Goal: Task Accomplishment & Management: Complete application form

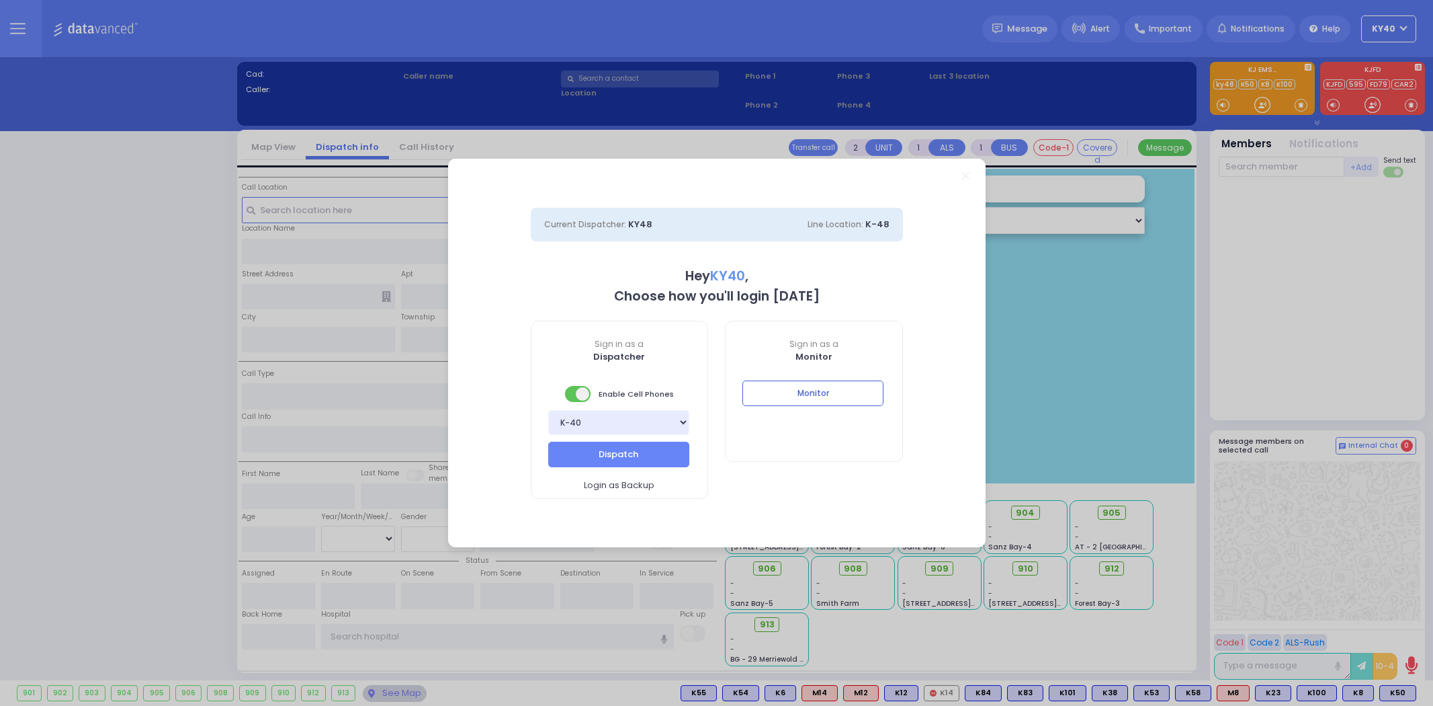
select select "5"
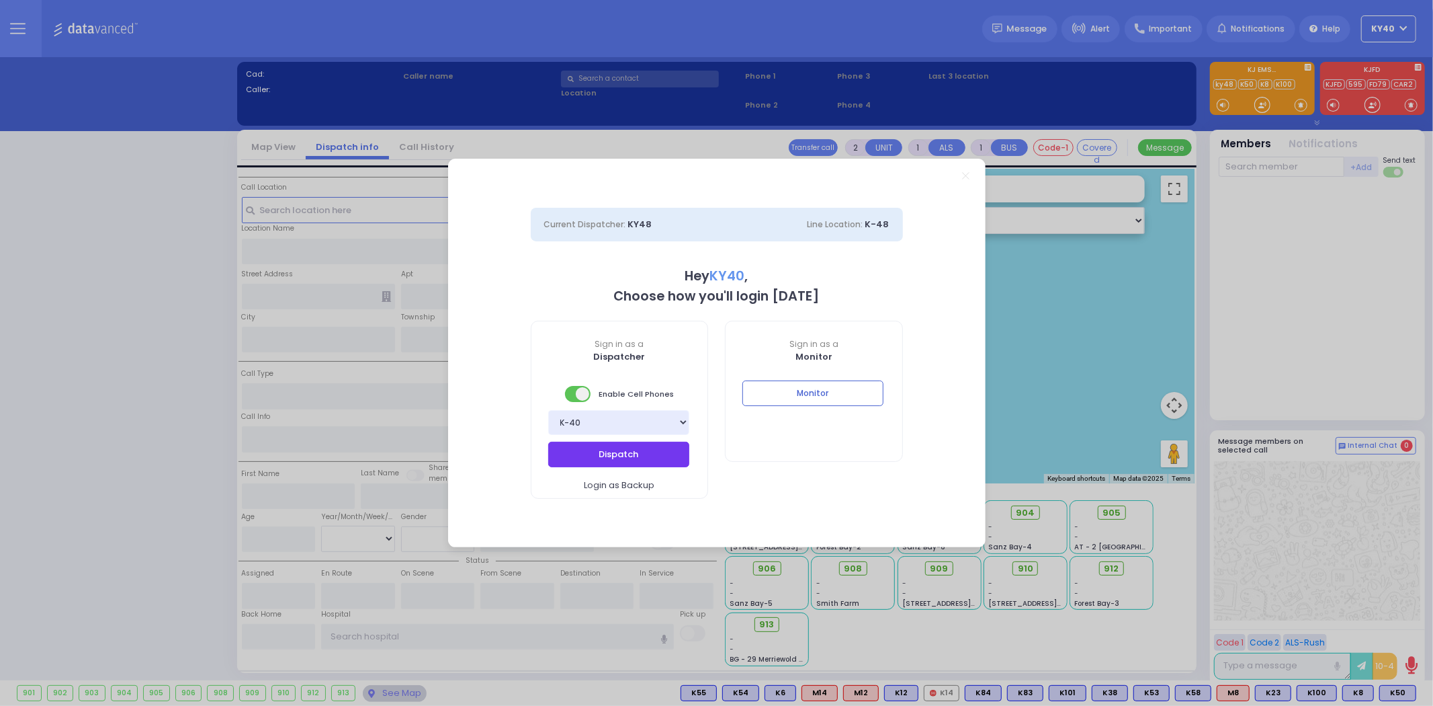
click at [612, 460] on button "Dispatch" at bounding box center [618, 454] width 141 height 26
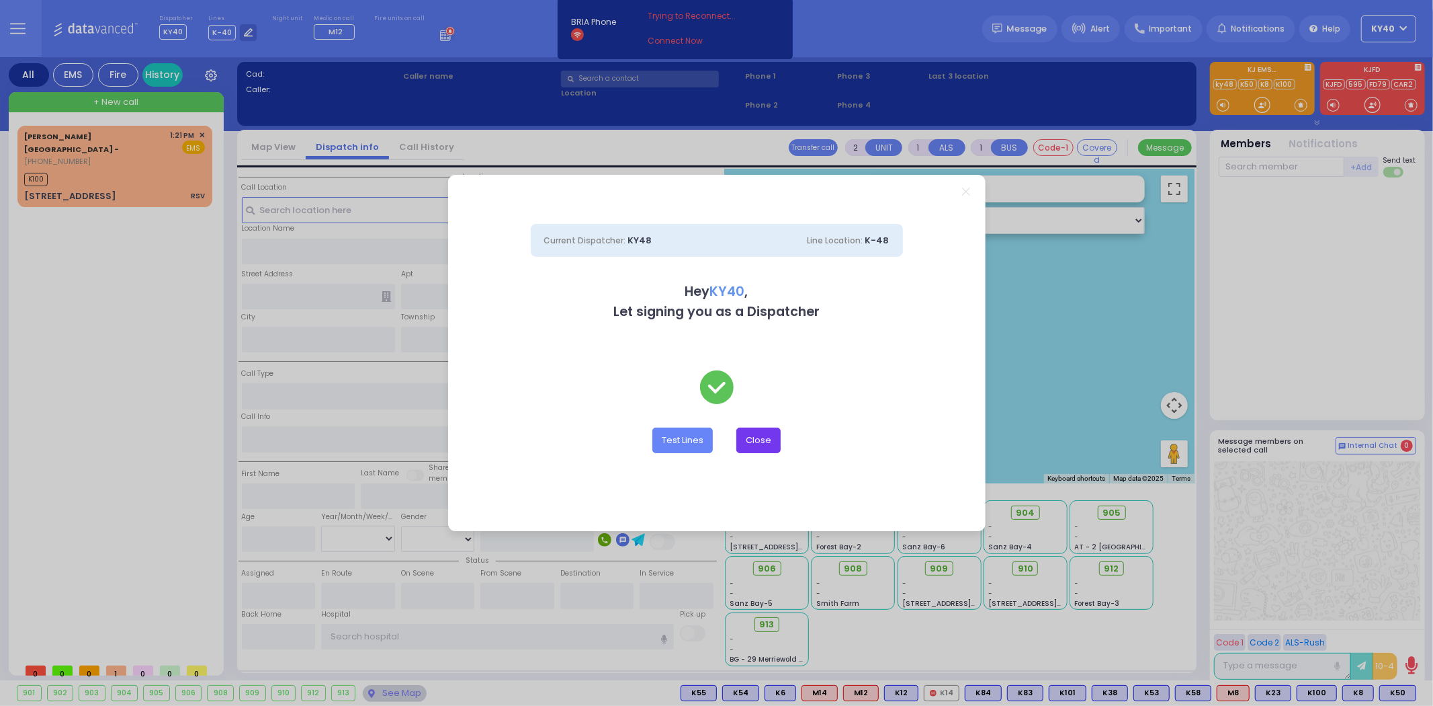
click at [769, 437] on button "Close" at bounding box center [758, 440] width 44 height 26
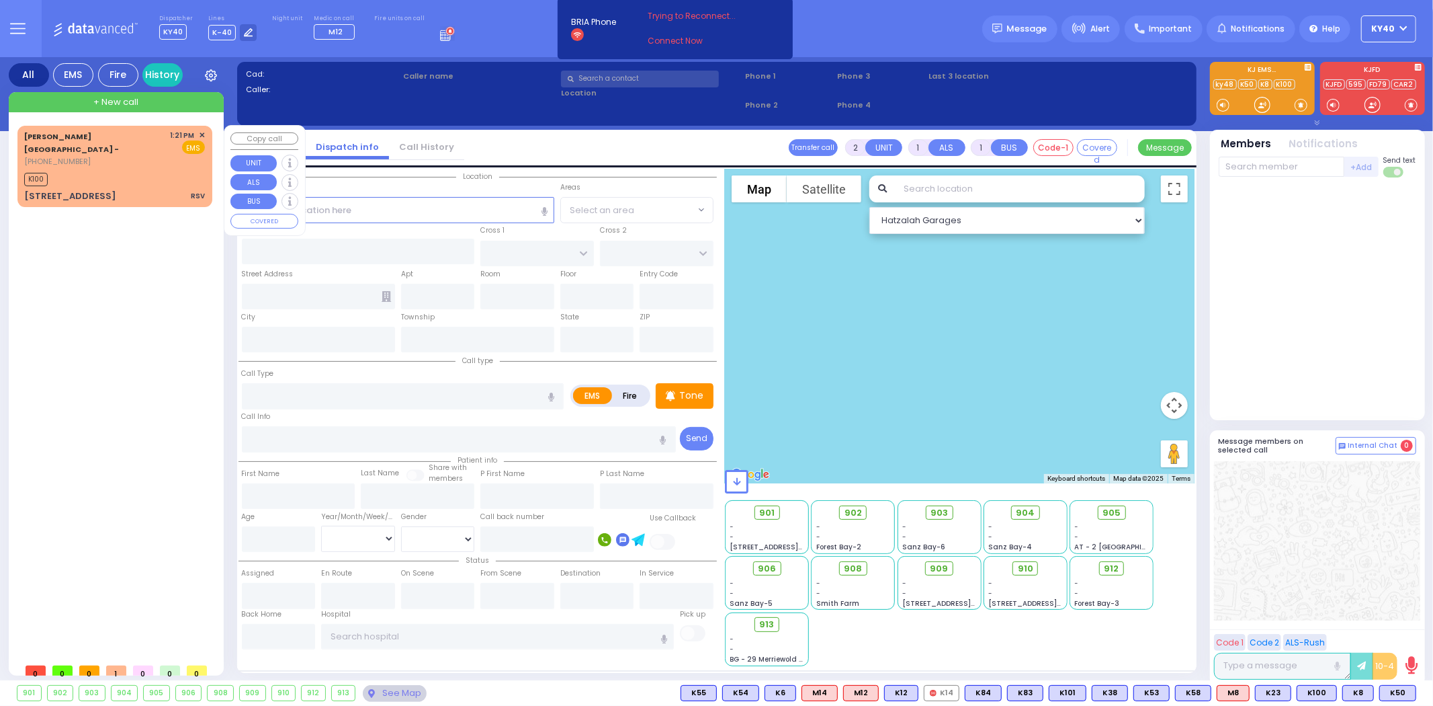
click at [134, 173] on div "Aizer Health Center - (845) 782-3242 1:21 PM ✕ EMS" at bounding box center [115, 166] width 190 height 77
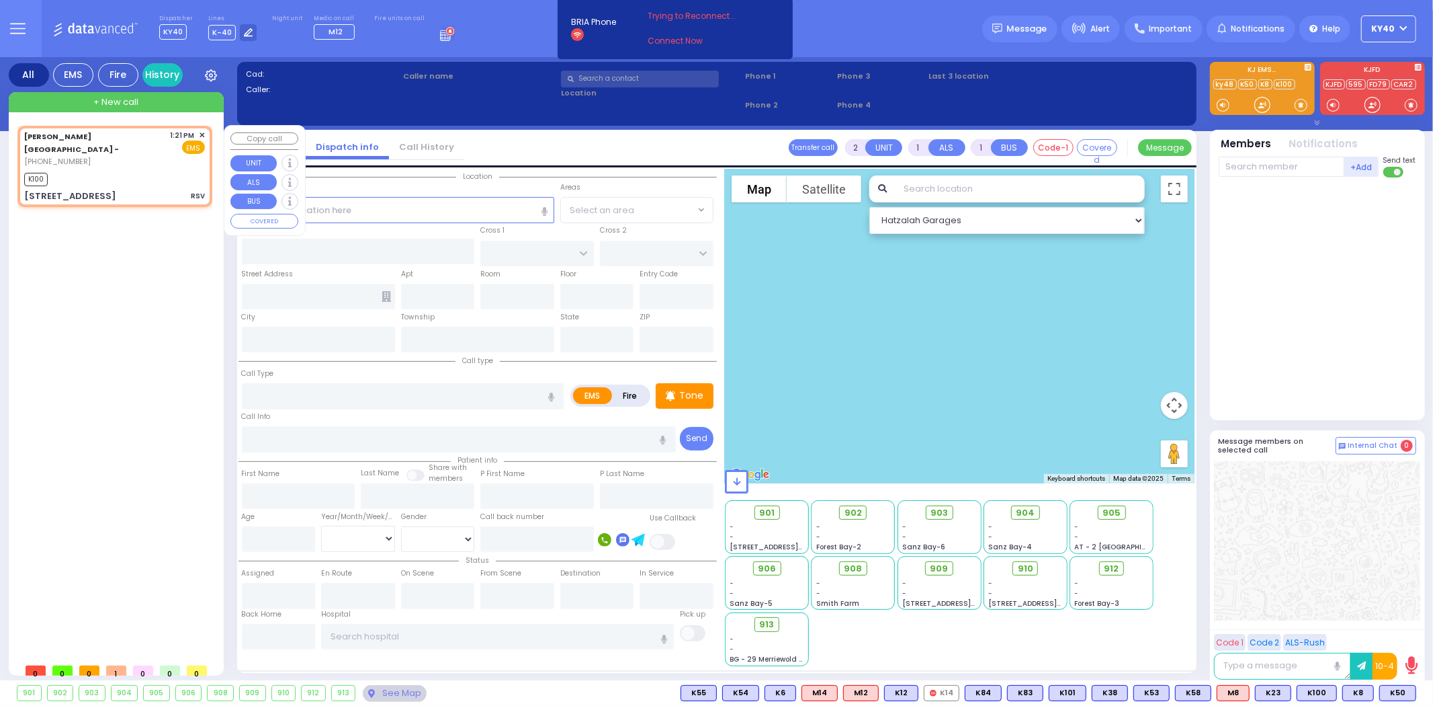
select select
type input "RSV"
radio input "true"
type input "1"
select select "Month"
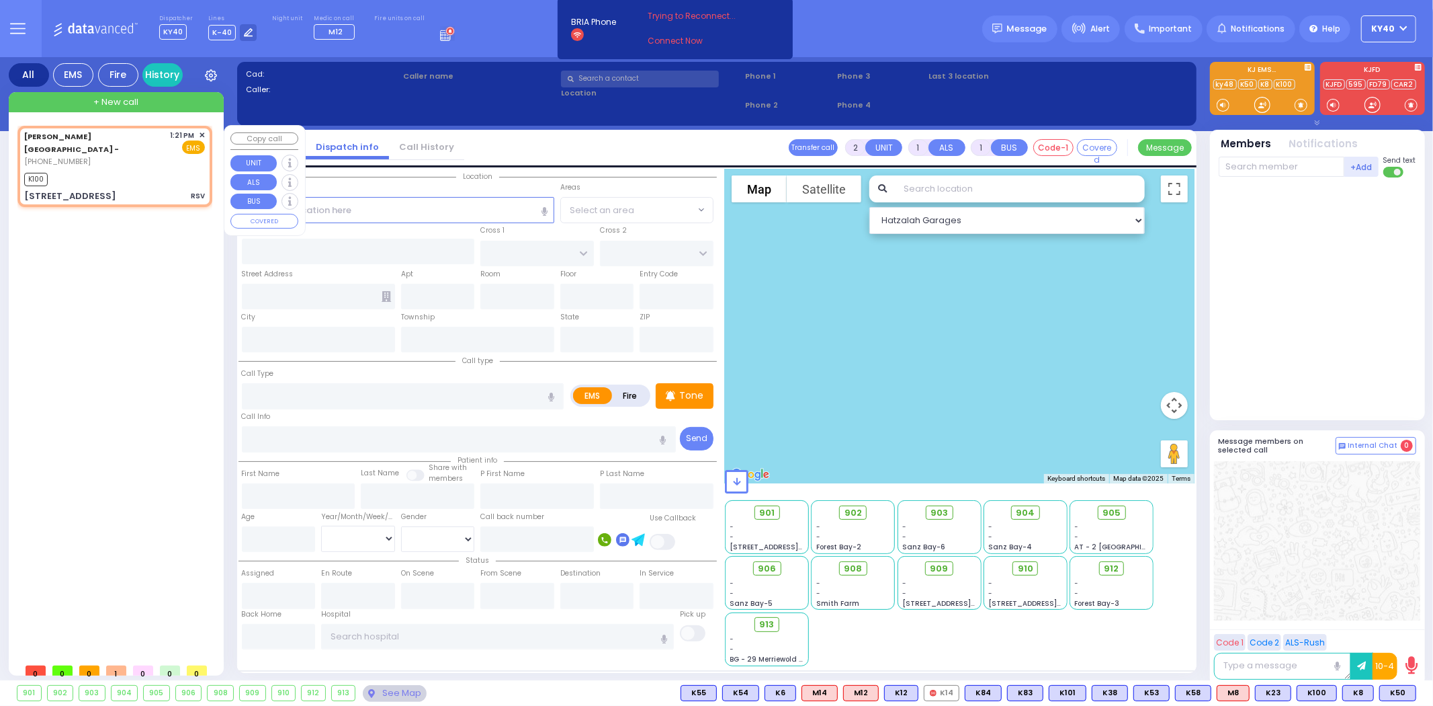
type input "13:21"
type input "13:24"
select select "Hatzalah Garages"
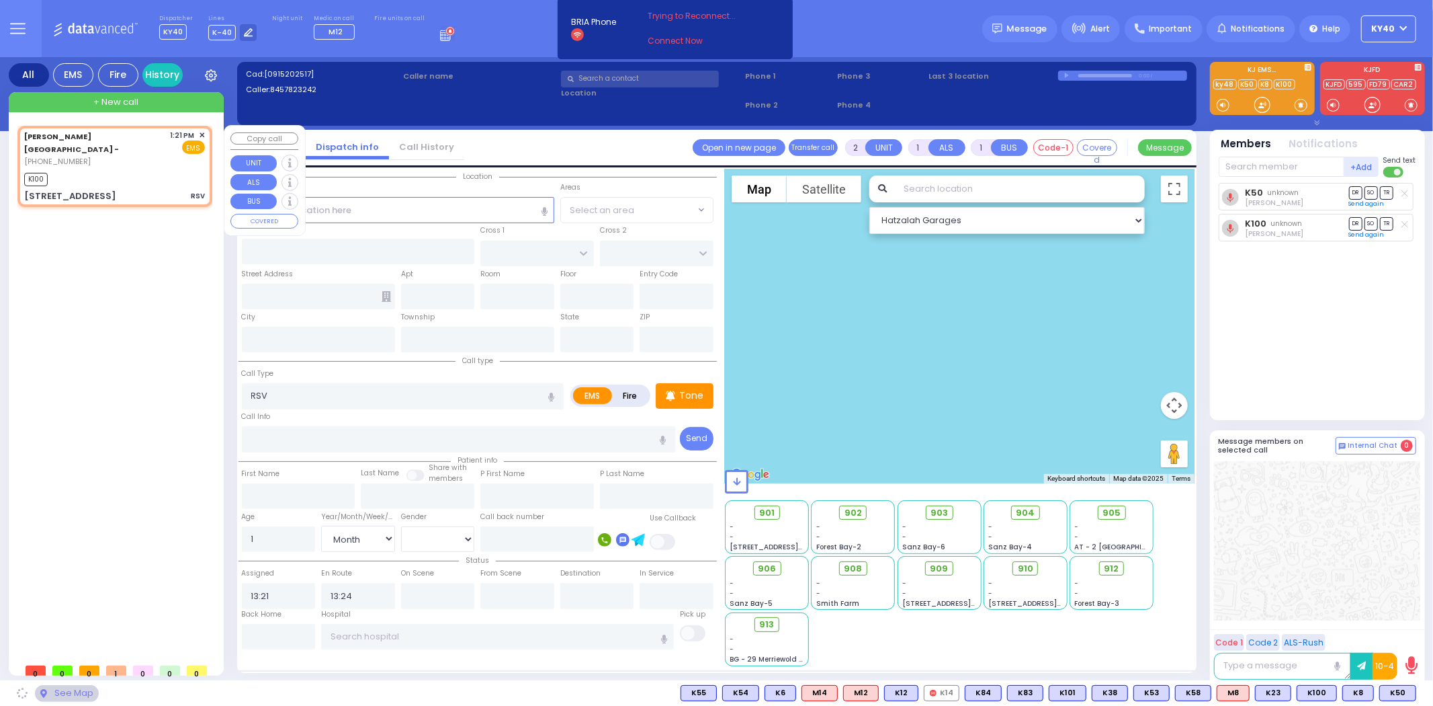
type input "[STREET_ADDRESS]"
type input "9"
type input "Arncliffe"
type input "[GEOGRAPHIC_DATA]"
type input "2205"
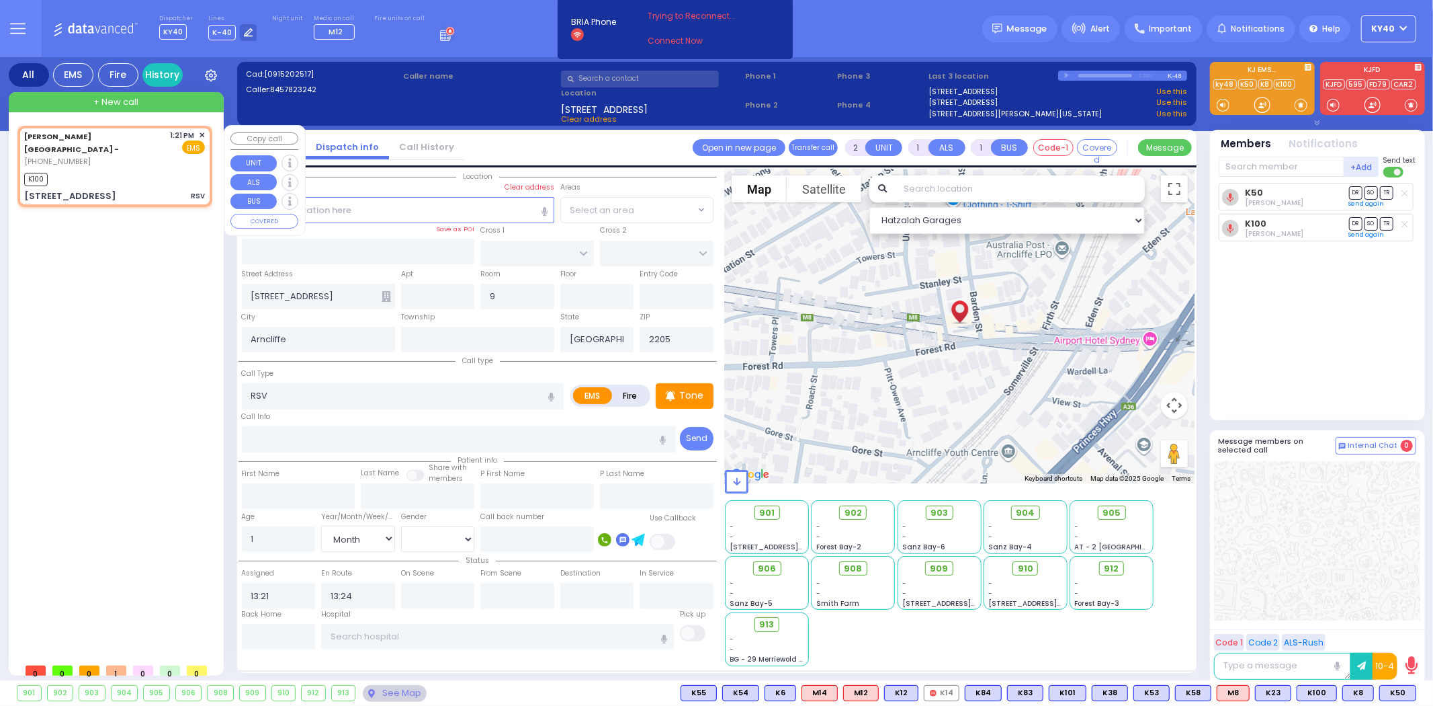
click at [144, 170] on div "K100" at bounding box center [114, 177] width 181 height 17
select select
radio input "true"
select select "Month"
select select "Hatzalah Garages"
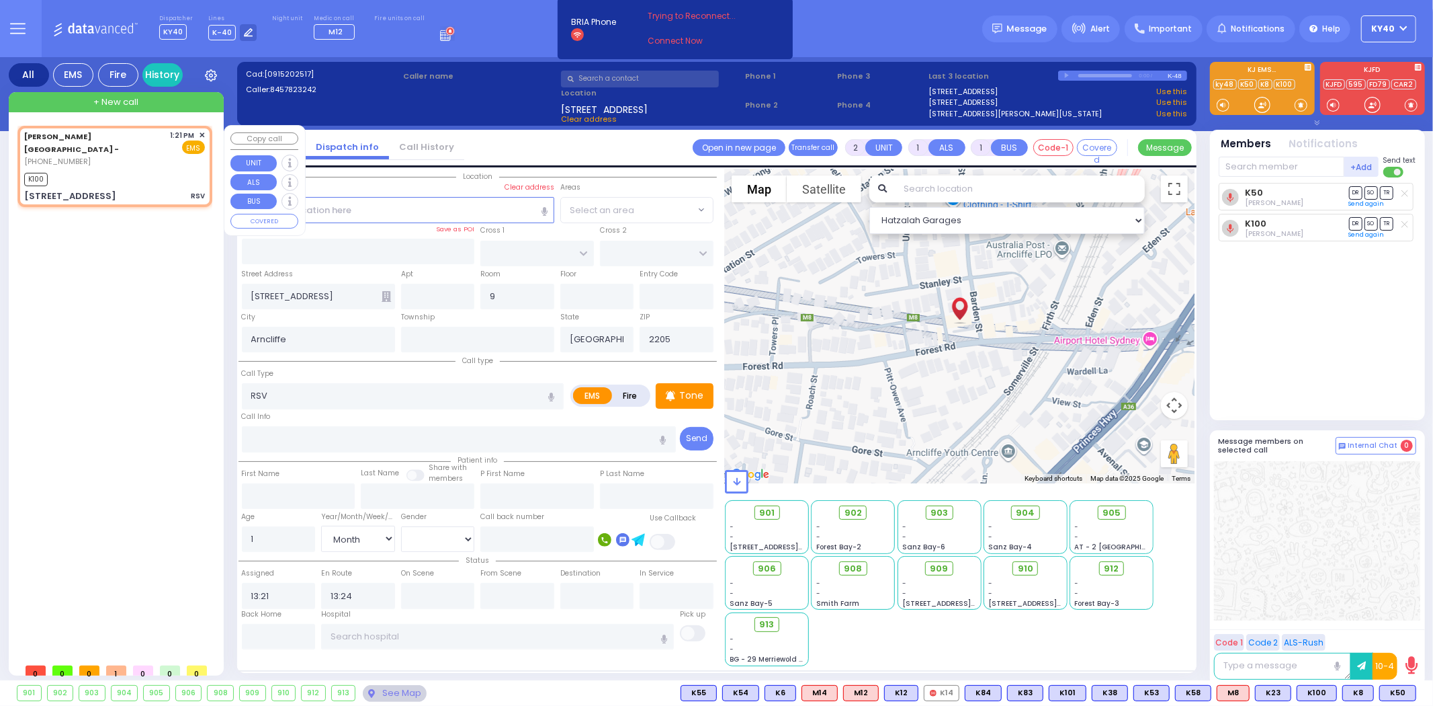
click at [144, 190] on div "49 Forest Road RSV" at bounding box center [114, 196] width 181 height 13
select select
radio input "true"
select select "Month"
select select "Hatzalah Garages"
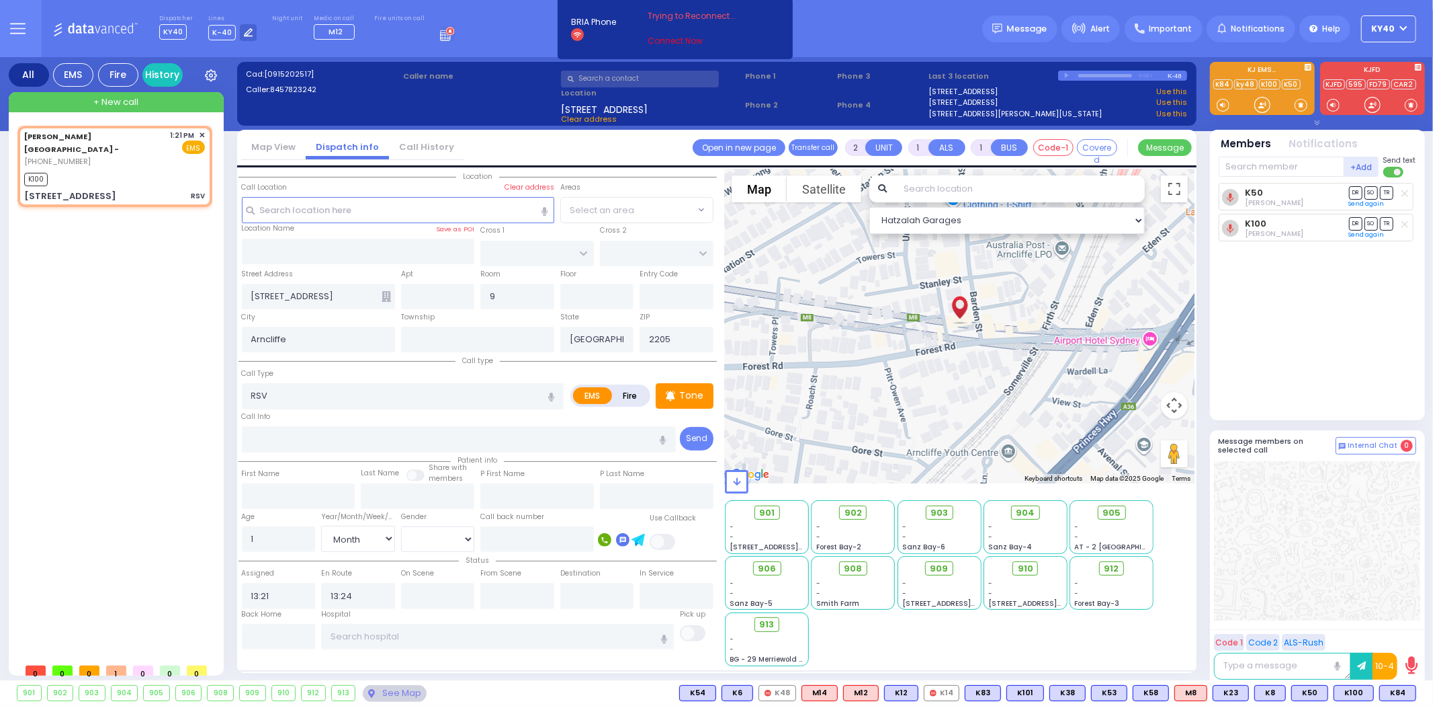
click at [659, 41] on link "Connect Now" at bounding box center [701, 41] width 106 height 12
click at [657, 38] on link "Connect Now" at bounding box center [701, 41] width 106 height 12
click at [677, 39] on link "Connect Now" at bounding box center [701, 41] width 106 height 12
click at [675, 44] on link "Connect Now" at bounding box center [701, 41] width 106 height 12
click at [102, 169] on div "K100" at bounding box center [114, 177] width 181 height 17
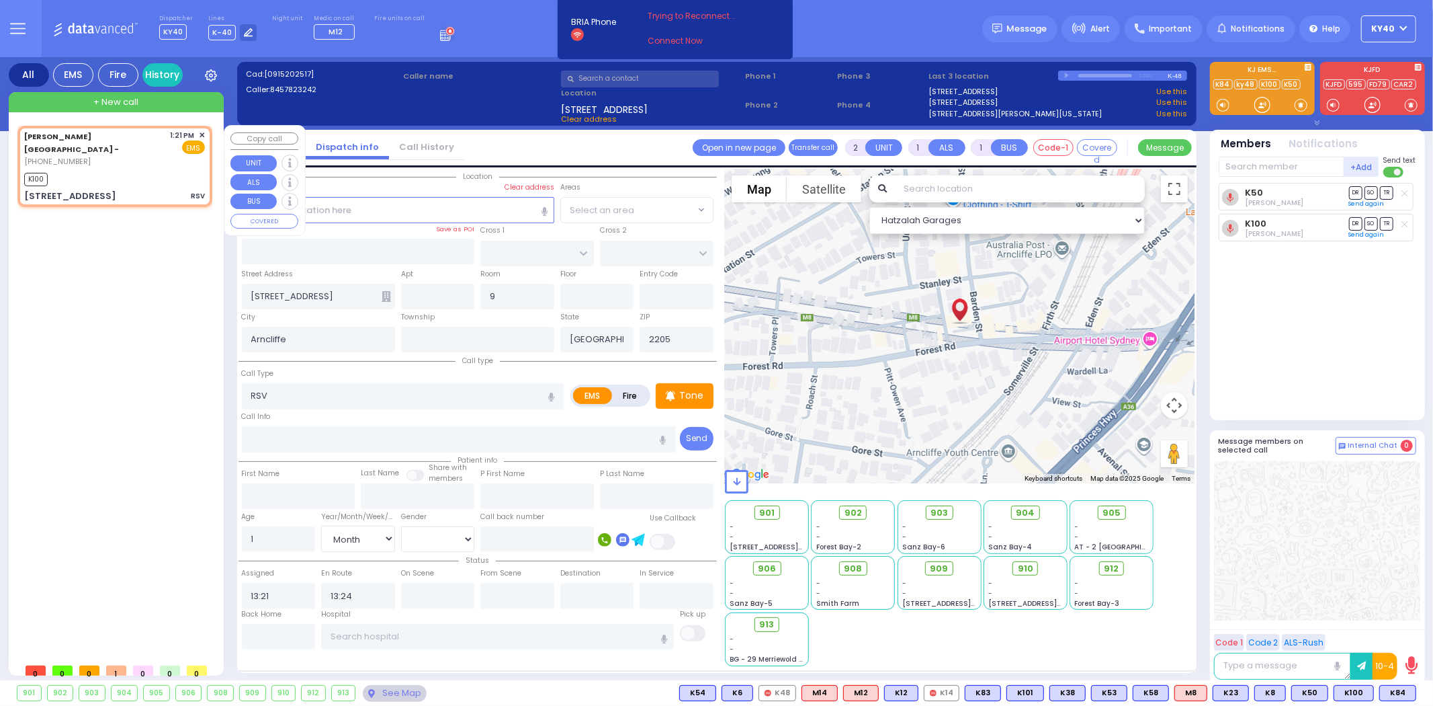
select select
radio input "true"
select select "Month"
select select "Hatzalah Garages"
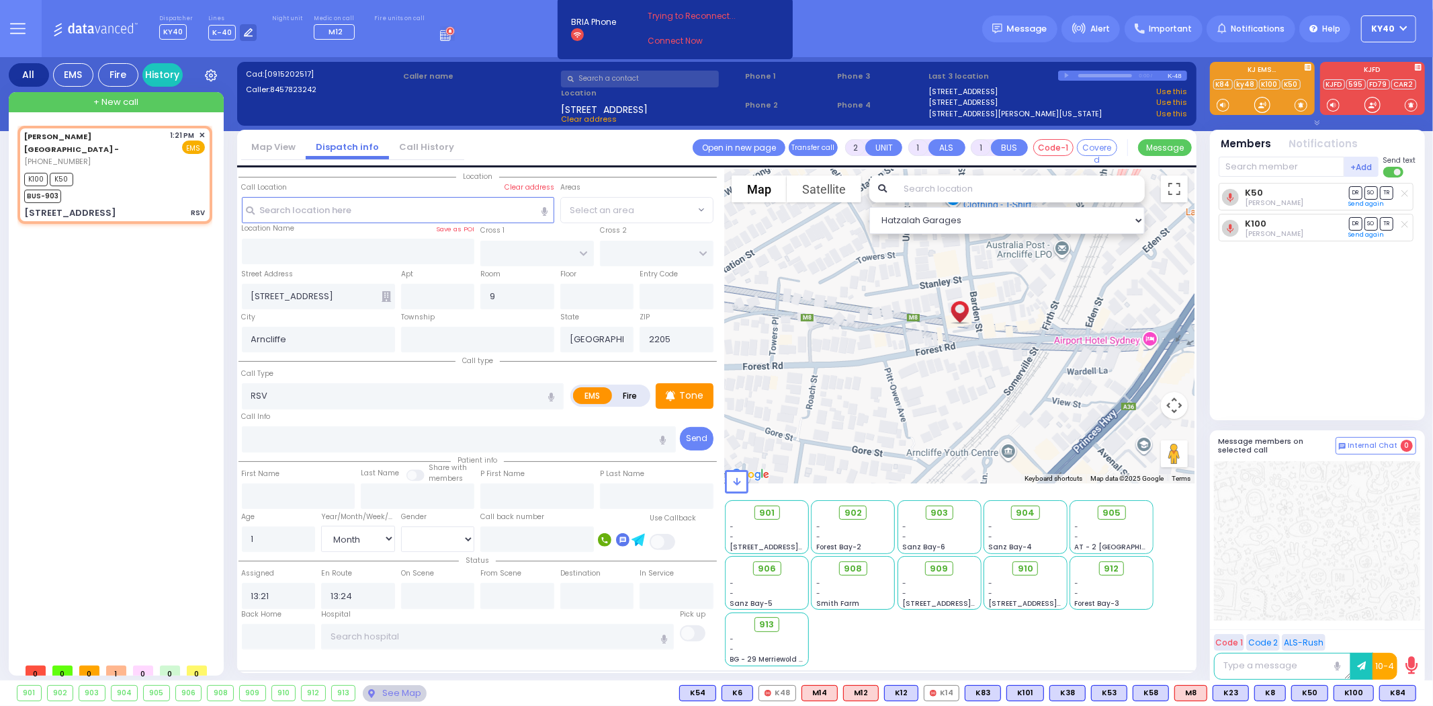
select select
radio input "true"
select select "Month"
select select "Hatzalah Garages"
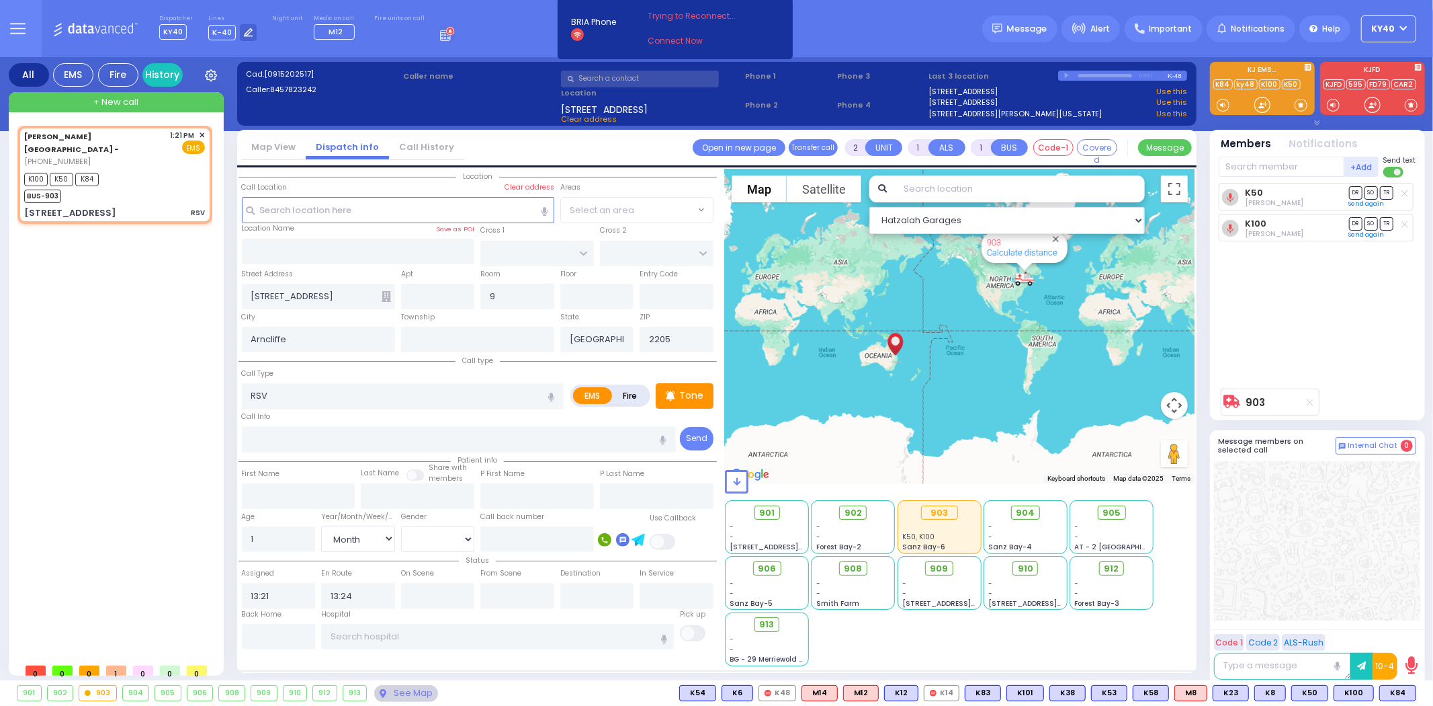
select select
radio input "true"
select select "Month"
select select "Hatzalah Garages"
click at [125, 152] on div "Aizer Health Center - (845) 782-3242 1:21 PM ✕ EMS" at bounding box center [114, 149] width 181 height 38
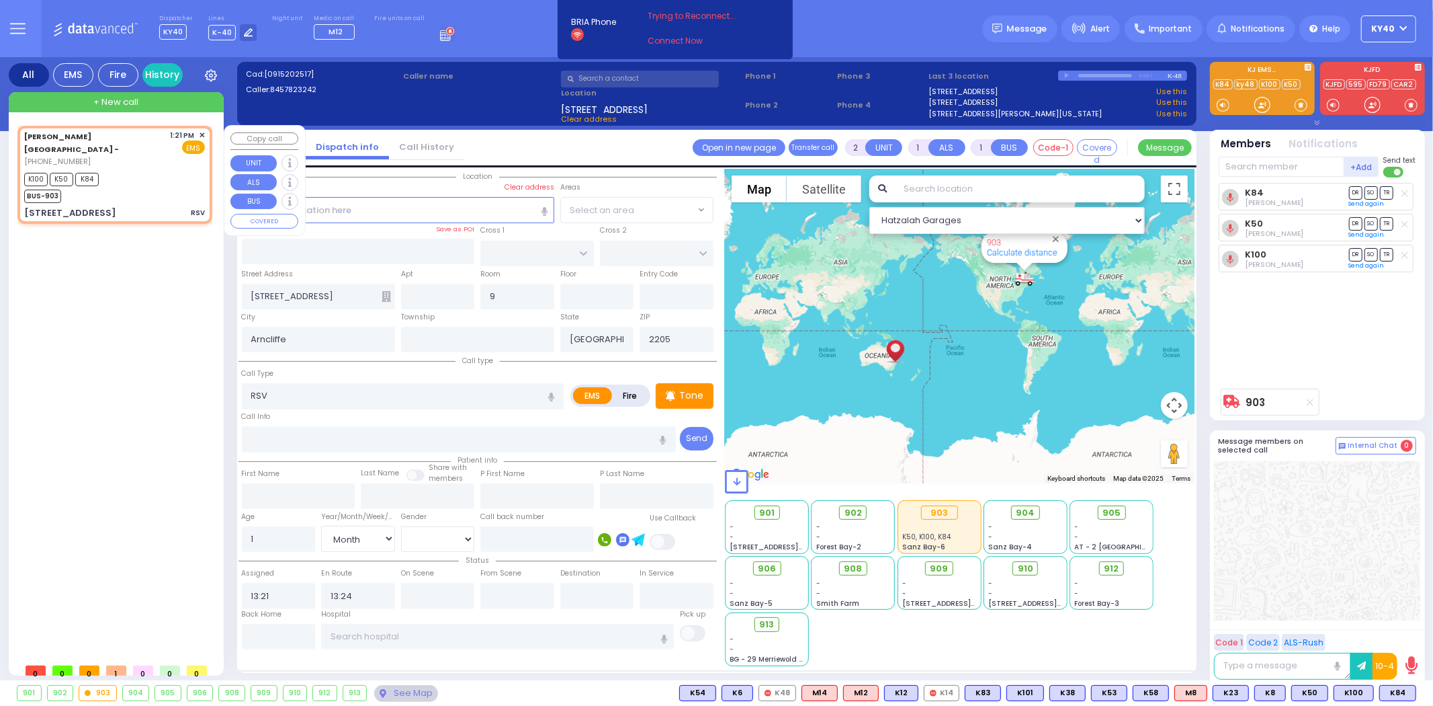
select select
radio input "true"
select select "Month"
select select "Hatzalah Garages"
click at [125, 146] on div "Aizer Health Center - (845) 782-3242 1:21 PM ✕ EMS" at bounding box center [114, 149] width 181 height 38
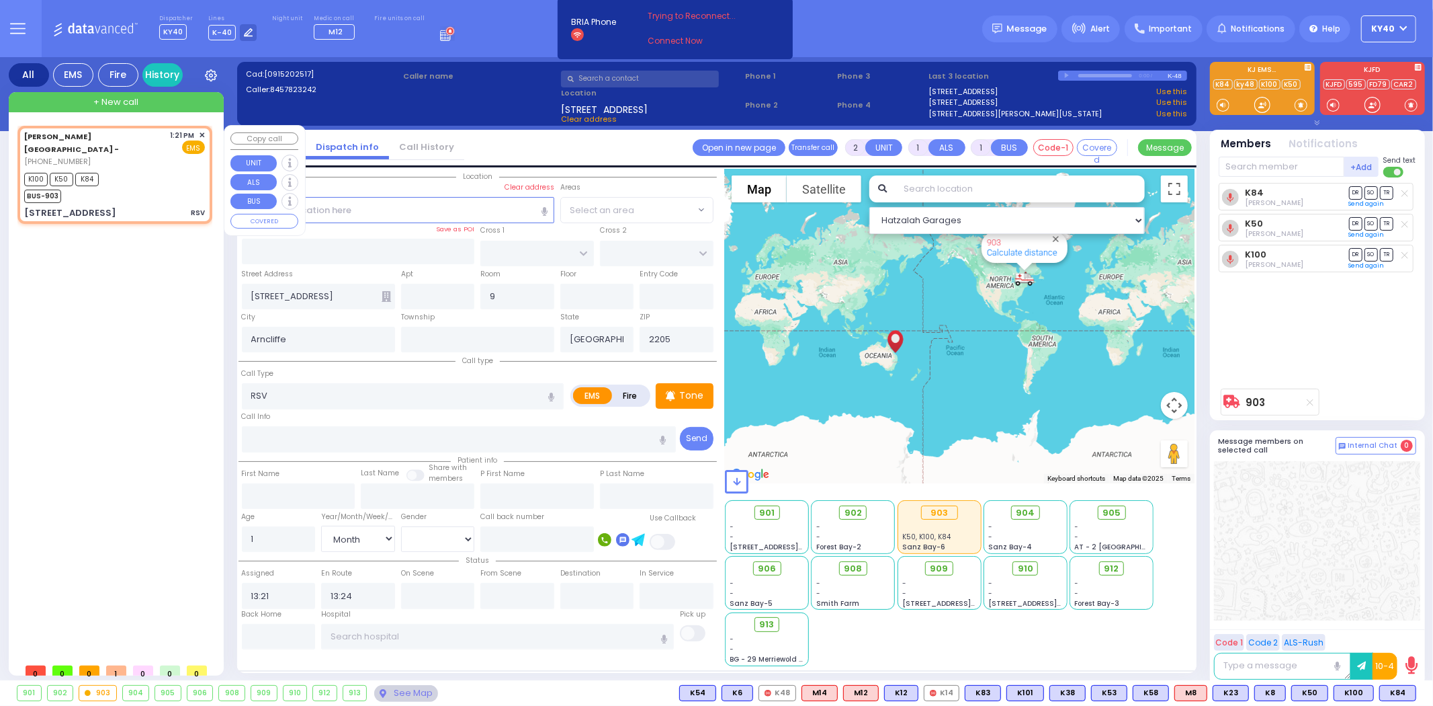
select select
radio input "true"
select select "Month"
select select "Hatzalah Garages"
click at [151, 184] on div "K100 K50 K84 BUS-903" at bounding box center [114, 186] width 181 height 34
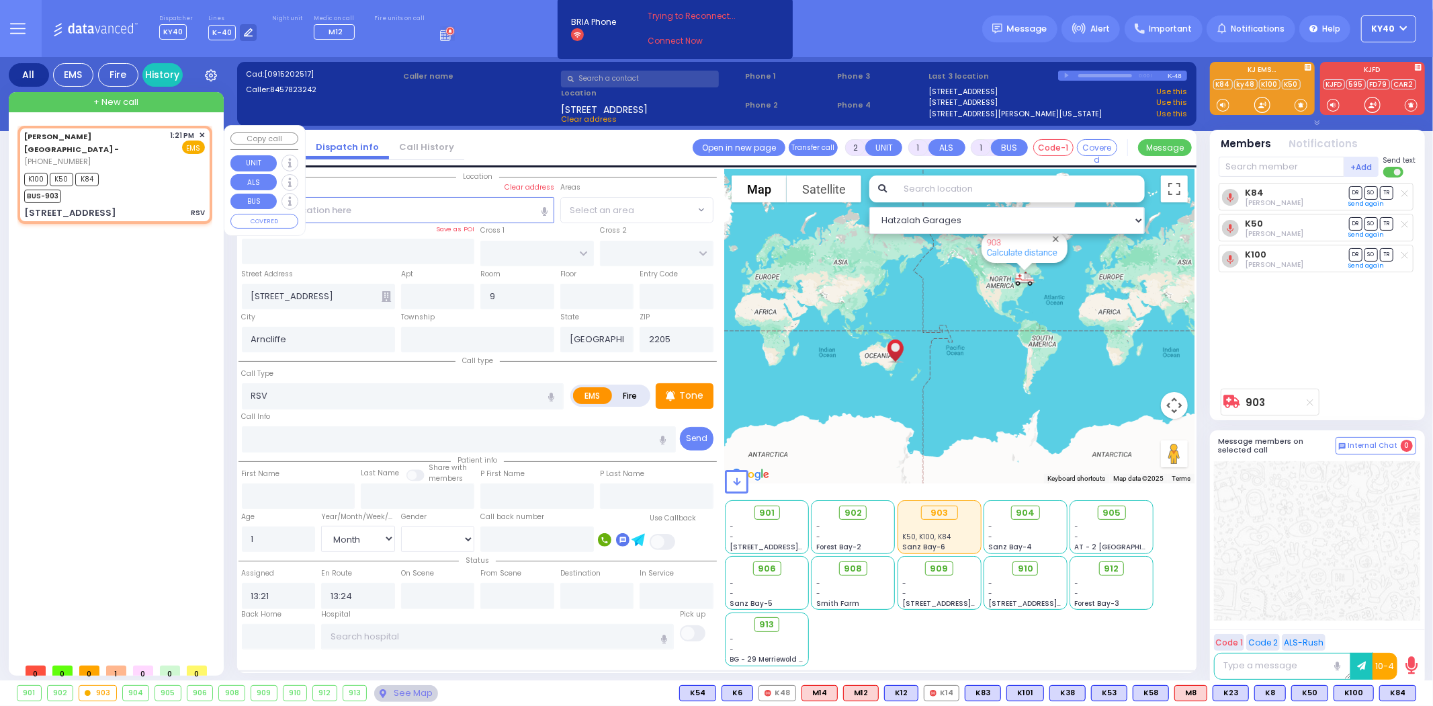
select select
radio input "true"
select select "Month"
select select "Hatzalah Garages"
click at [149, 183] on div "K100 K50 K84 BUS-903" at bounding box center [114, 186] width 181 height 34
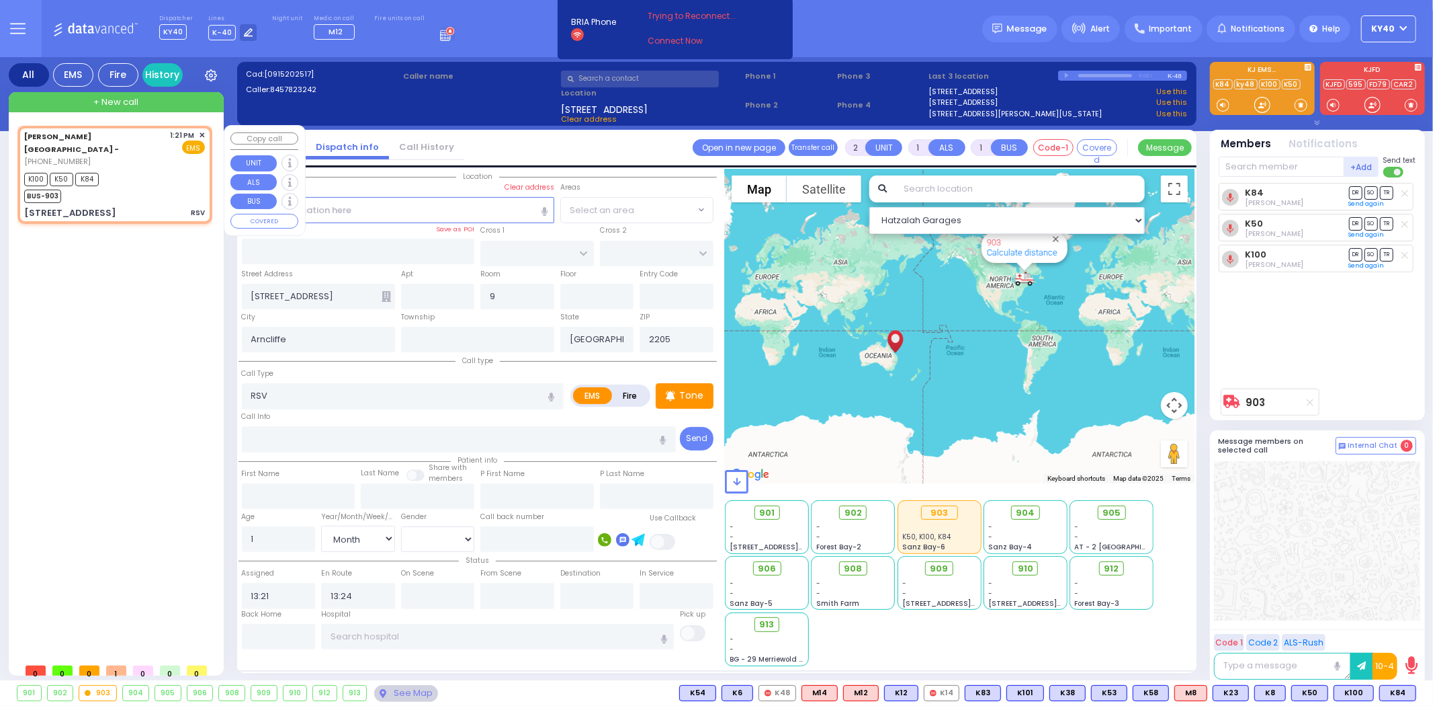
select select
radio input "true"
select select "Month"
select select "Hatzalah Garages"
drag, startPoint x: 404, startPoint y: 640, endPoint x: 398, endPoint y: 654, distance: 14.7
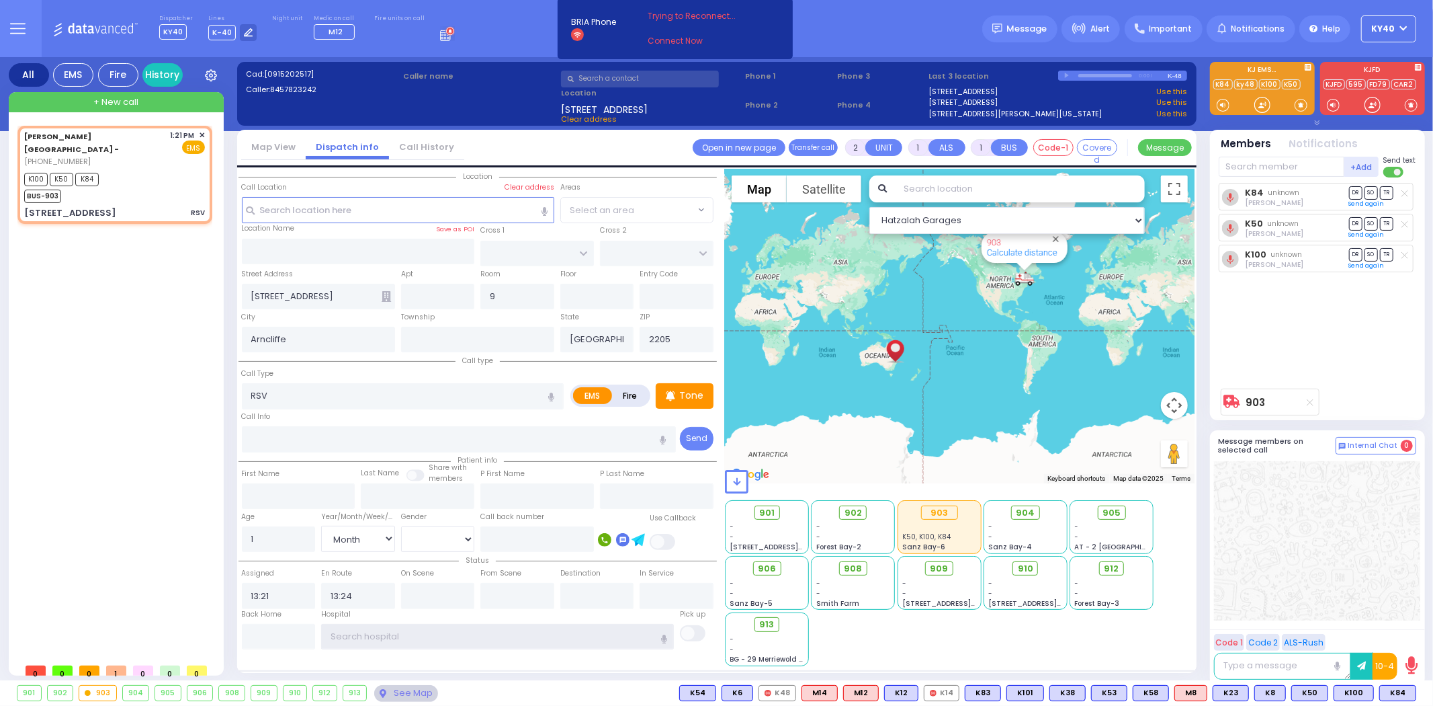
click at [405, 641] on input "text" at bounding box center [497, 637] width 353 height 26
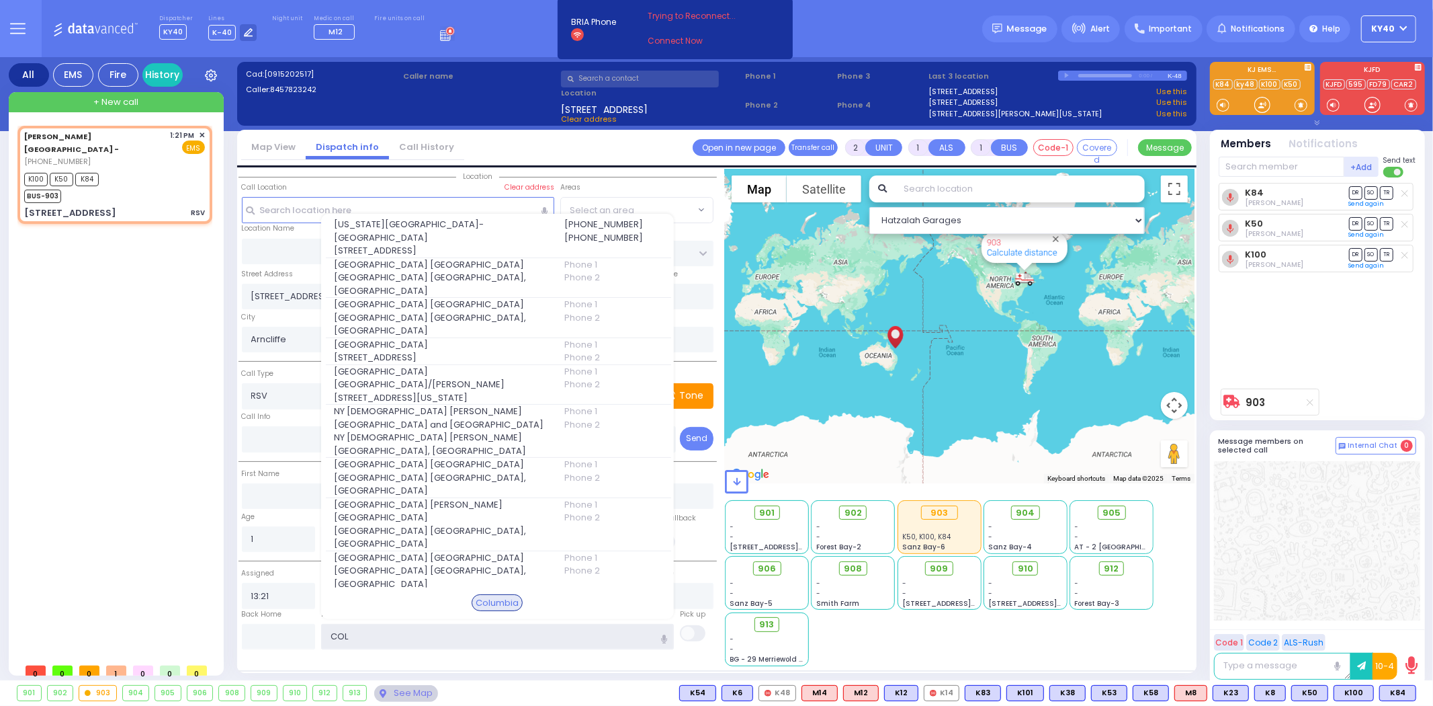
type input "COLU"
drag, startPoint x: 353, startPoint y: 626, endPoint x: 392, endPoint y: 562, distance: 74.8
click at [392, 609] on div "Hospital Clear hospital COLU" at bounding box center [498, 629] width 359 height 41
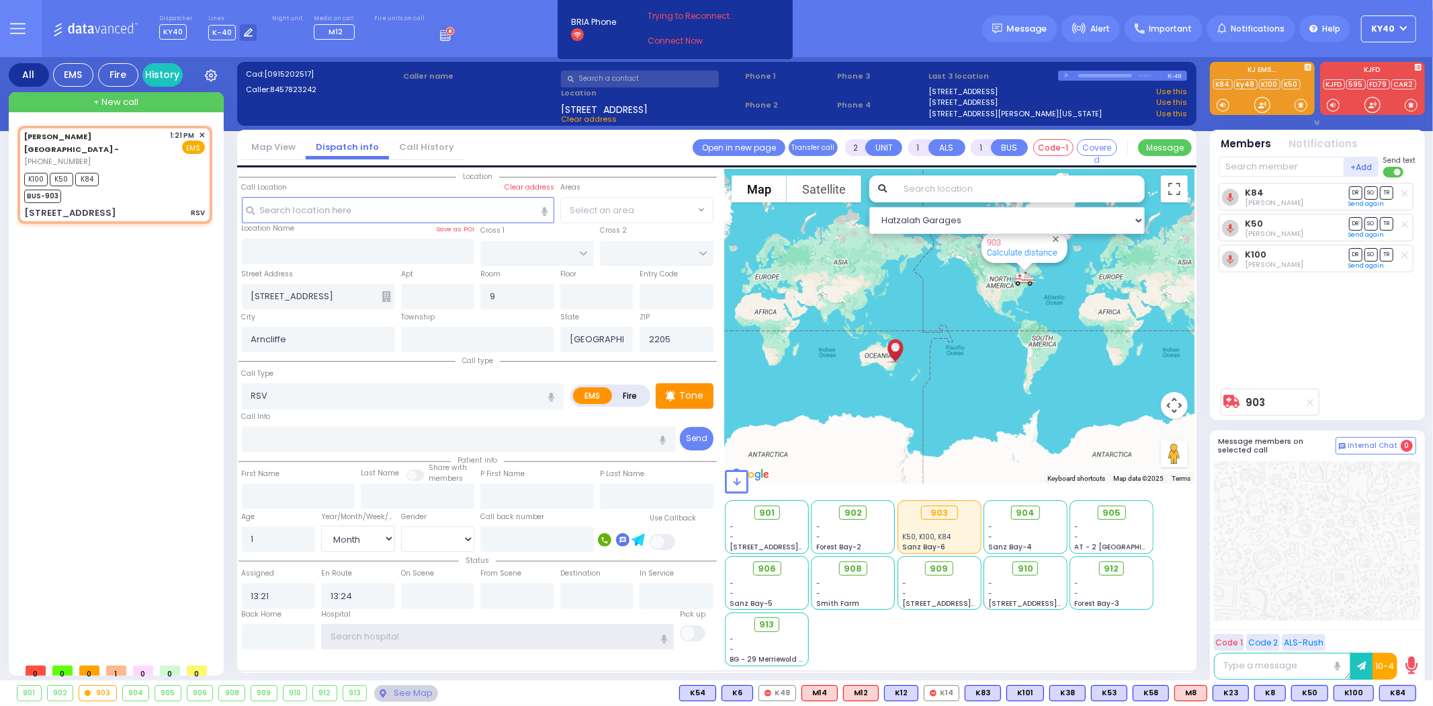
click at [388, 630] on input "text" at bounding box center [497, 637] width 353 height 26
click at [386, 628] on input "text" at bounding box center [497, 637] width 353 height 26
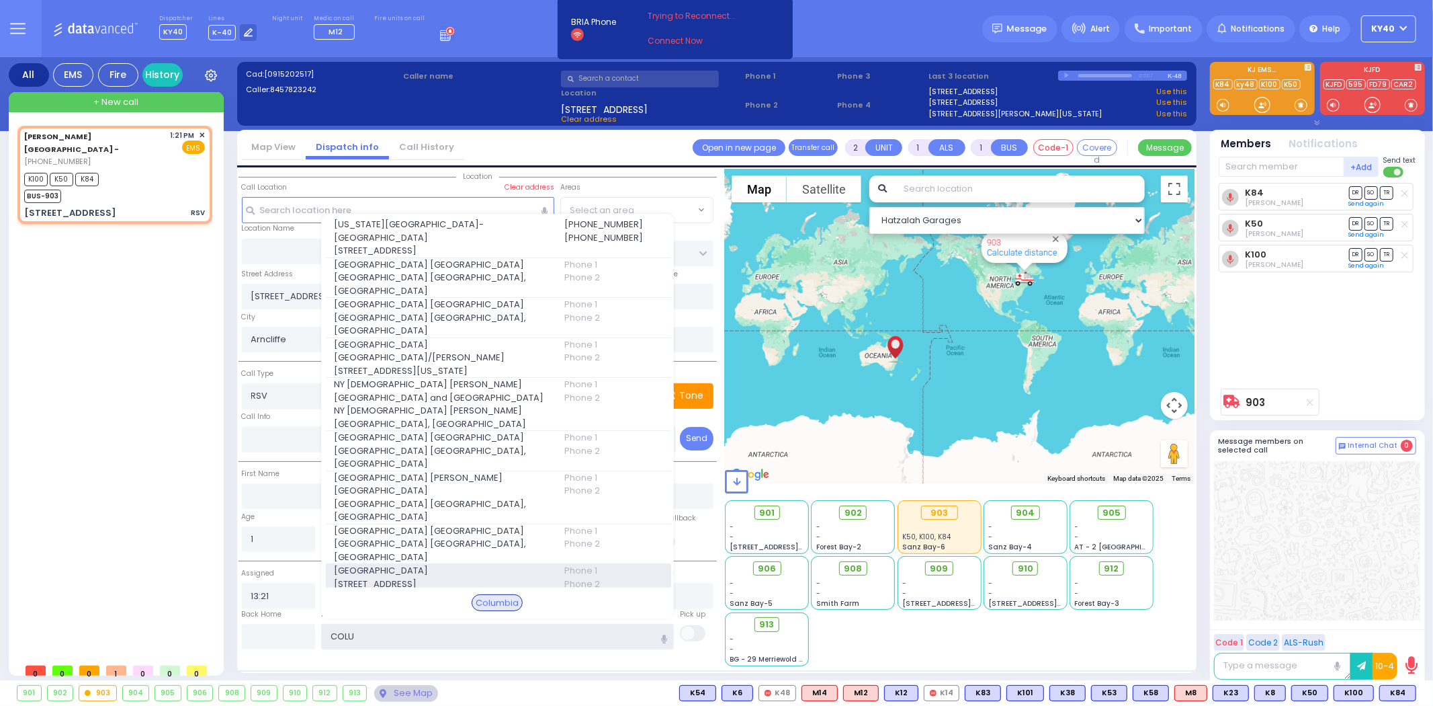
type input "COLU"
click at [406, 564] on span "Columbia Children's Hospital" at bounding box center [441, 570] width 214 height 13
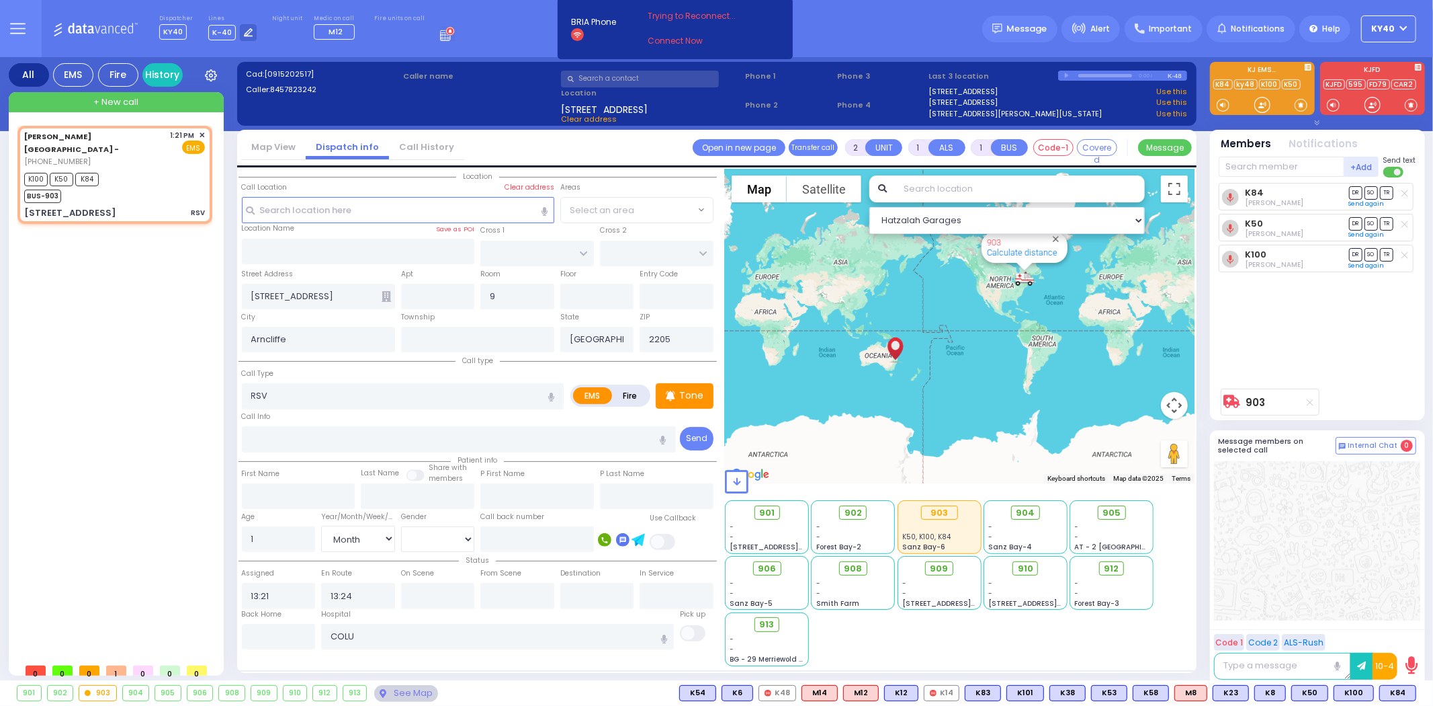
select select
radio input "true"
select select "Month"
type input "Columbia Children's Hospital"
select select "Hatzalah Garages"
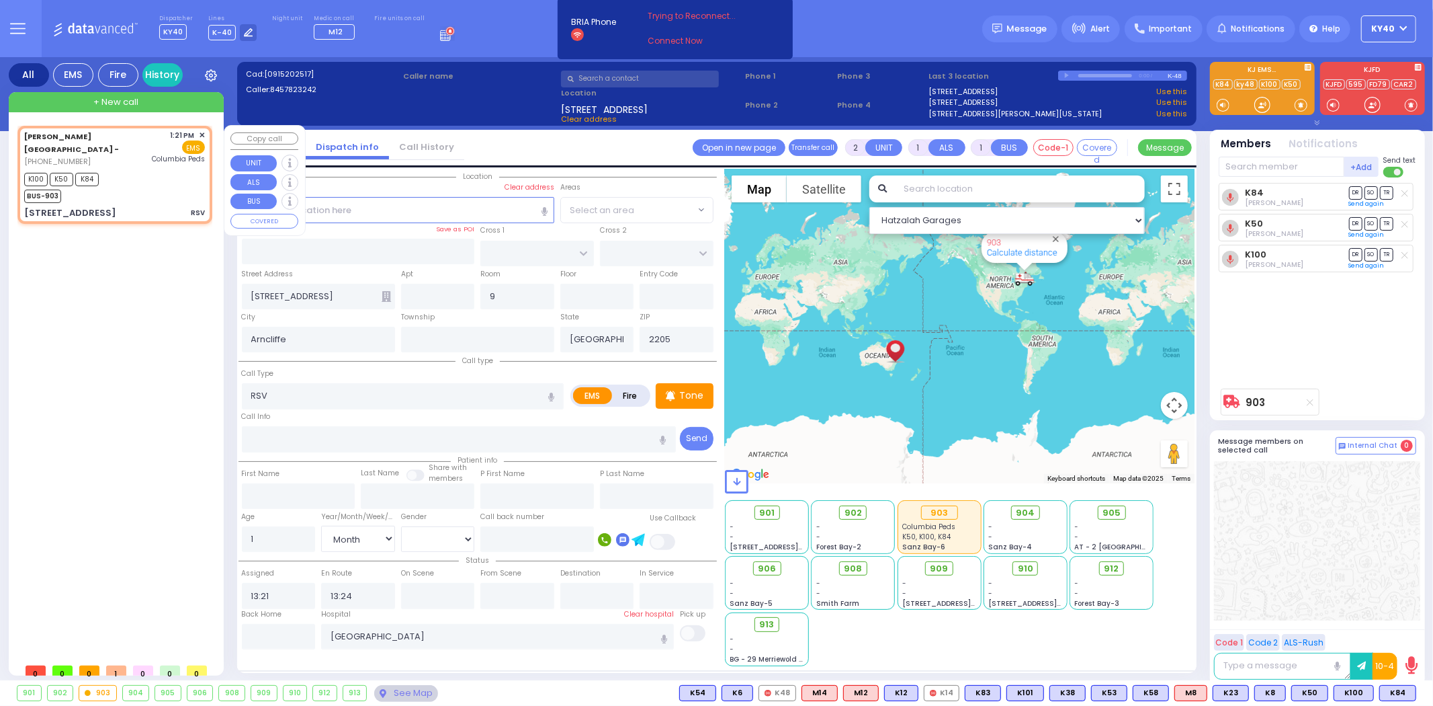
click at [115, 190] on div "K100 K50 K84 BUS-903" at bounding box center [114, 186] width 181 height 34
select select
radio input "true"
select select "Month"
select select "Hatzalah Garages"
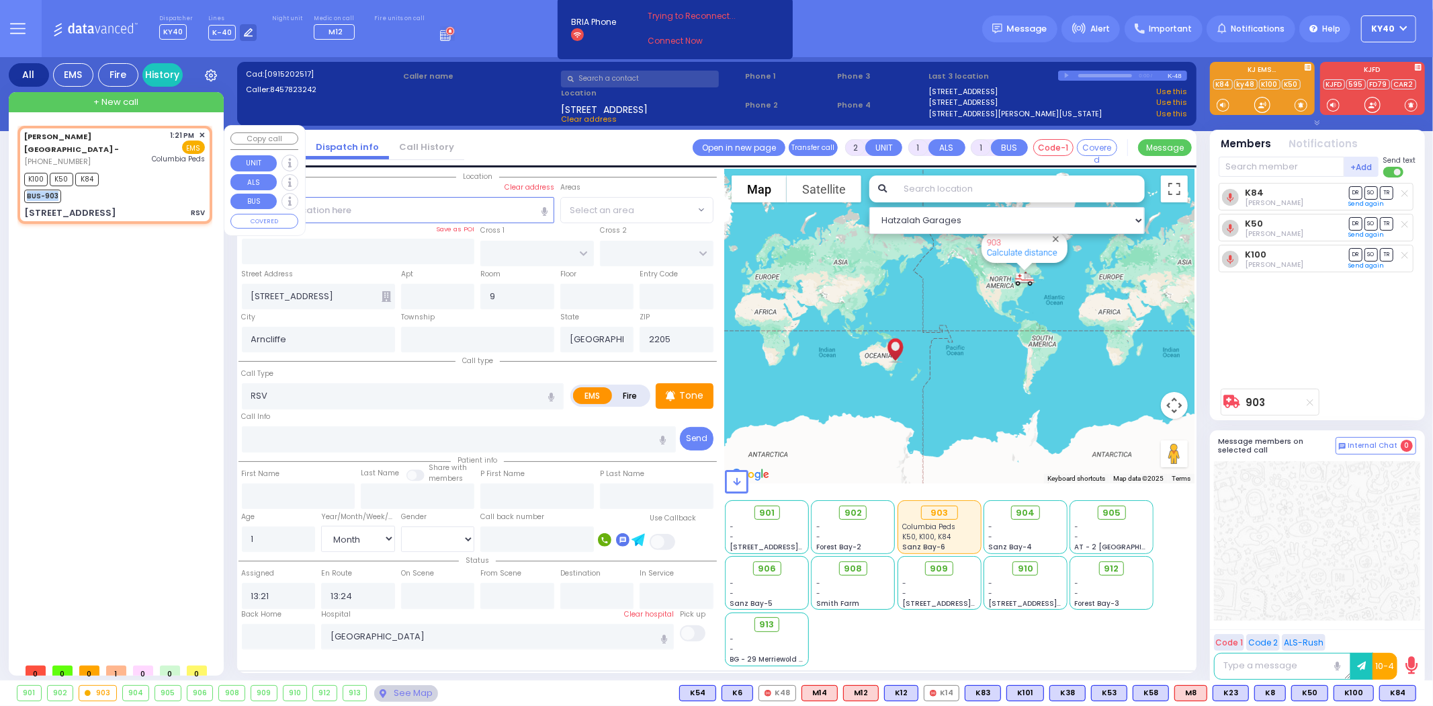
drag, startPoint x: 118, startPoint y: 192, endPoint x: 122, endPoint y: 183, distance: 9.9
click at [122, 183] on div "K100 K50 K84 BUS-903" at bounding box center [114, 186] width 181 height 34
select select
radio input "true"
select select "Month"
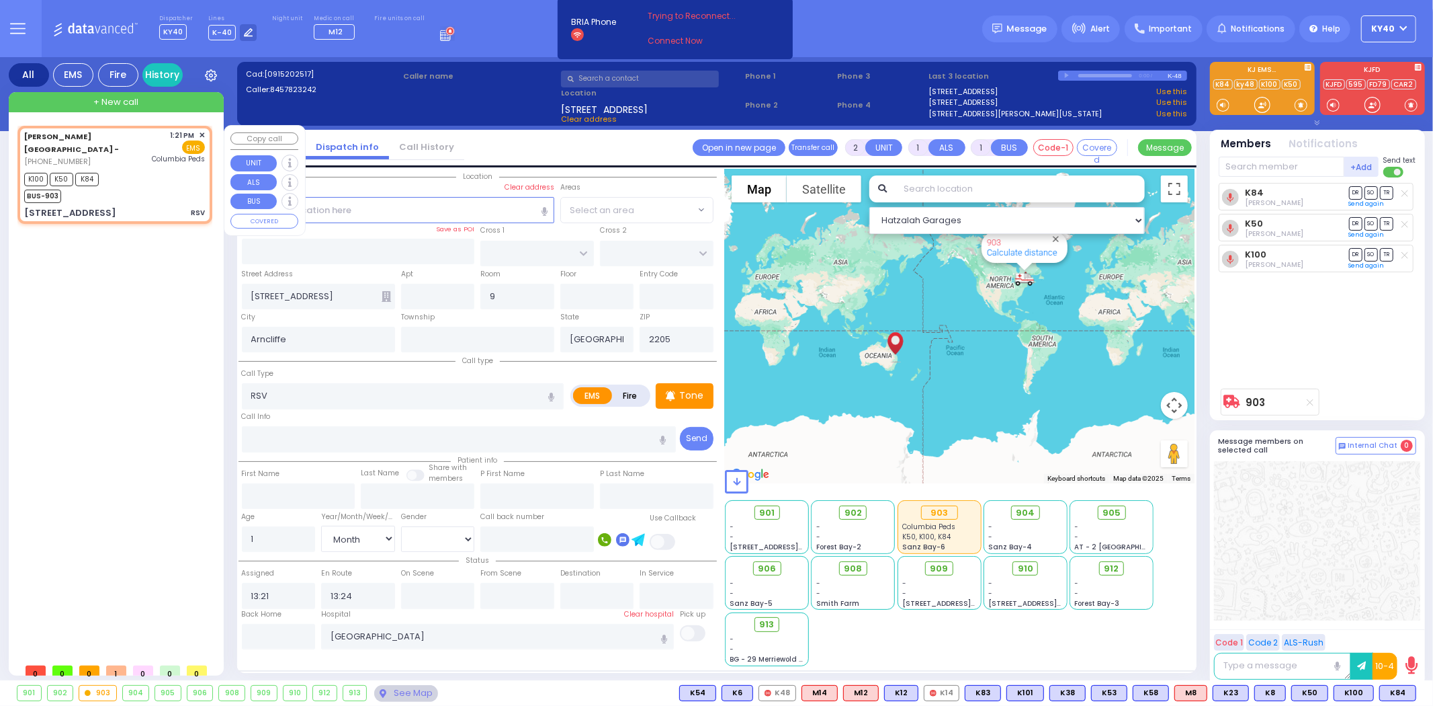
select select "Hatzalah Garages"
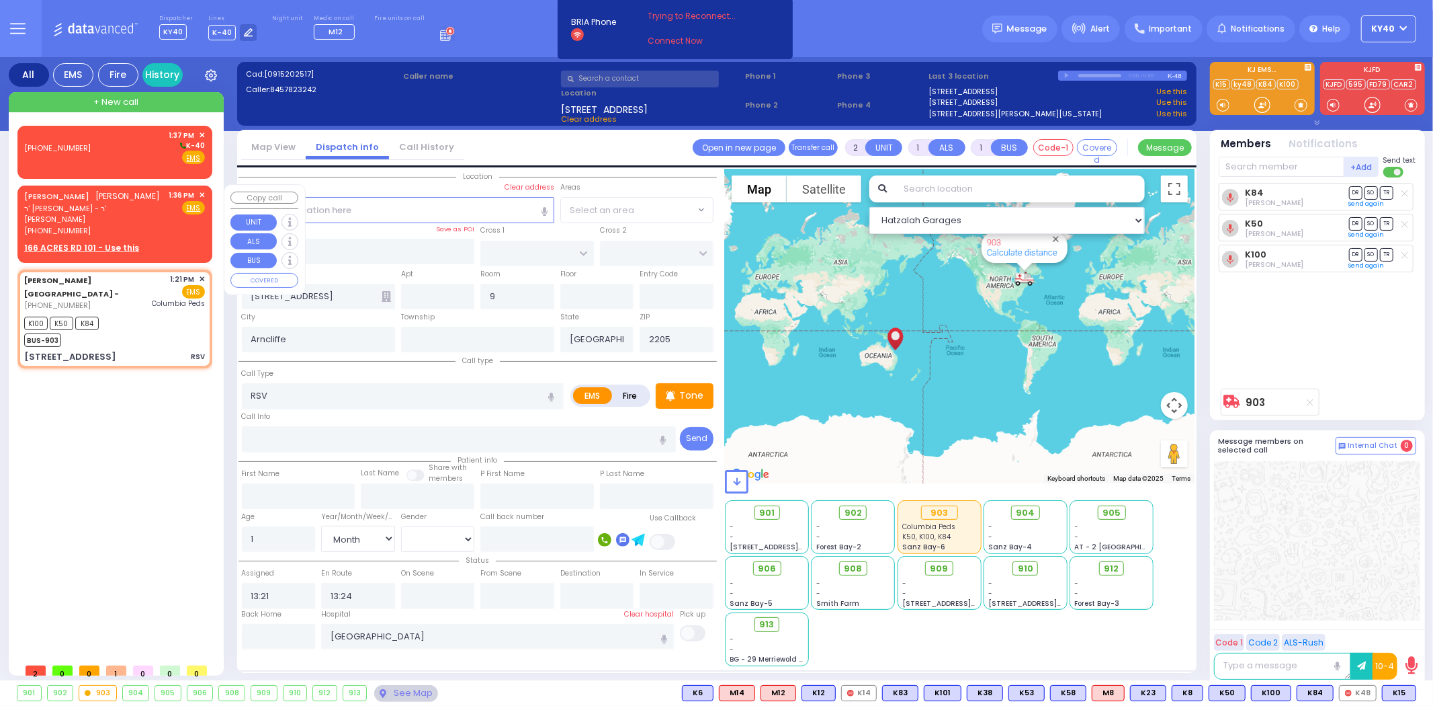
click at [96, 202] on span "דוד חיים מאשקאוויטש" at bounding box center [128, 195] width 65 height 11
select select
radio input "true"
type input "DUVID CHAIM"
type input "MOSHKOWITZ"
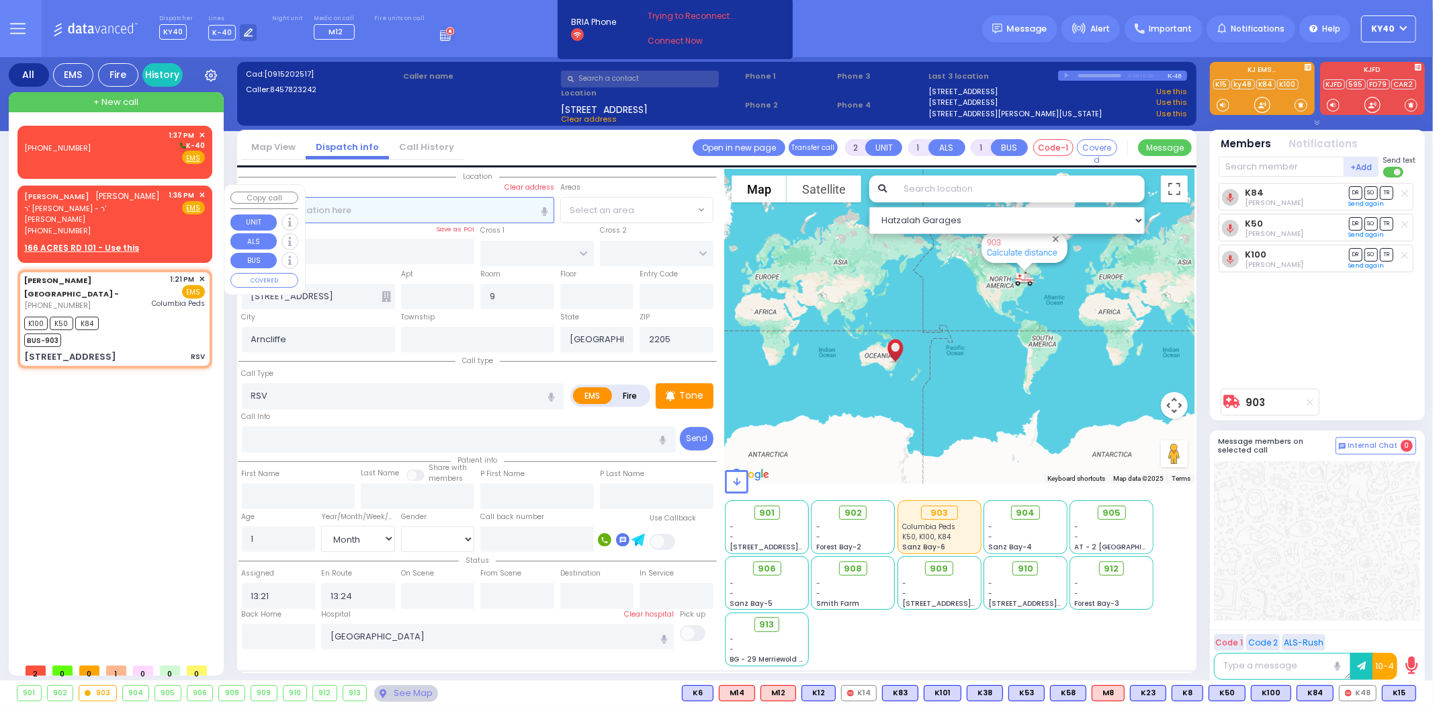
select select
type input "13:36"
select select "Hatzalah Garages"
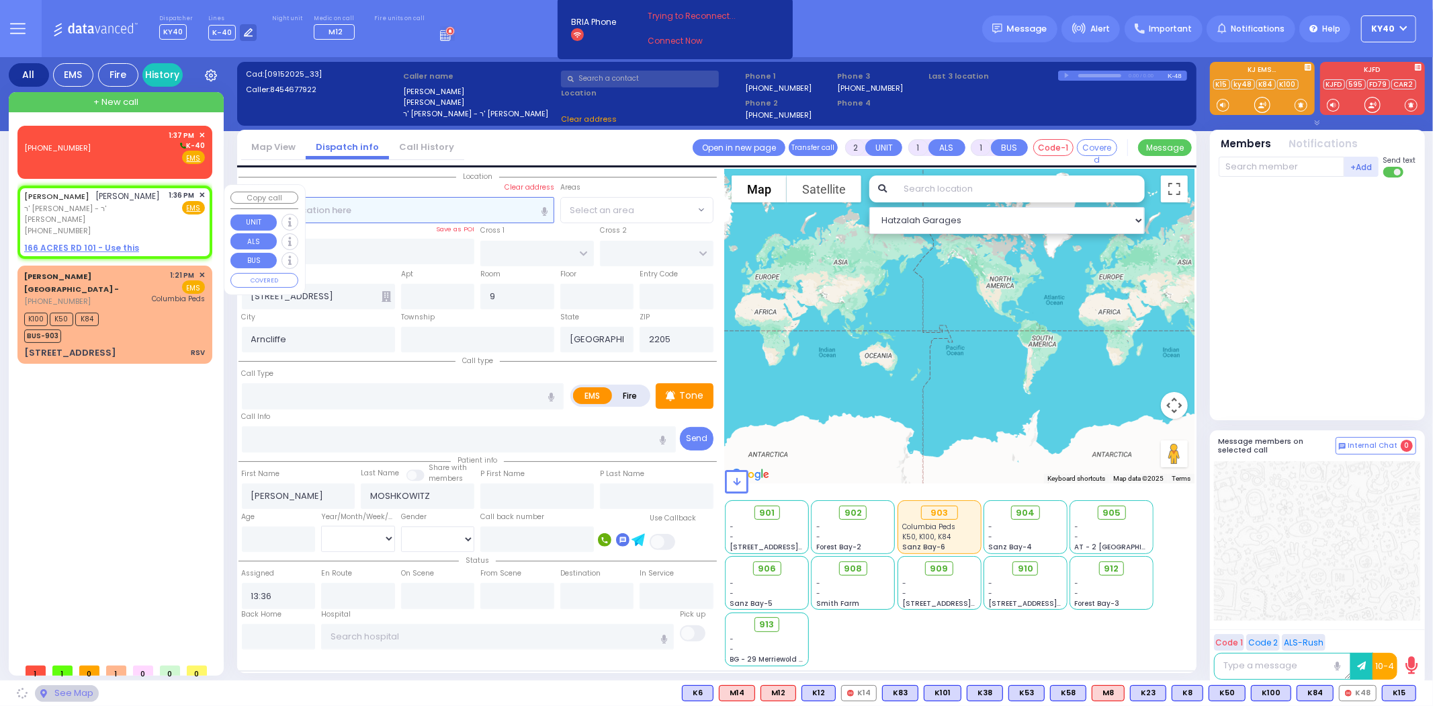
select select
radio input "true"
select select
select select "Hatzalah Garages"
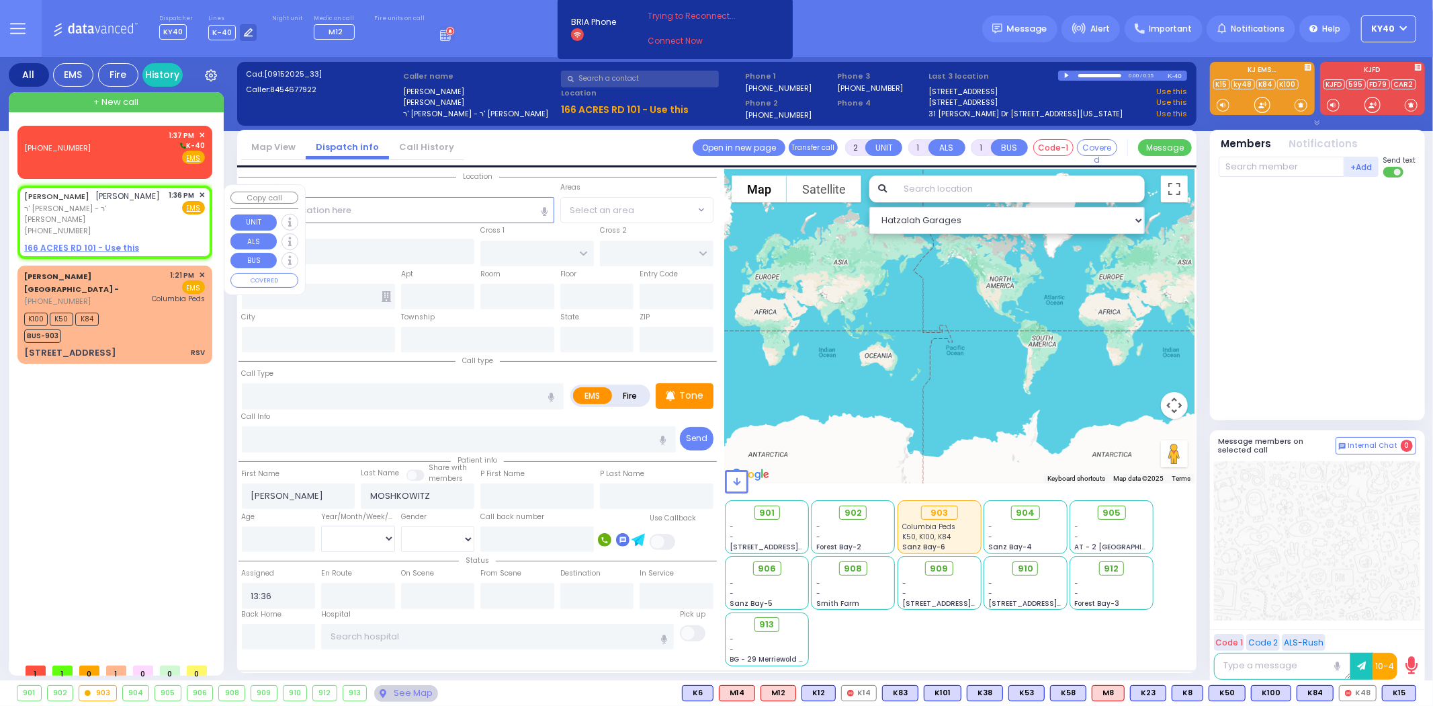
click at [96, 202] on span "דוד חיים מאשקאוויטש" at bounding box center [128, 195] width 65 height 11
select select
radio input "true"
select select
select select "Hatzalah Garages"
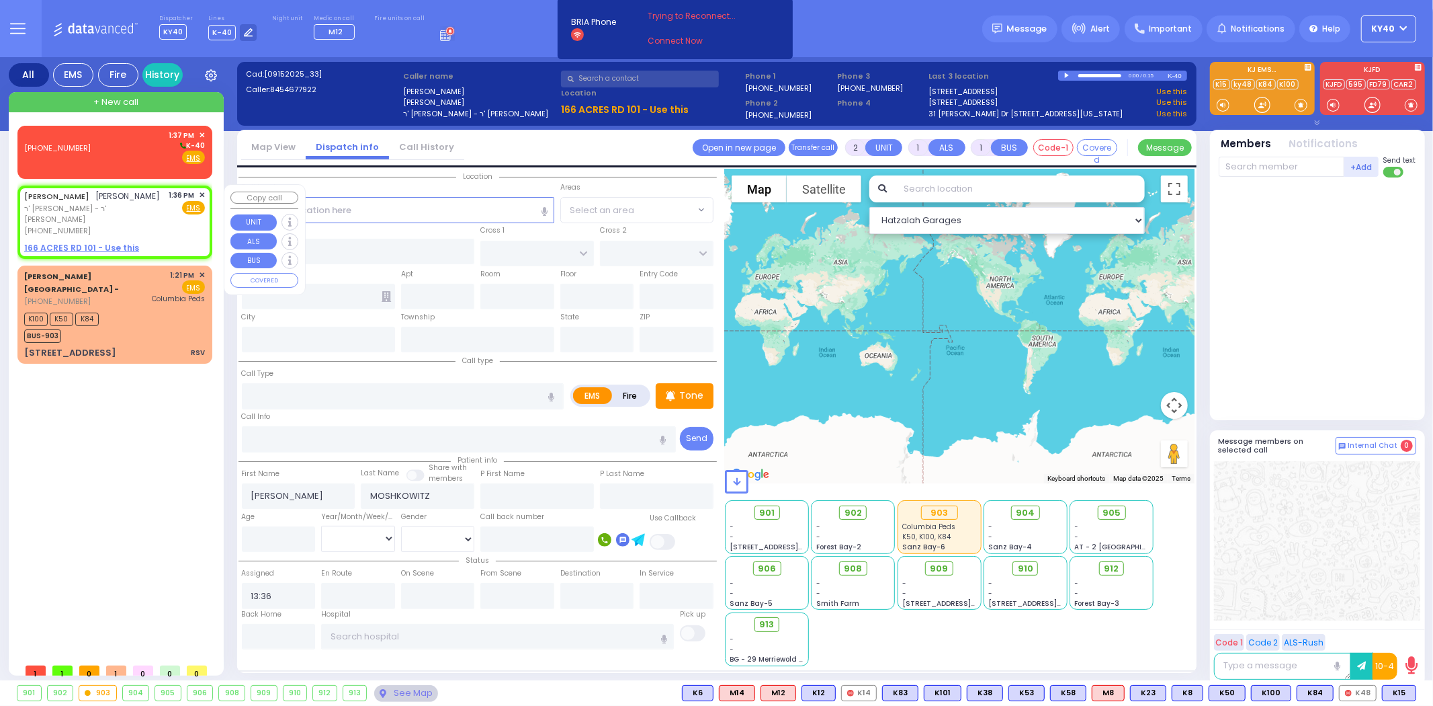
click at [86, 245] on u "166 ACRES RD 101 - Use this" at bounding box center [81, 247] width 115 height 11
select select
radio input "true"
select select
select select "Hatzalah Garages"
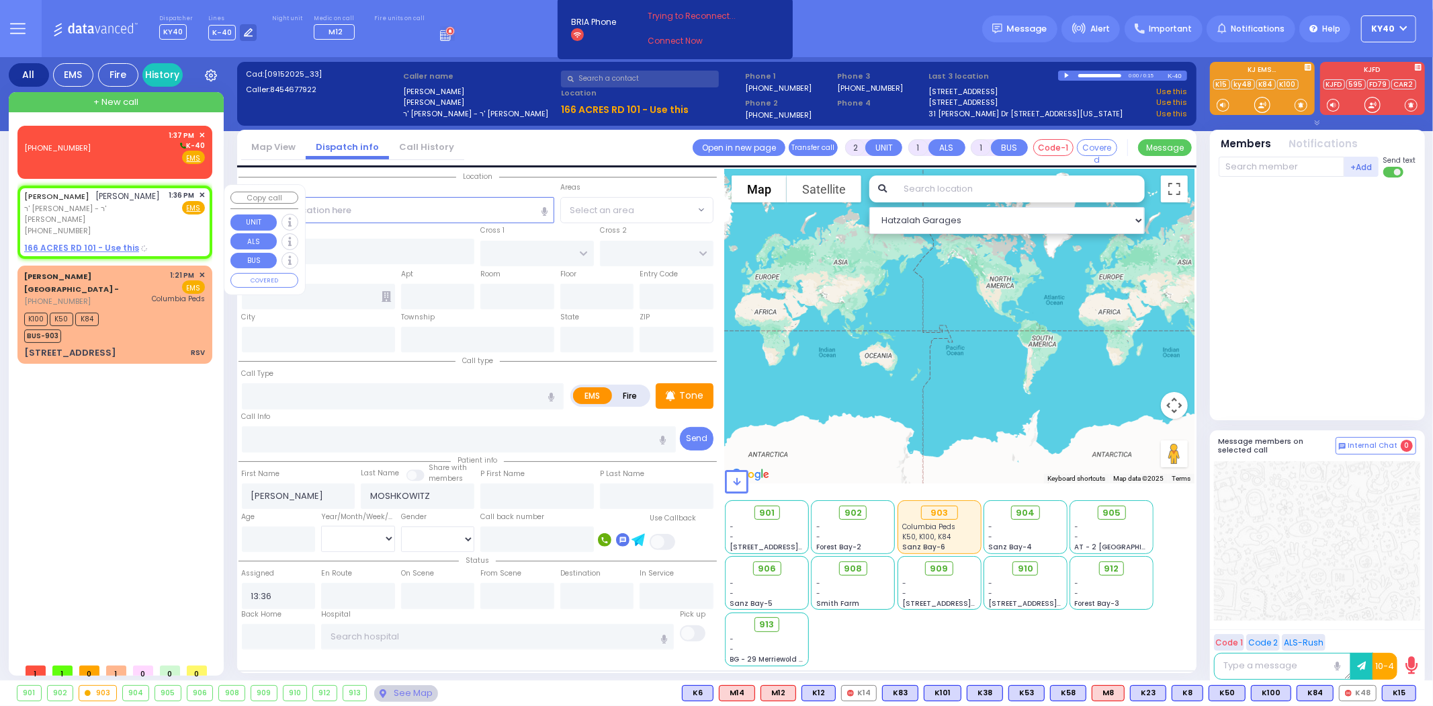
select select
radio input "true"
select select
select select "Hatzalah Garages"
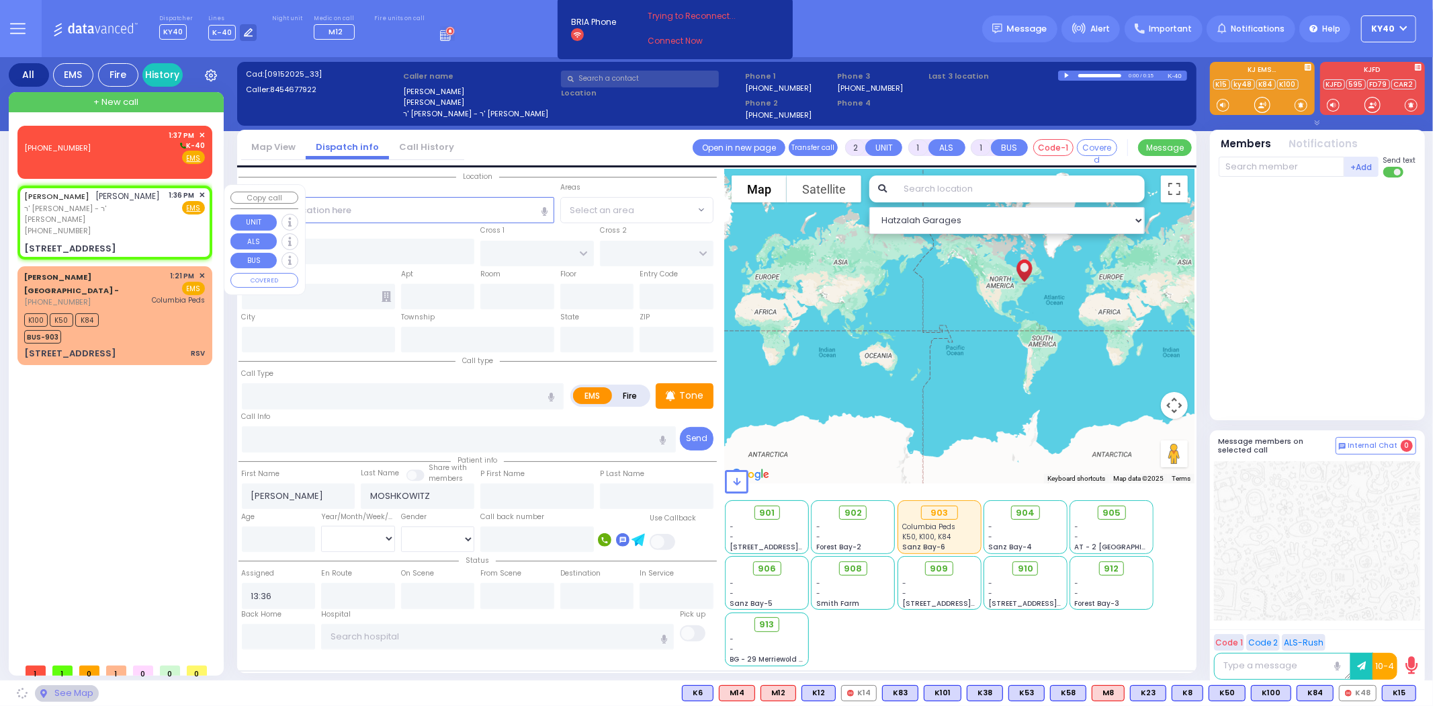
type input "KROLLA DR"
type input "MELITZ RD"
type input "166 ACRES RD"
type input "101"
type input "Monroe"
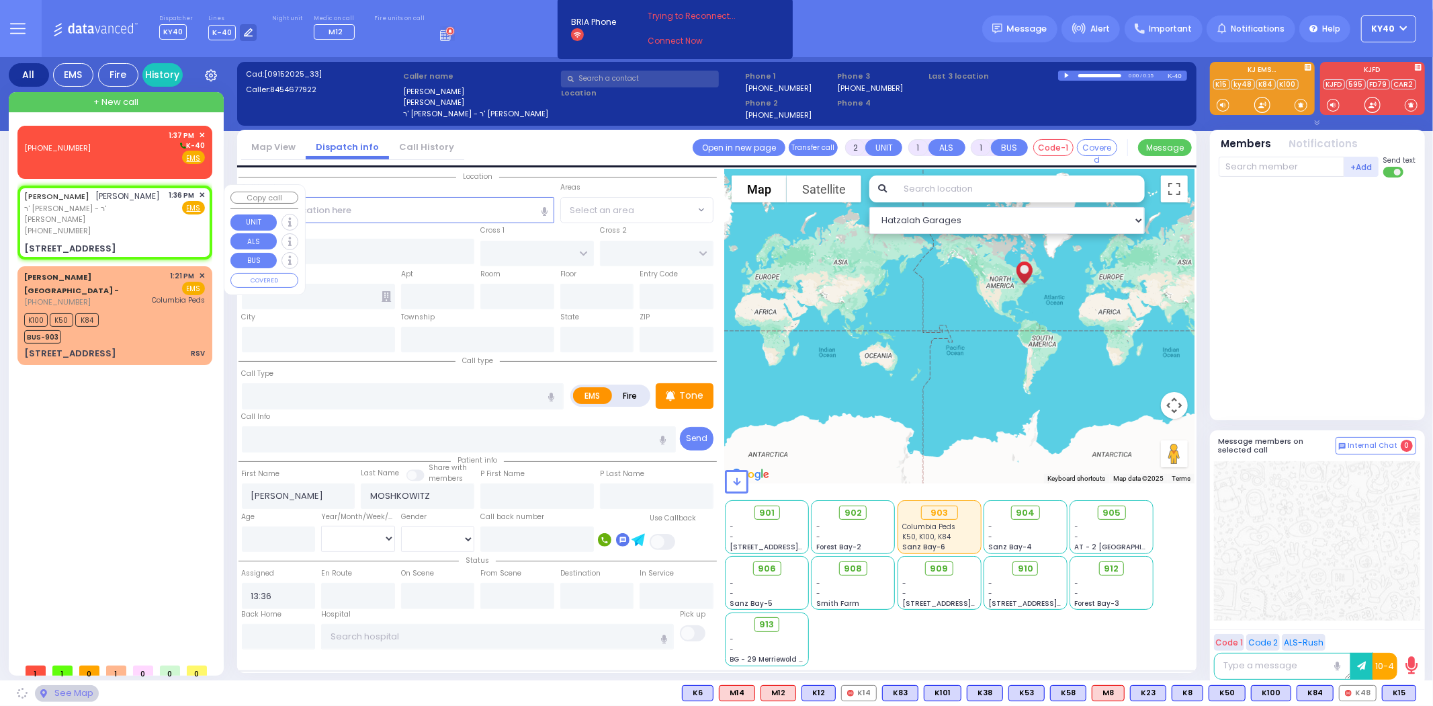
type input "[US_STATE]"
type input "10950"
select select "SECTION 3"
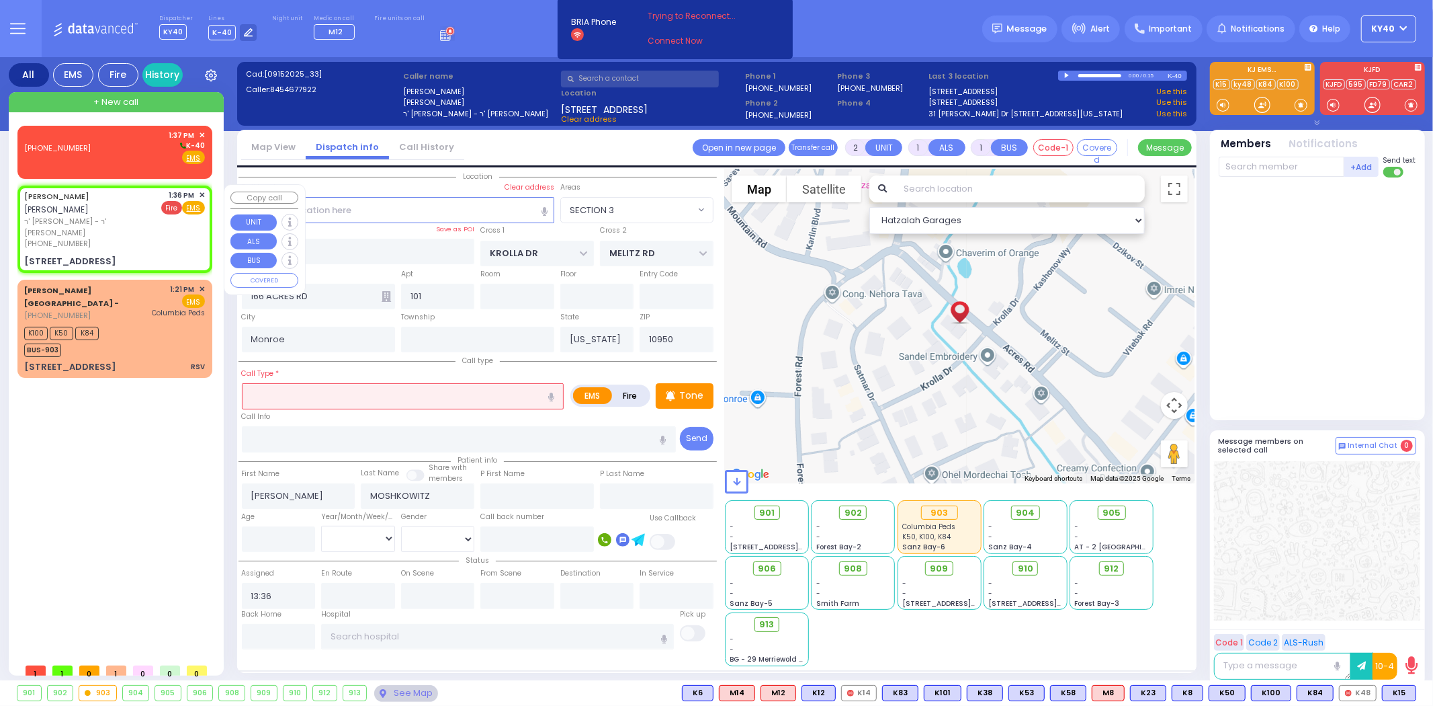
click at [175, 207] on span "Fire" at bounding box center [171, 207] width 21 height 13
select select
radio input "false"
radio input "true"
select select
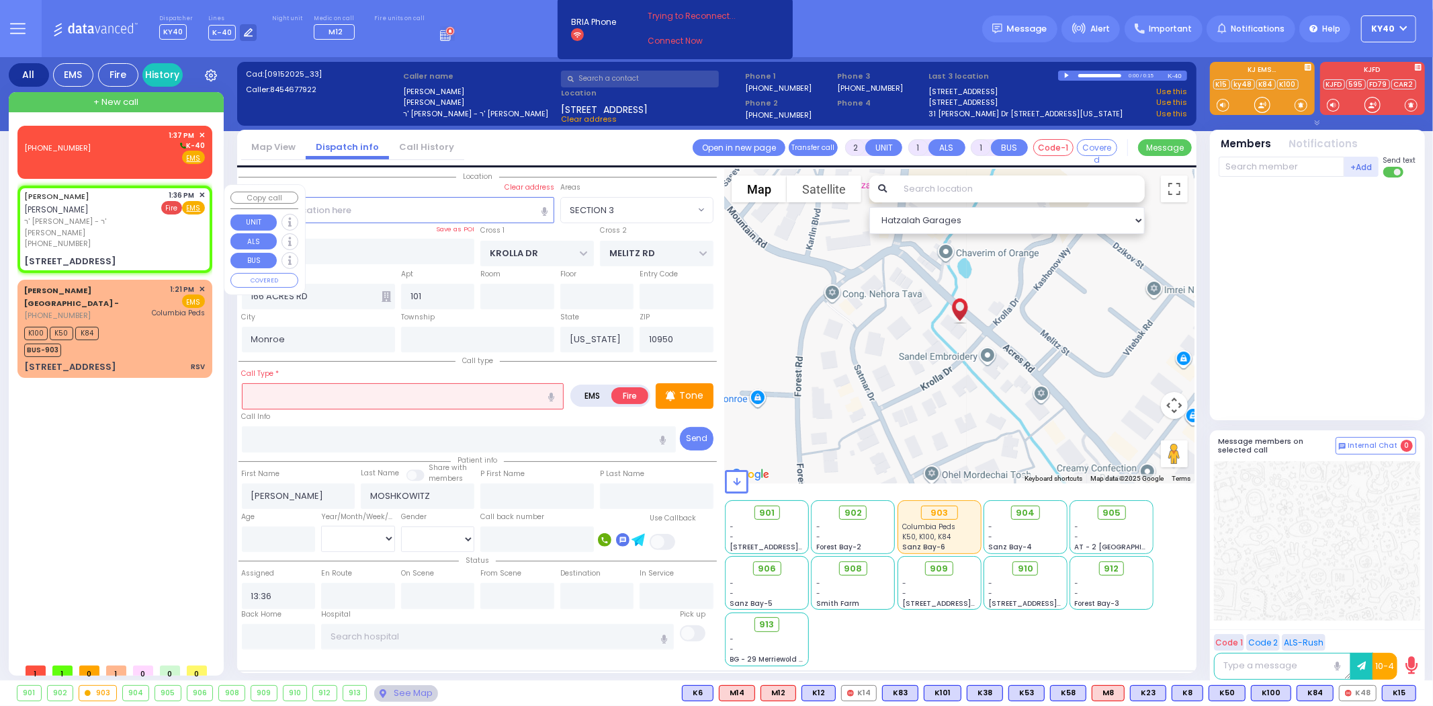
select select "Hatzalah Garages"
select select "SECTION 3"
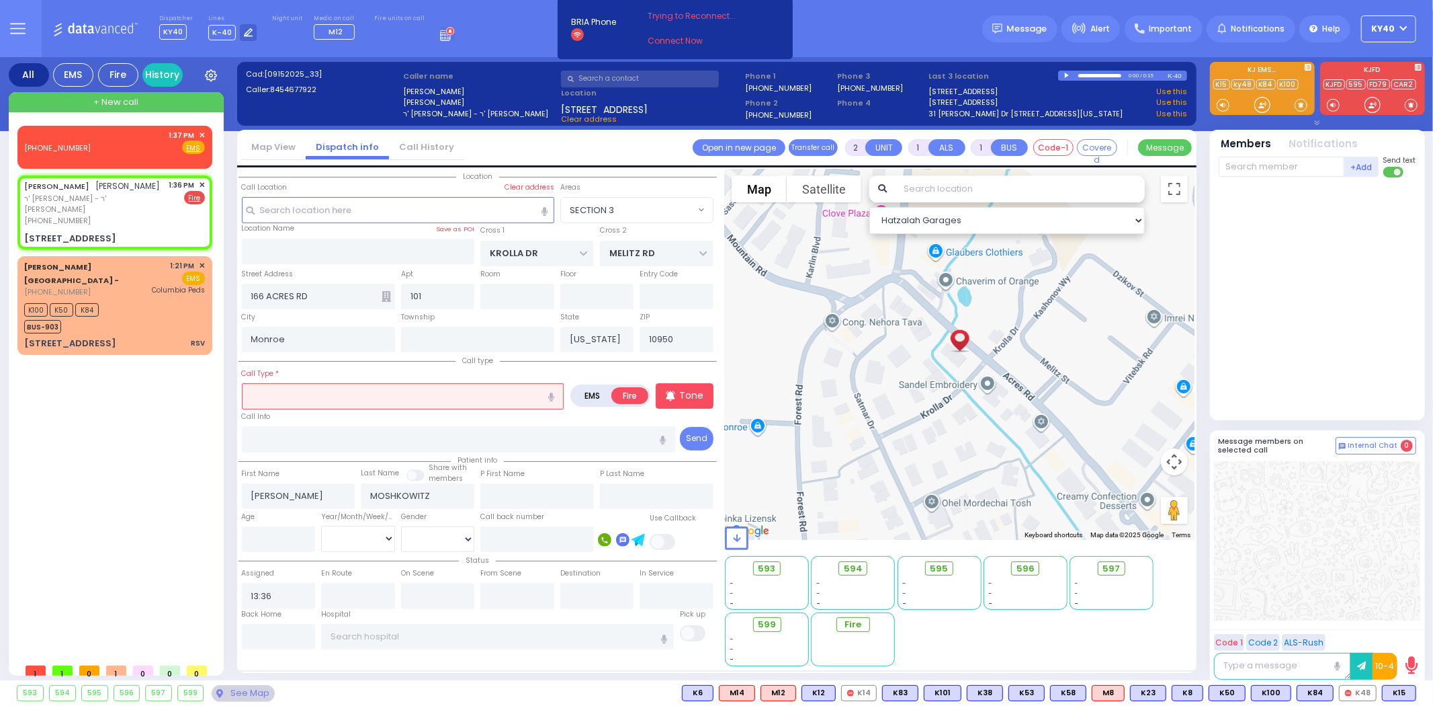
click at [313, 392] on input "text" at bounding box center [403, 396] width 323 height 26
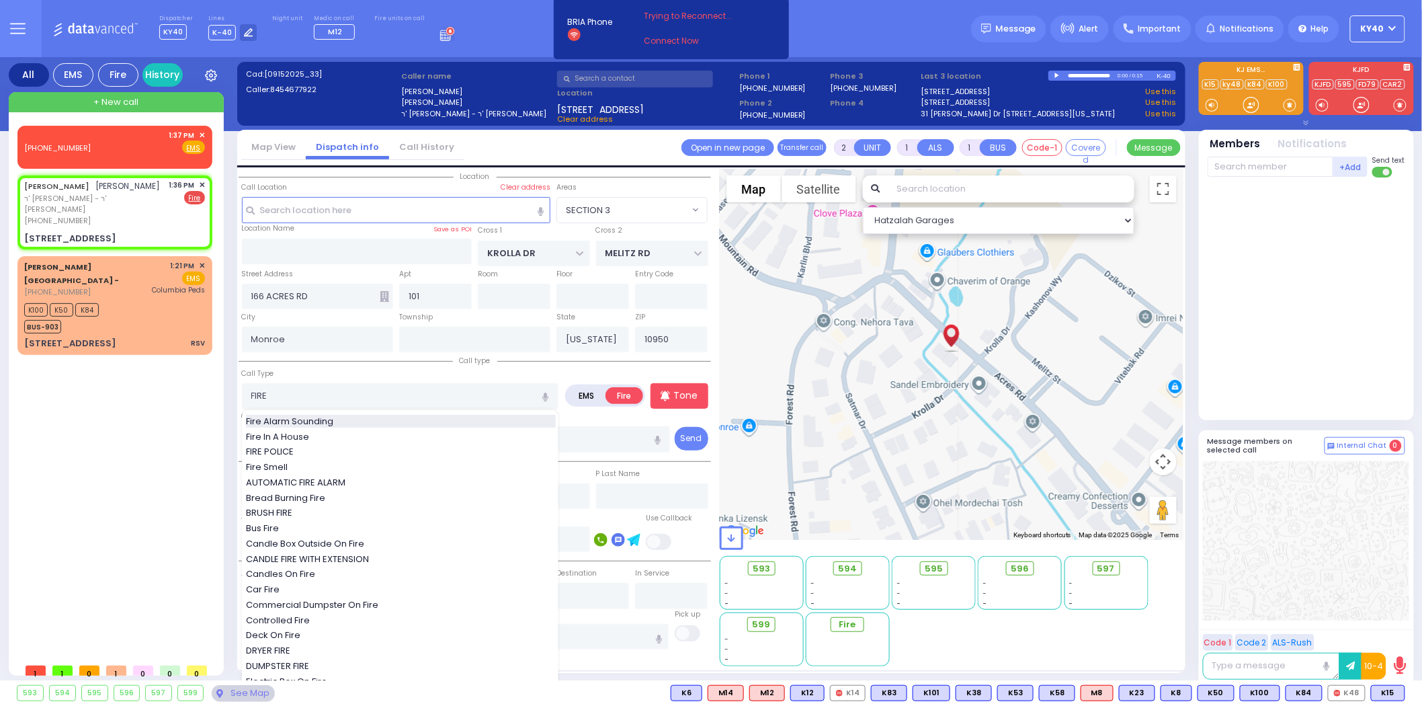
click at [324, 415] on span "Fire Alarm Sounding" at bounding box center [292, 421] width 92 height 13
type input "Fire Alarm Sounding"
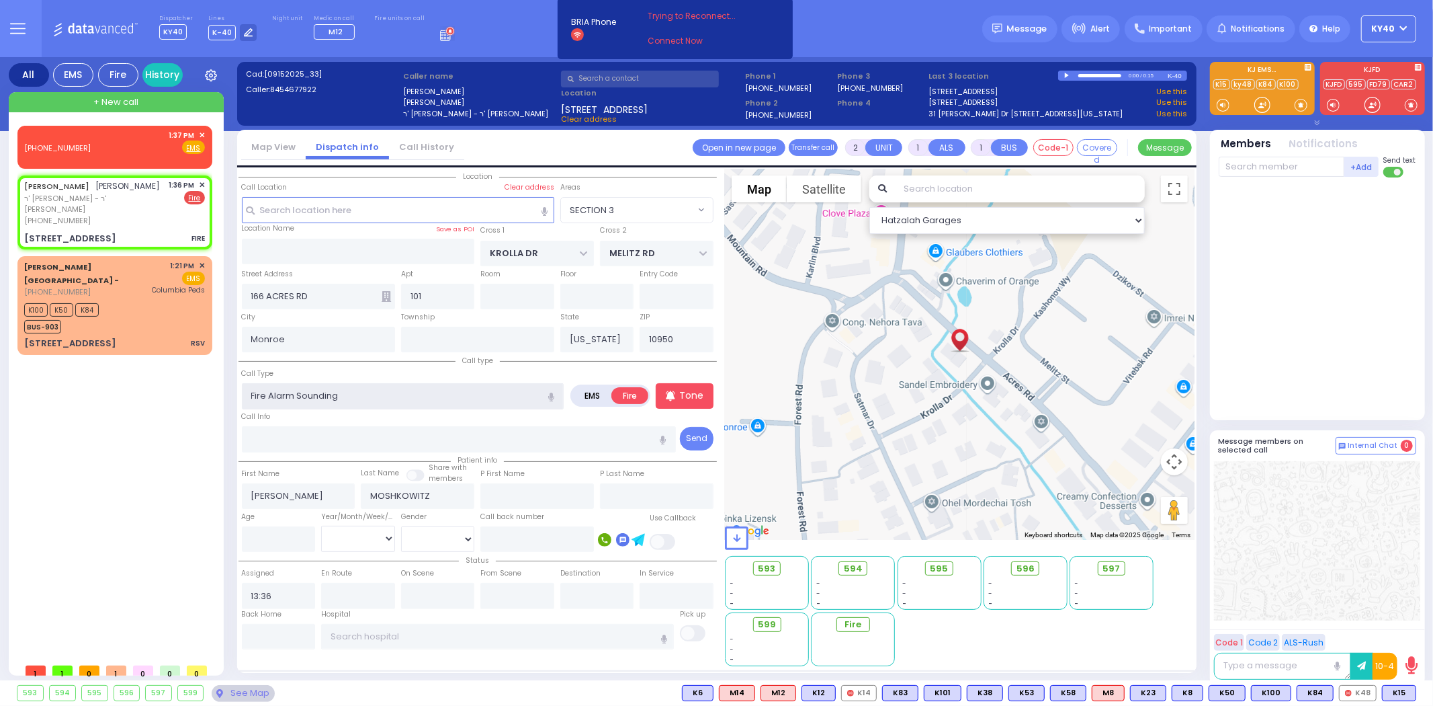
select select
radio input "true"
select select
select select "Hatzalah Garages"
select select "SECTION 3"
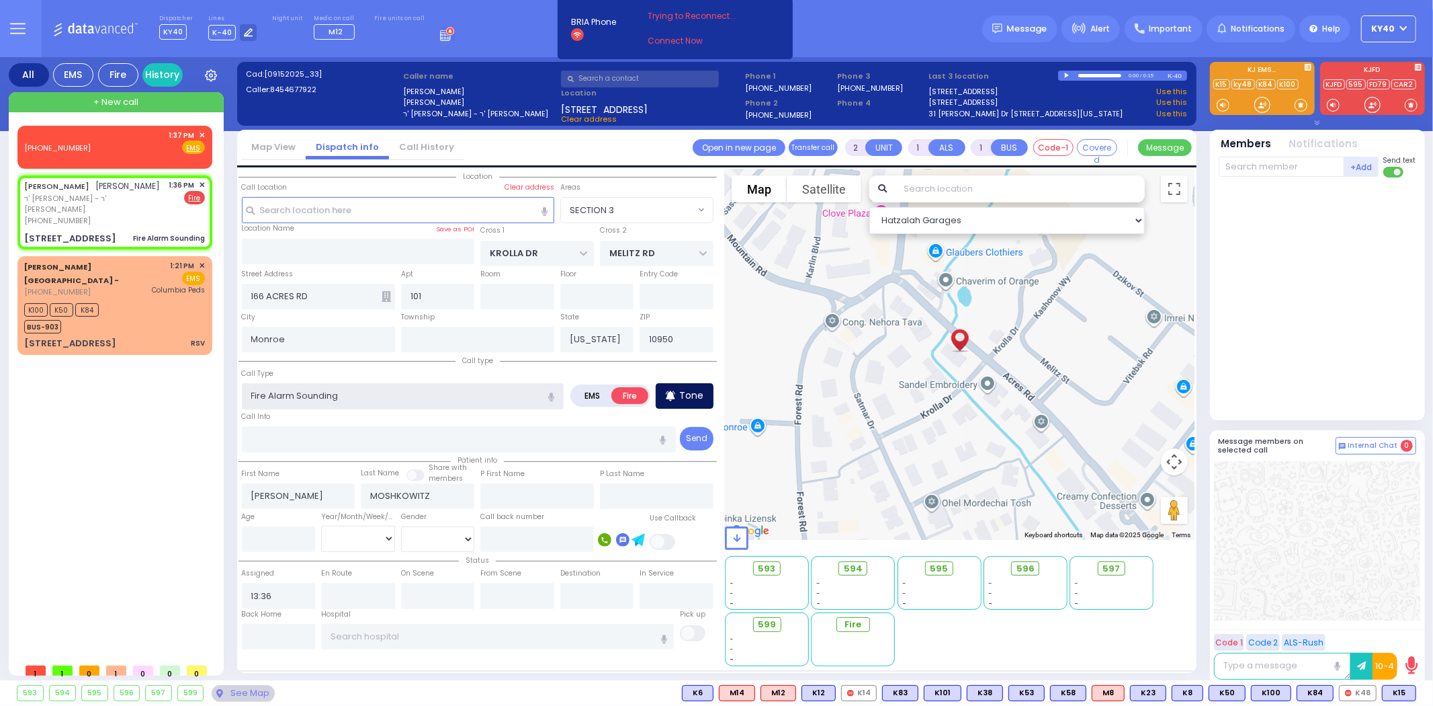
select select
radio input "true"
select select
select select "Hatzalah Garages"
select select "SECTION 3"
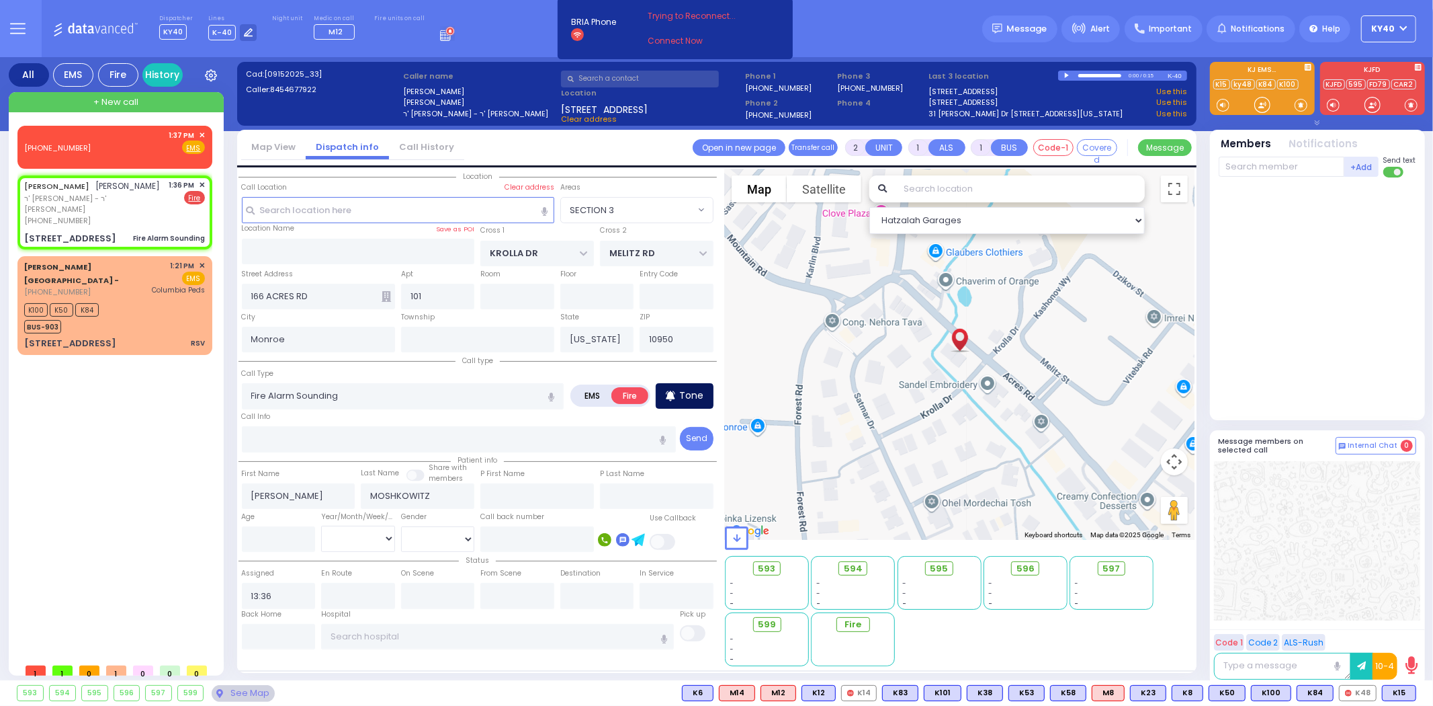
click at [681, 395] on p "Tone" at bounding box center [691, 395] width 24 height 14
select select
radio input "true"
select select
select select "SECTION 3"
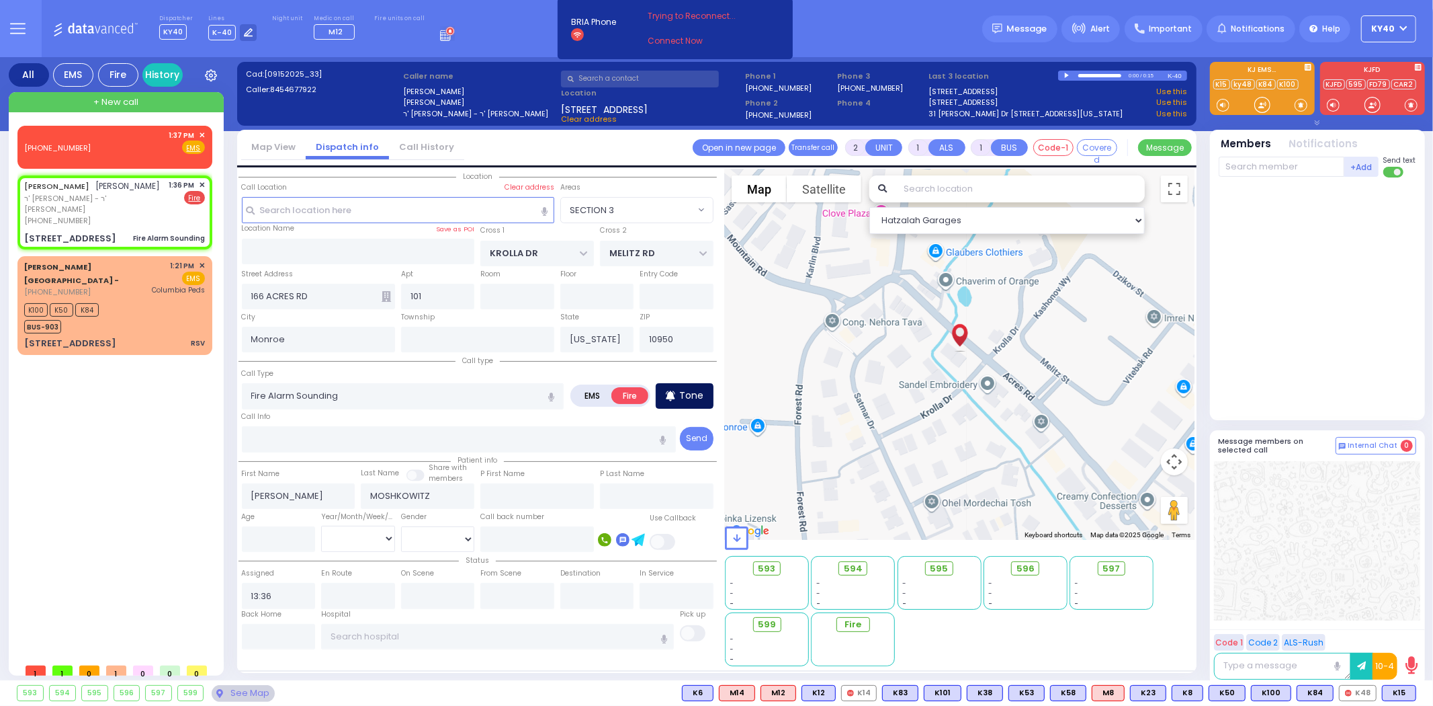
select select "Hatzalah Garages"
click at [204, 132] on span "✕" at bounding box center [202, 135] width 6 height 11
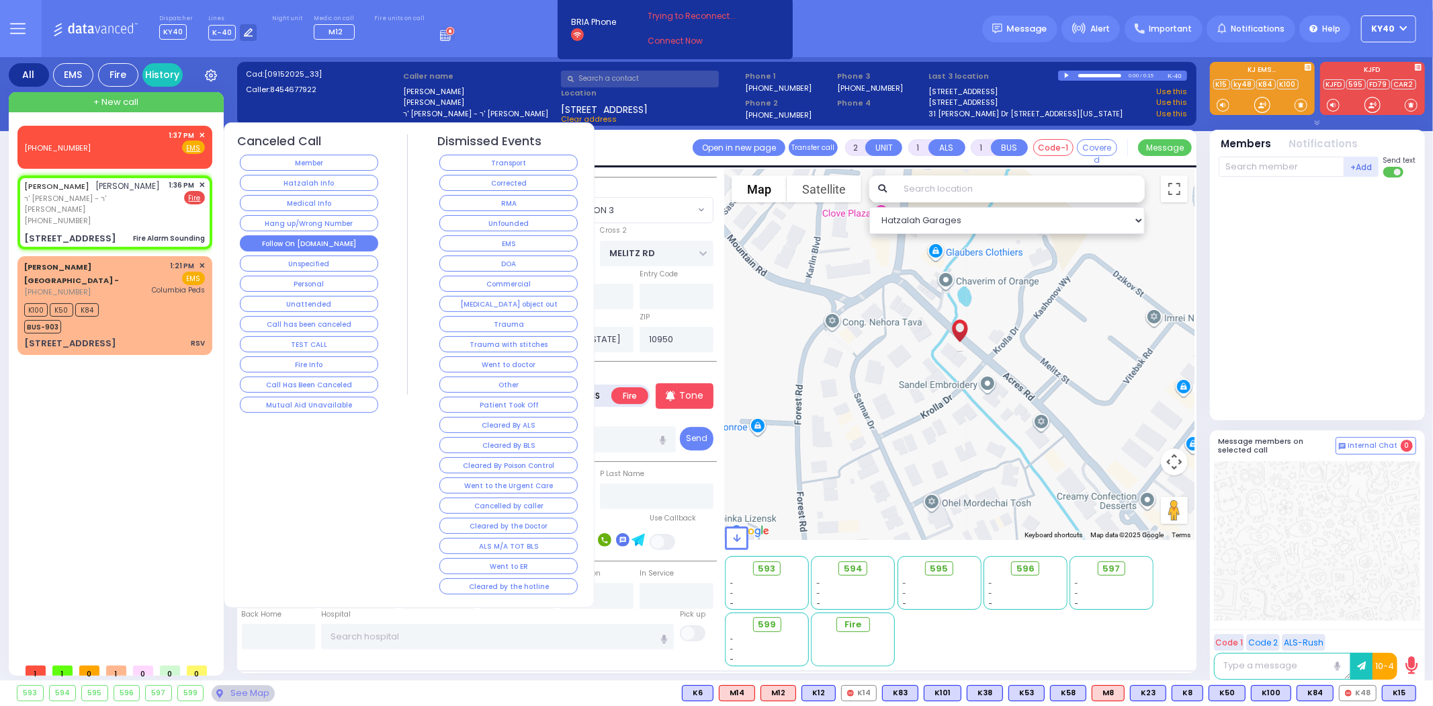
click at [266, 238] on button "Follow On [DOMAIN_NAME]" at bounding box center [309, 243] width 138 height 16
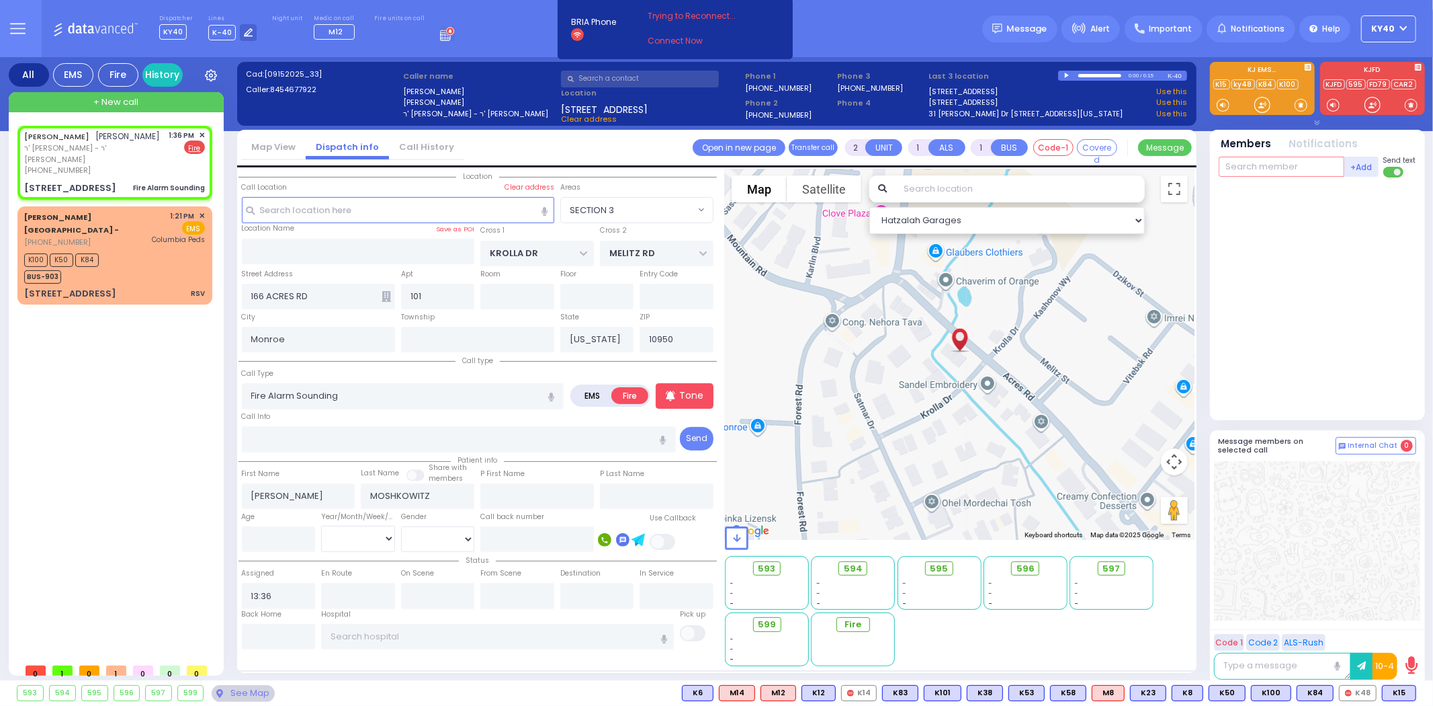
drag, startPoint x: 1281, startPoint y: 165, endPoint x: 1171, endPoint y: 230, distance: 128.0
click at [1277, 170] on input "text" at bounding box center [1282, 167] width 126 height 20
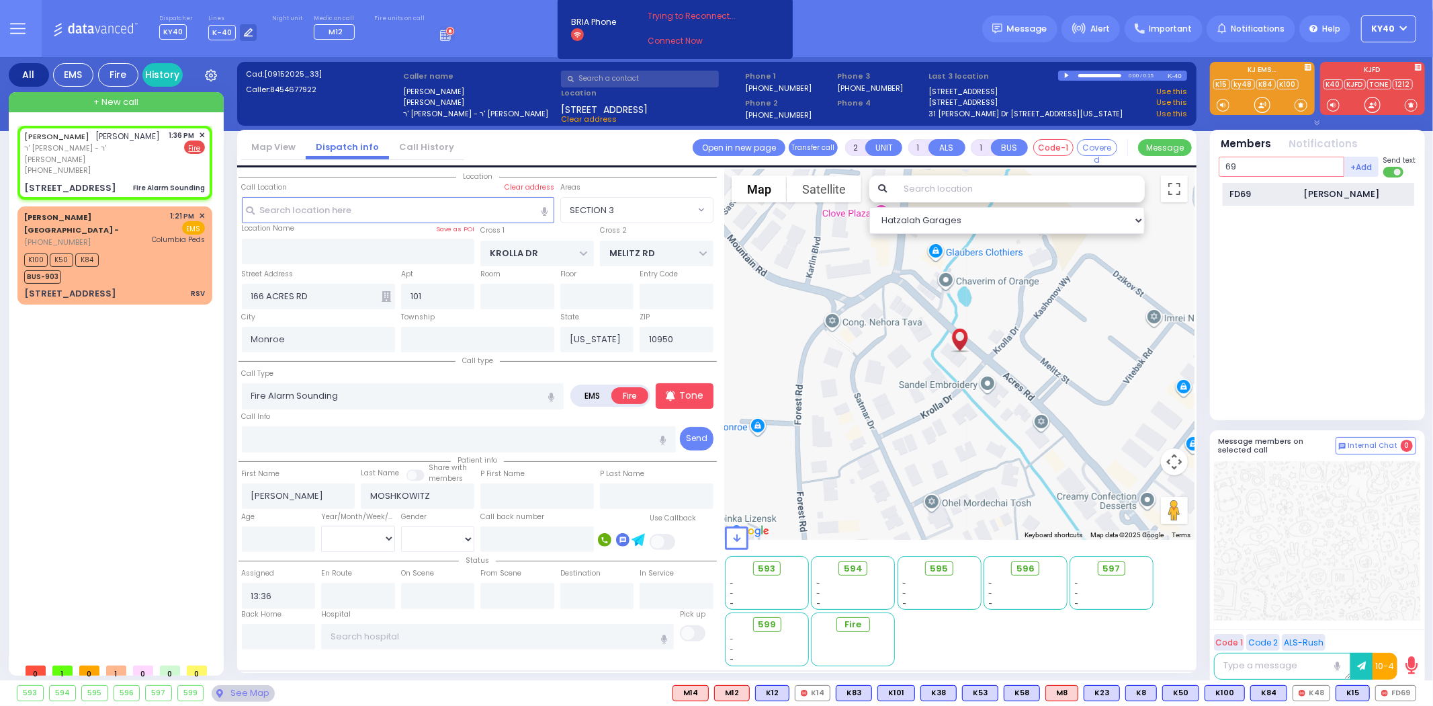
type input "69"
click at [1270, 197] on div "FD69" at bounding box center [1263, 193] width 67 height 13
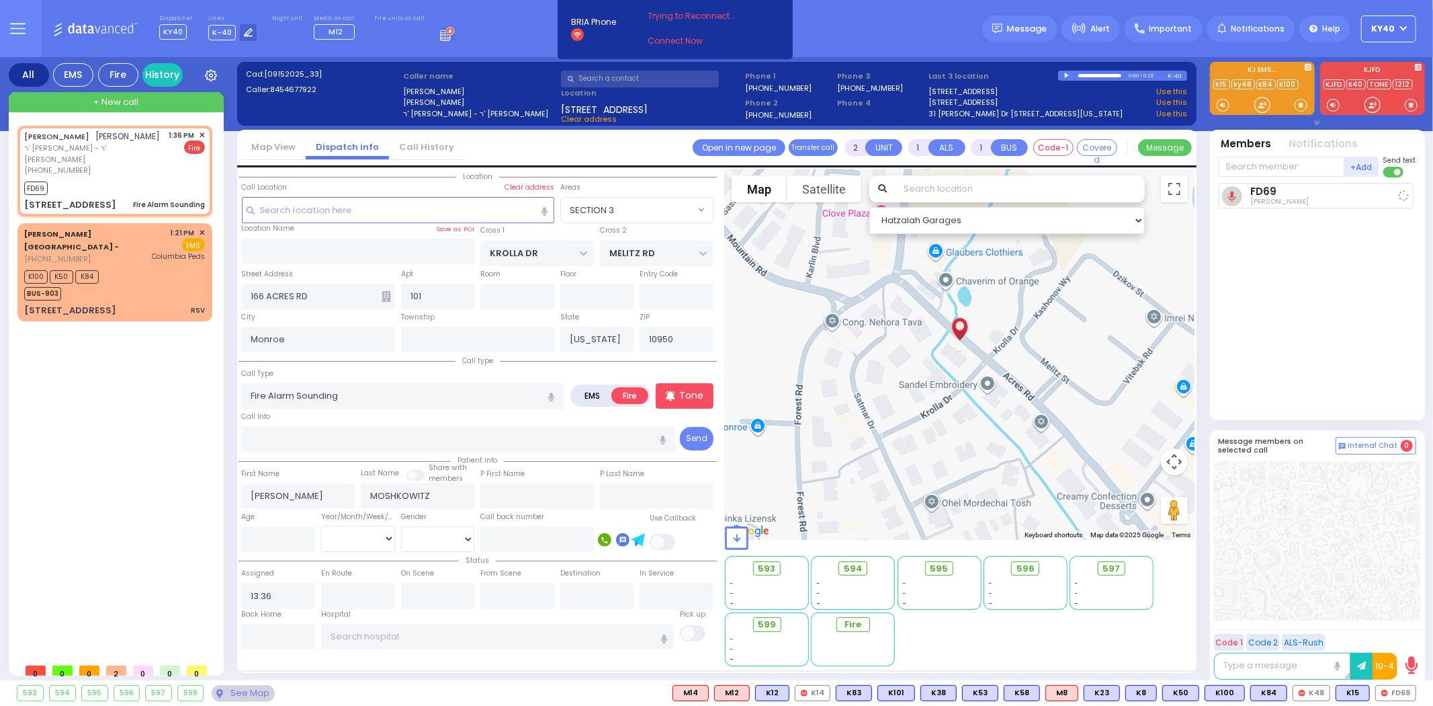
select select
radio input "true"
select select
type input "13:38"
select select "Hatzalah Garages"
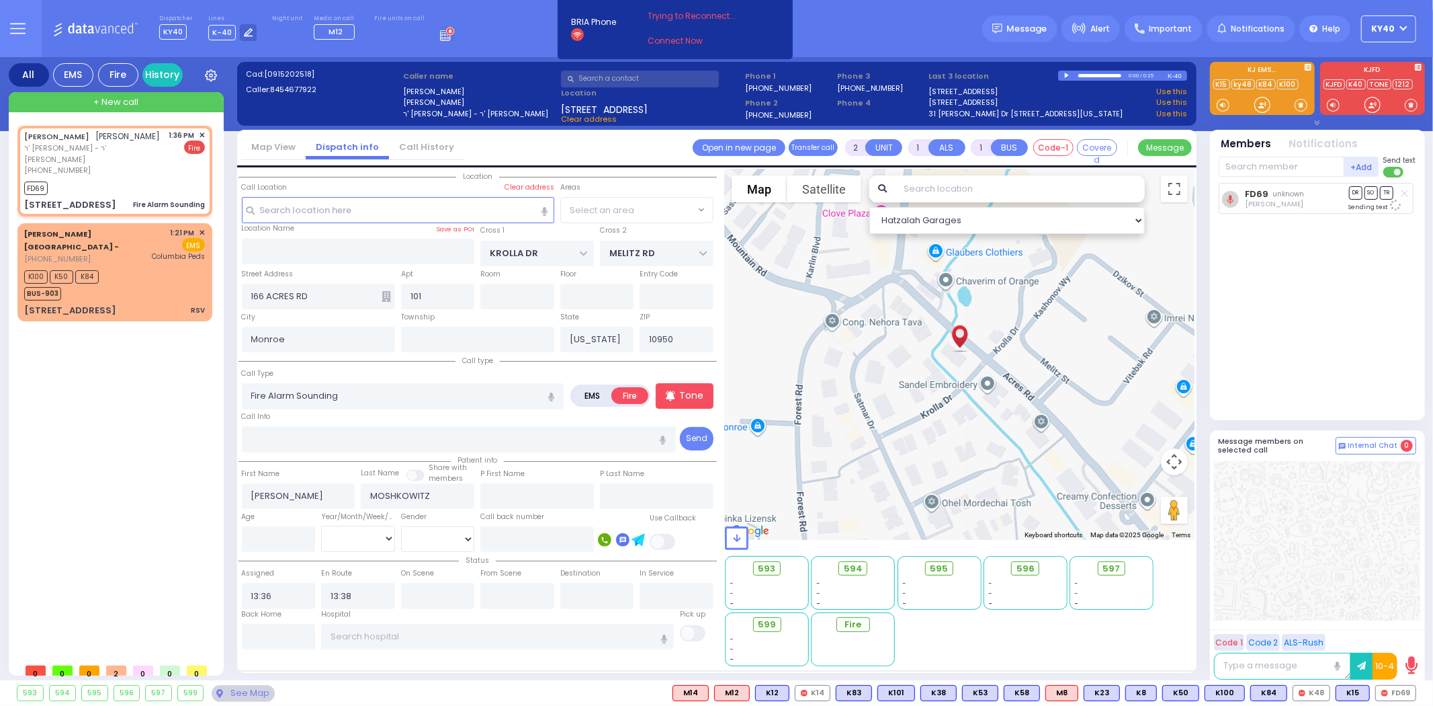
select select "SECTION 3"
drag, startPoint x: 1298, startPoint y: 164, endPoint x: 1228, endPoint y: 197, distance: 77.3
click at [1298, 165] on input "text" at bounding box center [1282, 167] width 126 height 20
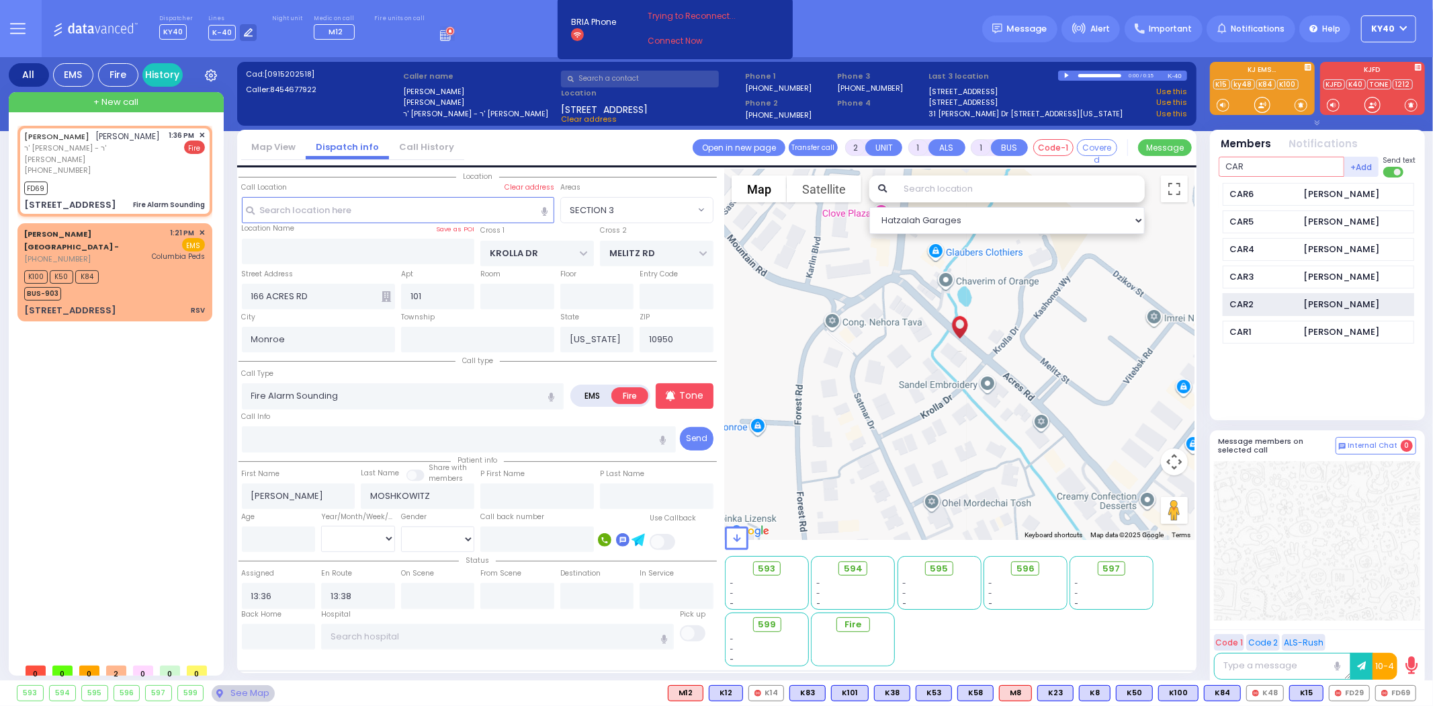
type input "CAR"
click at [1302, 306] on div "CAR2 Isaac Friedman" at bounding box center [1319, 305] width 192 height 24
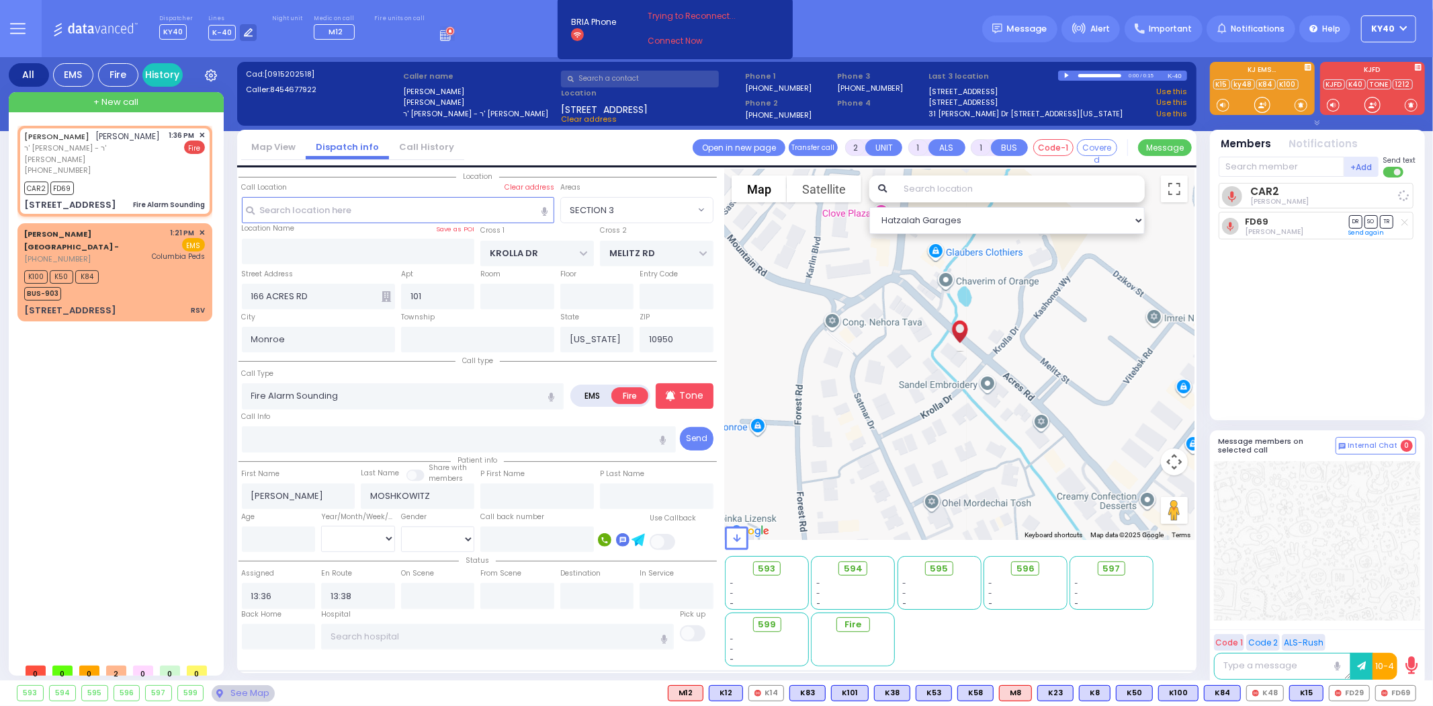
select select
radio input "true"
select select
select select "SECTION 3"
select select "Hatzalah Garages"
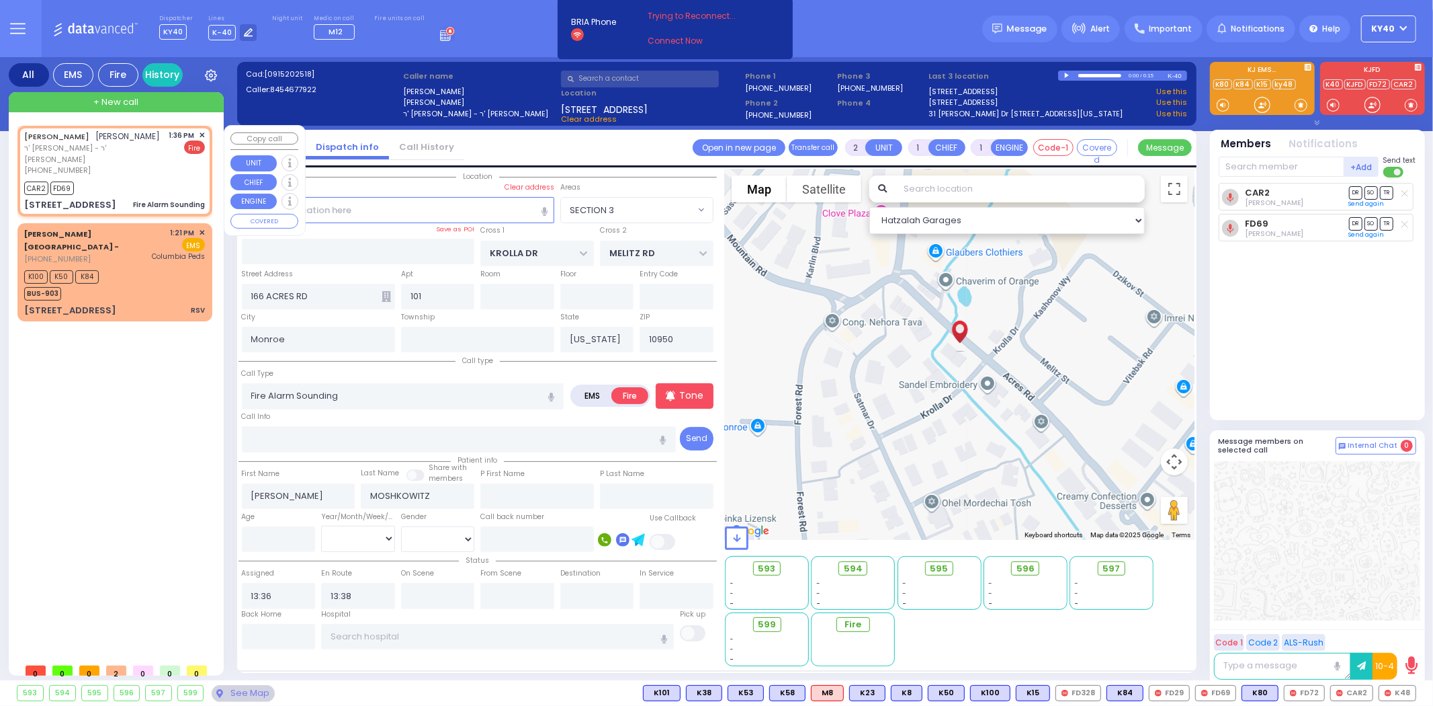
click at [202, 136] on span "✕" at bounding box center [202, 135] width 6 height 11
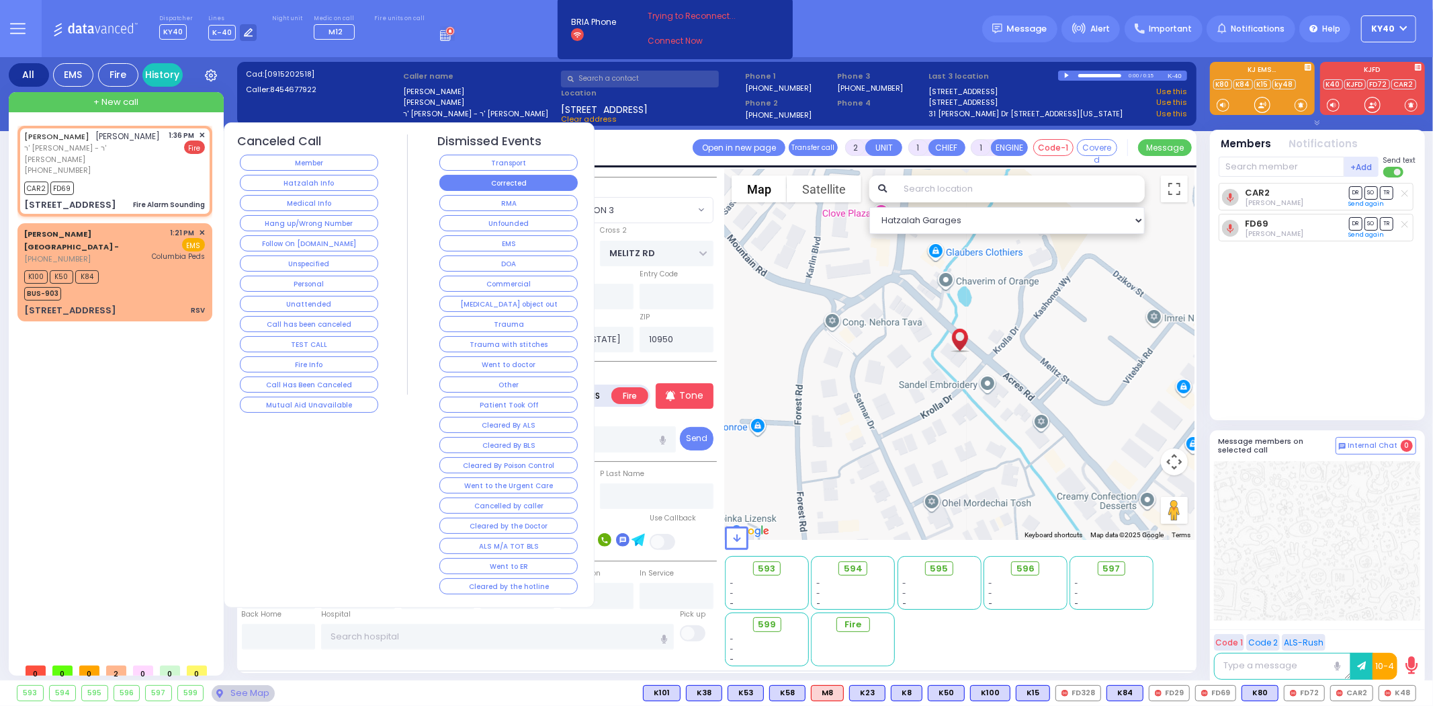
click at [478, 179] on button "Corrected" at bounding box center [508, 183] width 138 height 16
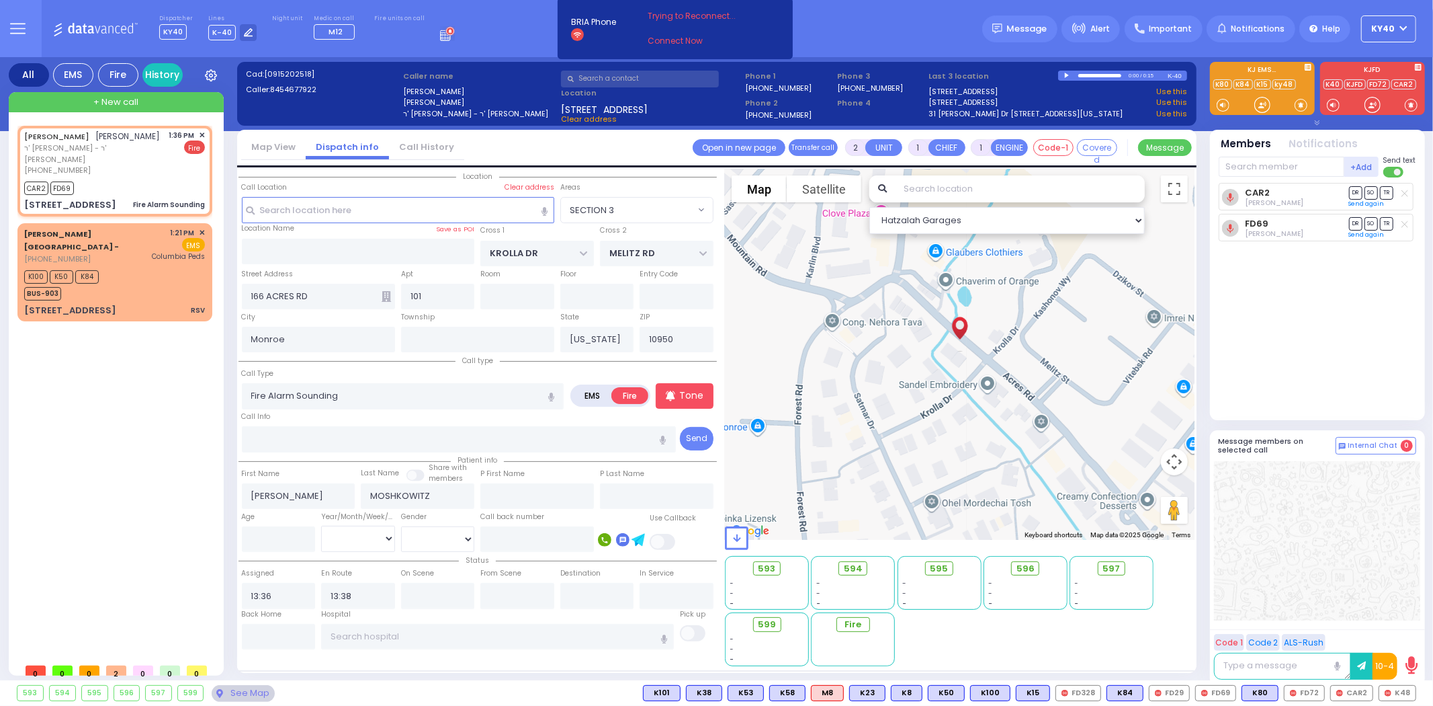
select select
radio input "true"
select select
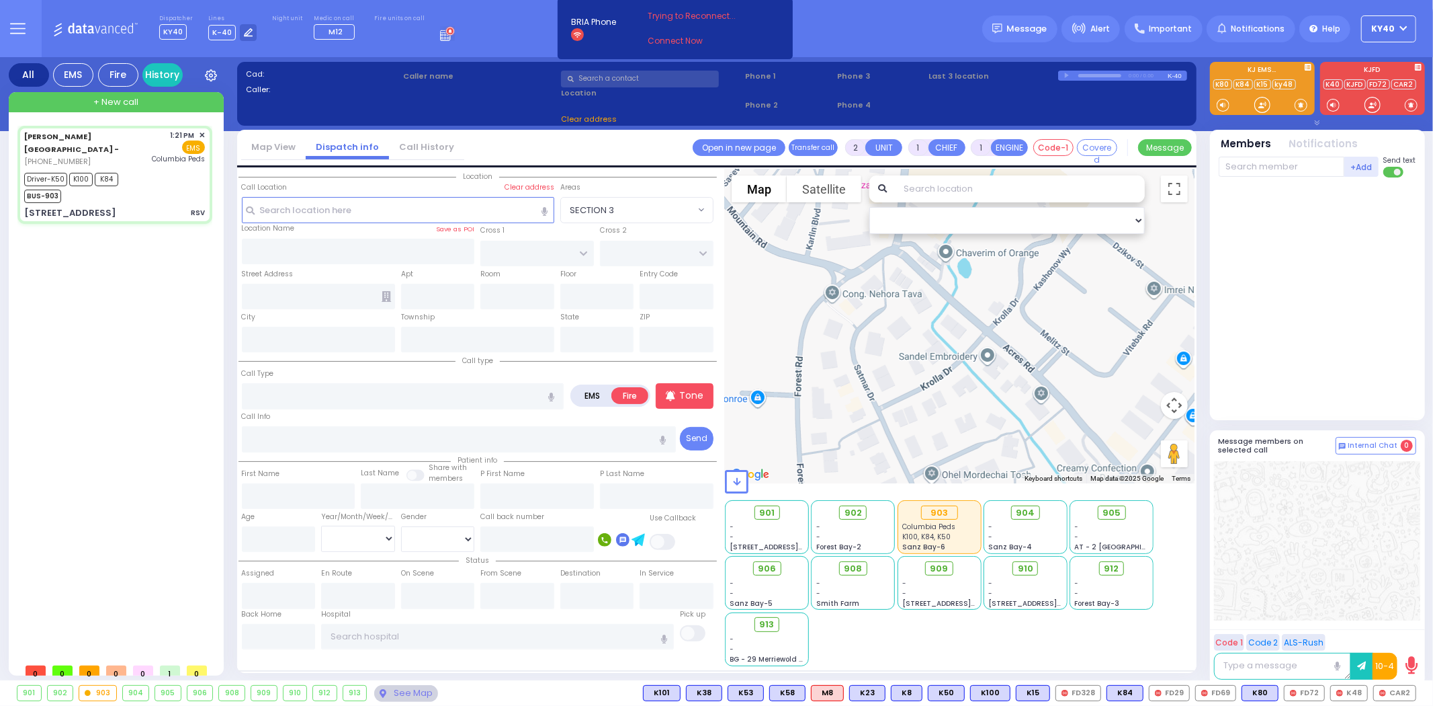
type input "6"
select select
type input "RSV"
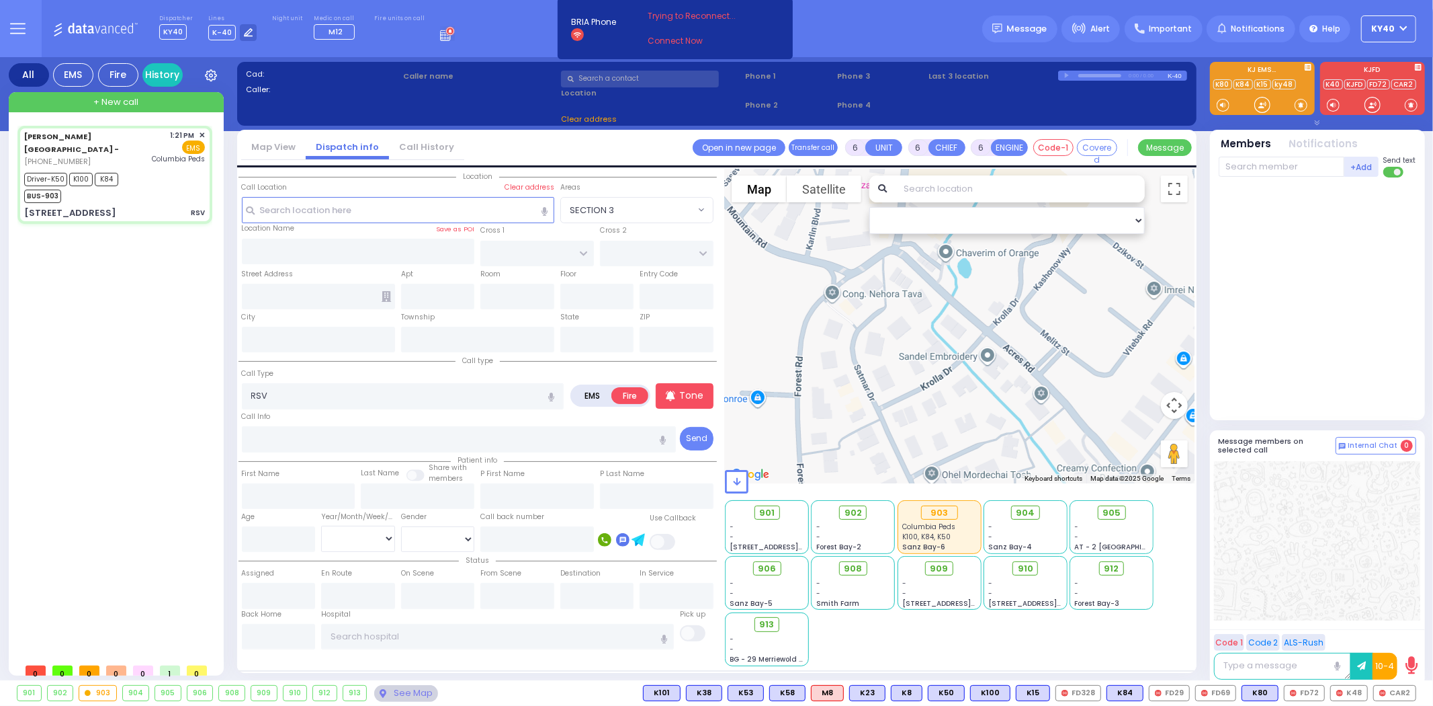
radio input "true"
type input "Shea"
type input "Unknown"
type input "1"
select select "Year"
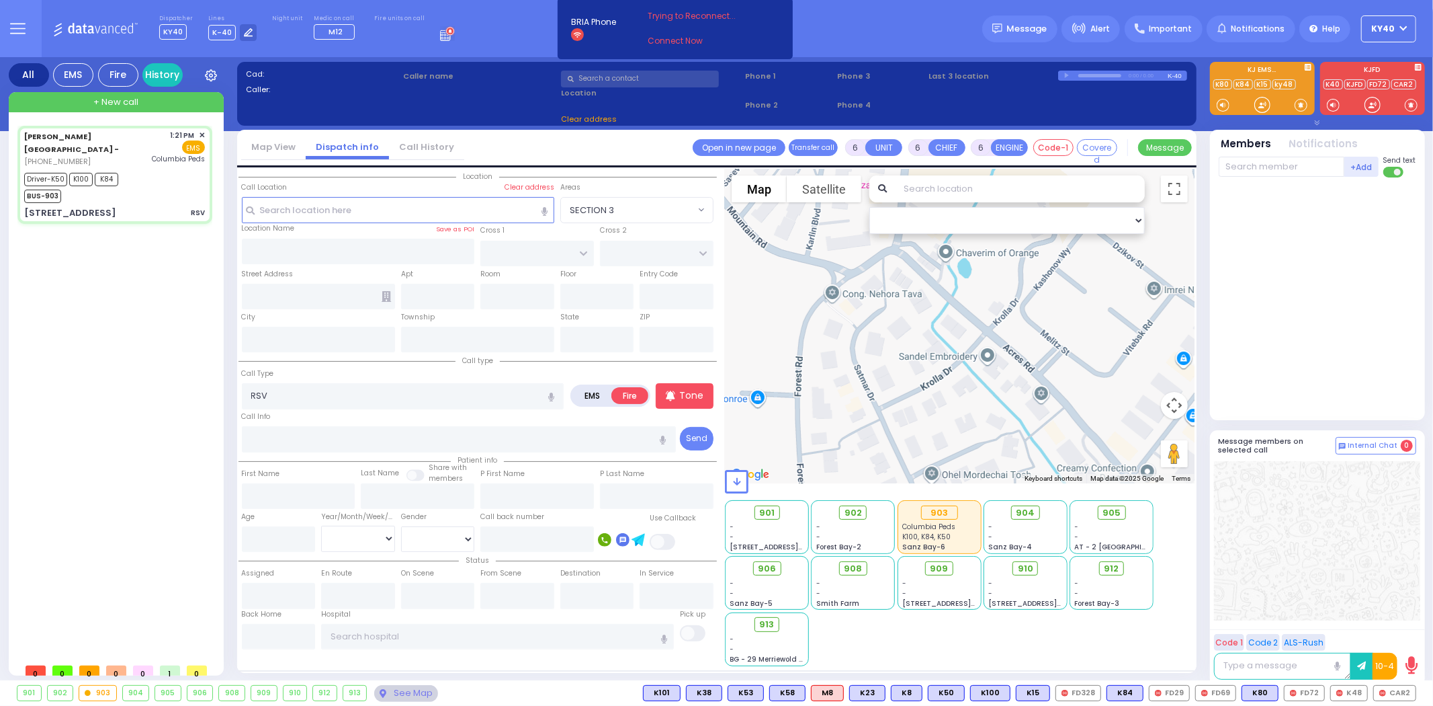
type input "13:21"
type input "13:24"
type input "13:25"
type input "13:42"
type input "Columbia Children's Hospital"
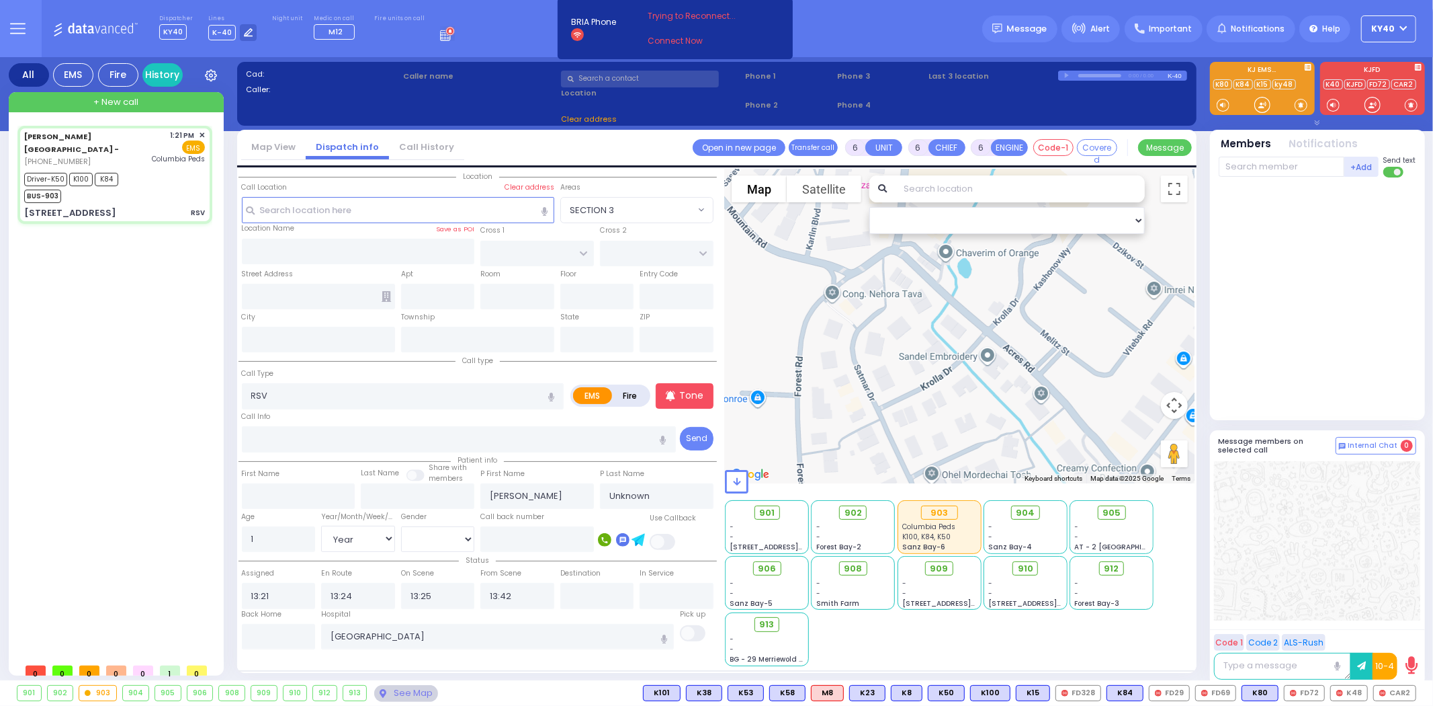
select select "Hatzalah Garages"
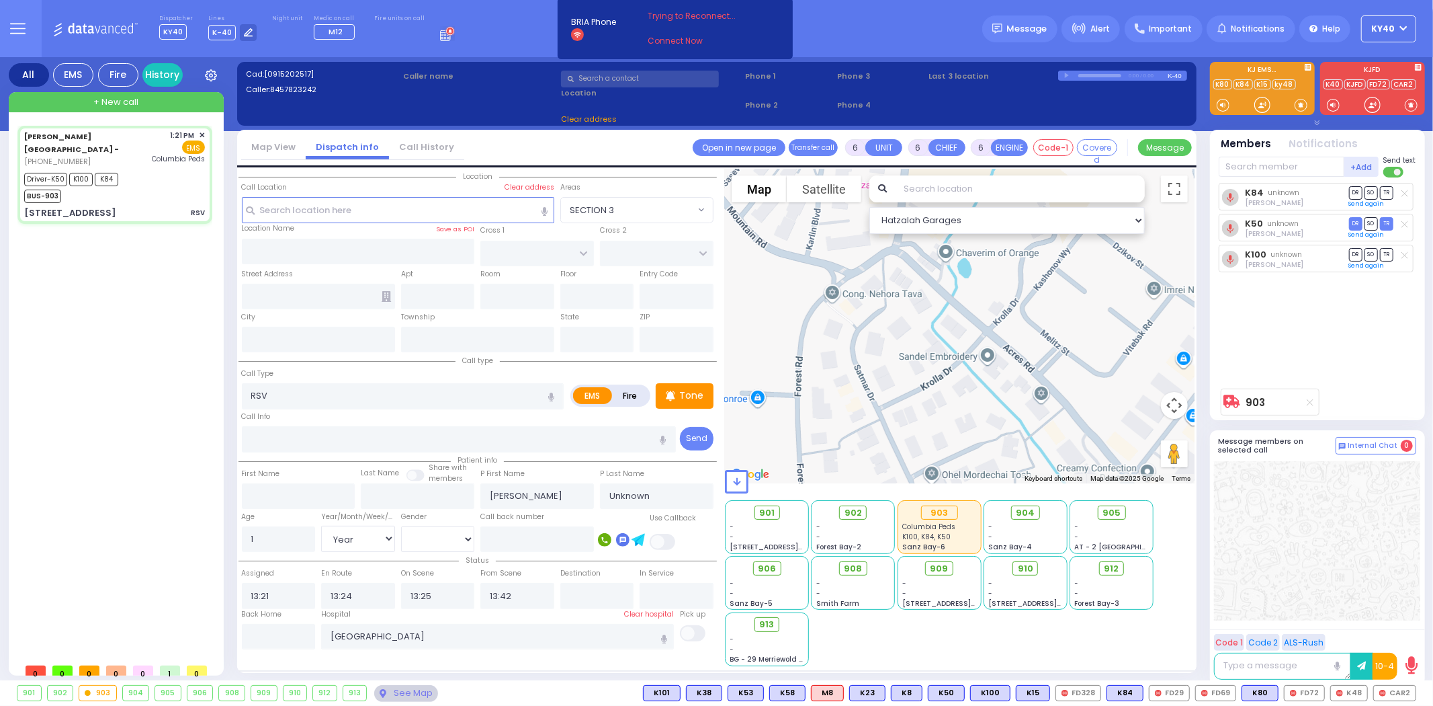
type input "49 Forest Road"
type input "9"
type input "Arncliffe"
type input "New South Wales"
type input "2205"
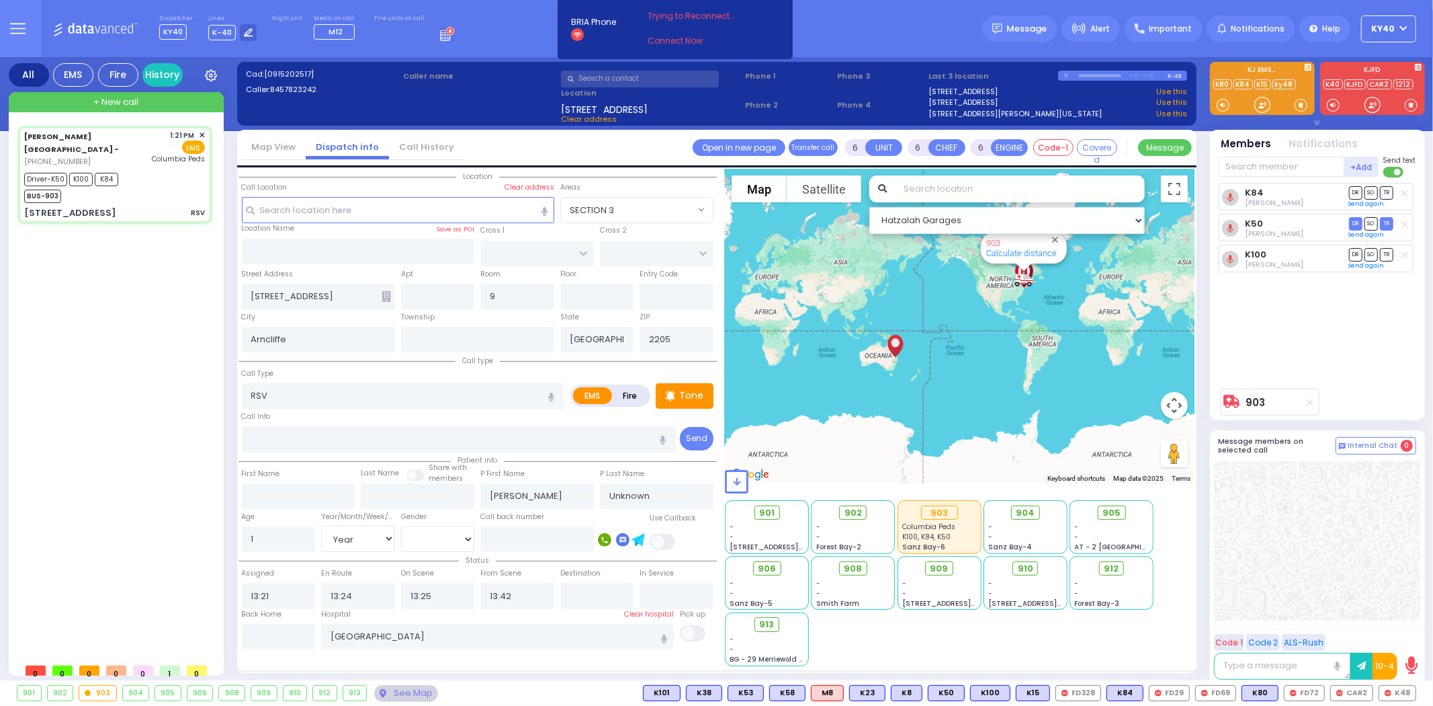
select select
radio input "true"
type input "Simon"
select select "Month"
select select "[DEMOGRAPHIC_DATA]"
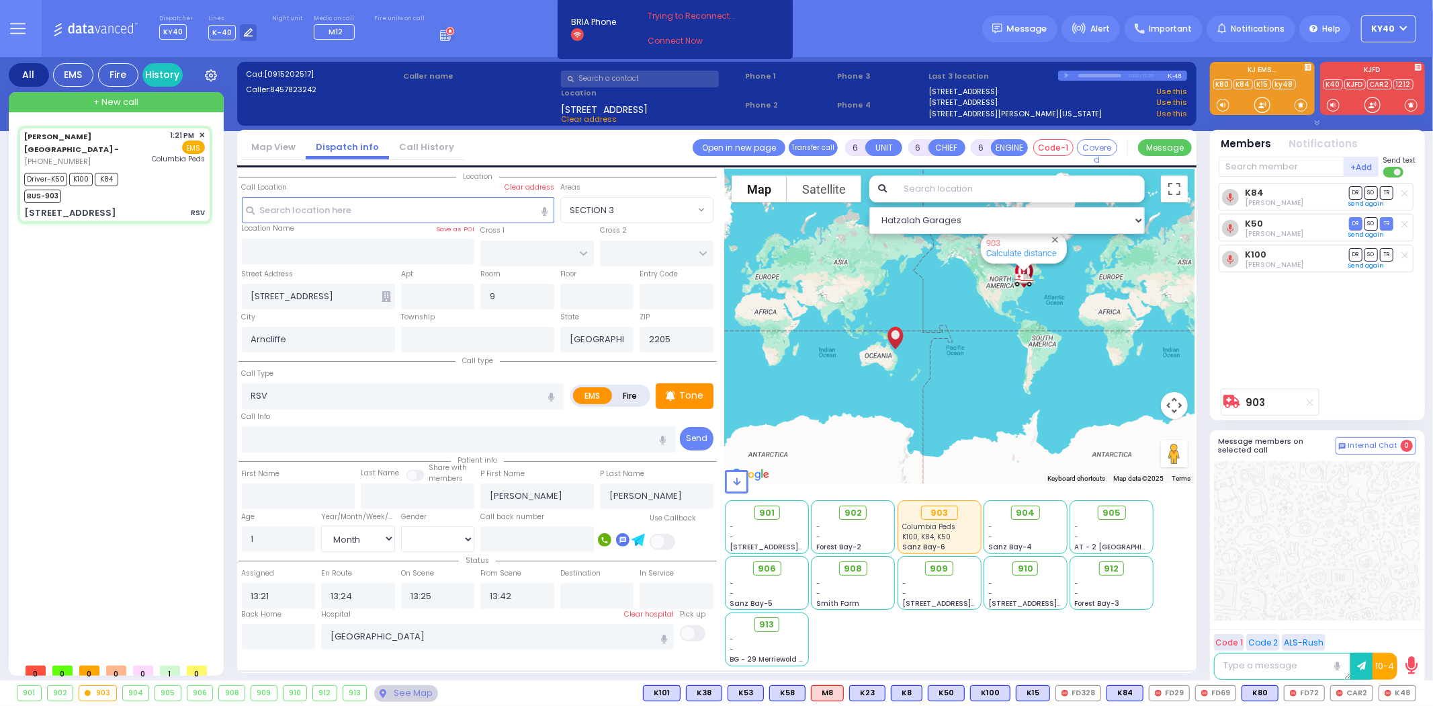
select select "Hatzalah Garages"
select select
select select "Month"
select select "[DEMOGRAPHIC_DATA]"
select select
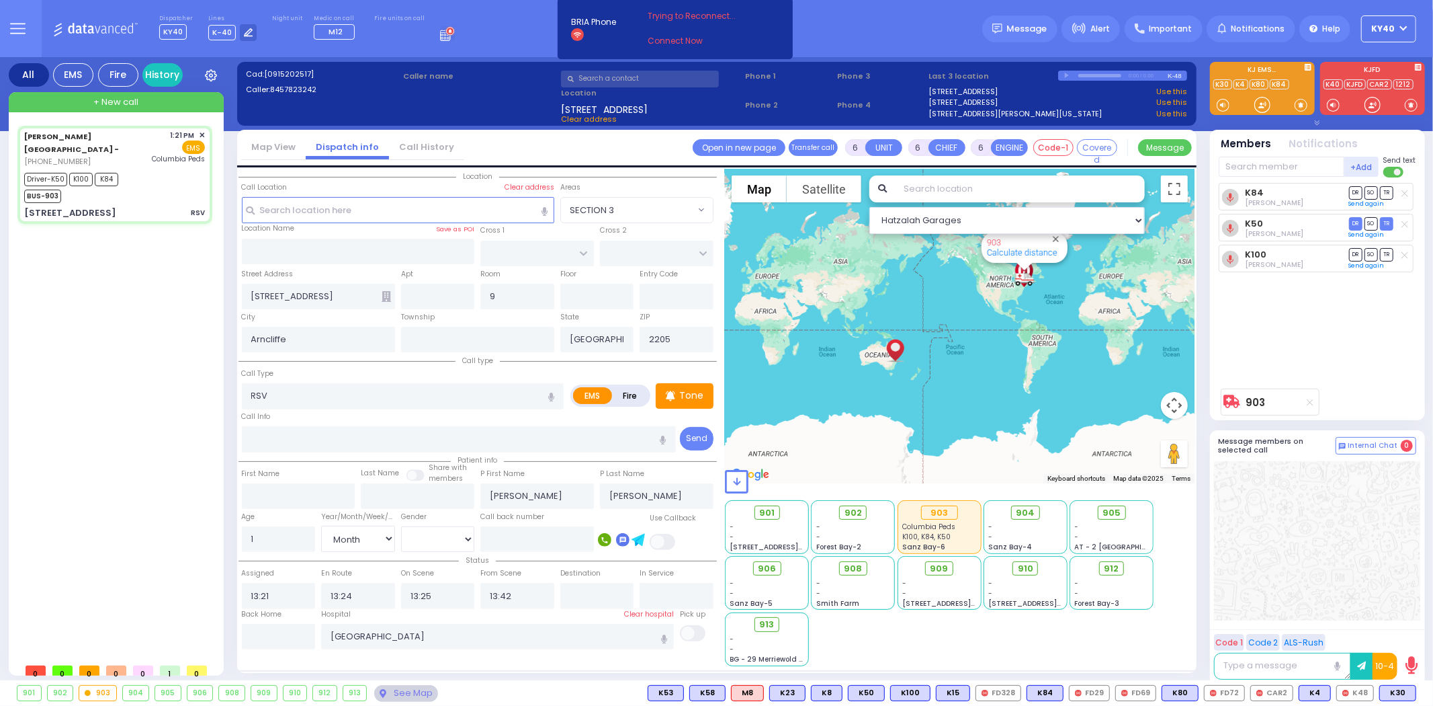
radio input "true"
select select "Month"
select select "[DEMOGRAPHIC_DATA]"
select select "Hatzalah Garages"
select select
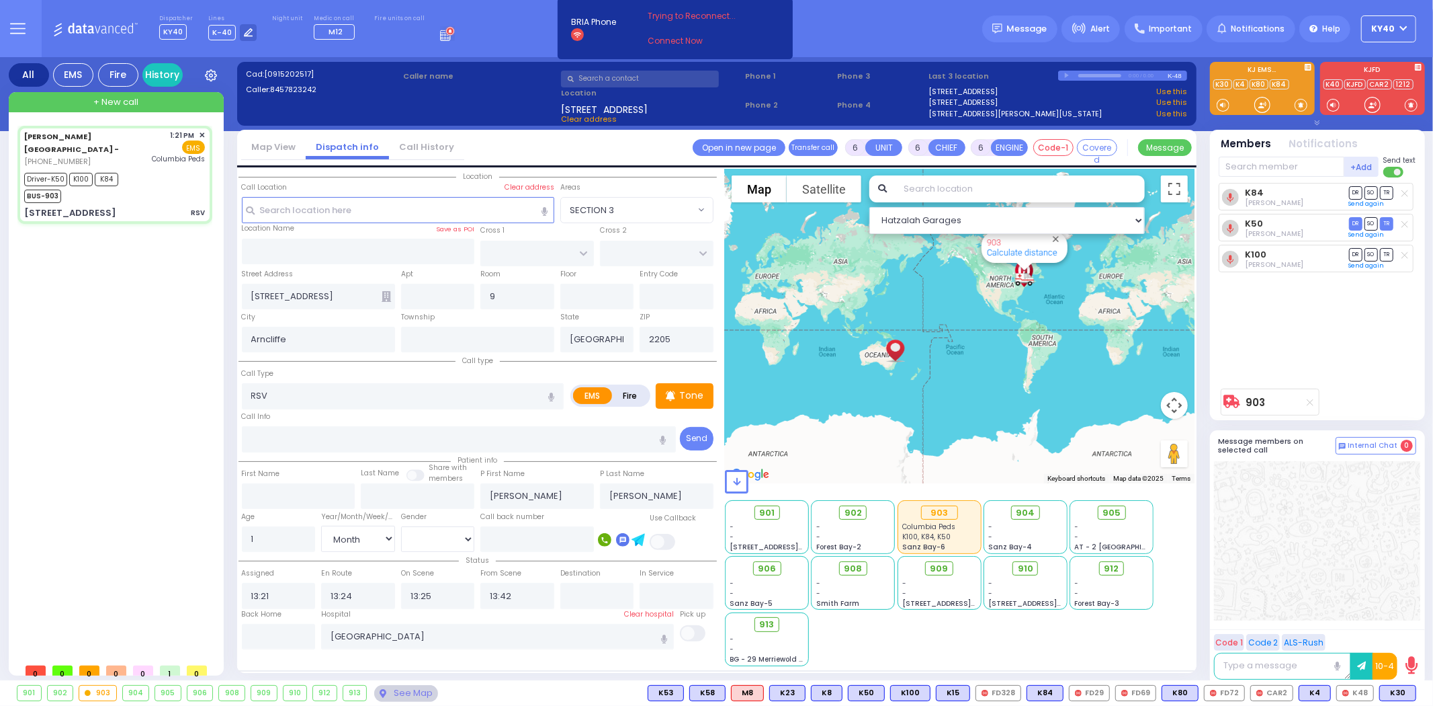
radio input "true"
select select "Month"
select select "[DEMOGRAPHIC_DATA]"
select select "Hatzalah Garages"
select select
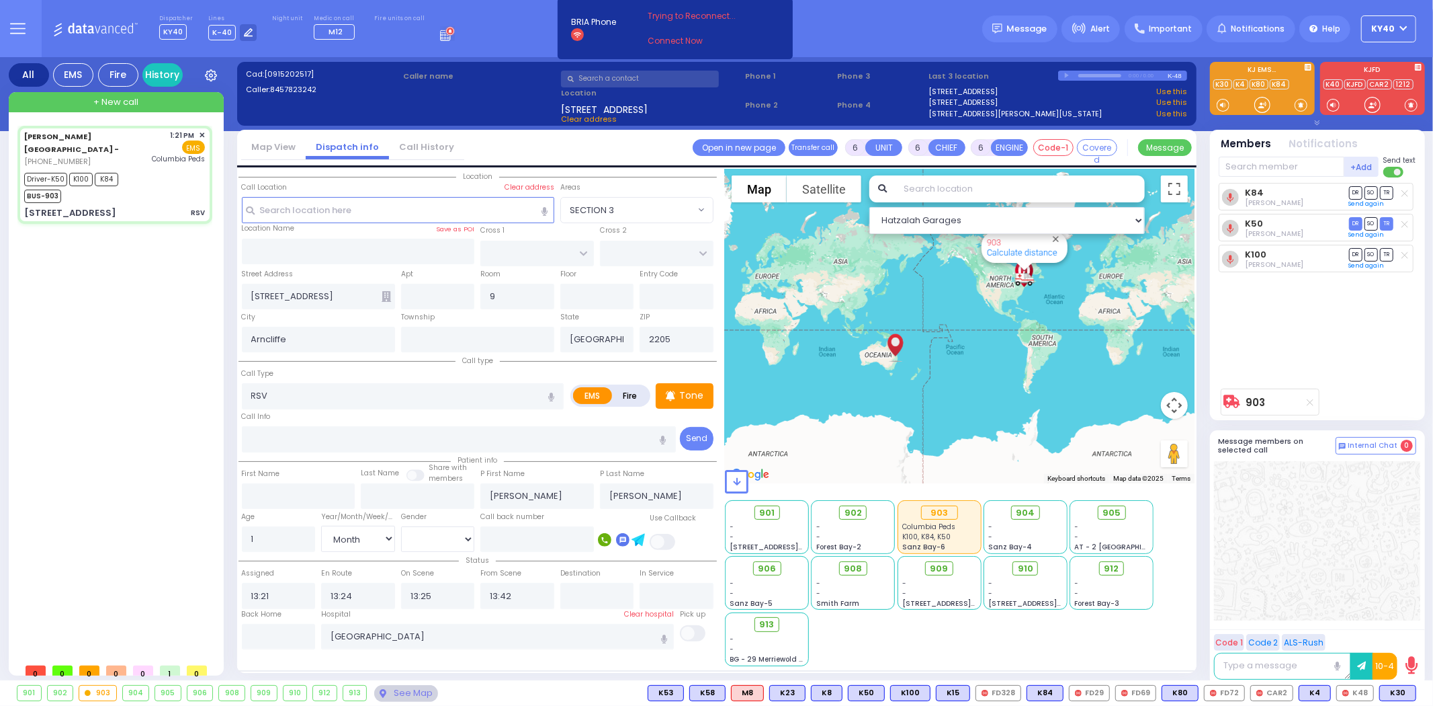
radio input "true"
select select "Month"
select select "[DEMOGRAPHIC_DATA]"
select select "Hatzalah Garages"
select select
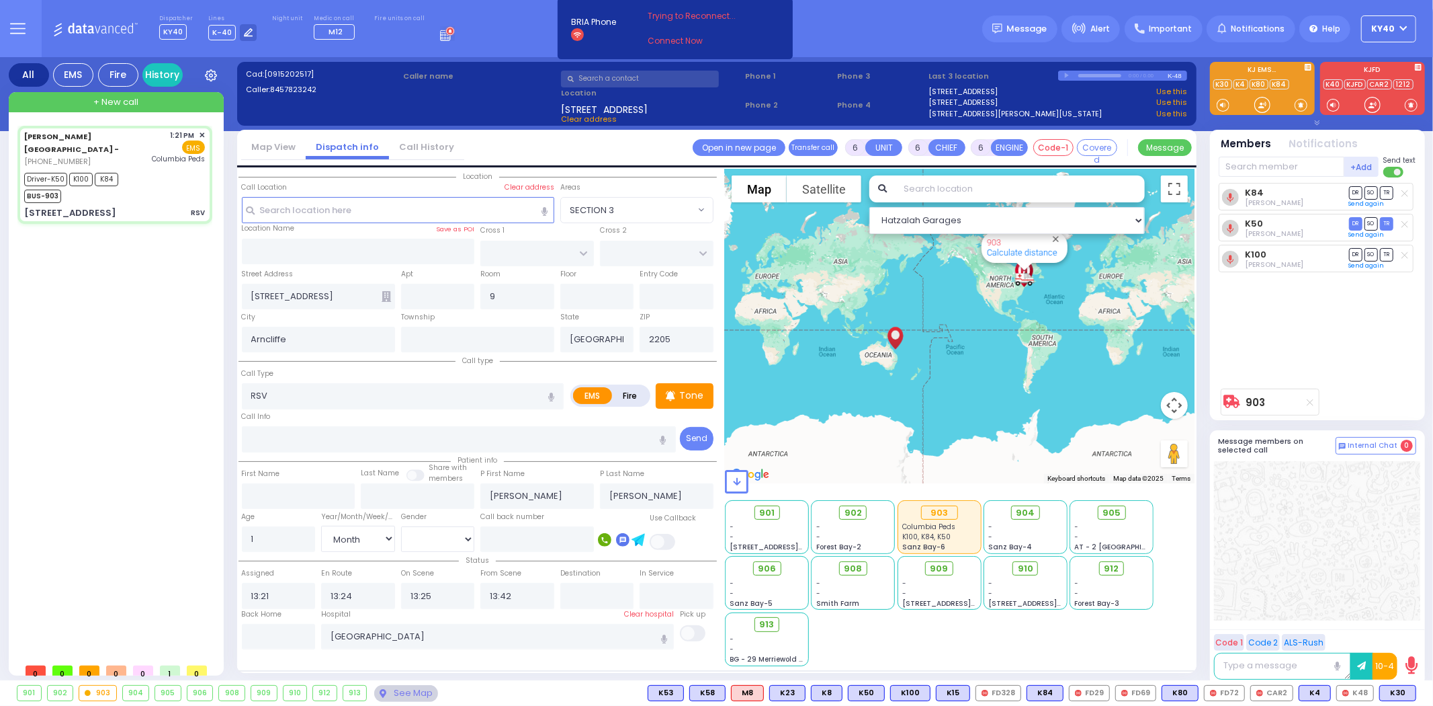
radio input "true"
select select "Month"
select select "[DEMOGRAPHIC_DATA]"
select select "Hatzalah Garages"
select select
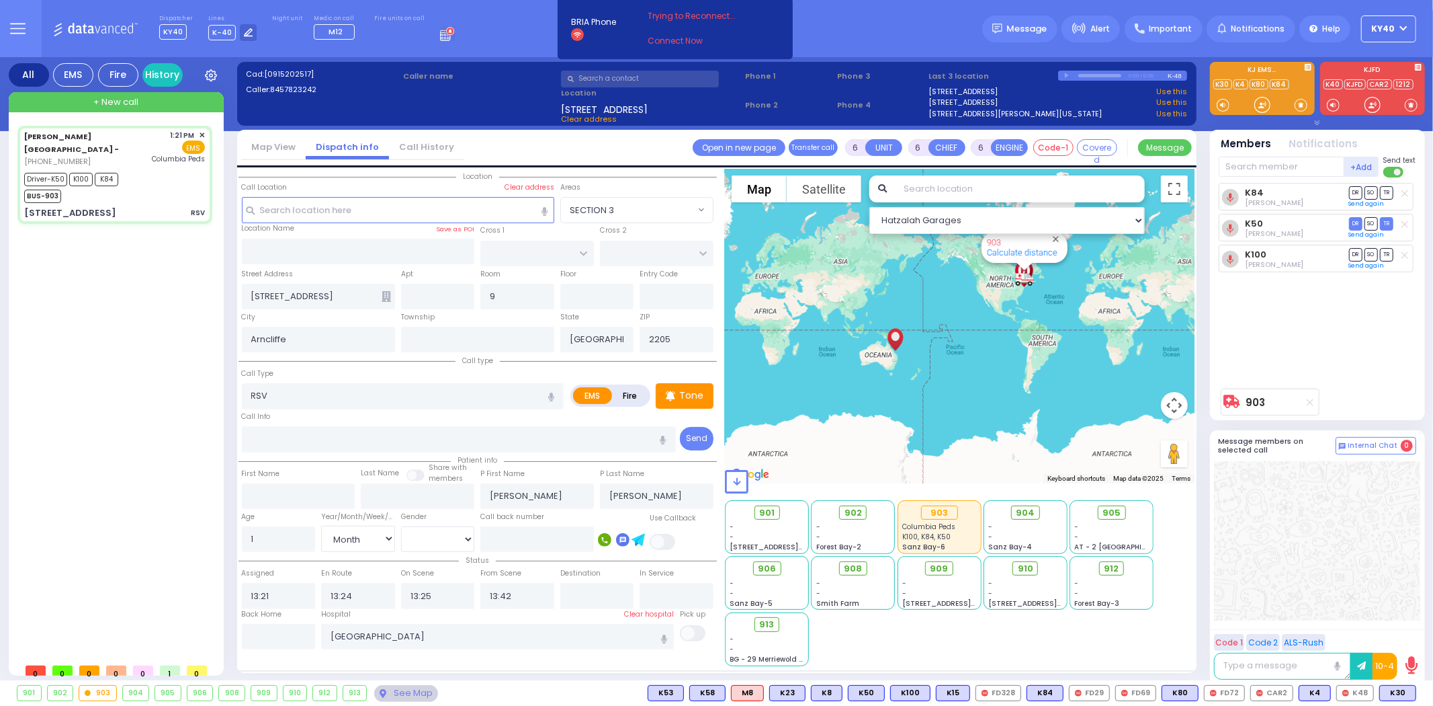
radio input "true"
select select "Month"
select select "[DEMOGRAPHIC_DATA]"
type input "14:31"
select select "Hatzalah Garages"
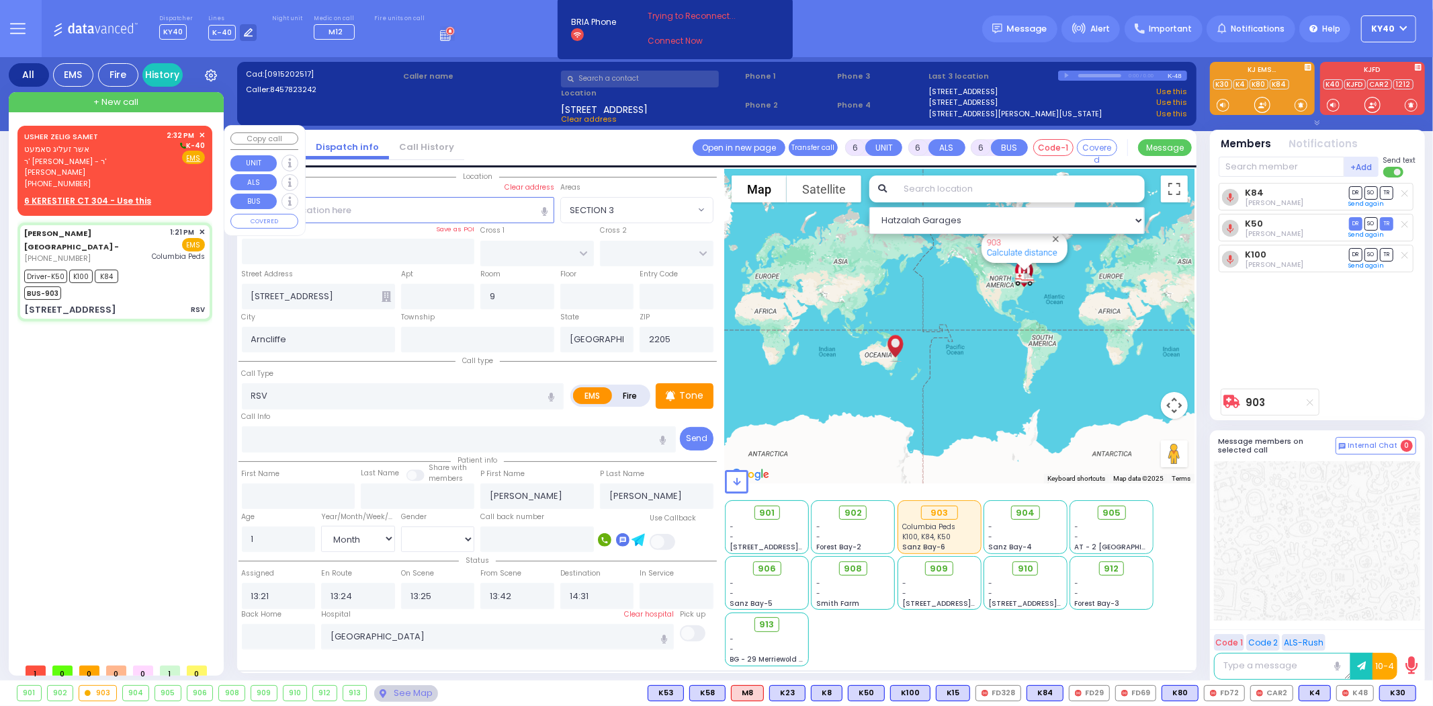
click at [89, 143] on span "אשר זעליג סאמעט" at bounding box center [56, 148] width 65 height 11
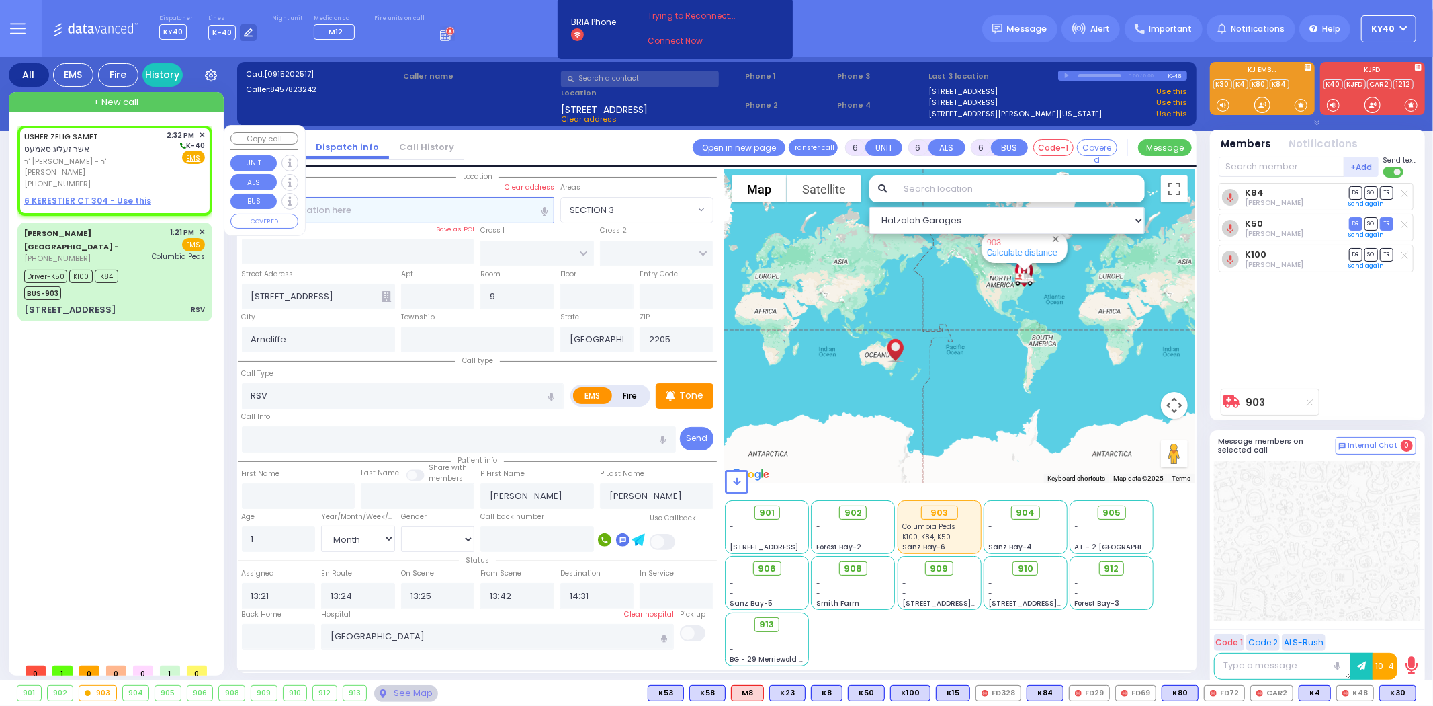
type input "2"
type input "1"
select select
radio input "true"
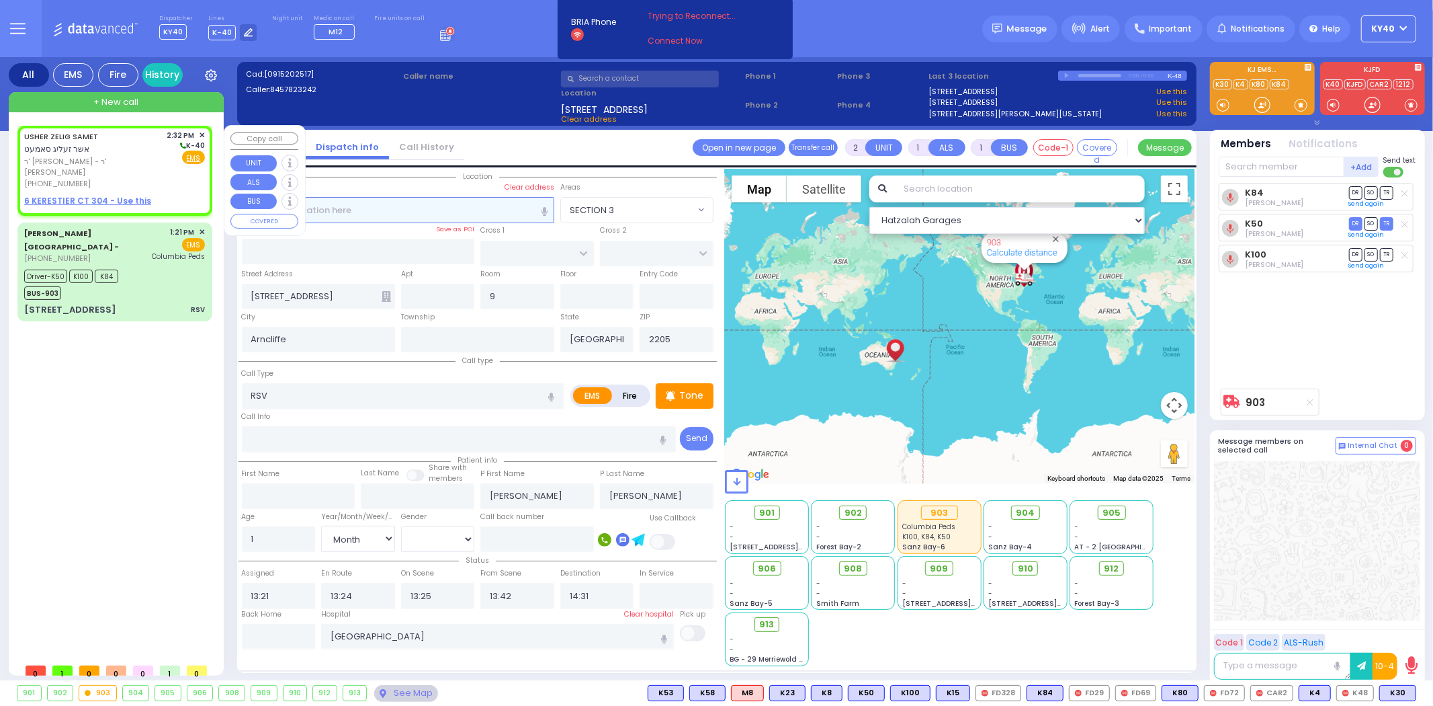
type input "USHER ZELIG"
type input "SAMET"
select select
type input "14:32"
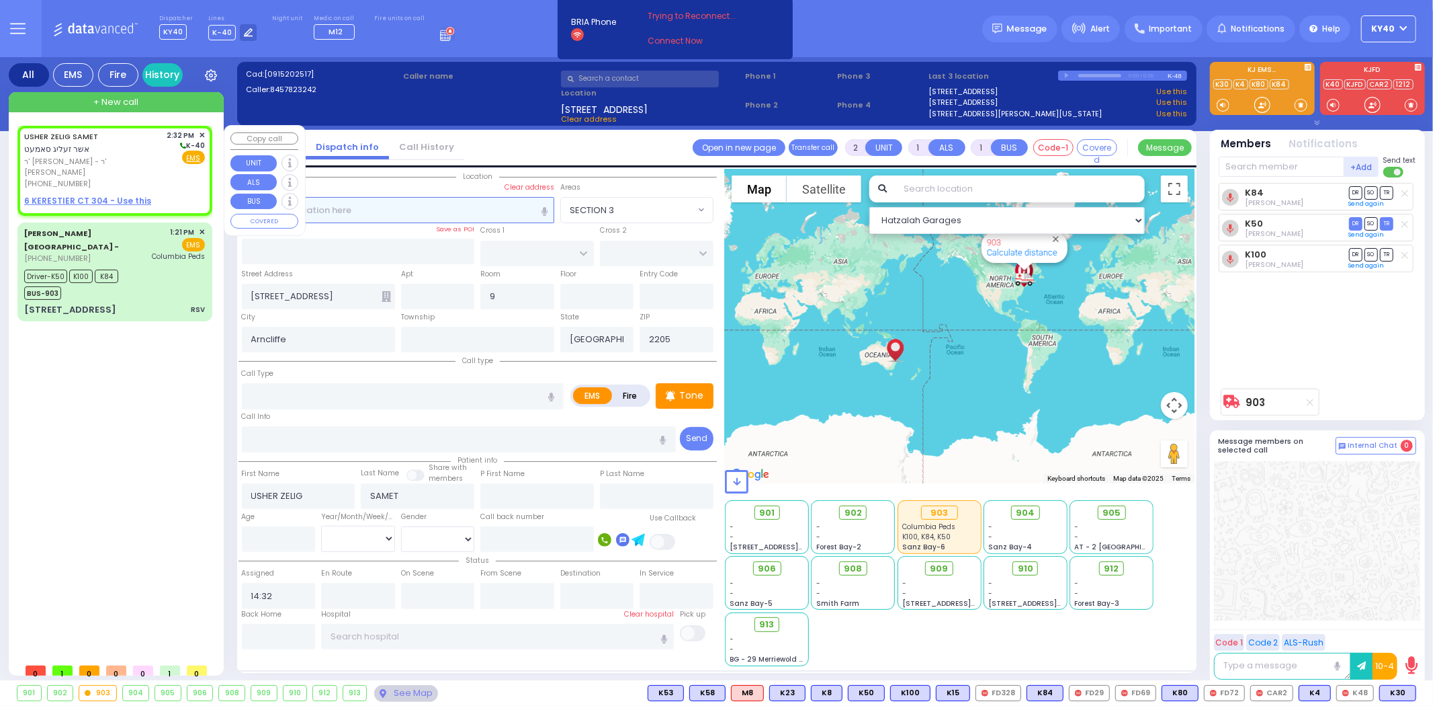
select select "Hatzalah Garages"
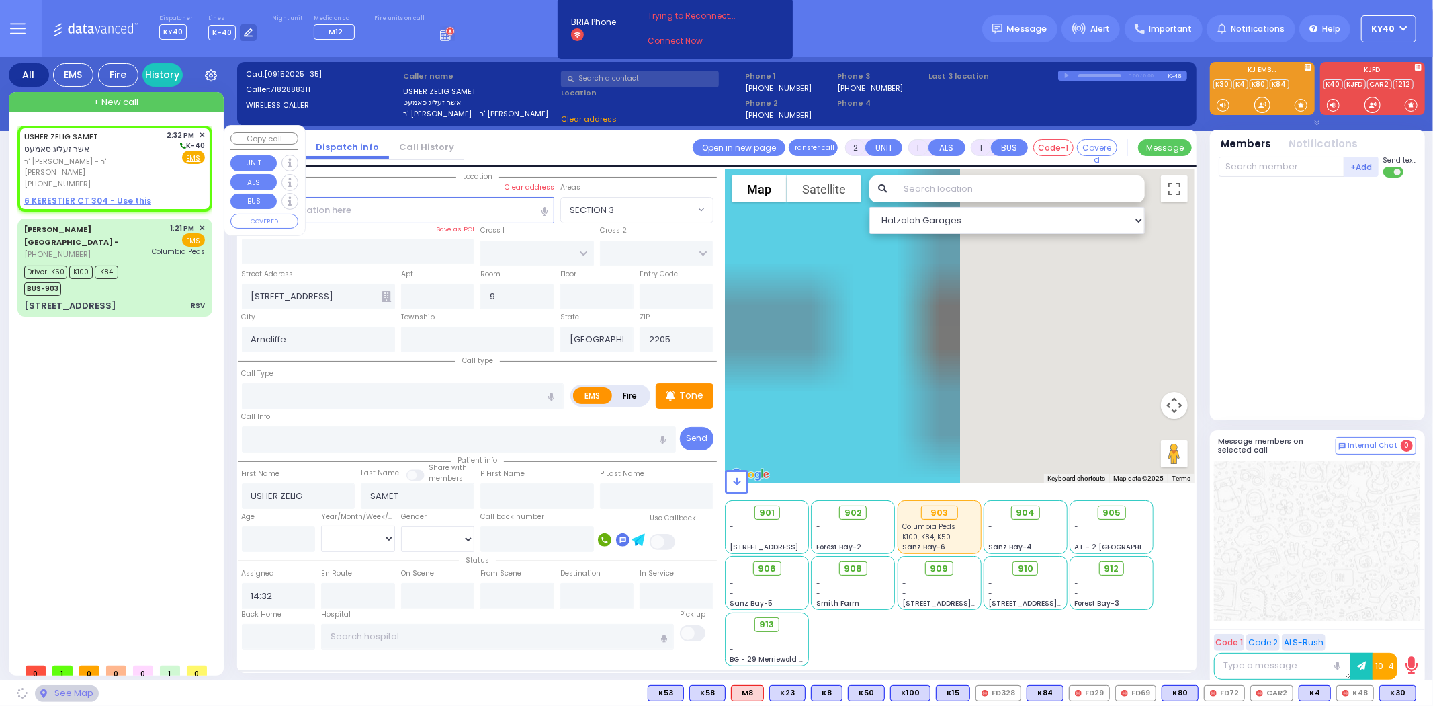
select select
radio input "true"
select select
click at [128, 141] on div "USHER ZELIG SAMET אשר זעליג סאמעט" at bounding box center [93, 143] width 138 height 26
select select "Hatzalah Garages"
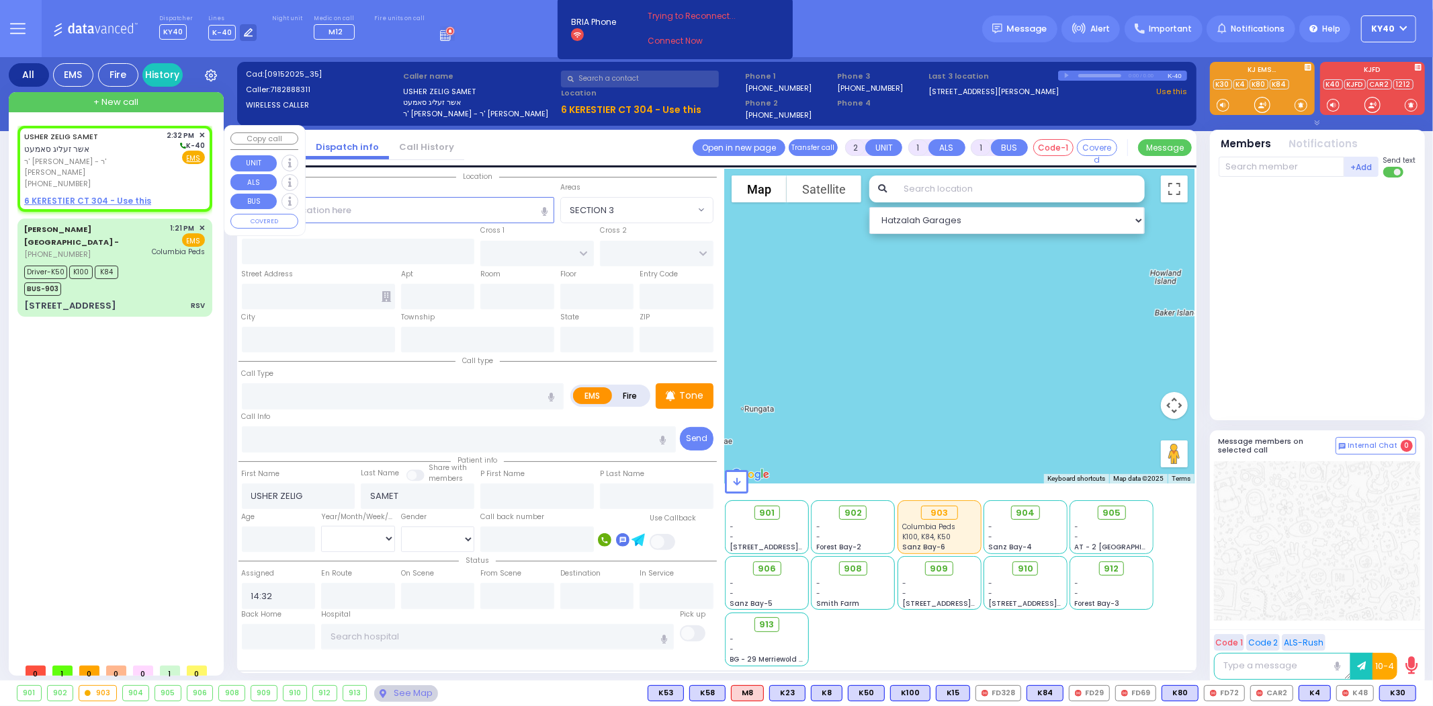
select select
radio input "true"
select select
select select "Hatzalah Garages"
click at [172, 156] on span "Fire" at bounding box center [171, 157] width 21 height 13
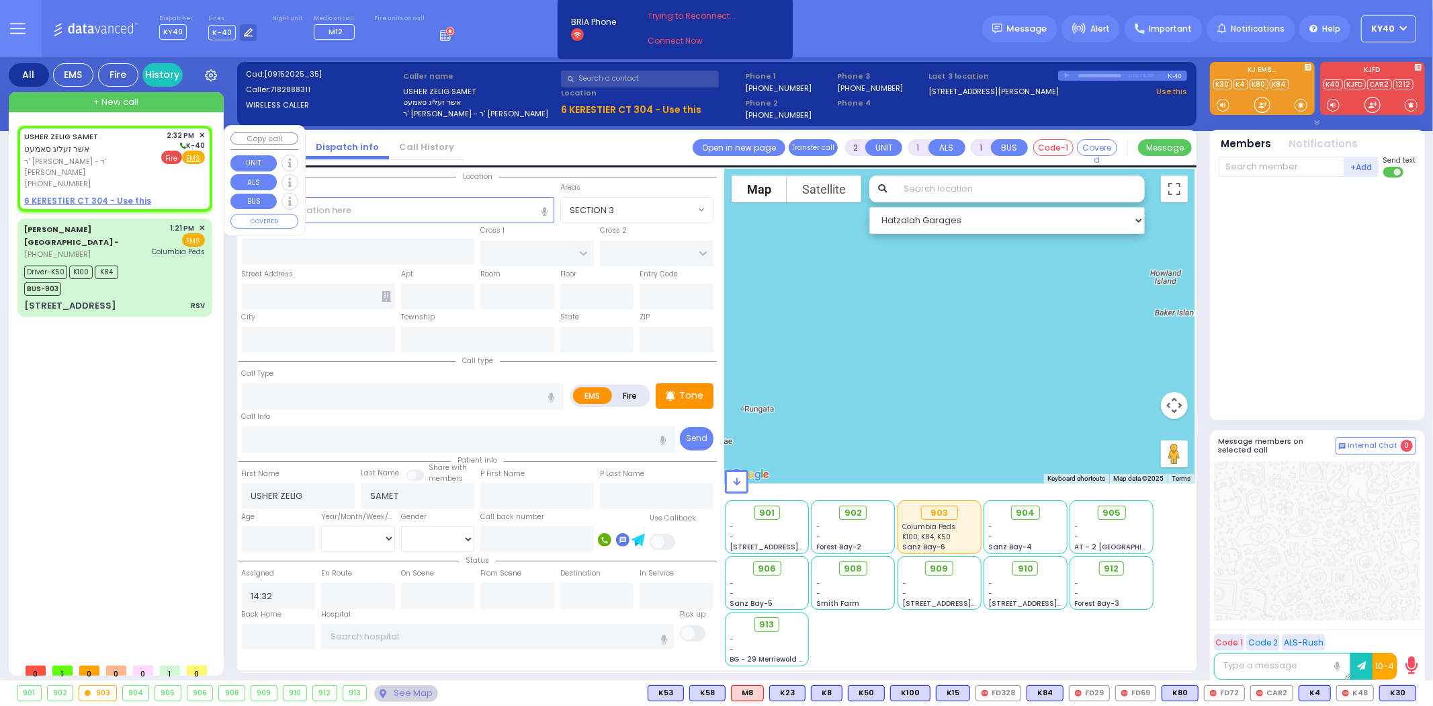
select select
radio input "false"
radio input "true"
select select
select select "Hatzalah Garages"
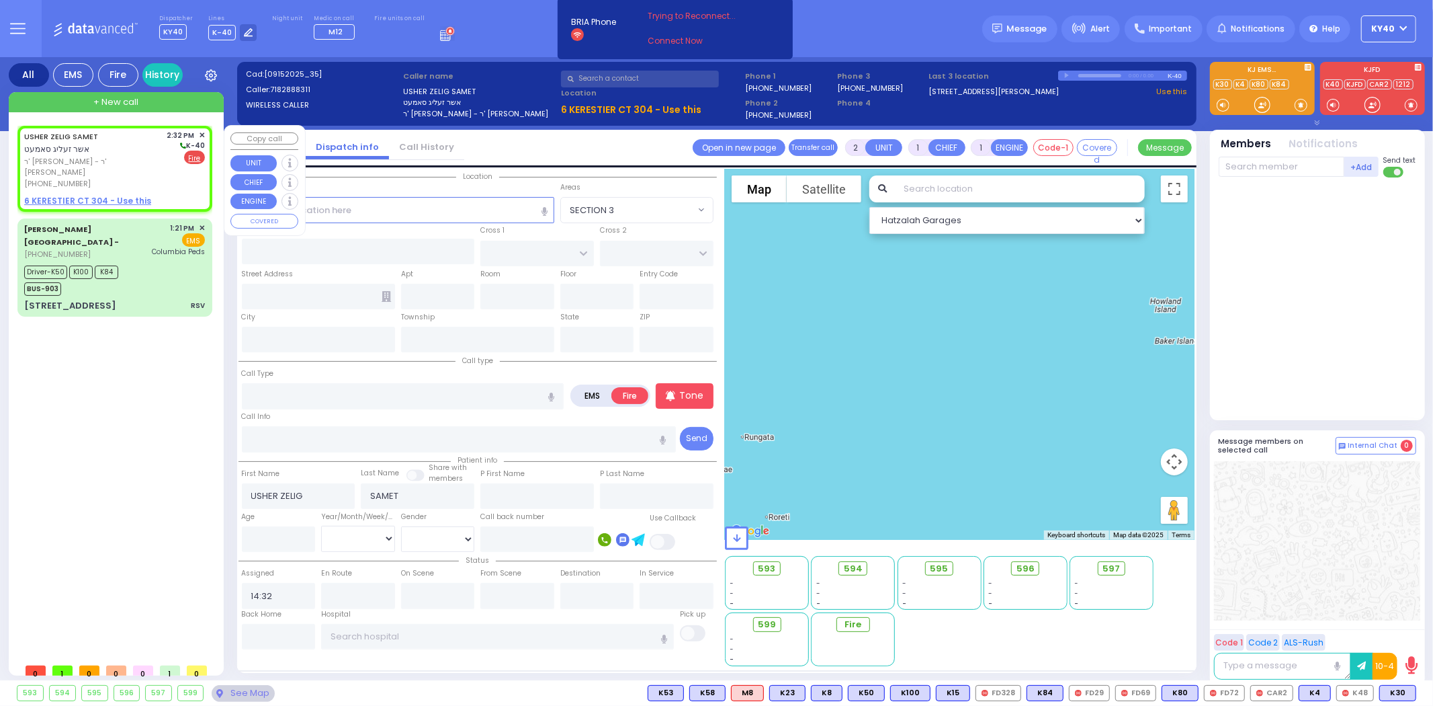
click at [109, 195] on u "6 KERESTIER CT 304 - Use this" at bounding box center [87, 200] width 127 height 11
select select
radio input "true"
select select
select select "Hatzalah Garages"
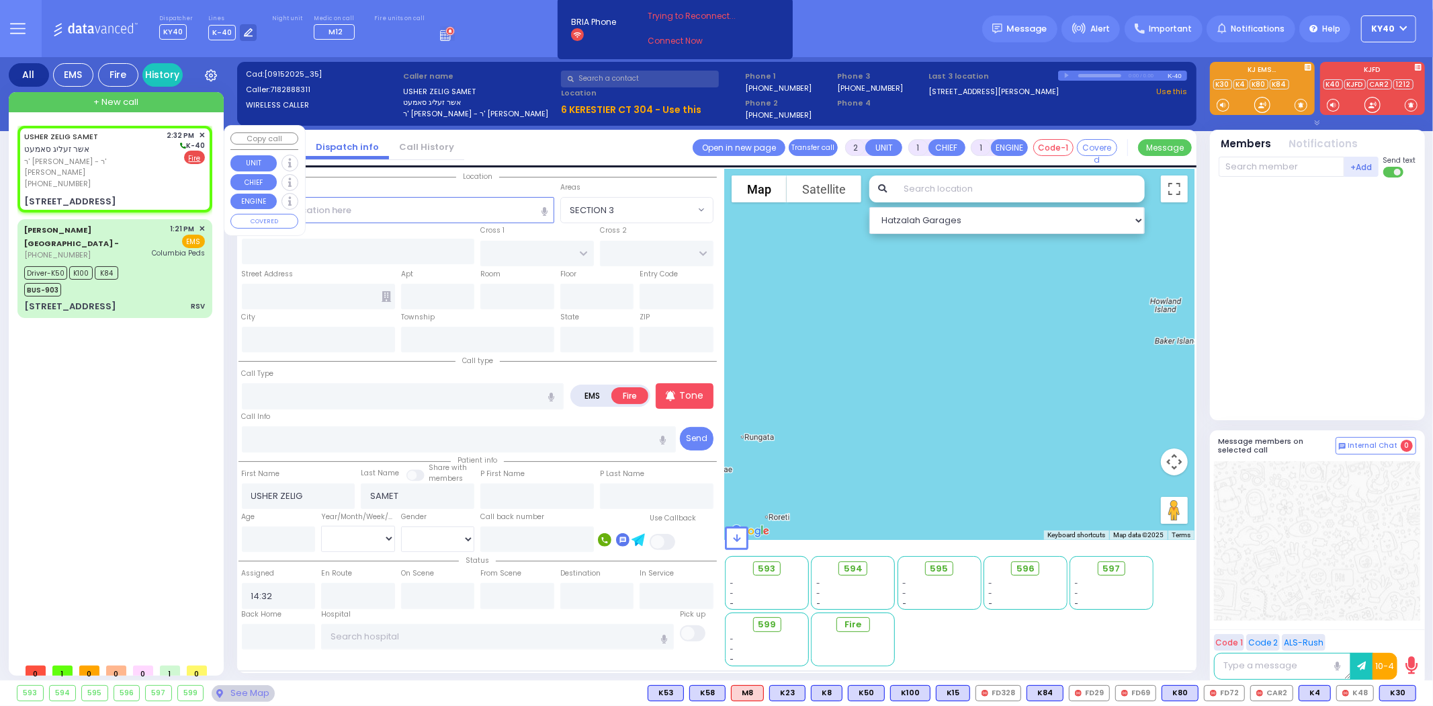
select select
radio input "true"
select select
type input "GETZIL BERGER BLVD"
type input "KAHAN DR"
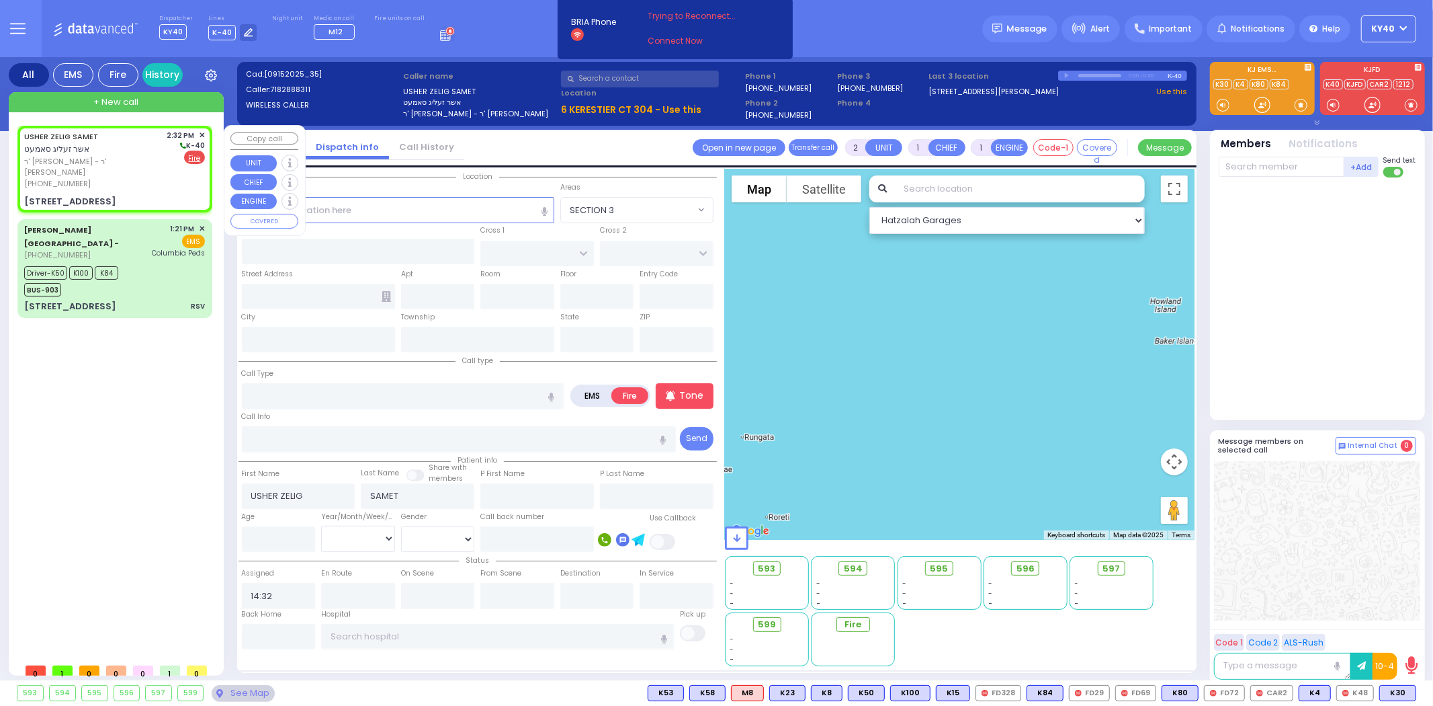
type input "6 KERESTIER CT"
type input "304"
type input "[PERSON_NAME]"
type input "[US_STATE]"
type input "10950"
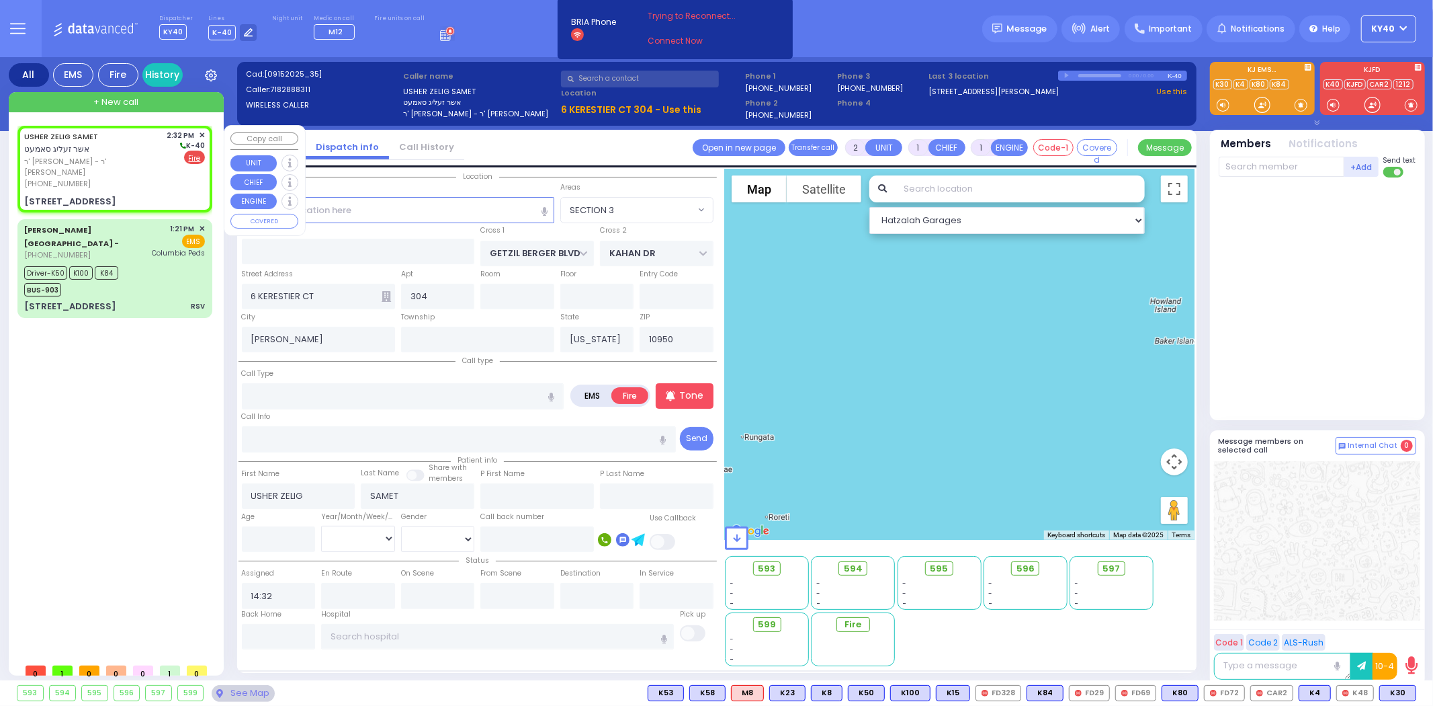
select select "Hatzalah Garages"
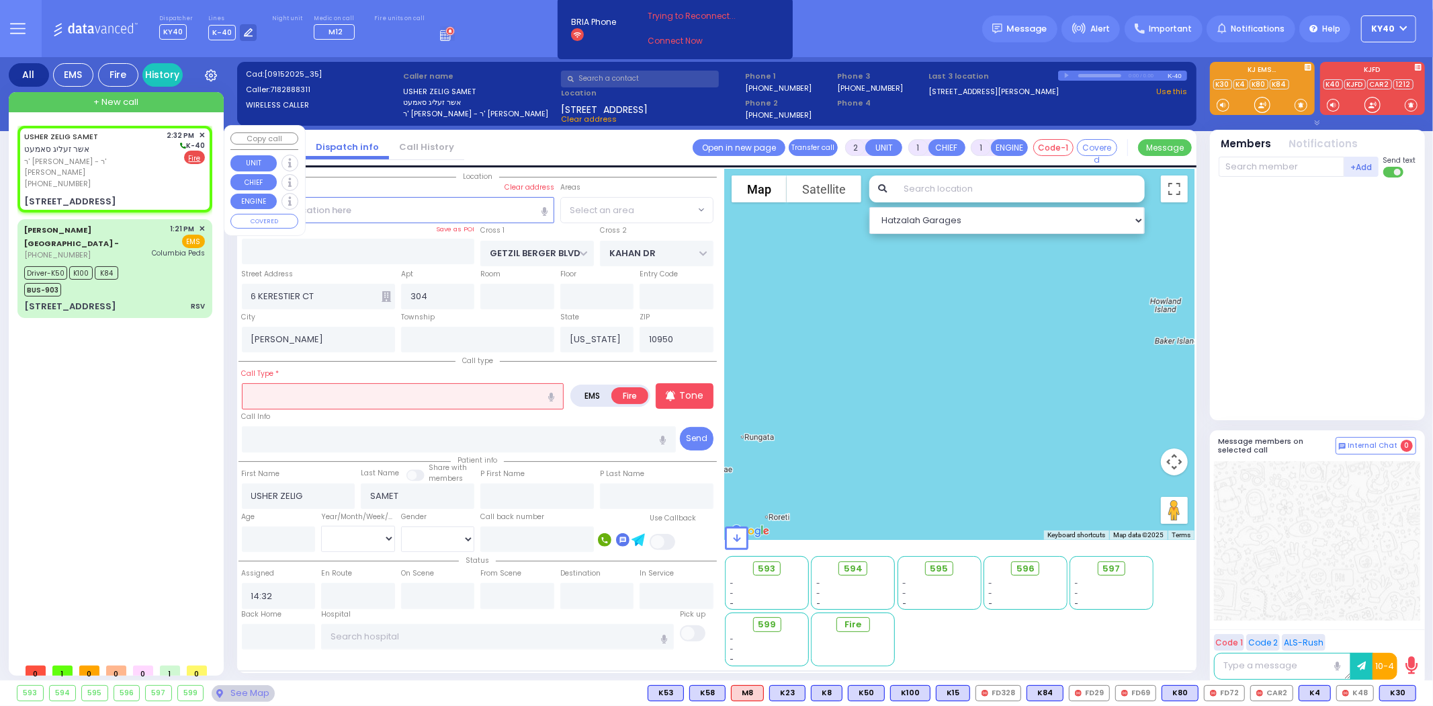
select select "SECTION 4"
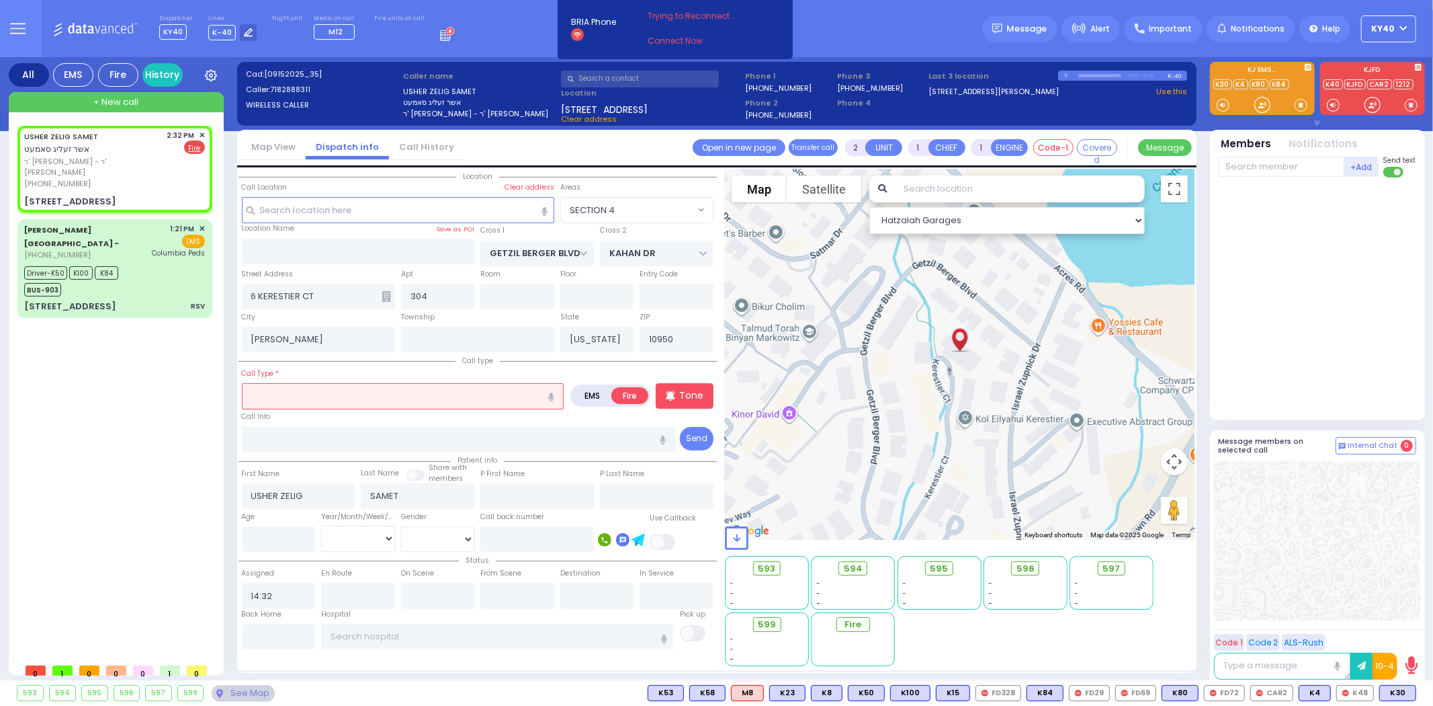
select select
radio input "true"
select select
select select "Hatzalah Garages"
select select "SECTION 4"
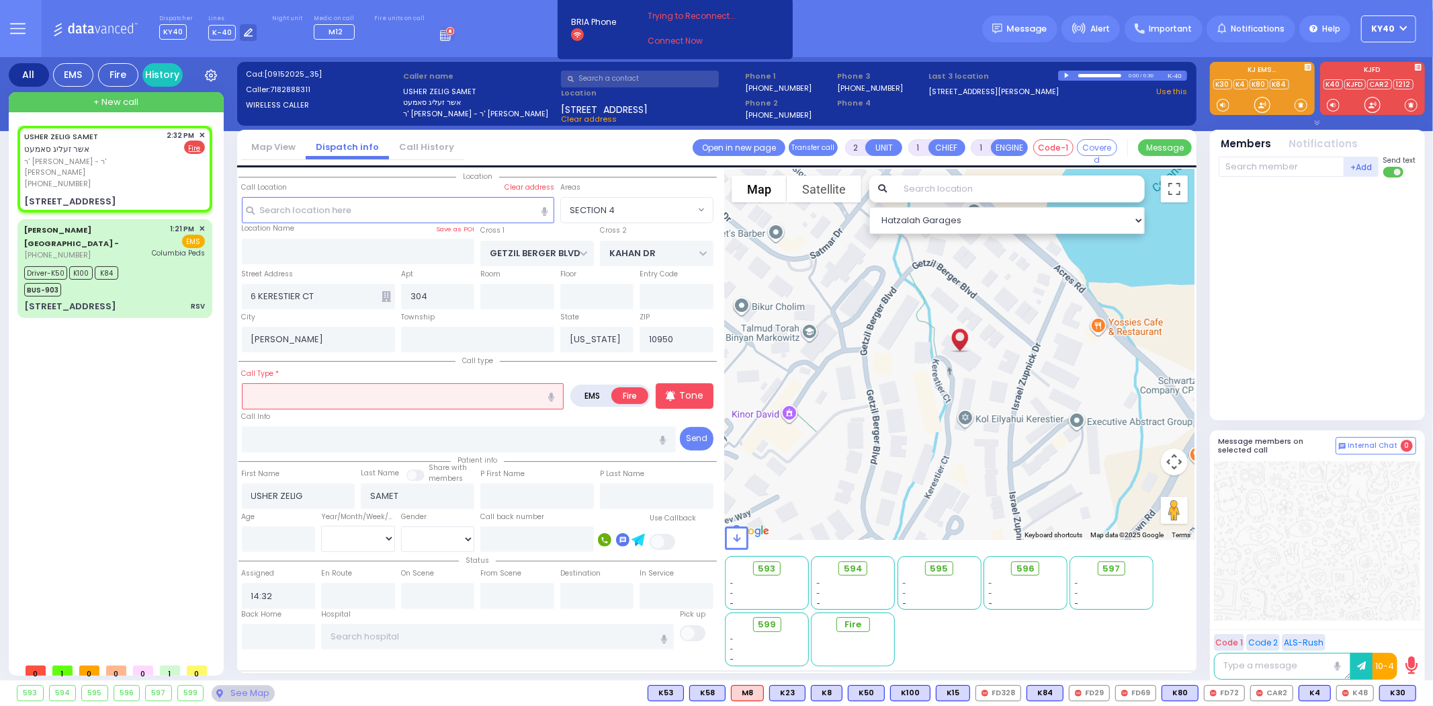
click at [377, 397] on input "text" at bounding box center [403, 396] width 323 height 26
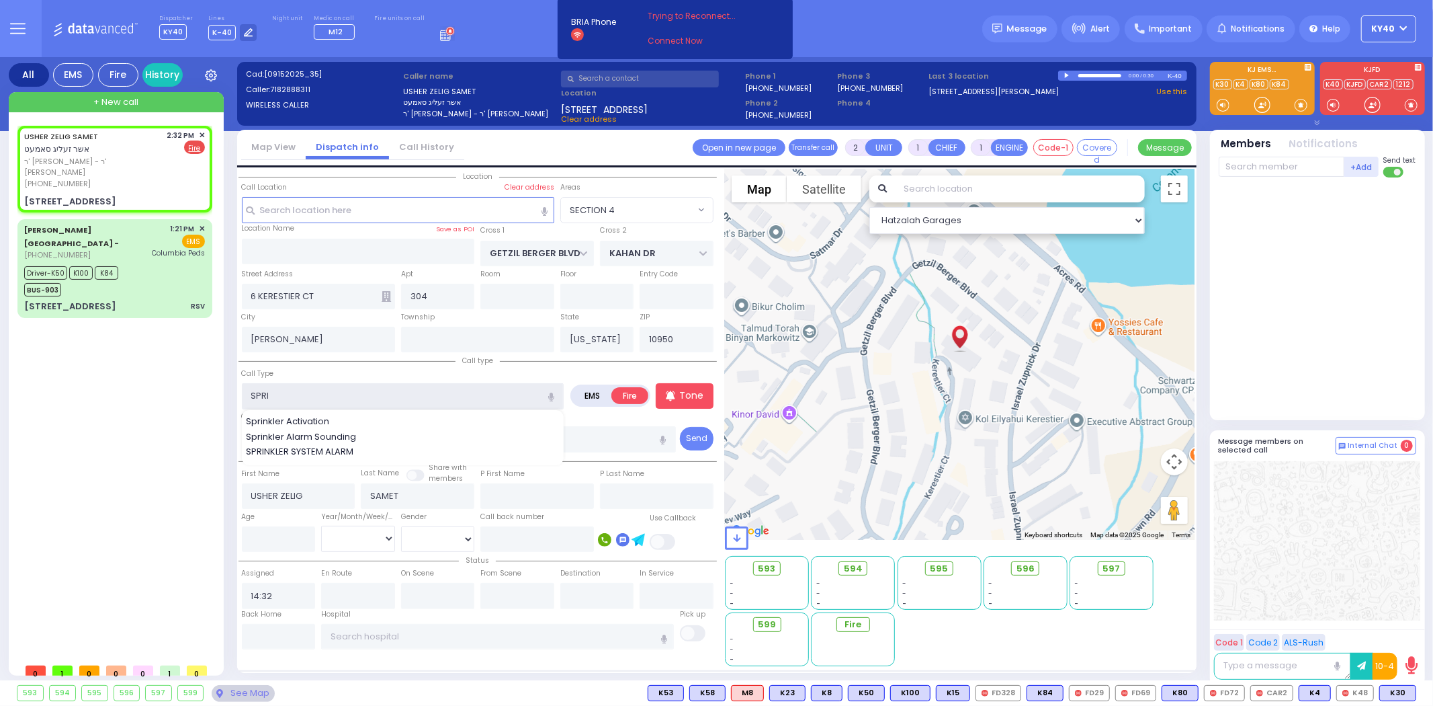
type input "SPRIN"
select select
radio input "true"
select select
select select "SECTION 4"
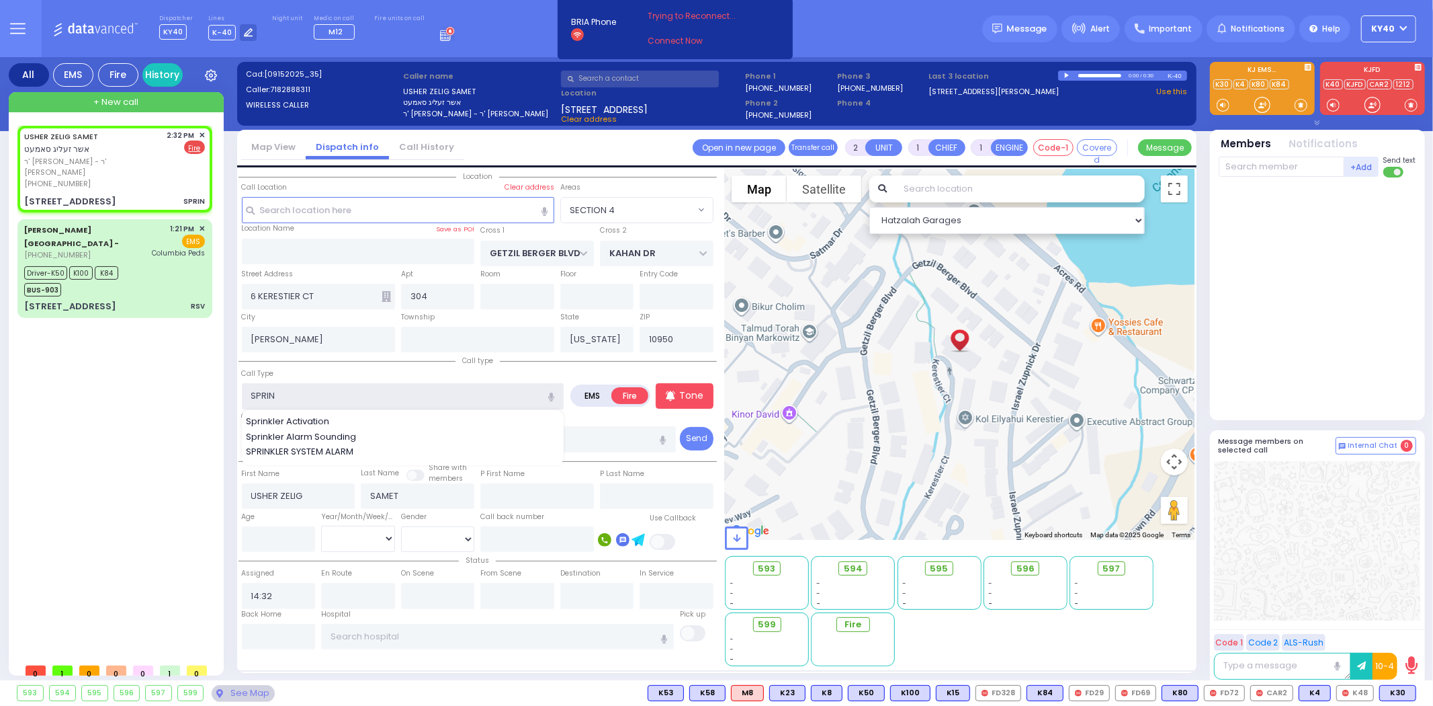
select select "Hatzalah Garages"
type input "SPRINKLER"
select select
radio input "true"
select select
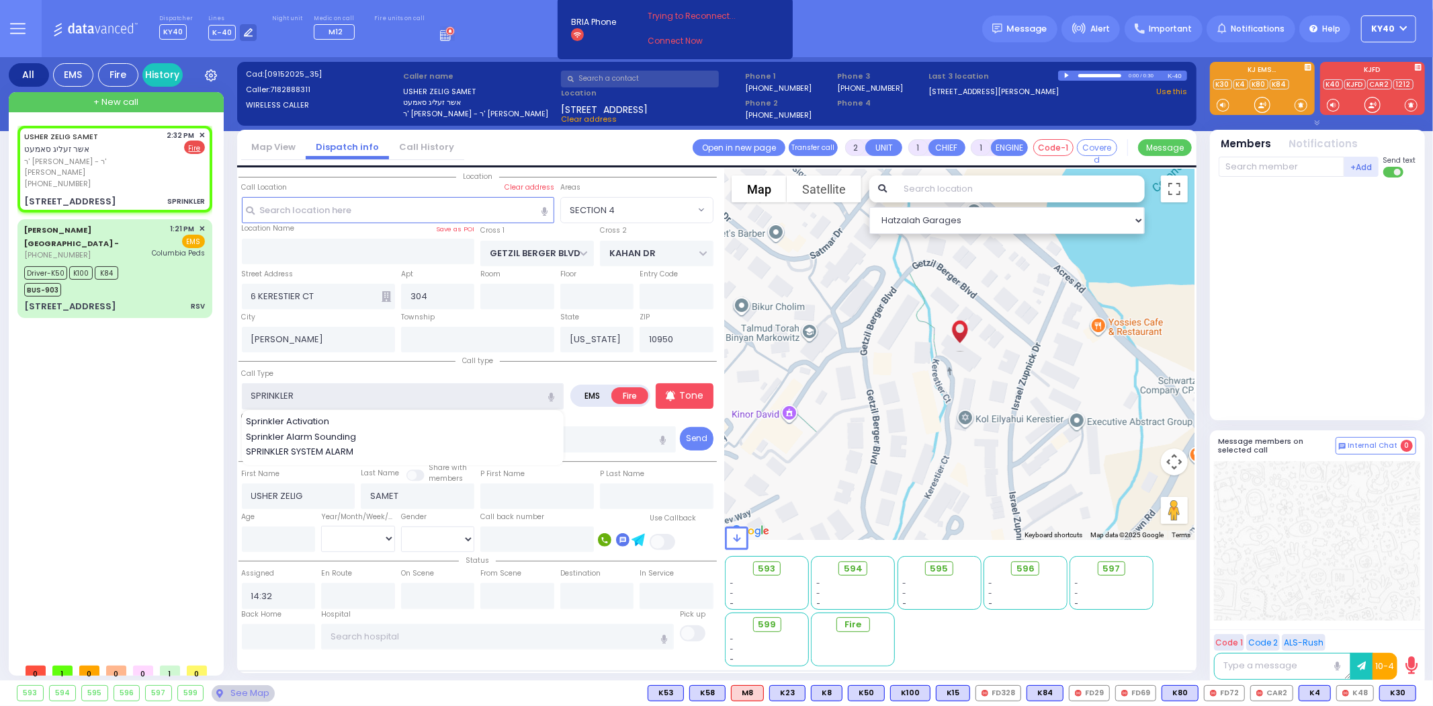
select select "Hatzalah Garages"
select select "SECTION 4"
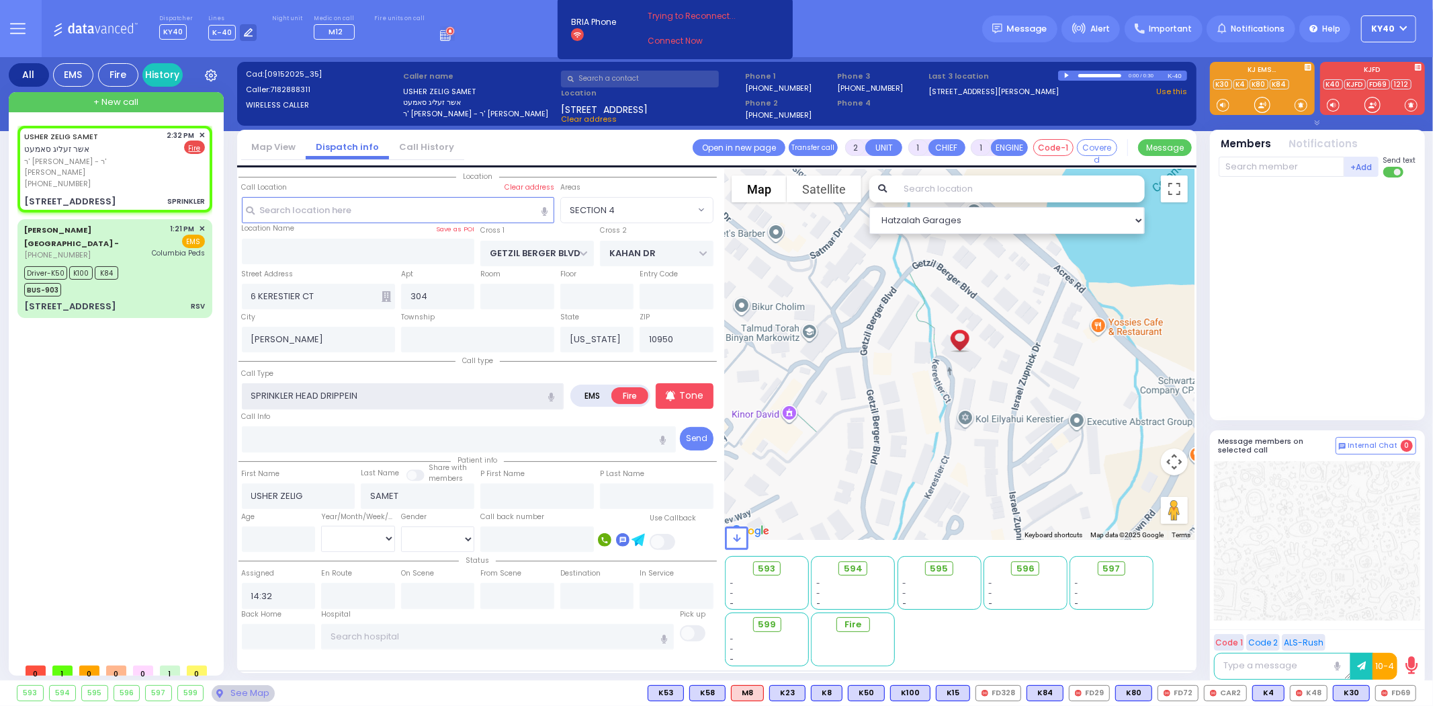
type input "SPRINKLER HEAD DRIPPEING"
select select
type input "SPRINKLER HEAD DRIPPEIN"
radio input "true"
select select
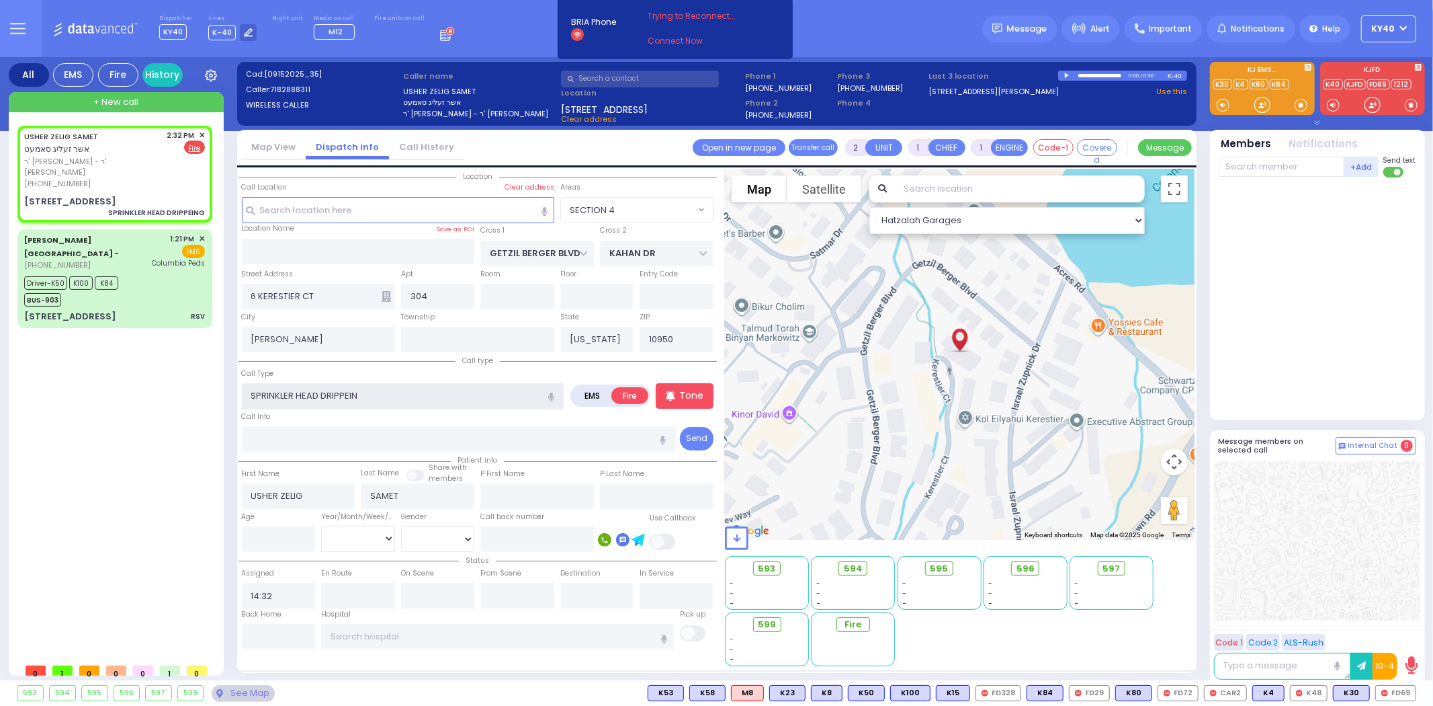
select select "Hatzalah Garages"
type input "SPRINKLER HEAD DRIPP"
select select "SECTION 4"
type input "SPRINKLER HEAD DRIPPING"
click at [1351, 692] on span "FD69" at bounding box center [1354, 692] width 40 height 15
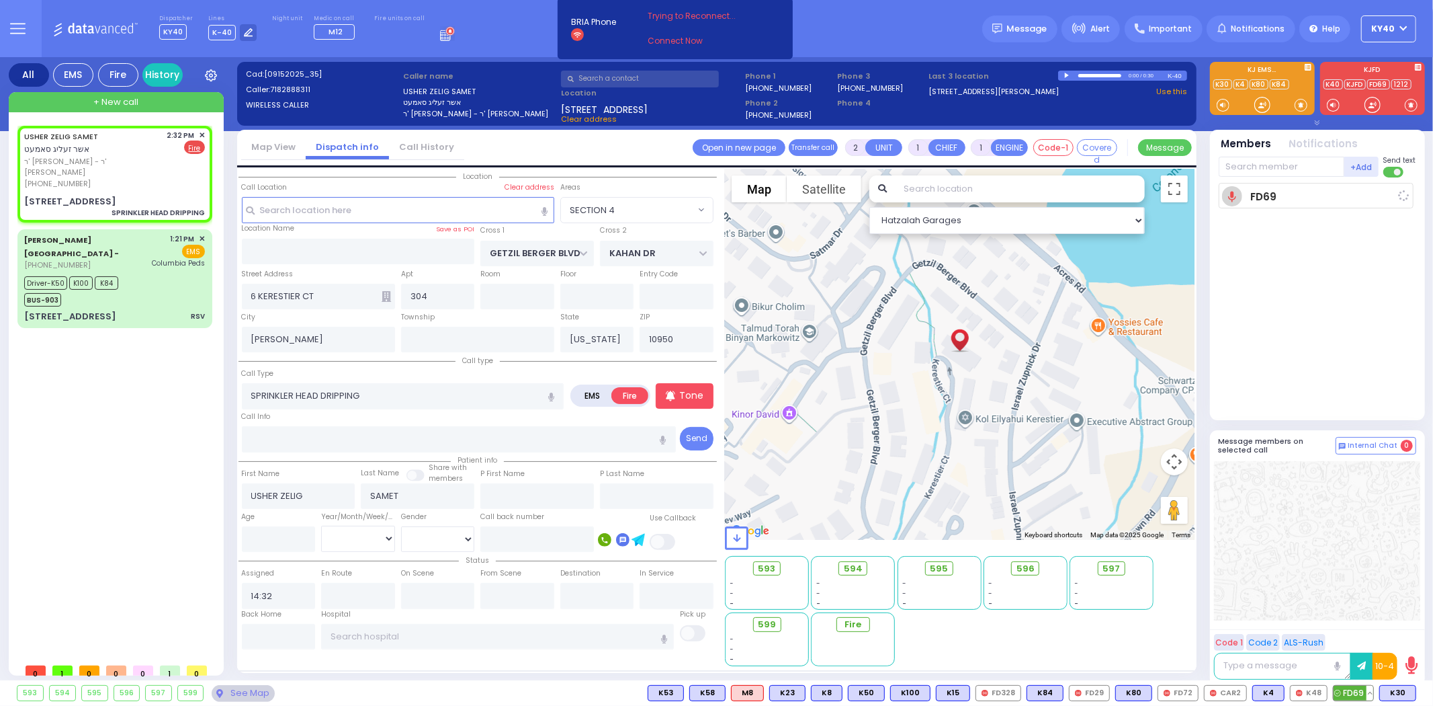
select select
radio input "true"
select select
select select "Hatzalah Garages"
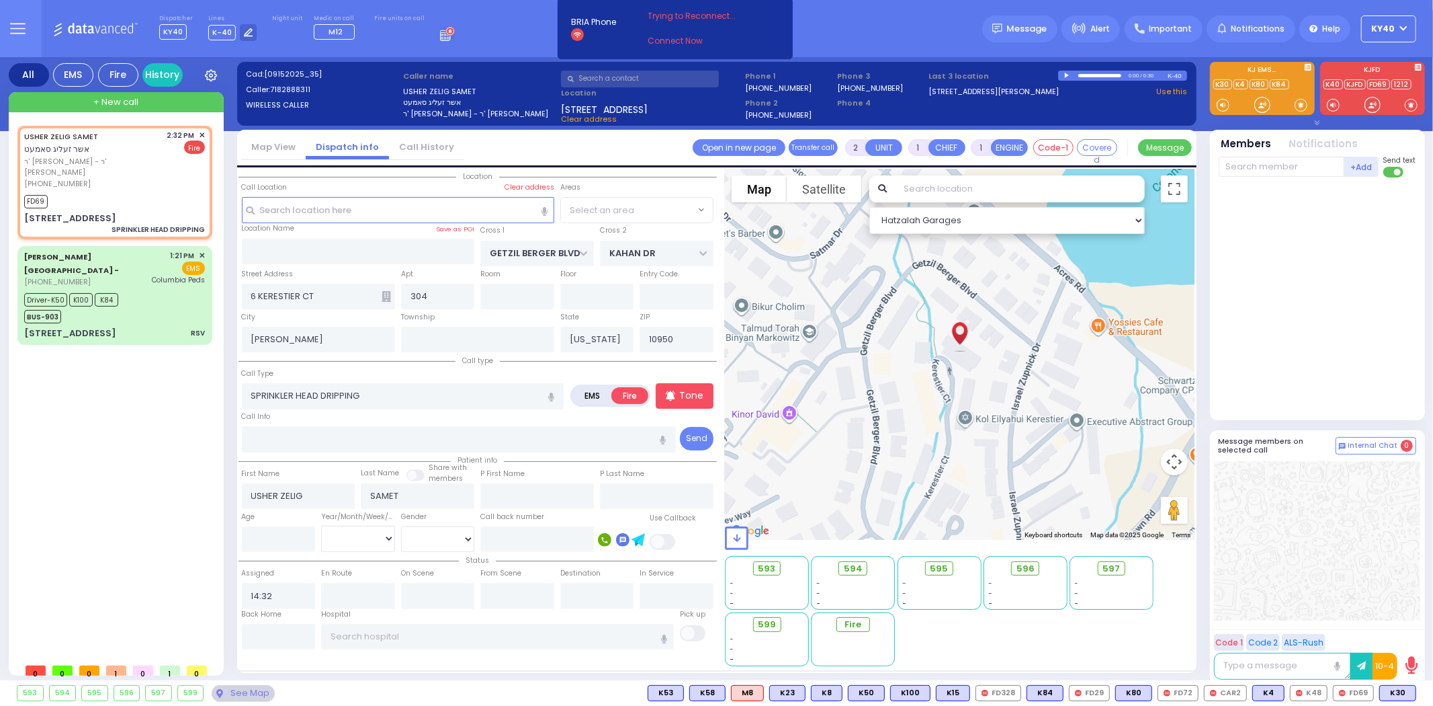
select select
radio input "true"
select select
type input "14:33"
select select "SECTION 4"
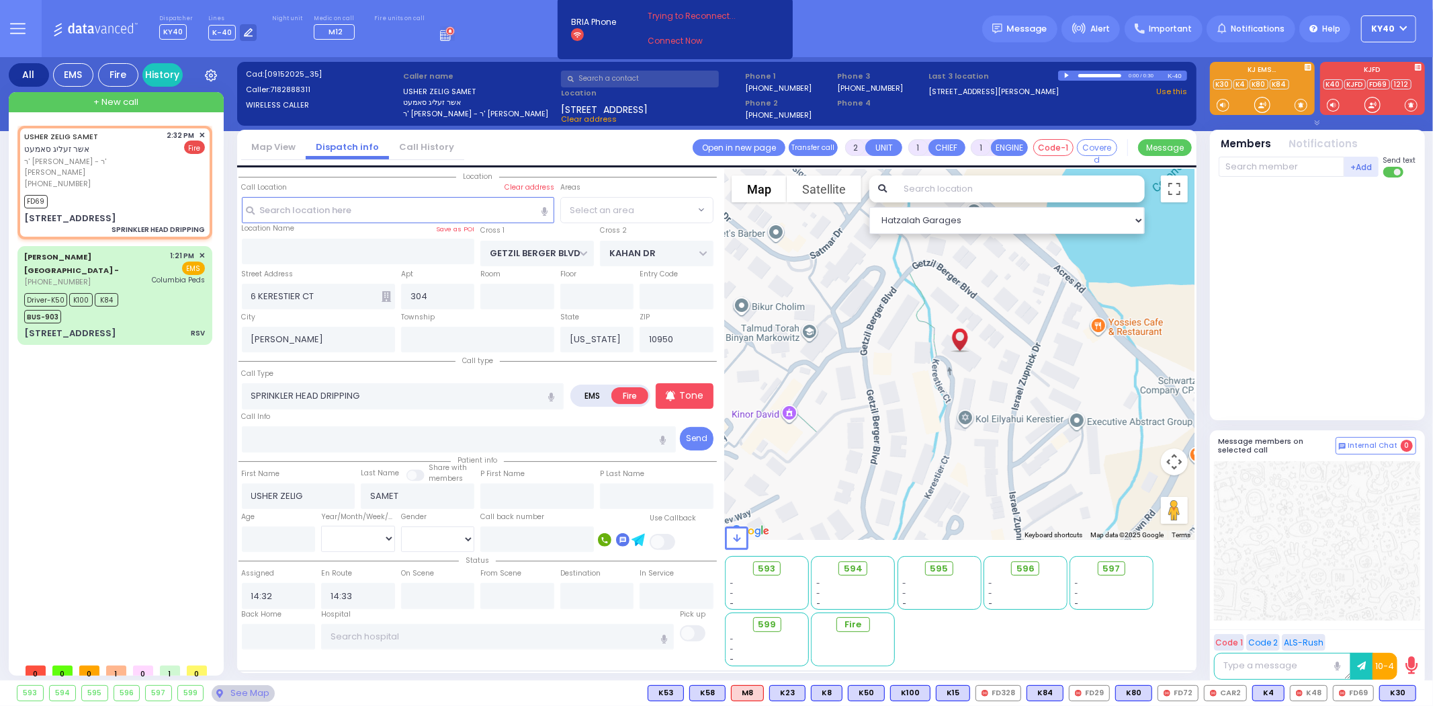
select select "Hatzalah Garages"
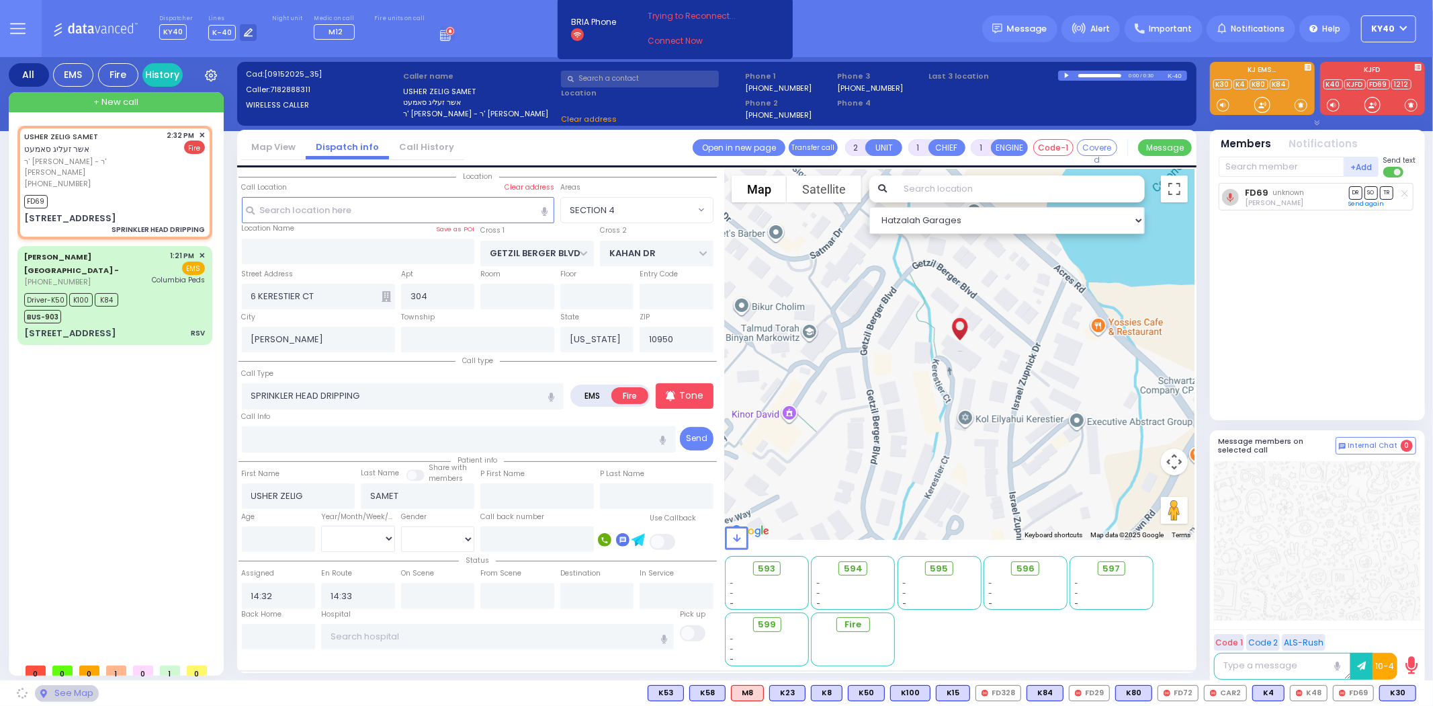
select select "SECTION 4"
select select
radio input "true"
select select
select select "Hatzalah Garages"
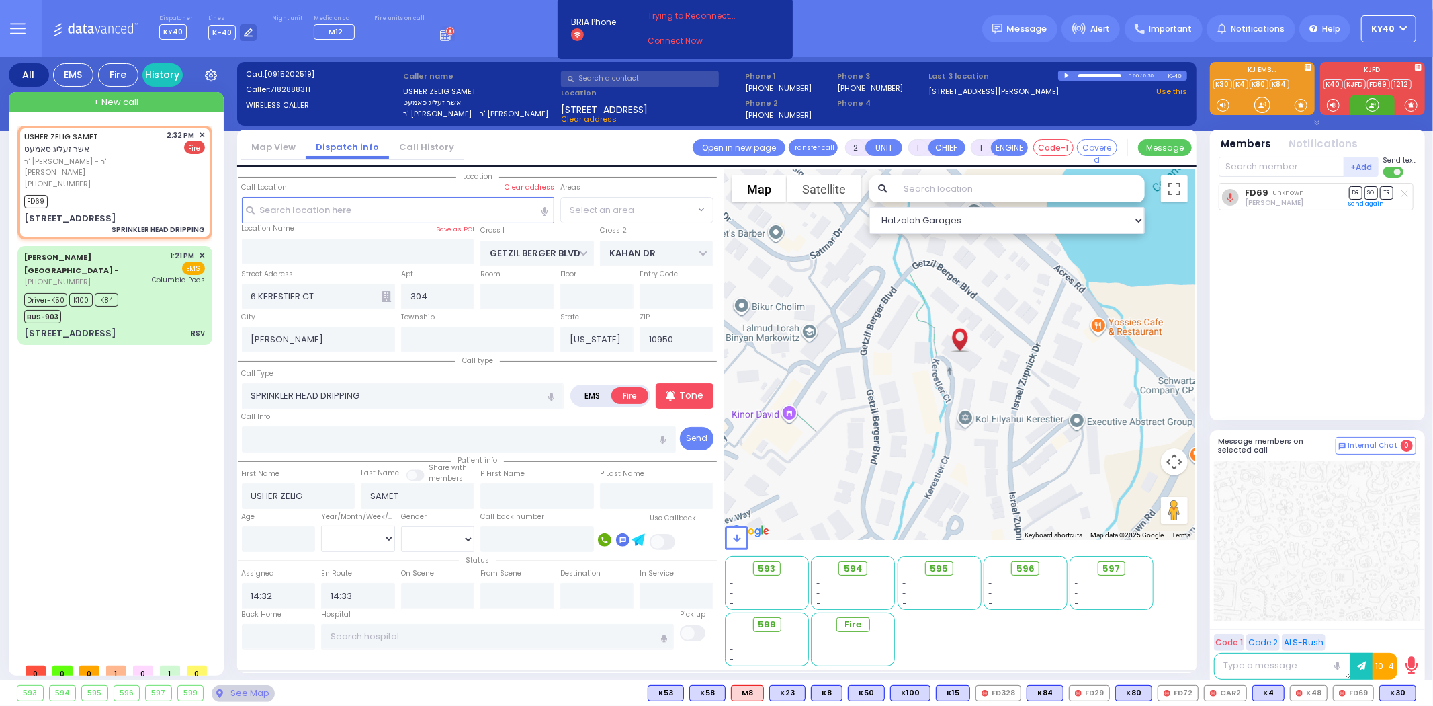
select select "SECTION 4"
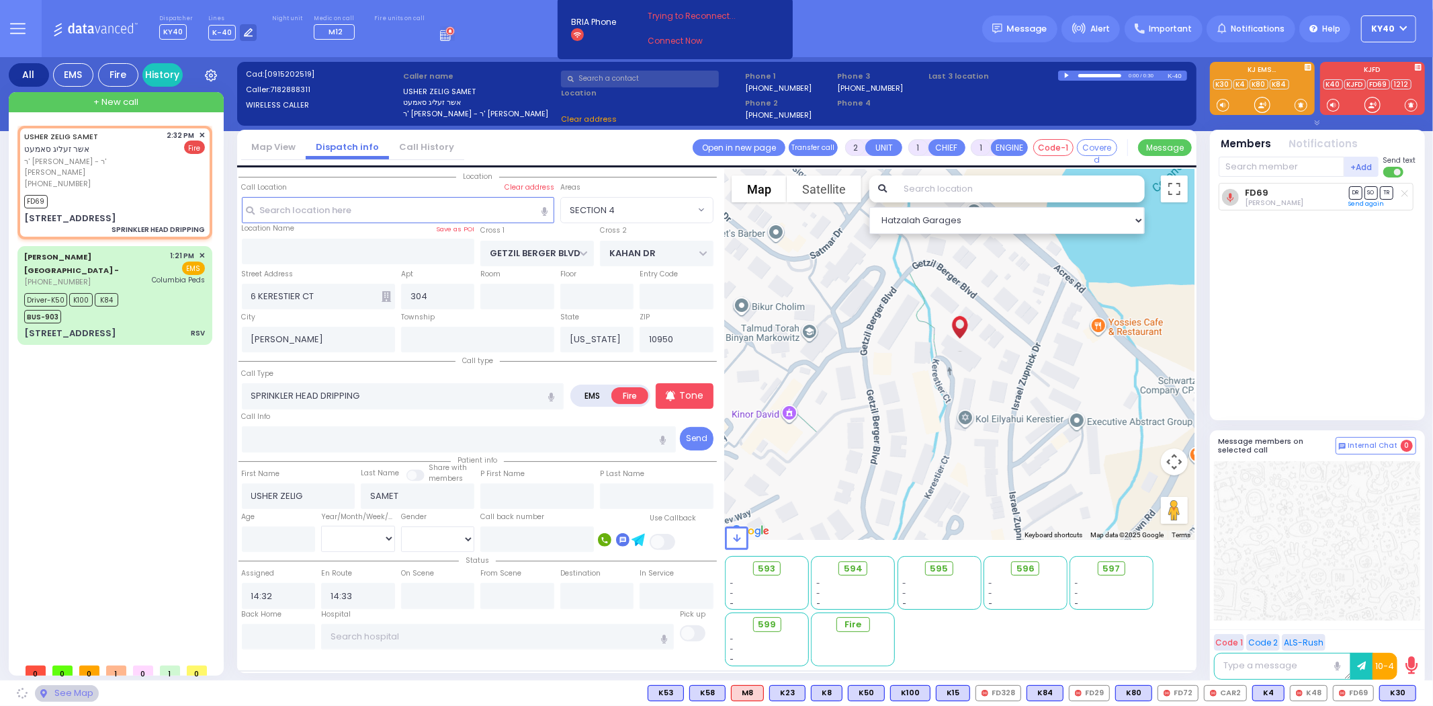
select select
radio input "true"
select select
select select "Hatzalah Garages"
select select "SECTION 4"
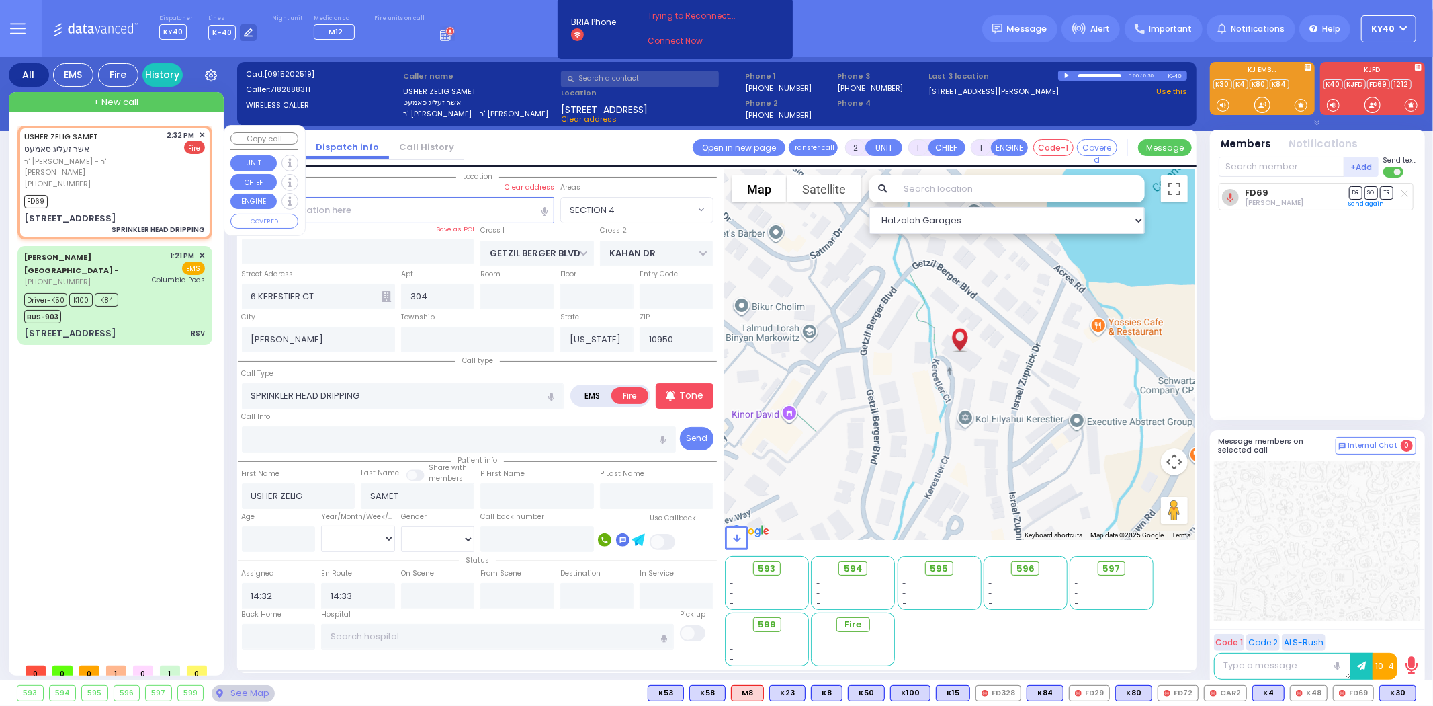
click at [128, 178] on div "(718) 288-8311" at bounding box center [93, 183] width 138 height 11
select select
radio input "true"
select select
select select "Hatzalah Garages"
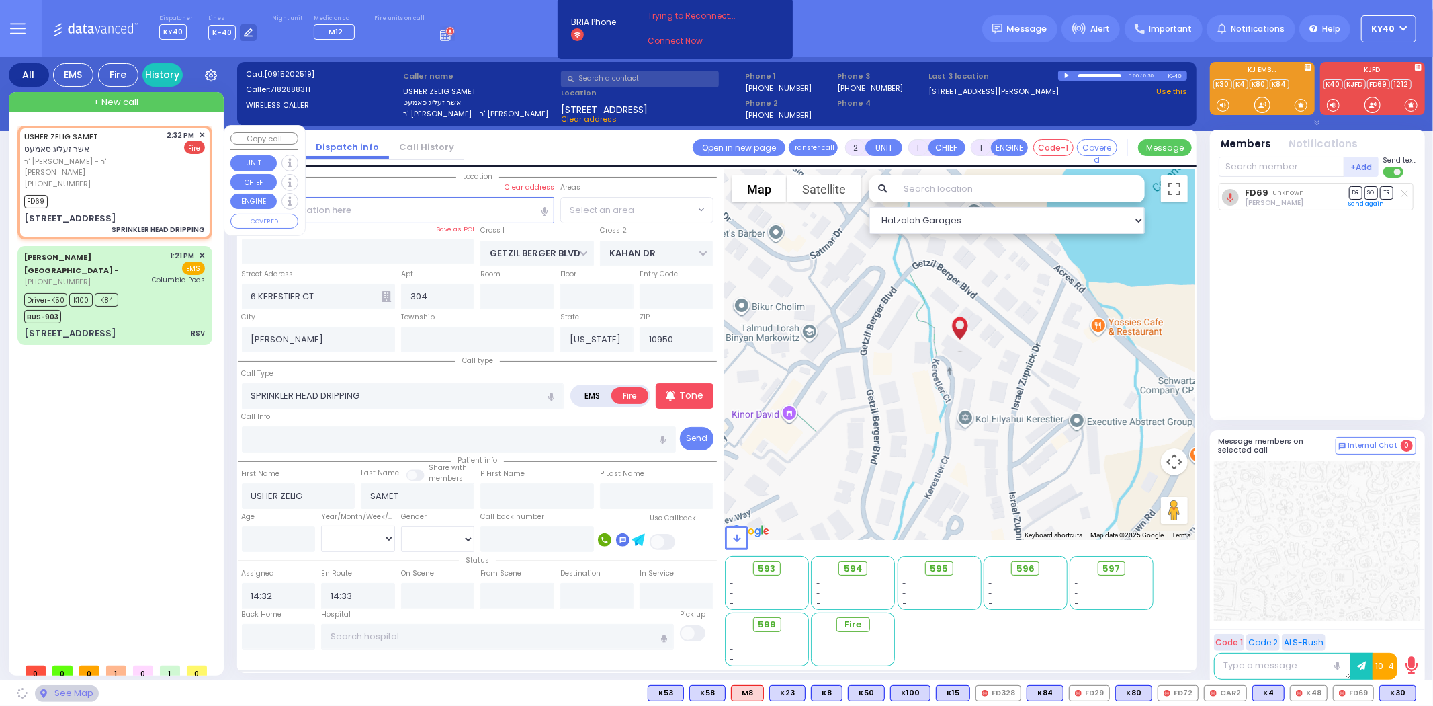
select select "SECTION 4"
click at [1275, 168] on input "text" at bounding box center [1282, 167] width 126 height 20
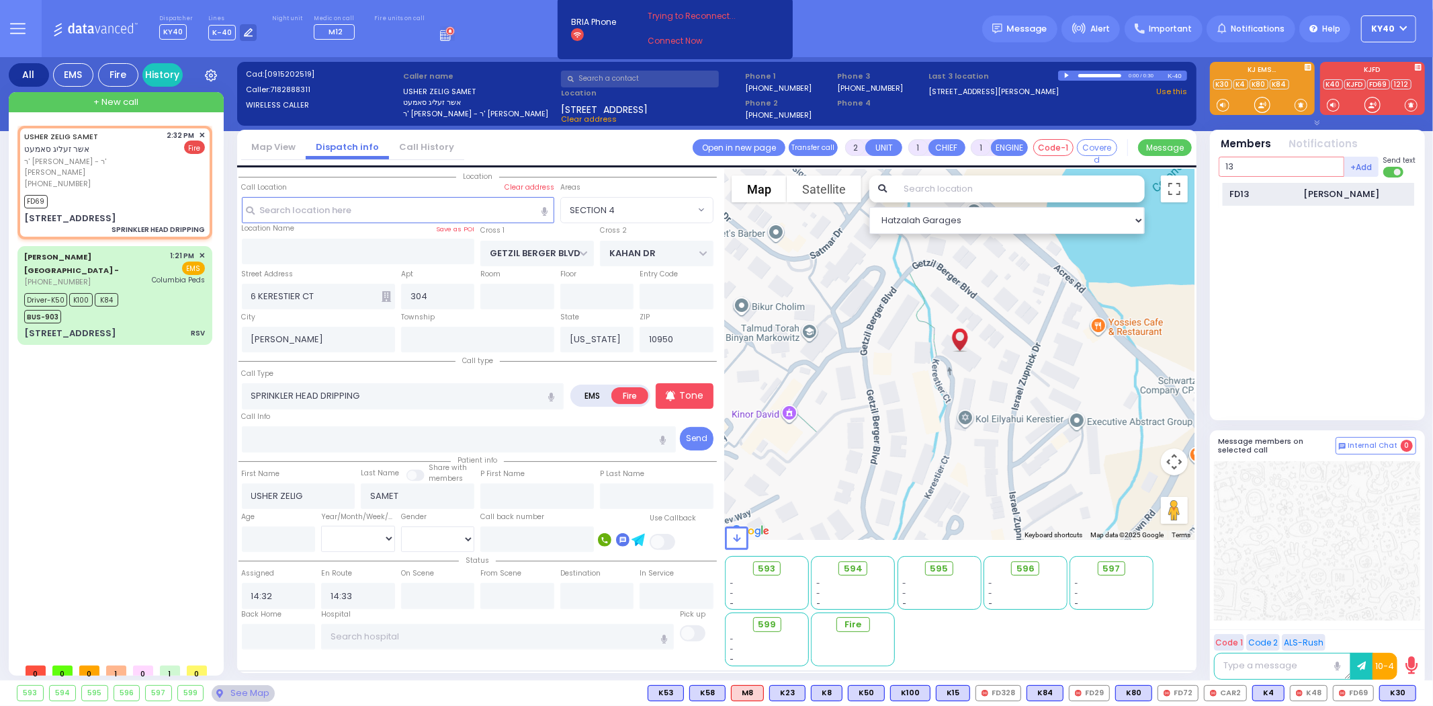
type input "13"
click at [1334, 190] on div "Joel Saal" at bounding box center [1342, 193] width 76 height 13
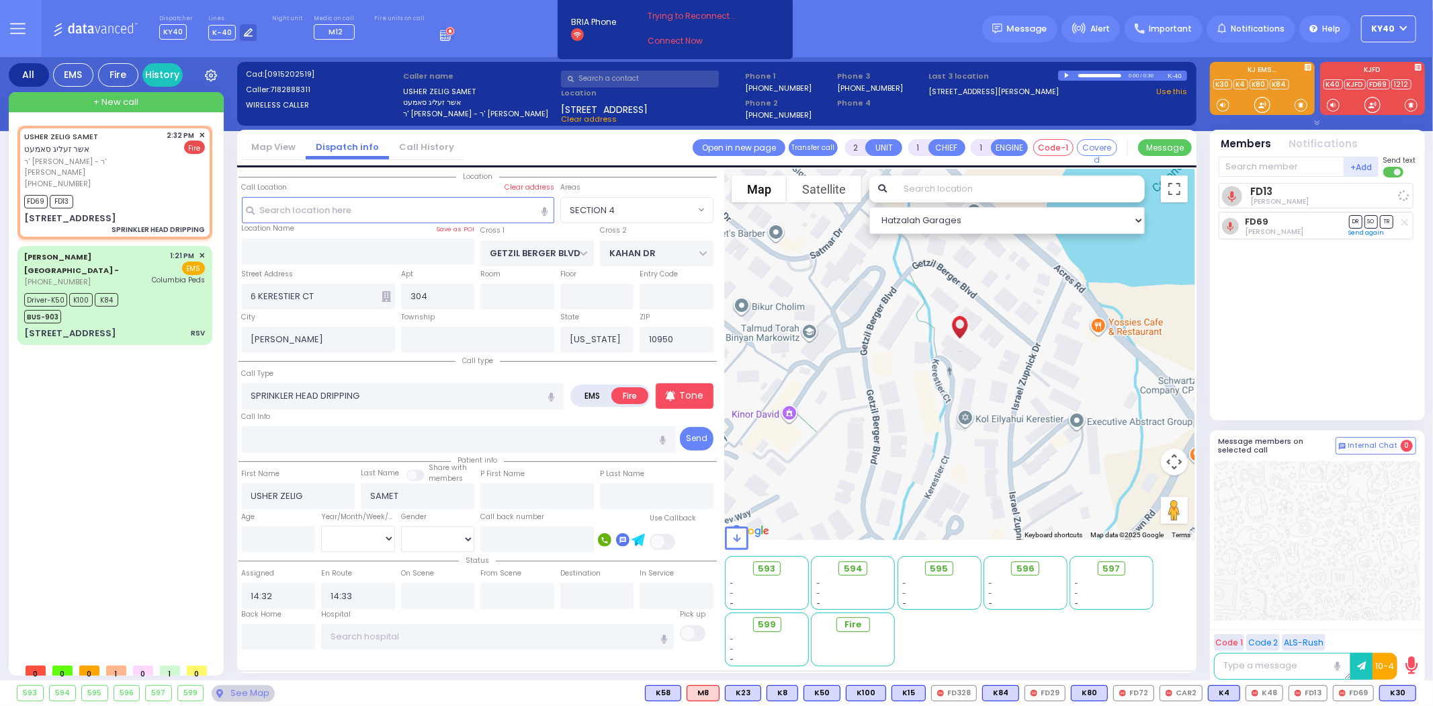
select select
radio input "true"
select select
select select "Hatzalah Garages"
select select "SECTION 4"
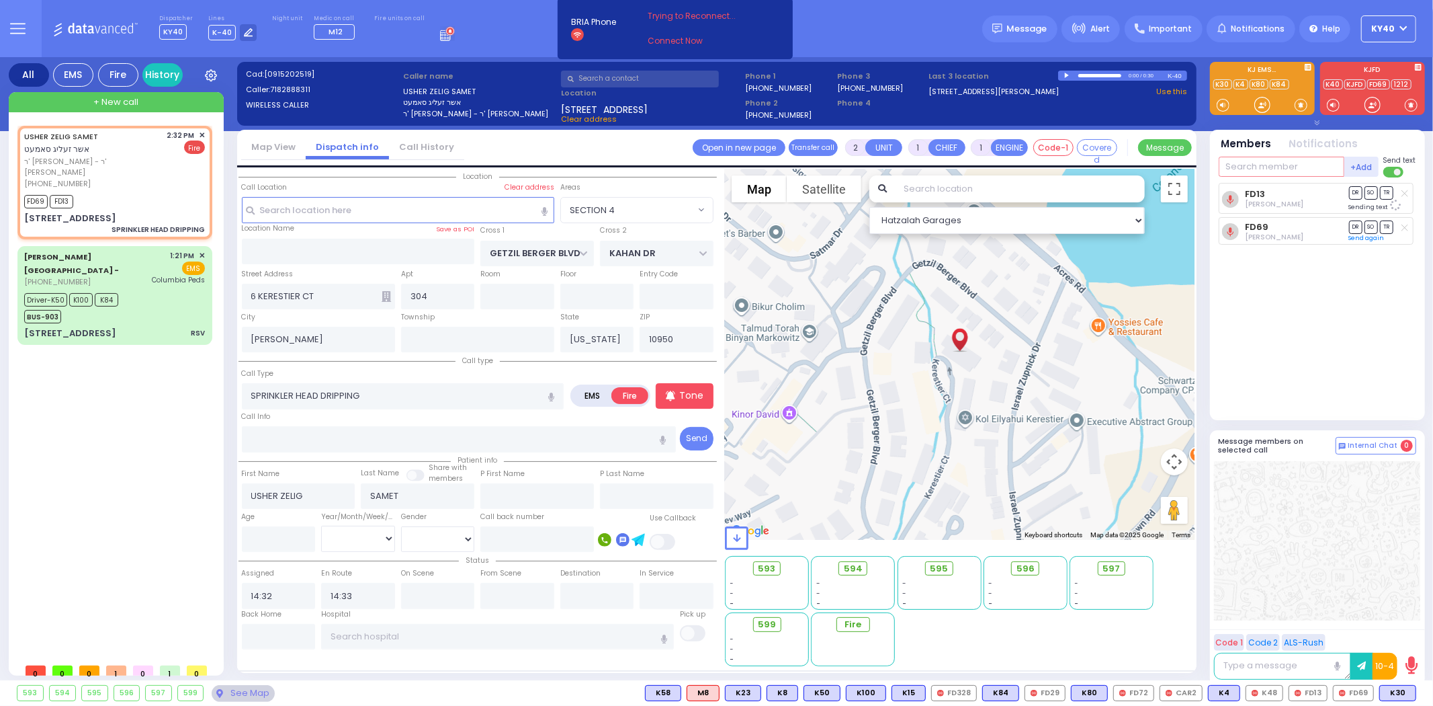
drag, startPoint x: 1268, startPoint y: 171, endPoint x: 1308, endPoint y: 162, distance: 40.6
click at [1275, 169] on input "text" at bounding box center [1282, 167] width 126 height 20
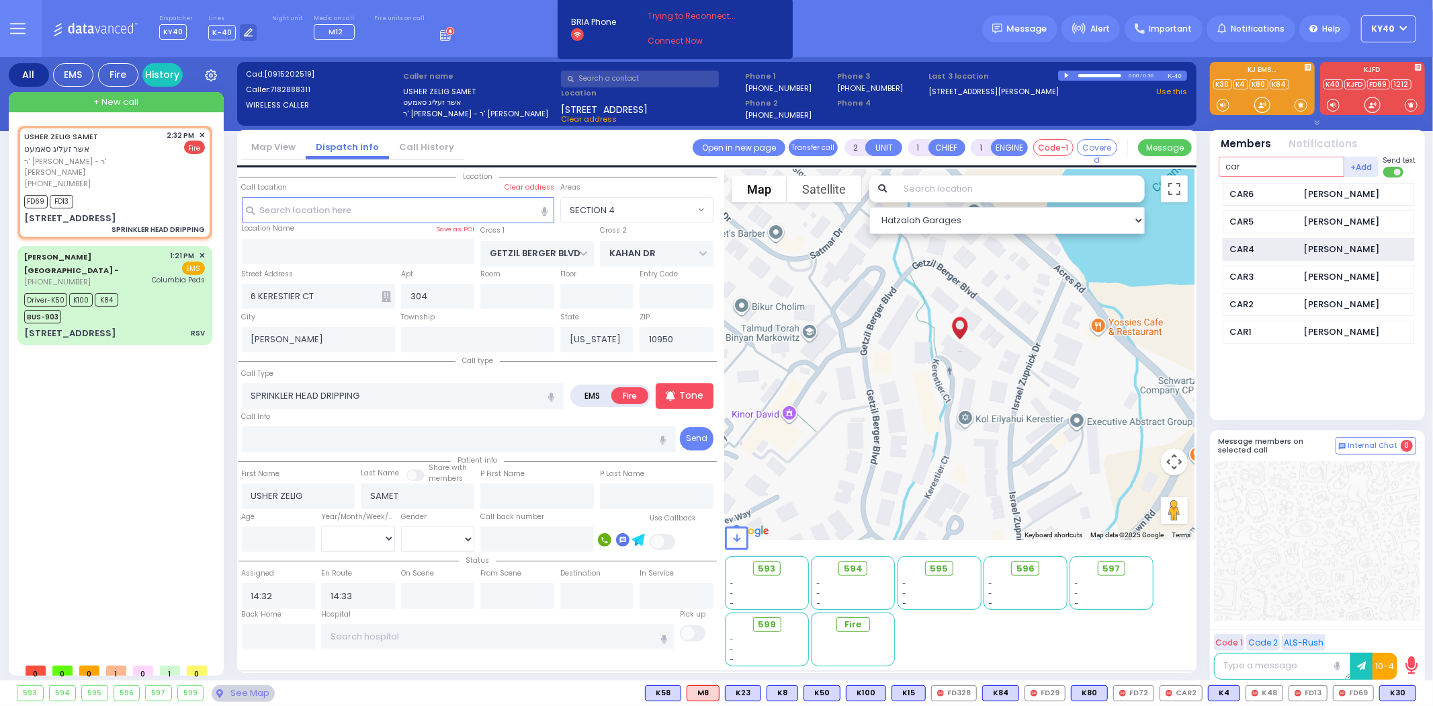
type input "car"
click at [1301, 245] on div "CAR4 Berish Stern" at bounding box center [1319, 250] width 192 height 24
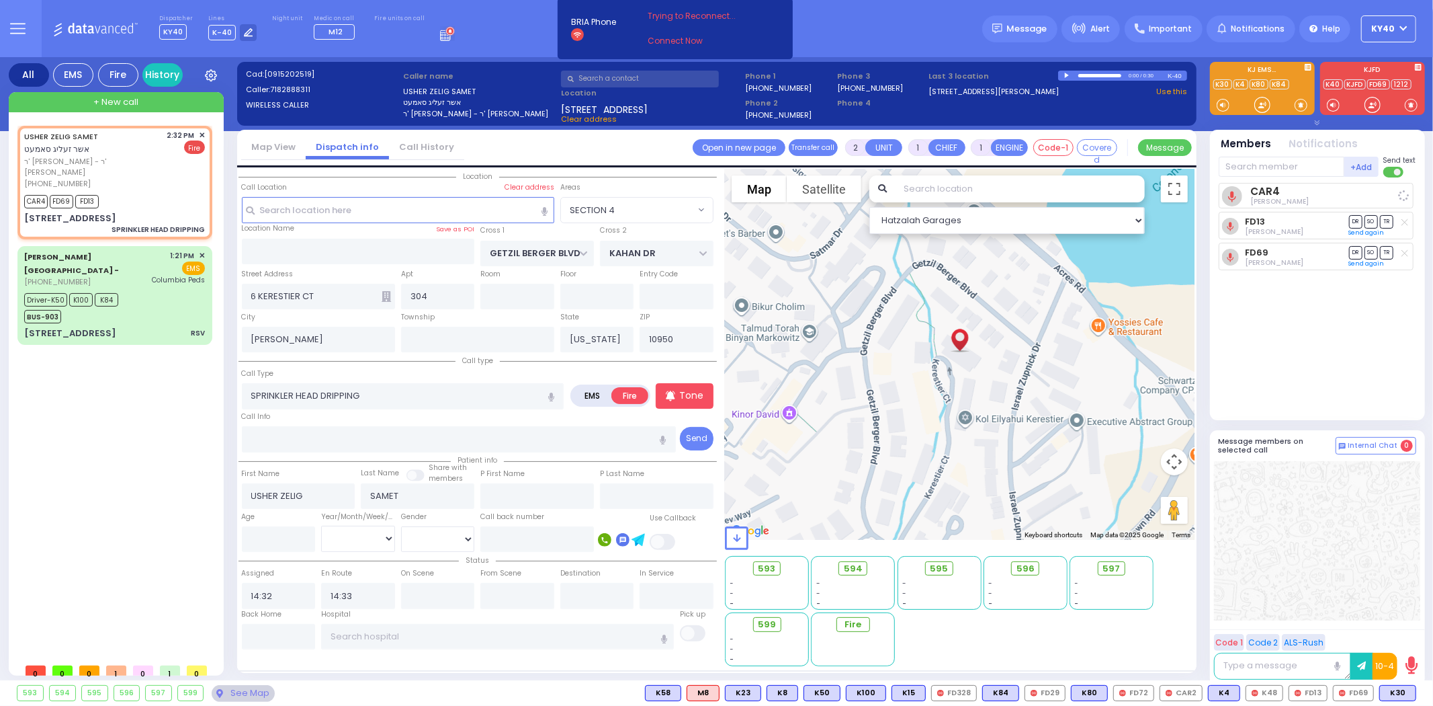
select select
radio input "true"
select select
select select "SECTION 4"
select select "Hatzalah Garages"
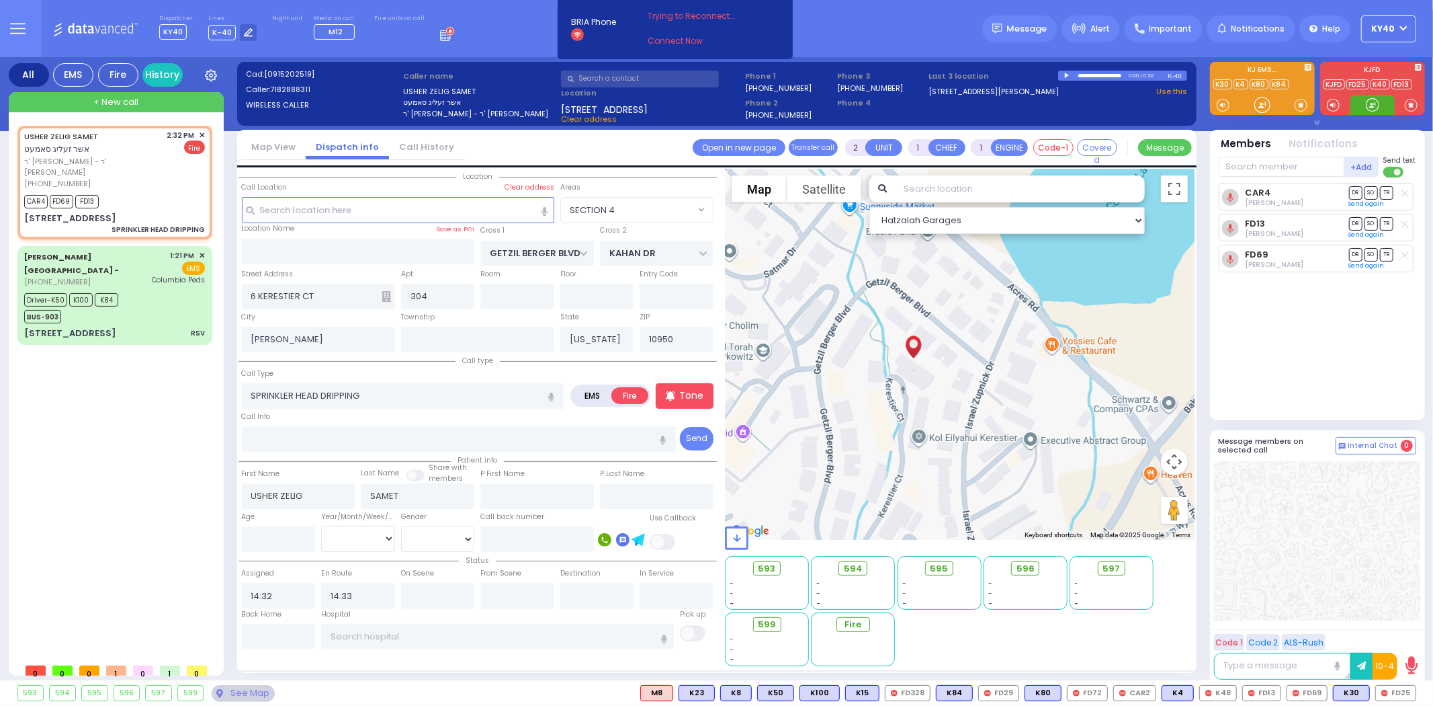
drag, startPoint x: 941, startPoint y: 258, endPoint x: 894, endPoint y: 289, distance: 56.3
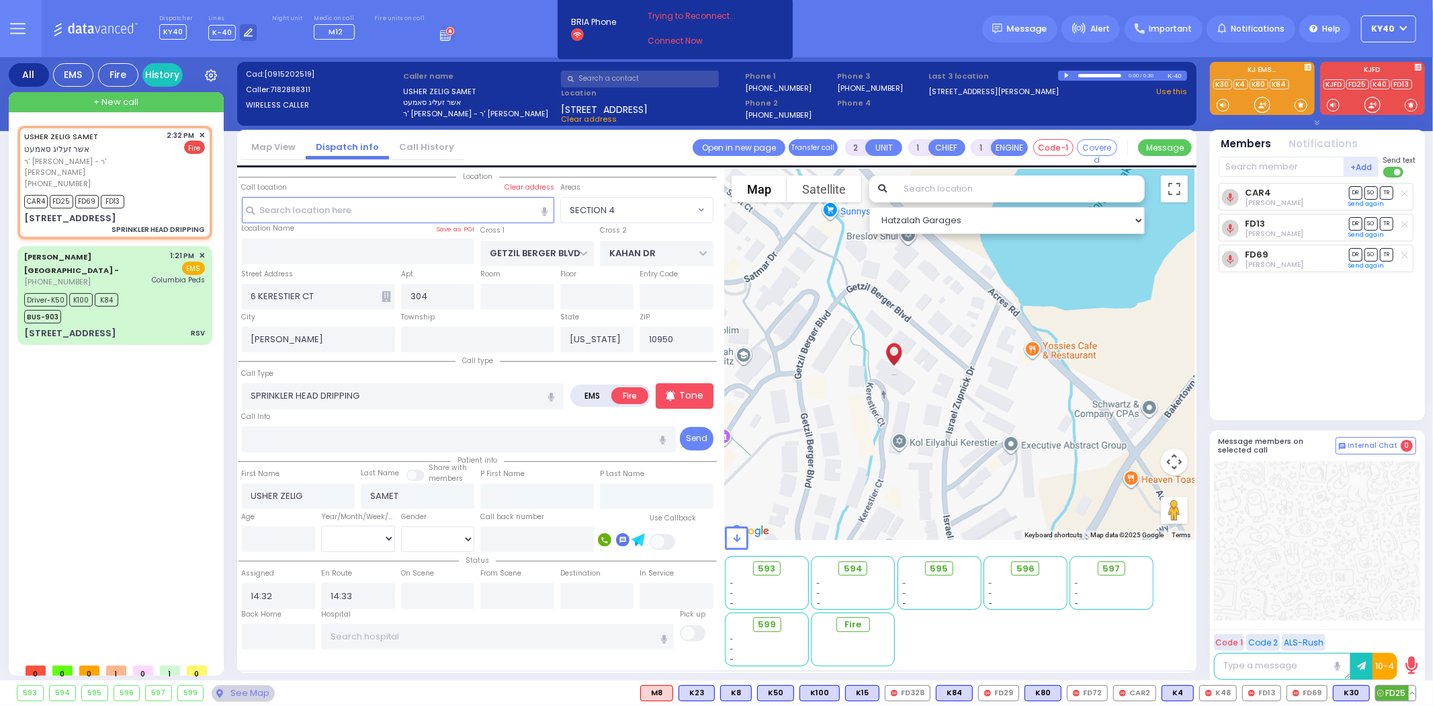
select select
radio input "true"
select select
select select "Hatzalah Garages"
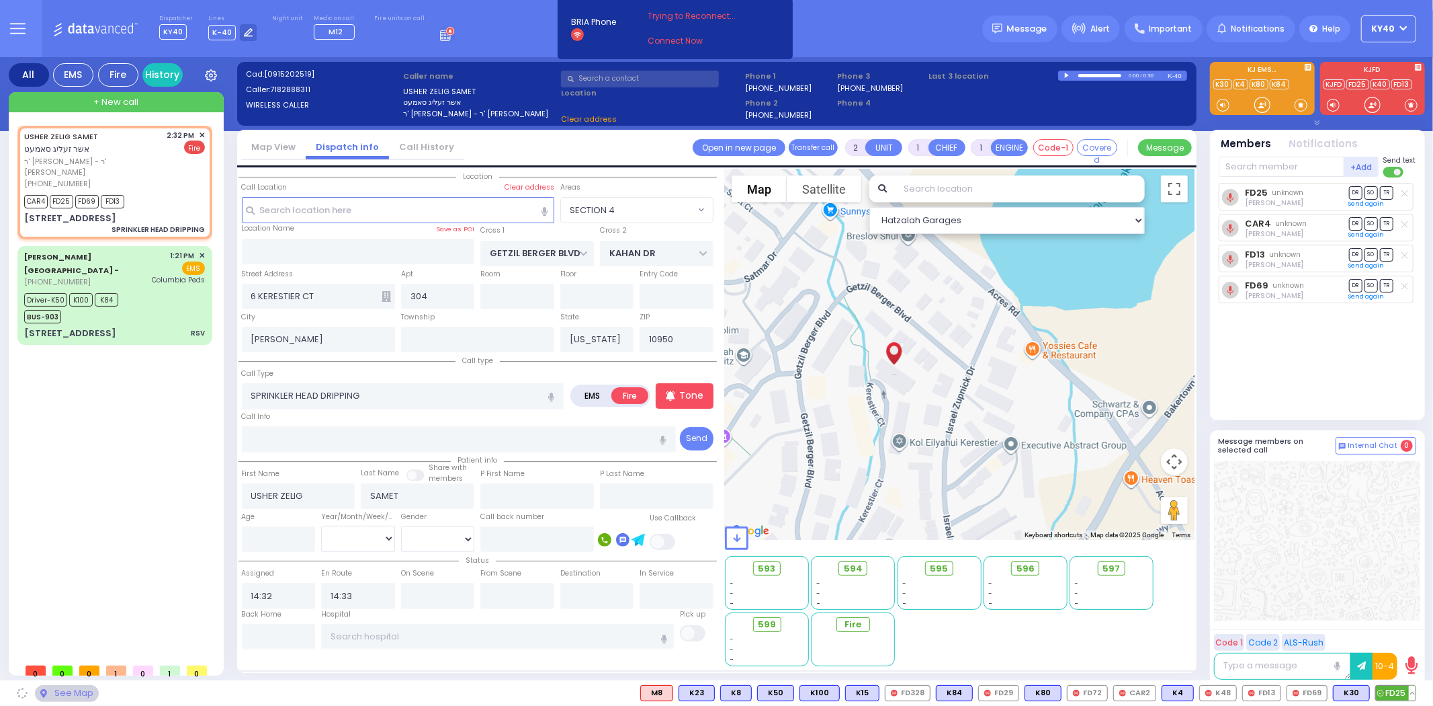
select select "SECTION 4"
click at [1414, 692] on button at bounding box center [1412, 692] width 7 height 15
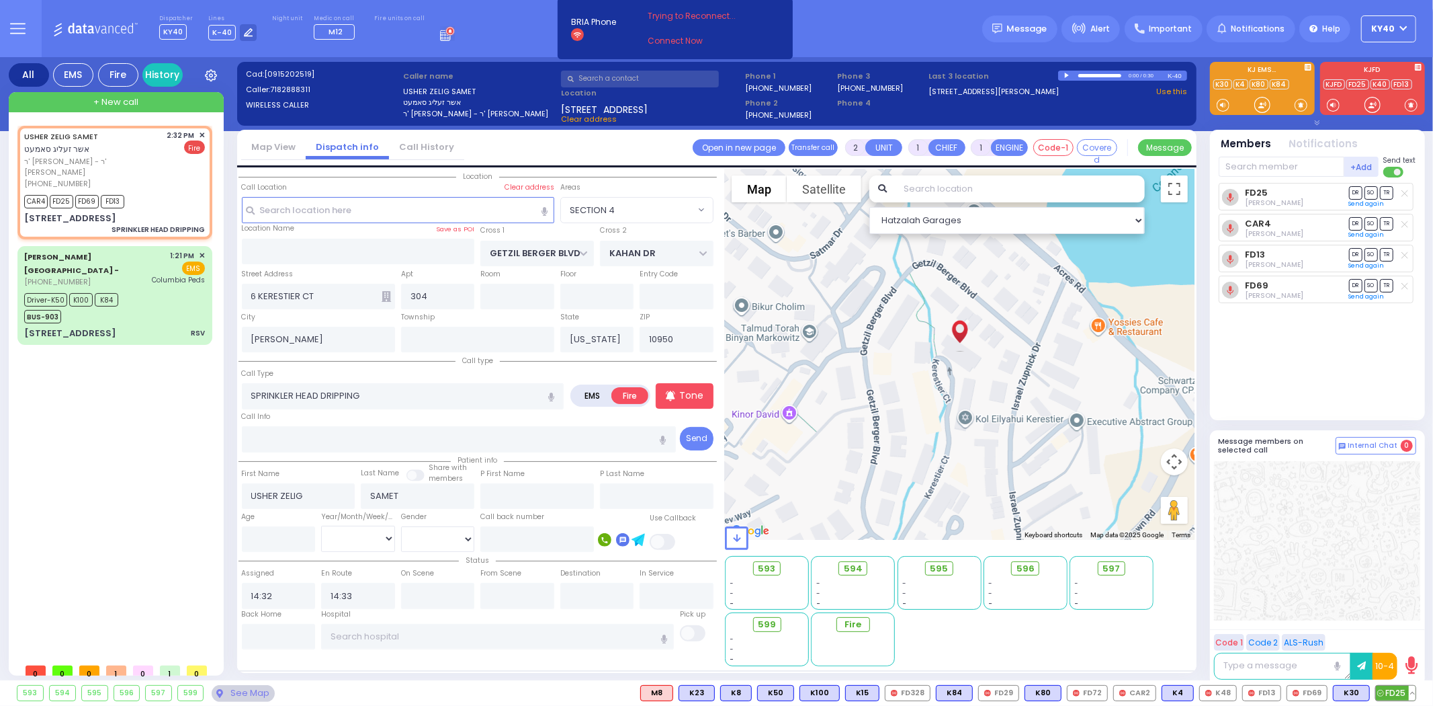
click at [1409, 696] on button at bounding box center [1412, 692] width 7 height 15
click at [1402, 635] on icon at bounding box center [1403, 633] width 14 height 14
click at [203, 135] on span "✕" at bounding box center [202, 135] width 6 height 11
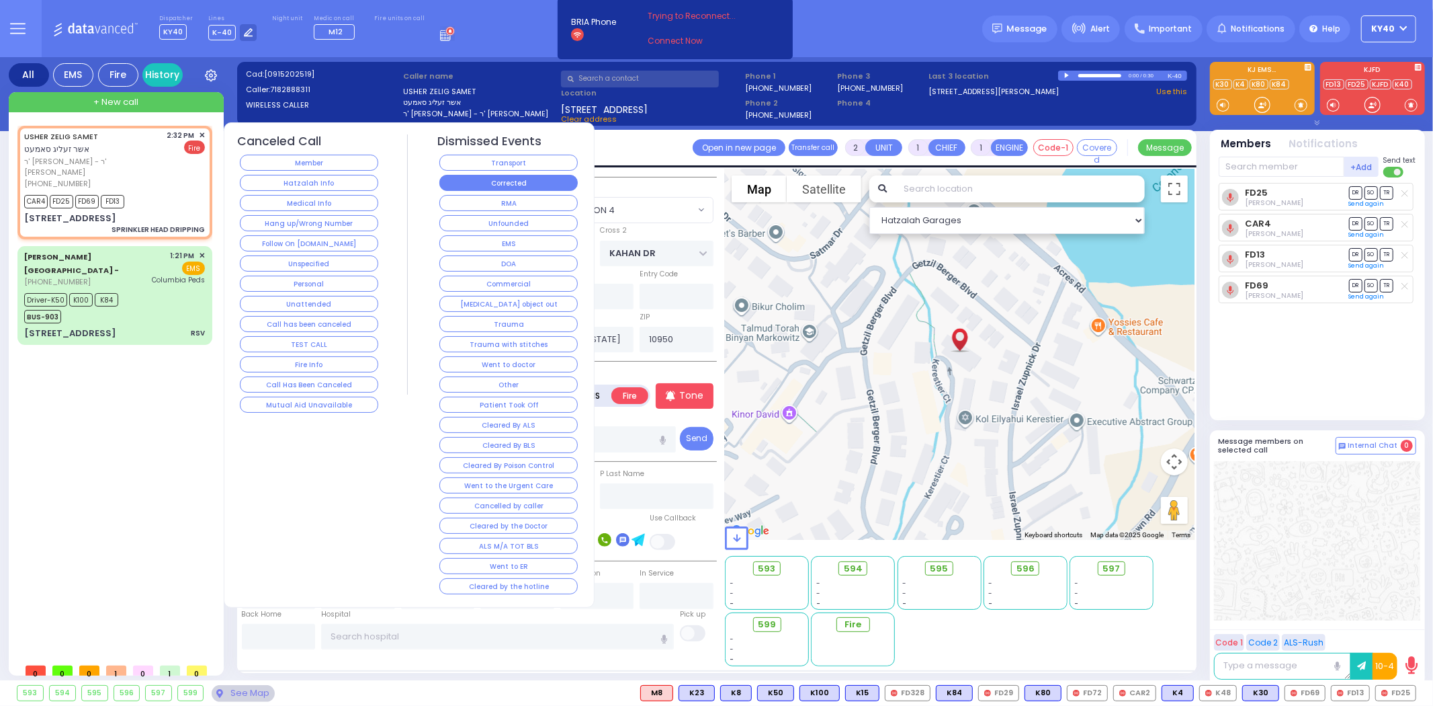
click at [478, 184] on button "Corrected" at bounding box center [508, 183] width 138 height 16
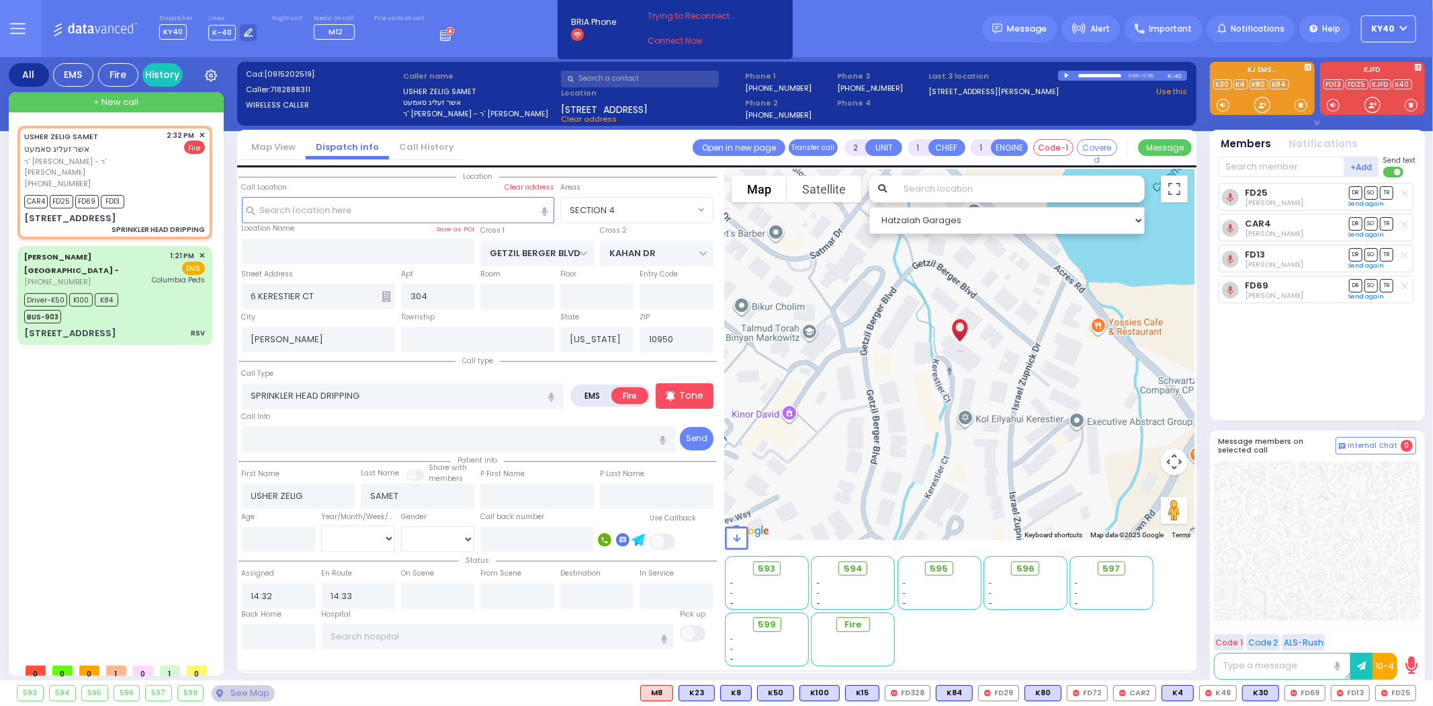
select select
radio input "true"
select select
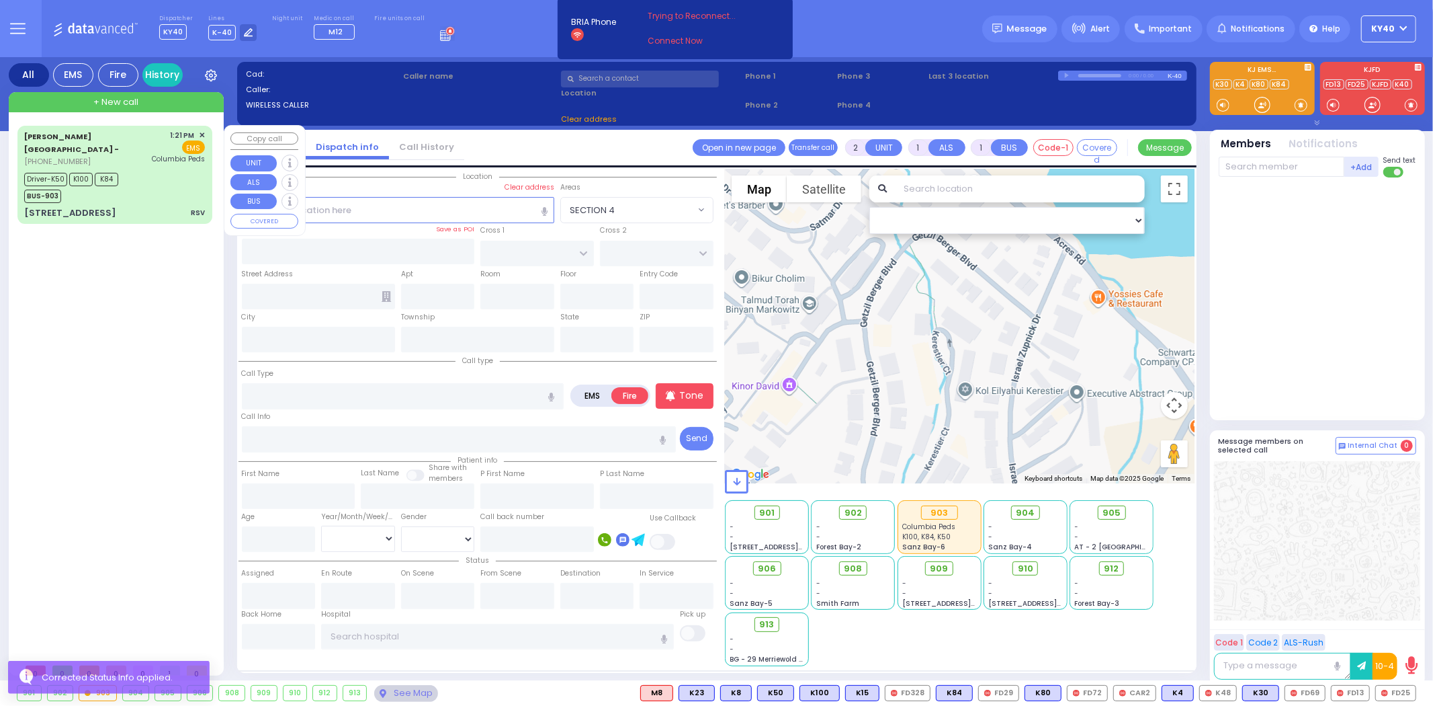
click at [131, 189] on div "Driver-K50 K100 K84 BUS-903" at bounding box center [114, 186] width 181 height 34
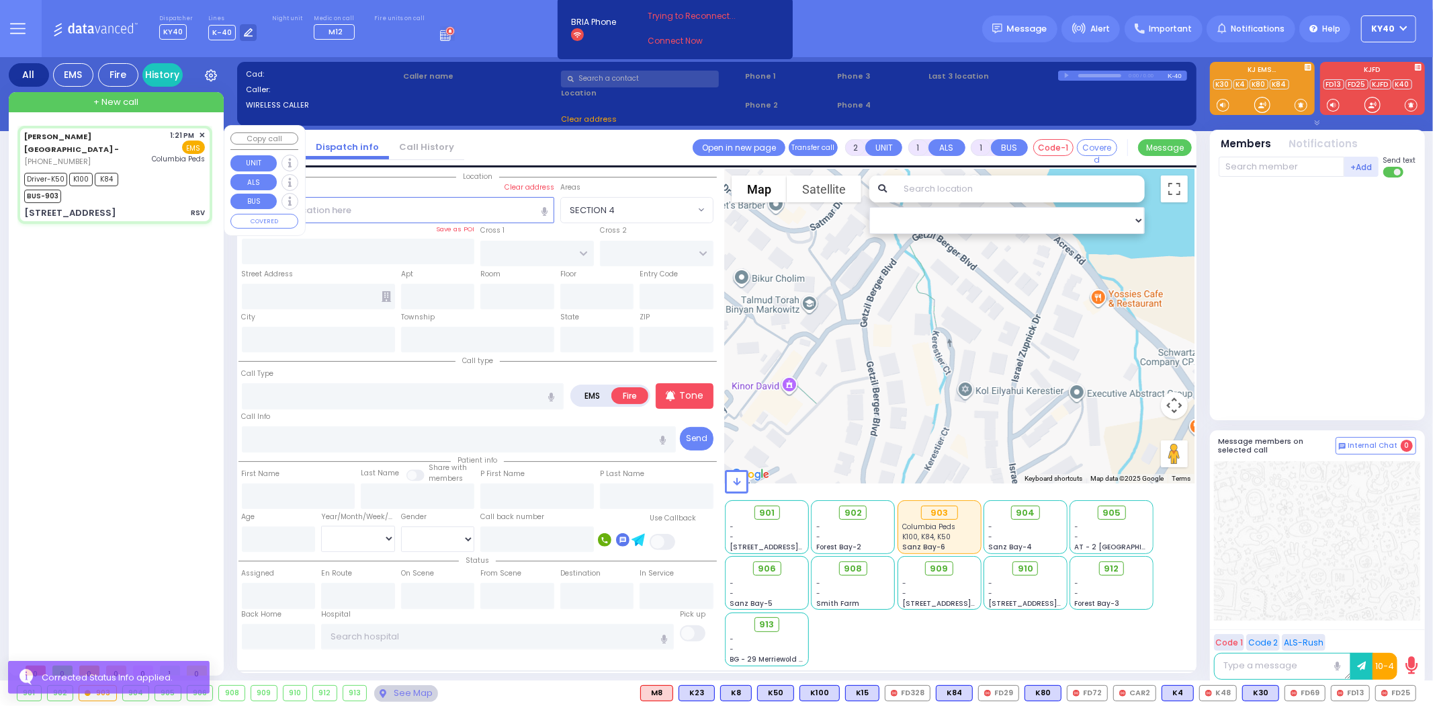
type input "6"
select select
type input "RSV"
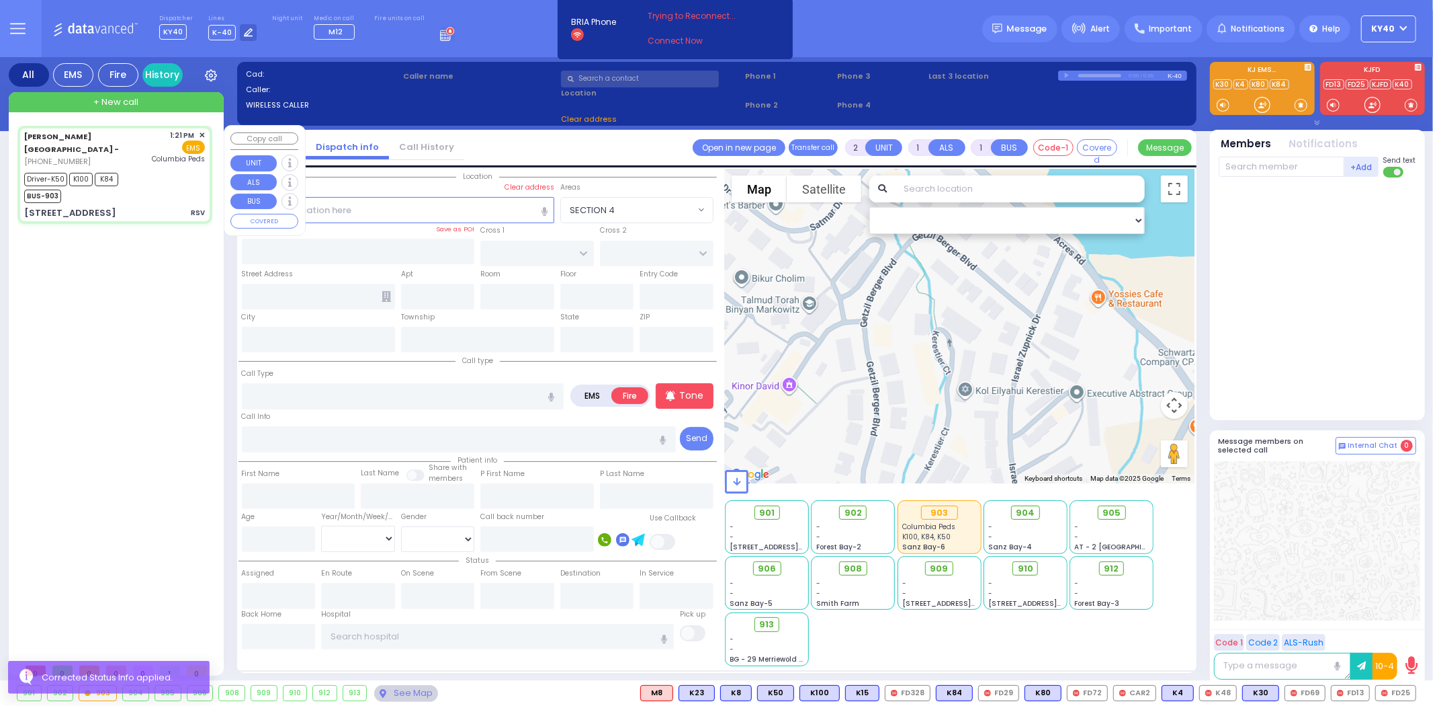
radio input "true"
type input "[PERSON_NAME]"
type input "1"
select select "Month"
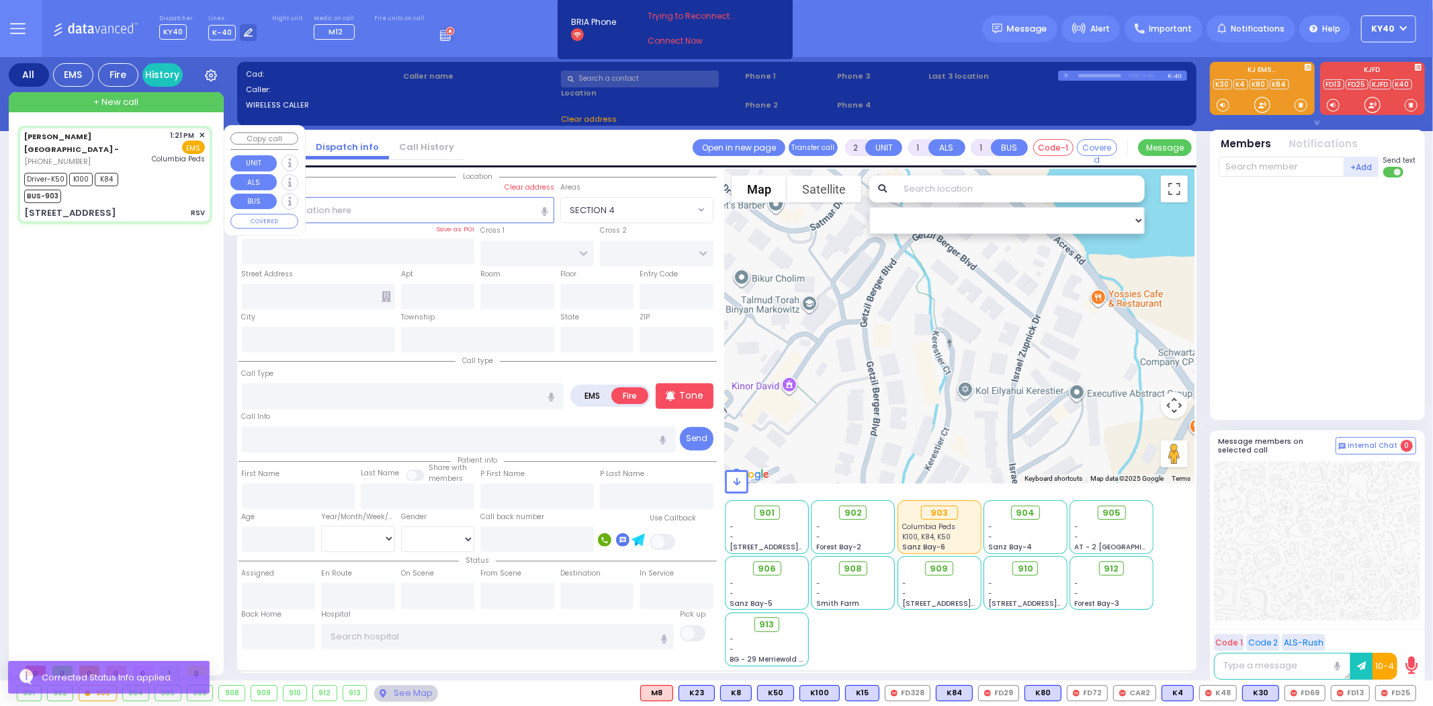
select select "[DEMOGRAPHIC_DATA]"
type input "13:21"
type input "13:24"
type input "13:25"
type input "13:42"
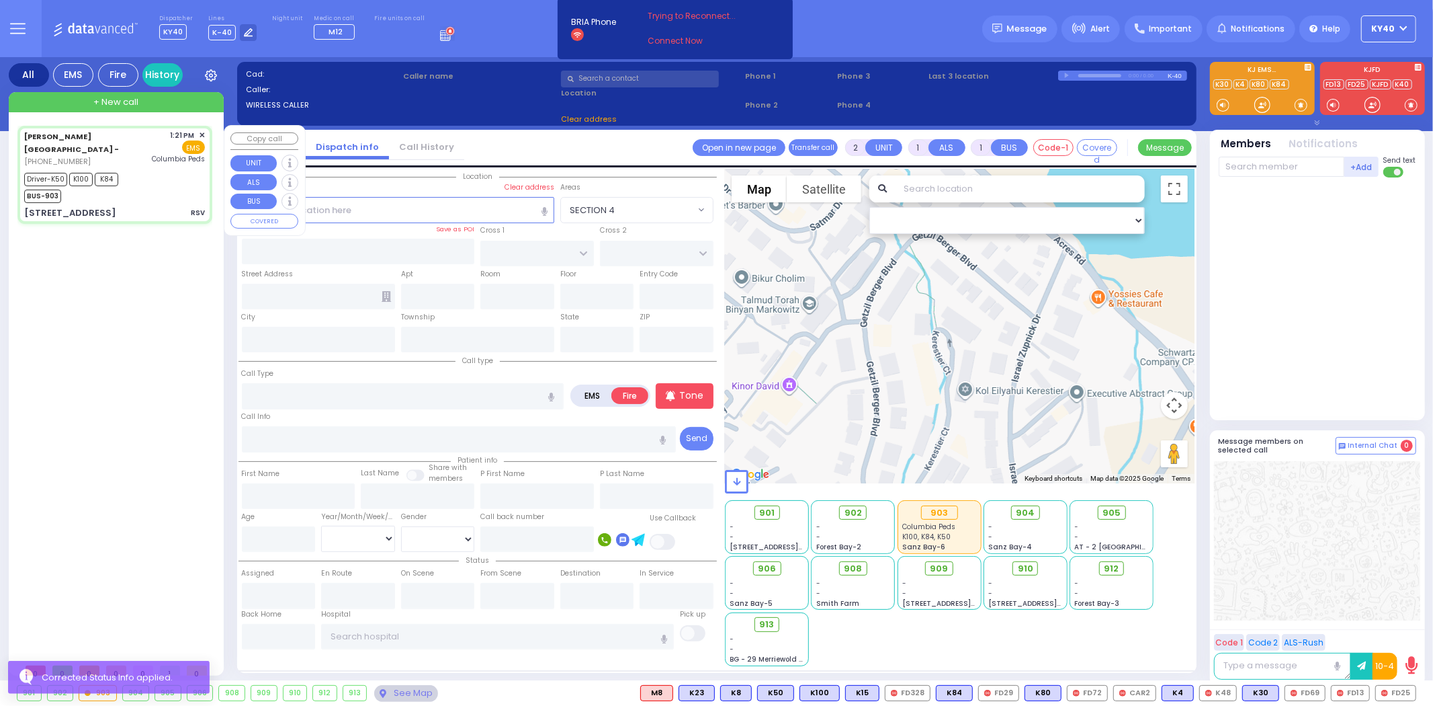
type input "14:31"
type input "14:41"
type input "[GEOGRAPHIC_DATA]"
select select "Hatzalah Garages"
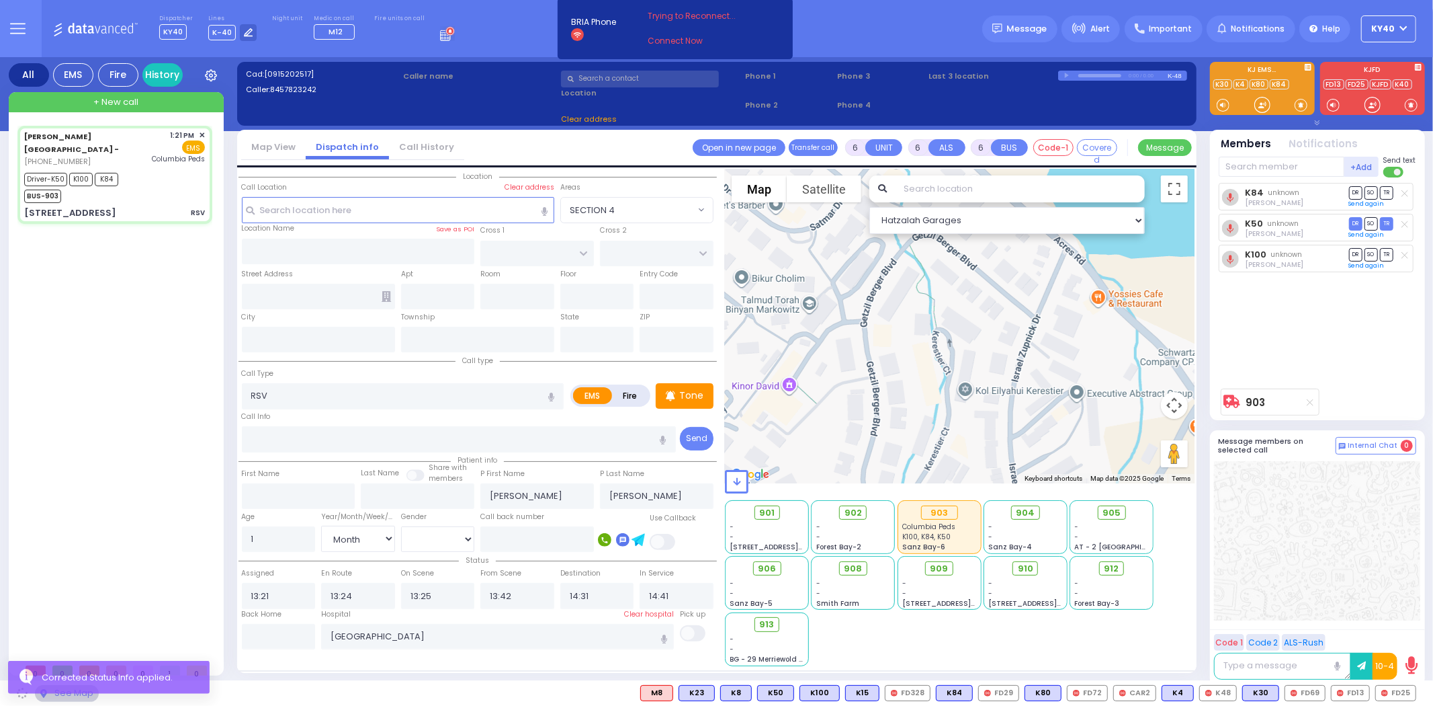
type input "[STREET_ADDRESS]"
type input "9"
type input "Arncliffe"
type input "[GEOGRAPHIC_DATA]"
type input "2205"
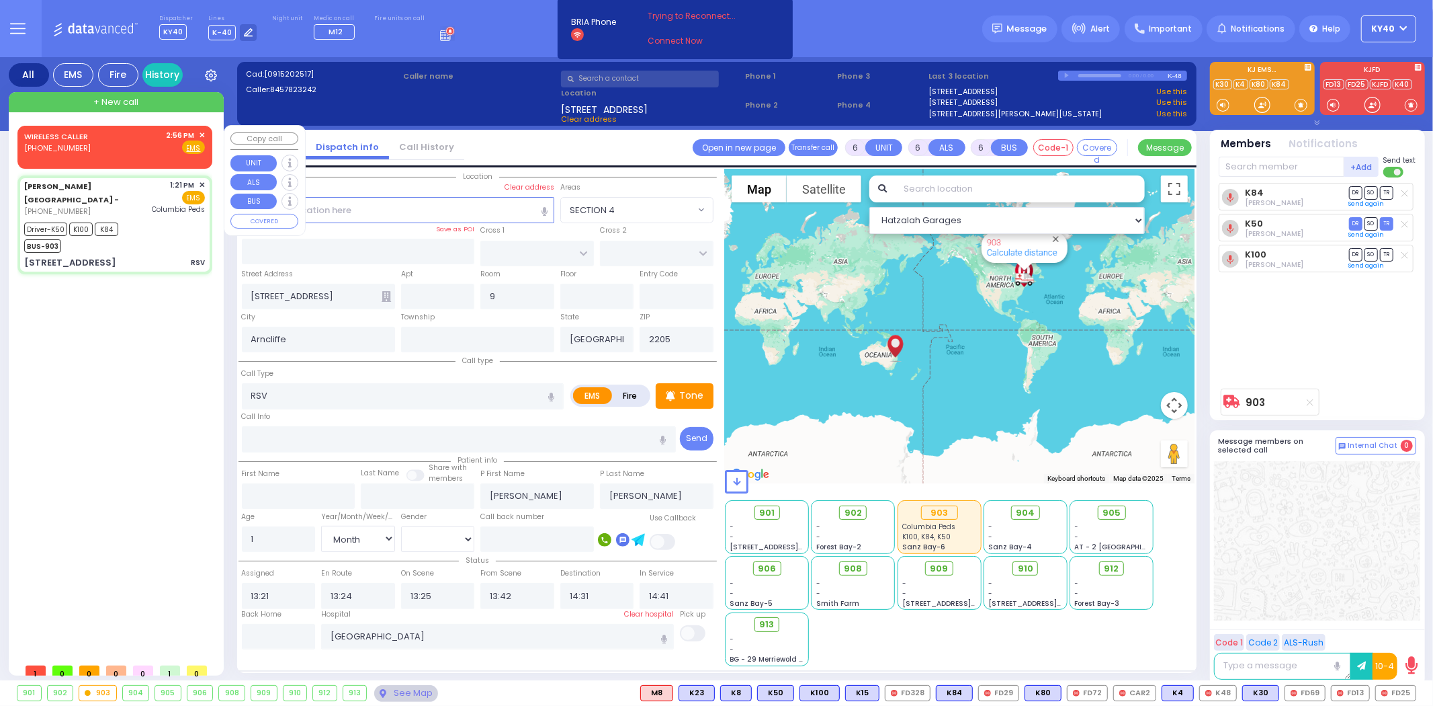
click at [124, 140] on div "WIRELESS CALLER (929) 617-8717 2:56 PM ✕ Fire EMS" at bounding box center [114, 142] width 181 height 25
type input "2"
type input "1"
select select
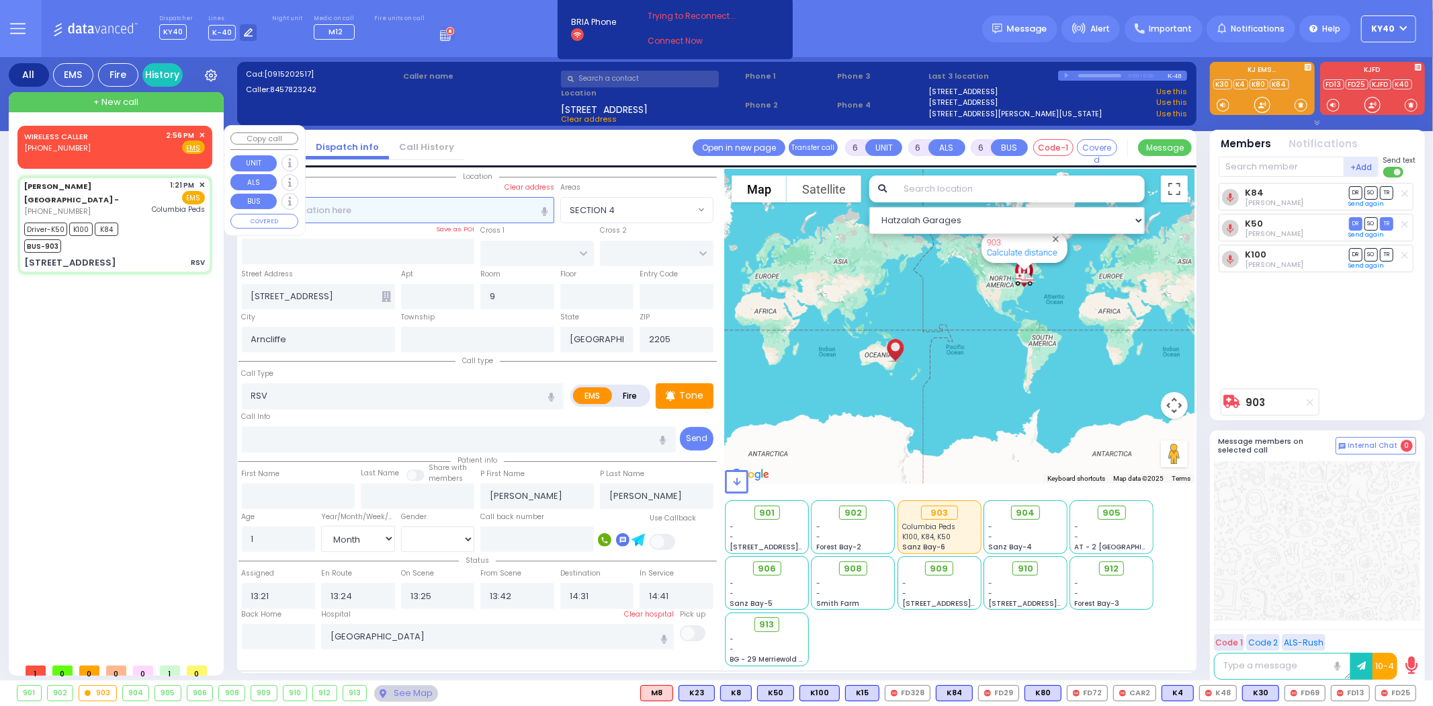
radio input "true"
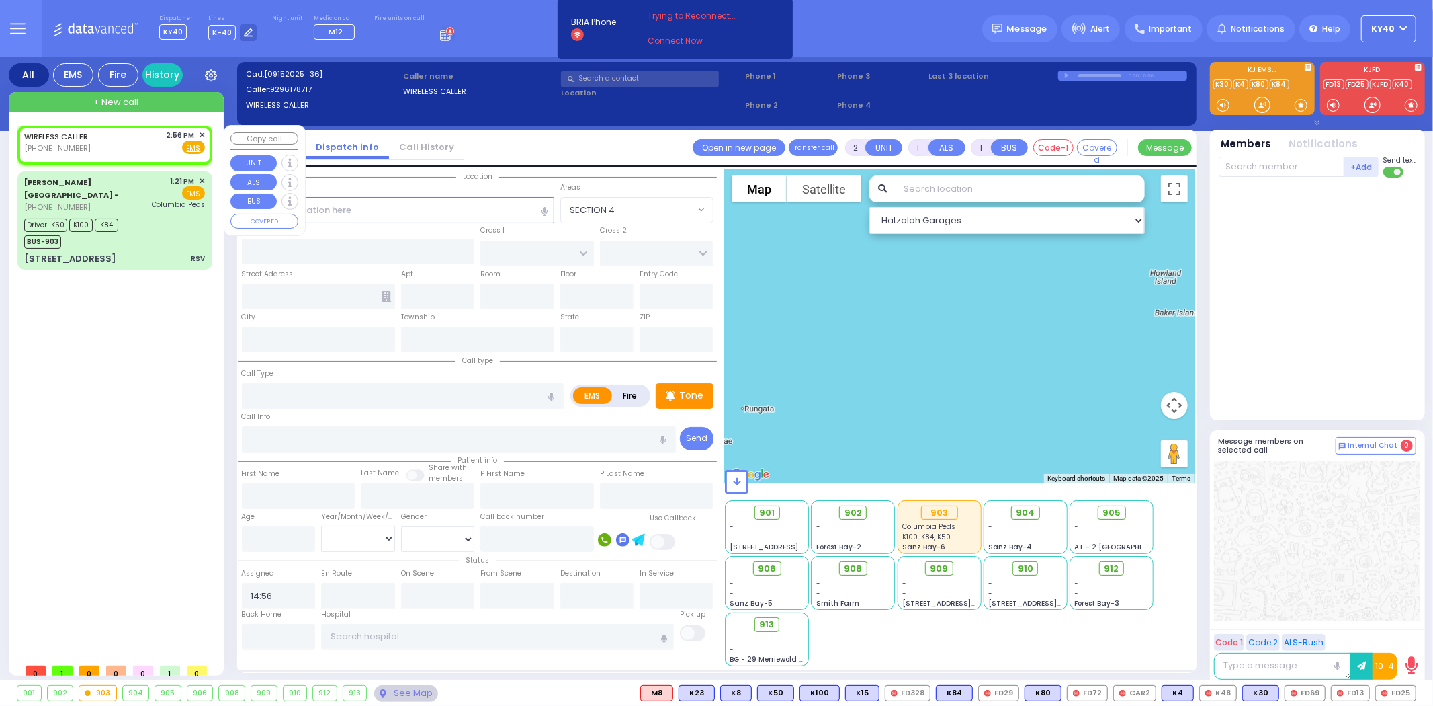
click at [202, 135] on span "✕" at bounding box center [202, 135] width 6 height 11
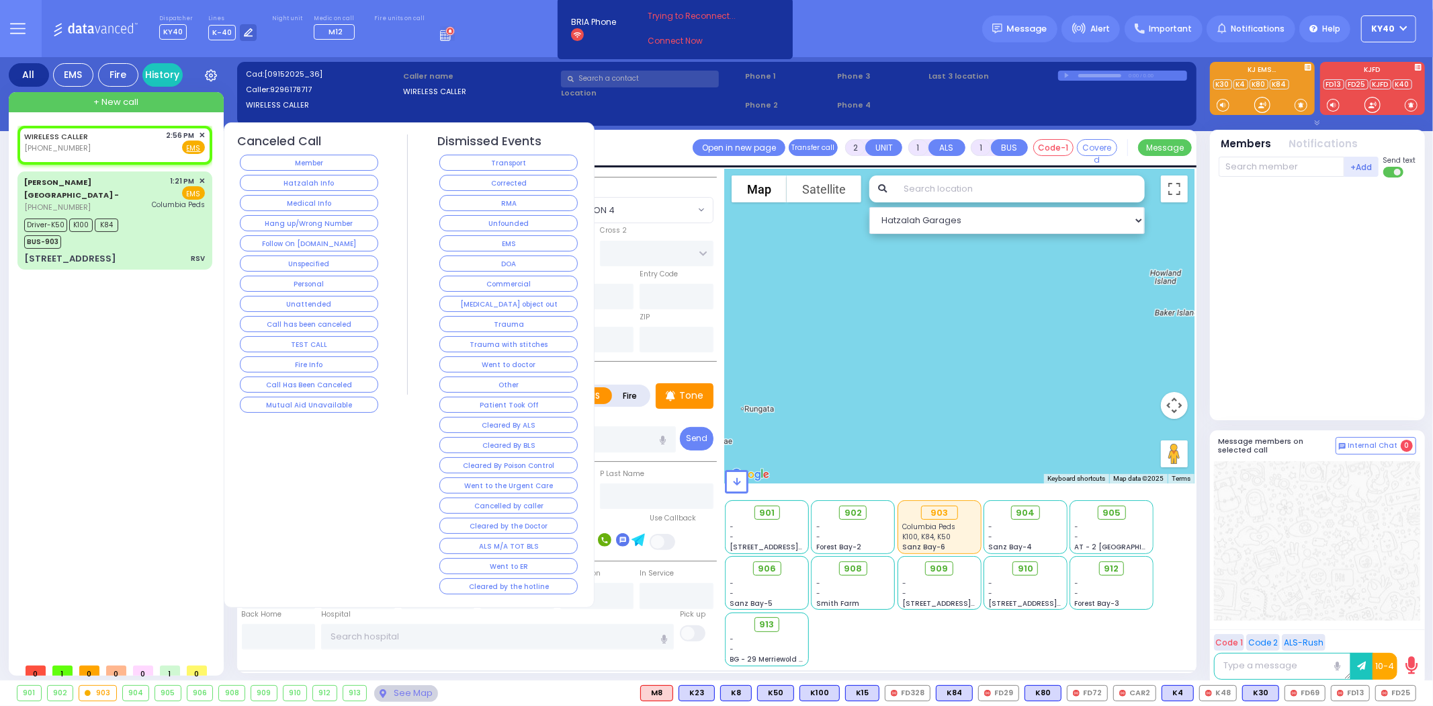
click at [202, 132] on span "✕" at bounding box center [202, 135] width 6 height 11
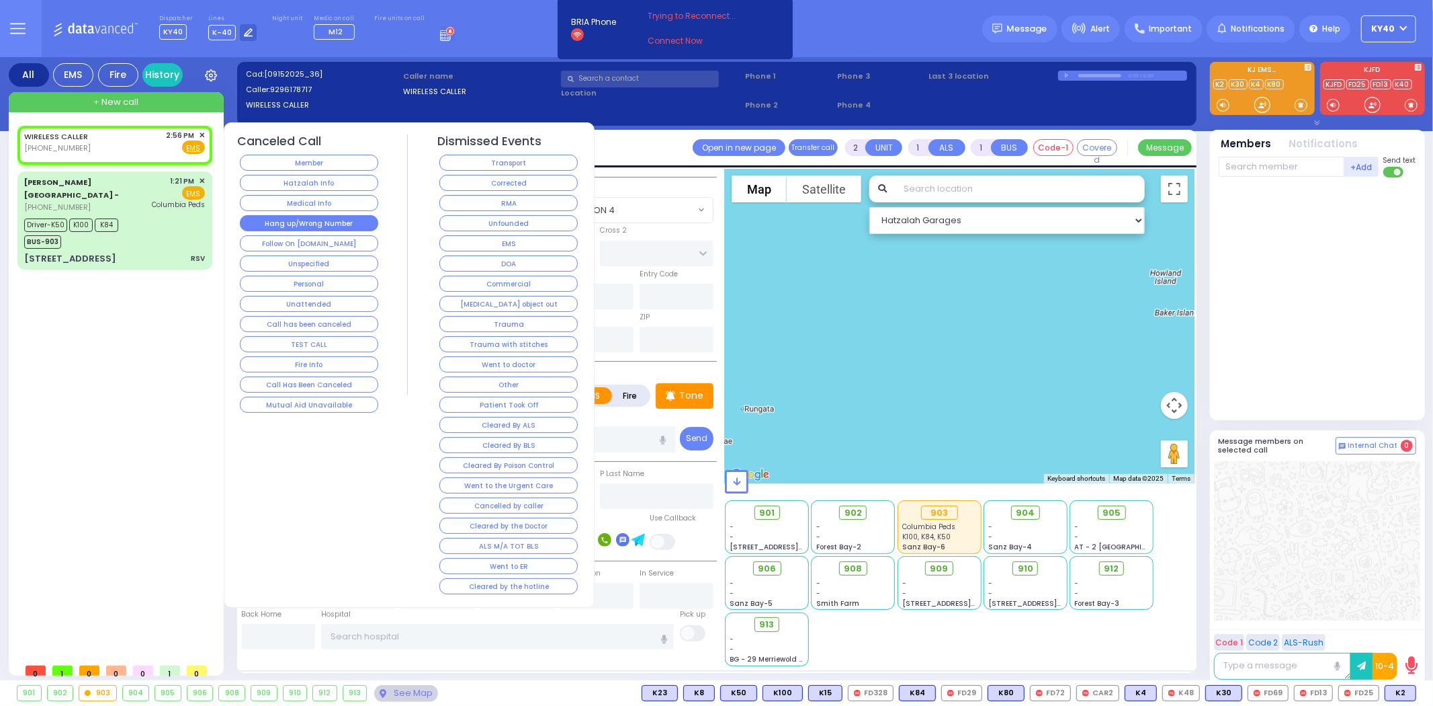
click at [318, 224] on button "Hang up/Wrong Number" at bounding box center [309, 223] width 138 height 16
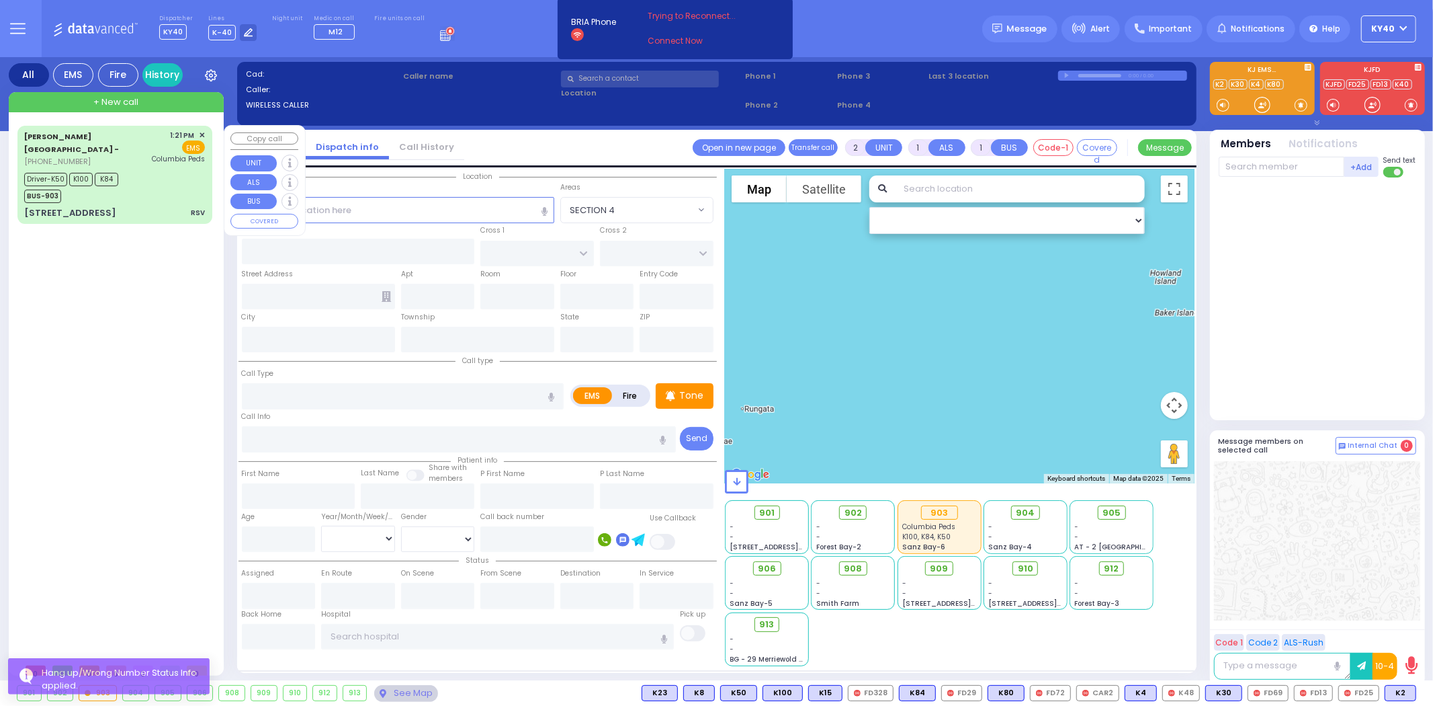
click at [145, 185] on div "Driver-K50 K100 K84 BUS-903" at bounding box center [114, 186] width 181 height 34
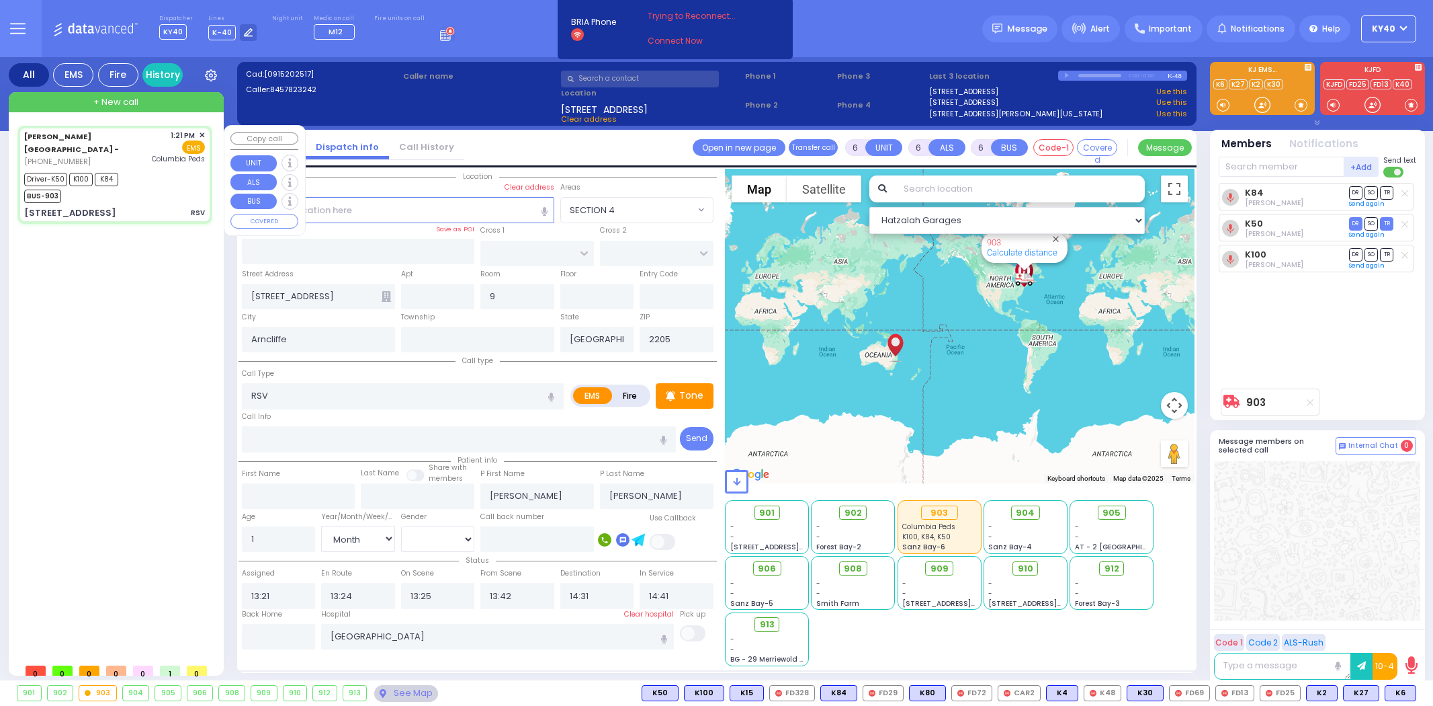
select select
select select "Month"
select select "[DEMOGRAPHIC_DATA]"
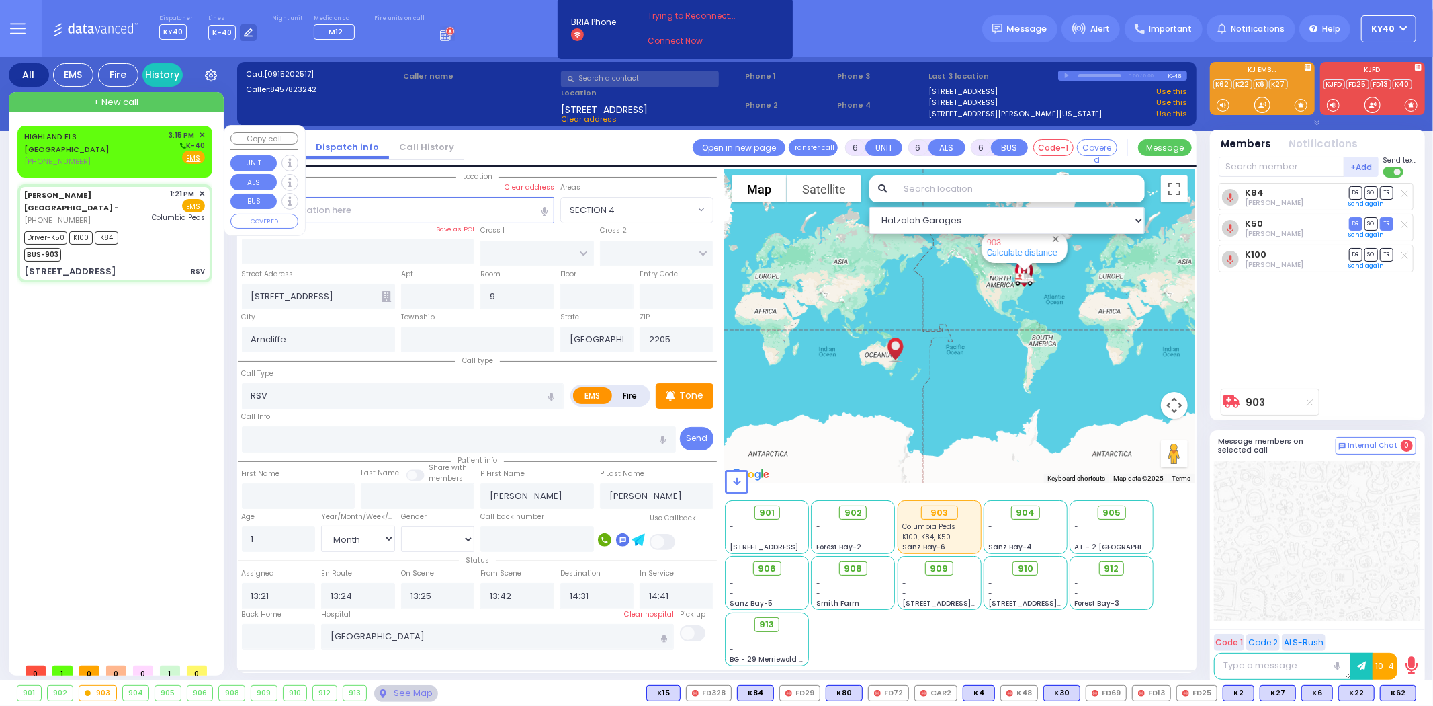
click at [130, 141] on div "HIGHLAND FLS NY (845) 859-2915 3:15 PM ✕ K-40" at bounding box center [114, 149] width 181 height 38
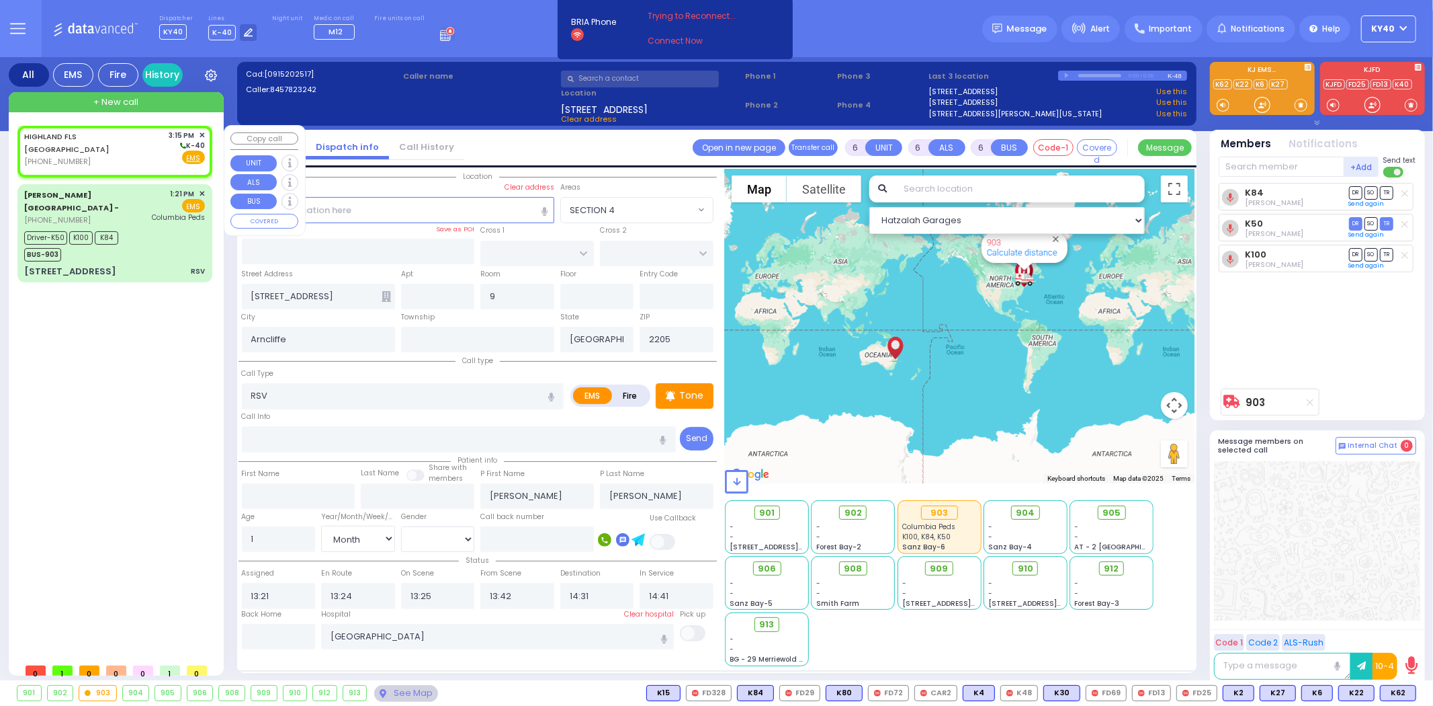
type input "2"
type input "1"
select select
radio input "true"
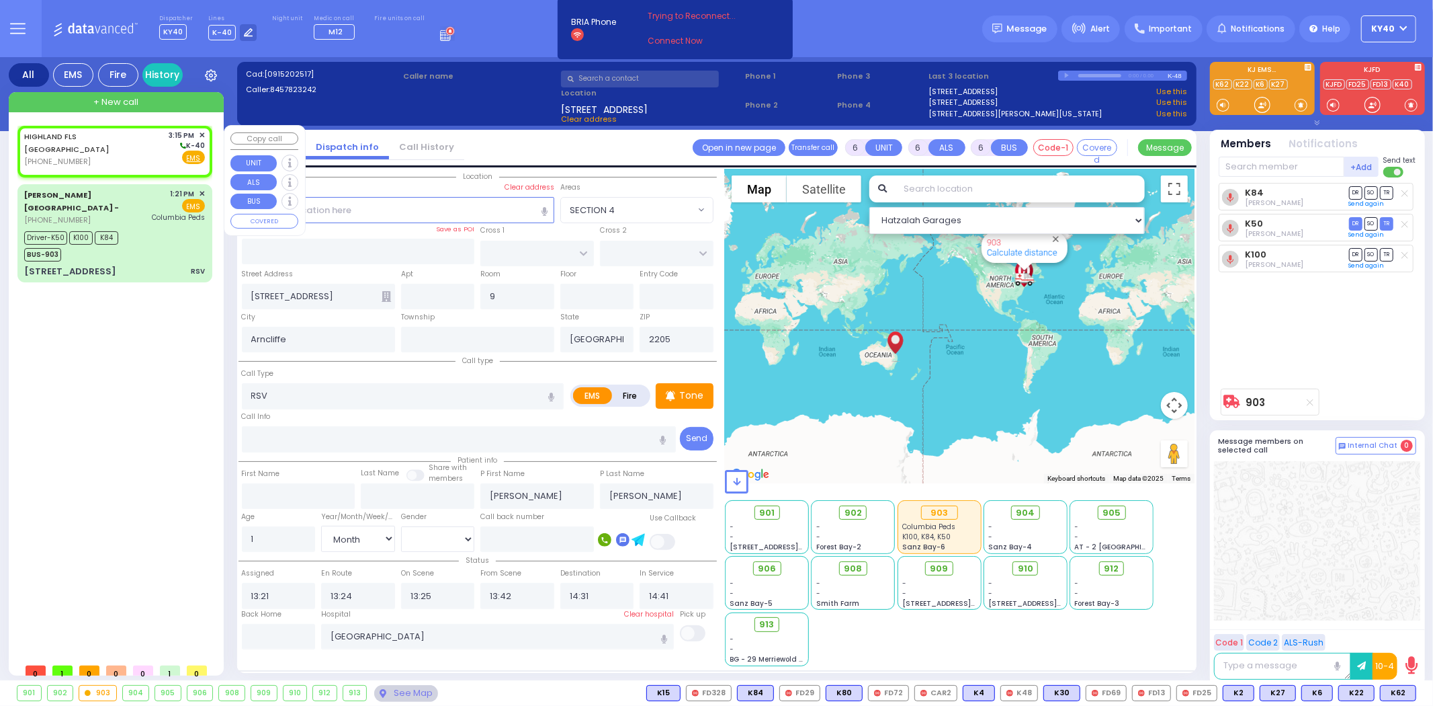
select select
type input "15:15"
select select "Hatzalah Garages"
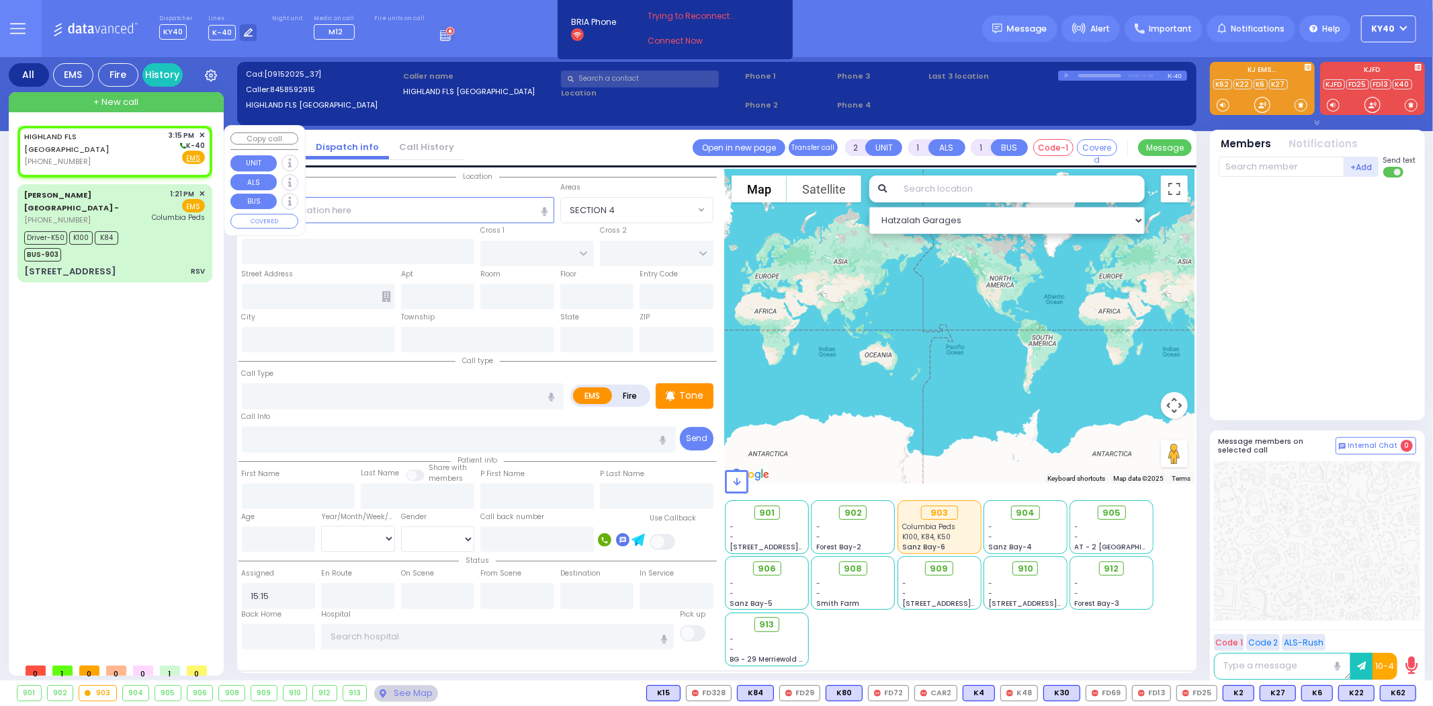
click at [130, 142] on div "HIGHLAND FLS NY (845) 859-2915 3:15 PM ✕ K-40" at bounding box center [114, 149] width 181 height 38
select select
radio input "true"
select select
select select "Hatzalah Garages"
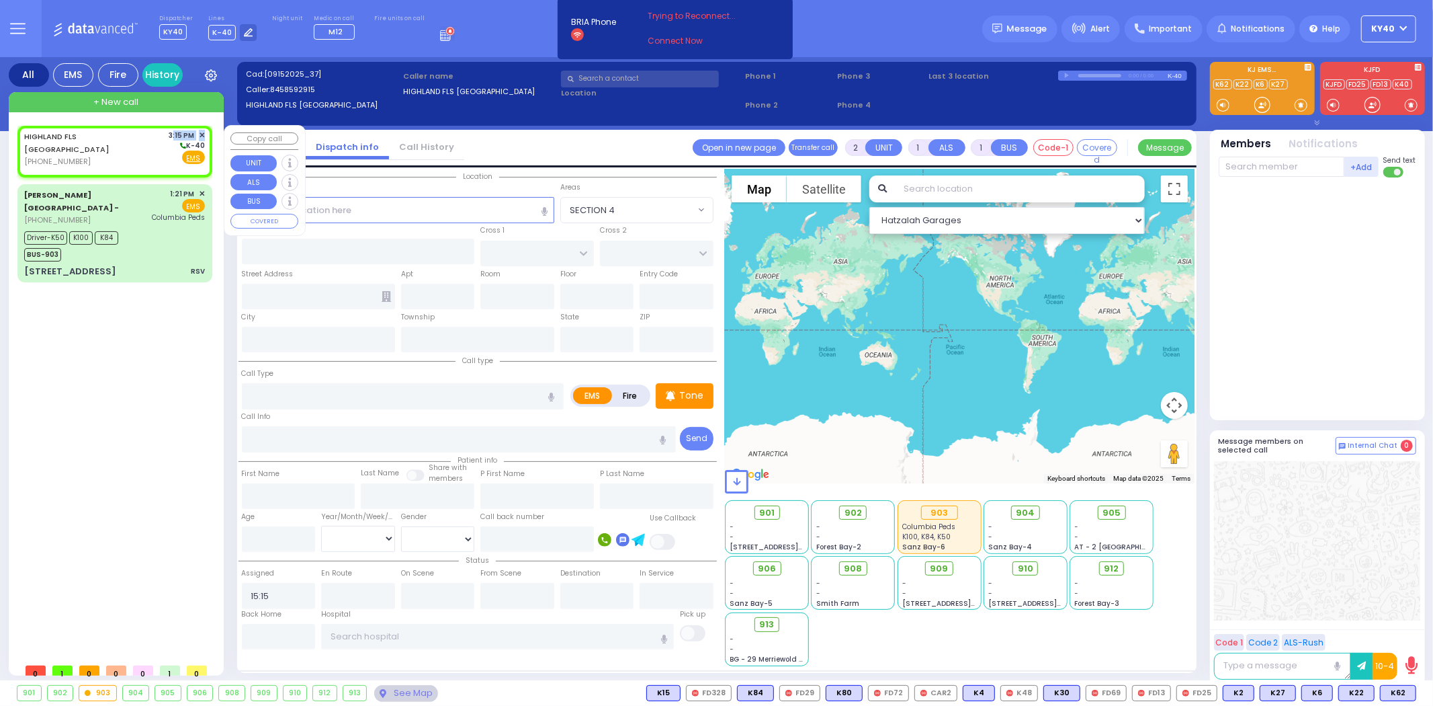
click at [132, 139] on div "HIGHLAND FLS NY (845) 859-2915 3:15 PM ✕ K-40" at bounding box center [114, 149] width 181 height 38
select select
radio input "true"
select select
select select "Hatzalah Garages"
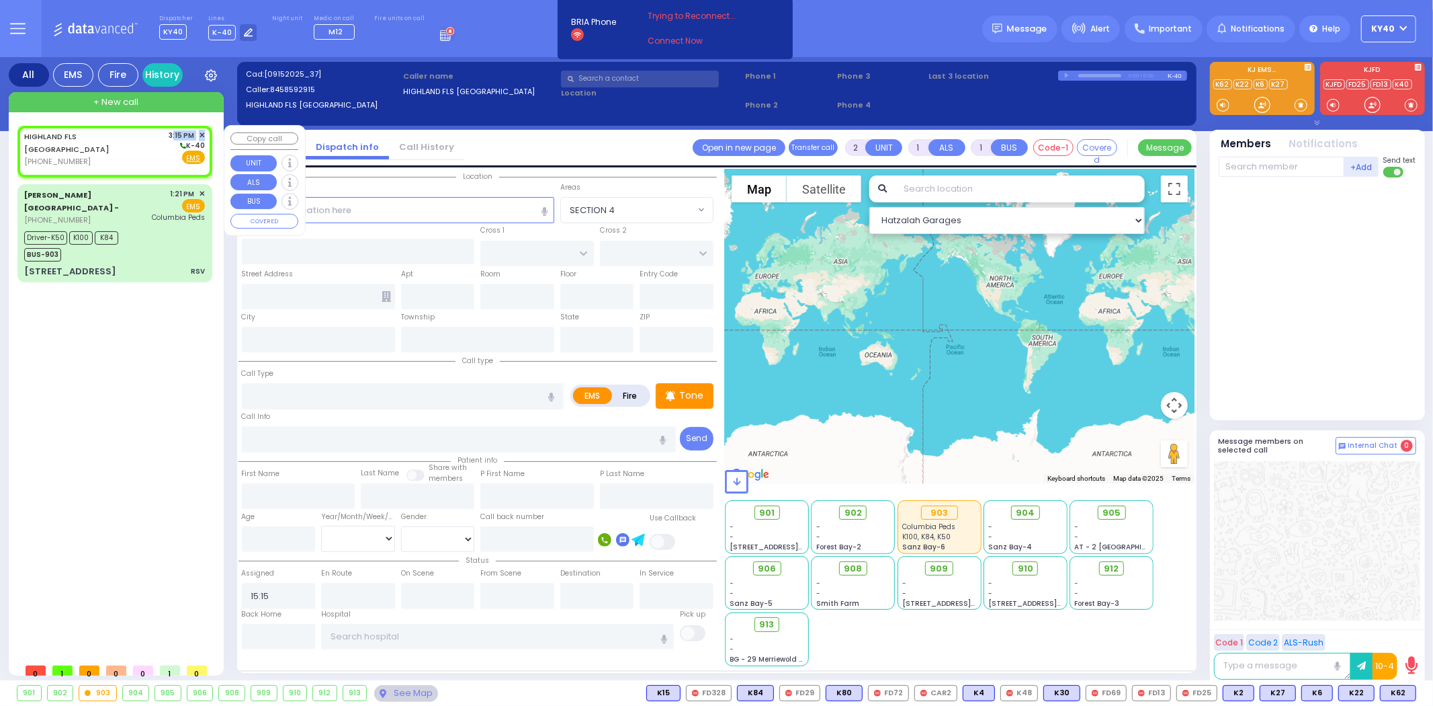
click at [132, 139] on div "HIGHLAND FLS NY (845) 859-2915 3:15 PM ✕ K-40" at bounding box center [114, 149] width 181 height 38
select select
radio input "true"
select select
select select "Hatzalah Garages"
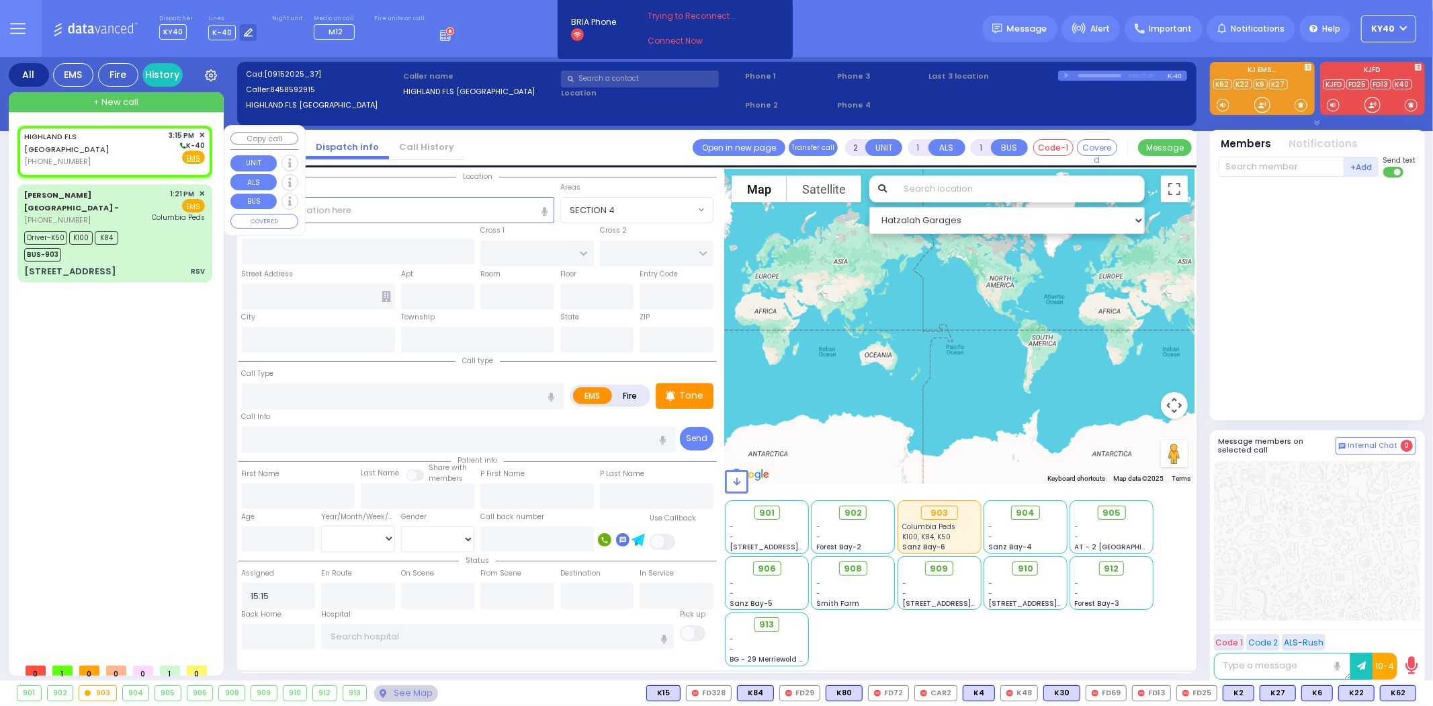
click at [148, 136] on div "HIGHLAND FLS NY (845) 859-2915 3:15 PM ✕ K-40" at bounding box center [114, 149] width 181 height 38
select select
radio input "true"
select select
select select "Hatzalah Garages"
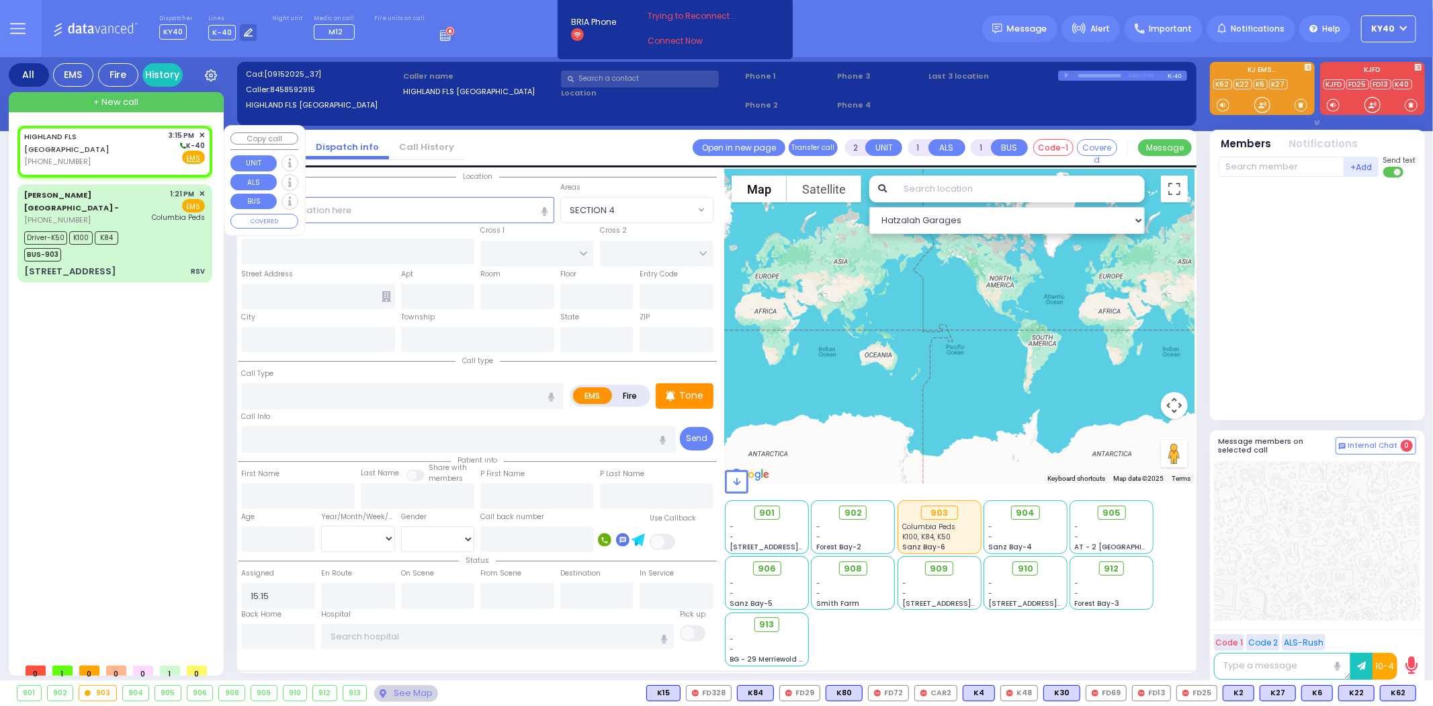
click at [202, 133] on span "✕" at bounding box center [202, 135] width 6 height 11
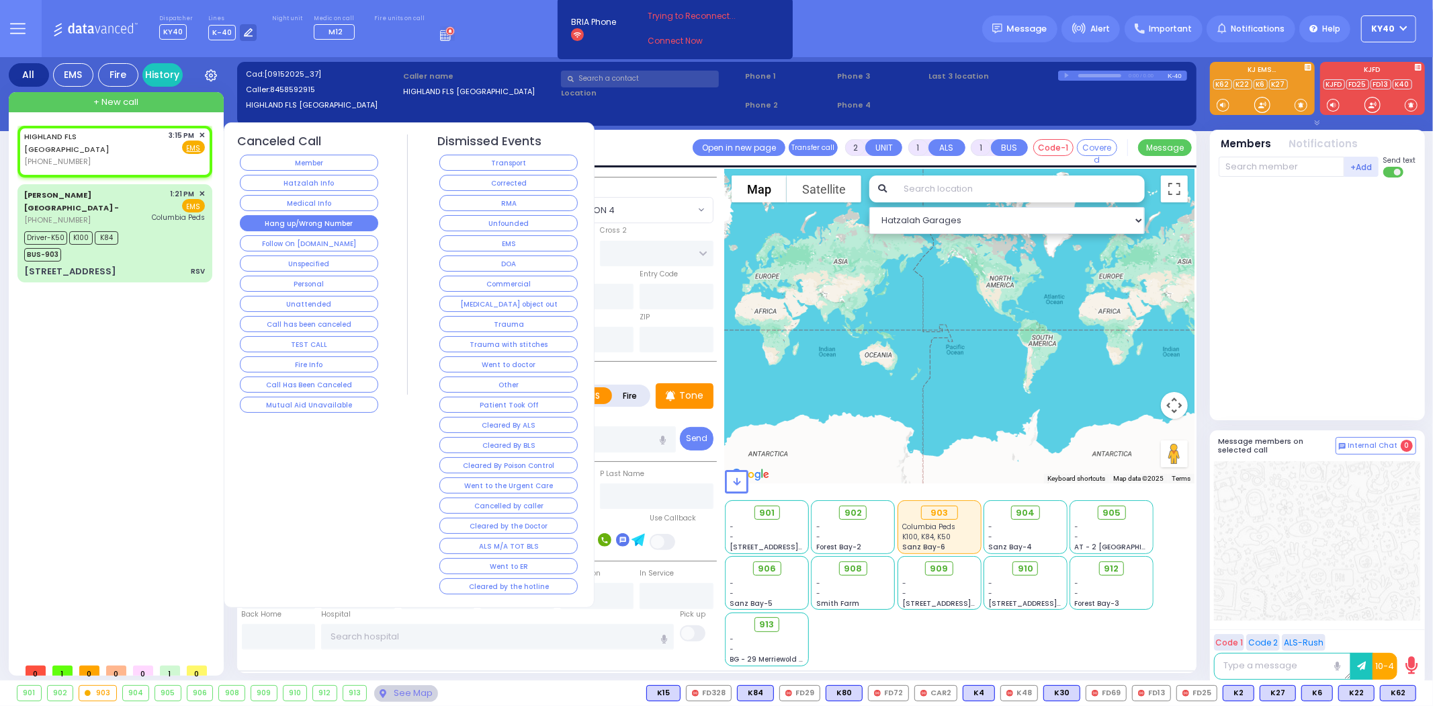
select select
radio input "true"
select select
select select "Hatzalah Garages"
click at [290, 216] on button "Hang up/Wrong Number" at bounding box center [309, 223] width 138 height 16
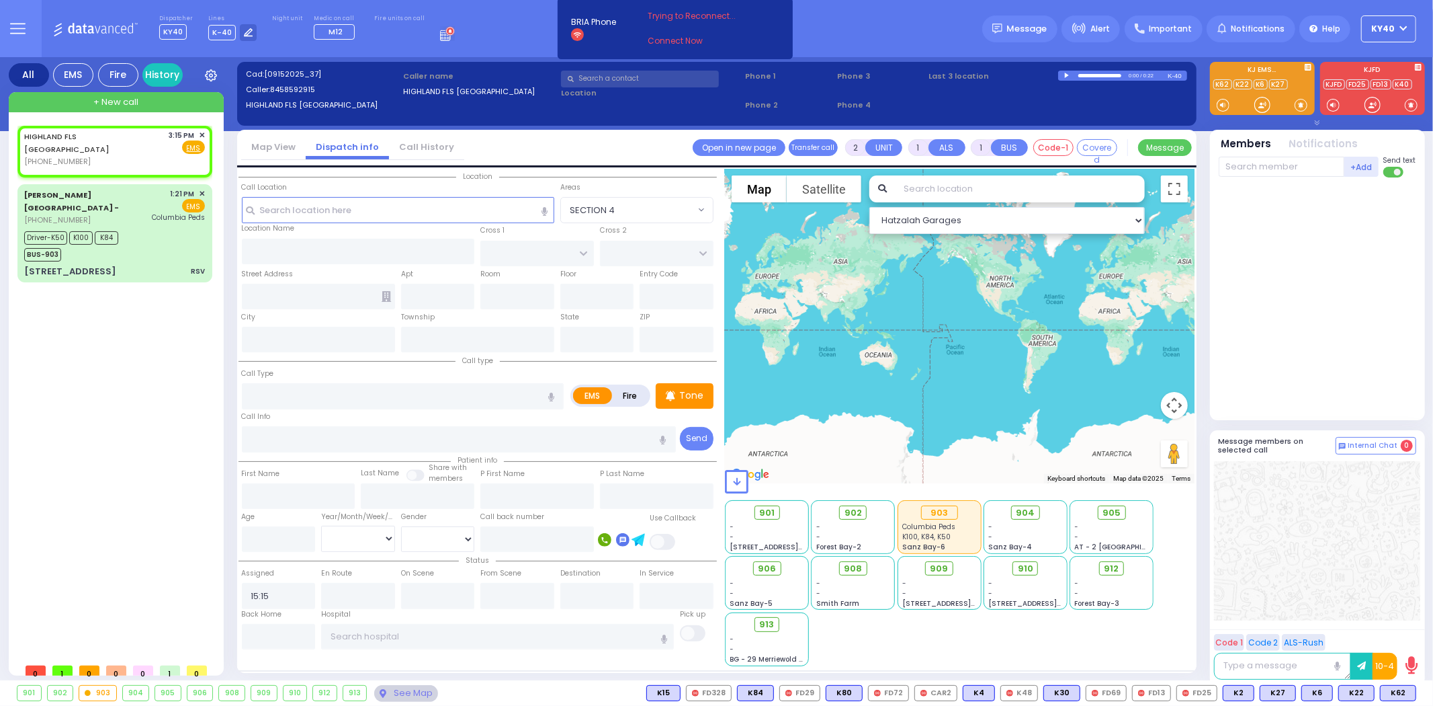
select select
radio input "true"
select select
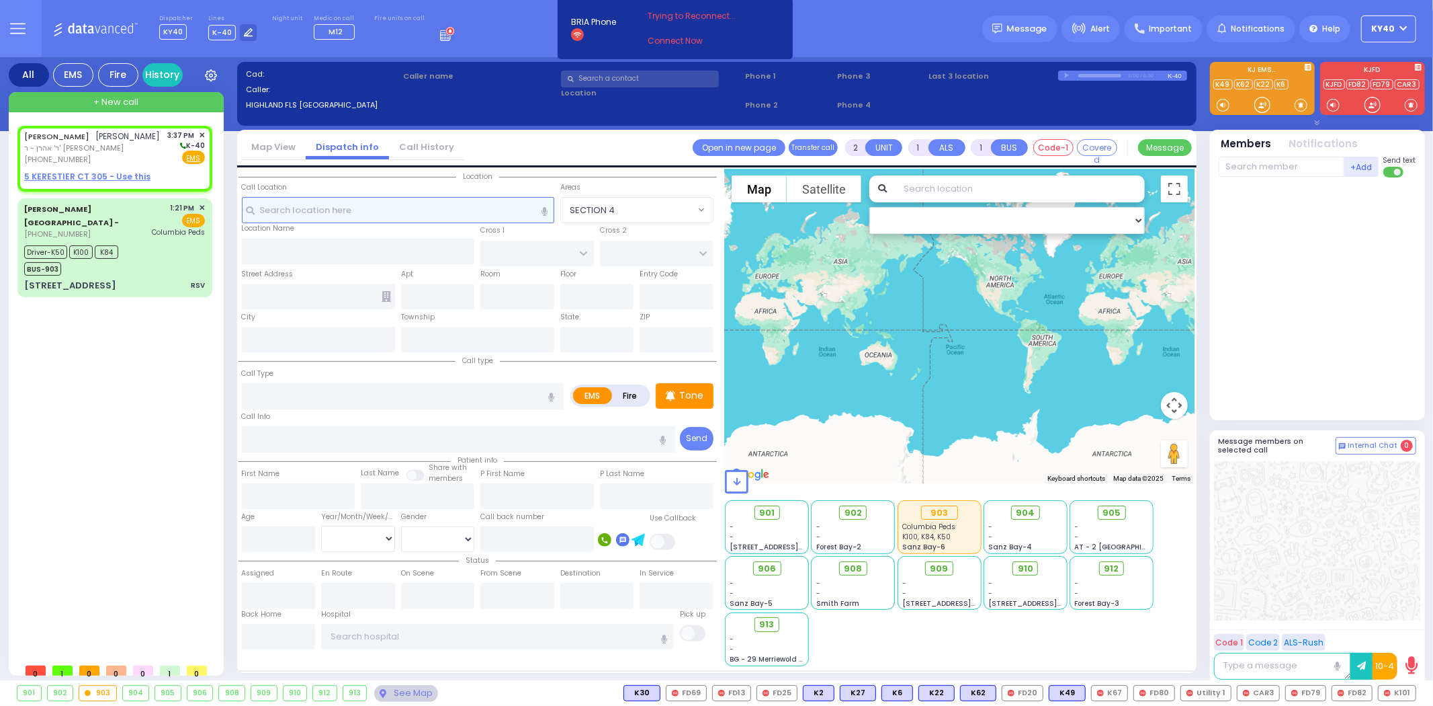
select select
radio input "true"
type input "[PERSON_NAME]"
select select
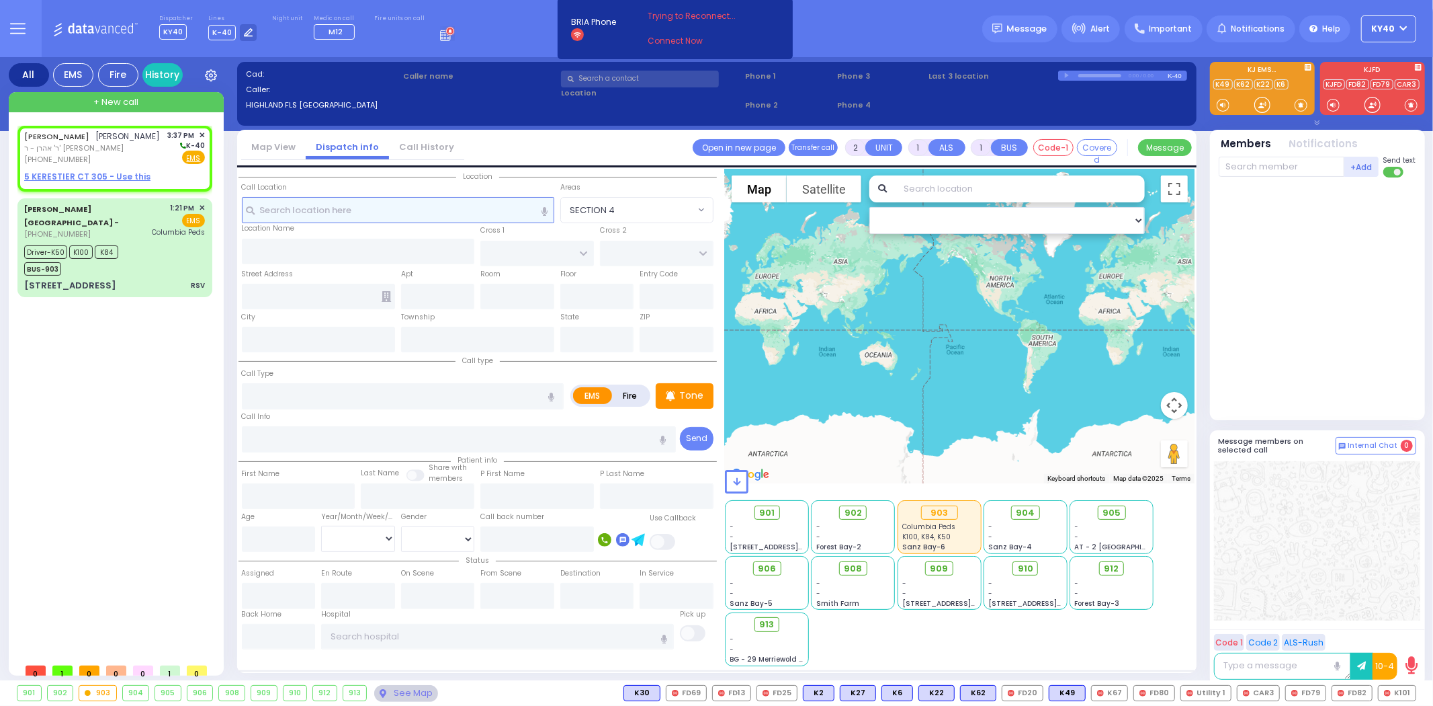
type input "15:37"
select select "Hatzalah Garages"
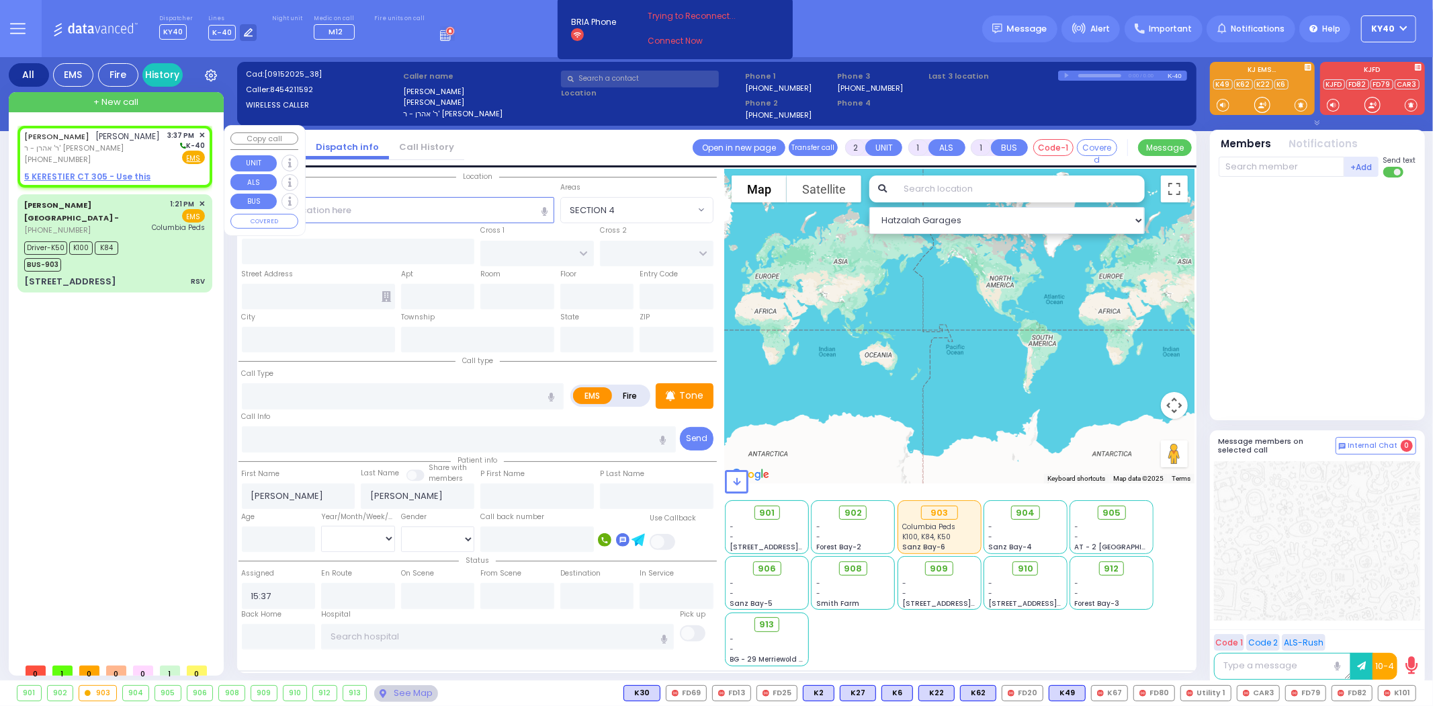
click at [149, 136] on div "JOEL WEINBERGER יואל וויינבערגער ר' אהרן - ר' חיים עקיבא ווייסהויז (845) 421-15…" at bounding box center [114, 148] width 181 height 36
select select
radio input "true"
select select
select select "Hatzalah Garages"
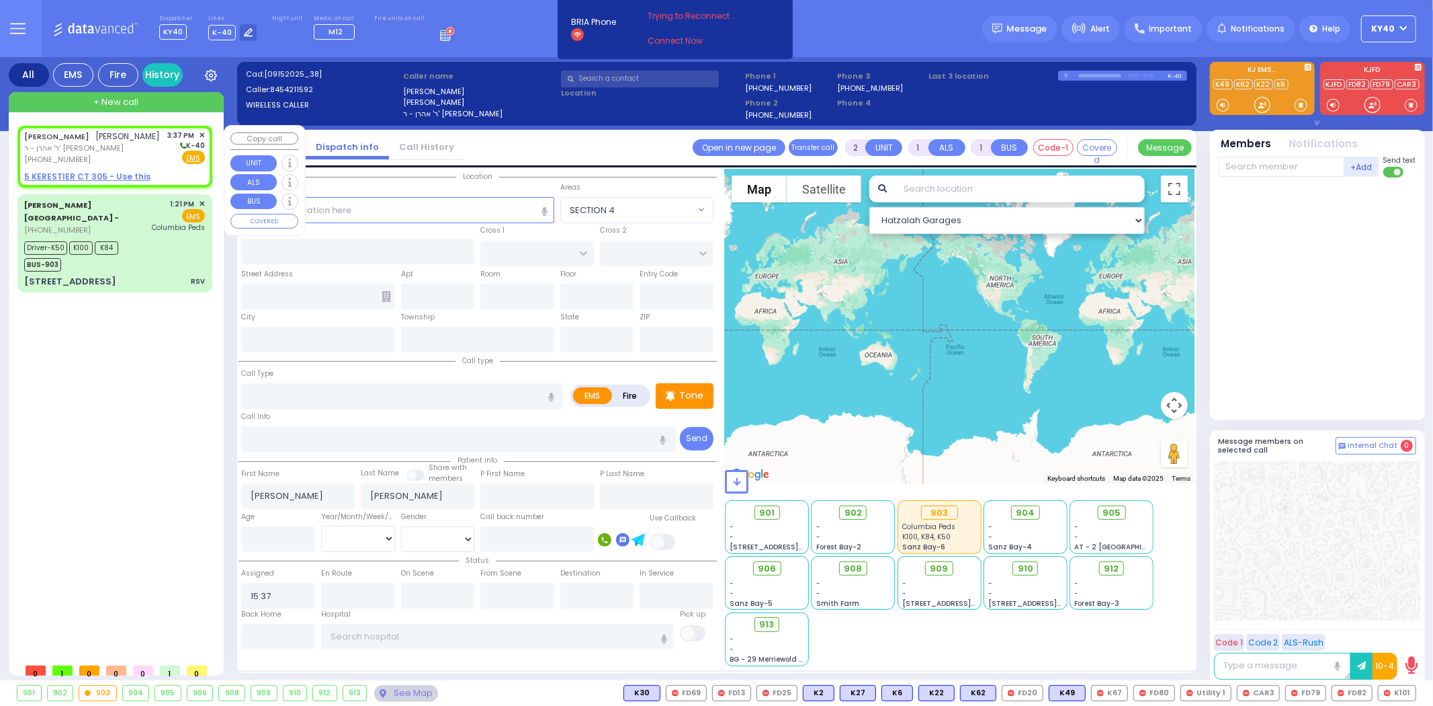
select select
radio input "true"
select select
select select "Hatzalah Garages"
click at [146, 140] on div "JOEL WEINBERGER יואל וויינבערגער ר' אהרן - ר' חיים עקיבא ווייסהויז (845) 421-15…" at bounding box center [114, 148] width 181 height 36
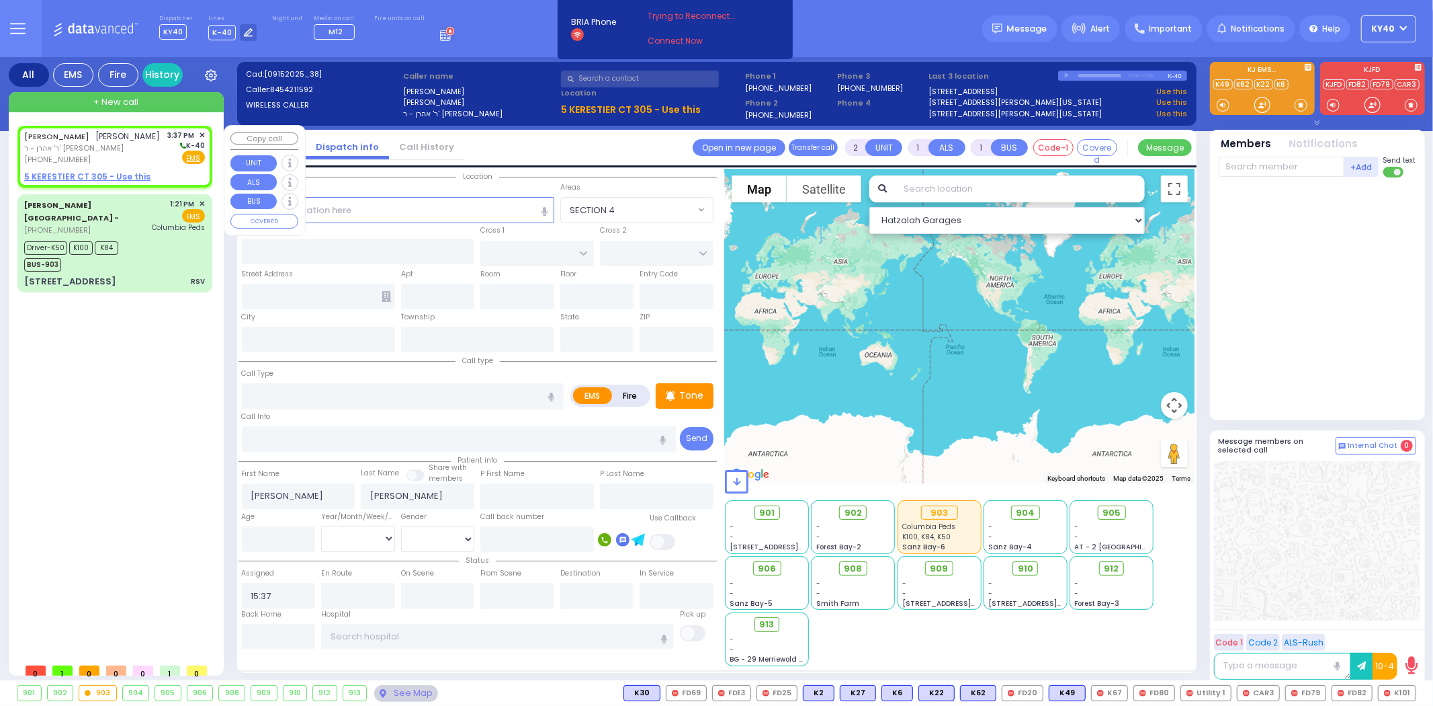
select select
radio input "true"
select select
select select "Hatzalah Garages"
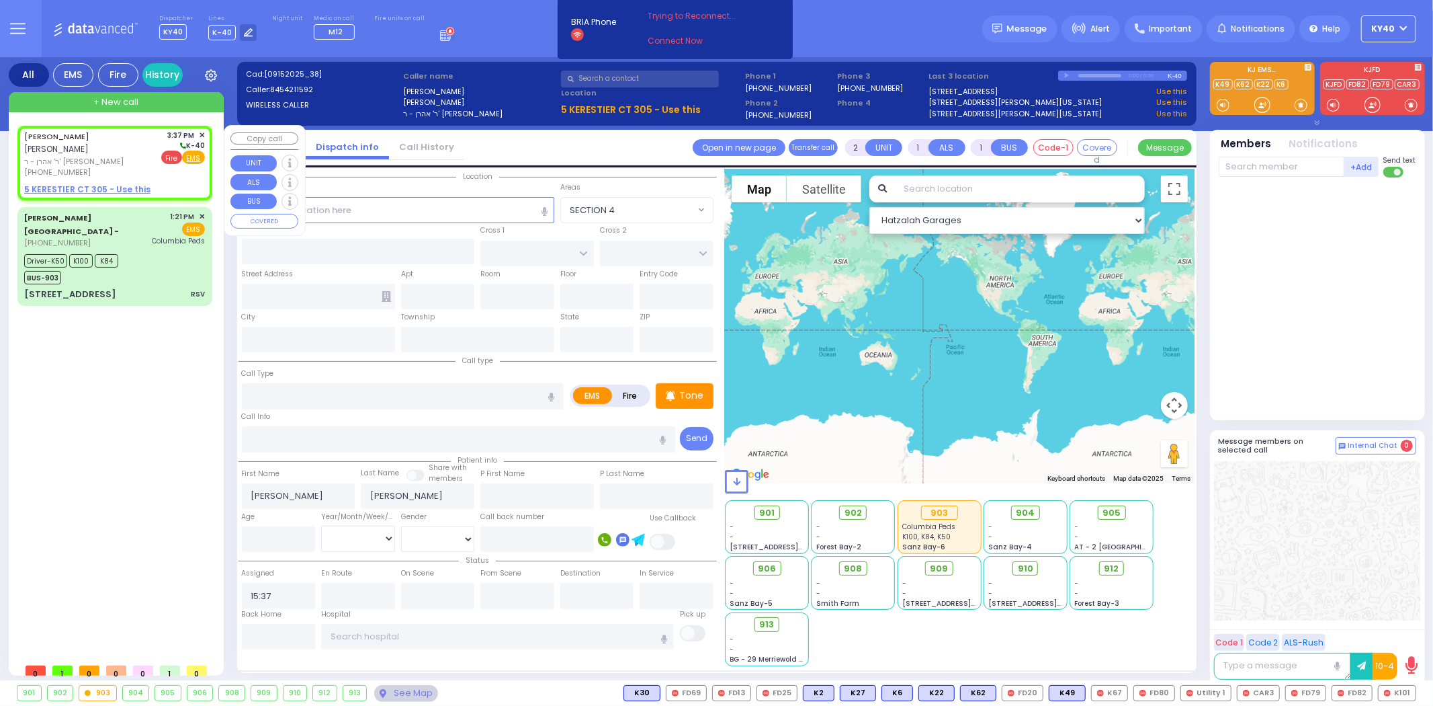
click at [175, 157] on span "Fire" at bounding box center [171, 157] width 21 height 13
select select
radio input "false"
radio input "true"
select select
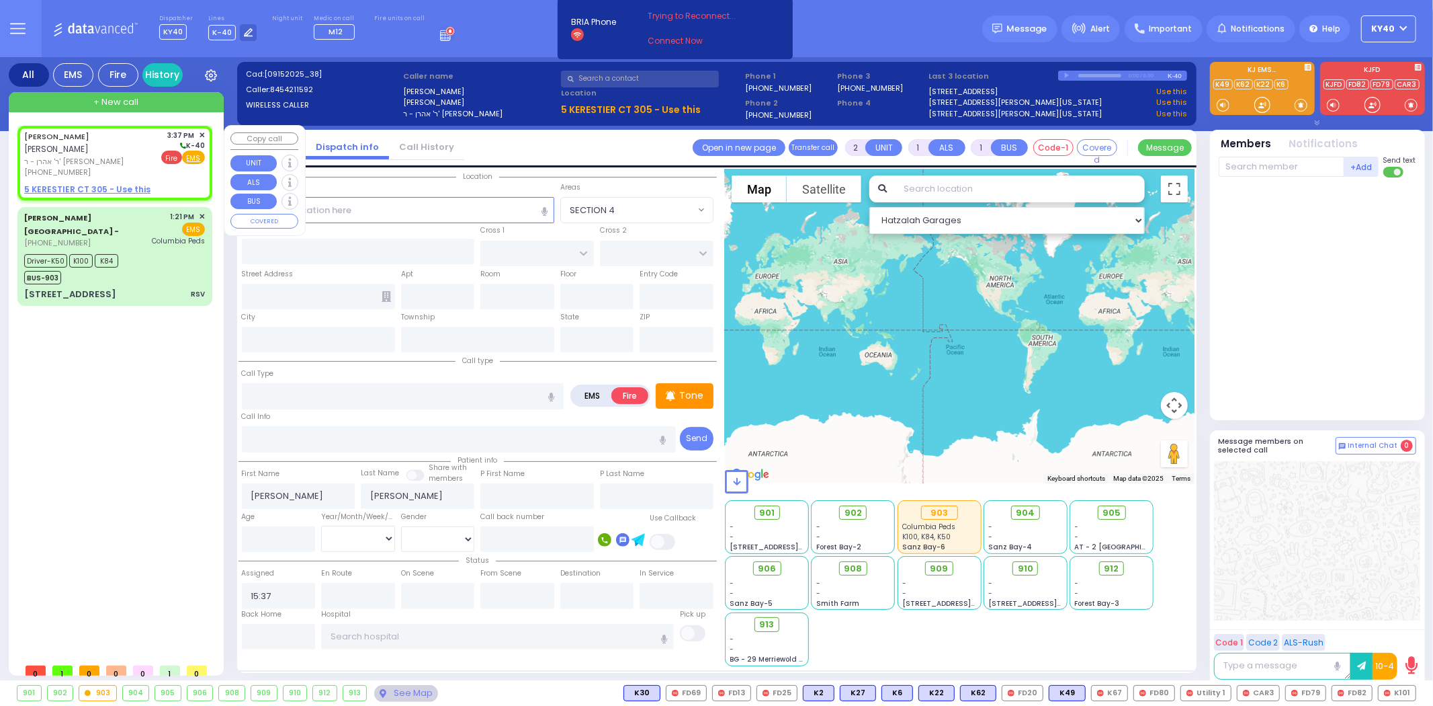
select select "Hatzalah Garages"
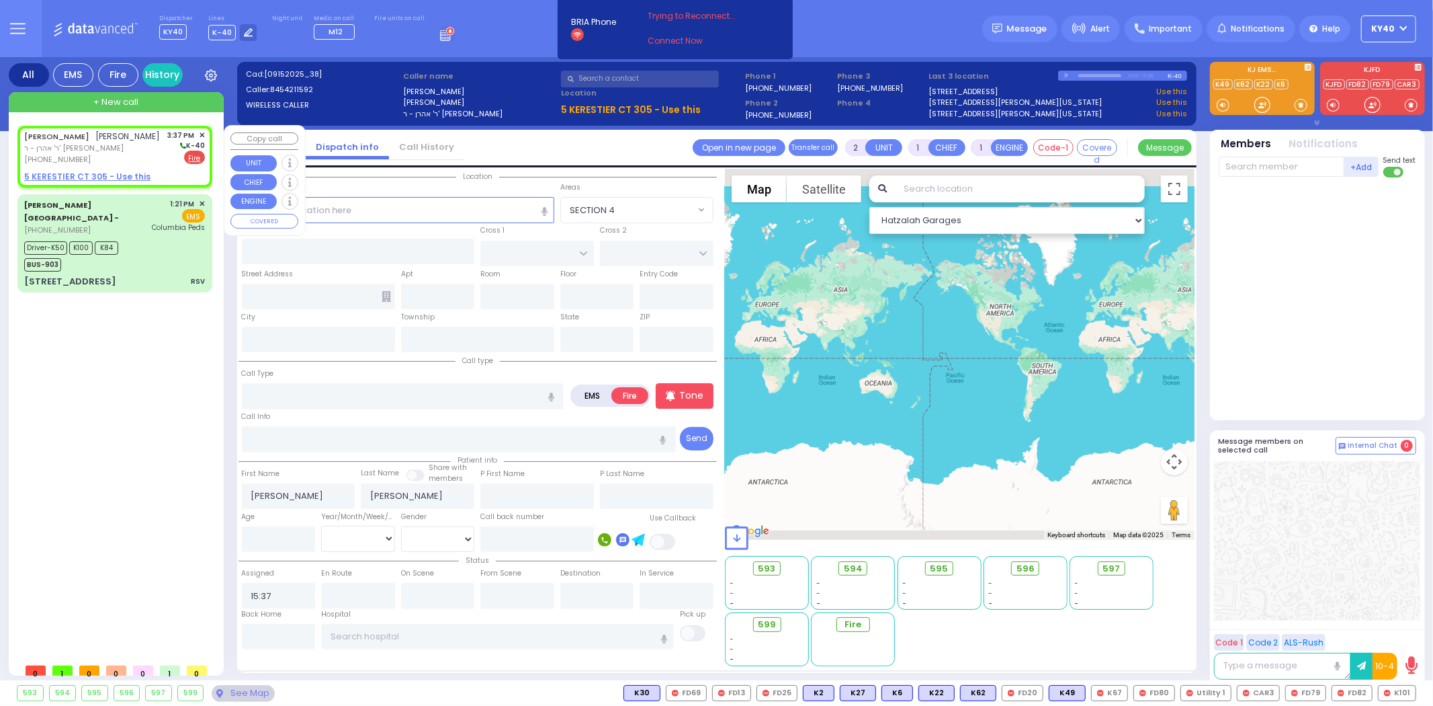
click at [163, 151] on div "JOEL WEINBERGER יואל וויינבערגער ר' אהרן - ר' חיים עקיבא ווייסהויז (845) 421-15…" at bounding box center [114, 148] width 181 height 36
select select
radio input "true"
select select
select select "Hatzalah Garages"
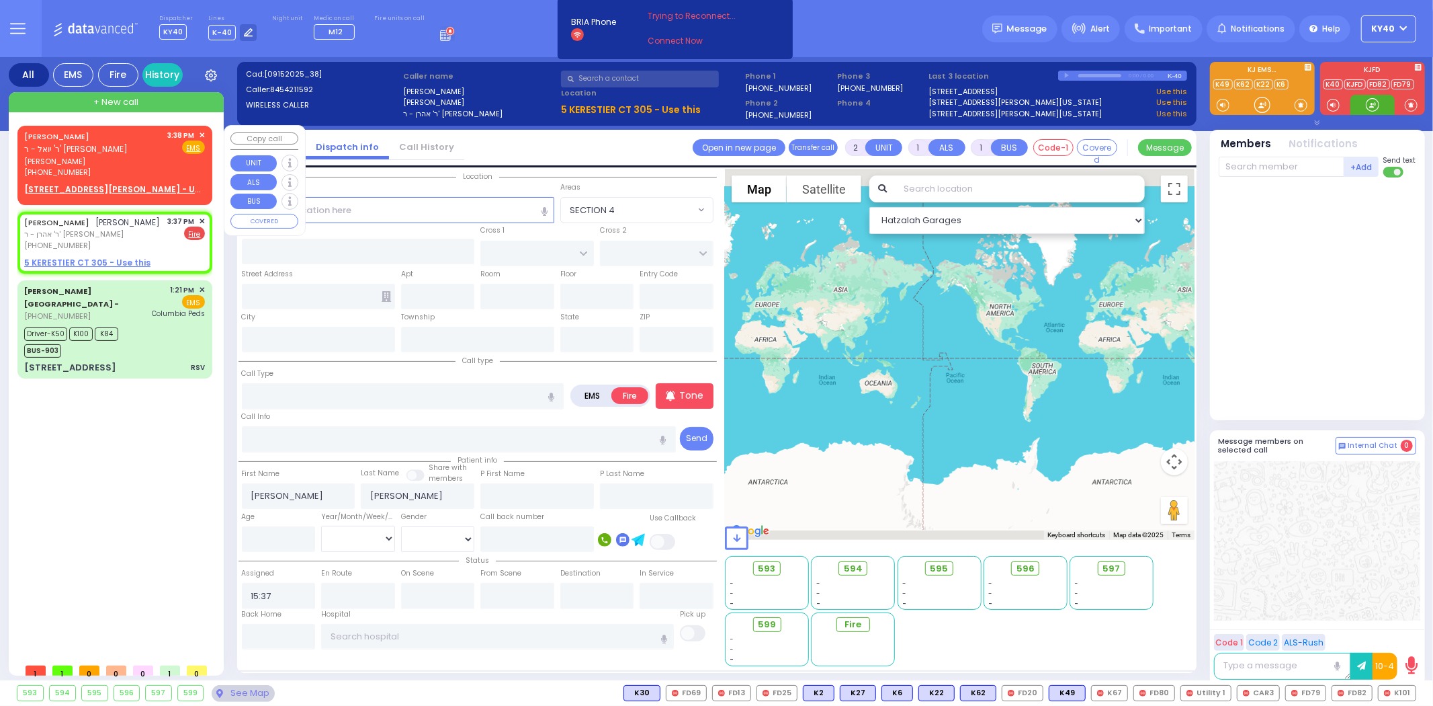
select select
radio input "true"
select select
select select "Hatzalah Garages"
click at [117, 143] on div "MORDCHE SPILLMAN ר' יואל - ר' ליפא פריעדמאן" at bounding box center [93, 143] width 139 height 26
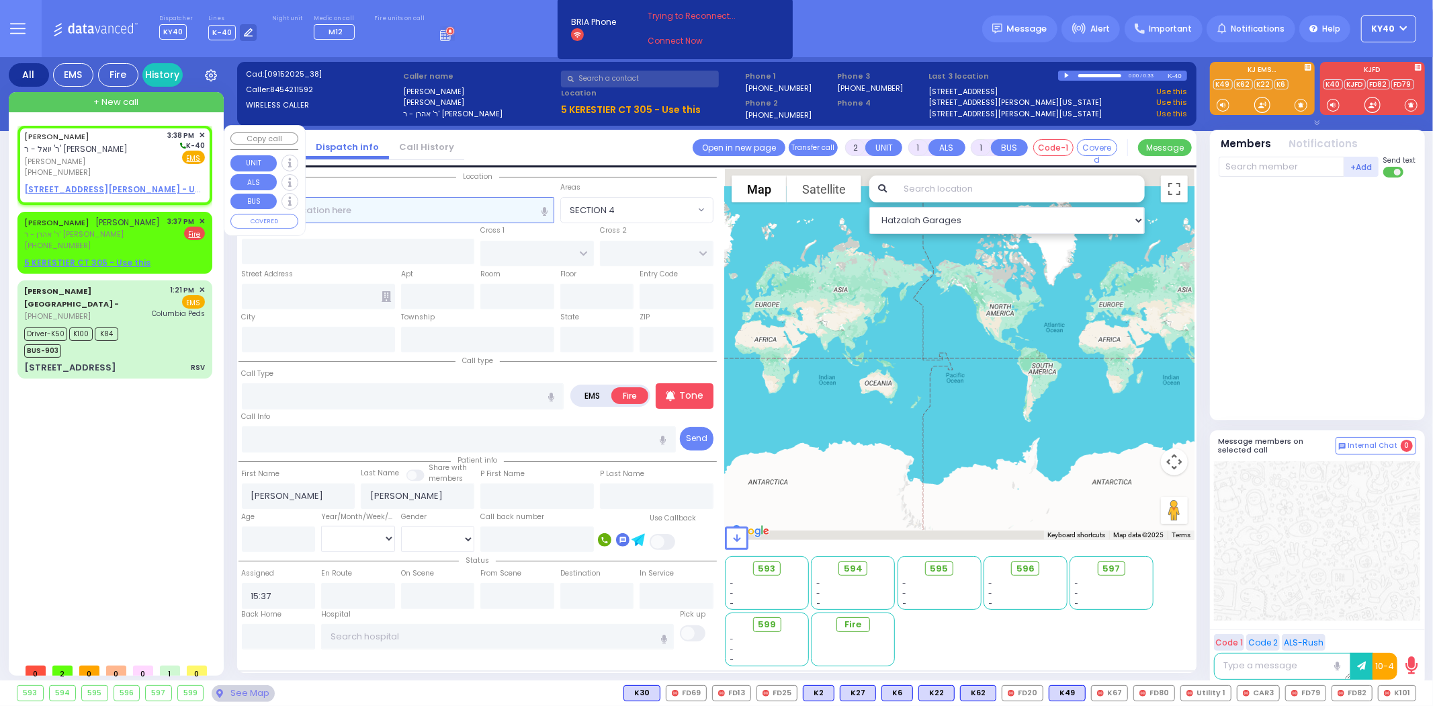
select select
radio input "true"
type input "MORDCHE"
type input "SPILLMAN"
select select
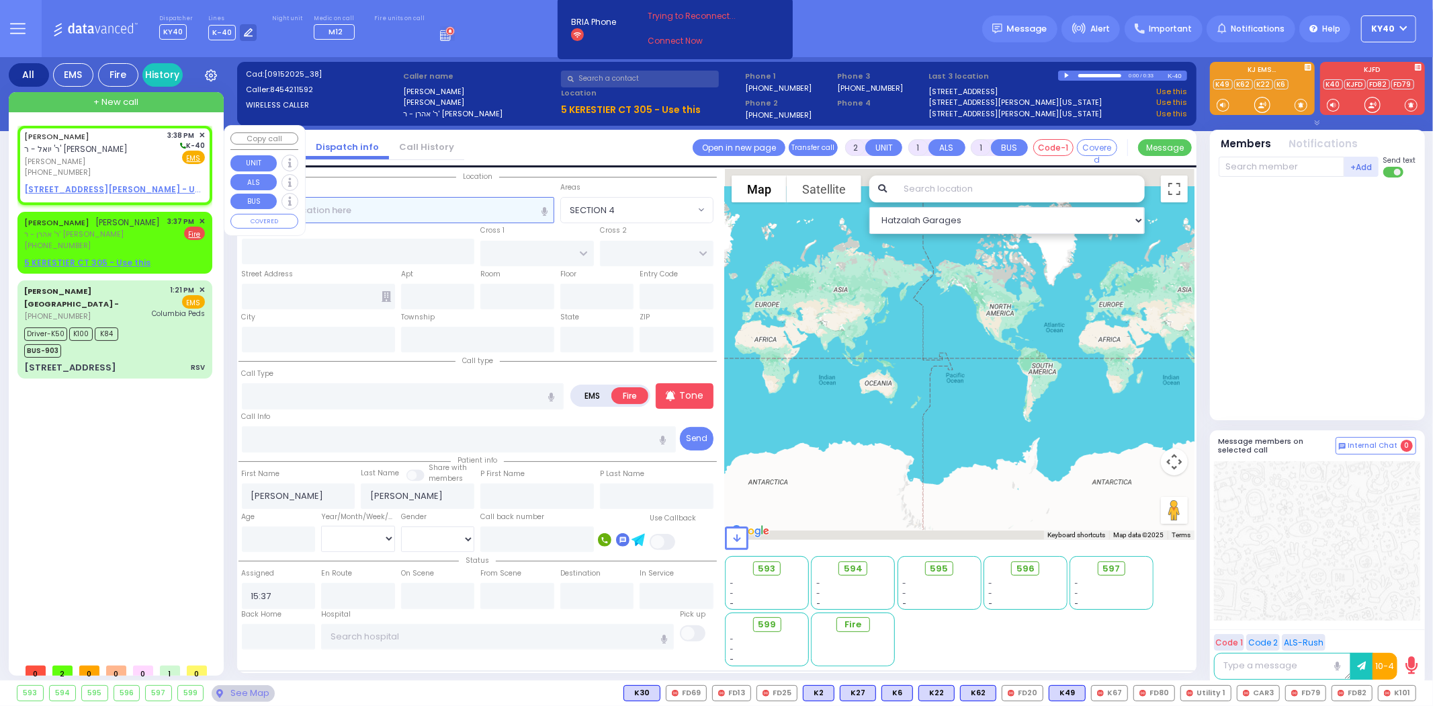
type input "15:38"
select select "Hatzalah Garages"
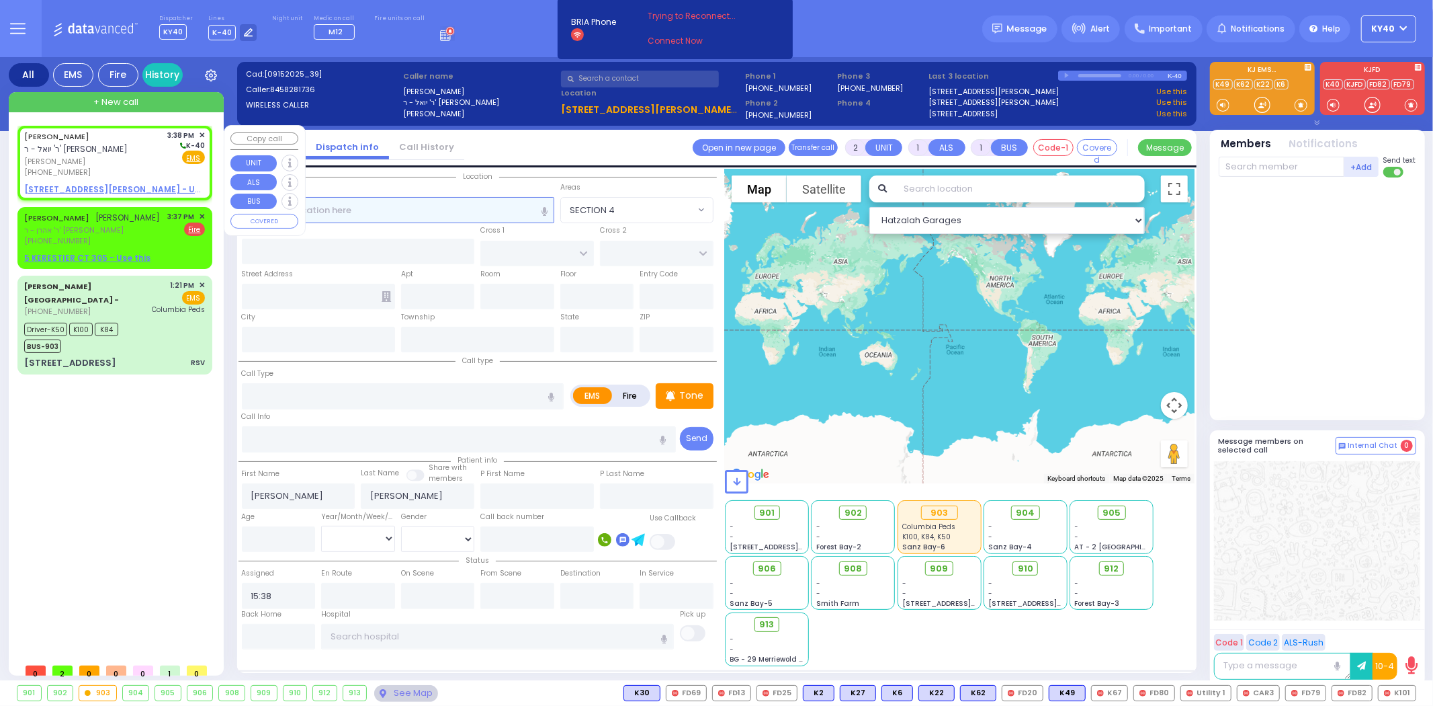
select select
radio input "true"
select select
select select "Hatzalah Garages"
select select
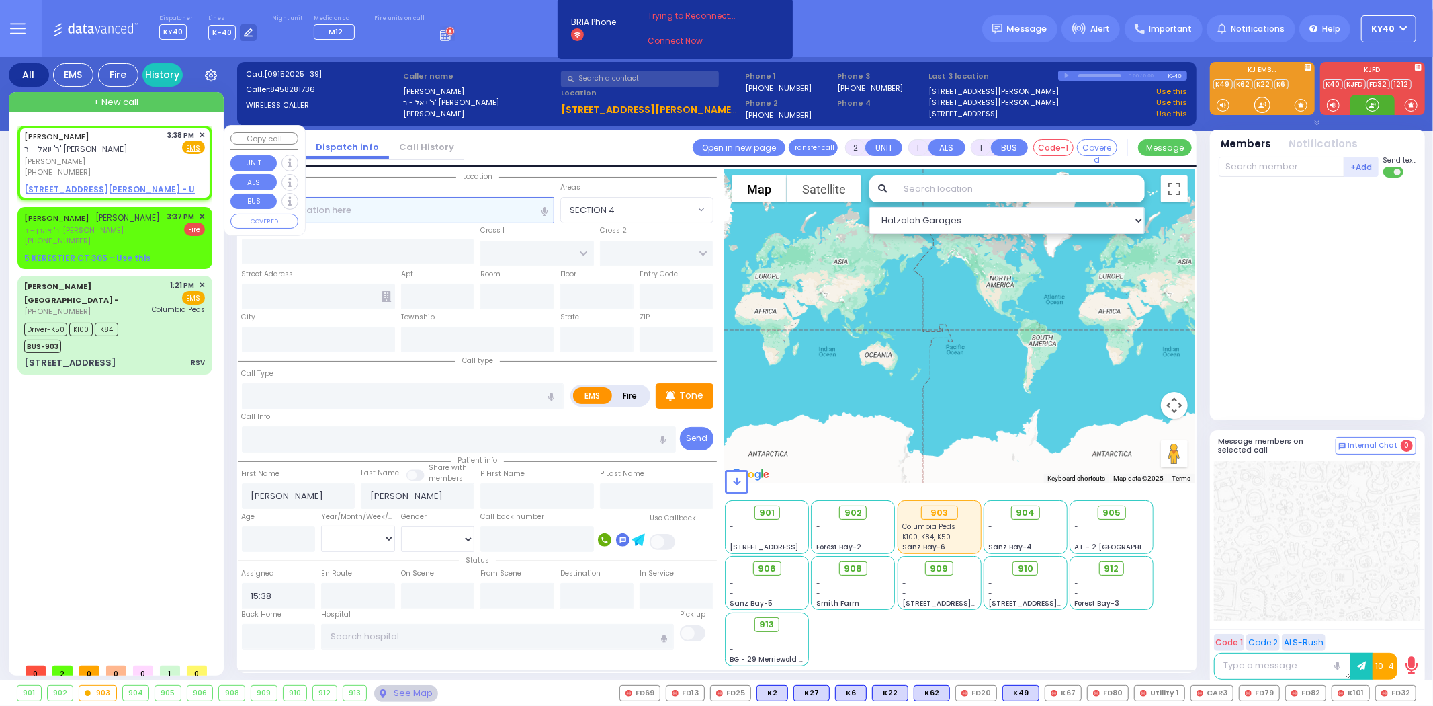
radio input "true"
select select
select select "Hatzalah Garages"
click at [136, 165] on div "MORDCHE SPILLMAN ר' יואל - ר' ליפא פריעדמאן מרדכי שפילמאן (845) 828-1736" at bounding box center [93, 154] width 139 height 48
select select
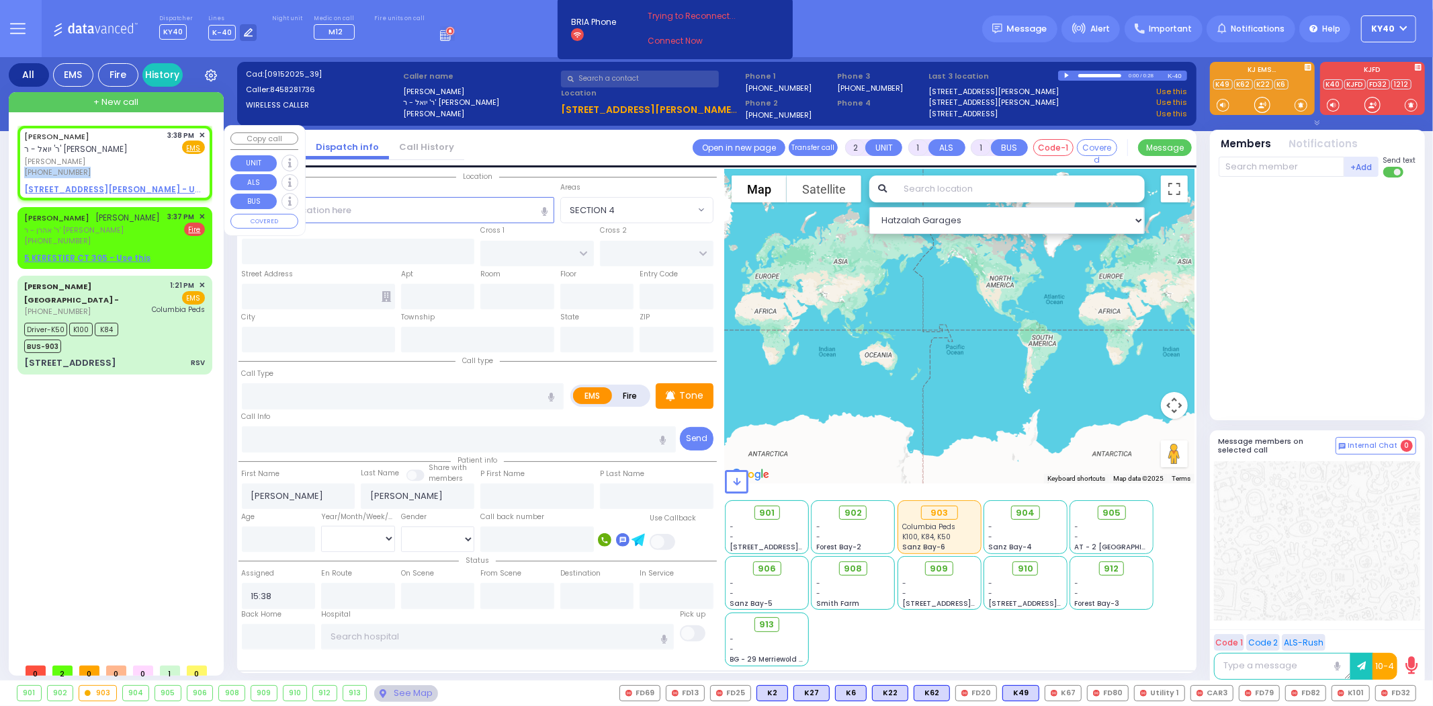
radio input "true"
select select
select select "Hatzalah Garages"
click at [138, 215] on span "יואל וויינבערגער" at bounding box center [128, 217] width 65 height 11
select select
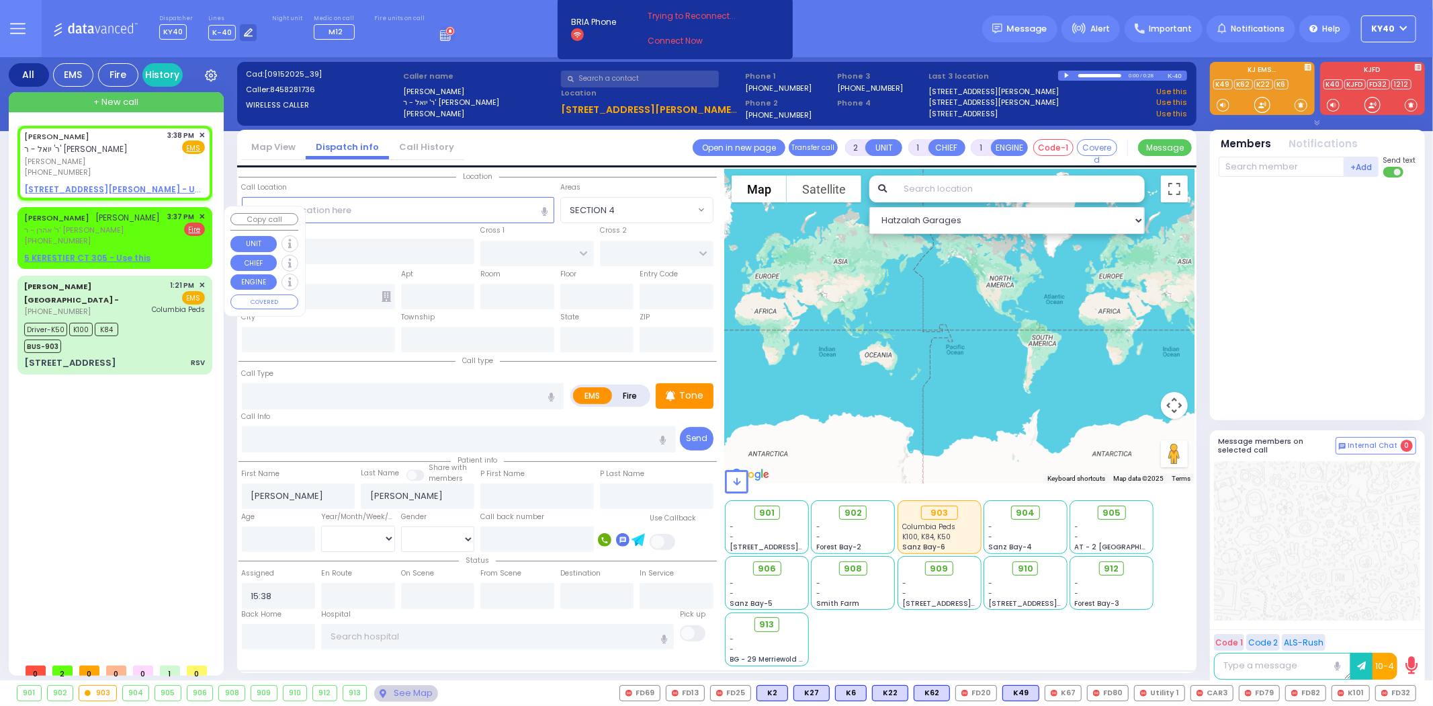
radio input "false"
radio input "true"
type input "JOEL"
type input "WEINBERGER"
select select
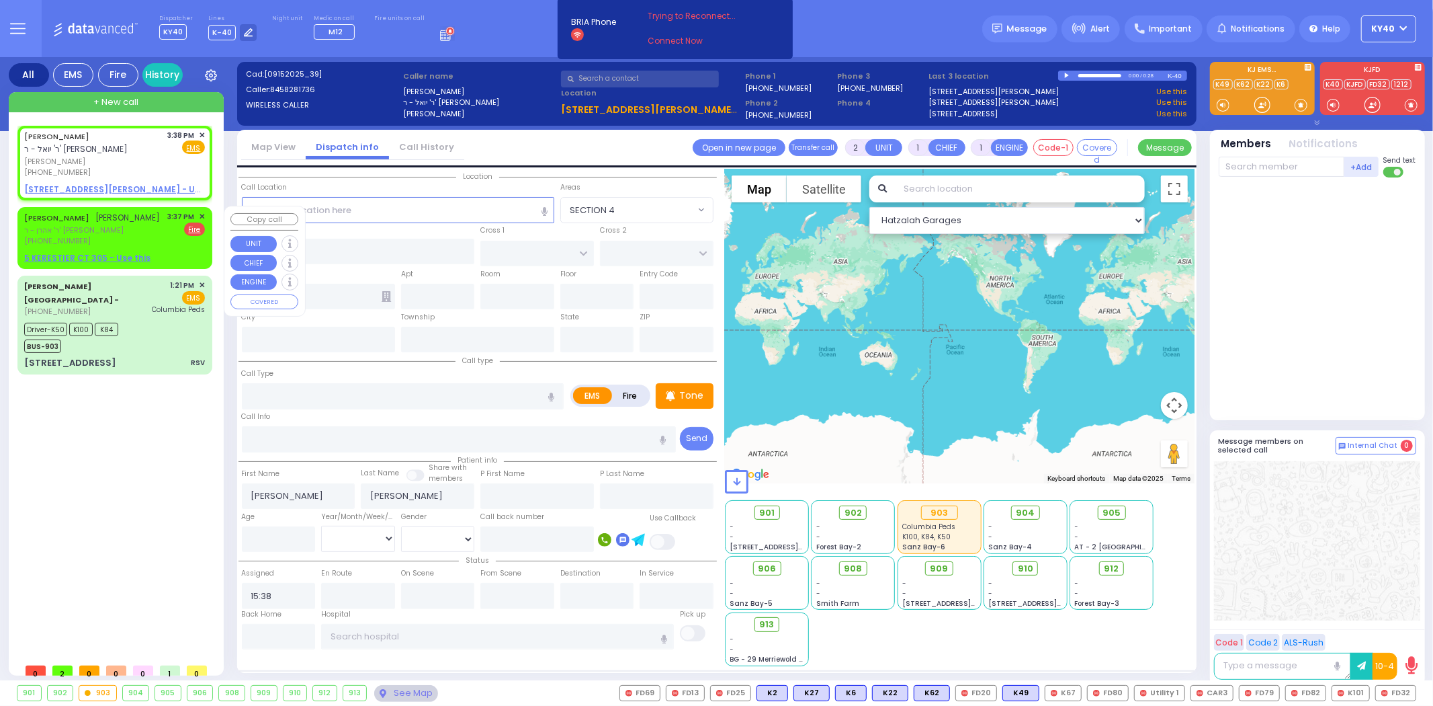
type input "15:37"
select select "Hatzalah Garages"
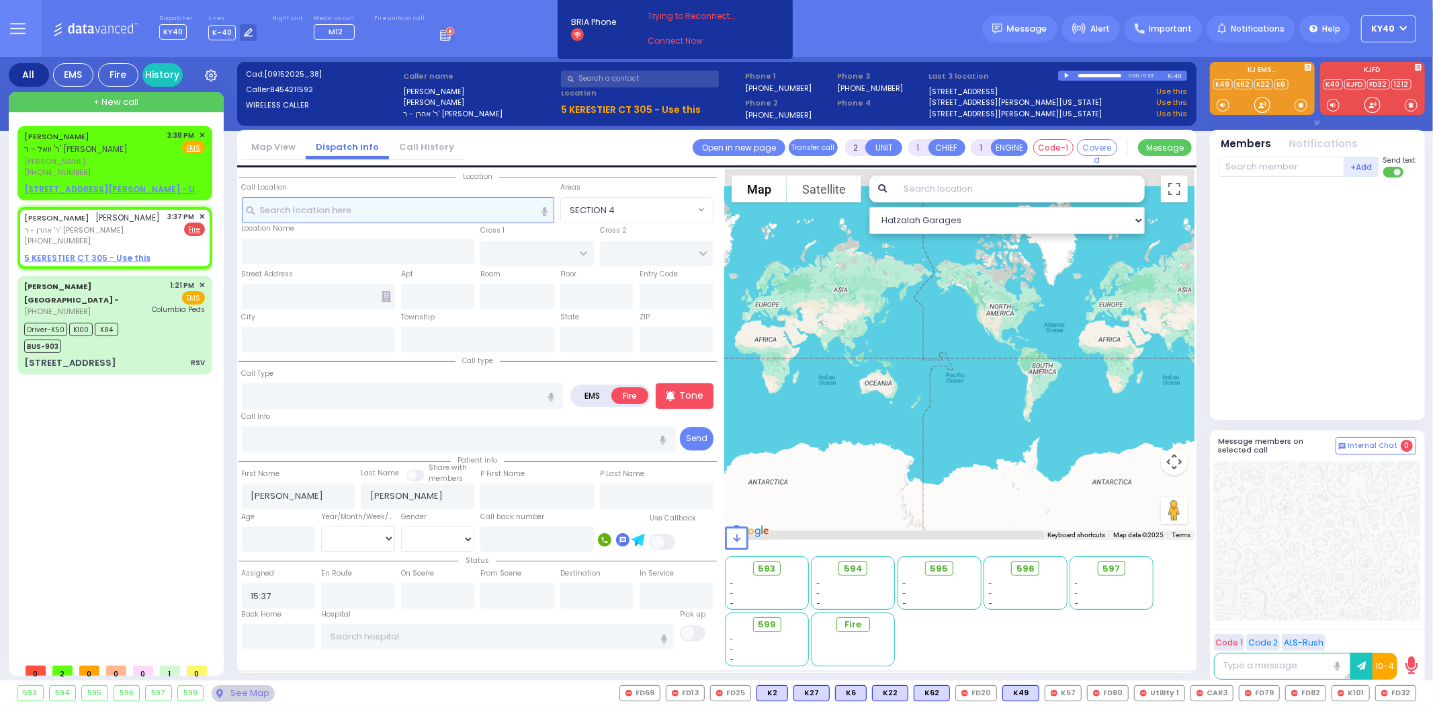
click at [360, 215] on input "text" at bounding box center [398, 210] width 312 height 26
drag, startPoint x: 1398, startPoint y: 690, endPoint x: 1017, endPoint y: 599, distance: 391.2
click at [0, 0] on span "FD32" at bounding box center [0, 0] width 0 height 0
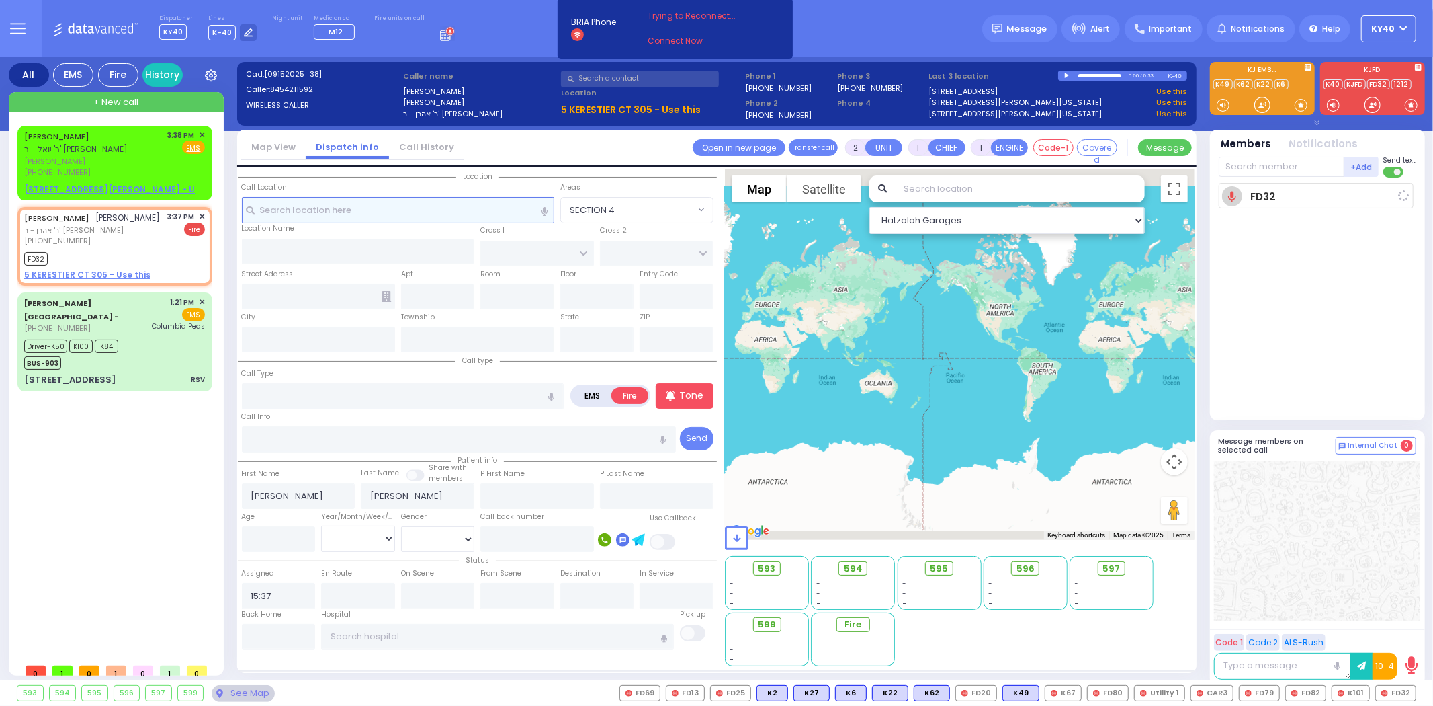
select select
radio input "true"
select select
type input "15:39"
select select "Hatzalah Garages"
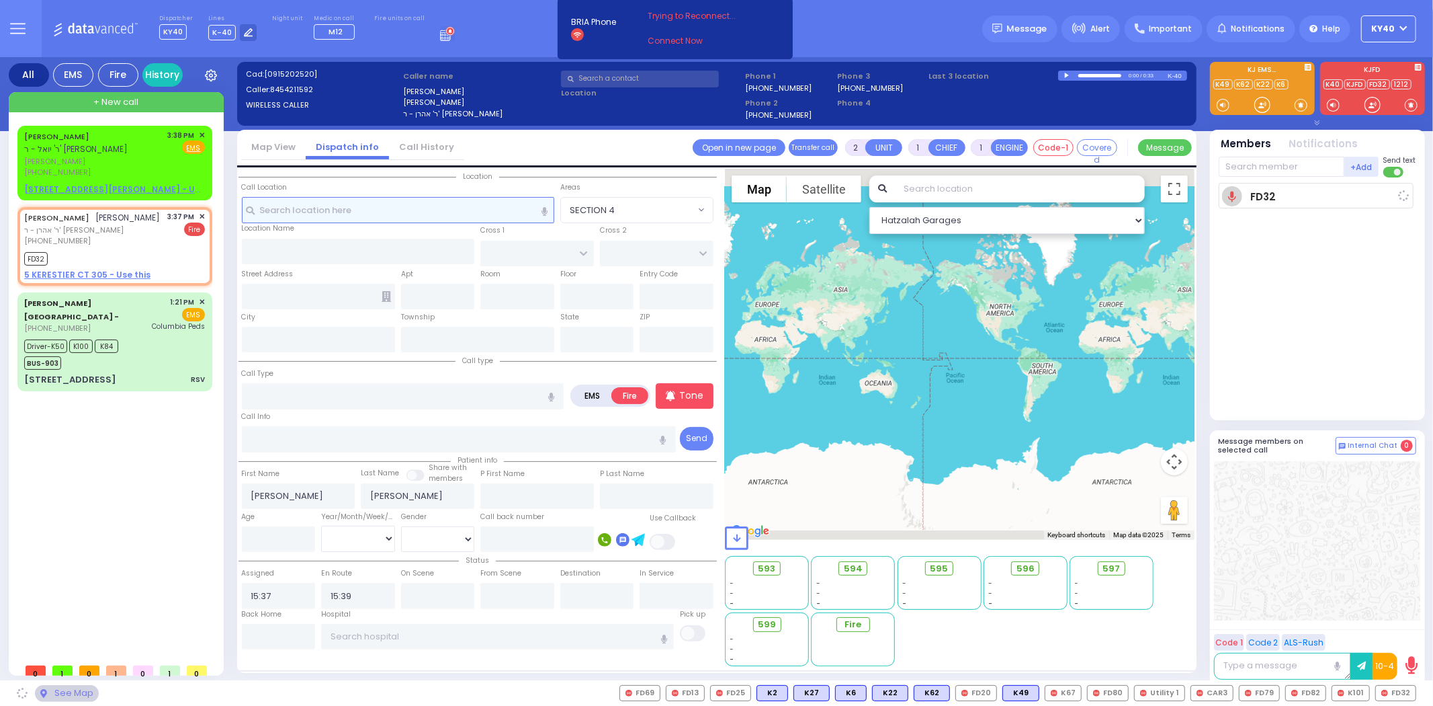
click at [355, 213] on input "text" at bounding box center [398, 210] width 312 height 26
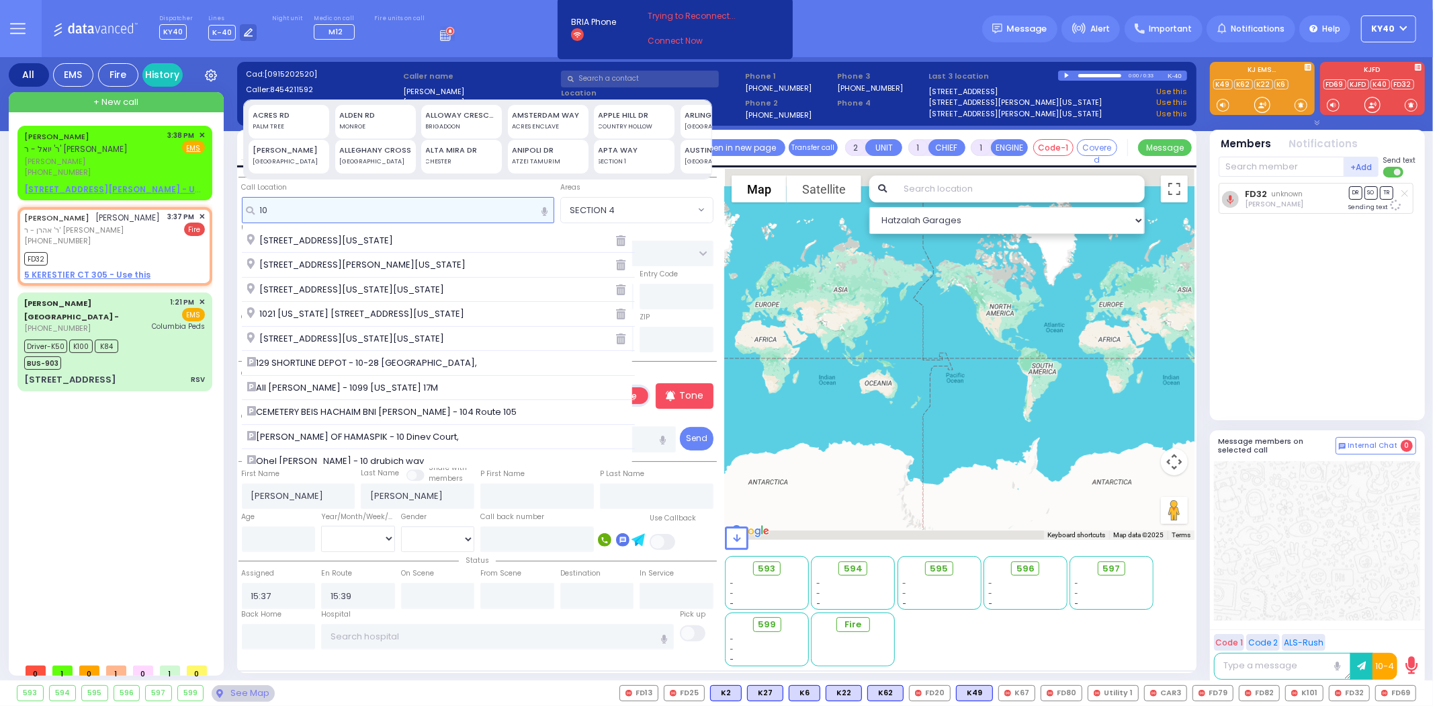
type input "1"
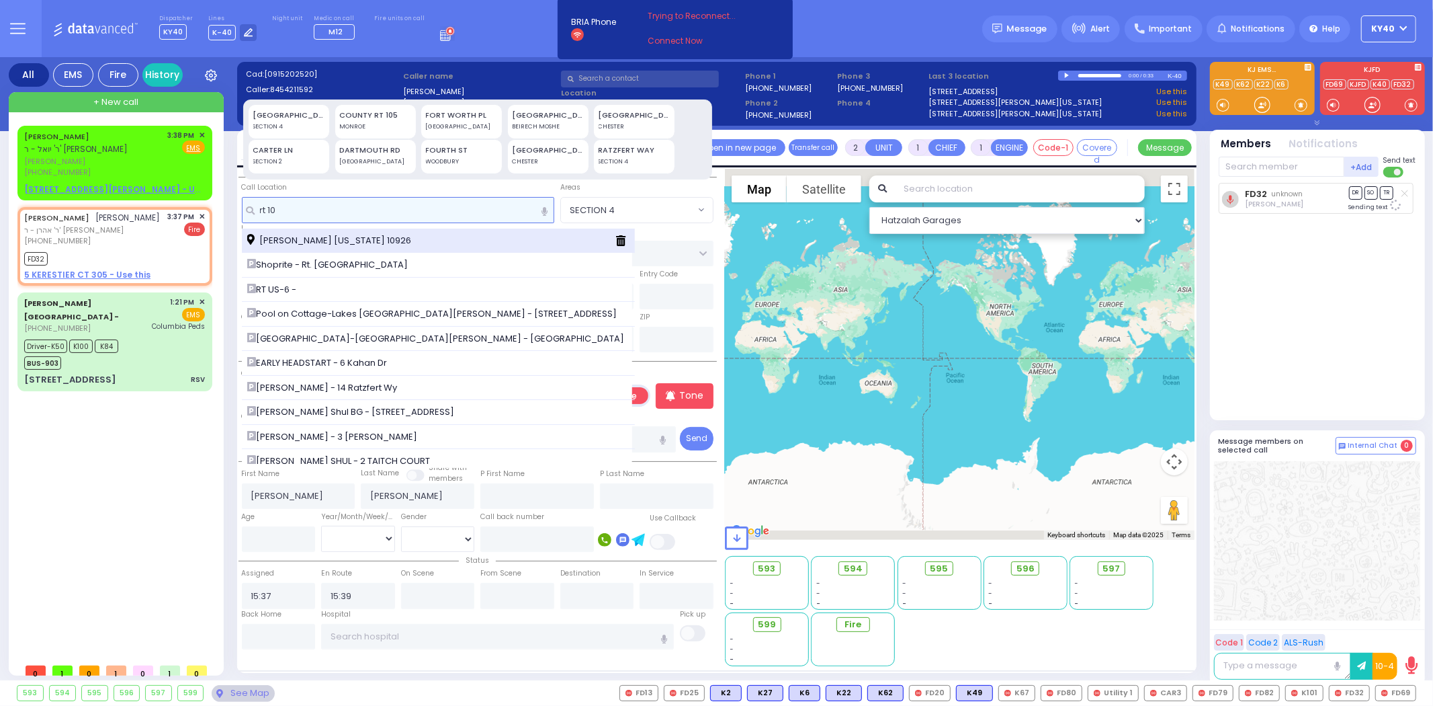
type input "rt 105"
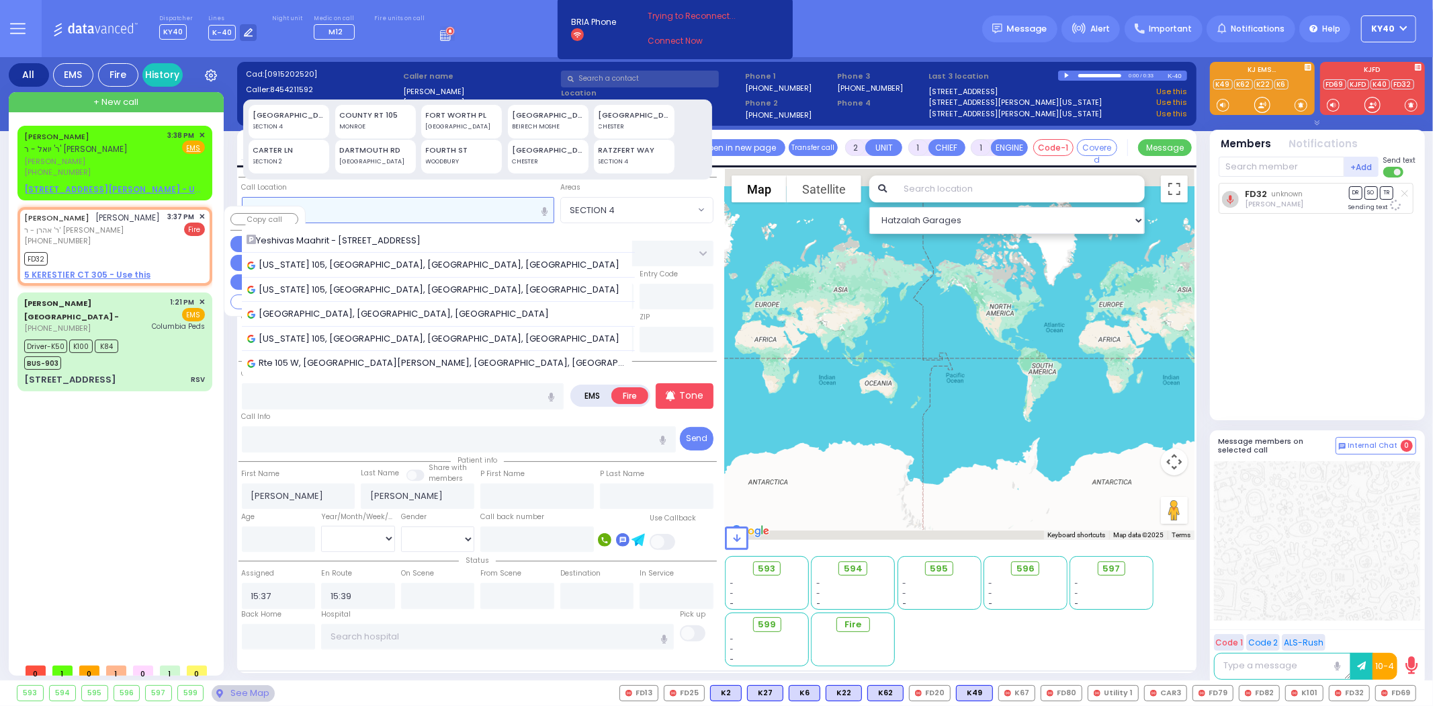
drag, startPoint x: 345, startPoint y: 212, endPoint x: 182, endPoint y: 208, distance: 162.7
click at [181, 206] on div "All EMS Fire History Settings" at bounding box center [717, 371] width 1417 height 628
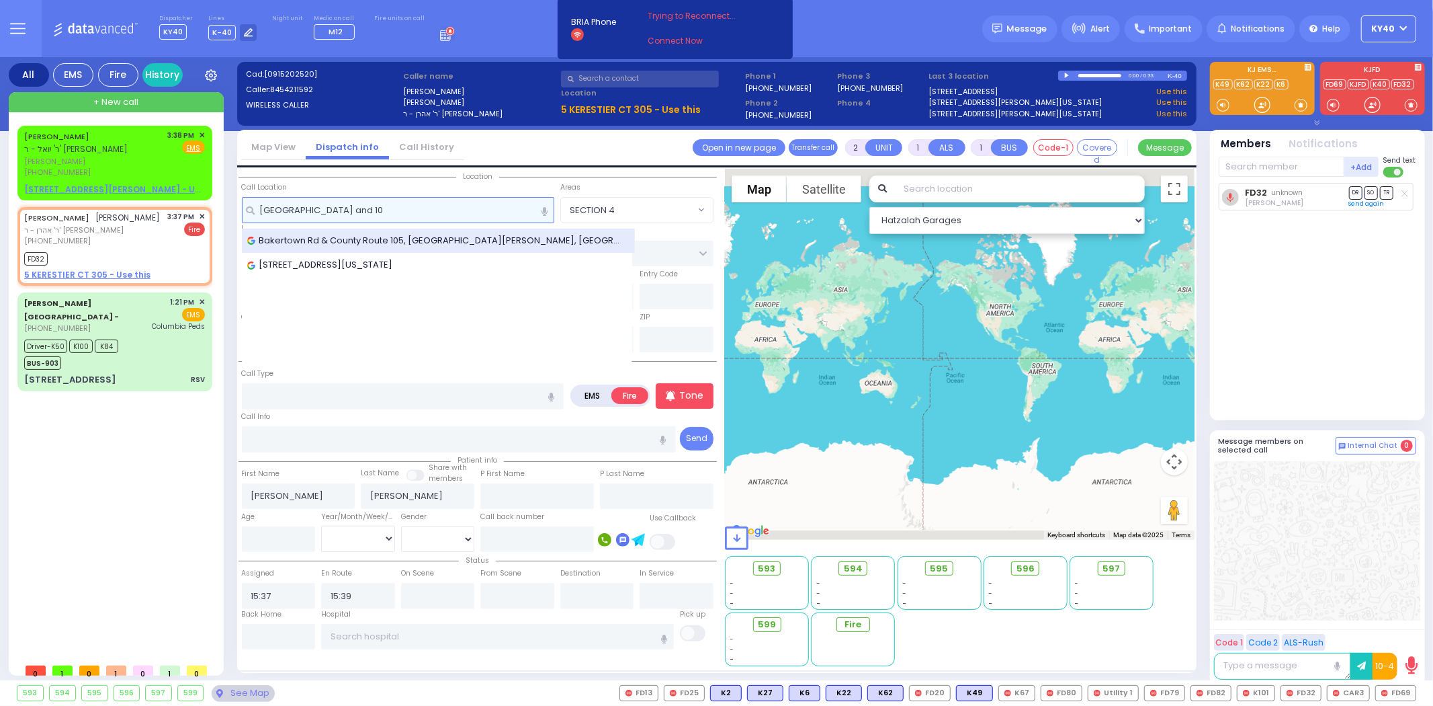
type input "bakertown rd and 10"
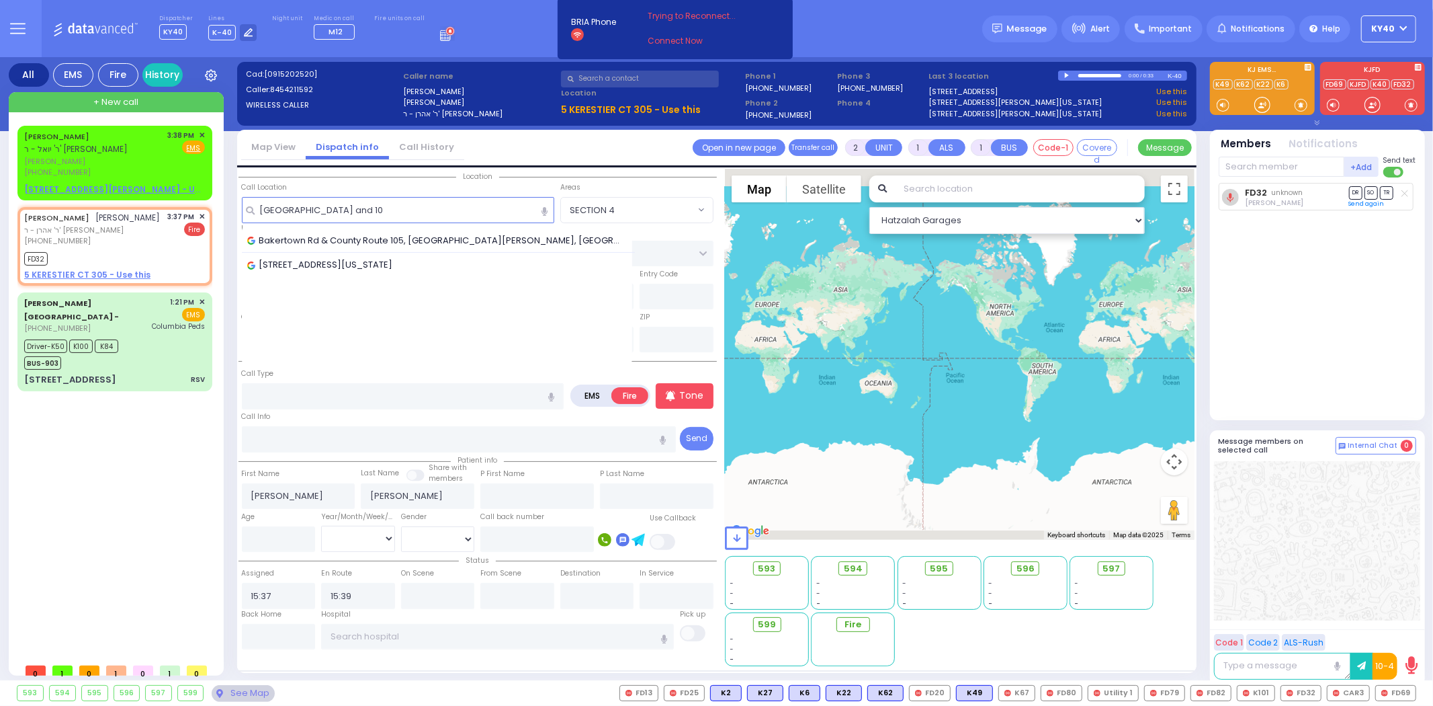
click at [364, 239] on span "Bakertown Rd & County Route 105, Kiryas Joel, NY, USA" at bounding box center [438, 240] width 383 height 13
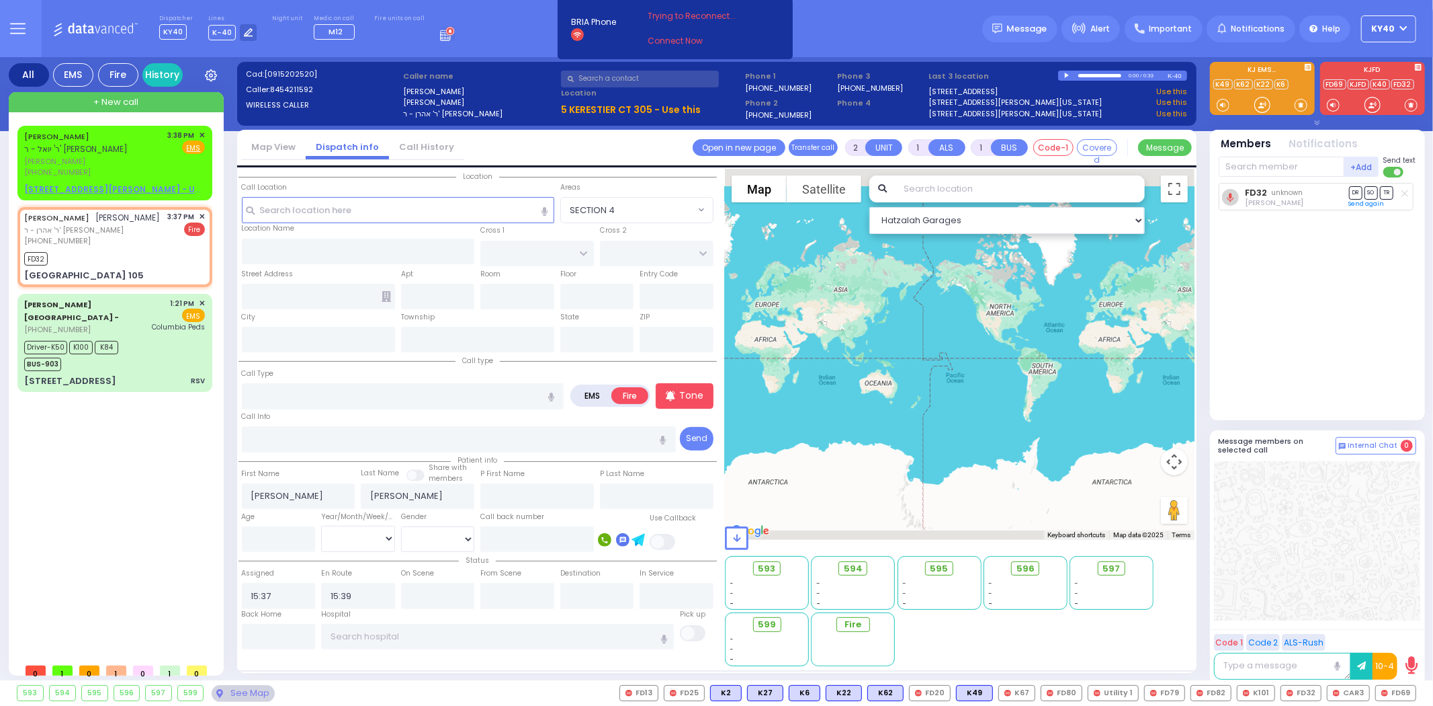
select select
radio input "true"
select select
select select "Hatzalah Garages"
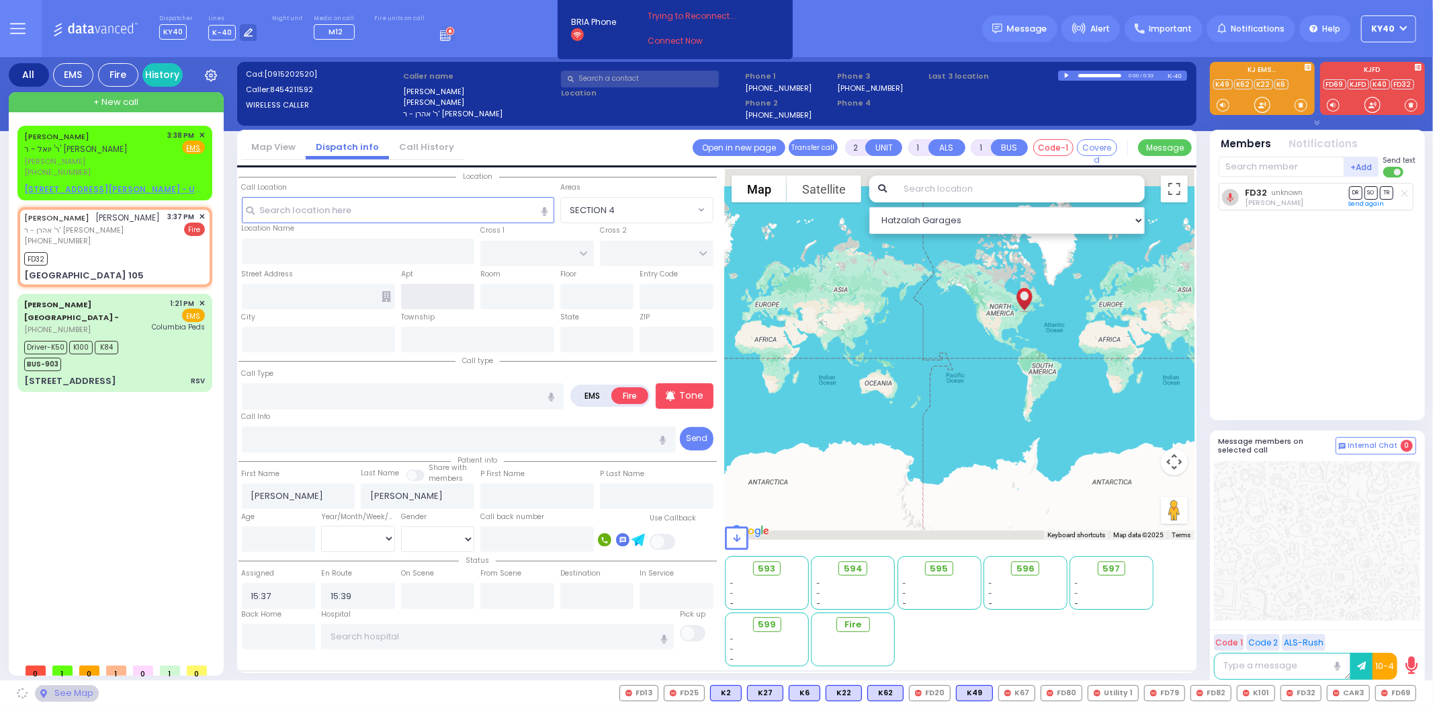
type input "[GEOGRAPHIC_DATA]"
type input "COUNTY ROUTE 105"
type input "Bakertown Rd & County Rte"
type input "Kiryas Joel"
type input "[US_STATE]"
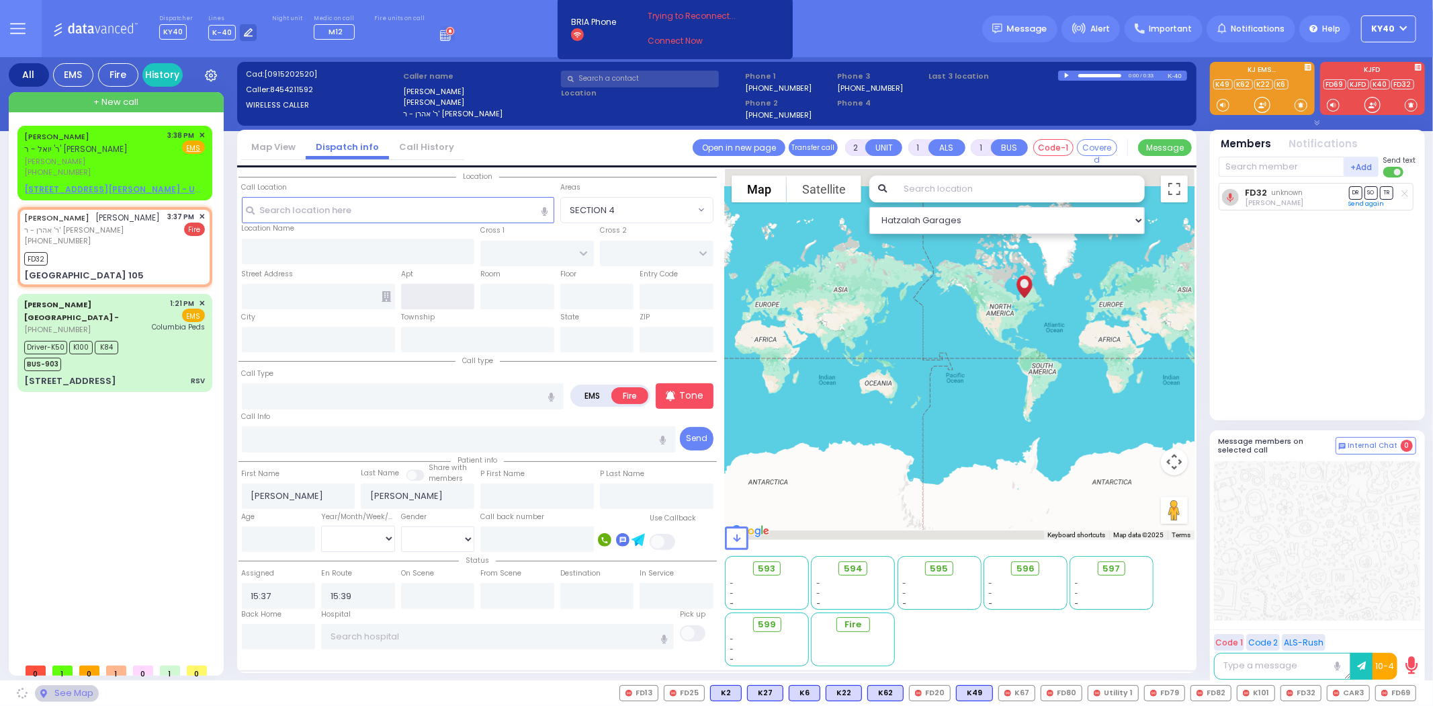
type input "10950"
select select "SECTION 4"
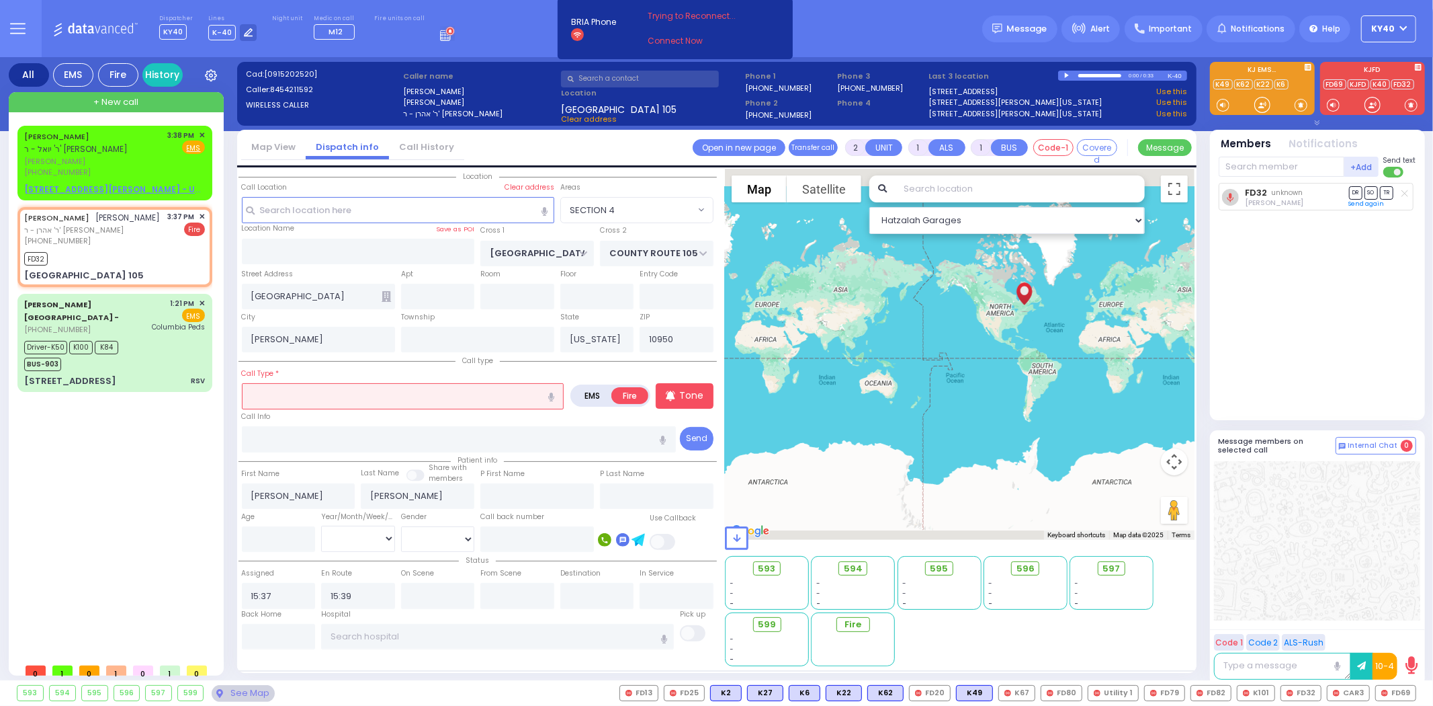
click at [346, 399] on input "text" at bounding box center [403, 396] width 323 height 26
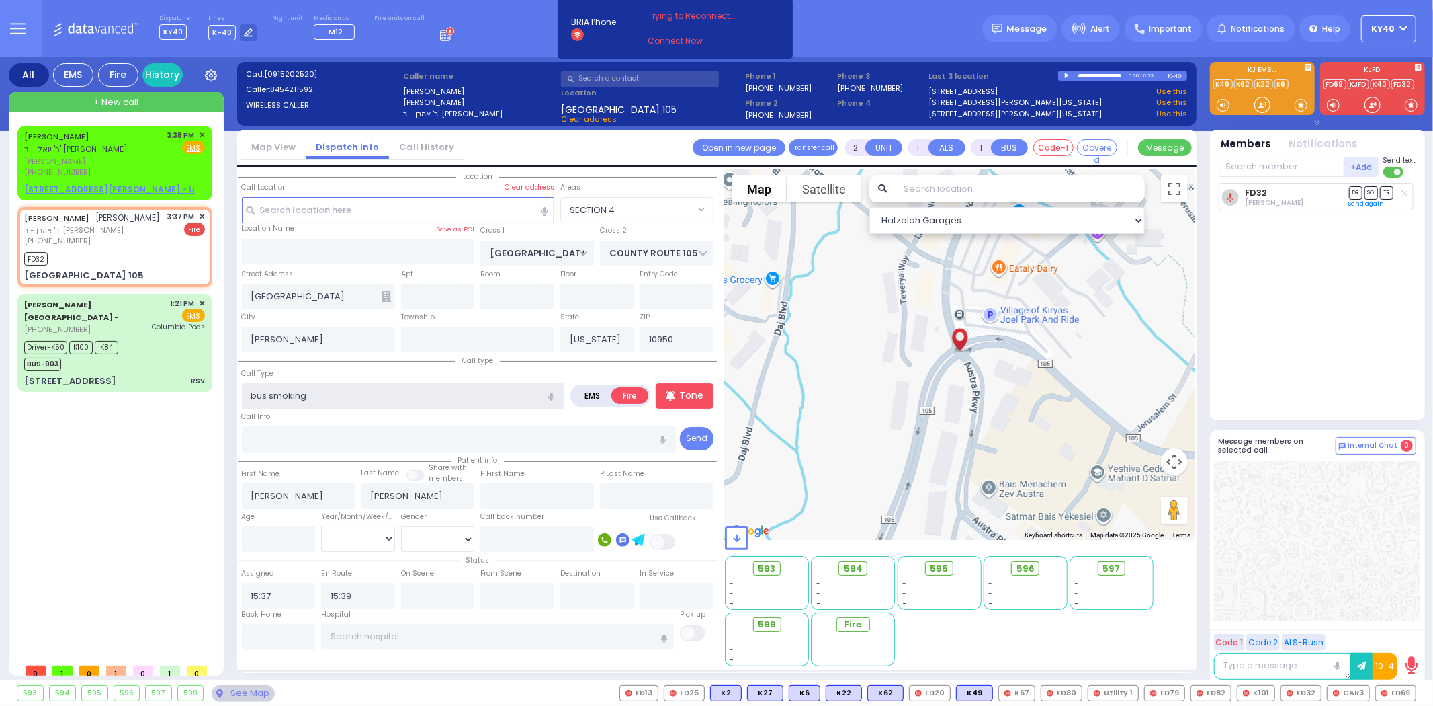
type input "bus smoking"
click at [225, 420] on div "All EMS Fire History Settings" at bounding box center [717, 371] width 1417 height 628
select select
radio input "true"
select select
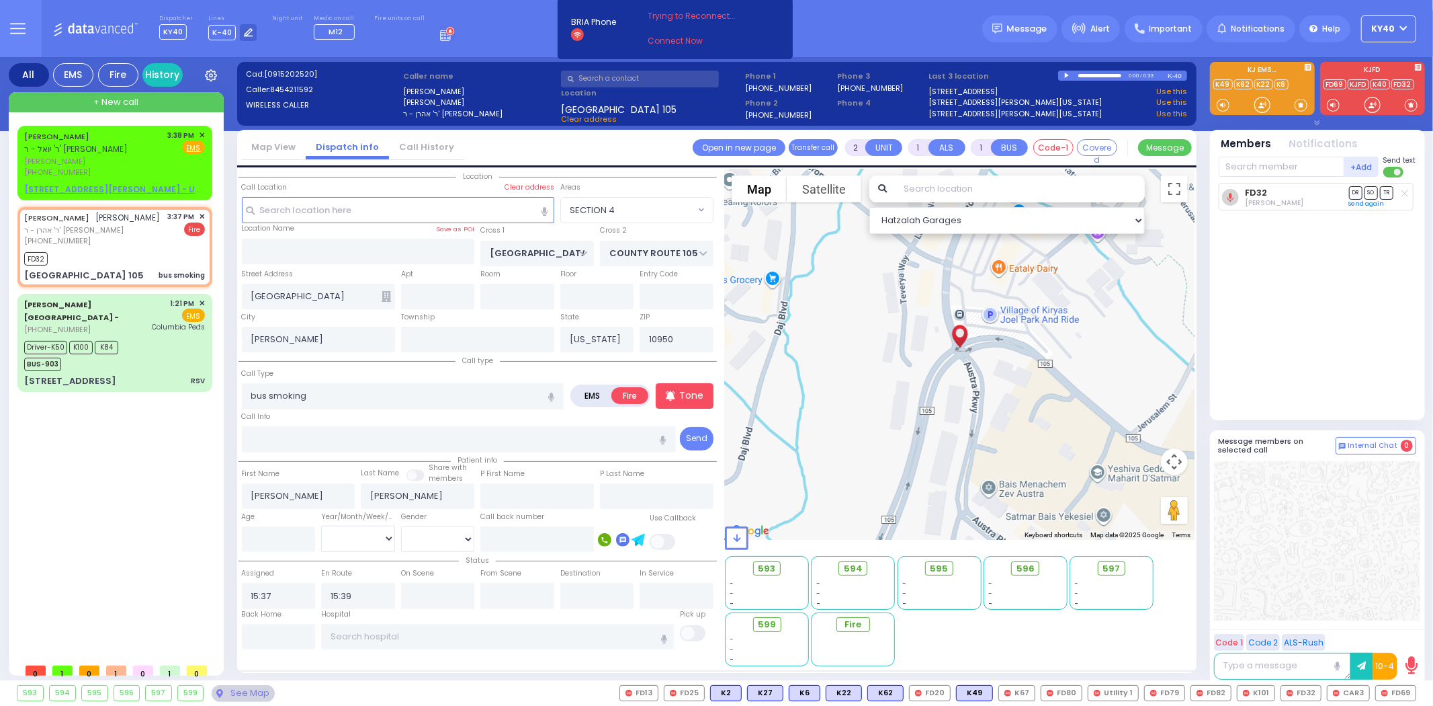
type input "105"
select select "SECTION 4"
select select "Hatzalah Garages"
click at [1385, 690] on span "FD69" at bounding box center [1396, 692] width 40 height 15
click at [1356, 693] on span "CAR3" at bounding box center [1349, 692] width 42 height 15
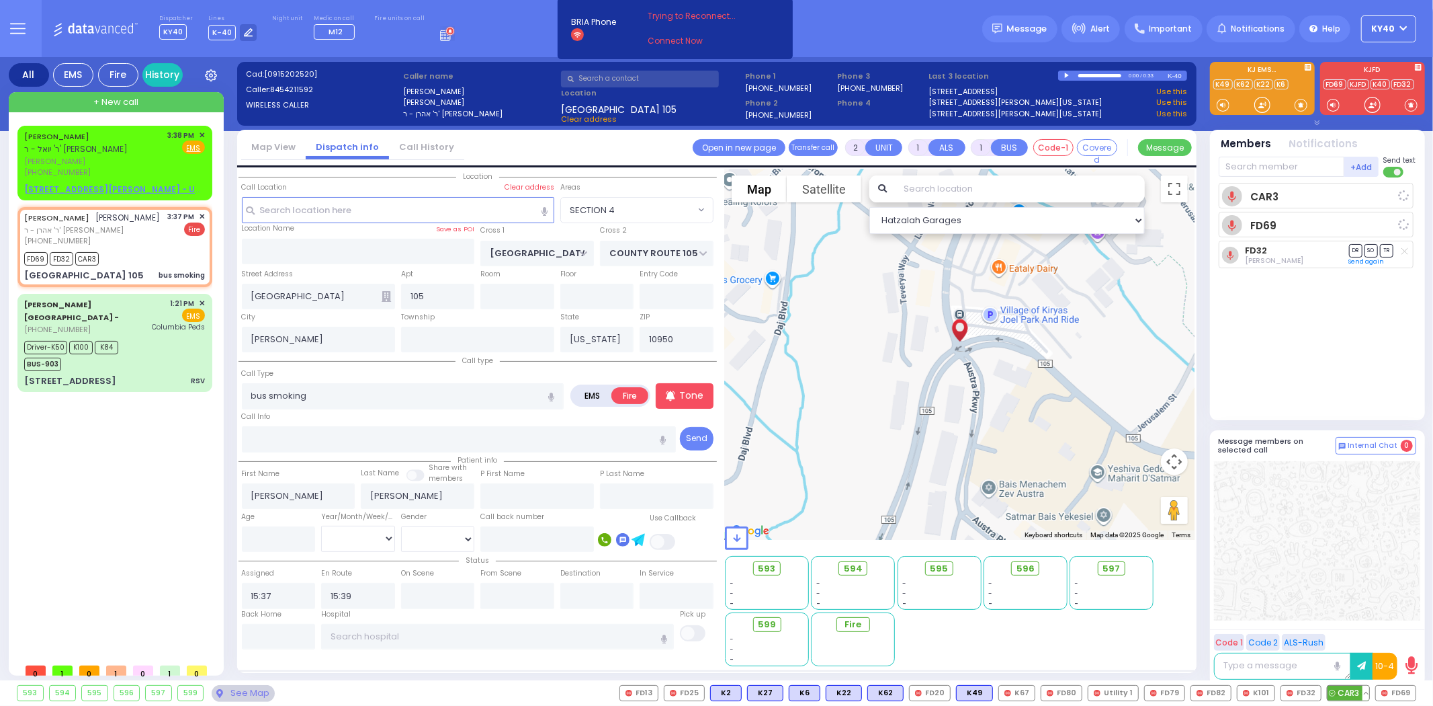
select select
radio input "true"
select select
select select "SECTION 4"
select select "Hatzalah Garages"
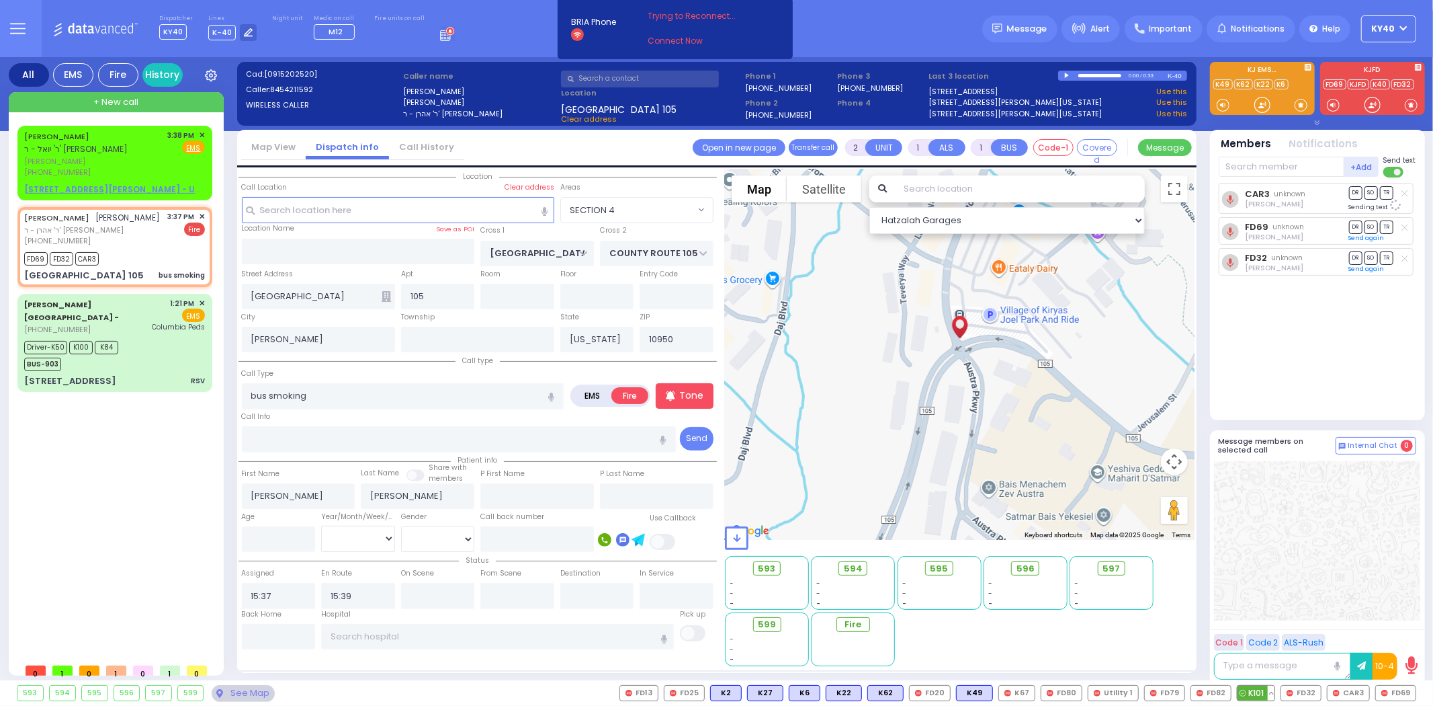
select select
radio input "true"
select select
select select "Hatzalah Garages"
select select "SECTION 4"
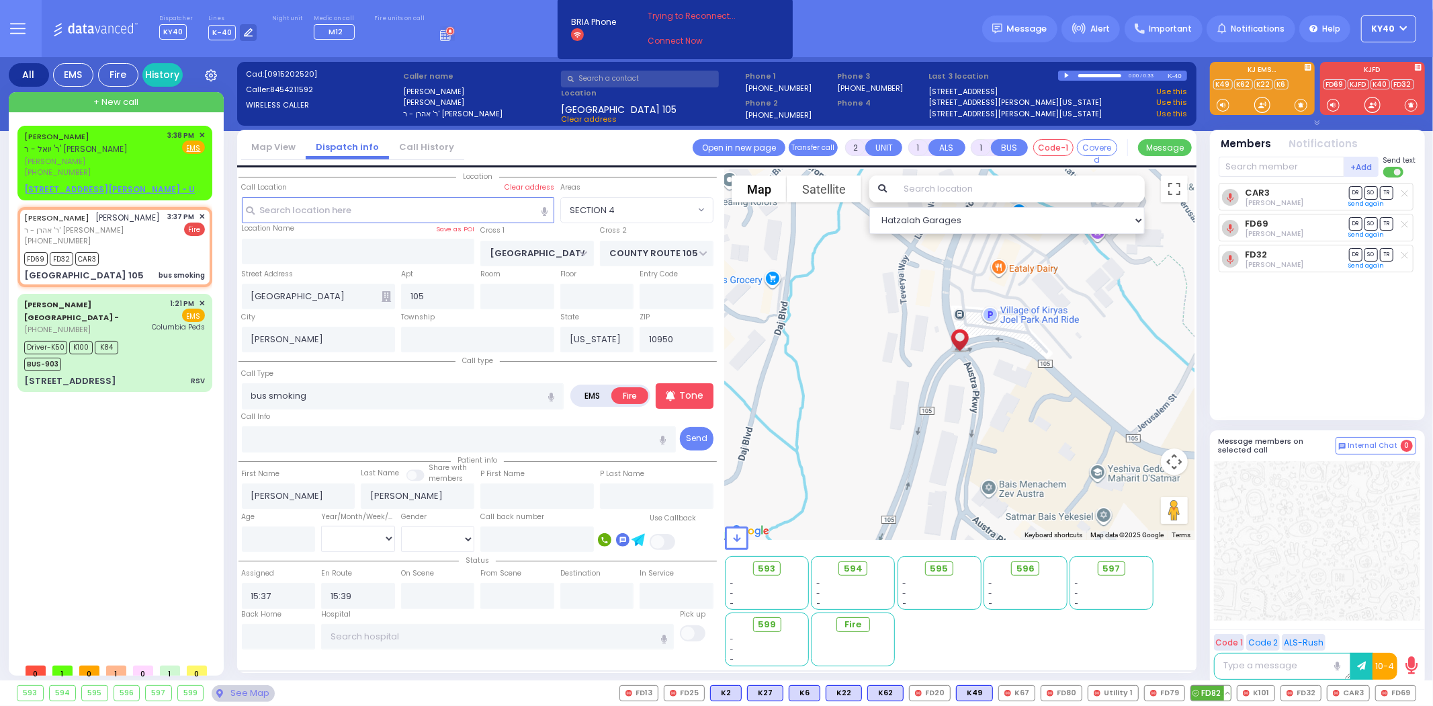
click at [1213, 693] on span "FD82" at bounding box center [1211, 692] width 40 height 15
click at [1170, 691] on span "FD79" at bounding box center [1165, 692] width 40 height 15
select select
radio input "true"
select select
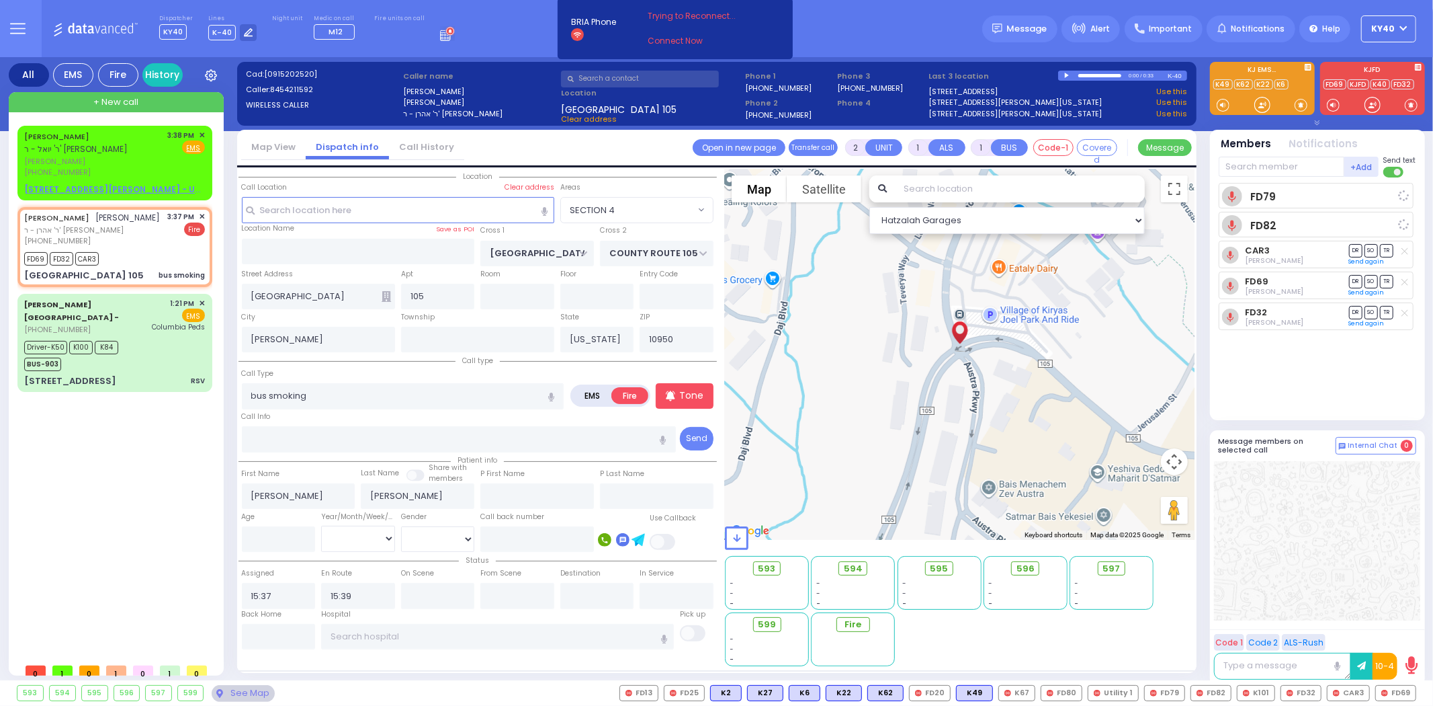
select select "SECTION 4"
select select "Hatzalah Garages"
select select
radio input "true"
select select
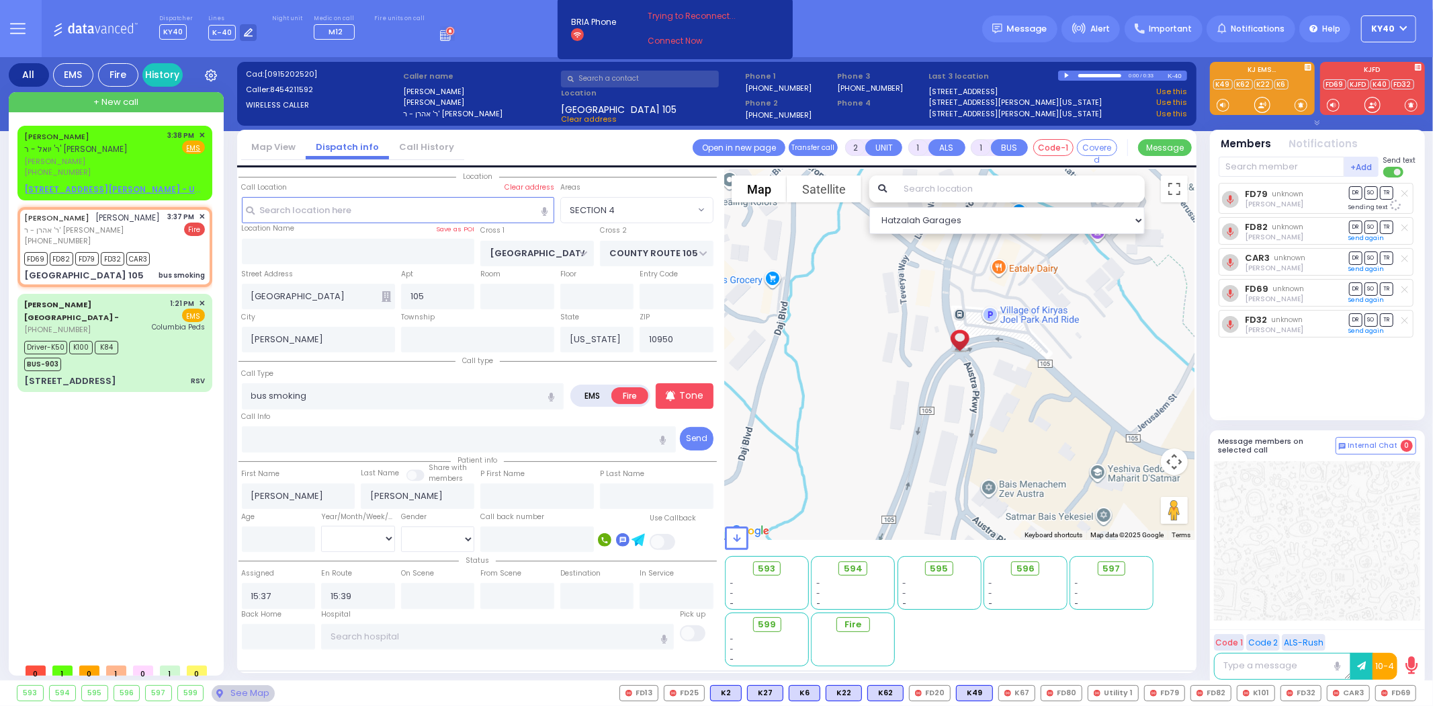
select select "Hatzalah Garages"
select select "SECTION 4"
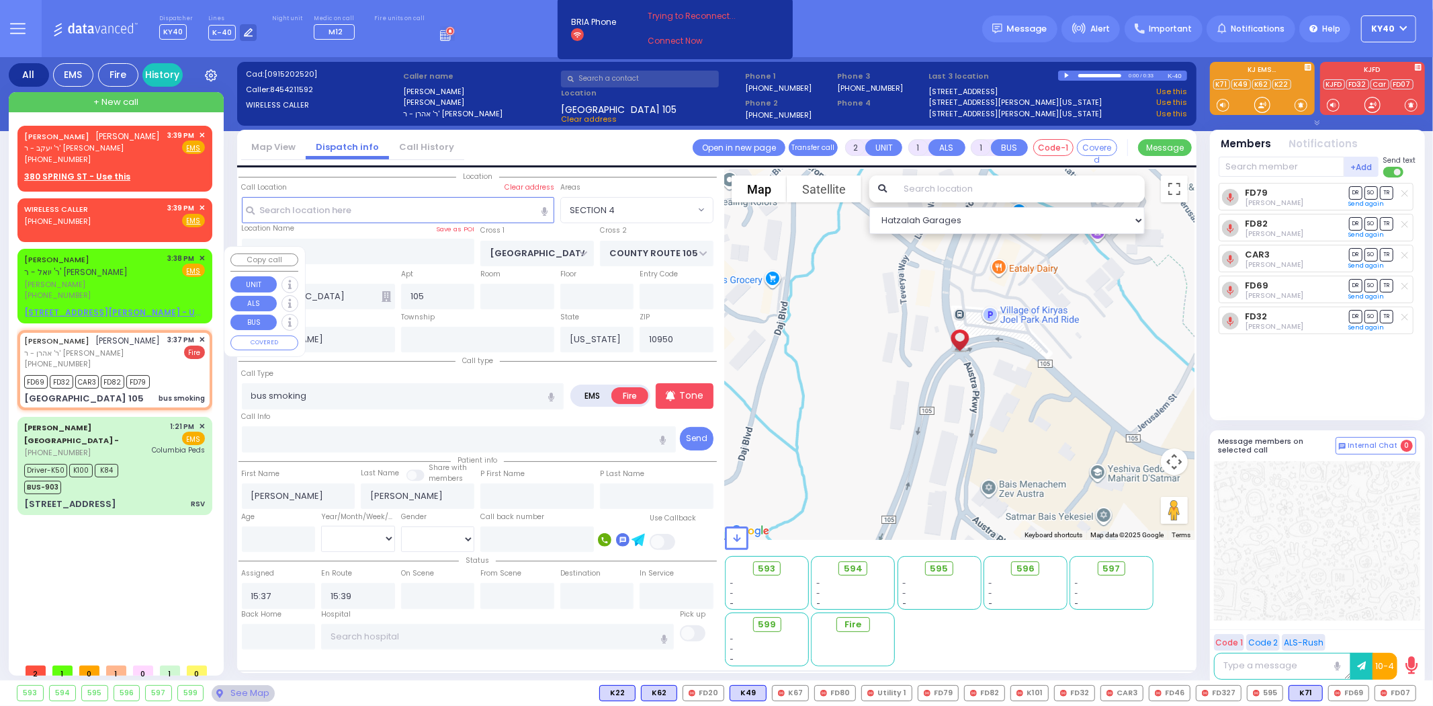
click at [200, 254] on span "✕" at bounding box center [202, 258] width 6 height 11
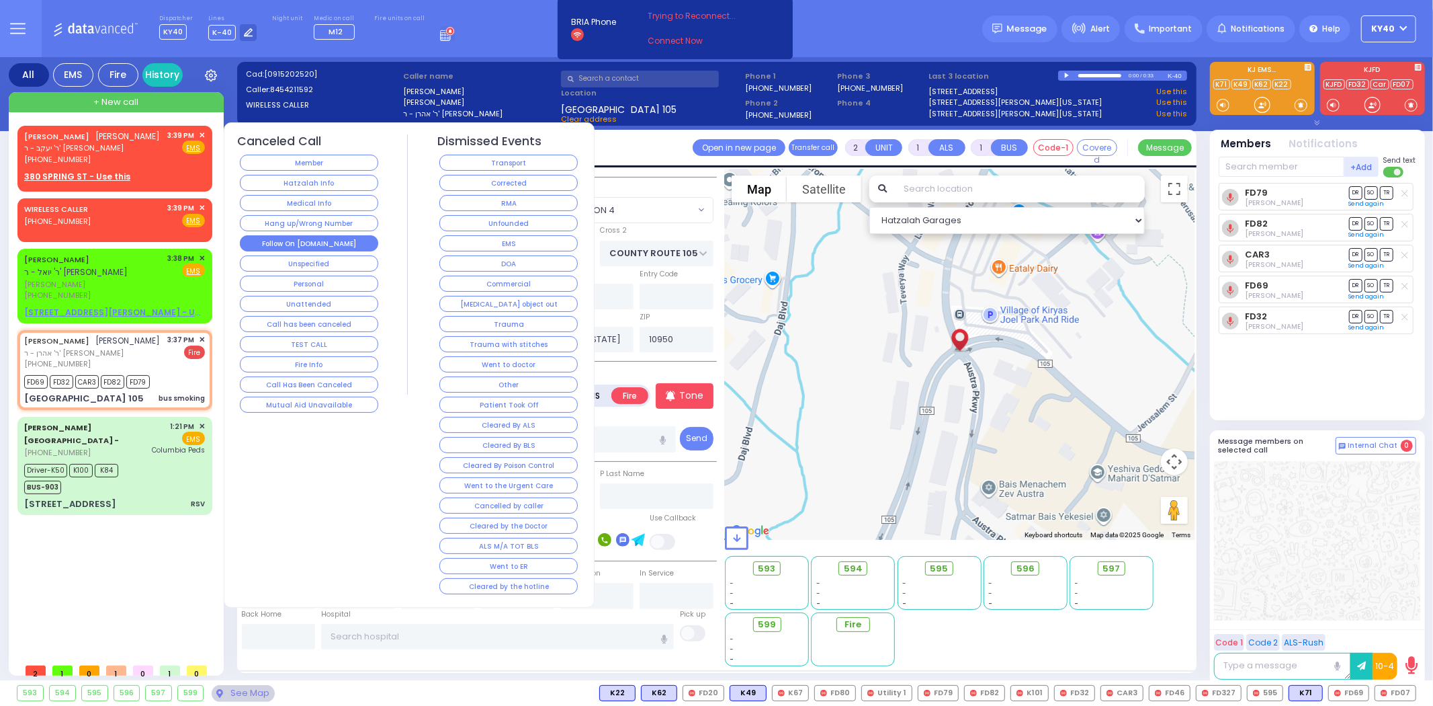
click at [286, 237] on button "Follow On [DOMAIN_NAME]" at bounding box center [309, 243] width 138 height 16
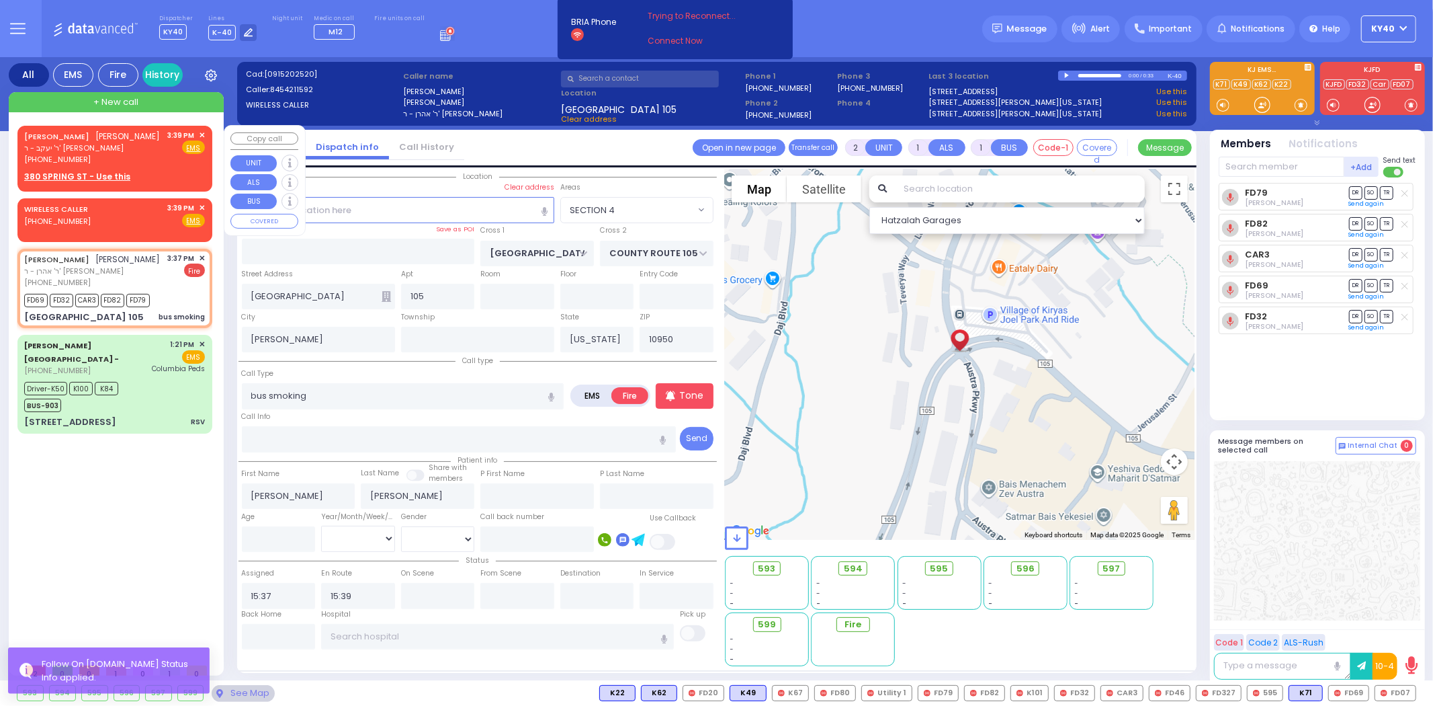
click at [202, 134] on span "✕" at bounding box center [202, 135] width 6 height 11
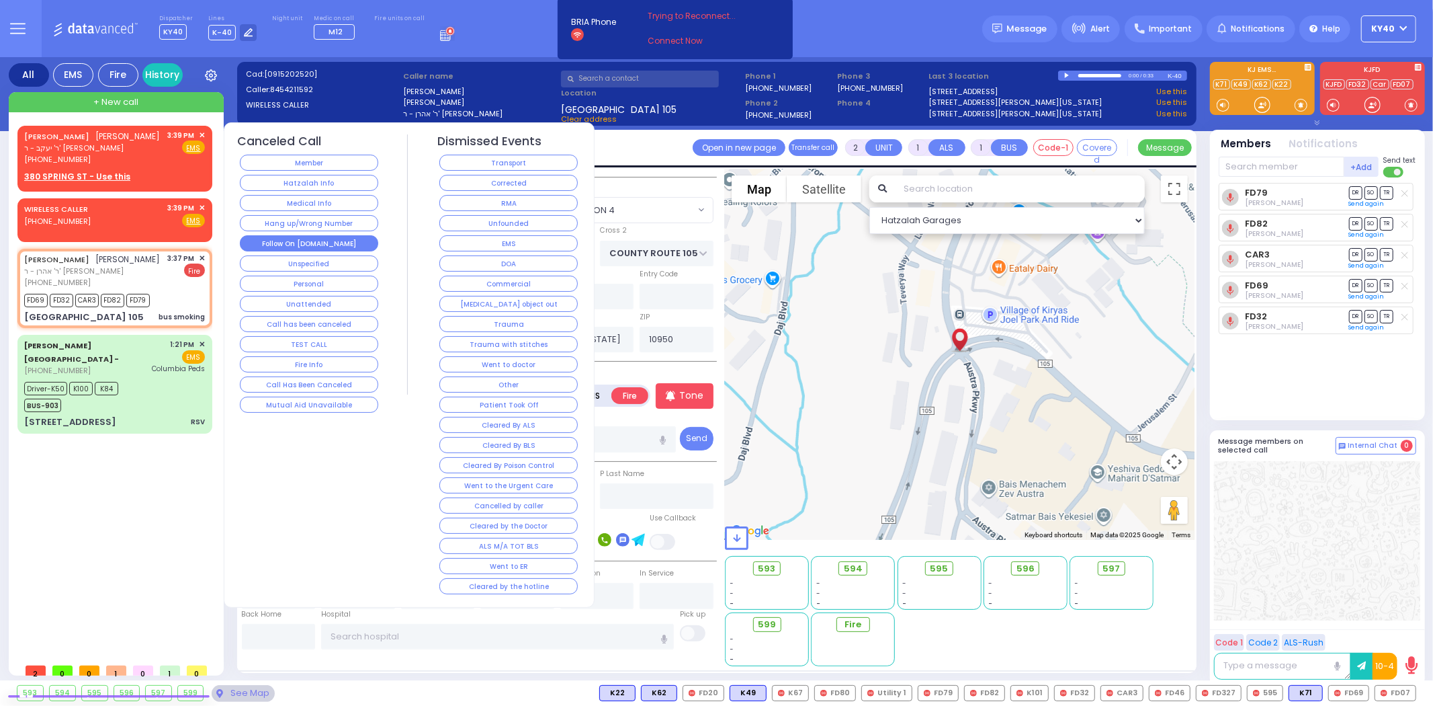
click at [292, 243] on button "Follow On [DOMAIN_NAME]" at bounding box center [309, 243] width 138 height 16
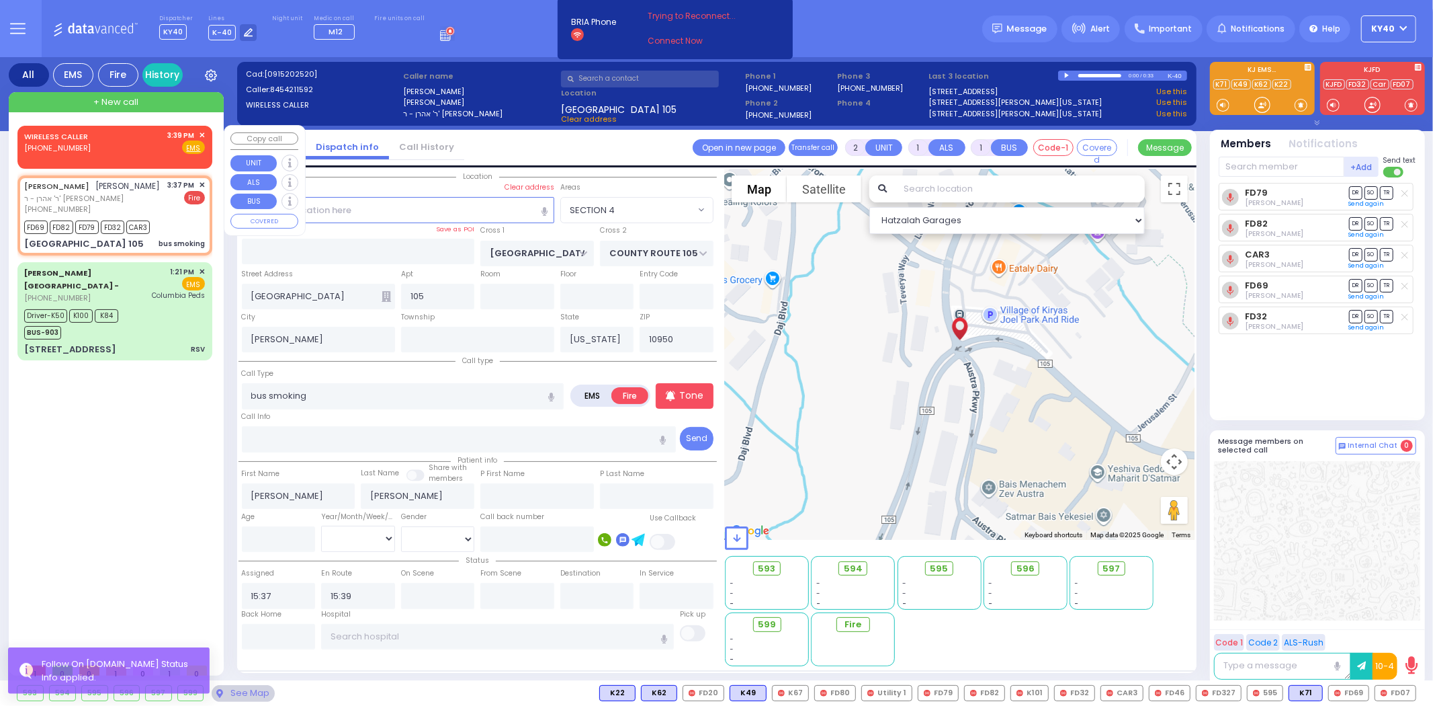
click at [205, 132] on div "WIRELESS CALLER (845) 806-0821 3:39 PM ✕ Fire EMS" at bounding box center [115, 145] width 190 height 34
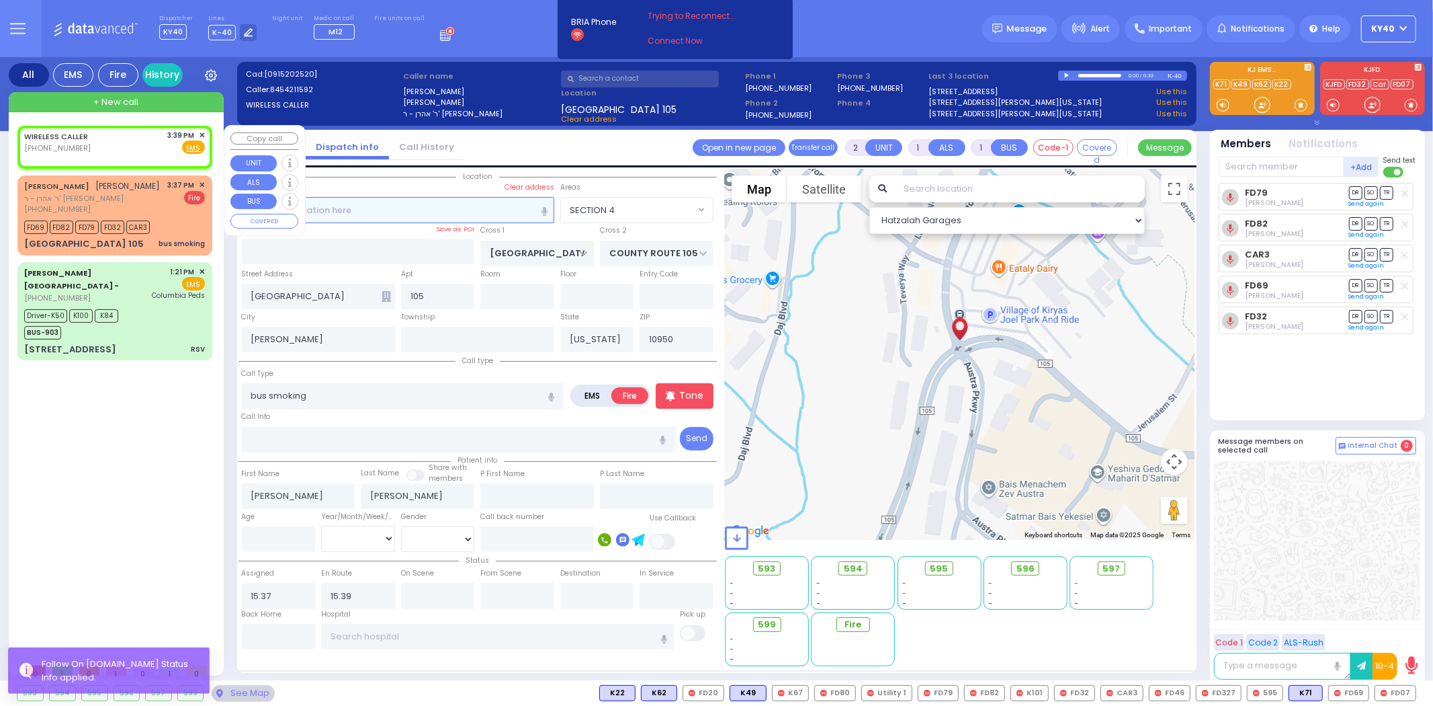
select select
radio input "true"
select select
type input "15:39"
select select "Hatzalah Garages"
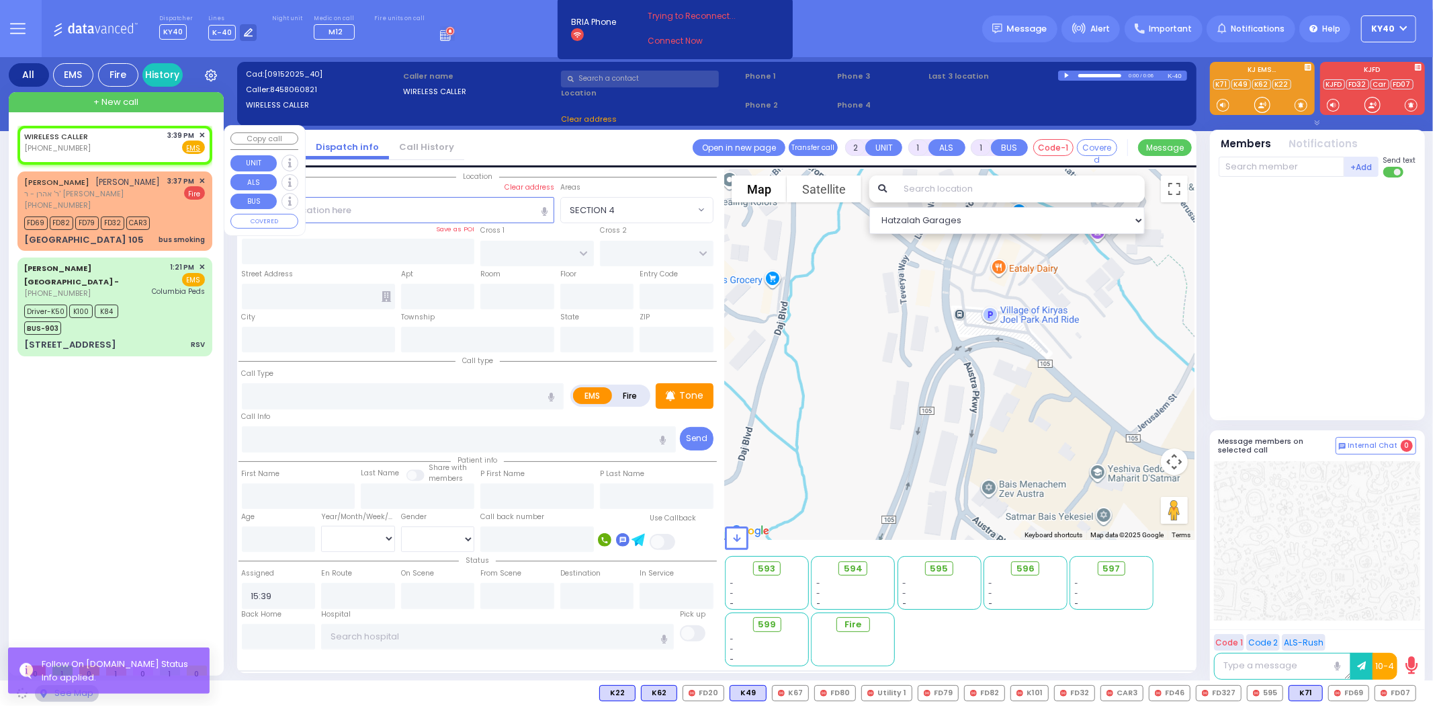
select select
radio input "true"
select select
select select "Hatzalah Garages"
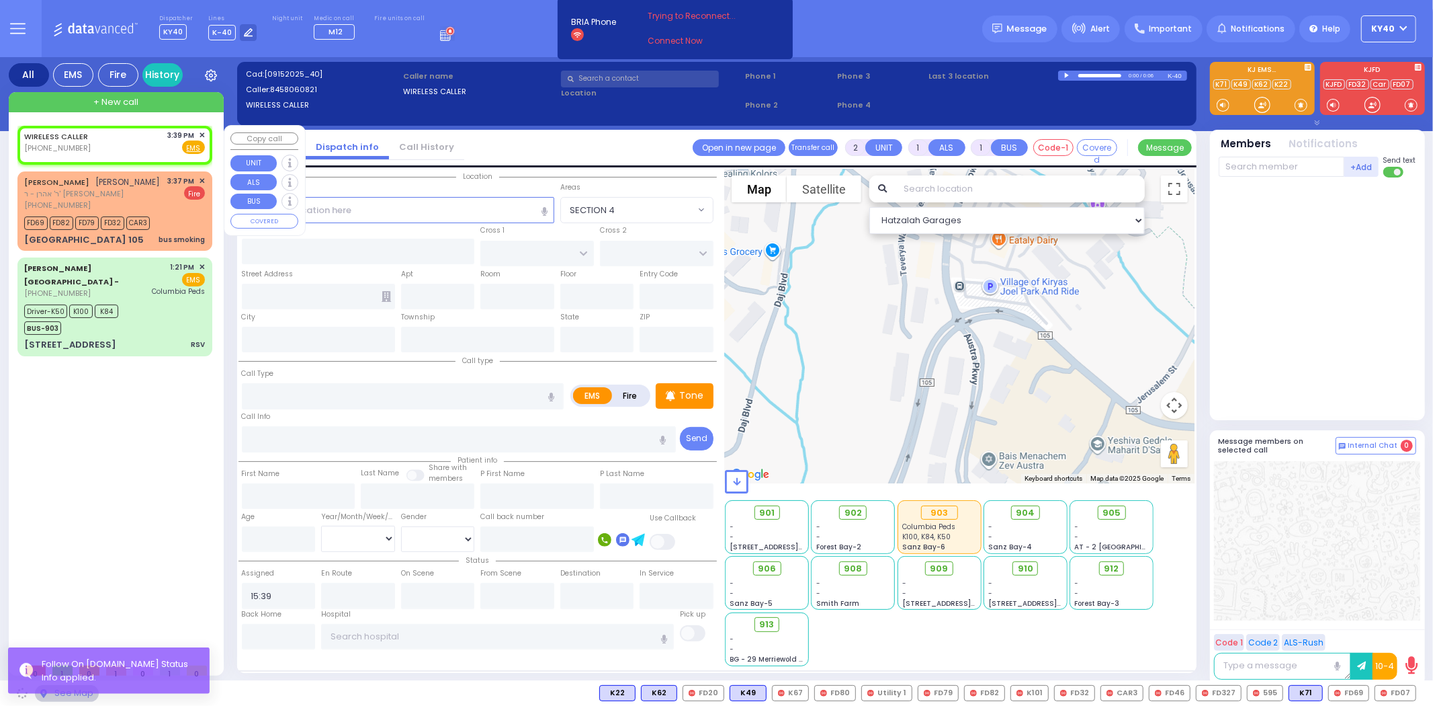
click at [202, 135] on span "✕" at bounding box center [202, 135] width 6 height 11
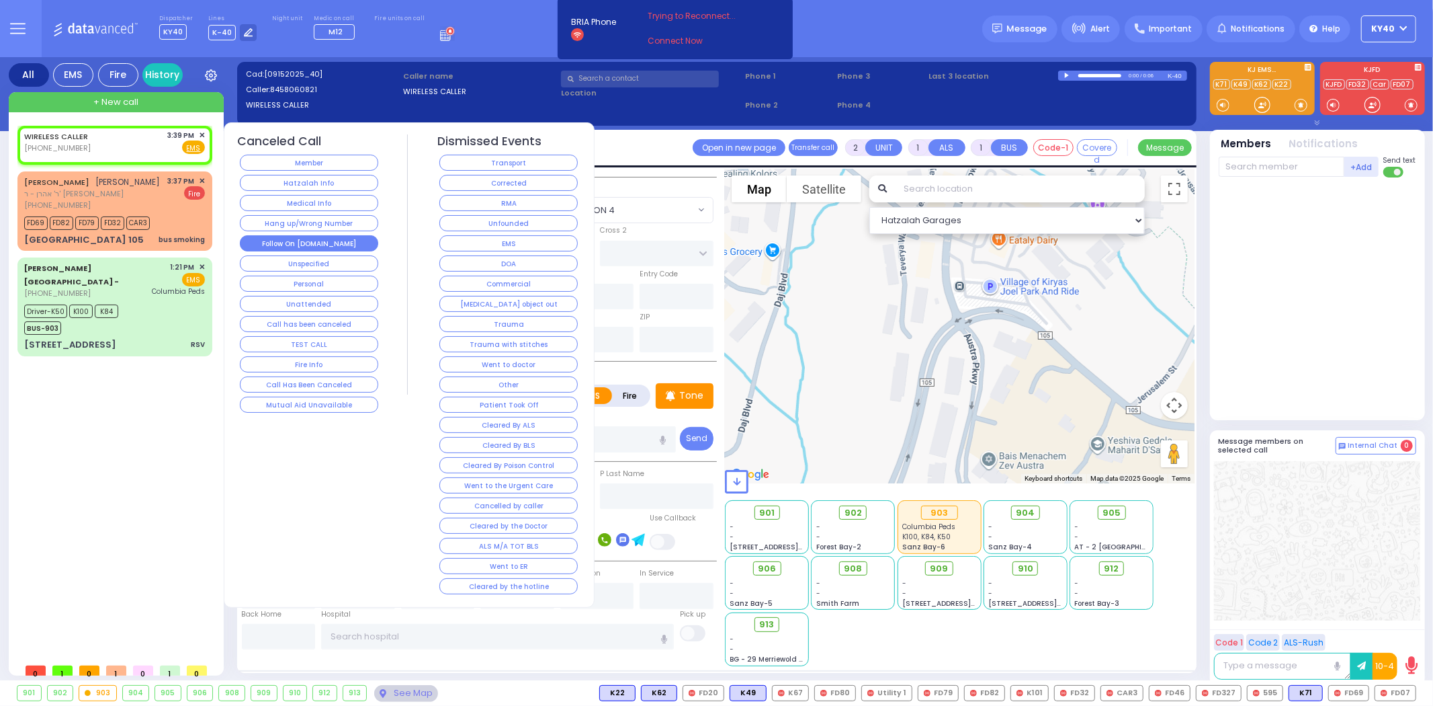
click at [293, 243] on button "Follow On [DOMAIN_NAME]" at bounding box center [309, 243] width 138 height 16
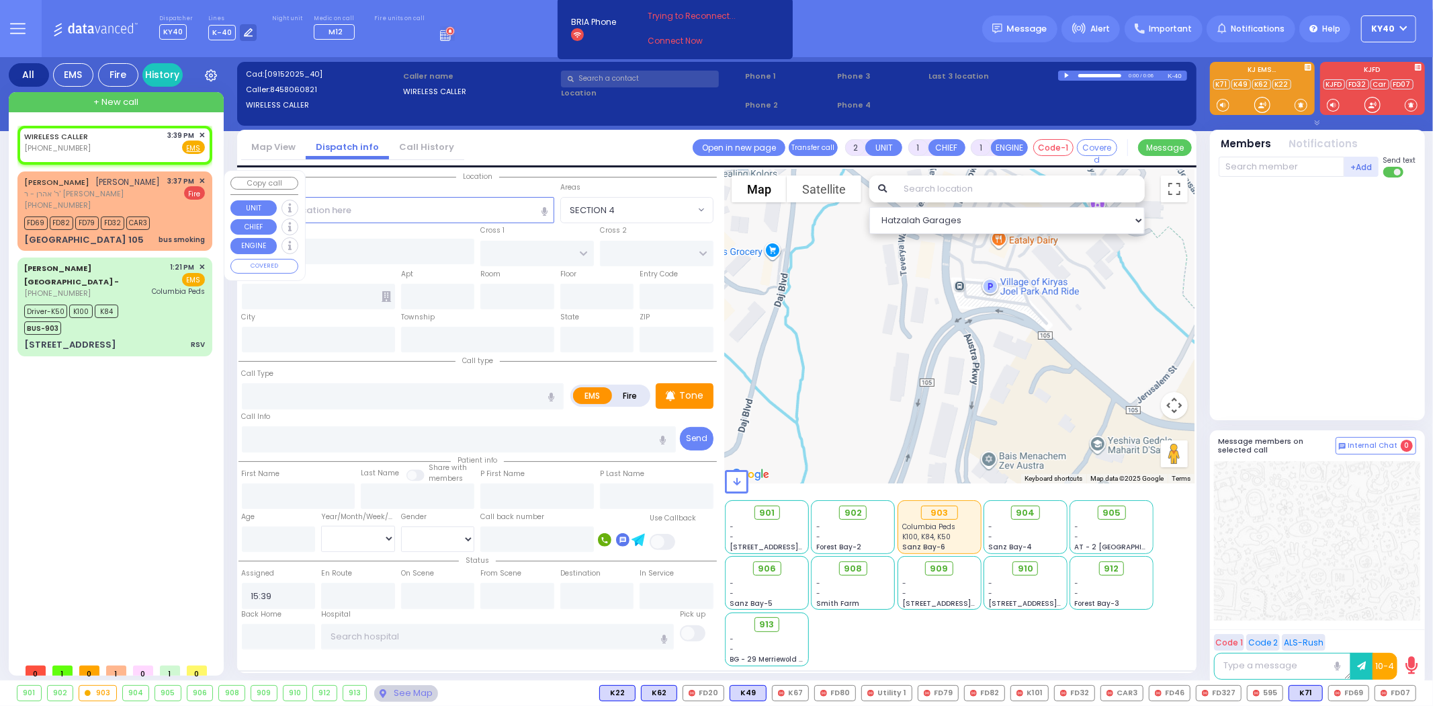
select select
radio input "true"
select select
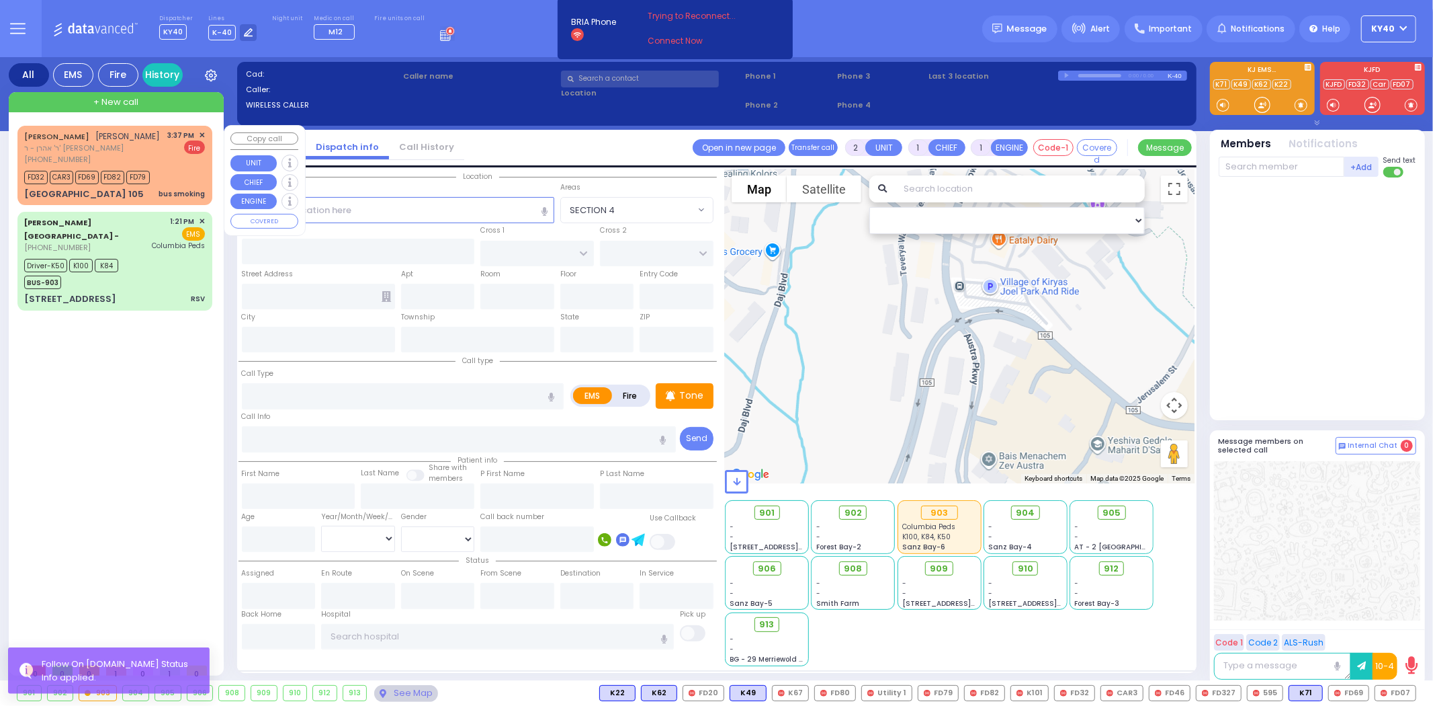
click at [169, 187] on div "Bakertown Rd & County Rte 105 bus smoking" at bounding box center [114, 193] width 181 height 13
select select
type input "bus smoking"
radio input "false"
radio input "true"
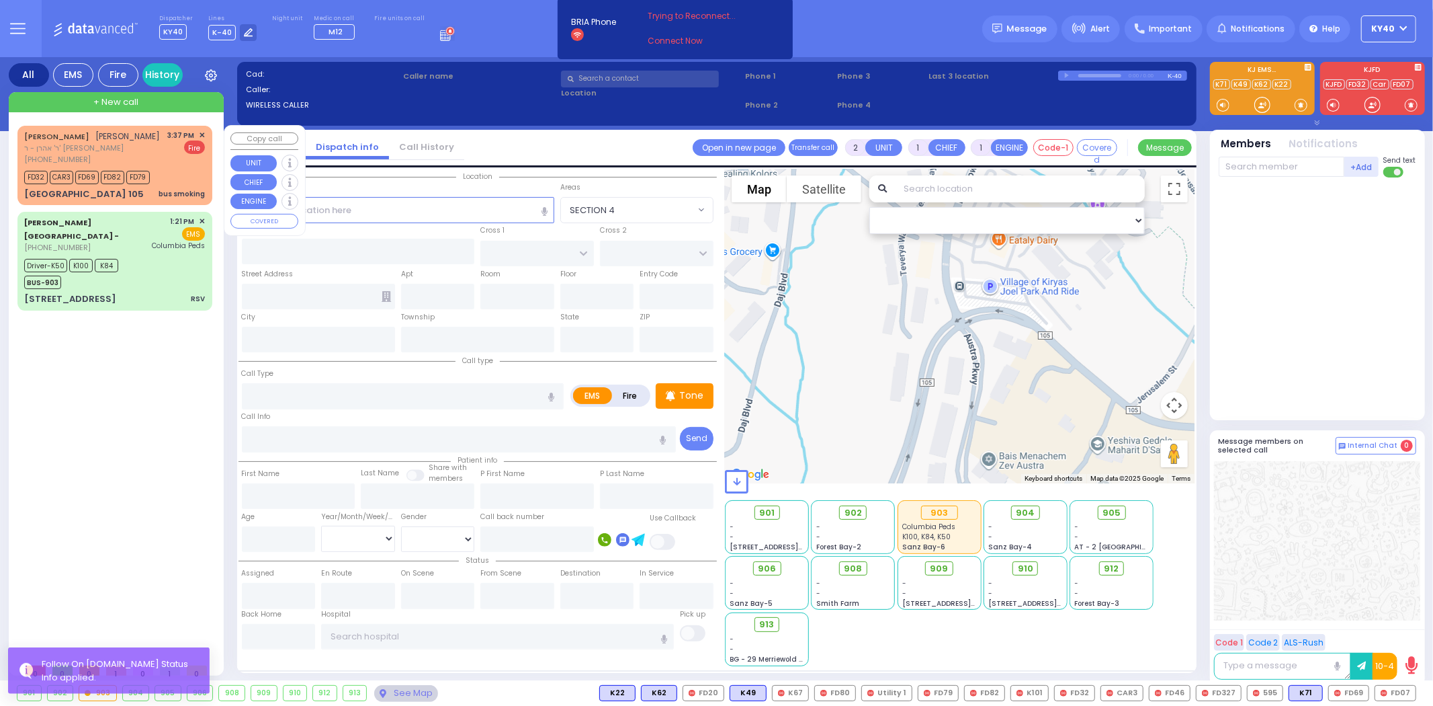
type input "JOEL"
type input "WEINBERGER"
select select
type input "15:37"
type input "15:39"
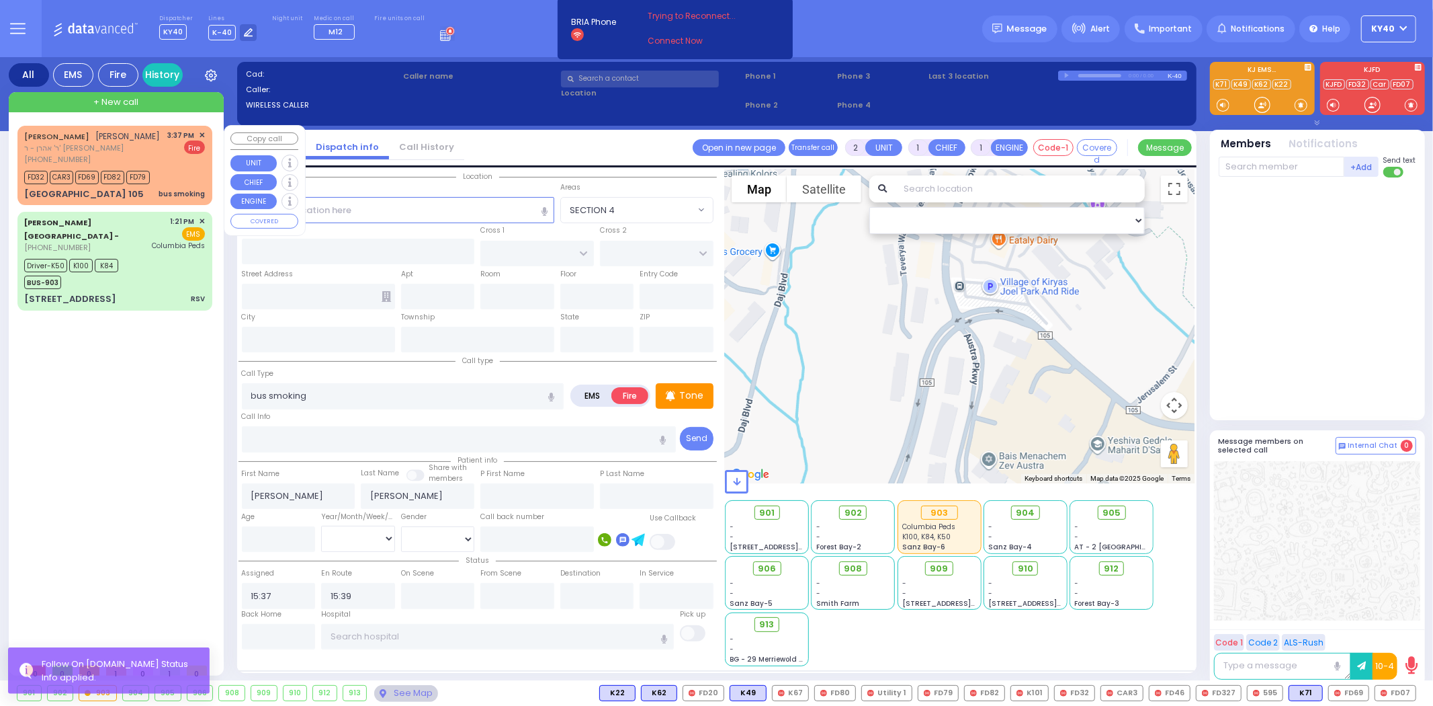
select select "Hatzalah Garages"
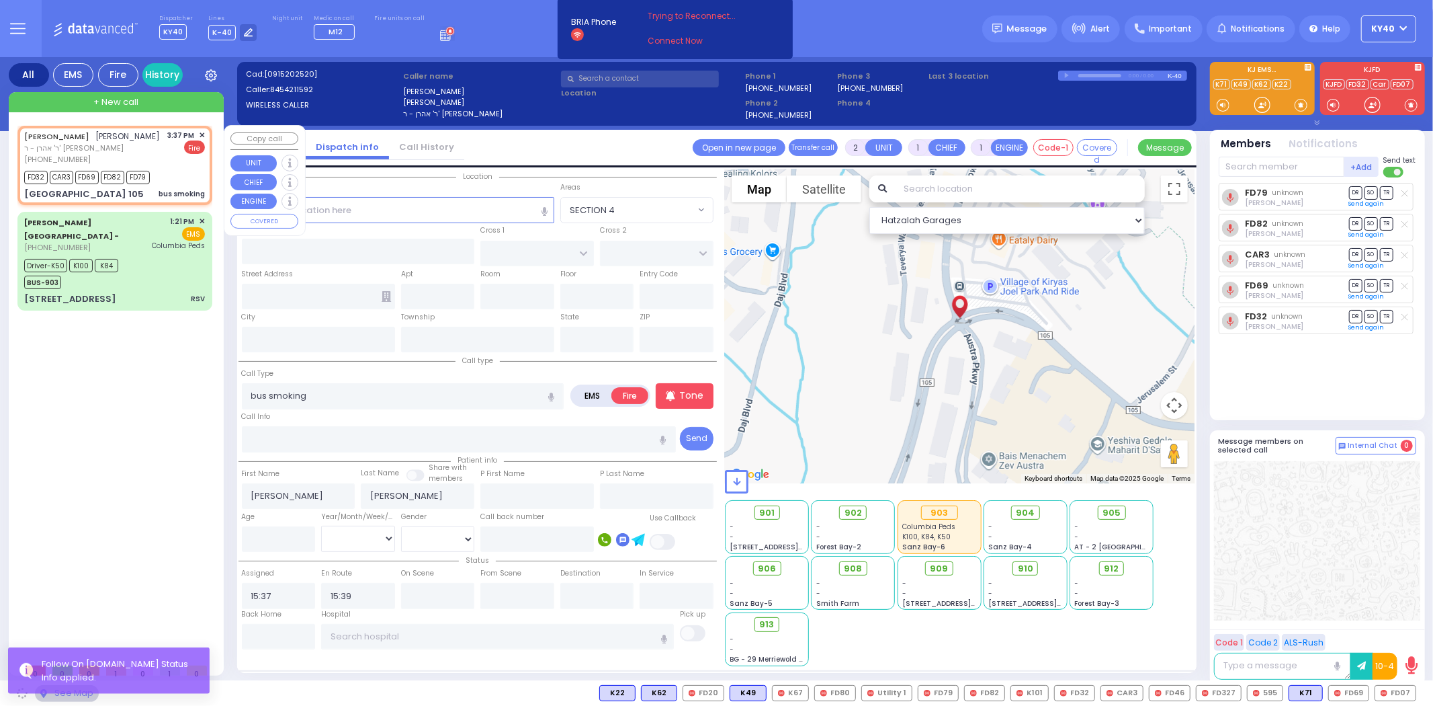
type input "[GEOGRAPHIC_DATA]"
type input "COUNTY ROUTE 105"
type input "Bakertown Rd & County Rte"
type input "105"
type input "Kiryas Joel"
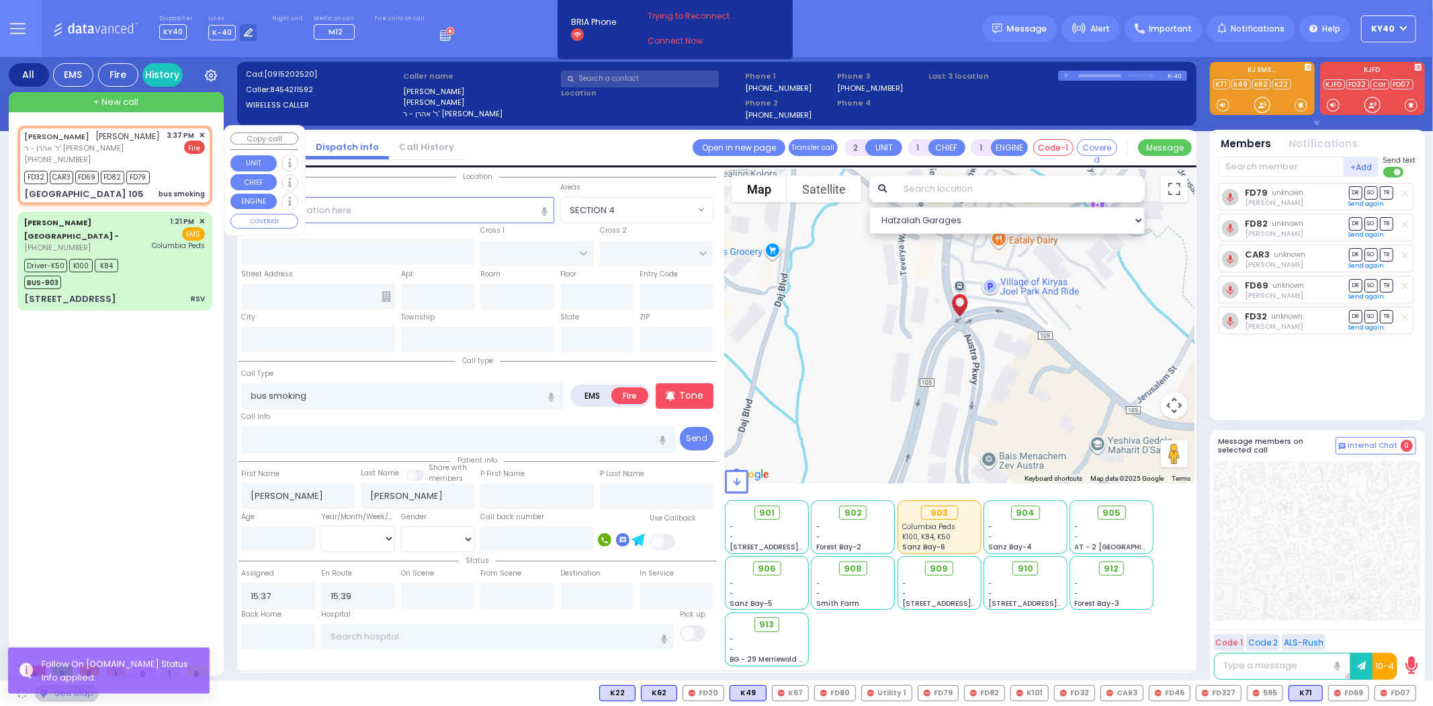
type input "[US_STATE]"
type input "10950"
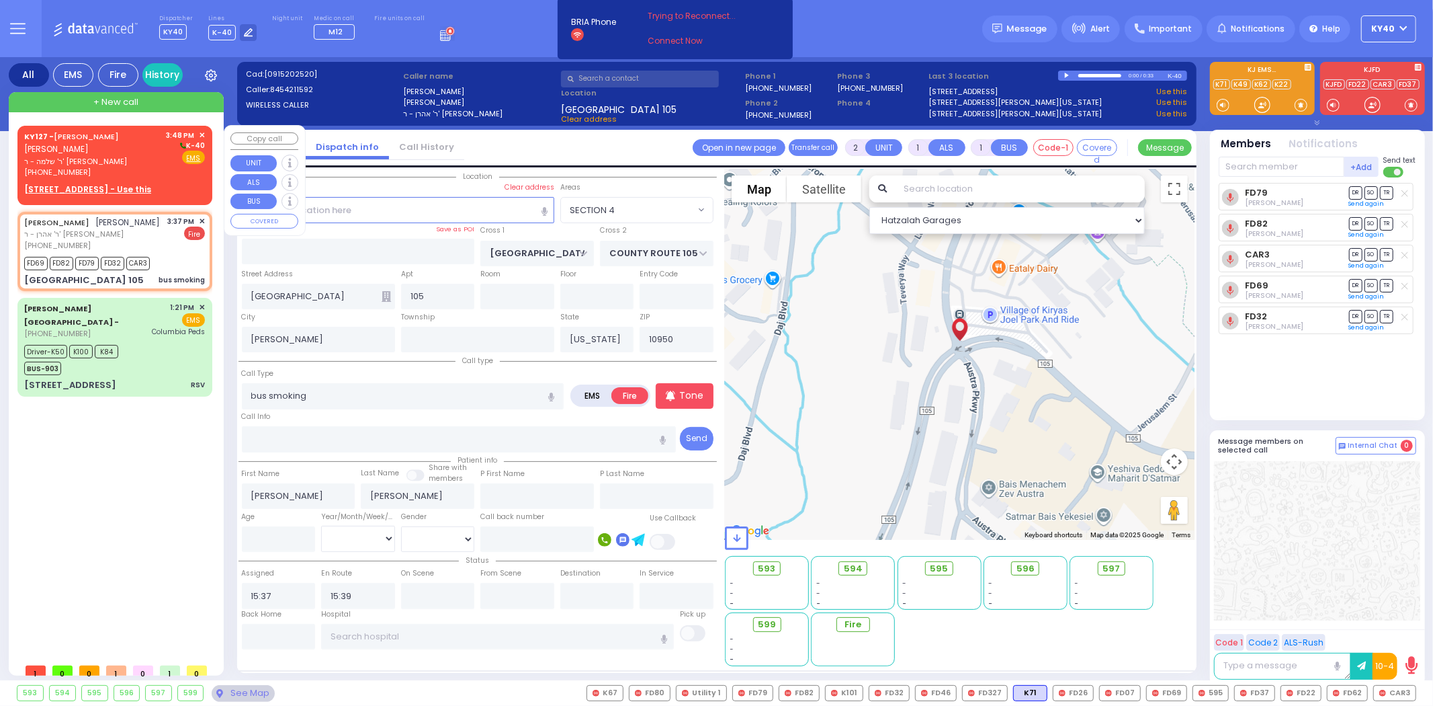
click at [79, 149] on span "אברהם יעקב האפמאן" at bounding box center [56, 148] width 65 height 11
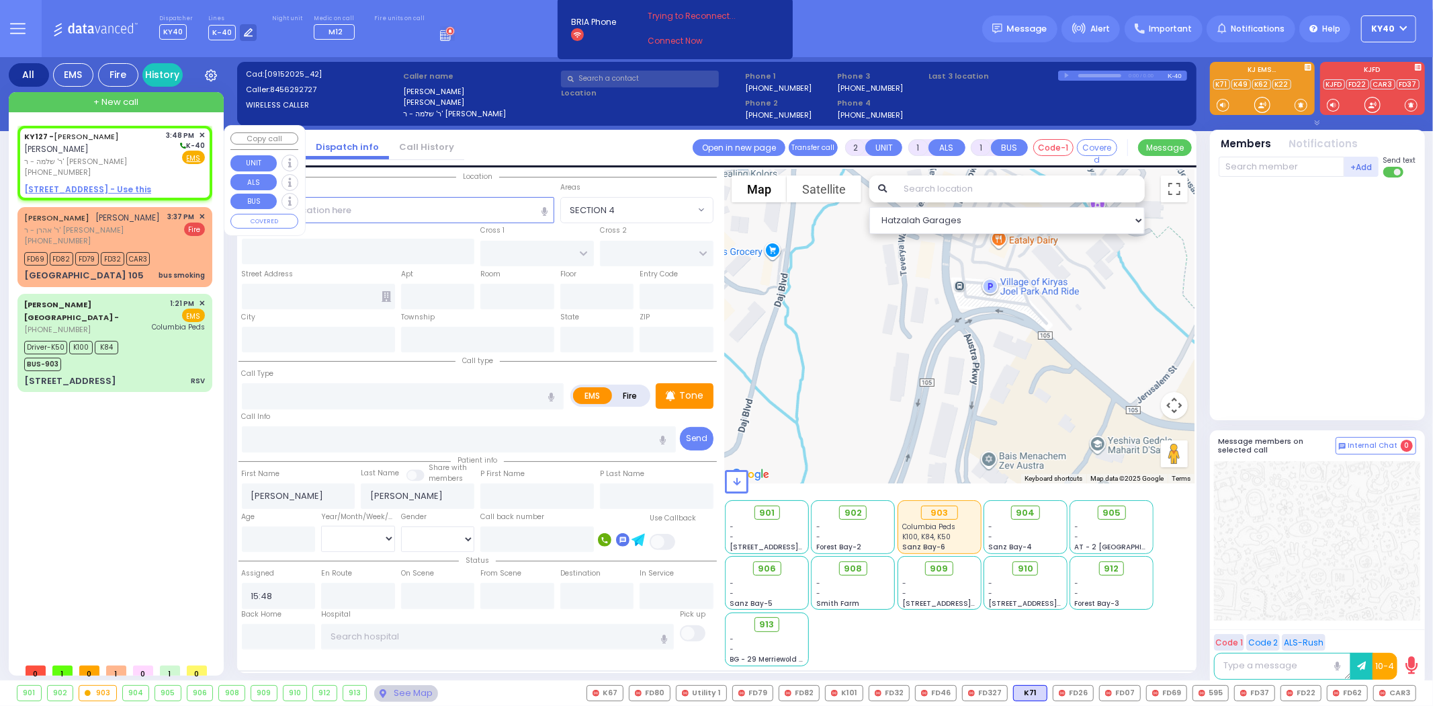
click at [83, 153] on span "אברהם יעקב האפמאן" at bounding box center [56, 148] width 65 height 11
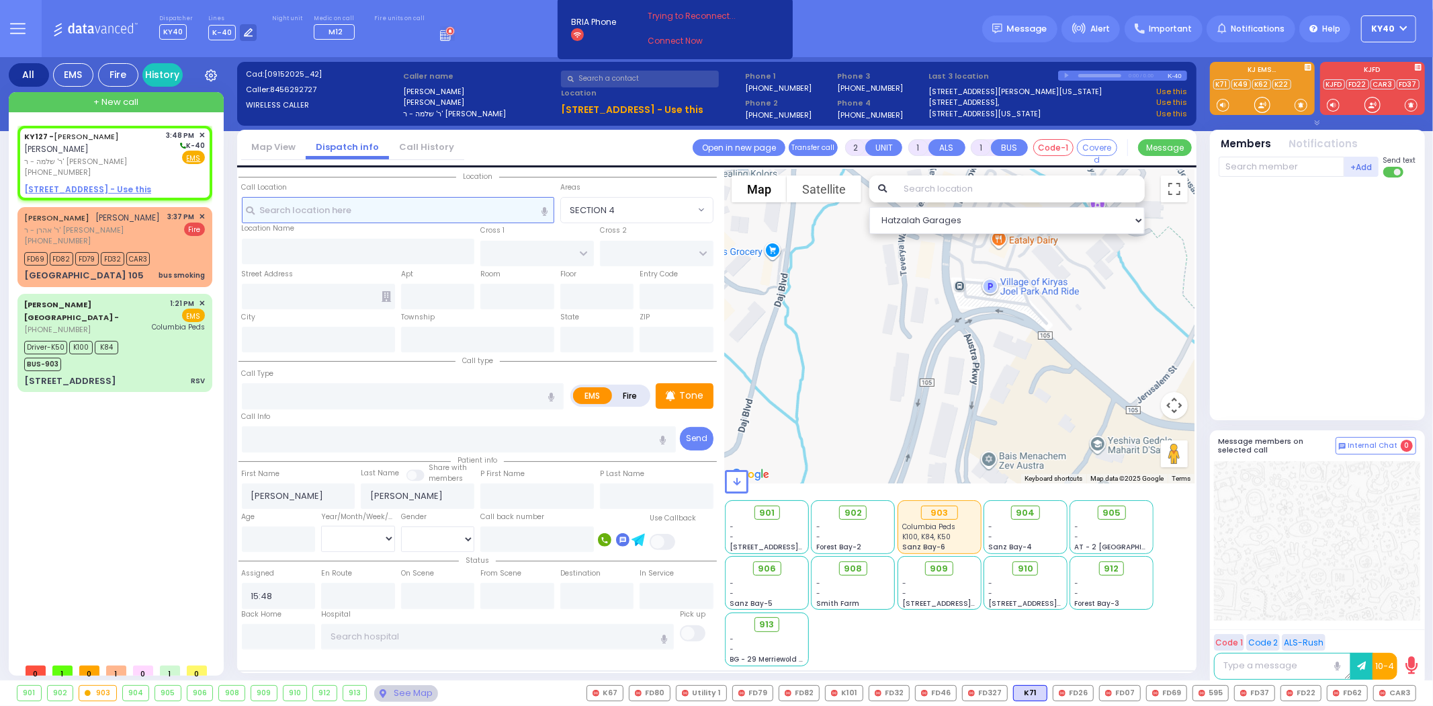
click at [453, 210] on input "text" at bounding box center [398, 210] width 312 height 26
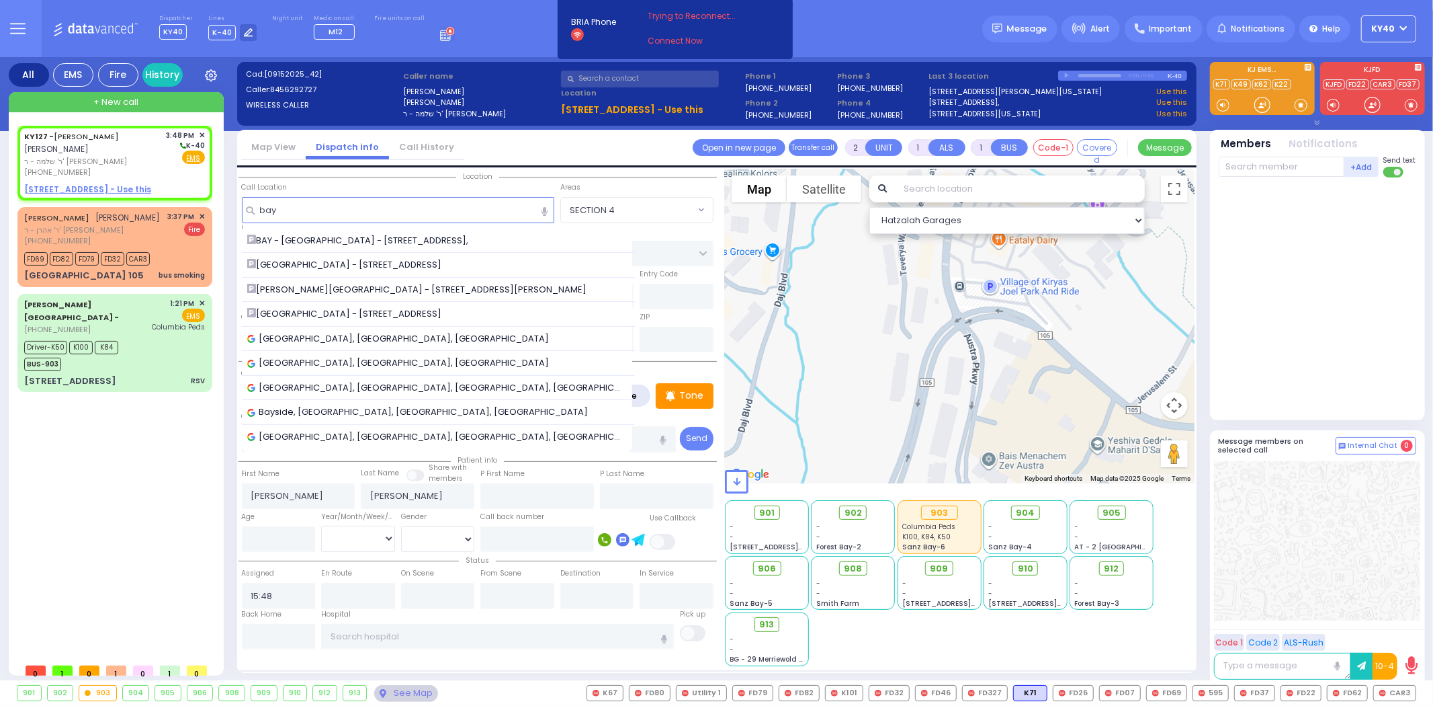
click at [413, 238] on span "BAY - Forest Garage - 63 Forest Rd," at bounding box center [360, 240] width 226 height 13
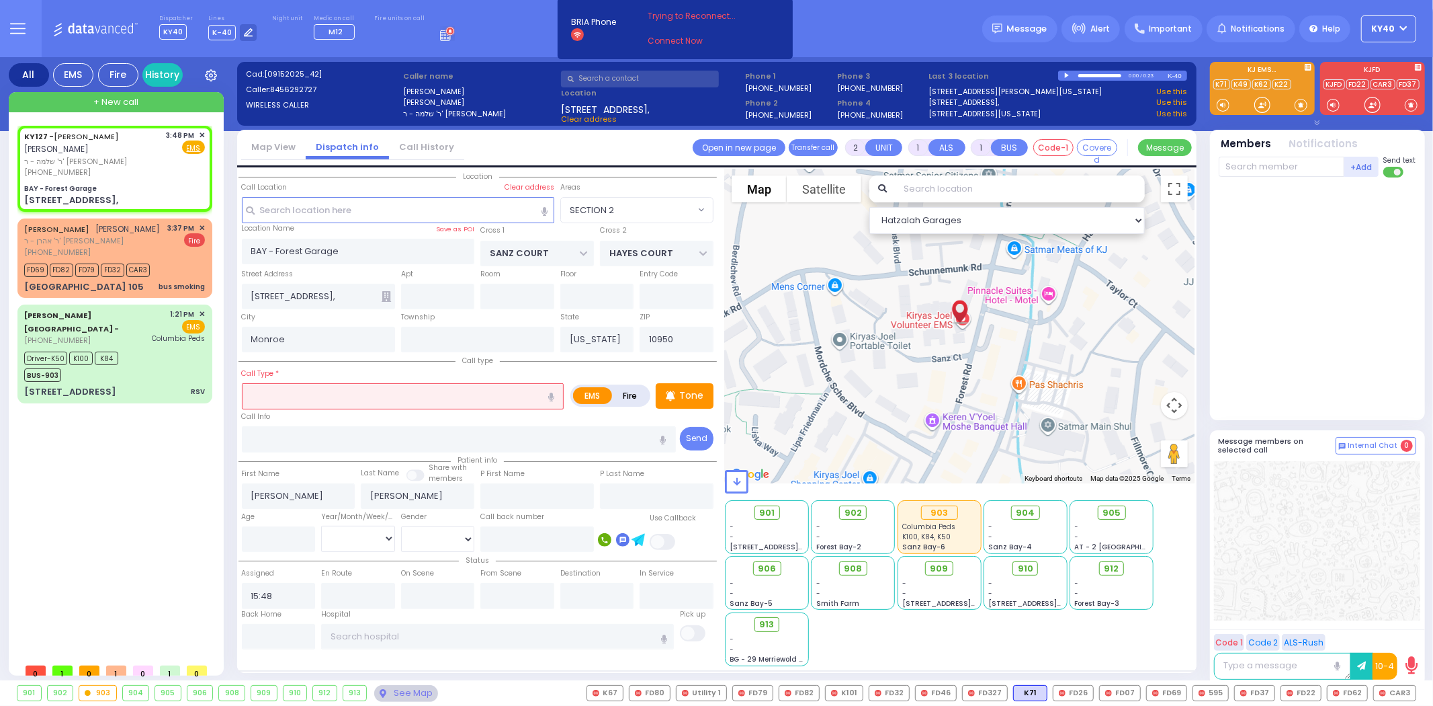
drag, startPoint x: 362, startPoint y: 394, endPoint x: 357, endPoint y: 365, distance: 29.3
click at [358, 394] on input "text" at bounding box center [403, 396] width 323 height 26
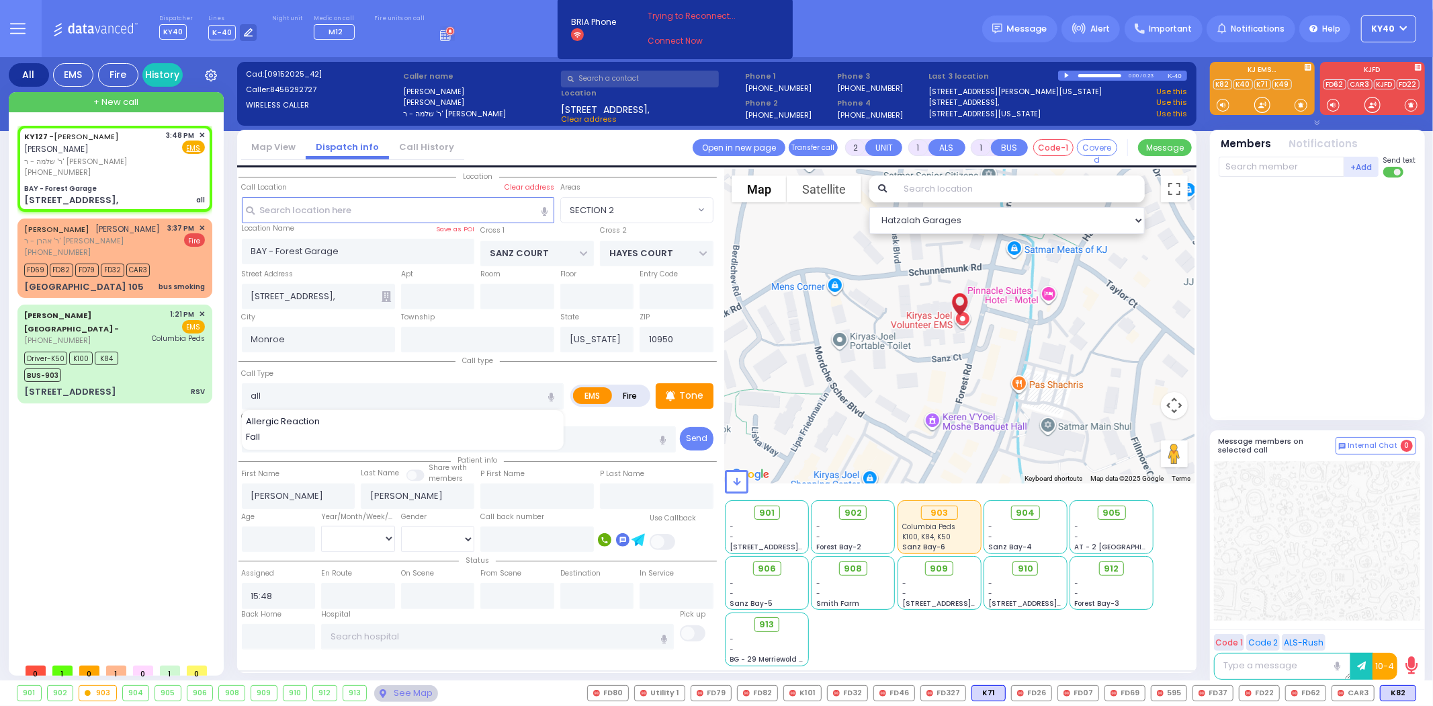
click at [285, 417] on span "Allergic Reaction" at bounding box center [285, 421] width 79 height 13
drag, startPoint x: 1396, startPoint y: 687, endPoint x: 1388, endPoint y: 665, distance: 22.7
click at [0, 0] on span "K82" at bounding box center [0, 0] width 0 height 0
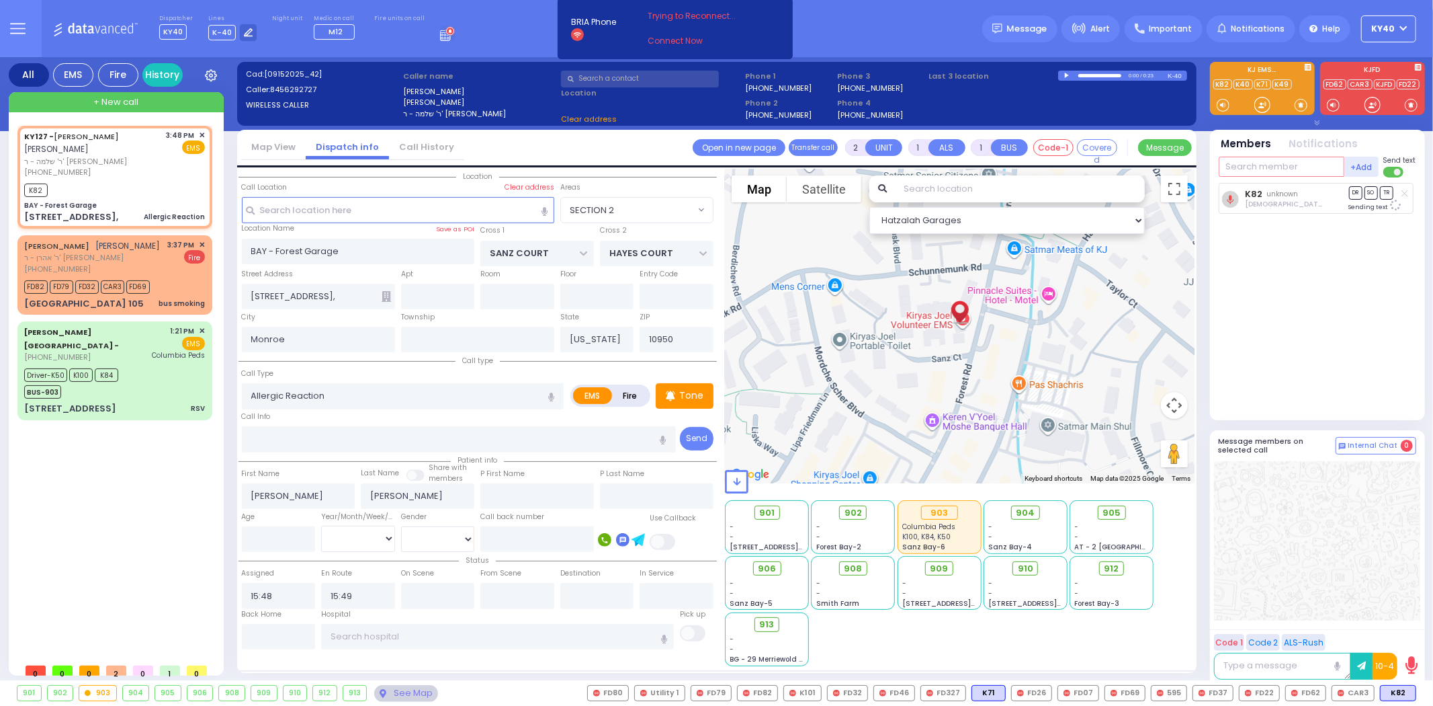
drag, startPoint x: 1254, startPoint y: 165, endPoint x: 1245, endPoint y: 170, distance: 10.3
click at [1254, 163] on input "text" at bounding box center [1282, 167] width 126 height 20
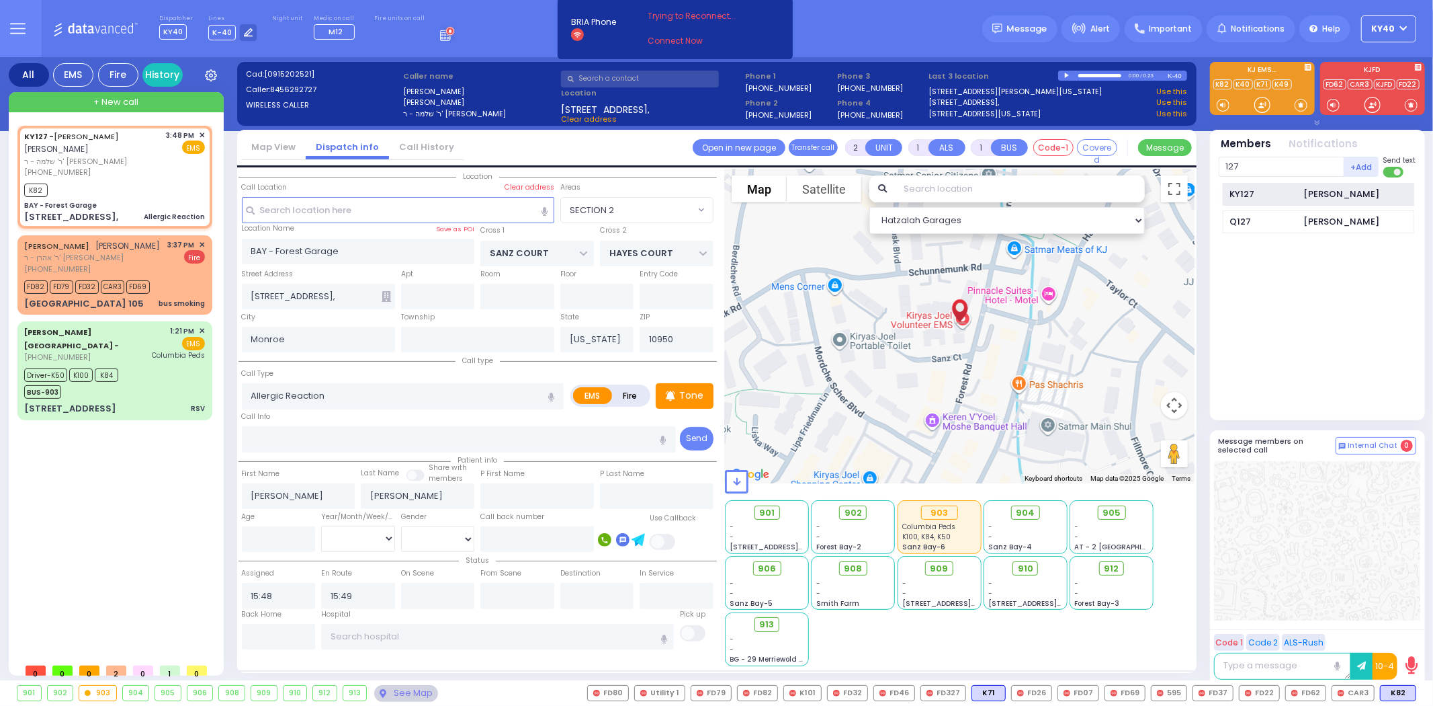
click at [1291, 196] on div "KY127" at bounding box center [1263, 193] width 67 height 13
select select "SECTION 2"
select select
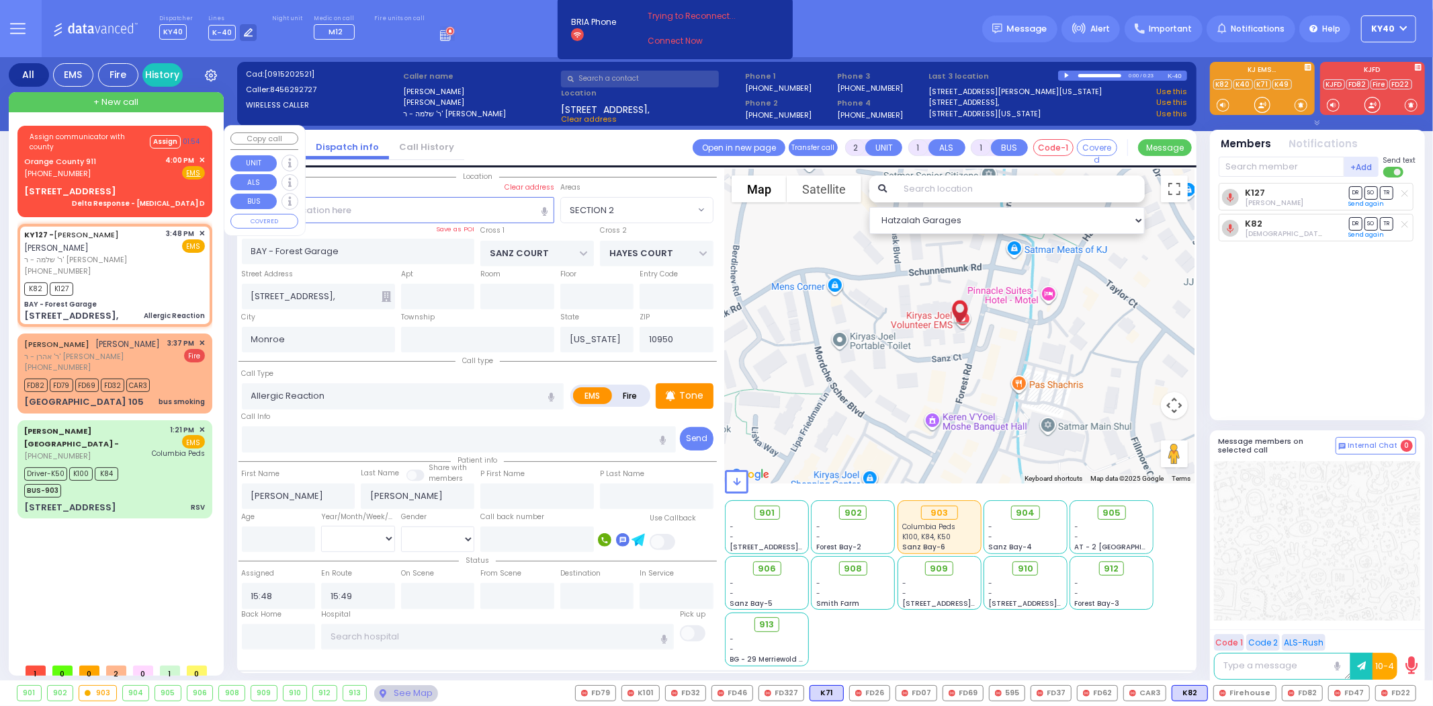
click at [112, 173] on div "Orange County 911 [PHONE_NUMBER] 4:00 PM ✕ Fire EMS" at bounding box center [114, 167] width 181 height 25
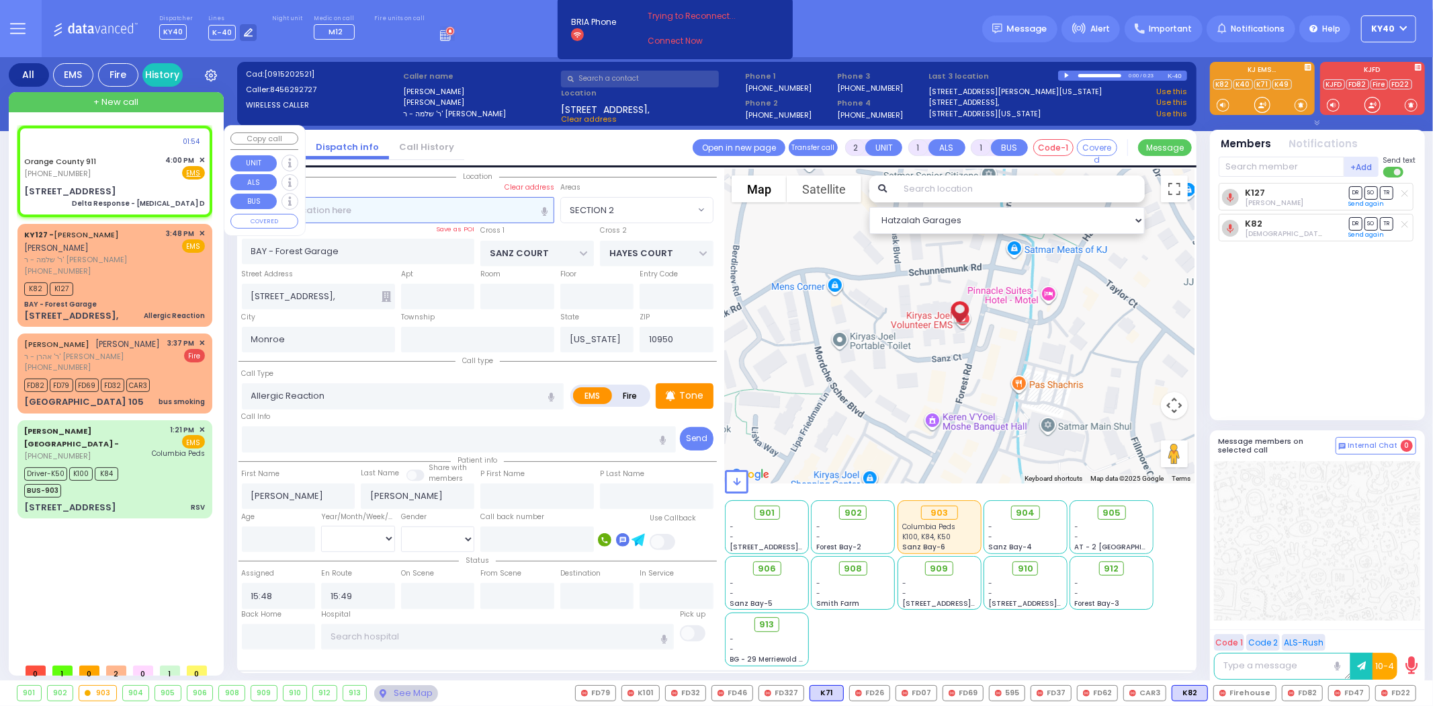
type input "6"
select select
type input "Delta Response - [MEDICAL_DATA] D"
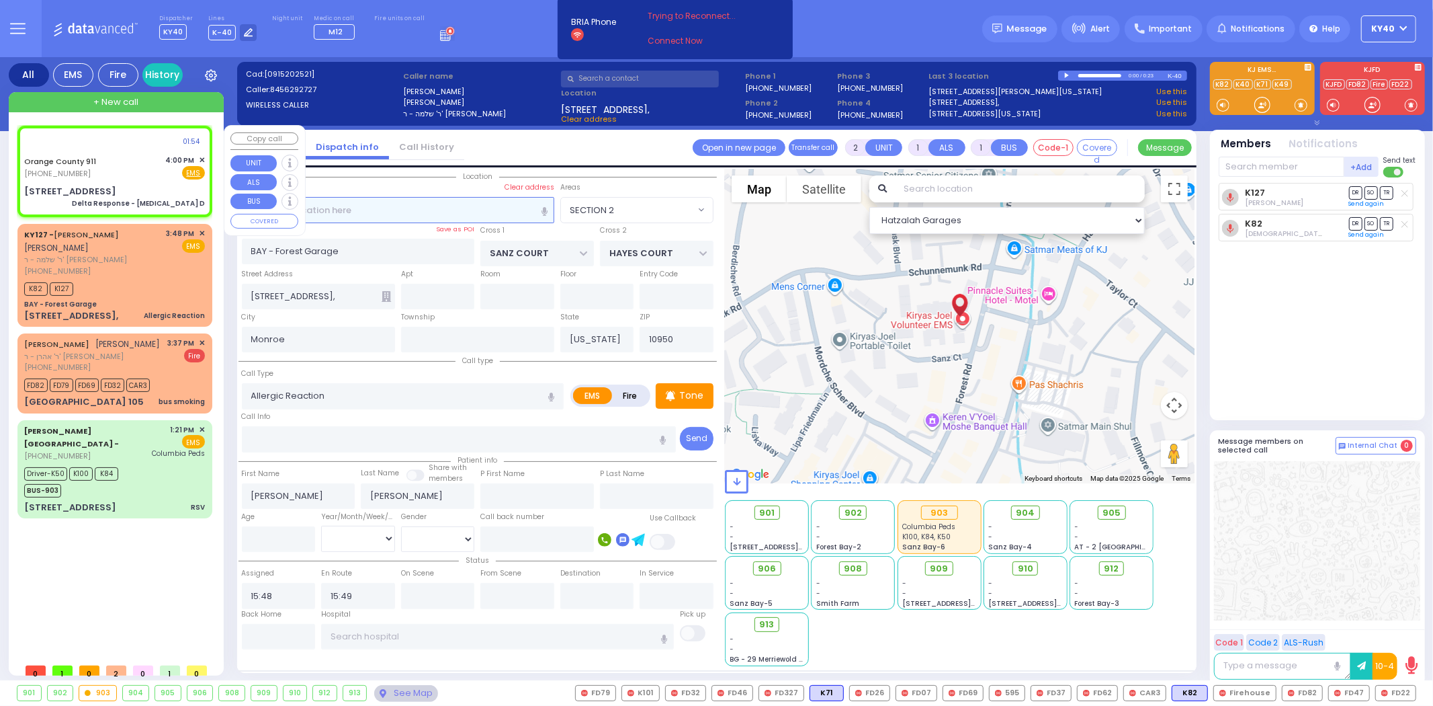
radio input "true"
type input "Nature: : Delta Response - [MEDICAL_DATA] D Address: : [STREET_ADDRESS][GEOGRAP…"
select select
select select "Hatzalah Garages"
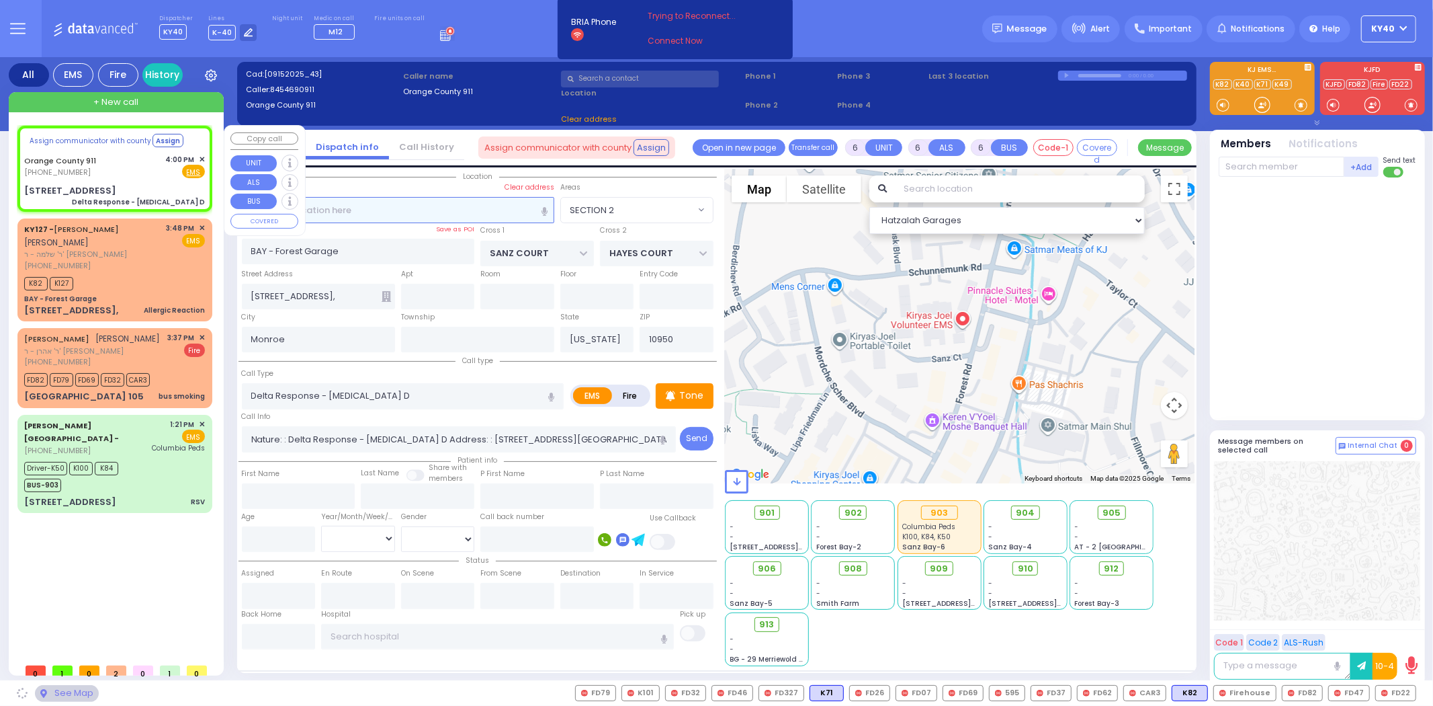
select select
radio input "true"
select select
select select "Hatzalah Garages"
type input "[STREET_ADDRESS]"
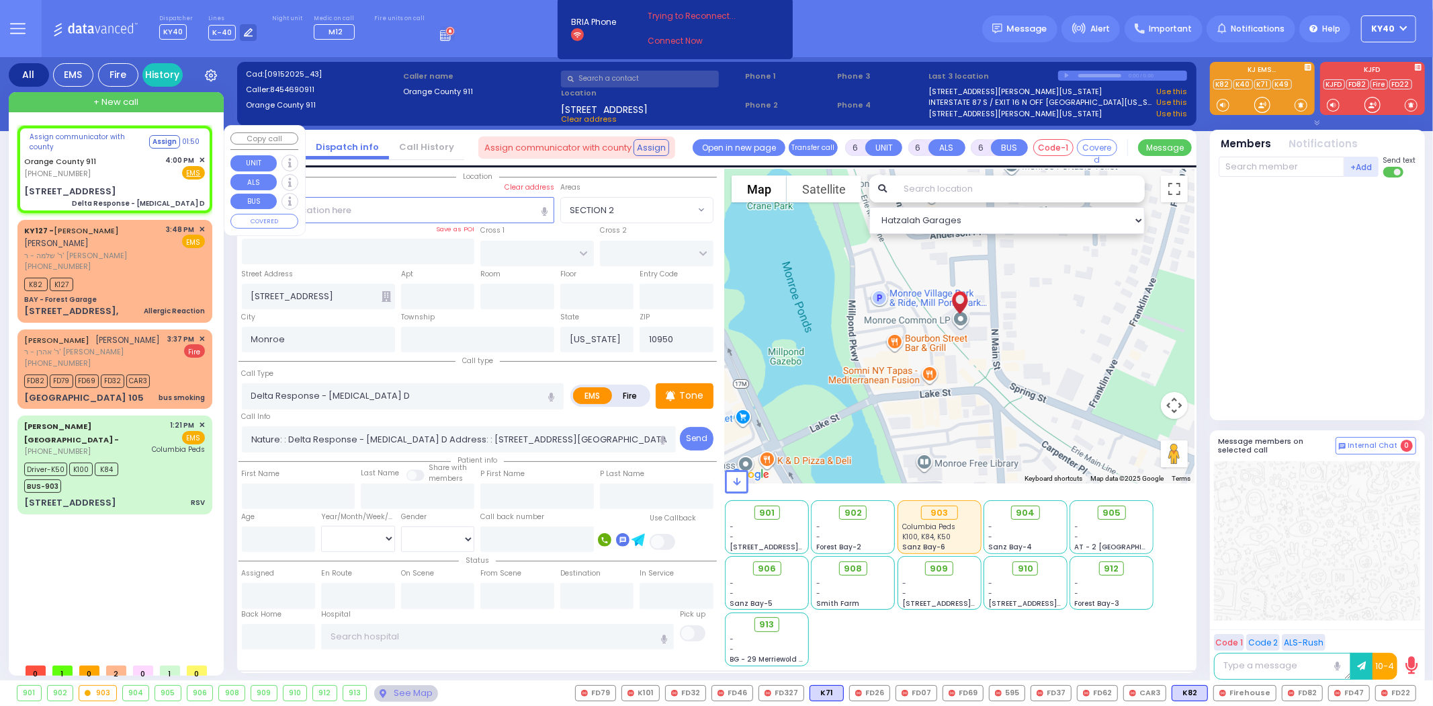
click at [136, 169] on div "Orange County 911 [PHONE_NUMBER] 4:00 PM ✕ Fire EMS" at bounding box center [114, 167] width 181 height 25
select select
radio input "true"
select select
select select "Hatzalah Garages"
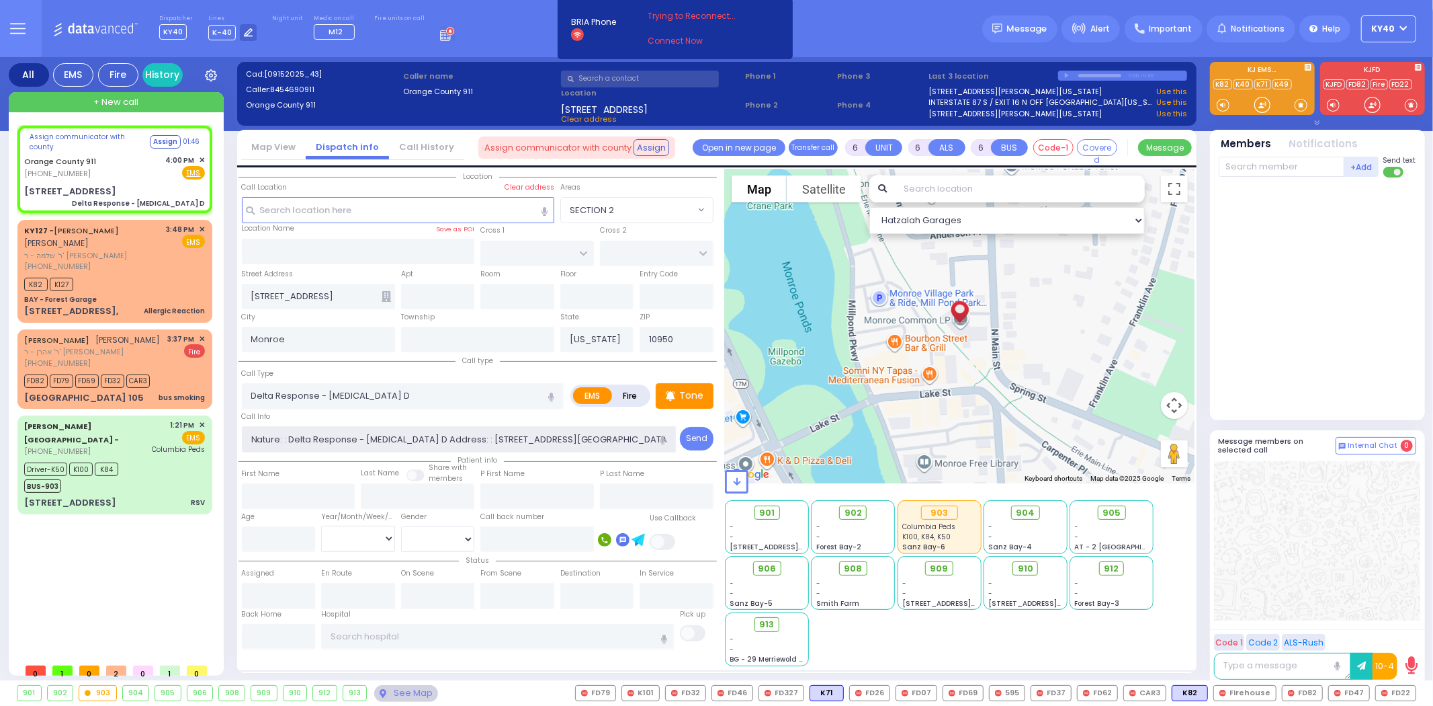
click at [408, 433] on input "Nature: : Delta Response - Chest Pain D Address: : 5 N Main St APT 21, 10950 Cr…" at bounding box center [459, 439] width 434 height 26
click at [89, 152] on div "Assign communicator with county Assign 01:14" at bounding box center [114, 143] width 181 height 26
select select
radio input "true"
select select
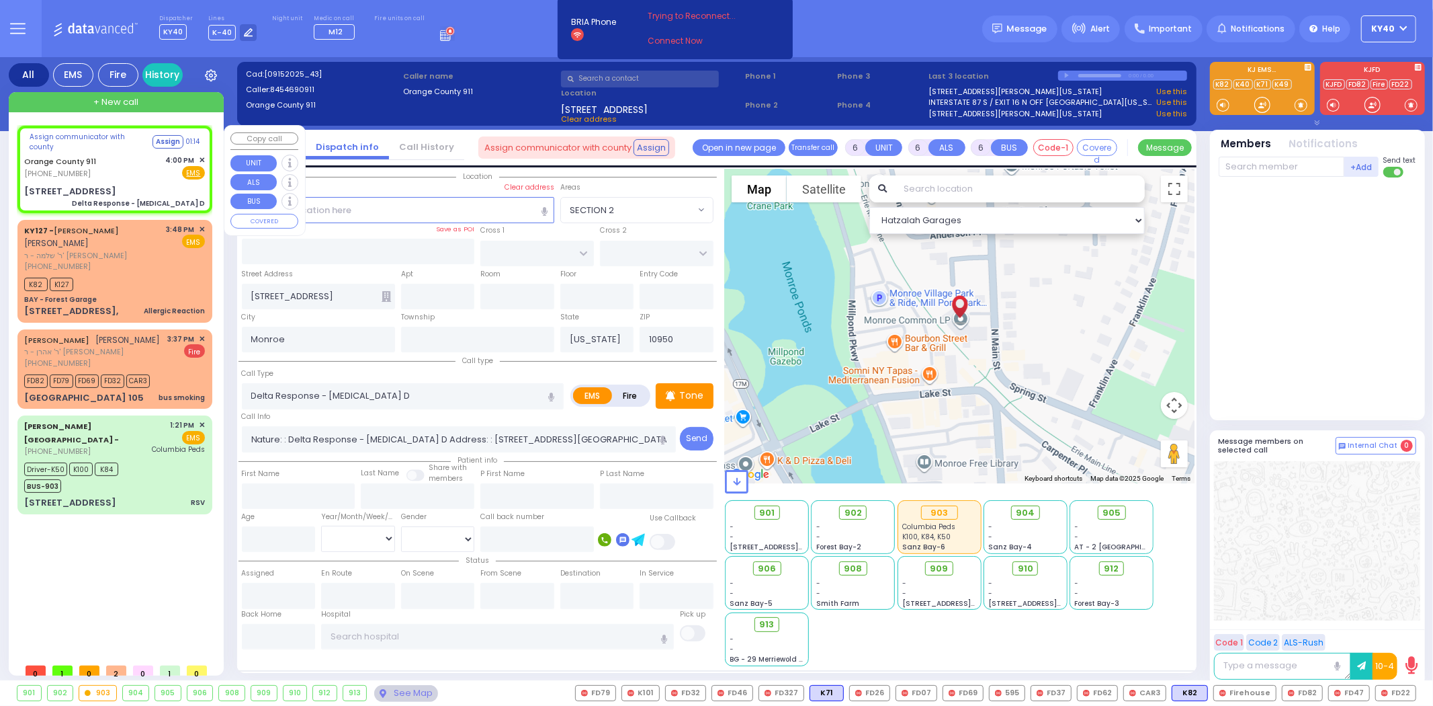
select select "Hatzalah Garages"
click at [91, 150] on div "Assign communicator with county Assign 00:48" at bounding box center [114, 141] width 181 height 22
select select
radio input "true"
select select
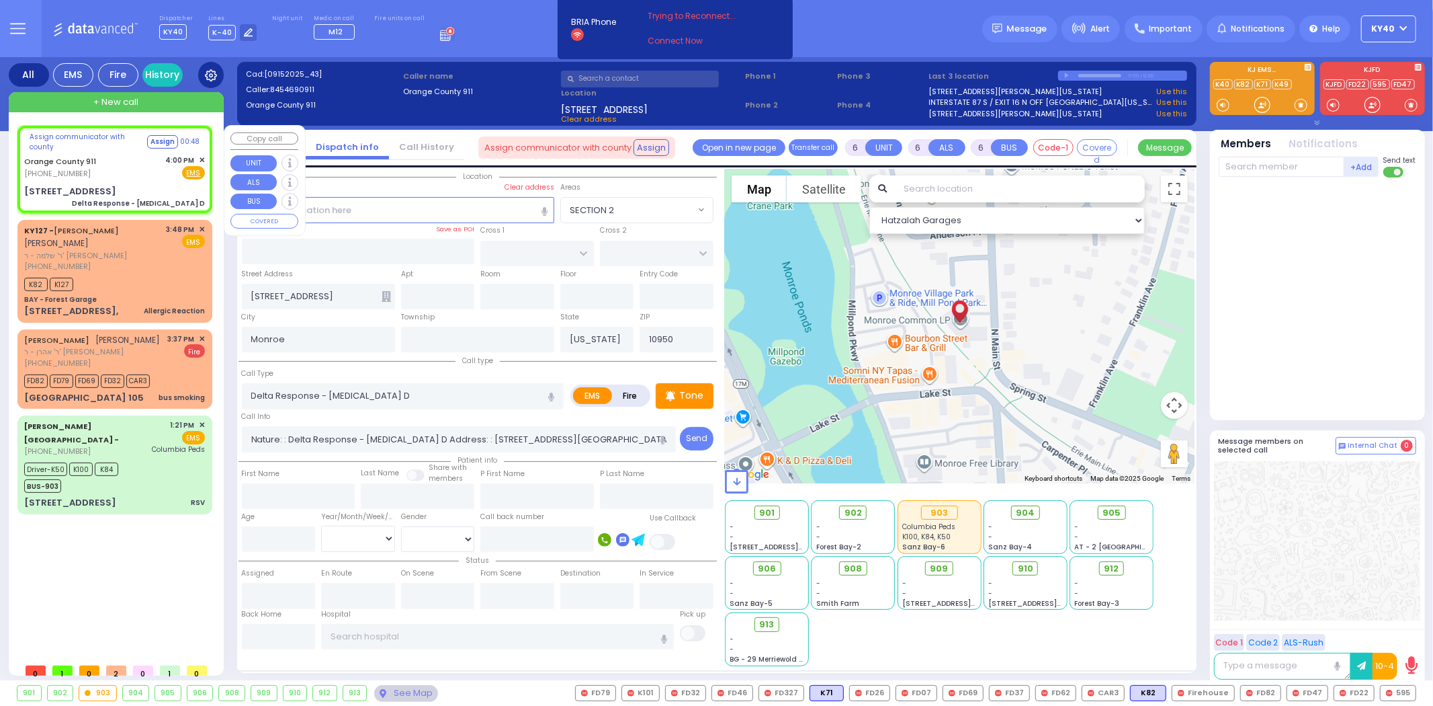
select select "Hatzalah Garages"
click at [162, 229] on div "KY127 - AVRUM JACOB HOFMAN אברהם יעקב האפמאן" at bounding box center [93, 237] width 138 height 26
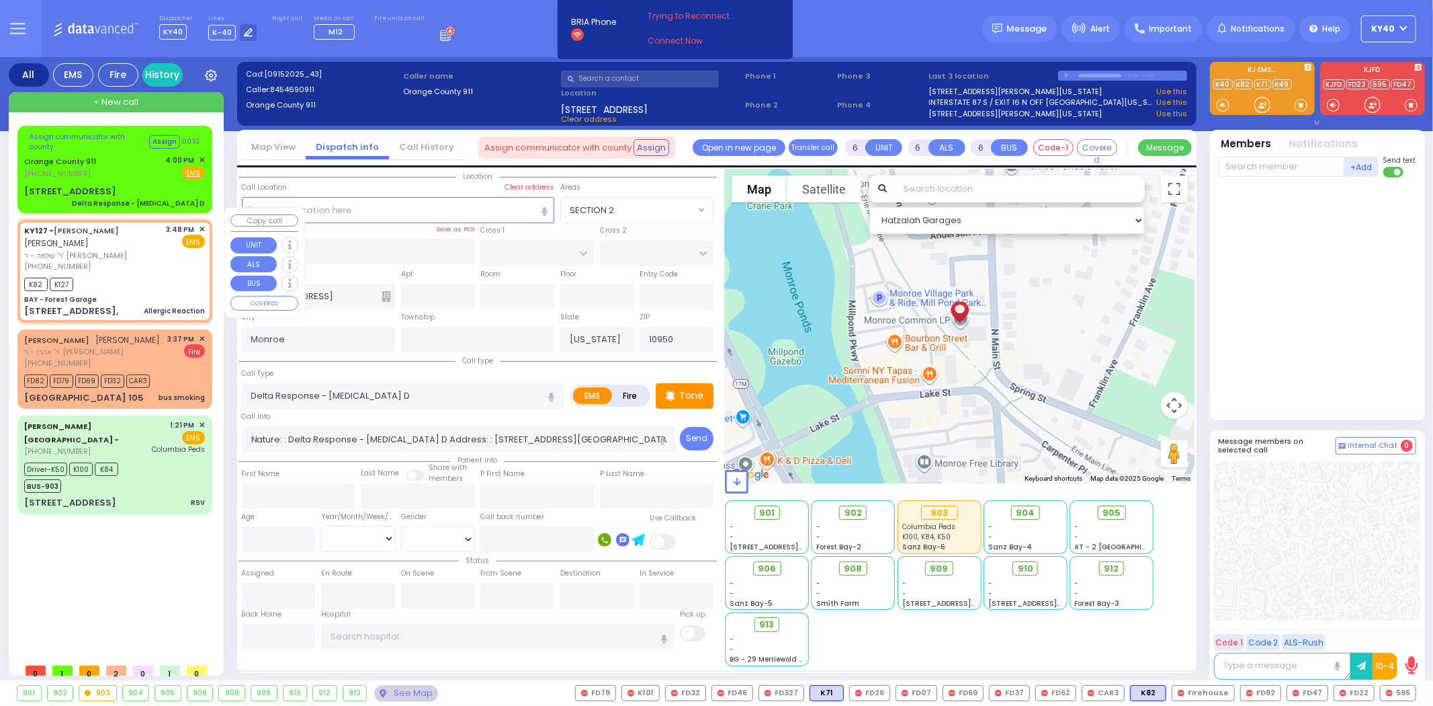
type input "2"
type input "1"
select select
type input "Allergic Reaction"
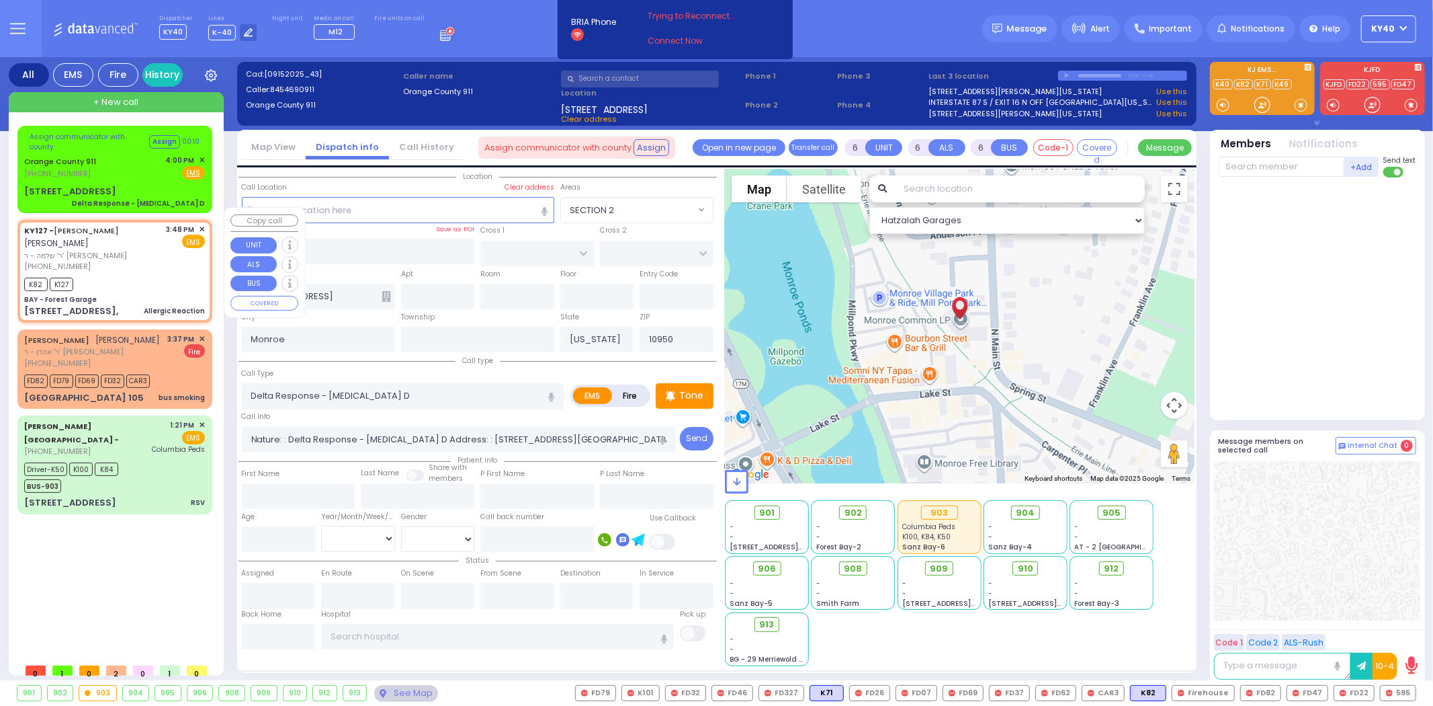
radio input "true"
type input "AVRUM JACOB"
type input "HOFMAN"
select select
type input "15:48"
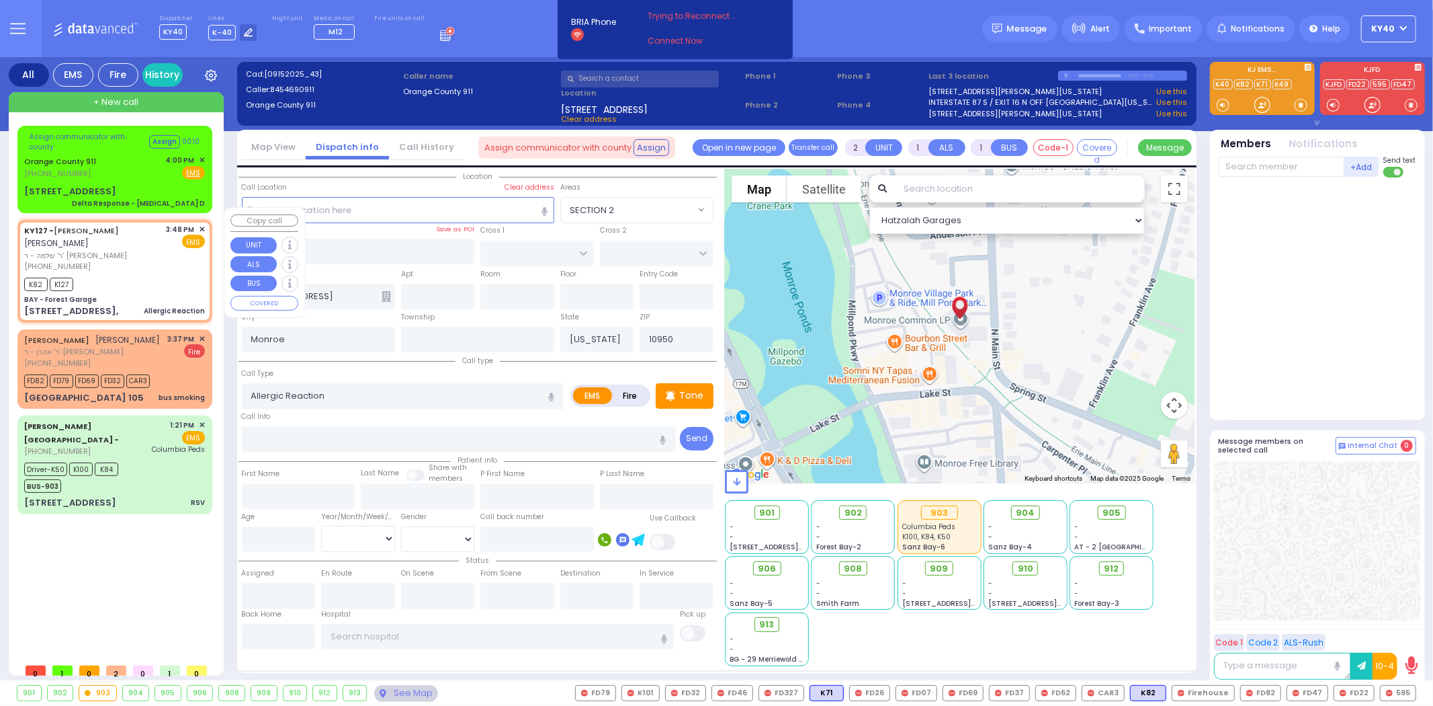
type input "15:49"
type input "BAY - Forest Garage"
type input "SANZ COURT"
type input "HAYES COURT"
type input "63 Forest Rd,"
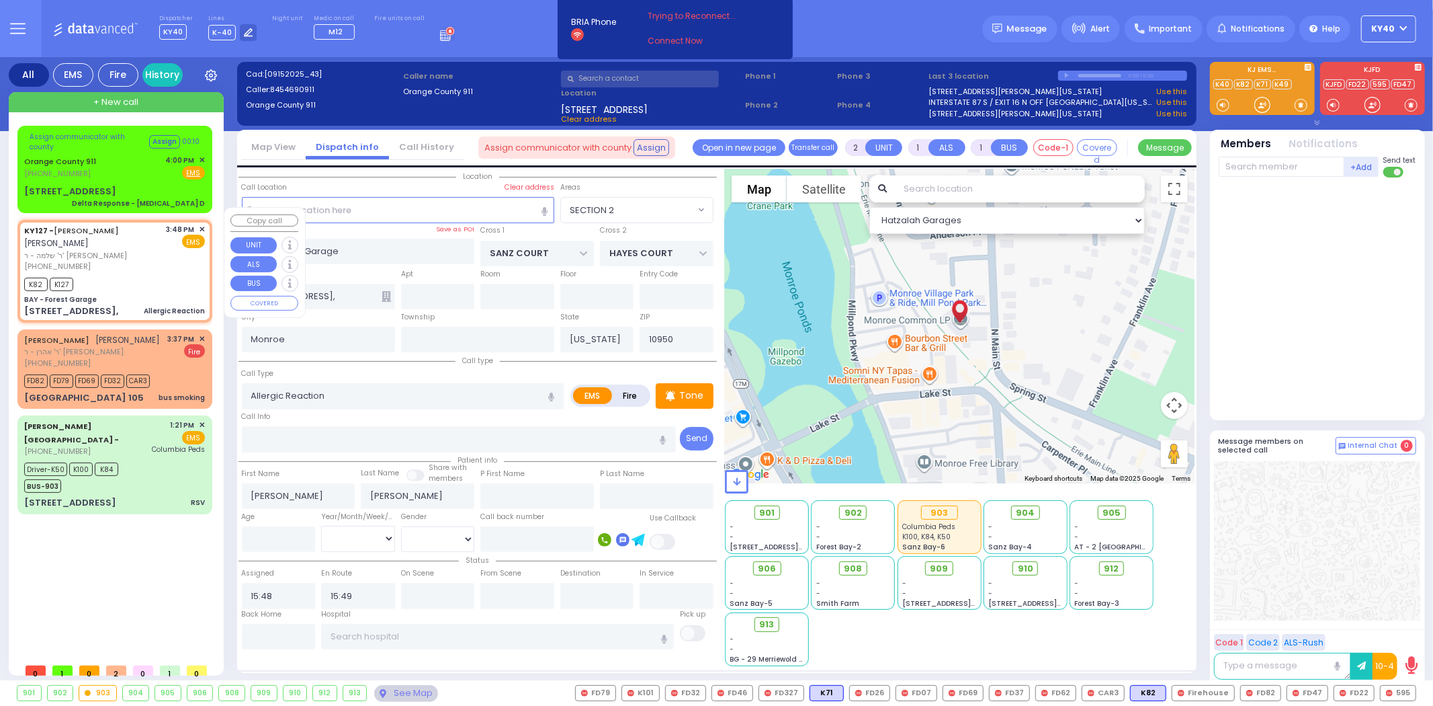
select select "SECTION 2"
select select "Hatzalah Garages"
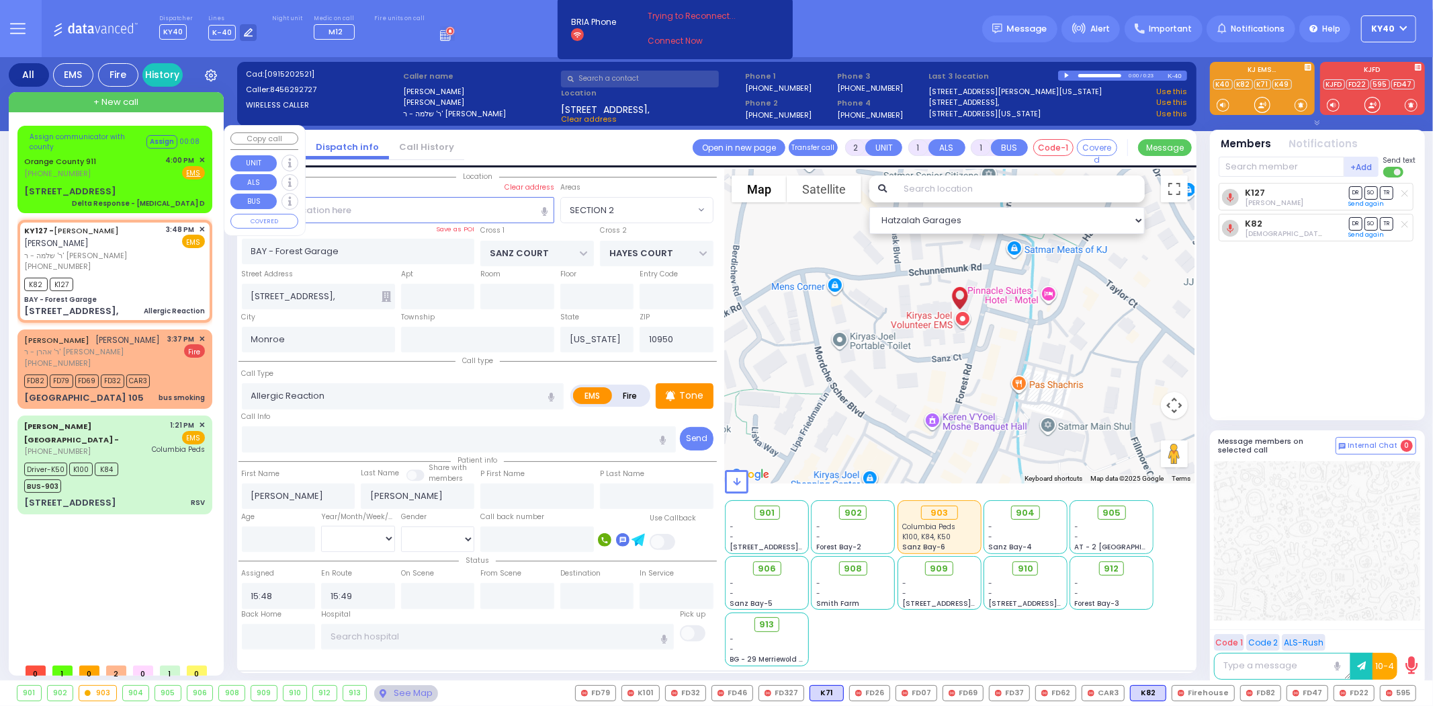
click at [203, 155] on span "✕" at bounding box center [202, 160] width 6 height 11
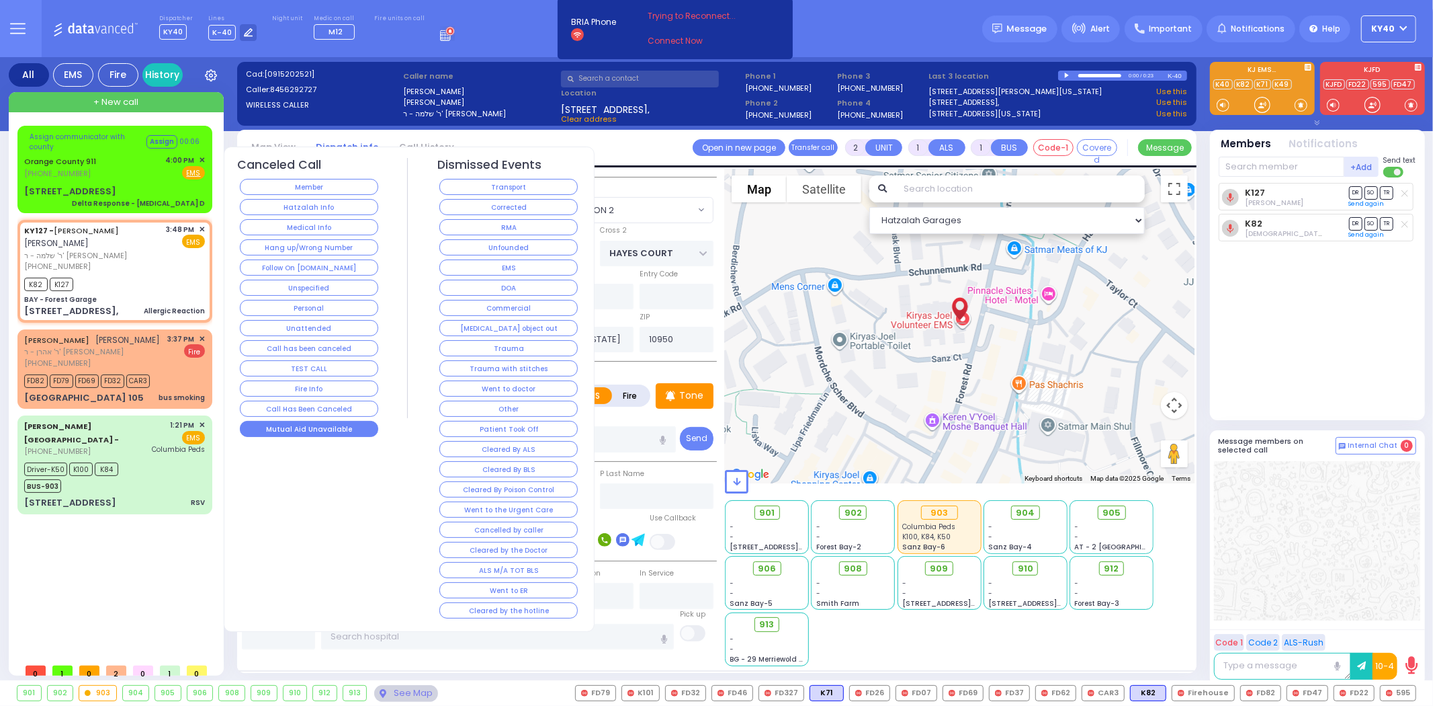
click at [314, 429] on button "Mutual Aid Unavailable" at bounding box center [309, 429] width 138 height 16
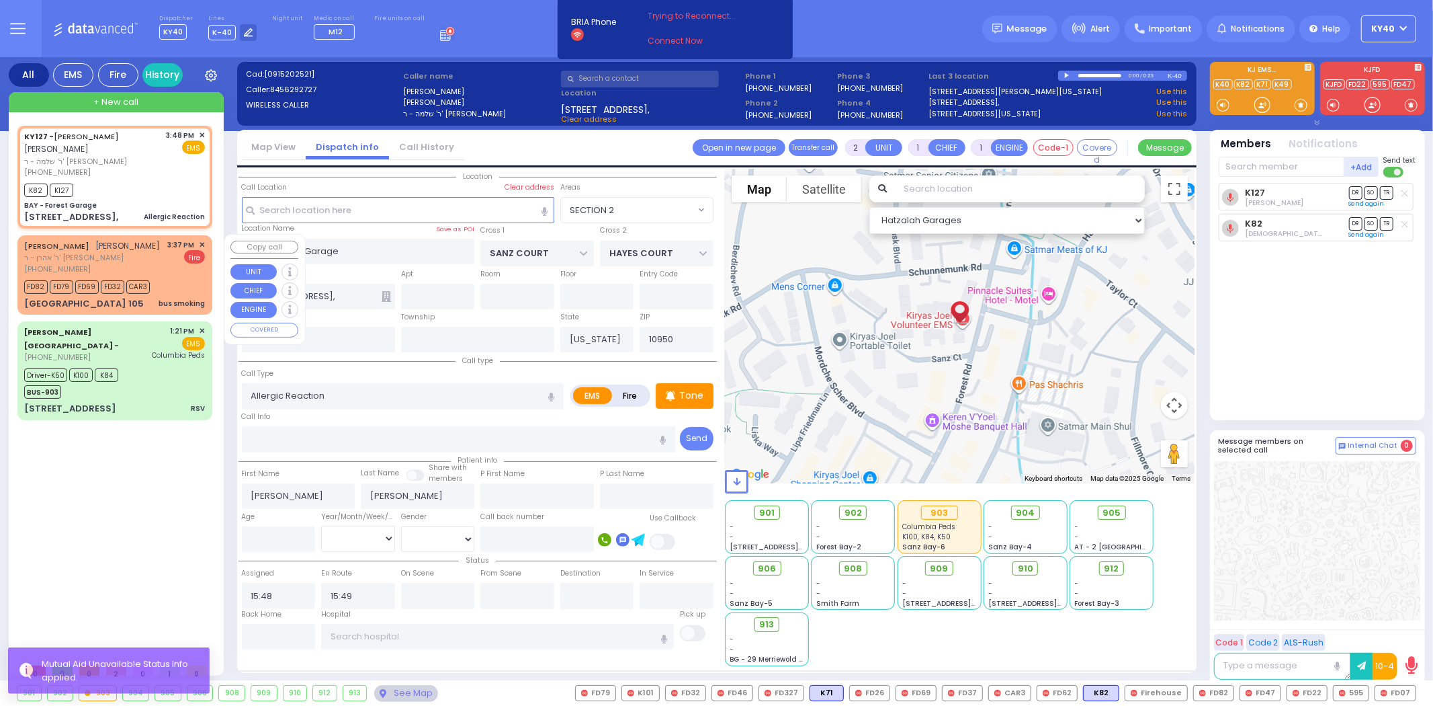
click at [172, 269] on div "3:37 PM ✕ Fire" at bounding box center [187, 257] width 38 height 36
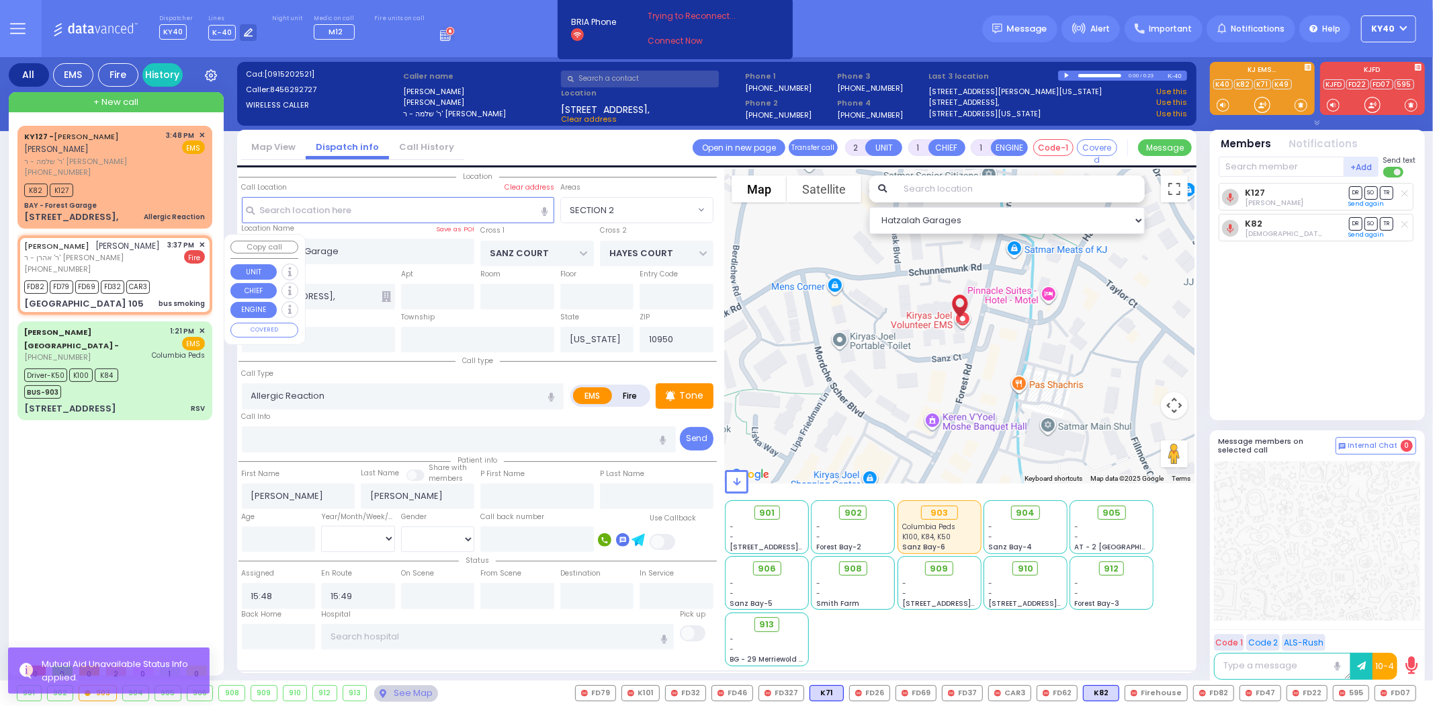
select select
type input "bus smoking"
radio input "false"
radio input "true"
type input "JOEL"
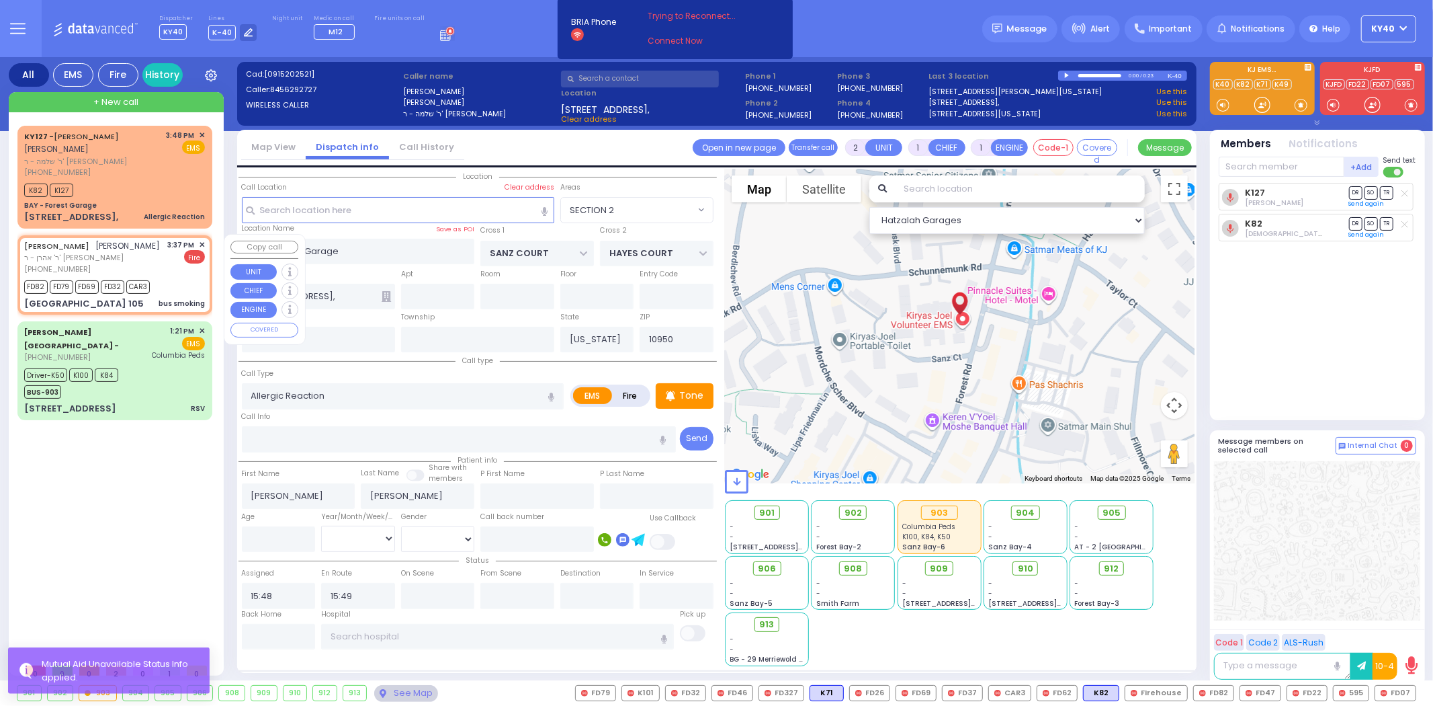
type input "WEINBERGER"
select select
type input "15:37"
type input "15:39"
type input "[GEOGRAPHIC_DATA]"
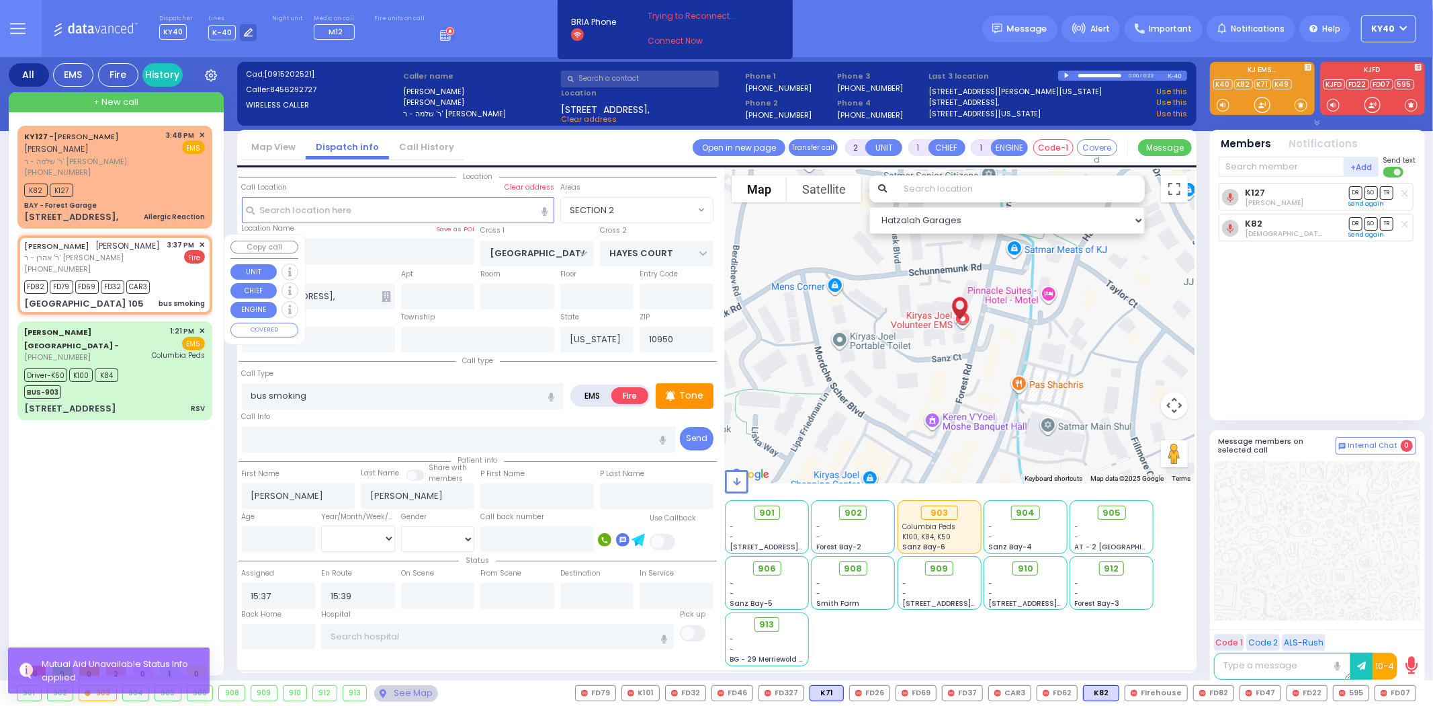
type input "COUNTY ROUTE 105"
type input "Bakertown Rd & County Rte"
type input "105"
type input "Kiryas Joel"
select select "Hatzalah Garages"
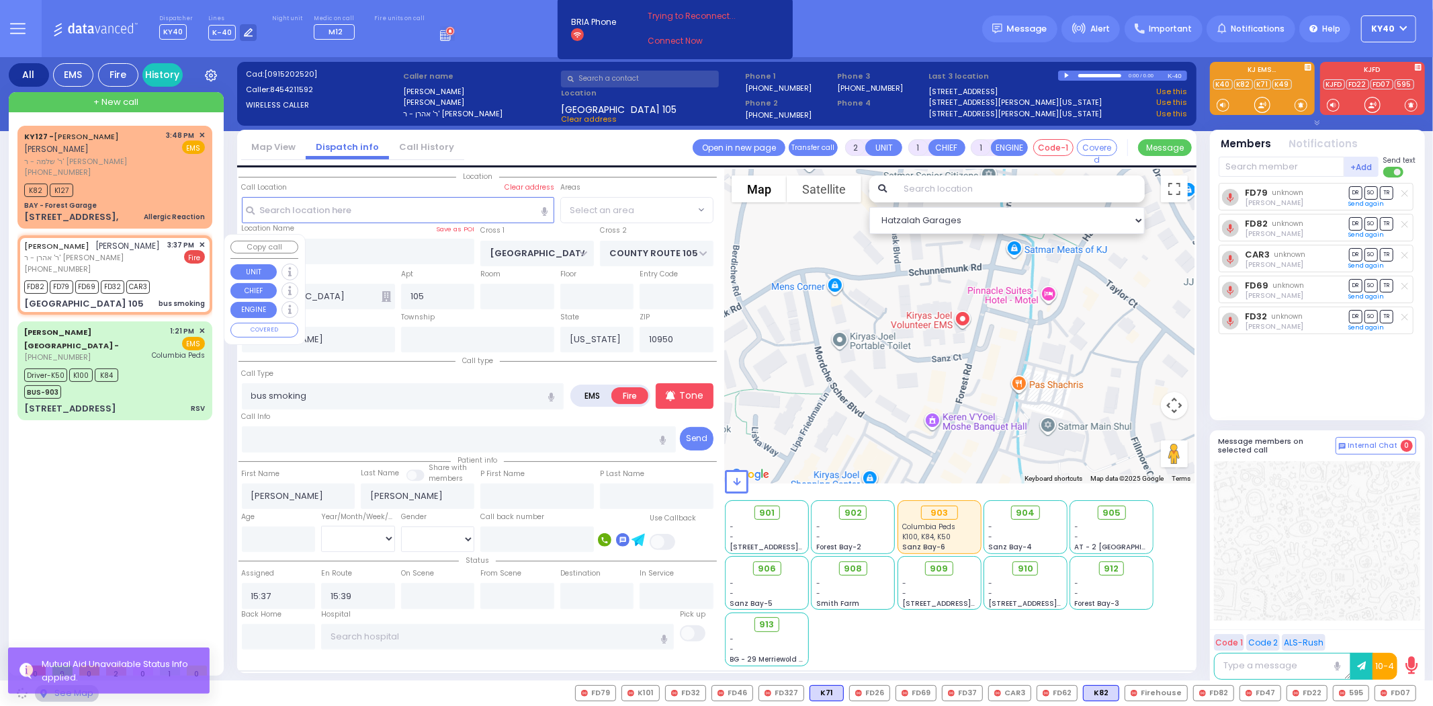
select select "SECTION 4"
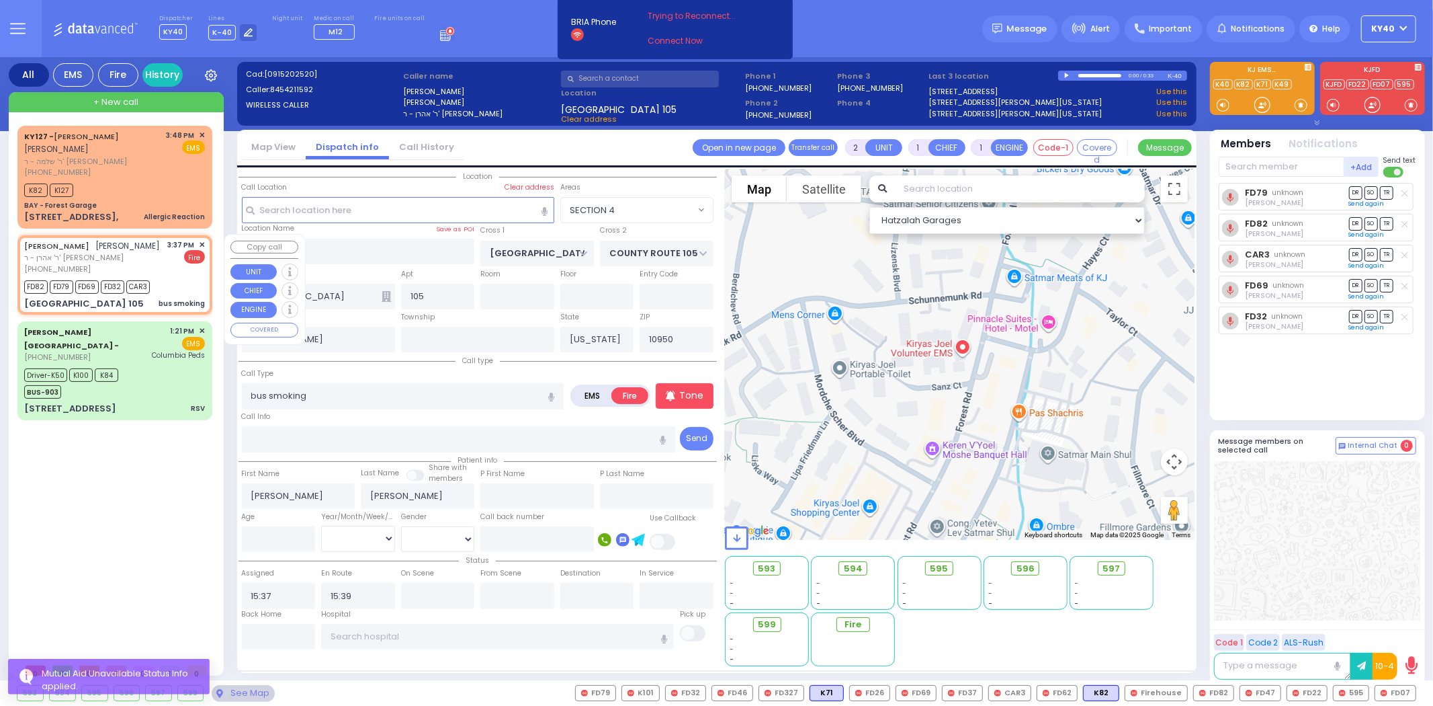
click at [198, 242] on div "3:37 PM ✕" at bounding box center [187, 244] width 38 height 11
select select
radio input "true"
select select
select select "Hatzalah Garages"
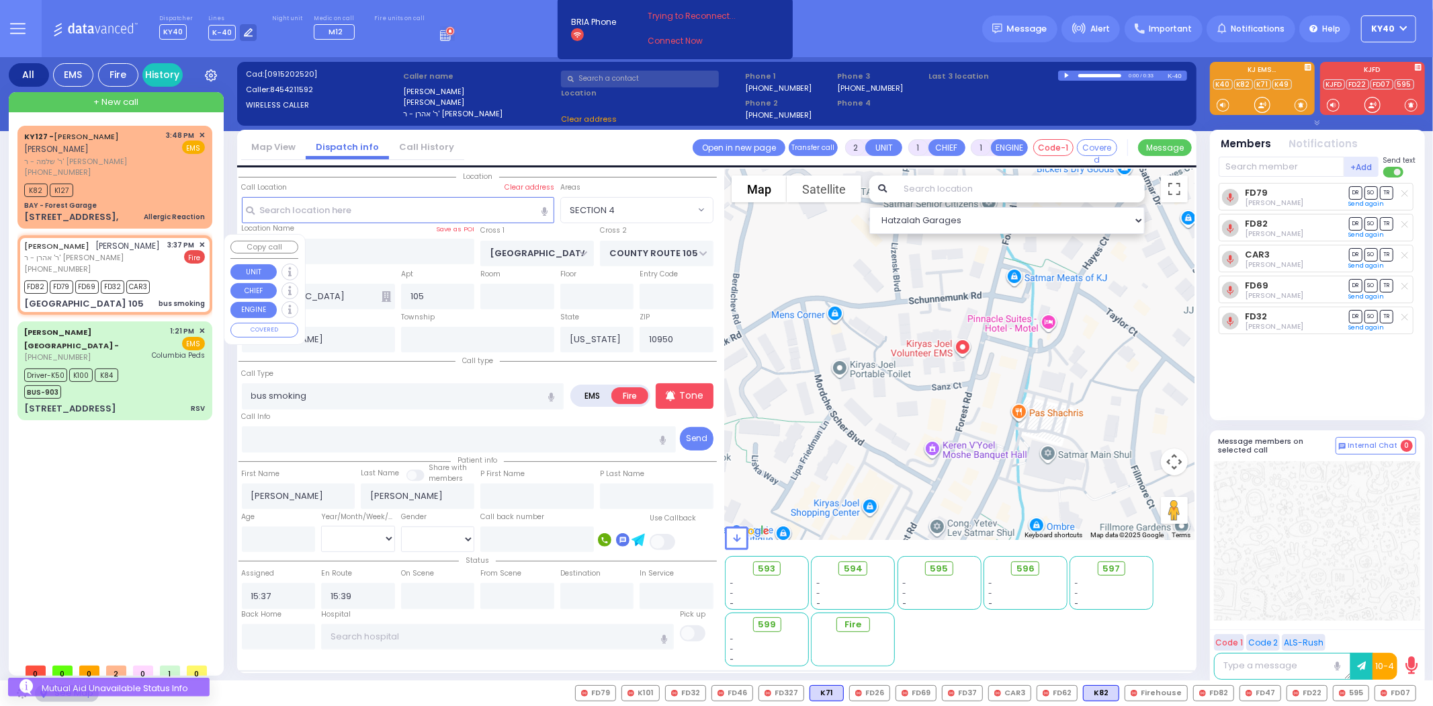
select select "SECTION 4"
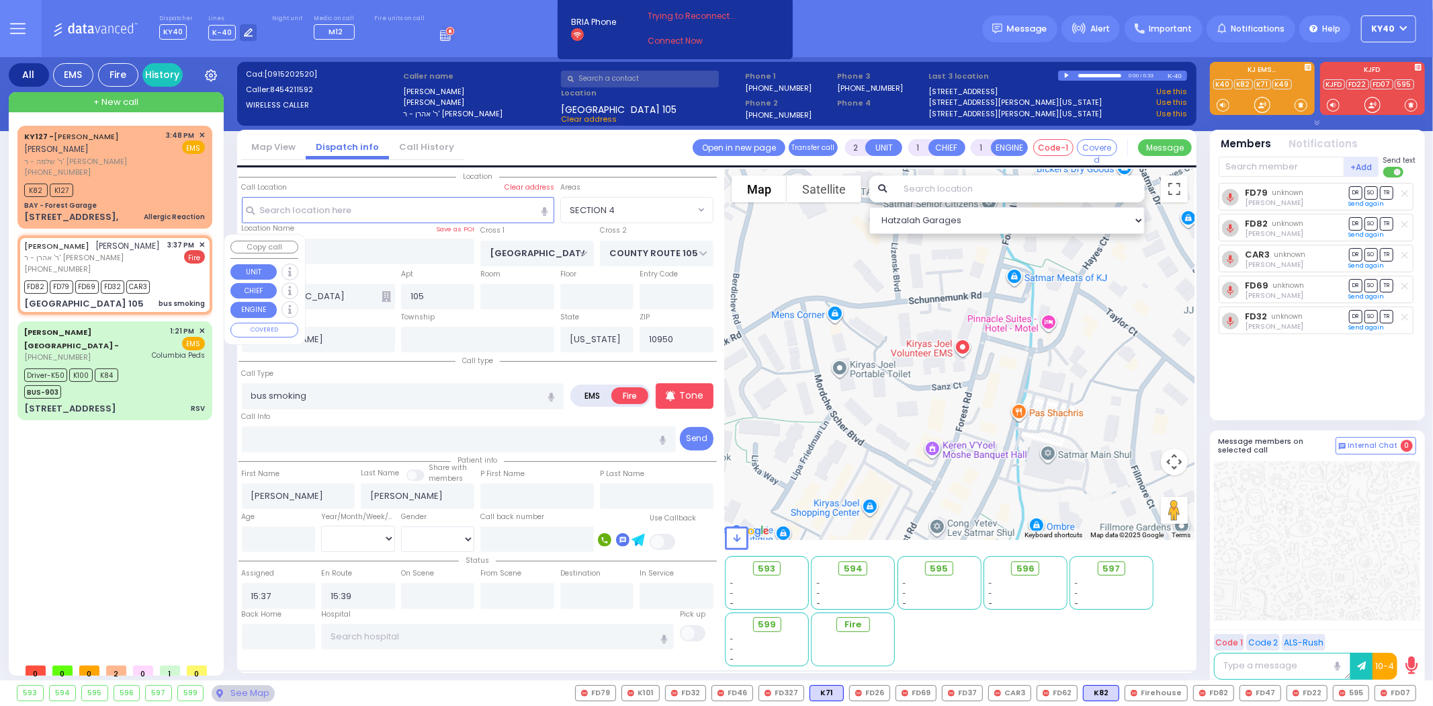
click at [202, 243] on span "✕" at bounding box center [202, 244] width 6 height 11
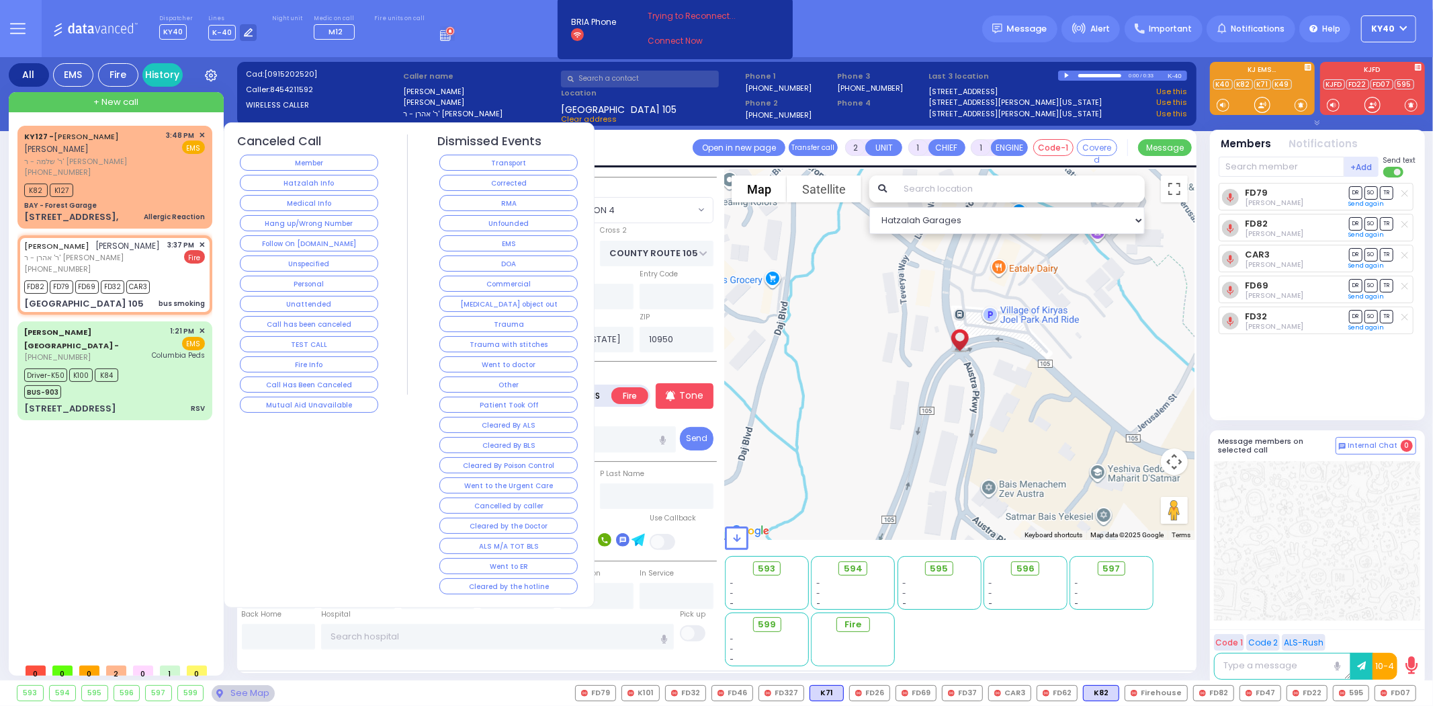
click at [459, 187] on button "Corrected" at bounding box center [508, 183] width 138 height 16
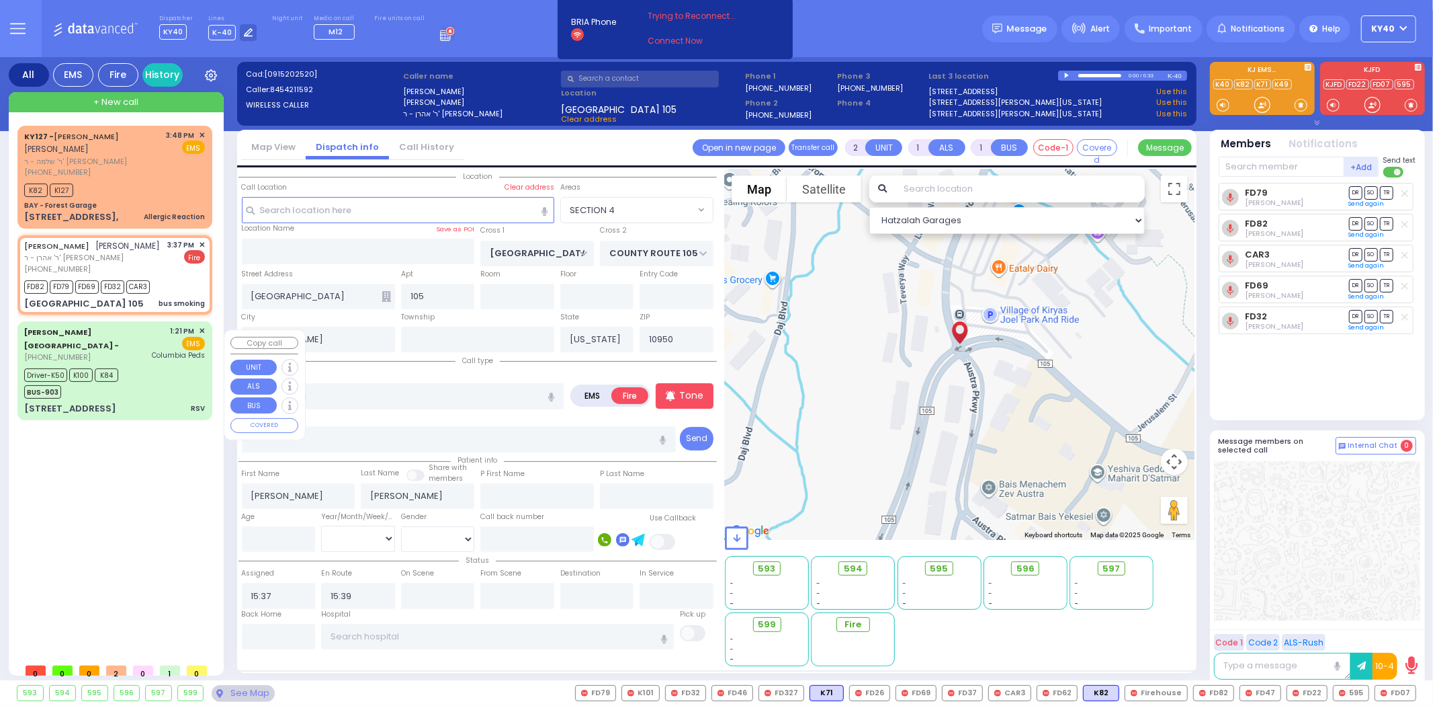
select select
radio input "true"
select select
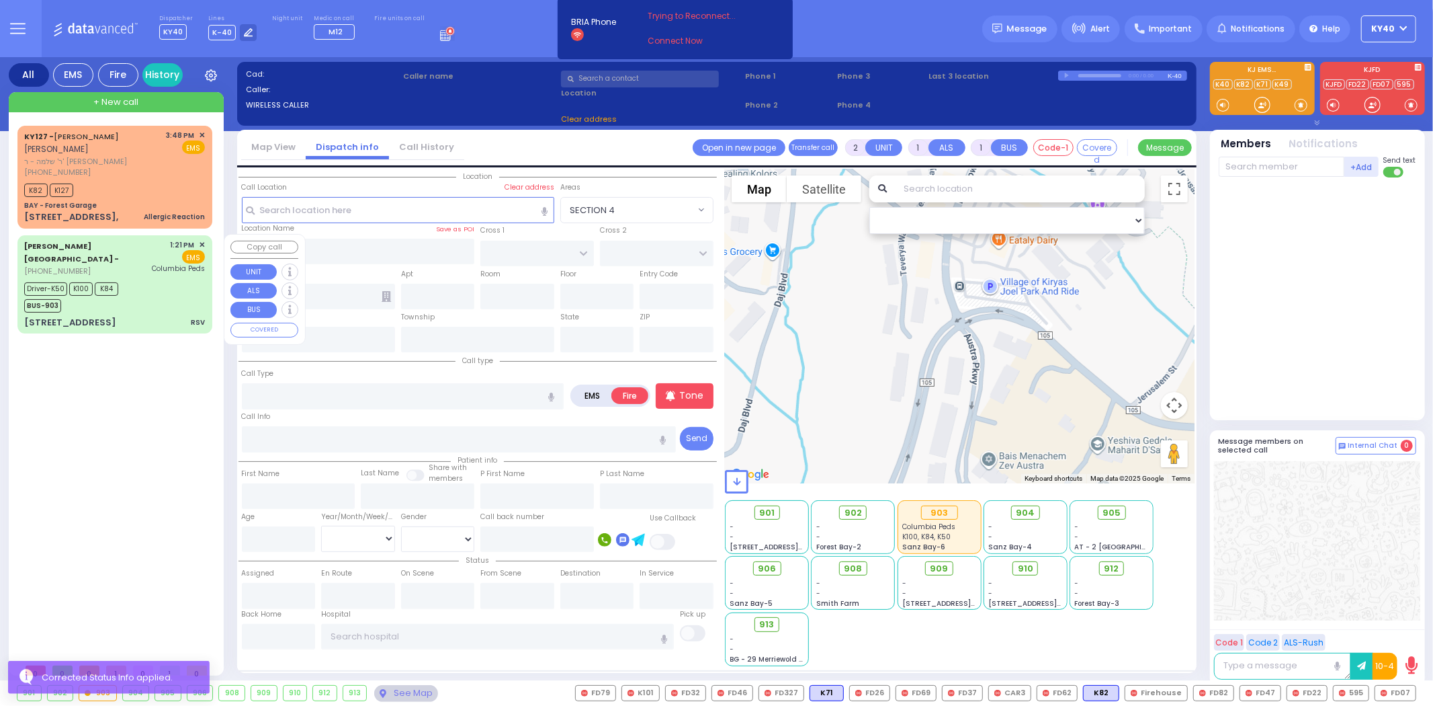
click at [159, 293] on div "Driver-K50 K100 K84 BUS-903" at bounding box center [114, 296] width 181 height 34
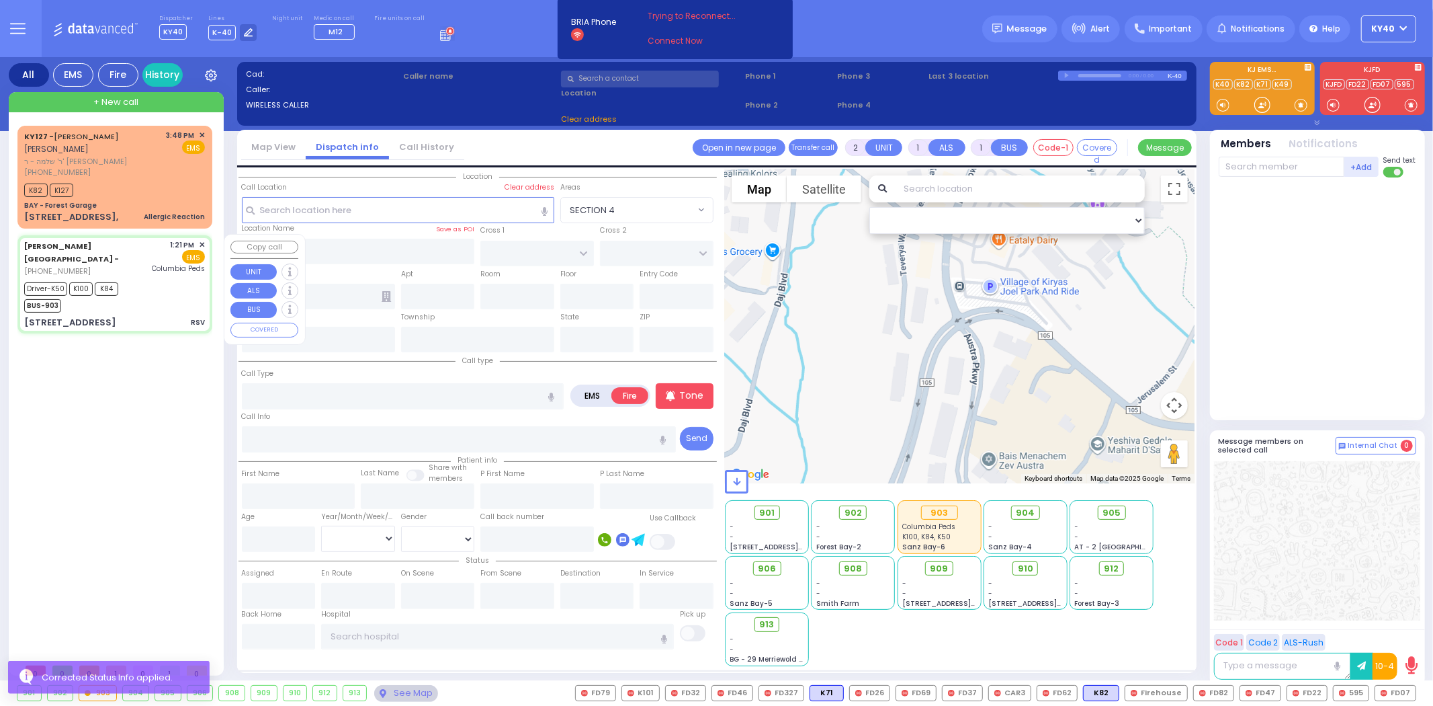
type input "6"
select select
type input "RSV"
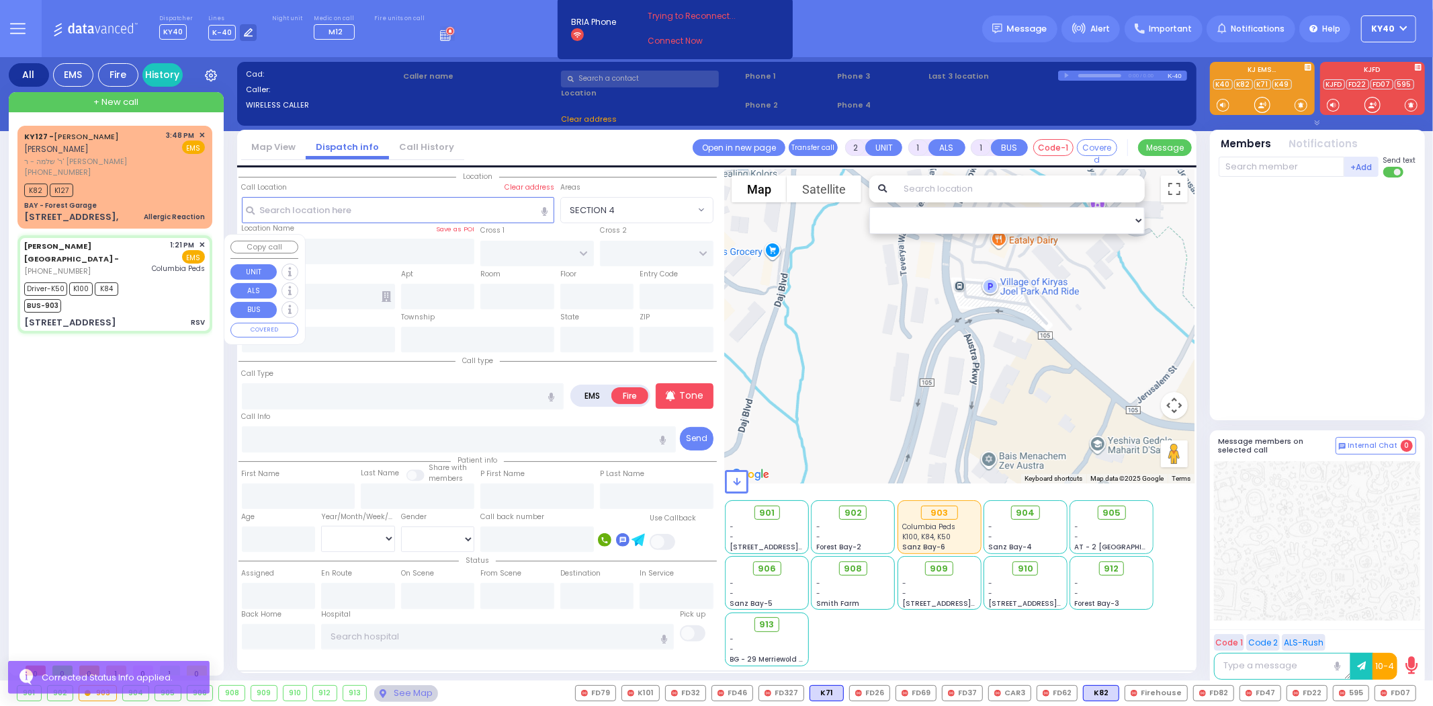
radio input "true"
type input "Shea"
type input "Simon"
type input "1"
select select "Month"
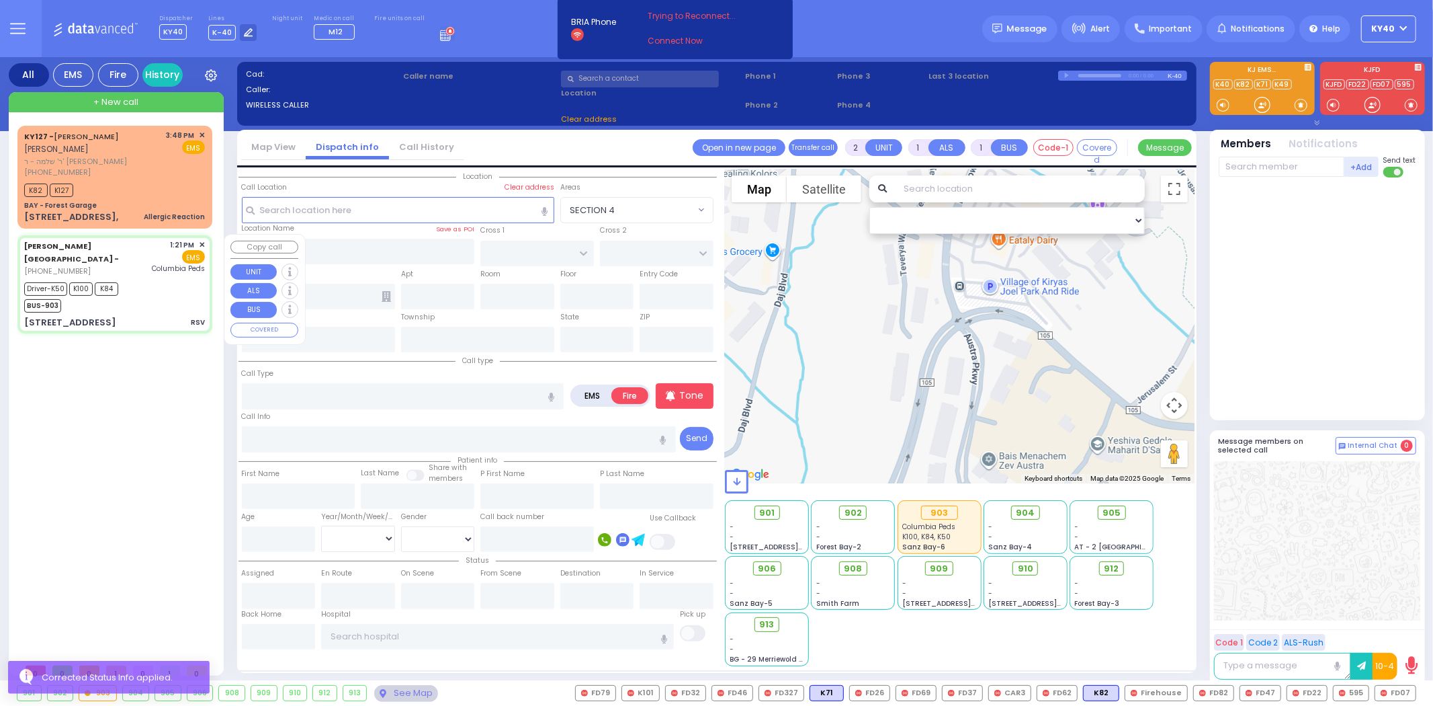
select select "[DEMOGRAPHIC_DATA]"
type input "13:21"
type input "13:24"
type input "13:25"
type input "13:42"
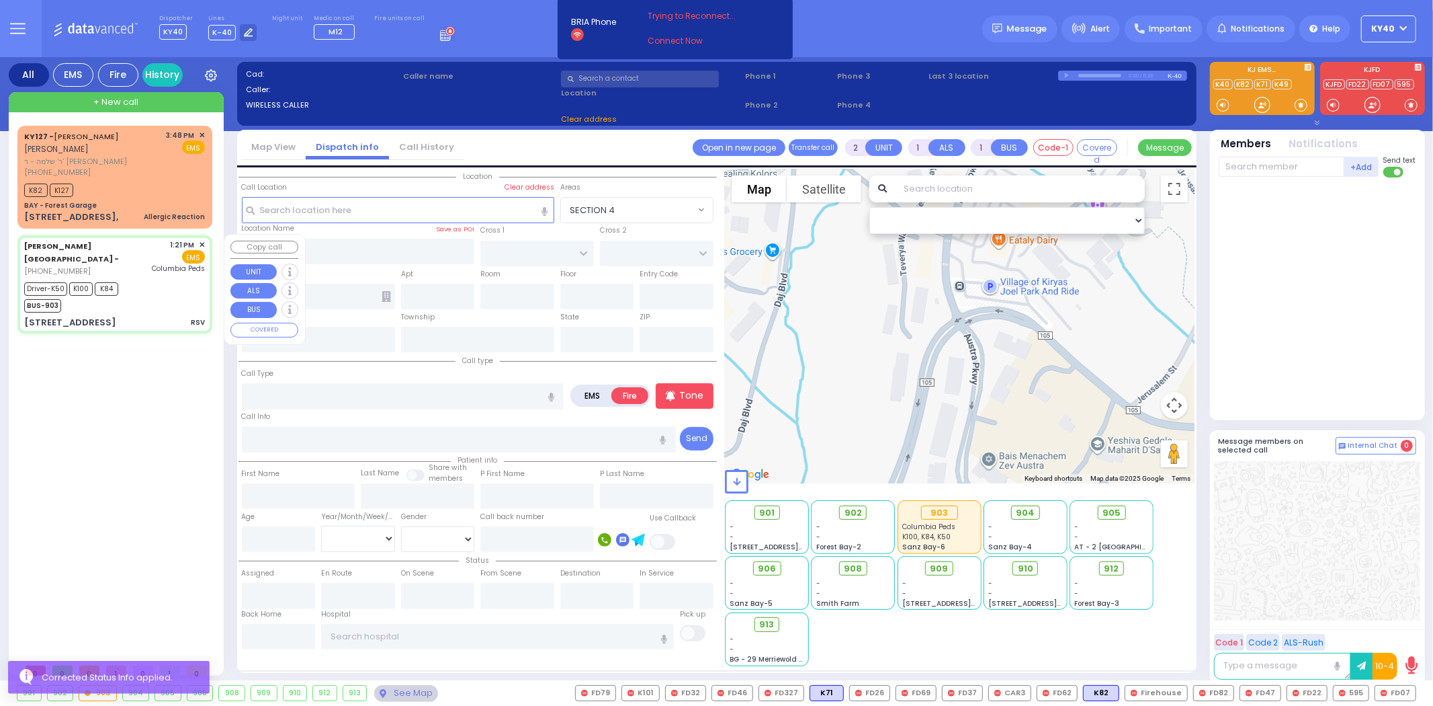
type input "14:31"
type input "14:41"
type input "Columbia Children's Hospital"
select select "Hatzalah Garages"
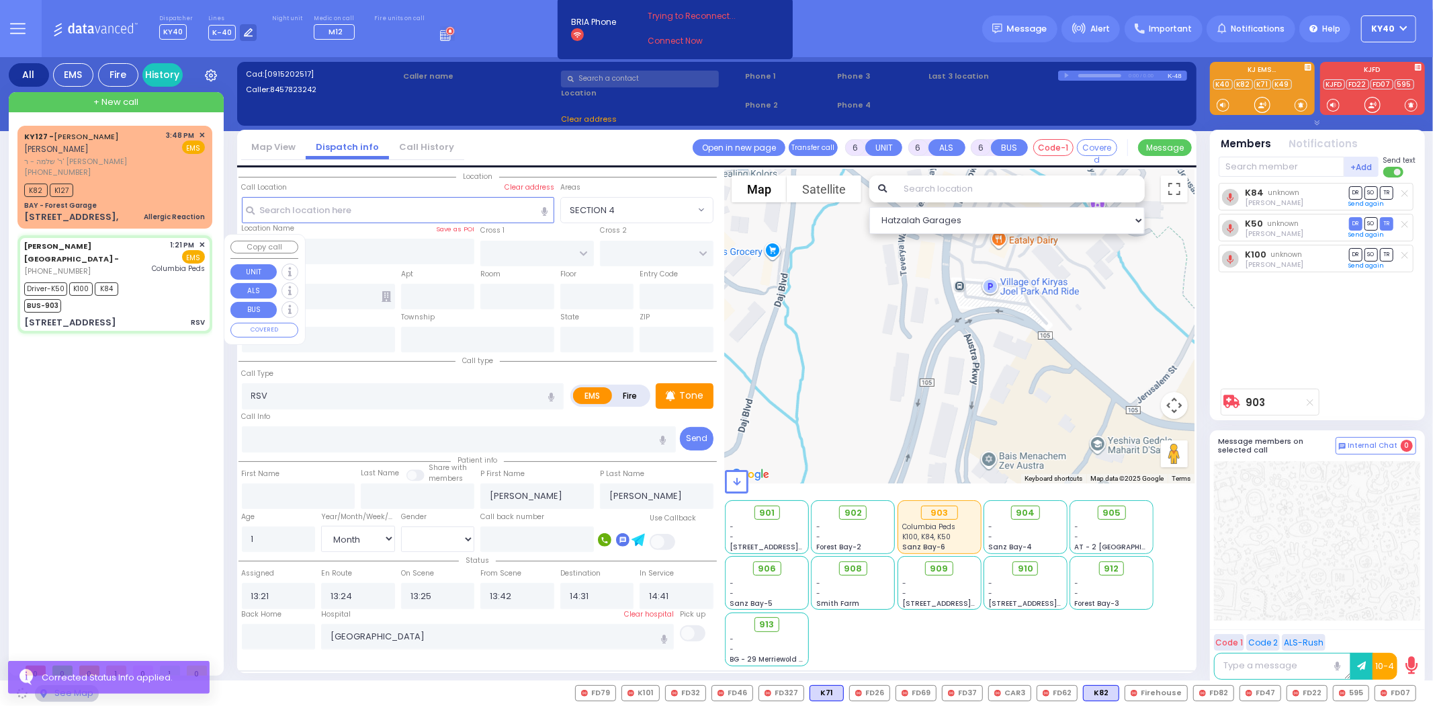
type input "[STREET_ADDRESS]"
type input "9"
type input "Arncliffe"
type input "New South Wales"
type input "2205"
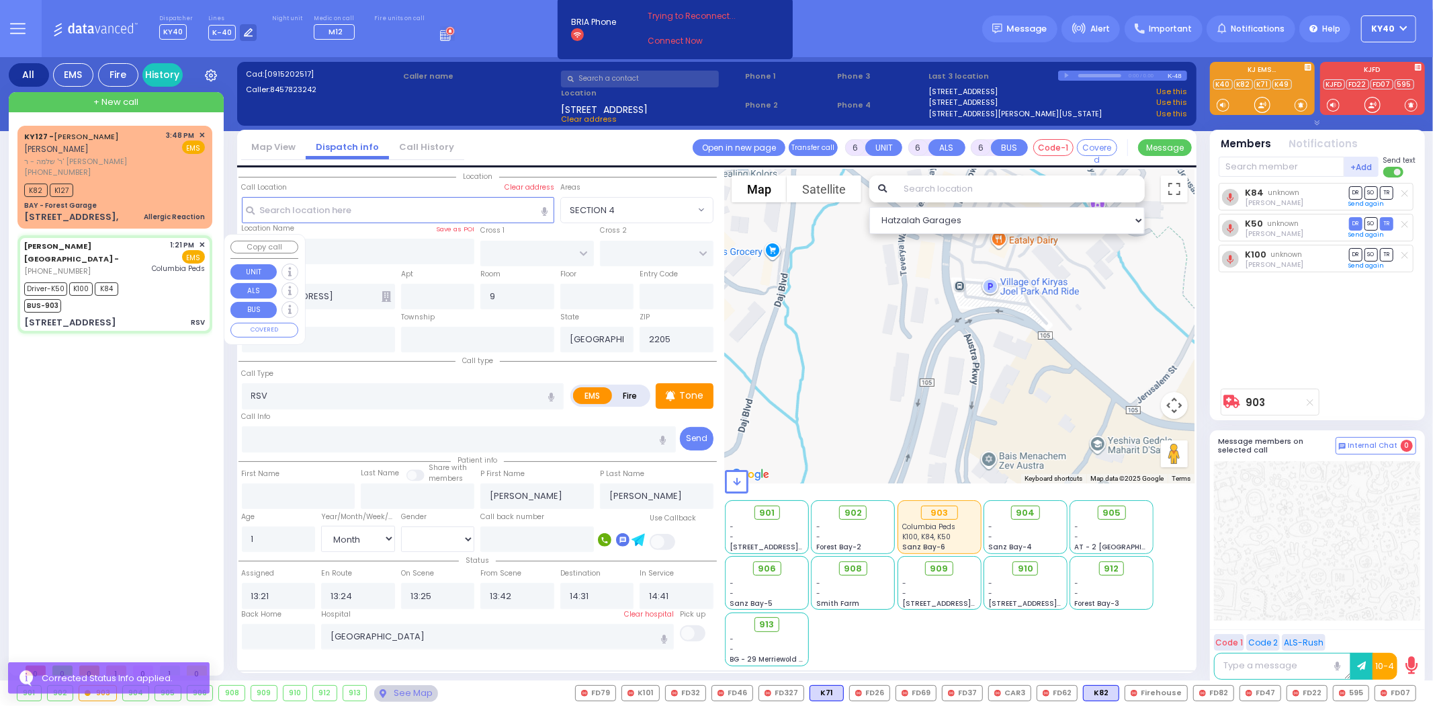
click at [159, 293] on div "Driver-K50 K100 K84 BUS-903" at bounding box center [114, 296] width 181 height 34
select select
radio input "true"
select select "Month"
select select "[DEMOGRAPHIC_DATA]"
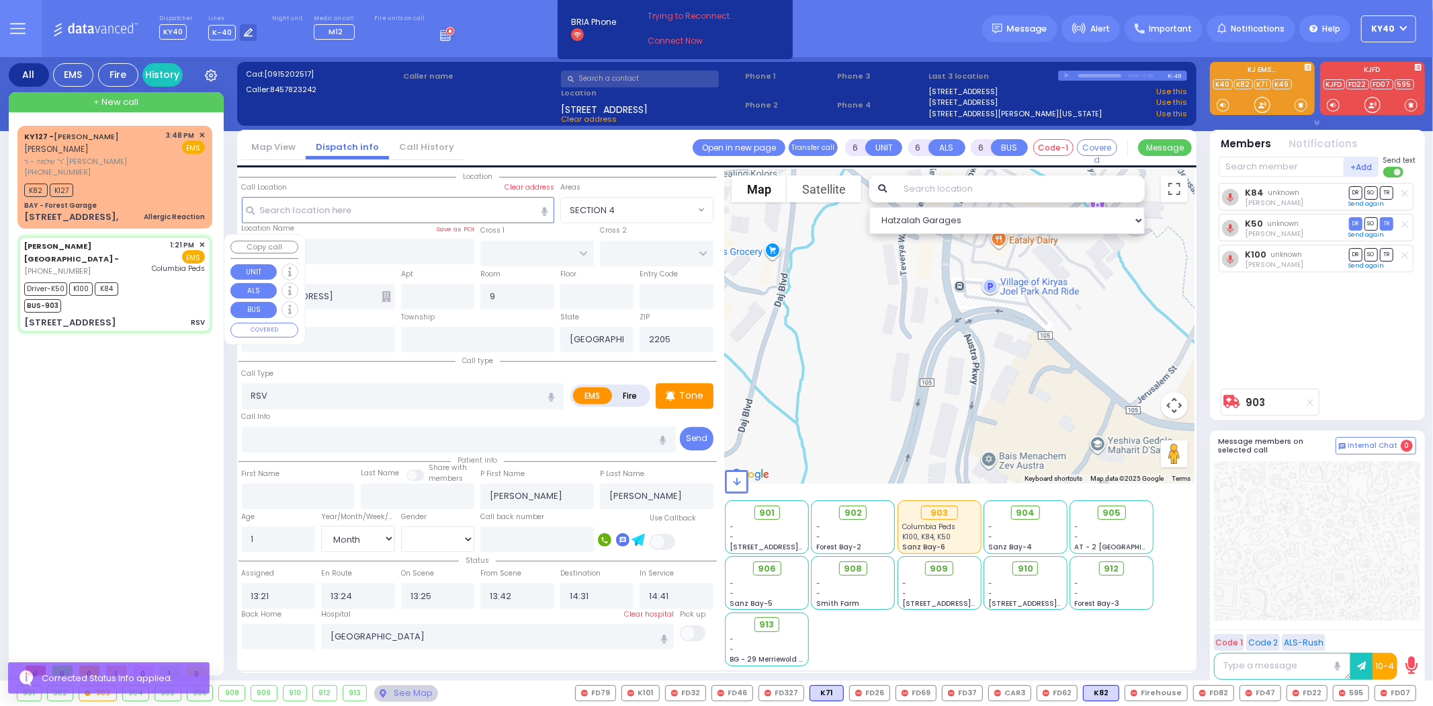
select select "Hatzalah Garages"
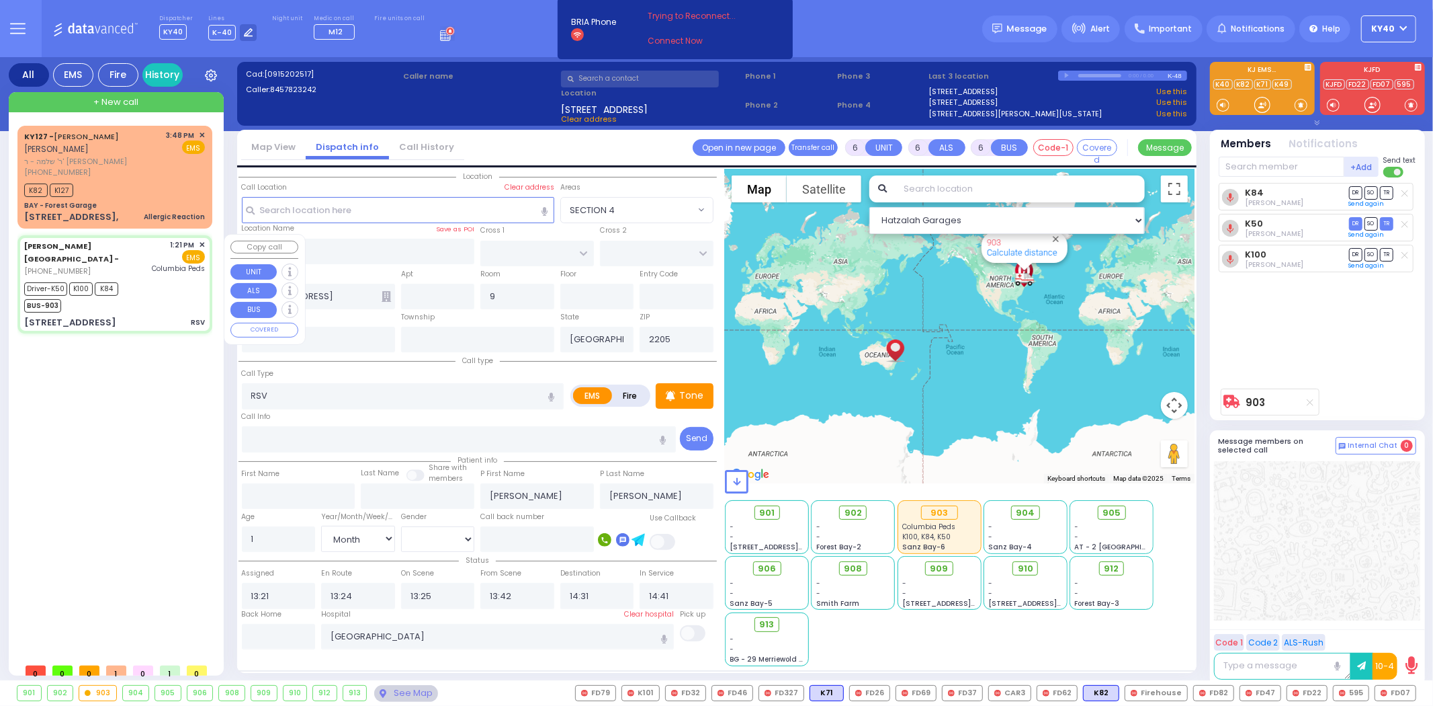
click at [157, 293] on div "Driver-K50 K100 K84 BUS-903" at bounding box center [114, 296] width 181 height 34
select select
radio input "true"
select select "Month"
select select "[DEMOGRAPHIC_DATA]"
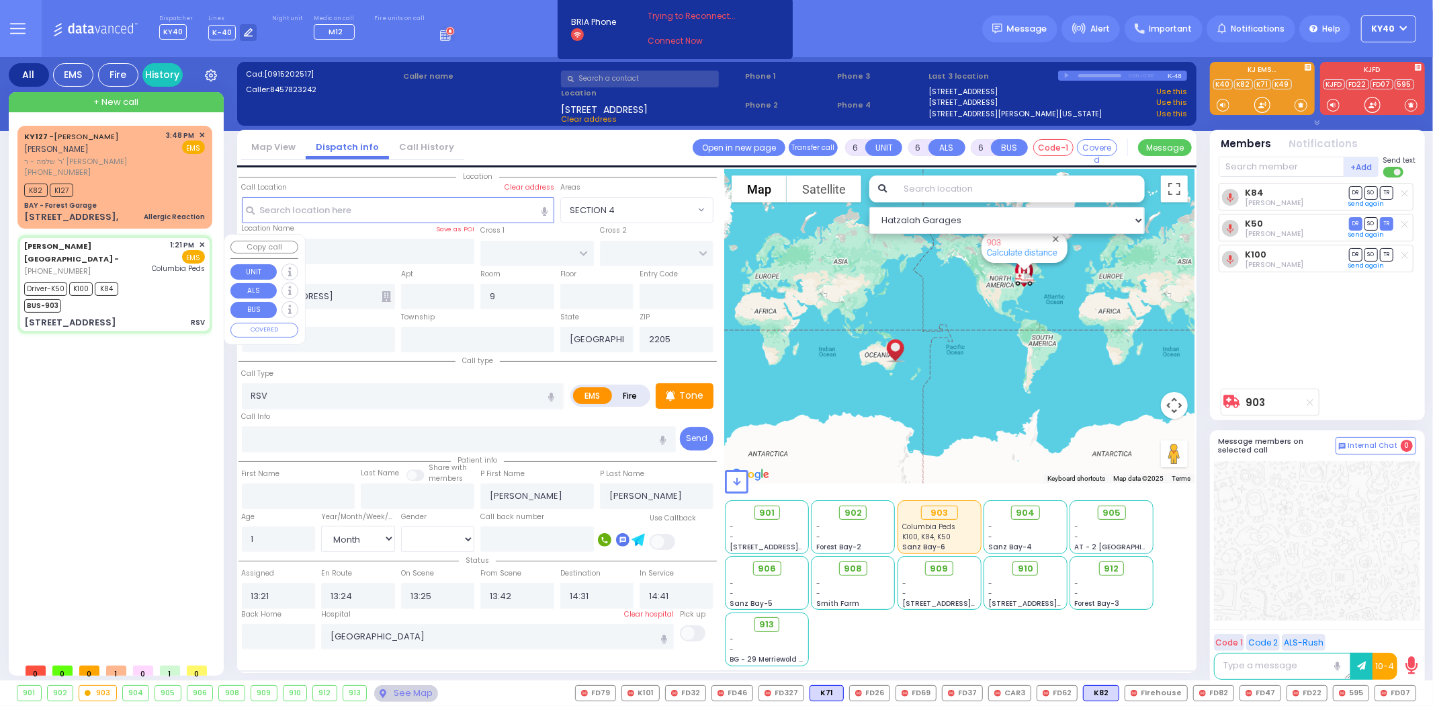
select select "Hatzalah Garages"
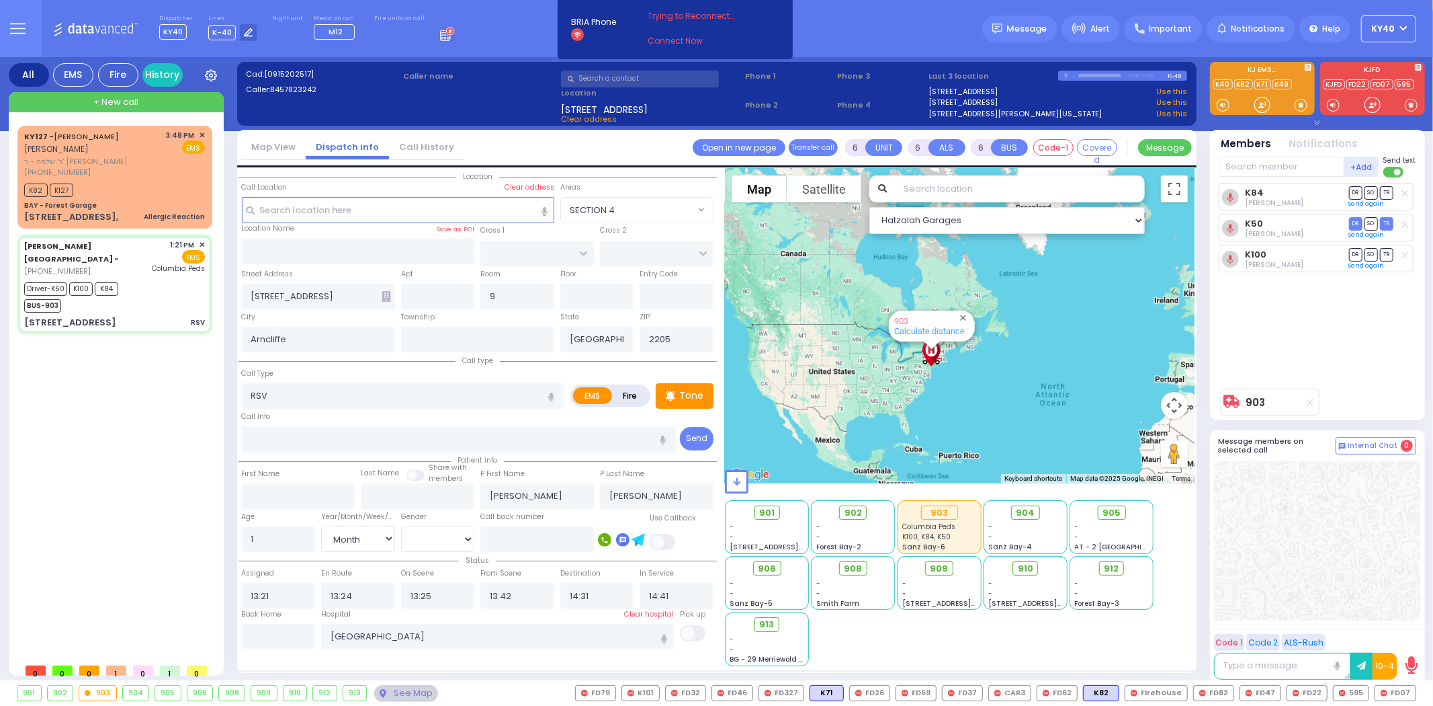
drag, startPoint x: 1009, startPoint y: 341, endPoint x: 952, endPoint y: 559, distance: 225.9
click at [955, 569] on div "Hatzalah Garages ← Move left → Move right ↑ Move up ↓ + -" at bounding box center [960, 417] width 470 height 497
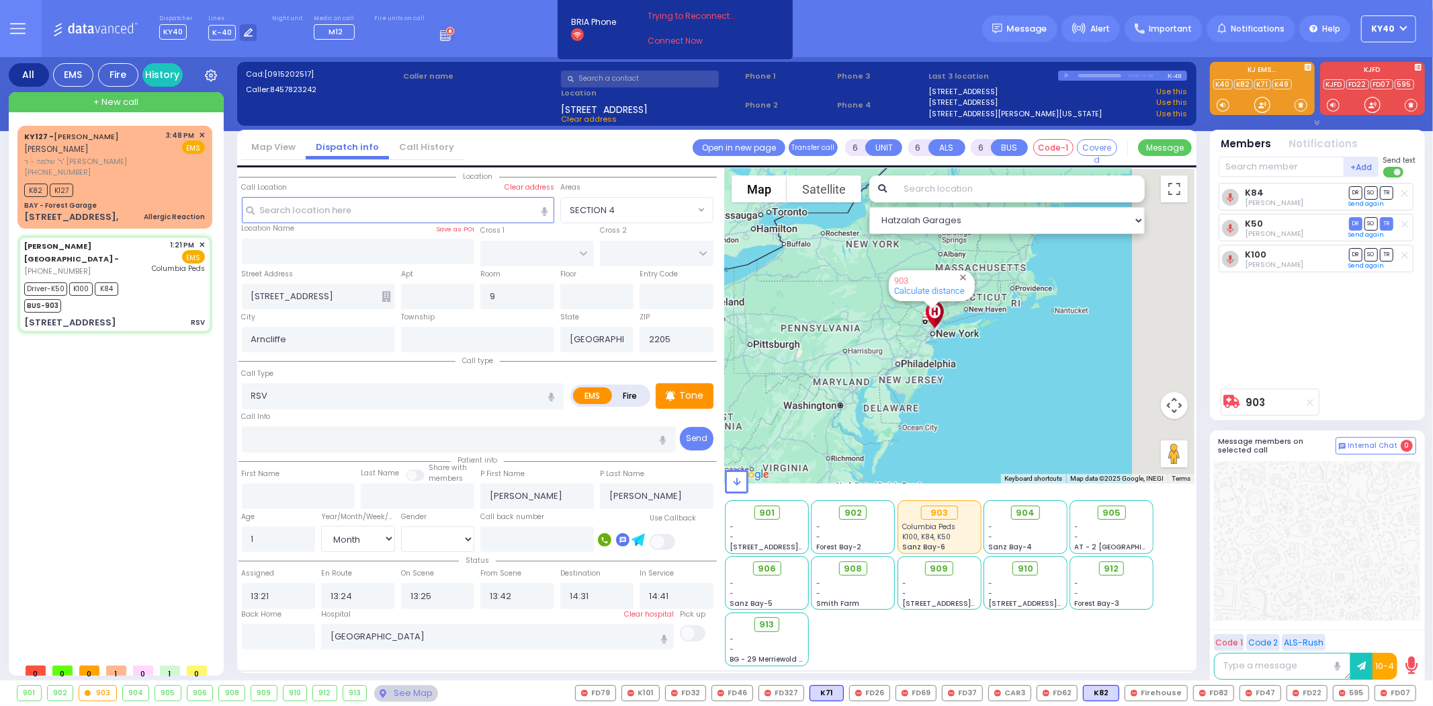
drag, startPoint x: 952, startPoint y: 336, endPoint x: 848, endPoint y: 381, distance: 112.9
click at [847, 386] on div "903 Calculate distance" at bounding box center [960, 326] width 470 height 314
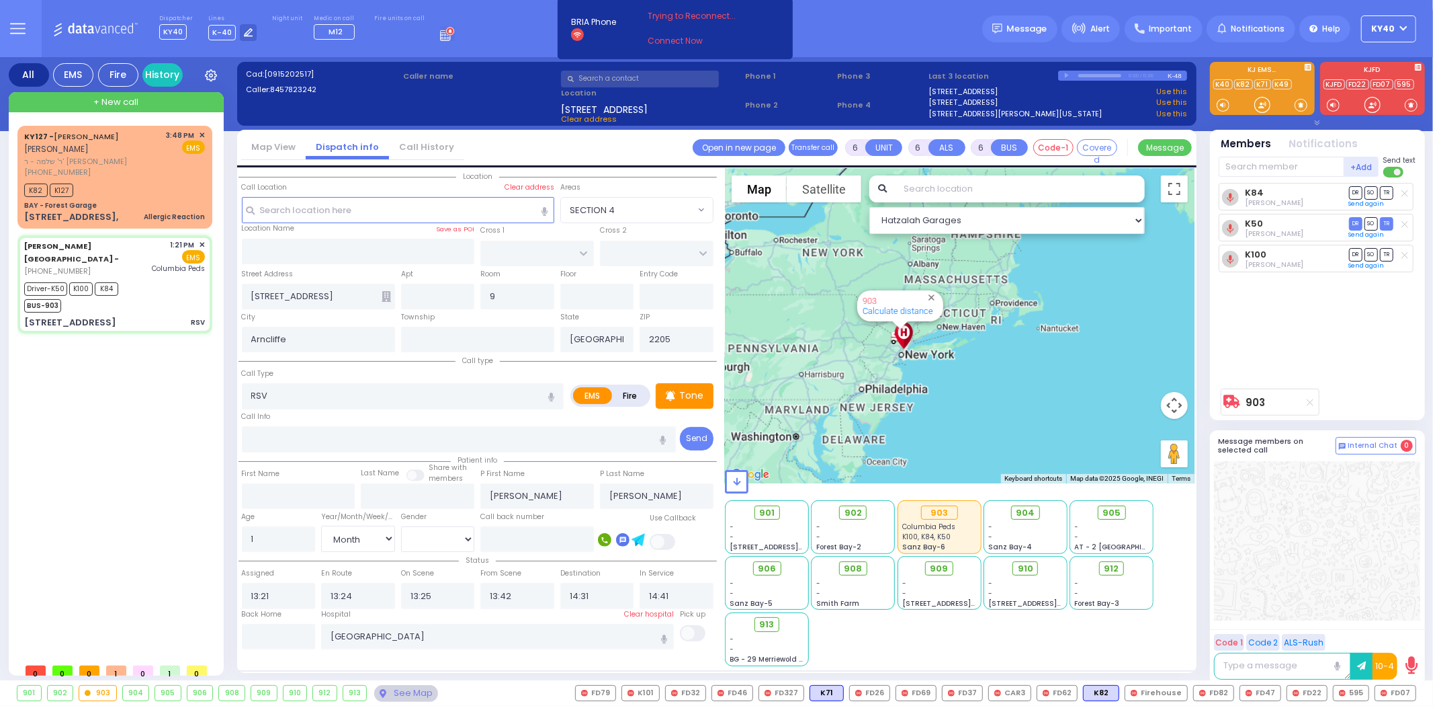
drag, startPoint x: 856, startPoint y: 371, endPoint x: 876, endPoint y: 333, distance: 42.7
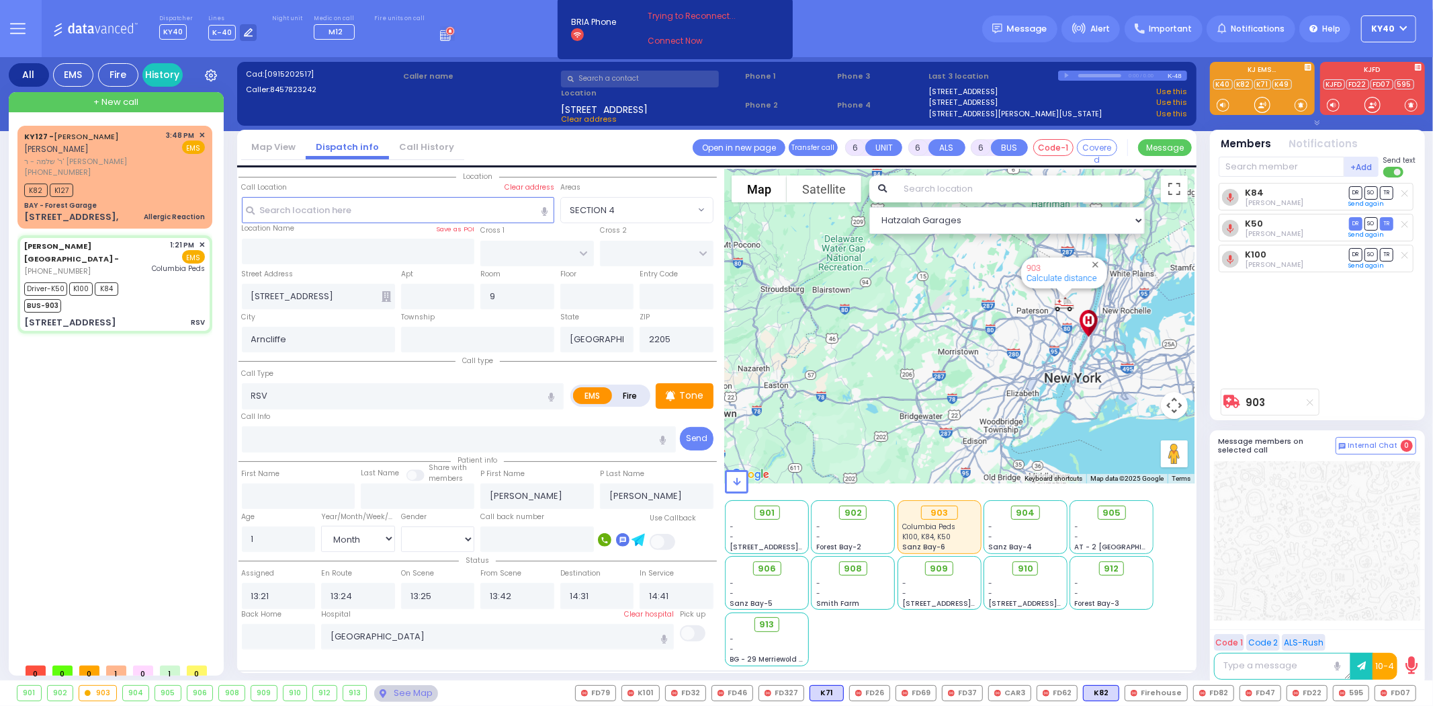
drag, startPoint x: 991, startPoint y: 320, endPoint x: 782, endPoint y: 374, distance: 215.8
click at [781, 375] on div "903 Calculate distance" at bounding box center [960, 326] width 470 height 314
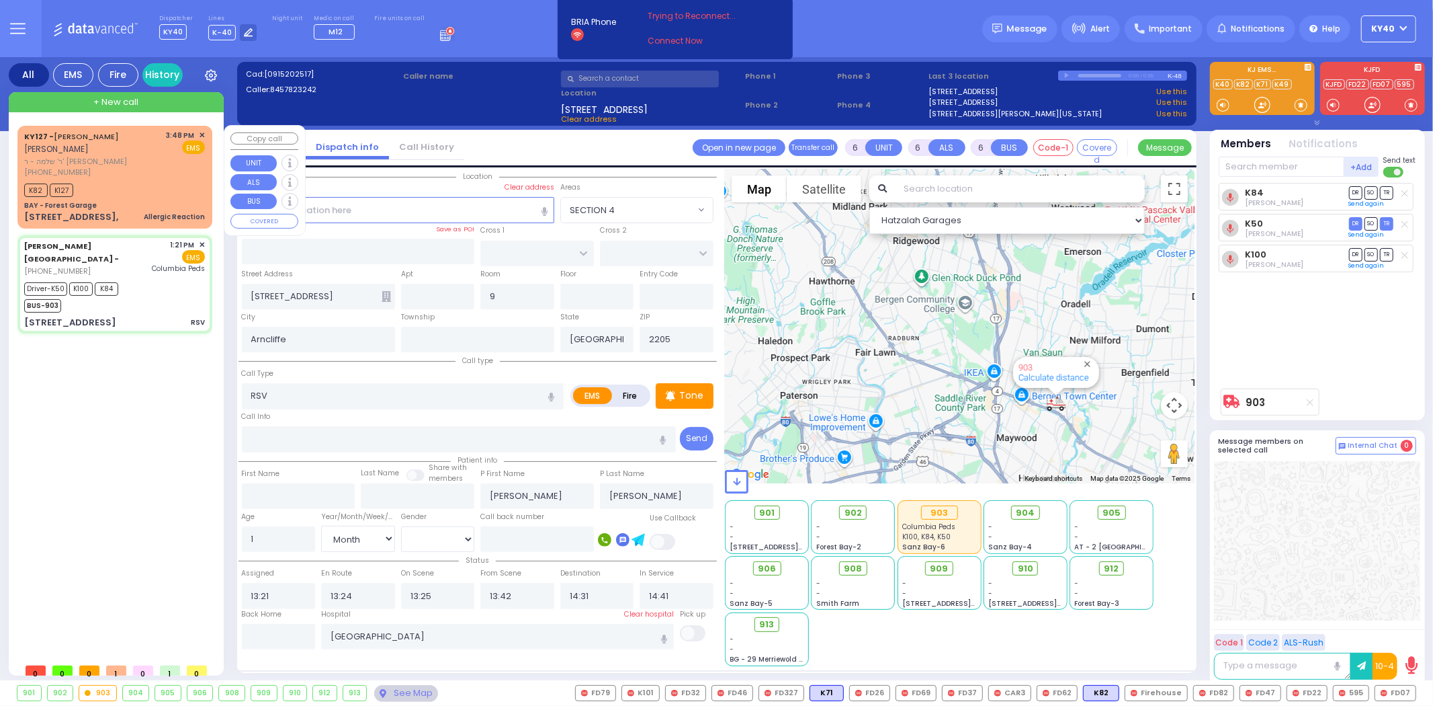
click at [135, 182] on div "K82 K127" at bounding box center [114, 188] width 181 height 17
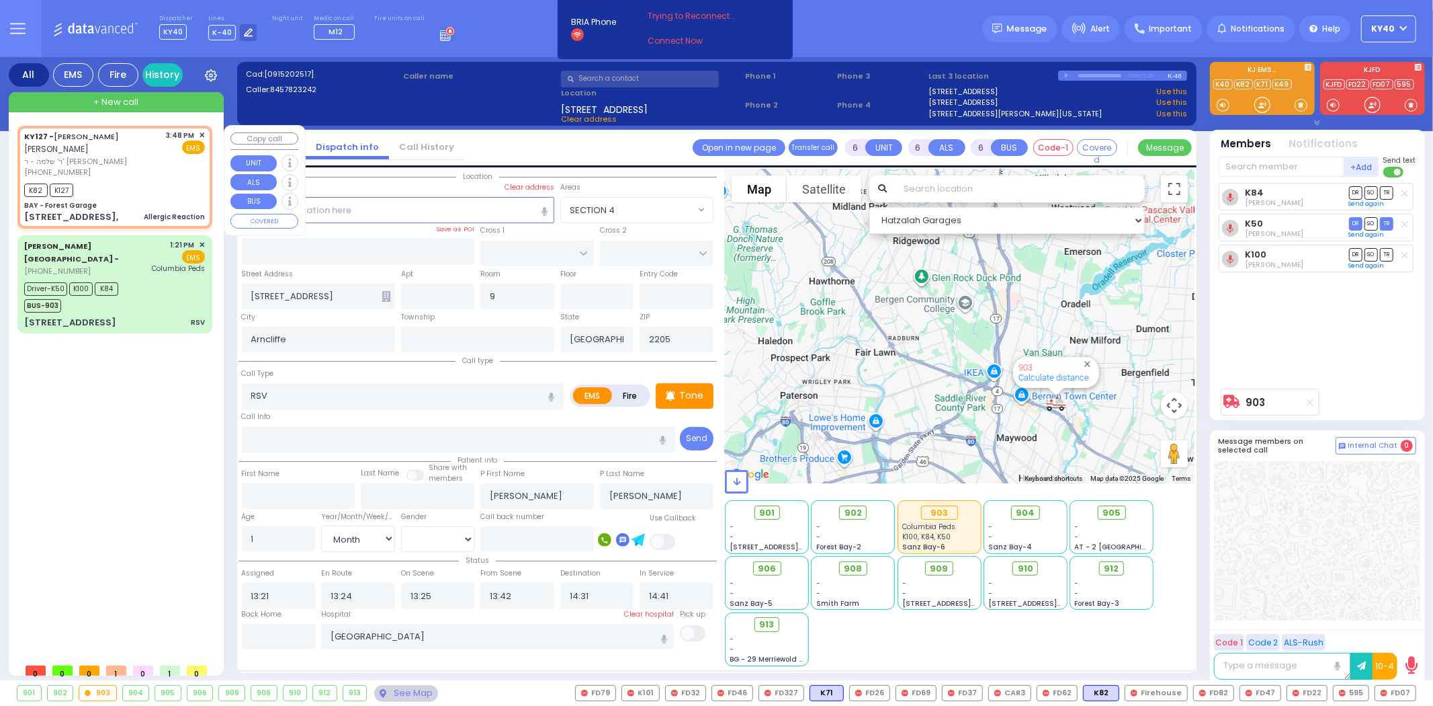
type input "2"
type input "1"
select select
type input "Allergic Reaction"
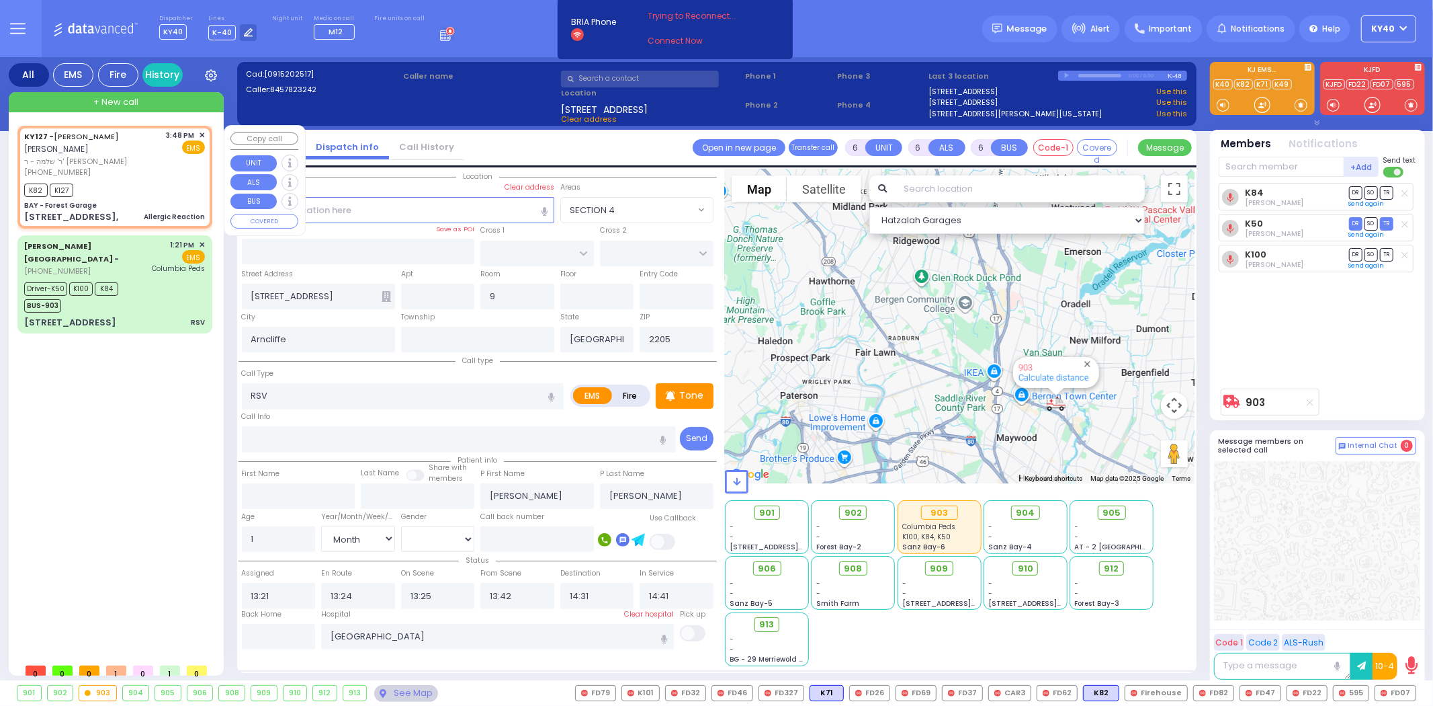
radio input "true"
type input "AVRUM JACOB"
type input "HOFMAN"
select select
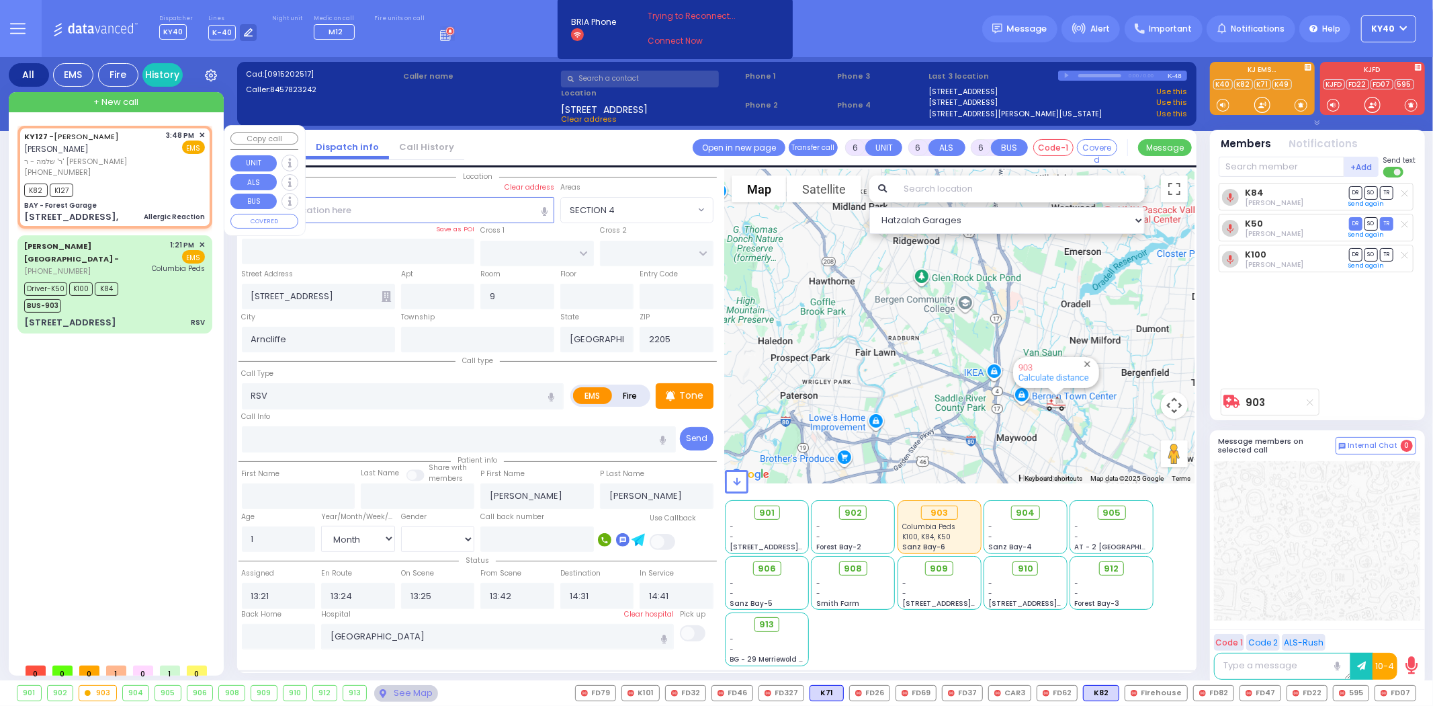
type input "15:48"
type input "15:49"
type input "BAY - Forest Garage"
type input "SANZ COURT"
type input "HAYES COURT"
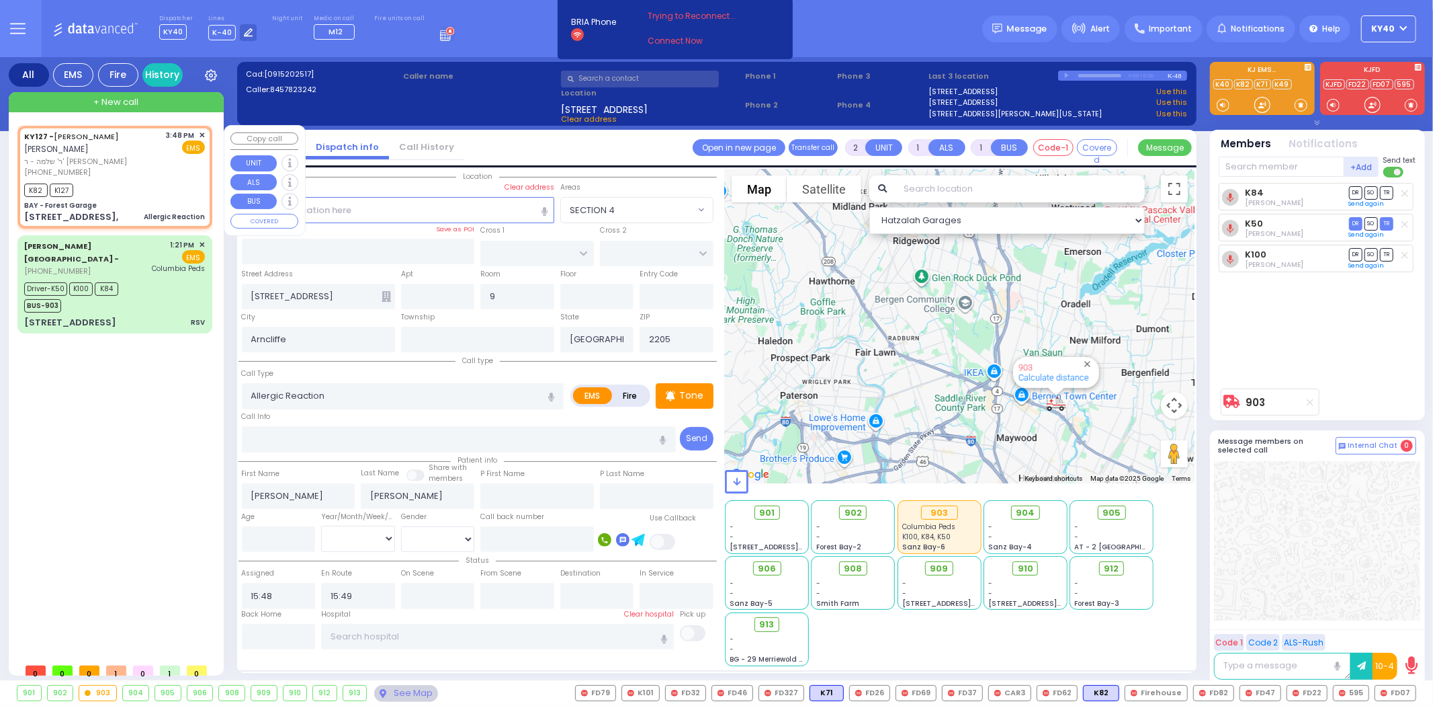
type input "63 Forest Rd,"
type input "Monroe"
type input "New York"
type input "10950"
select select "SECTION 2"
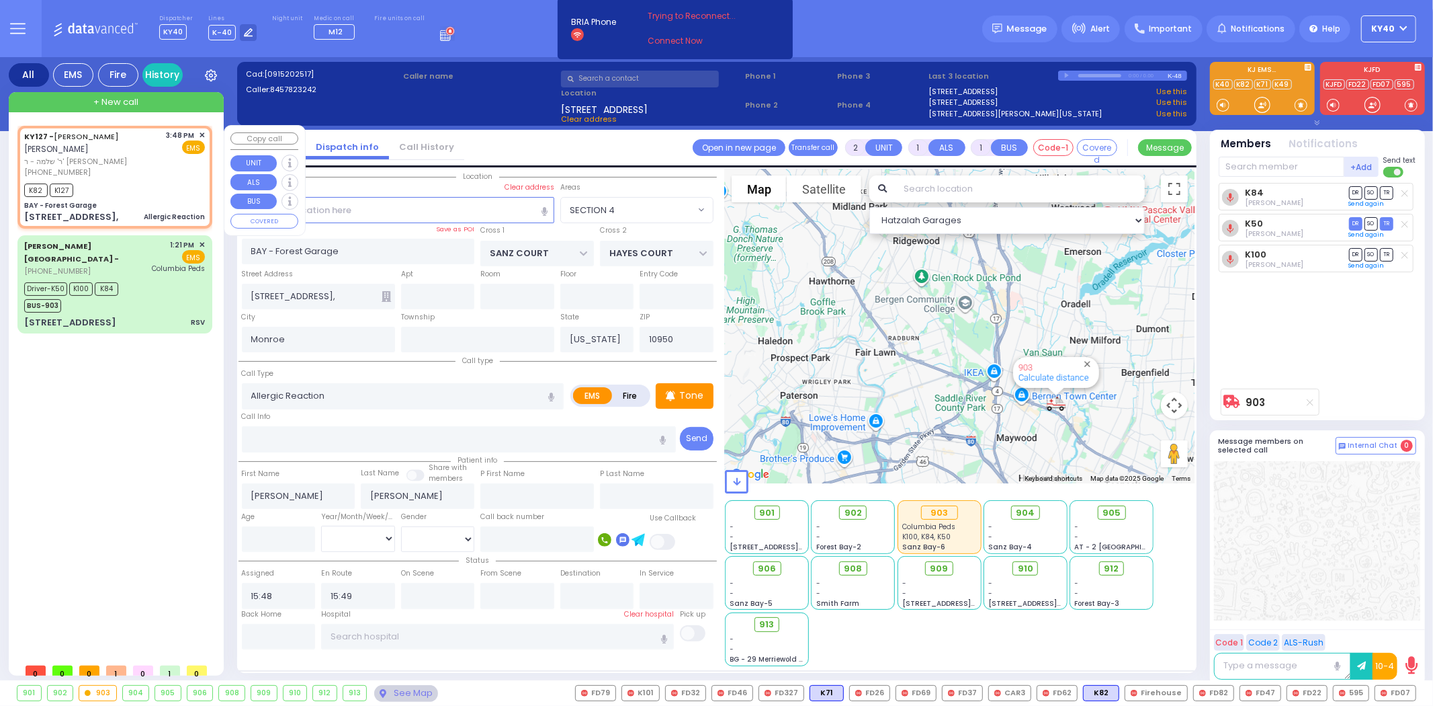
select select "Hatzalah Garages"
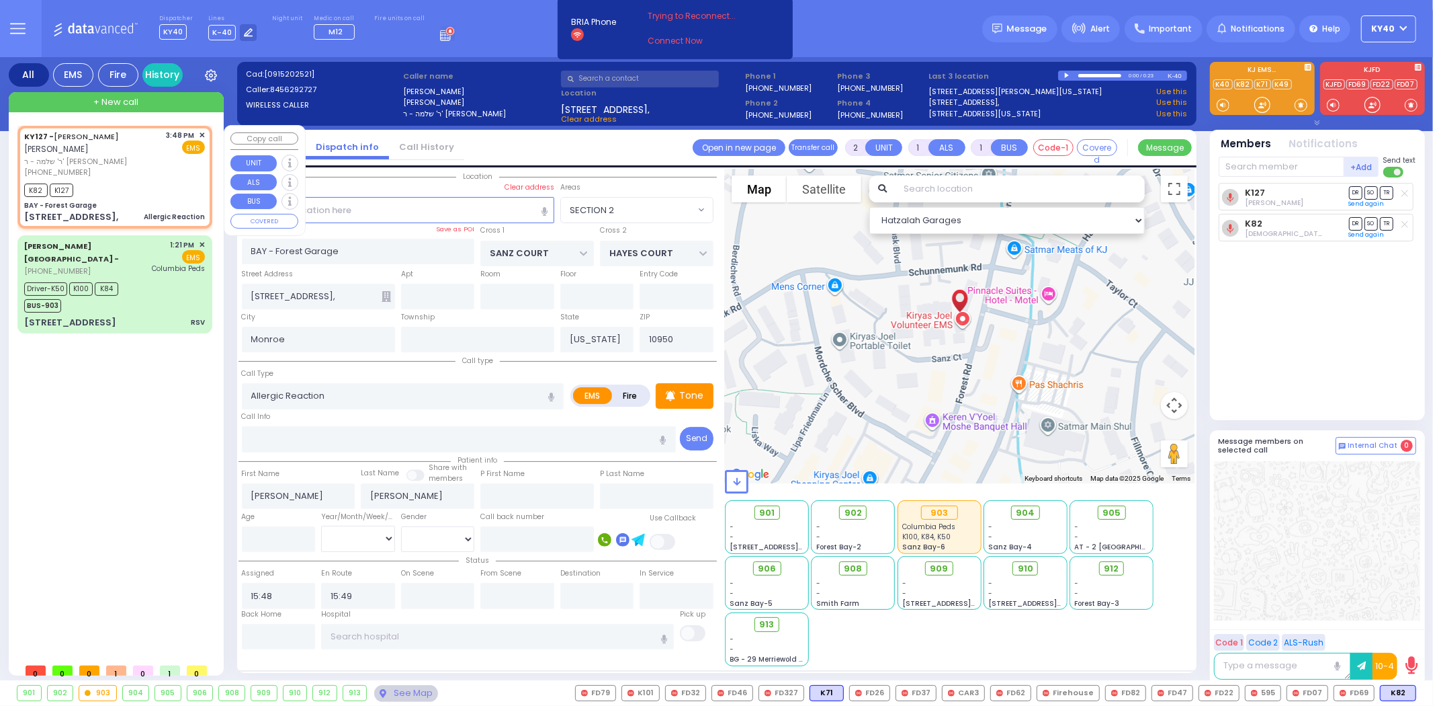
click at [184, 196] on div "KY127 - AVRUM JACOB HOFMAN אברהם יעקב האפמאן ר' שלמה - ר' יצחק מארקאוויטש (845)…" at bounding box center [115, 177] width 190 height 98
select select
radio input "true"
select select
select select "Hatzalah Garages"
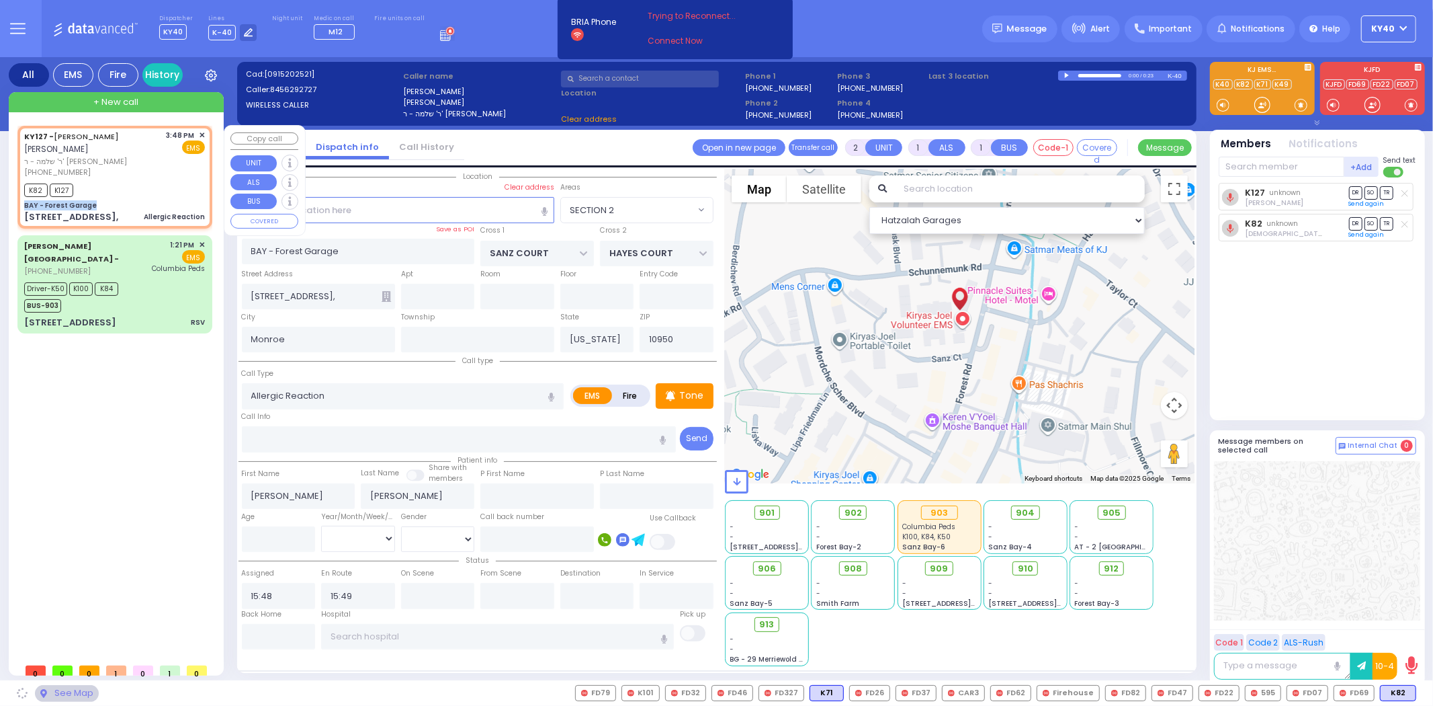
select select "SECTION 2"
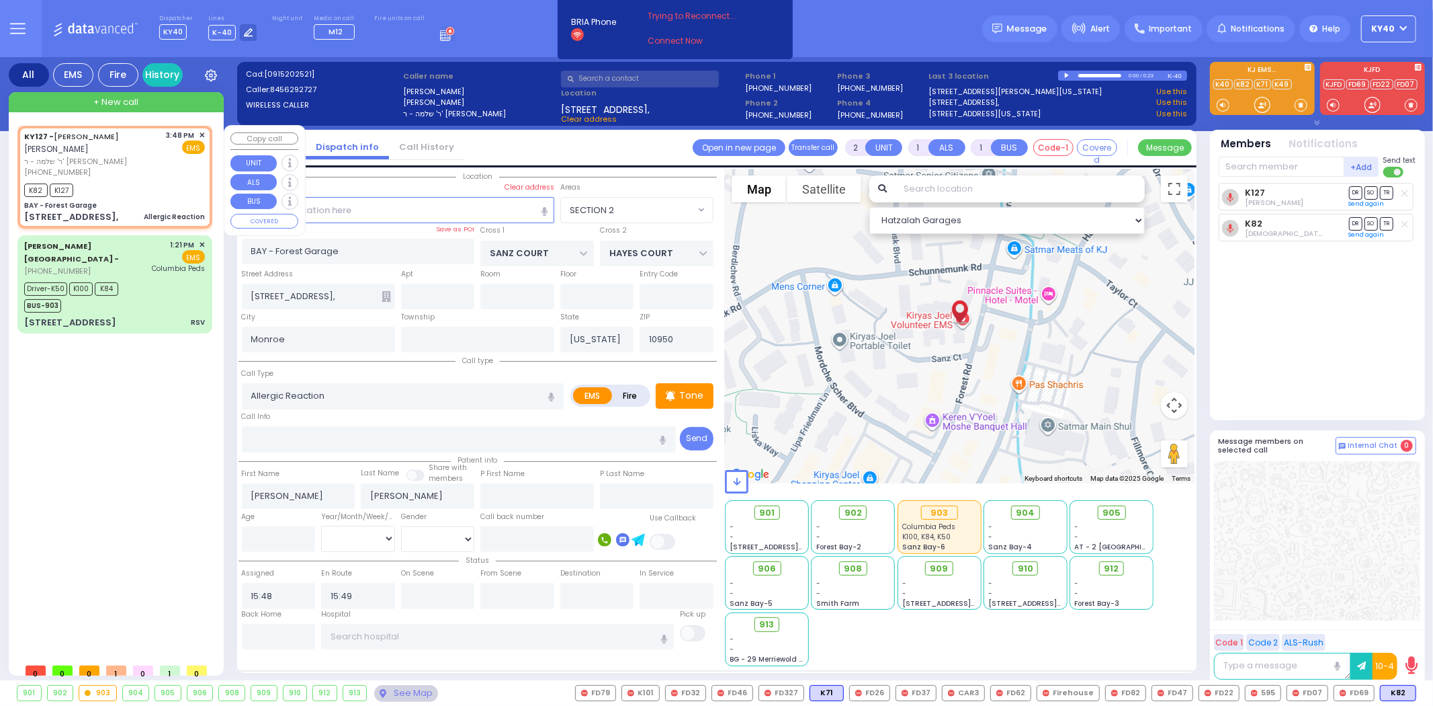
click at [199, 133] on span "✕" at bounding box center [202, 135] width 6 height 11
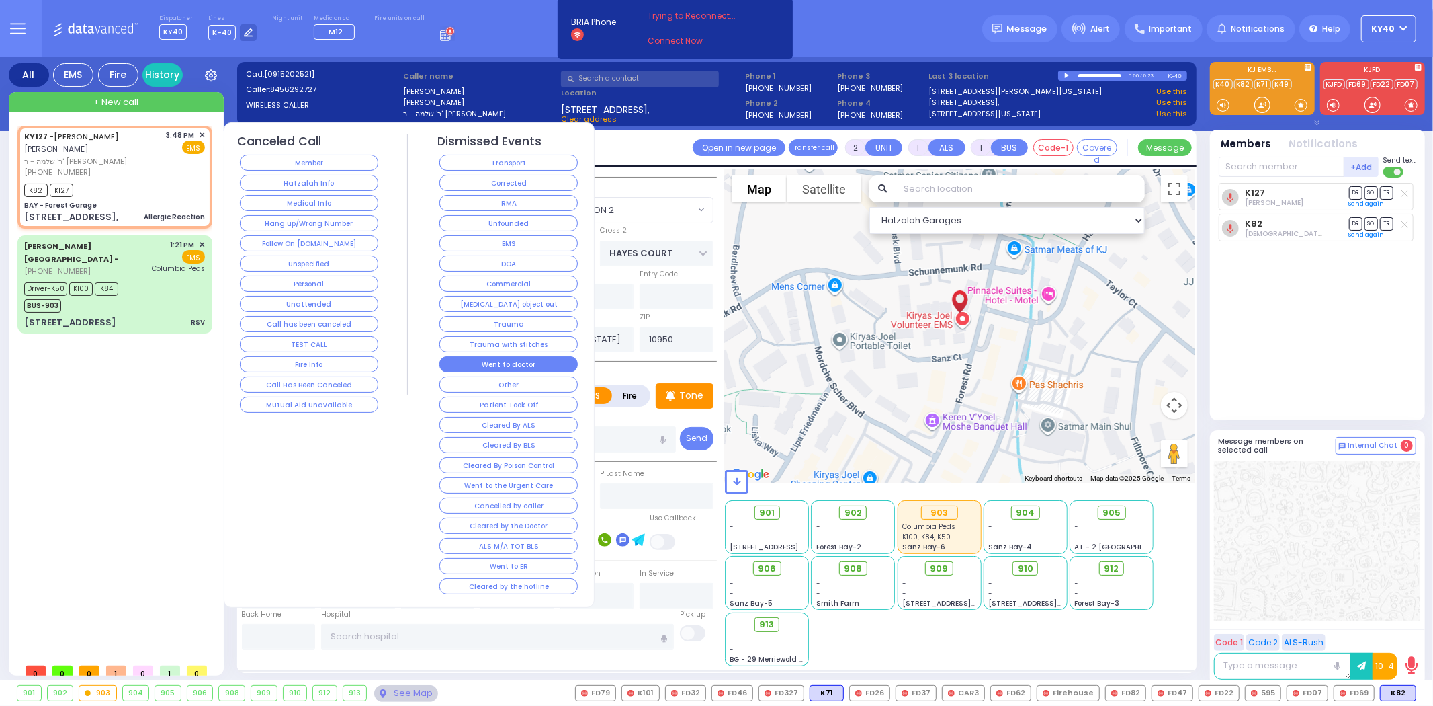
click at [473, 366] on button "Went to doctor" at bounding box center [508, 364] width 138 height 16
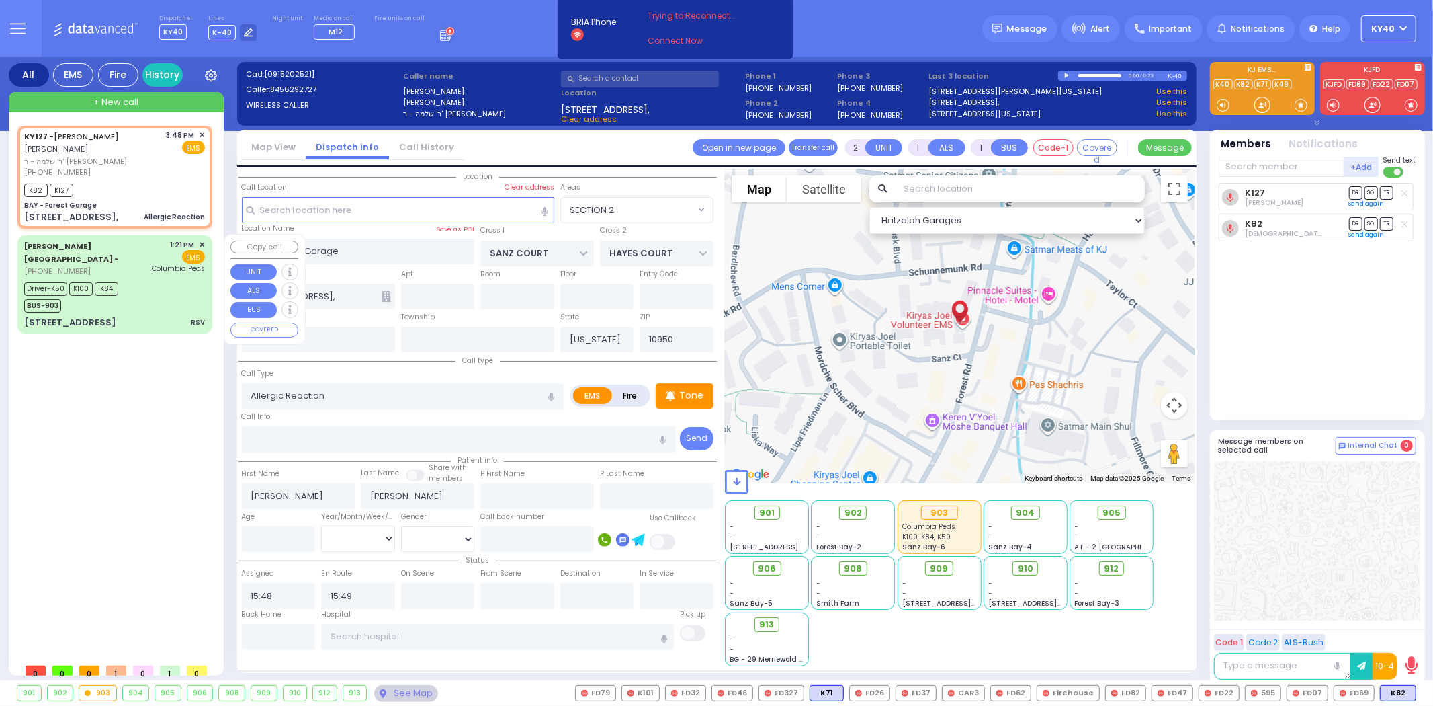
select select
radio input "true"
select select
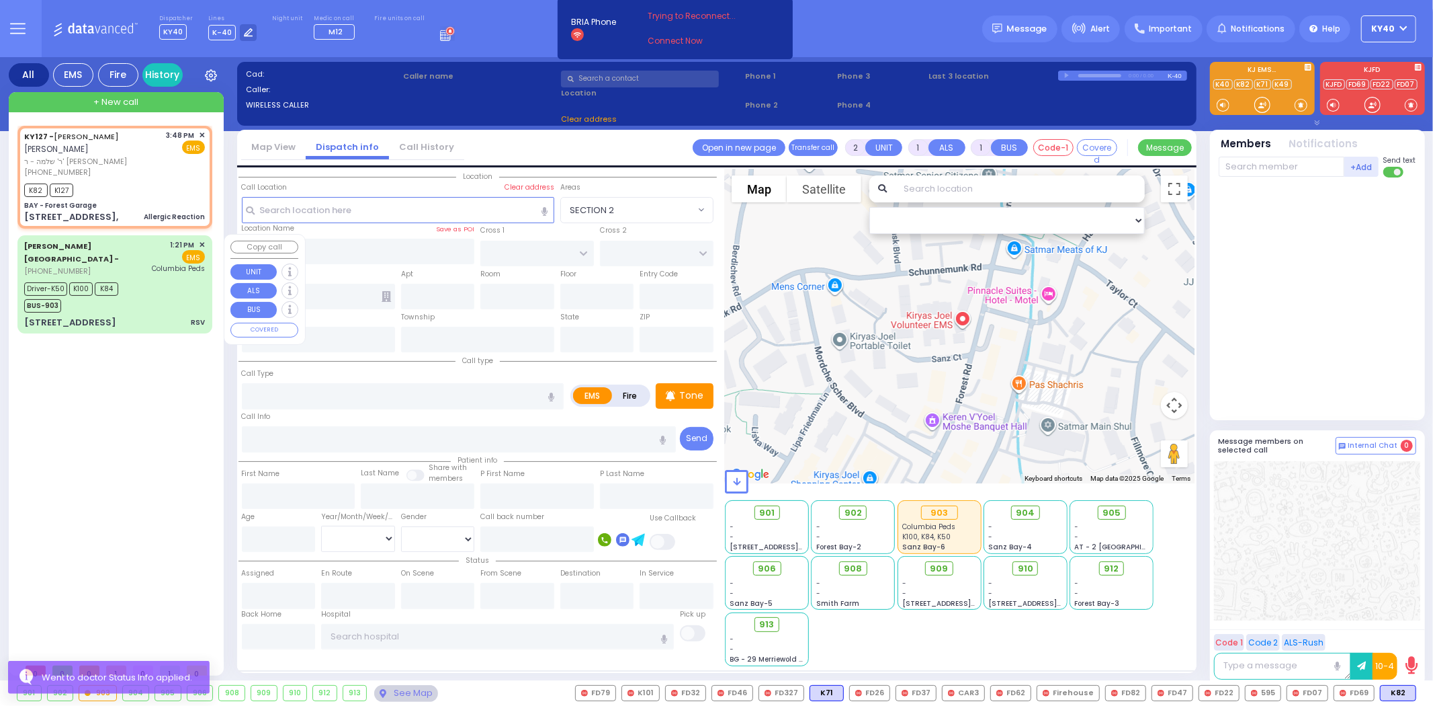
drag, startPoint x: 166, startPoint y: 280, endPoint x: 142, endPoint y: 294, distance: 28.0
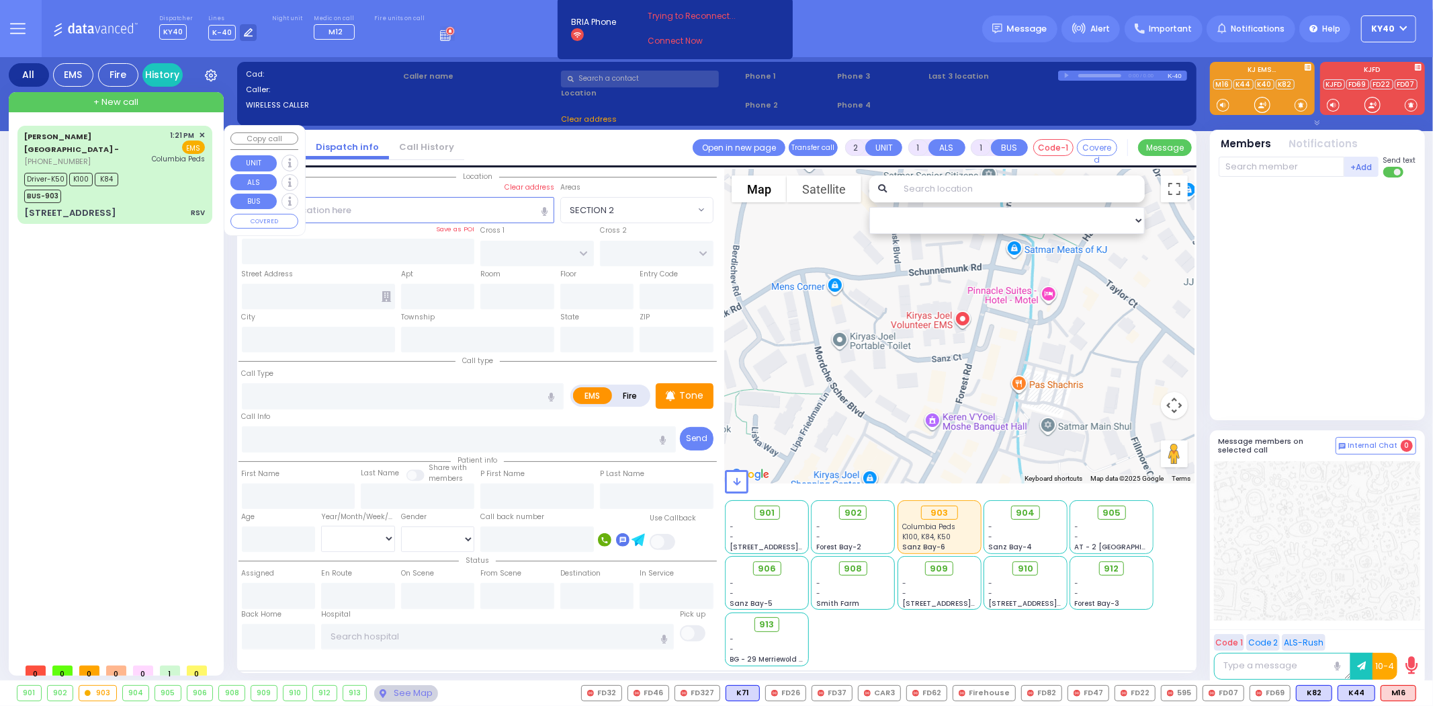
click at [136, 164] on div "Aizer Health Center - (845) 782-3242 1:21 PM ✕ EMS Driver-K50 K84" at bounding box center [115, 175] width 190 height 94
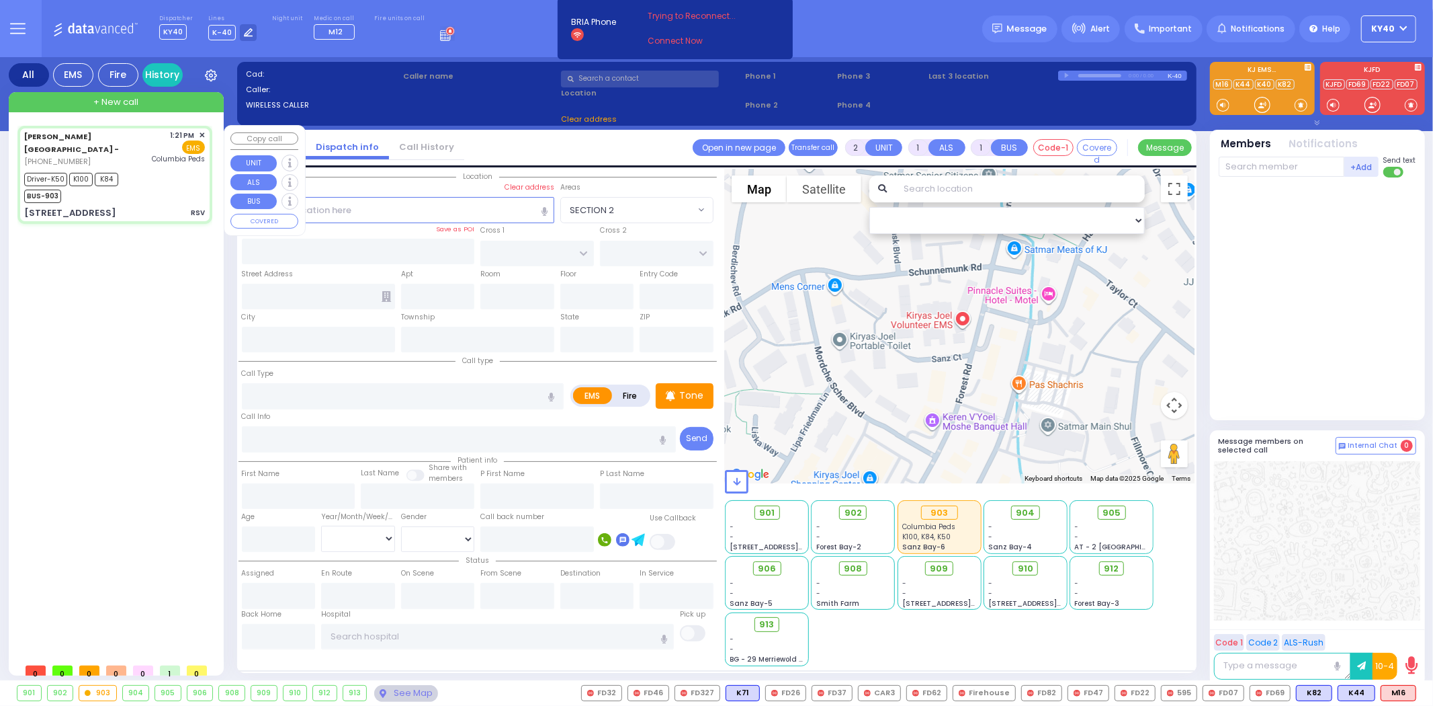
type input "6"
select select
type input "RSV"
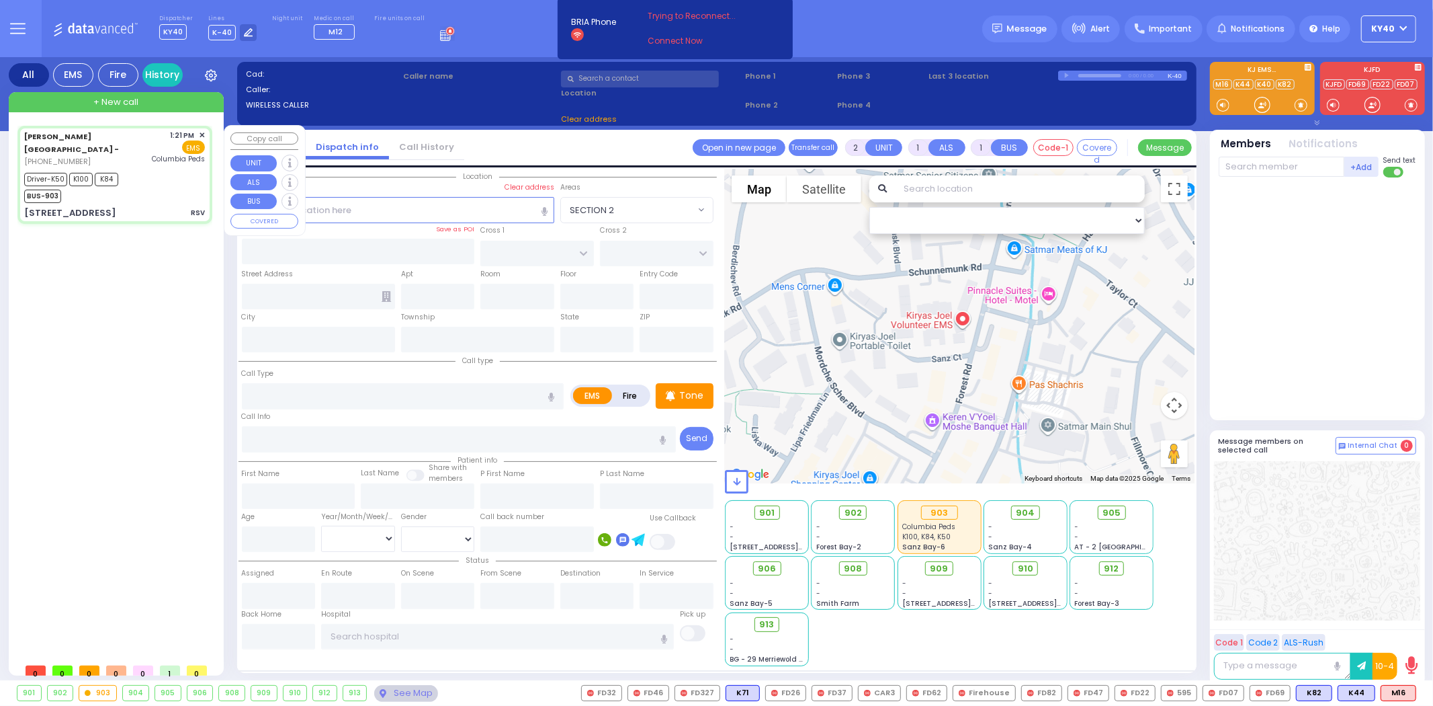
radio input "true"
type input "Shea"
type input "Simon"
type input "1"
select select "Month"
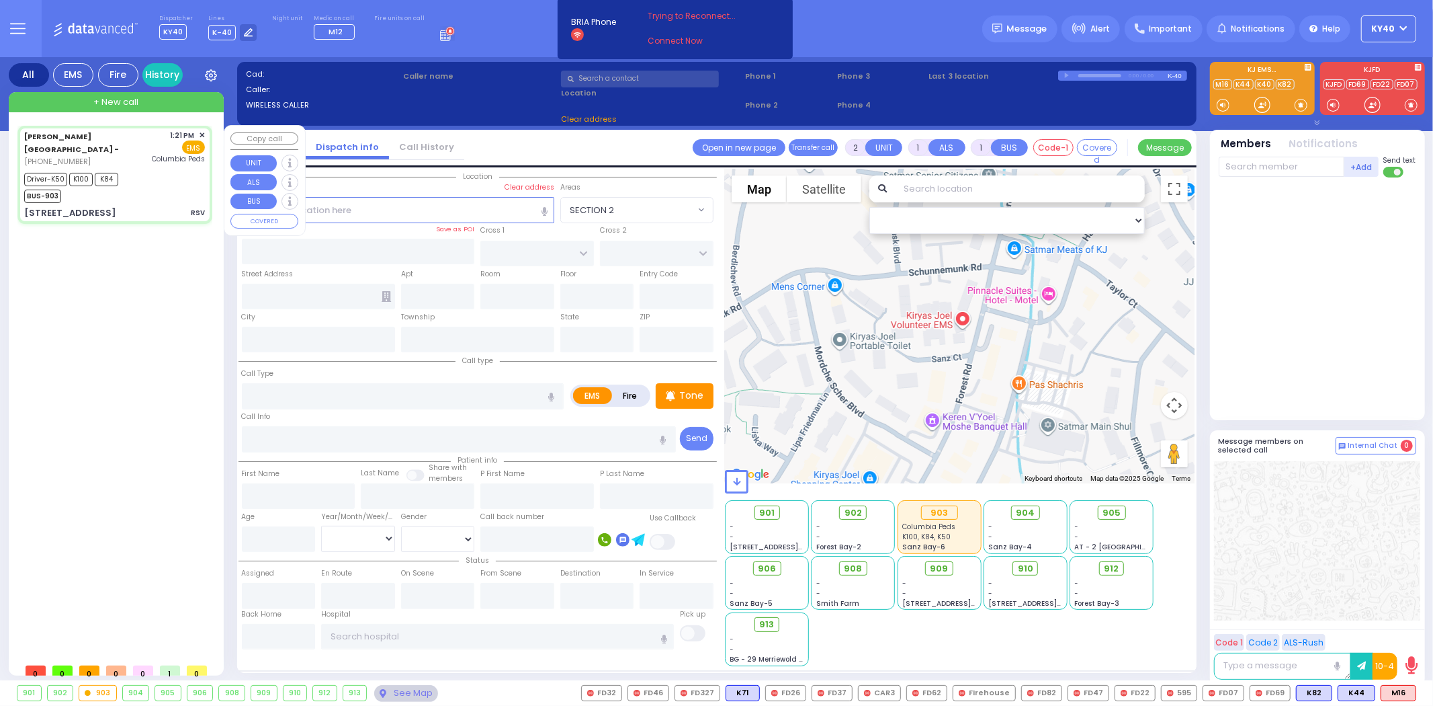
select select "[DEMOGRAPHIC_DATA]"
type input "13:21"
type input "13:24"
type input "13:25"
type input "13:42"
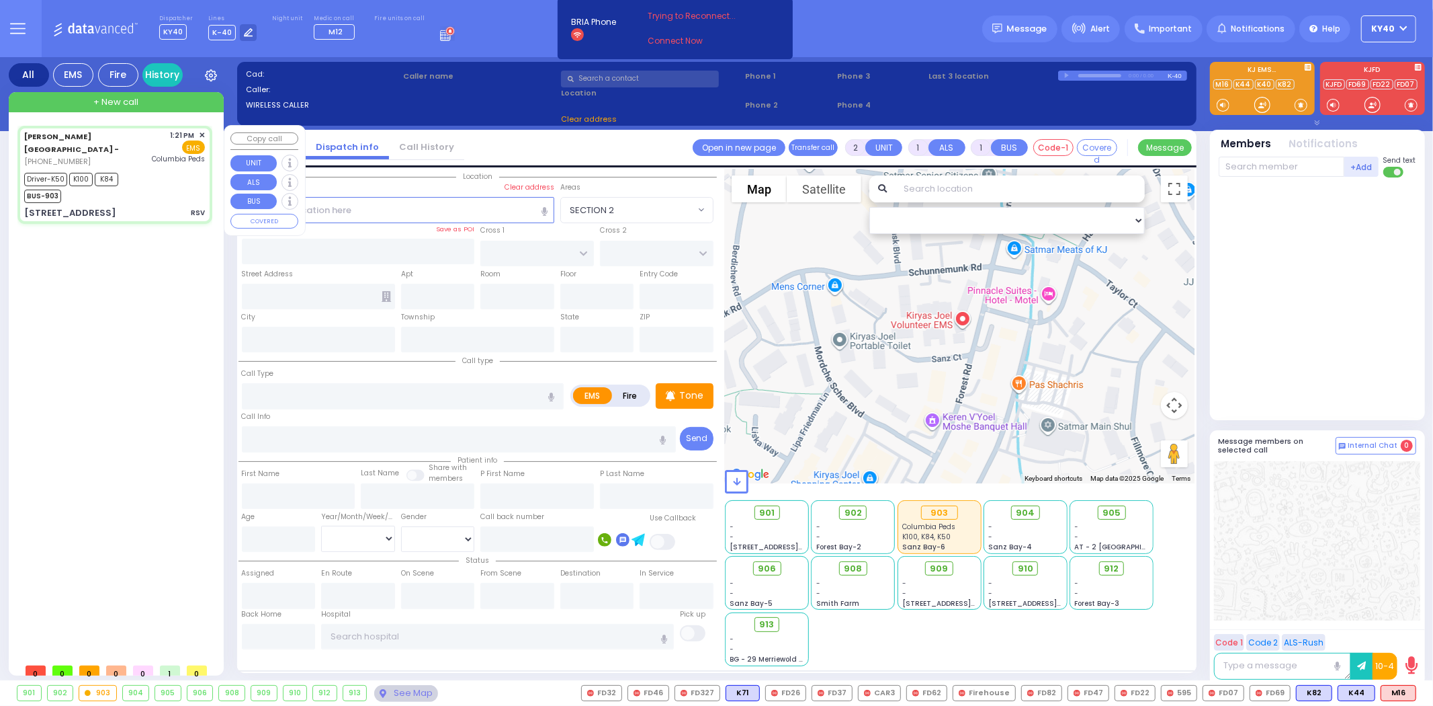
type input "14:31"
type input "14:41"
type input "Columbia Children's Hospital"
select select "Hatzalah Garages"
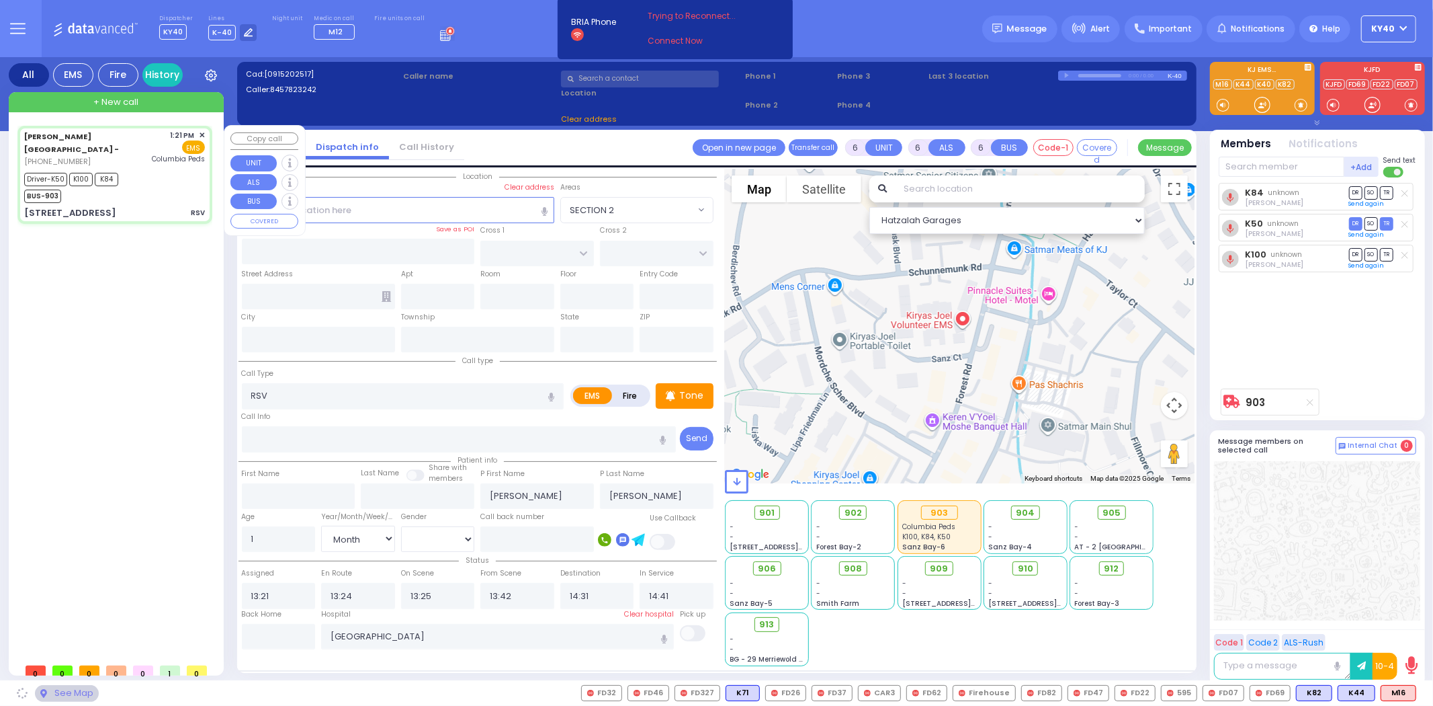
type input "49 Forest Road"
type input "9"
type input "Arncliffe"
type input "New South Wales"
type input "2205"
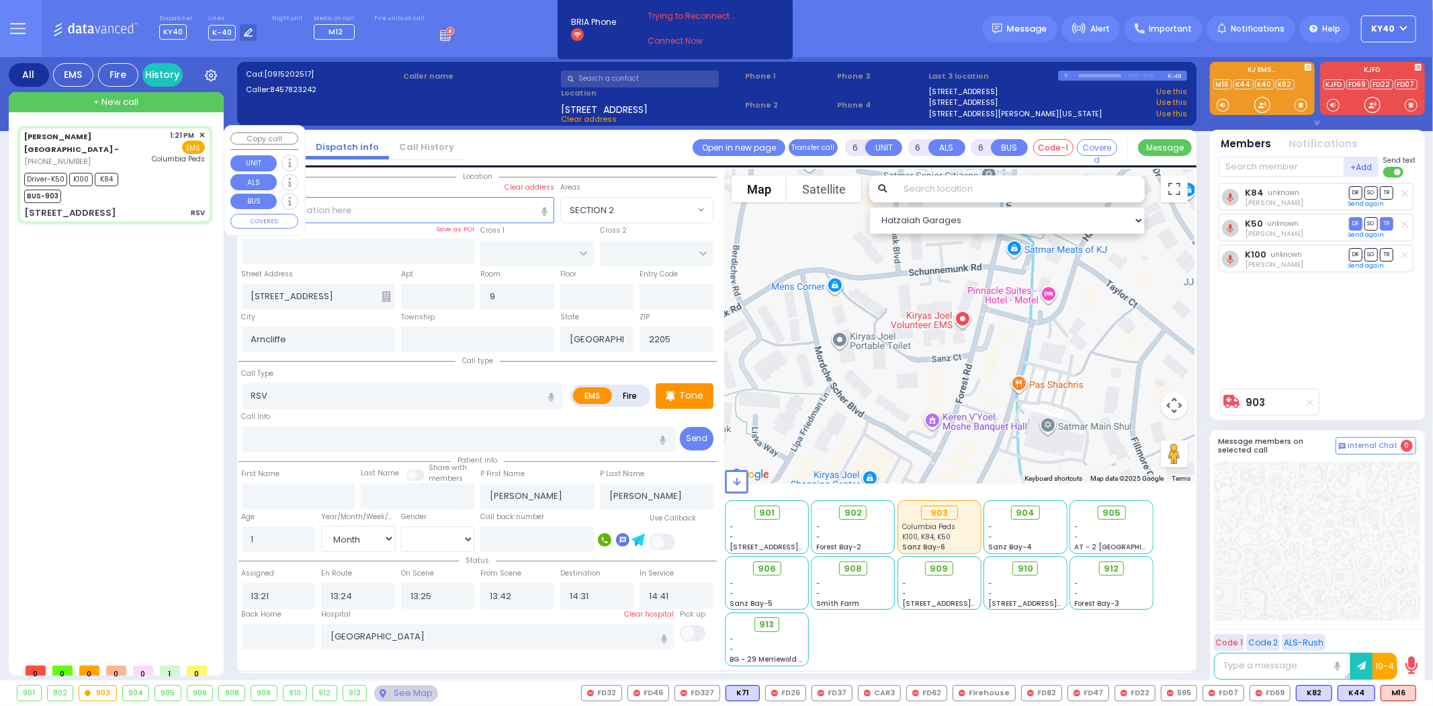
click at [149, 317] on div "Aizer Health Center - (845) 782-3242 1:21 PM ✕ K84" at bounding box center [117, 391] width 200 height 531
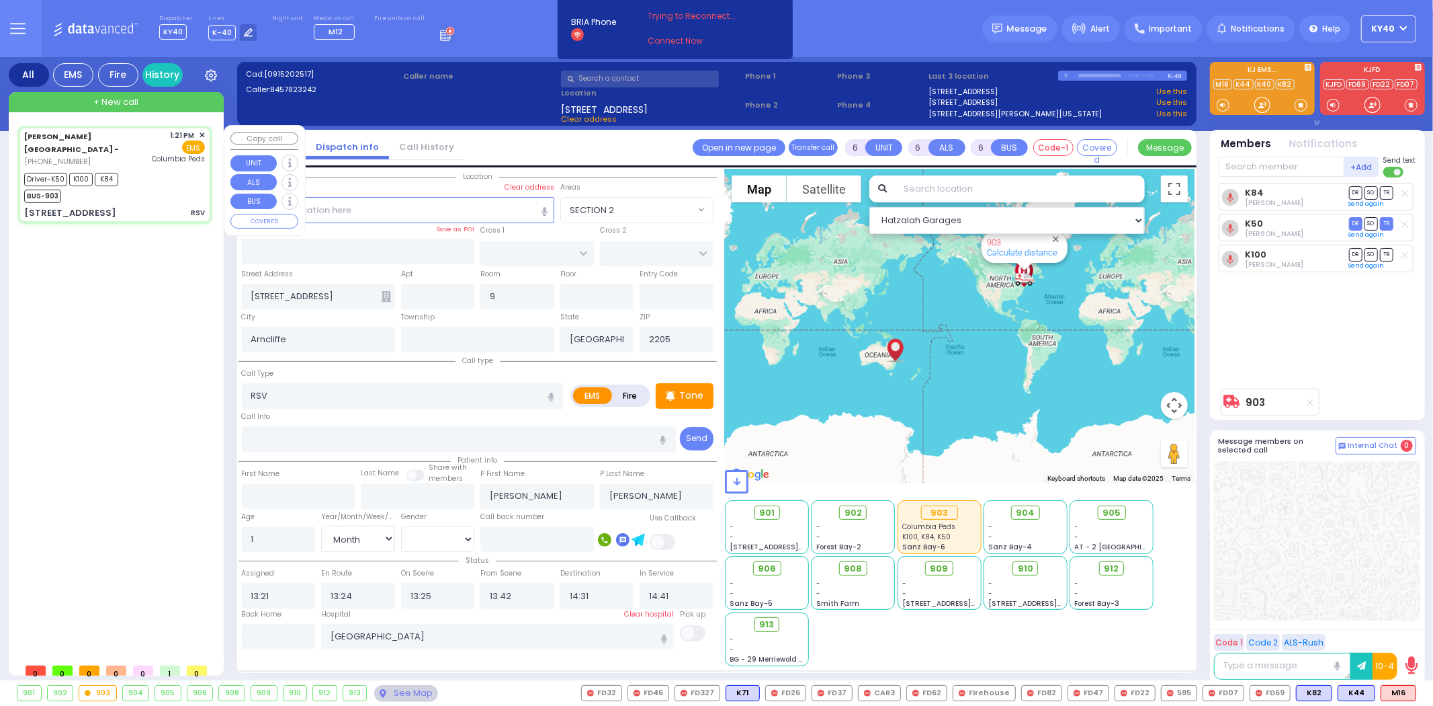
click at [163, 108] on div "+ New call" at bounding box center [116, 102] width 215 height 20
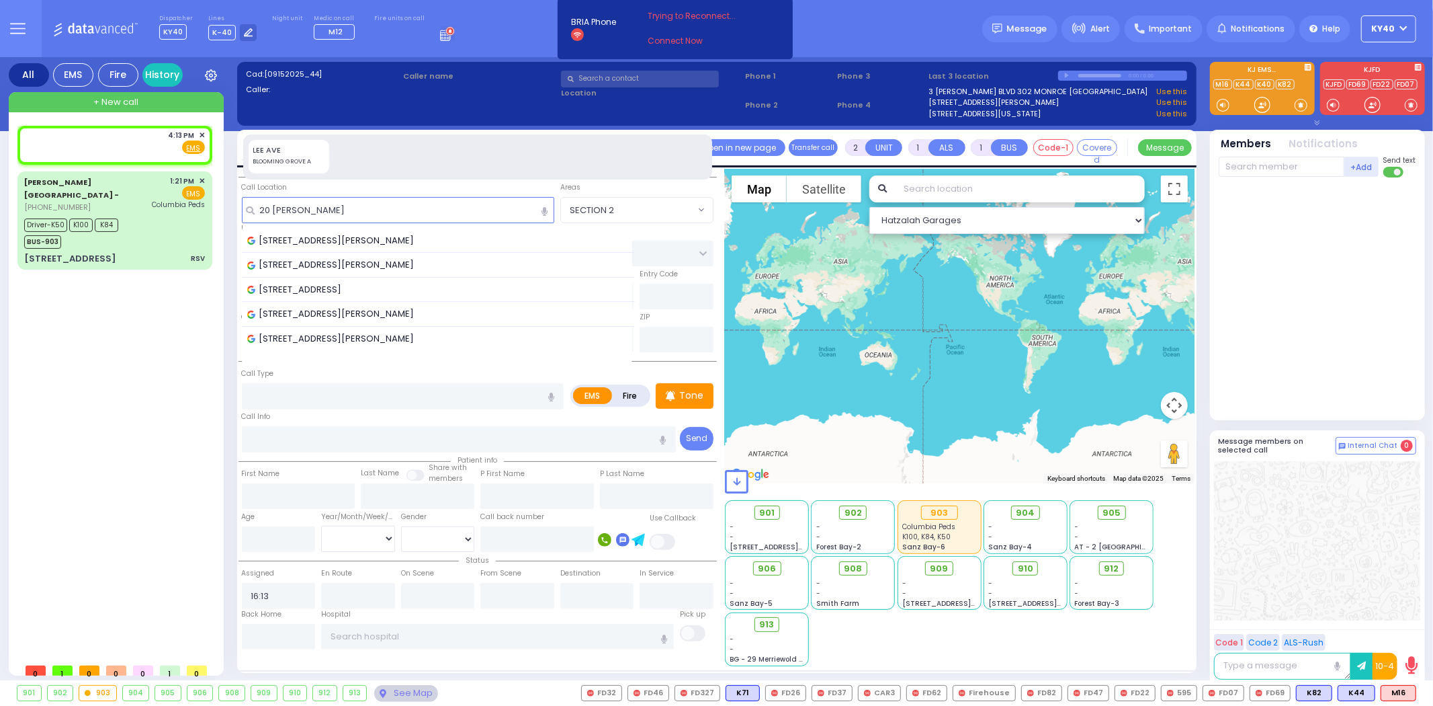
click at [365, 240] on span "20 Lee Avenue, Monroe, NY, USA" at bounding box center [333, 240] width 172 height 13
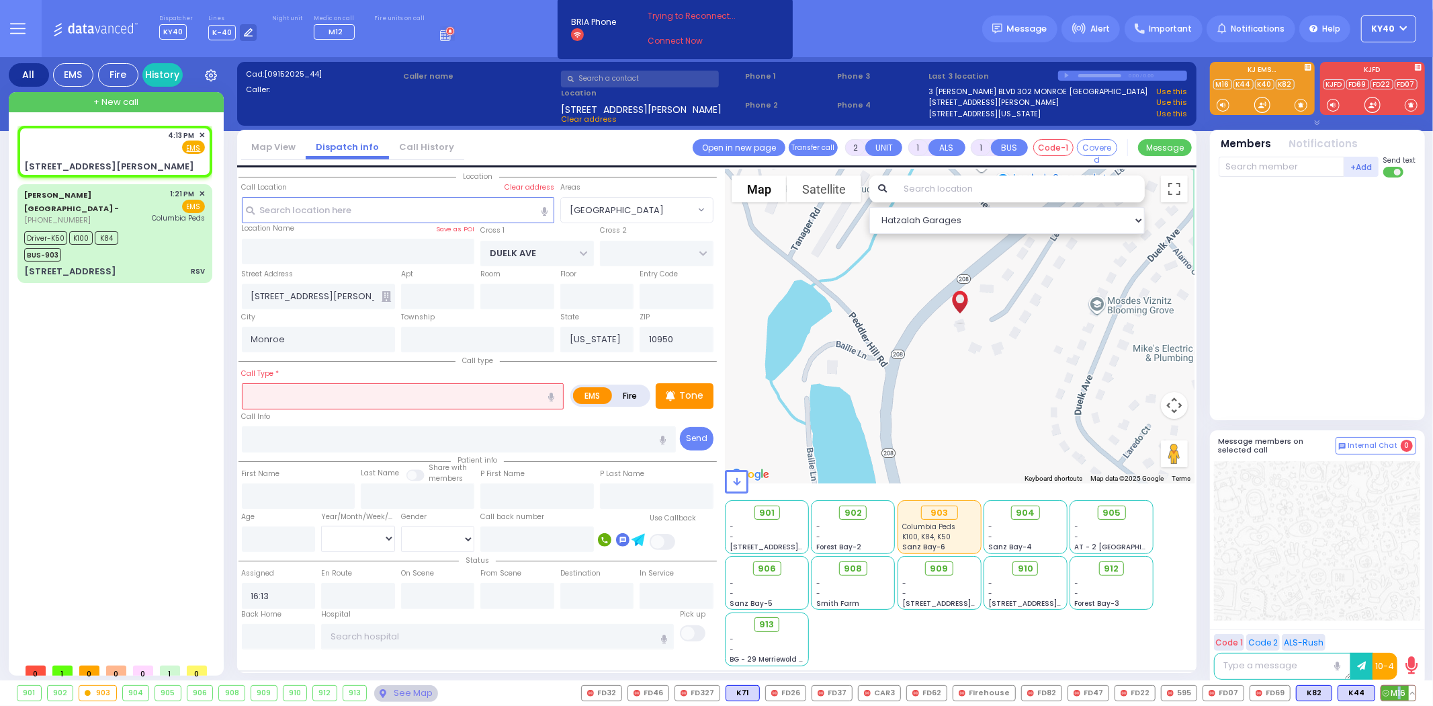
click at [1400, 691] on span "M16" at bounding box center [1399, 692] width 34 height 15
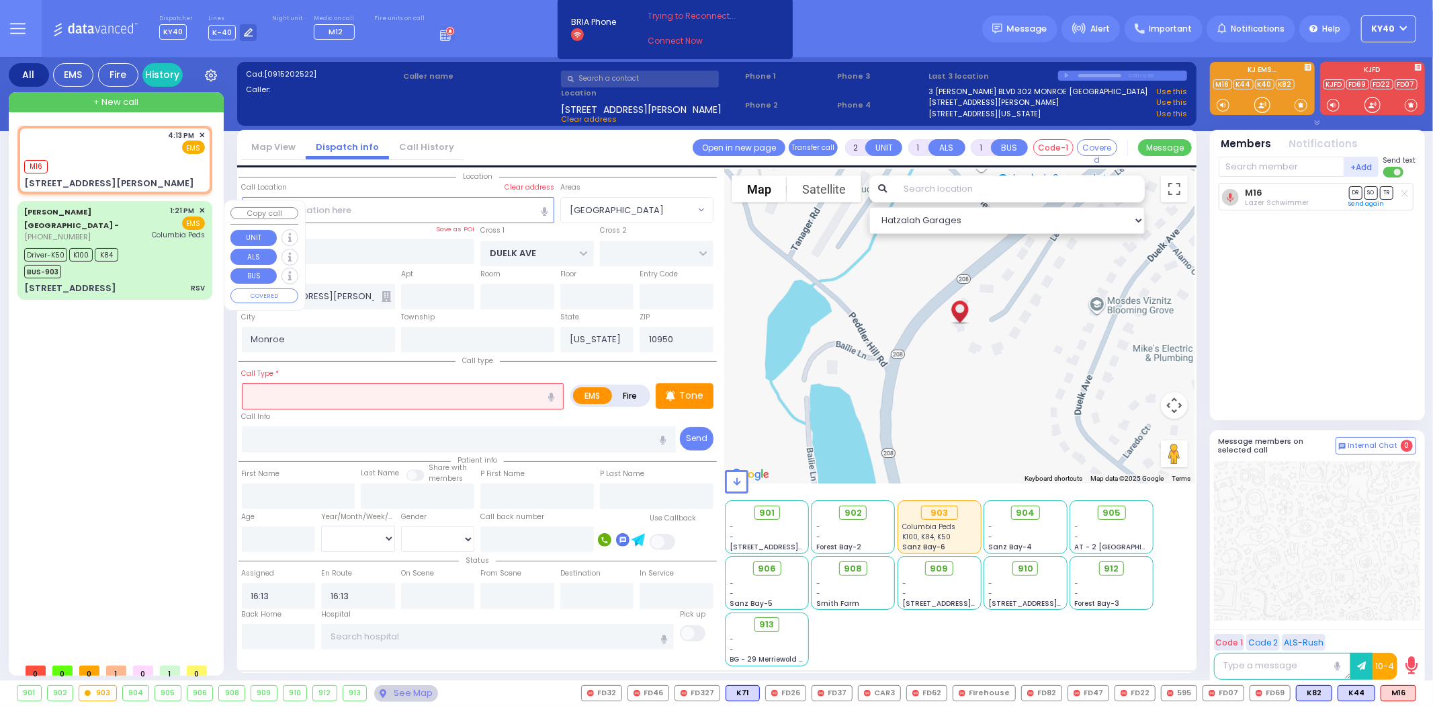
click at [158, 269] on div "Driver-K50 K100 K84 BUS-903" at bounding box center [114, 262] width 181 height 34
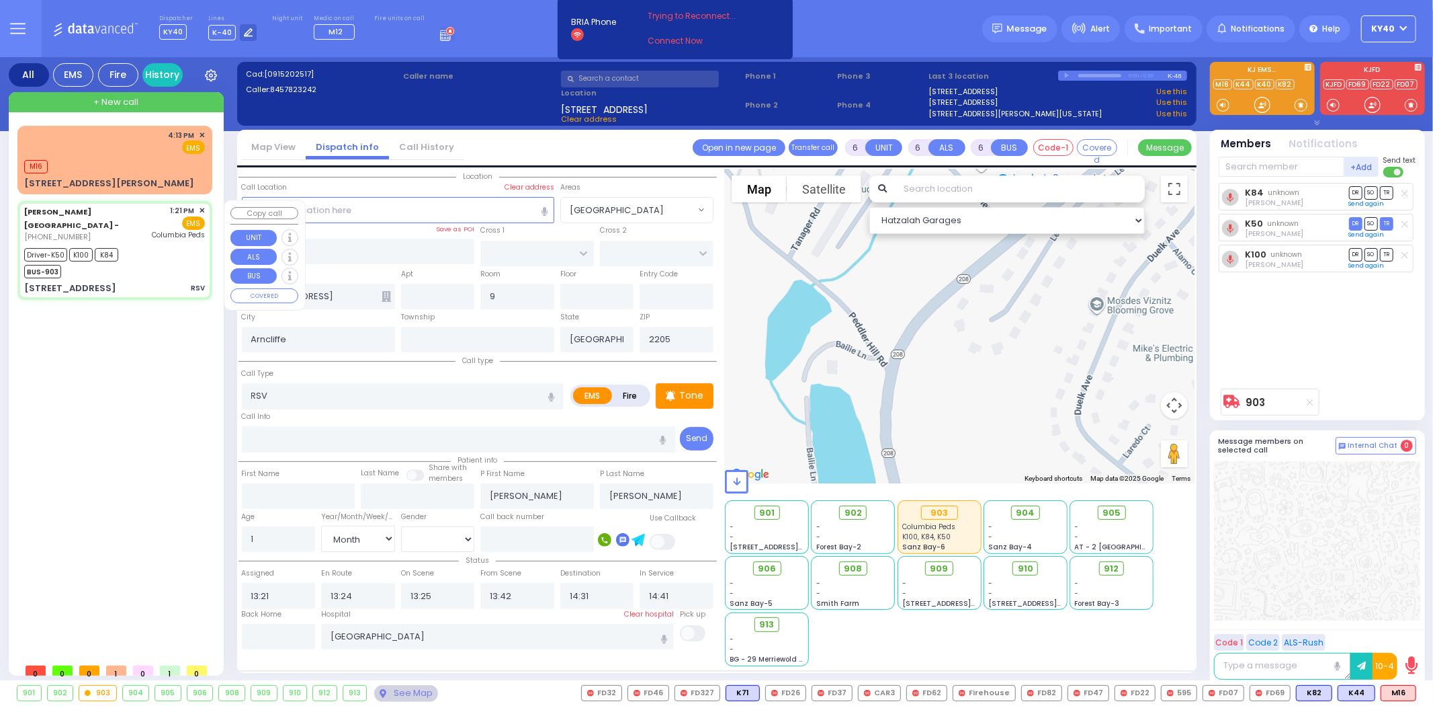
click at [156, 269] on div "Driver-K50 K100 K84 BUS-903" at bounding box center [114, 262] width 181 height 34
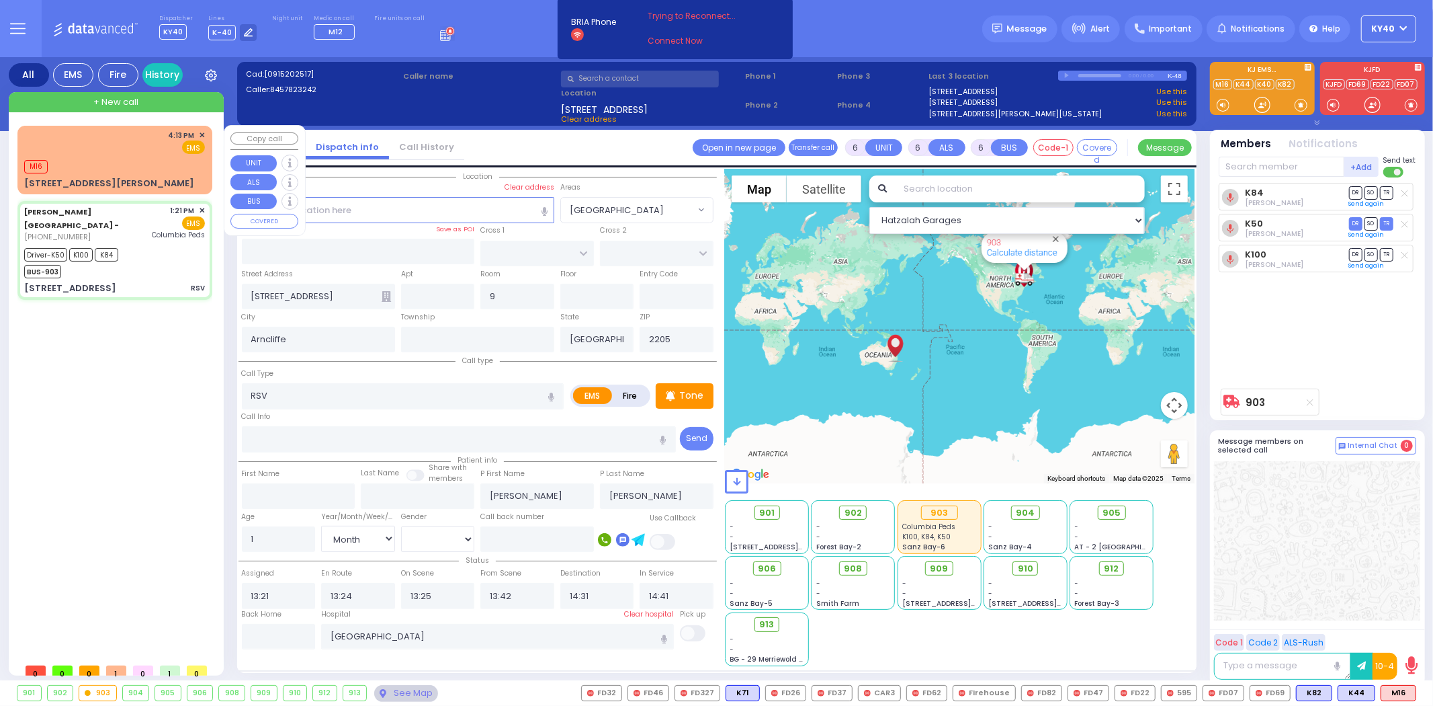
click at [109, 149] on div "4:13 PM ✕ EMS" at bounding box center [114, 142] width 181 height 25
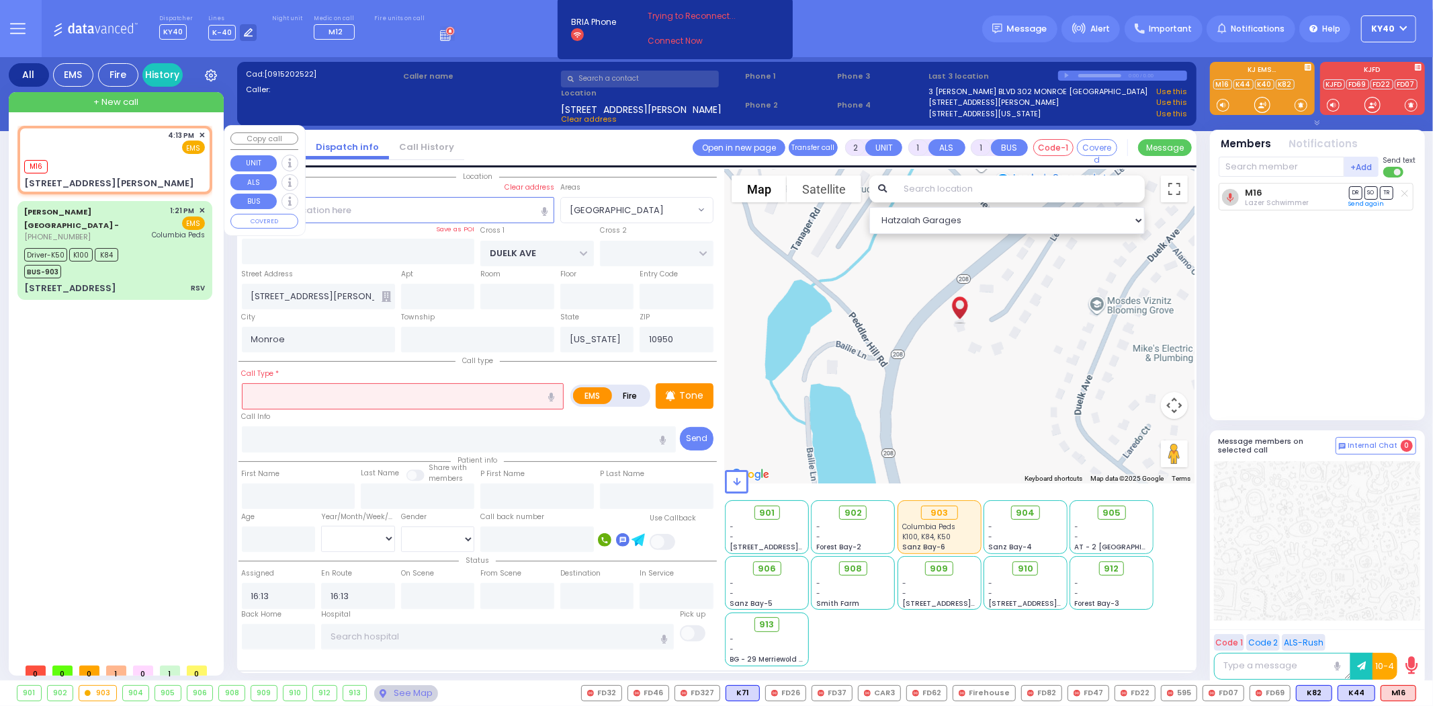
click at [111, 153] on div "4:13 PM ✕ EMS" at bounding box center [114, 142] width 181 height 25
click at [111, 152] on div "4:13 PM ✕ EMS" at bounding box center [114, 142] width 181 height 25
click at [115, 153] on div "4:13 PM ✕ EMS" at bounding box center [114, 142] width 181 height 25
click at [1415, 689] on button at bounding box center [1412, 692] width 7 height 15
click at [1404, 630] on icon at bounding box center [1403, 633] width 14 height 14
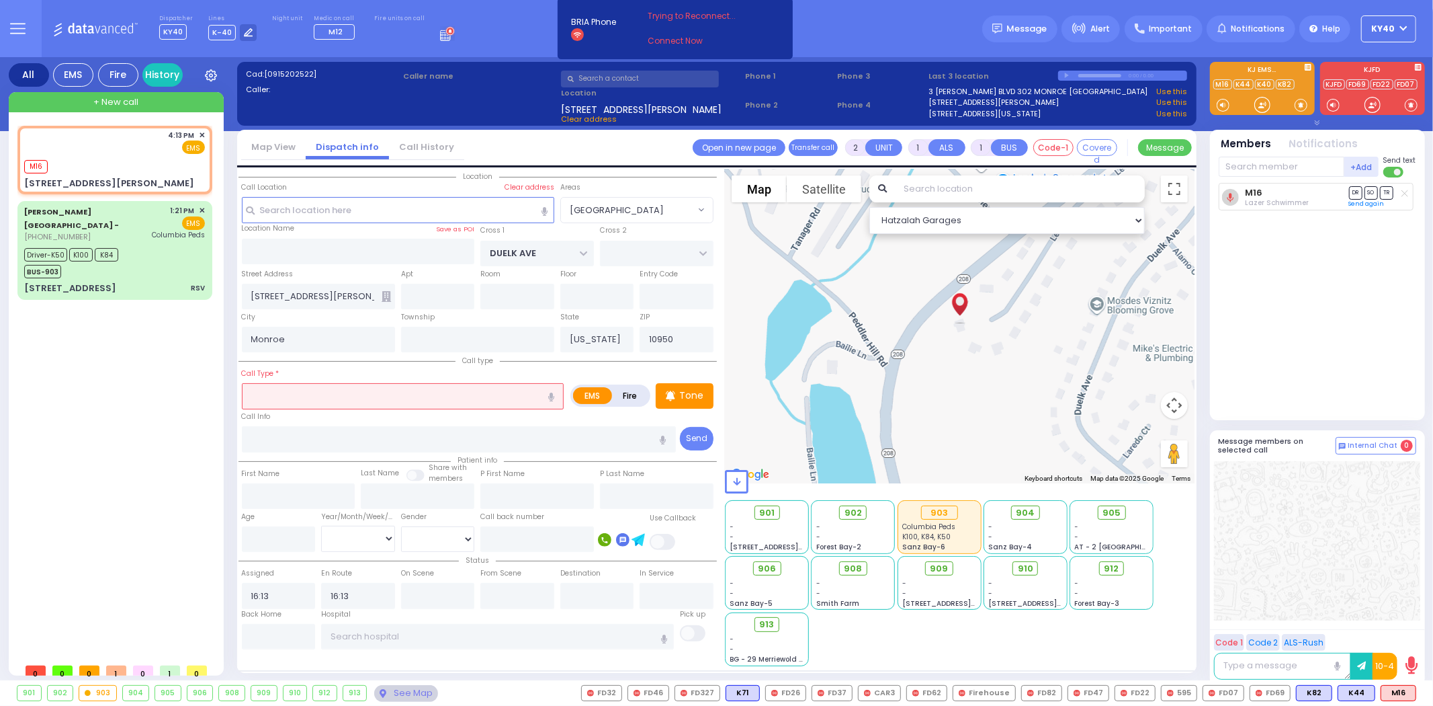
click at [341, 404] on input "text" at bounding box center [403, 396] width 323 height 26
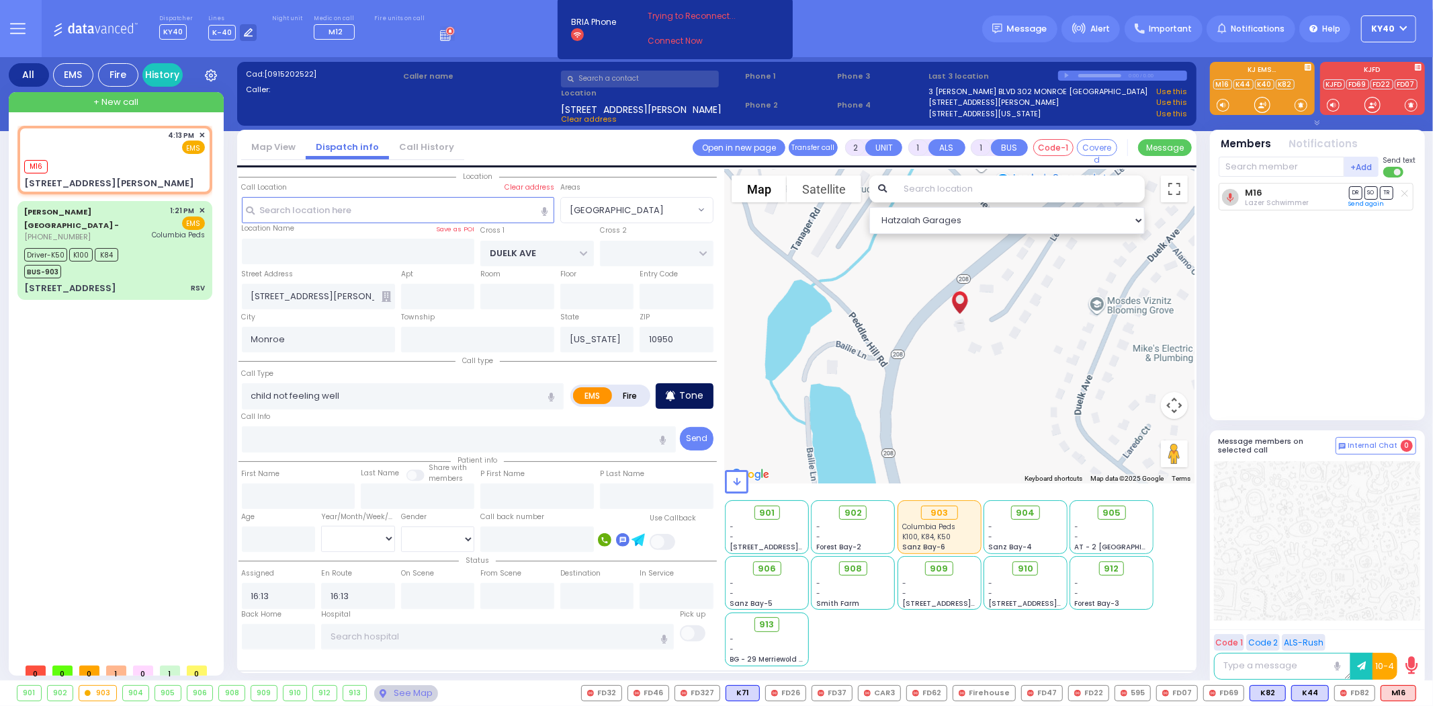
click at [672, 398] on icon at bounding box center [670, 396] width 9 height 16
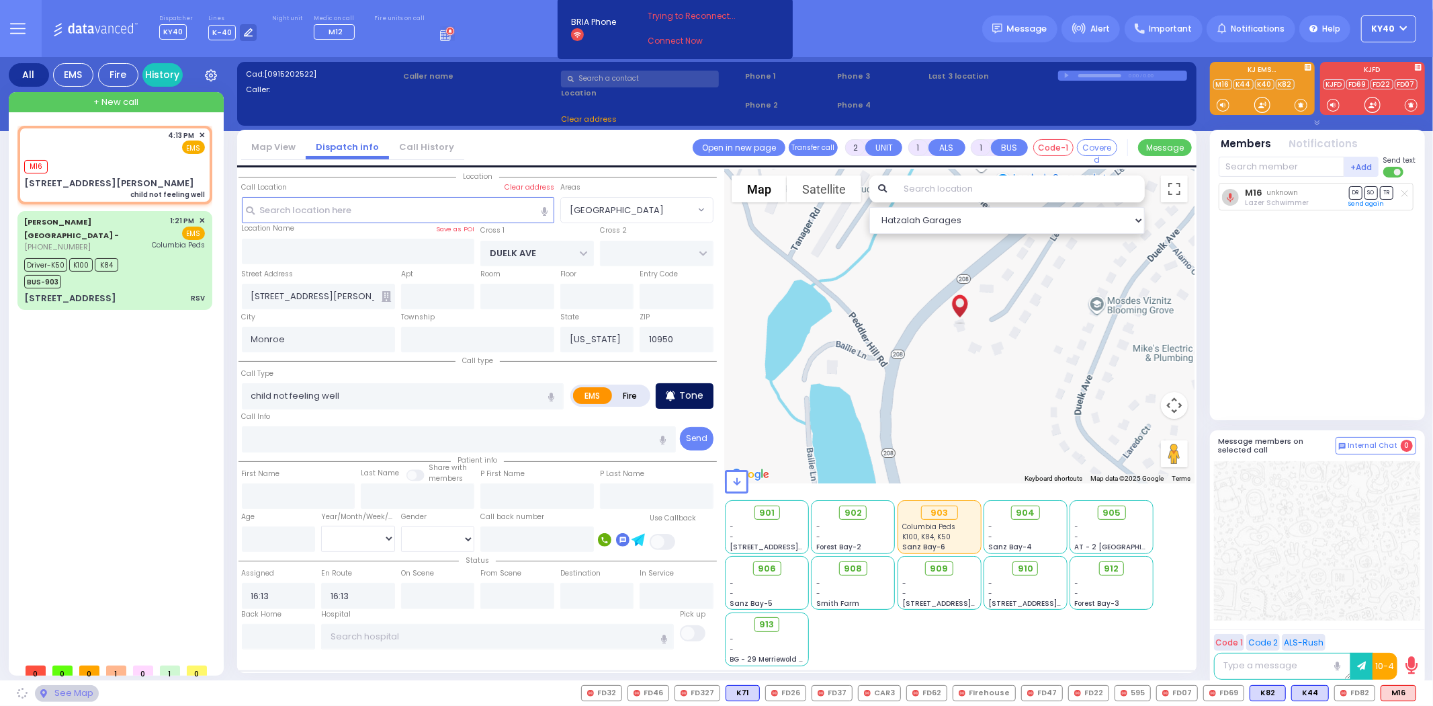
click at [682, 397] on p "Tone" at bounding box center [691, 395] width 24 height 14
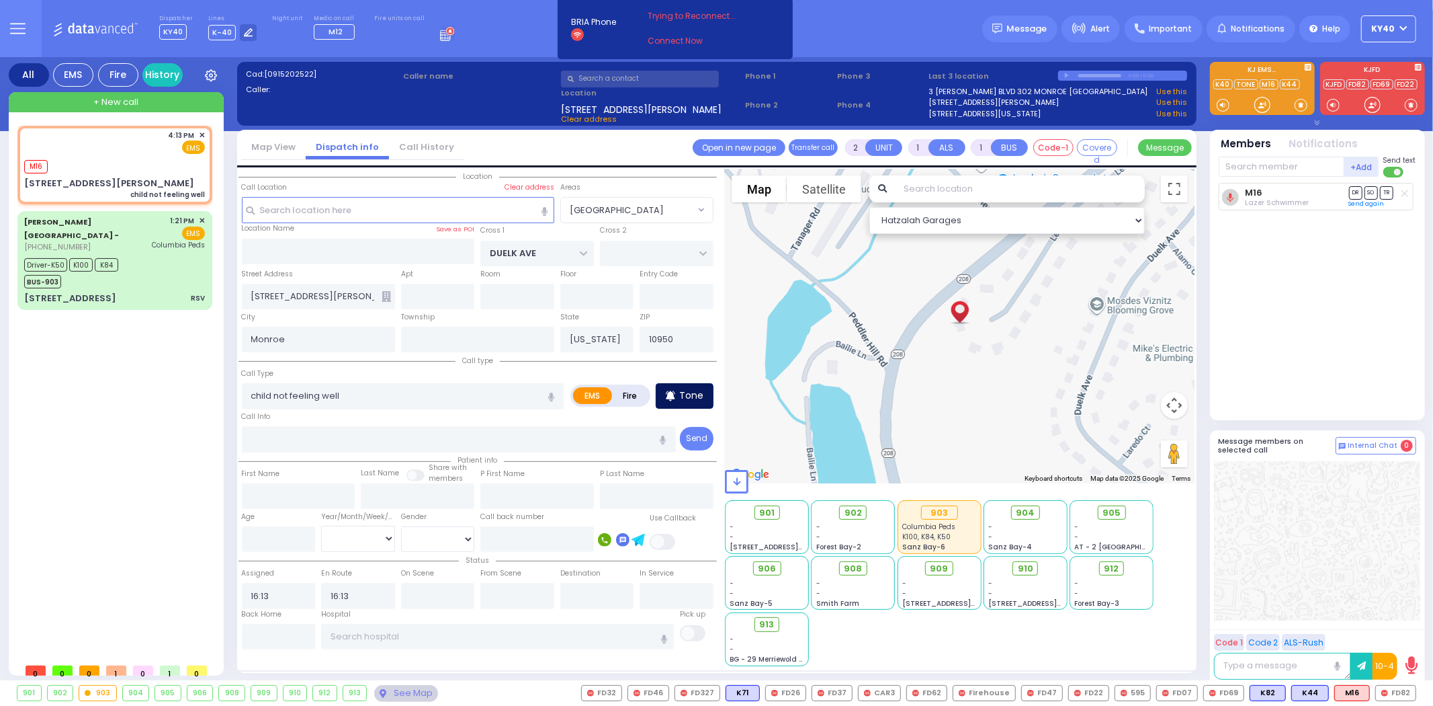
click at [689, 396] on p "Tone" at bounding box center [691, 395] width 24 height 14
click at [125, 159] on div "M16" at bounding box center [114, 165] width 181 height 17
click at [111, 164] on div "M16" at bounding box center [114, 165] width 181 height 17
click at [124, 170] on div "M16" at bounding box center [114, 165] width 181 height 17
click at [130, 144] on div "4:13 PM ✕ EMS" at bounding box center [114, 142] width 181 height 25
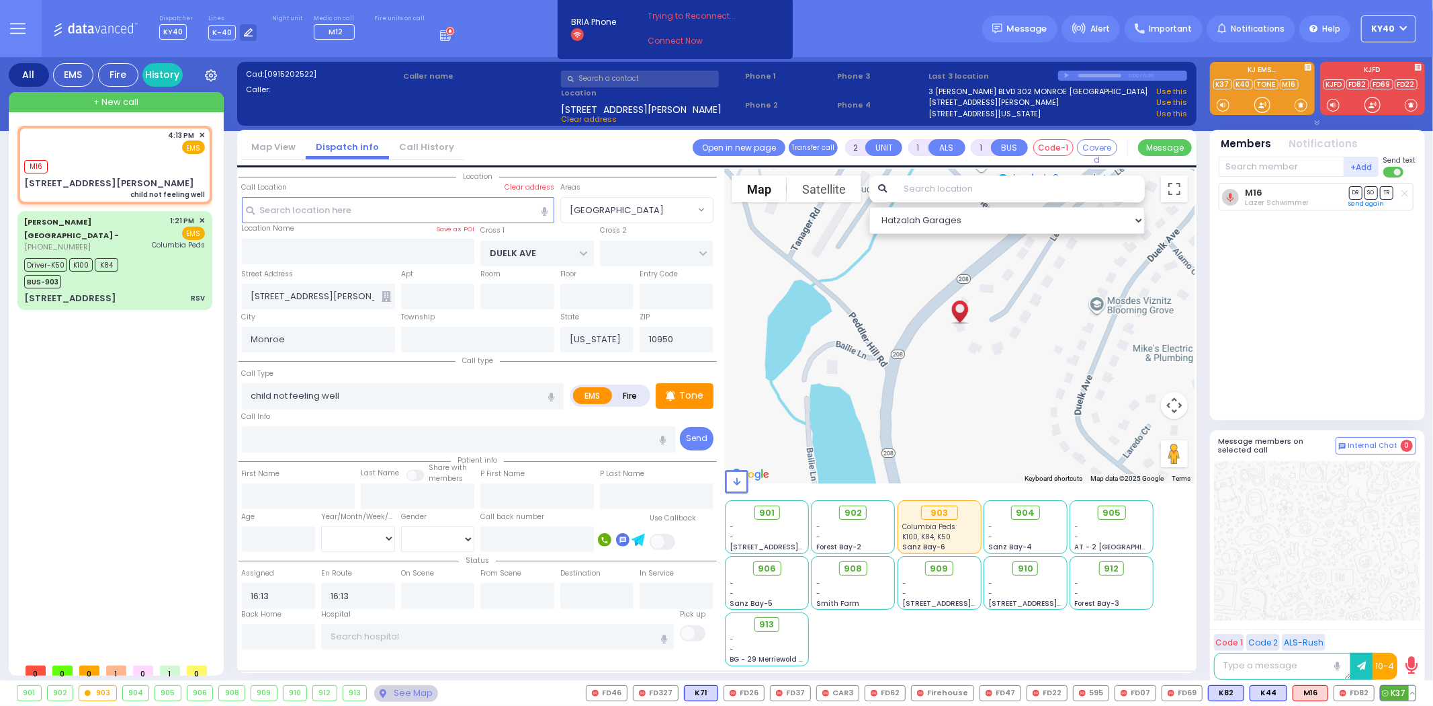
click at [1391, 693] on span "K37" at bounding box center [1398, 692] width 35 height 15
click at [767, 620] on span "913" at bounding box center [772, 624] width 15 height 13
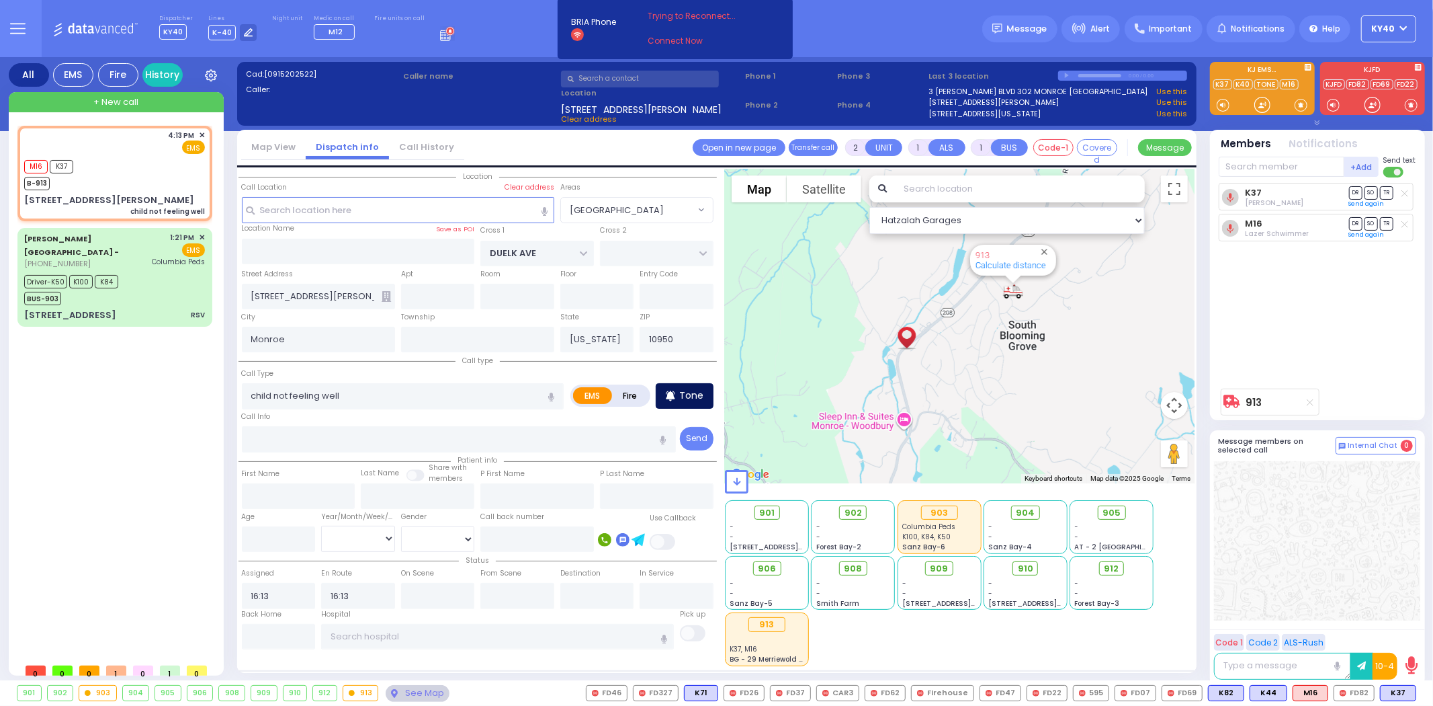
click at [689, 394] on p "Tone" at bounding box center [691, 395] width 24 height 14
click at [146, 180] on div "M16 K37 B-913" at bounding box center [114, 174] width 181 height 34
click at [1388, 688] on span "K519" at bounding box center [1397, 692] width 38 height 15
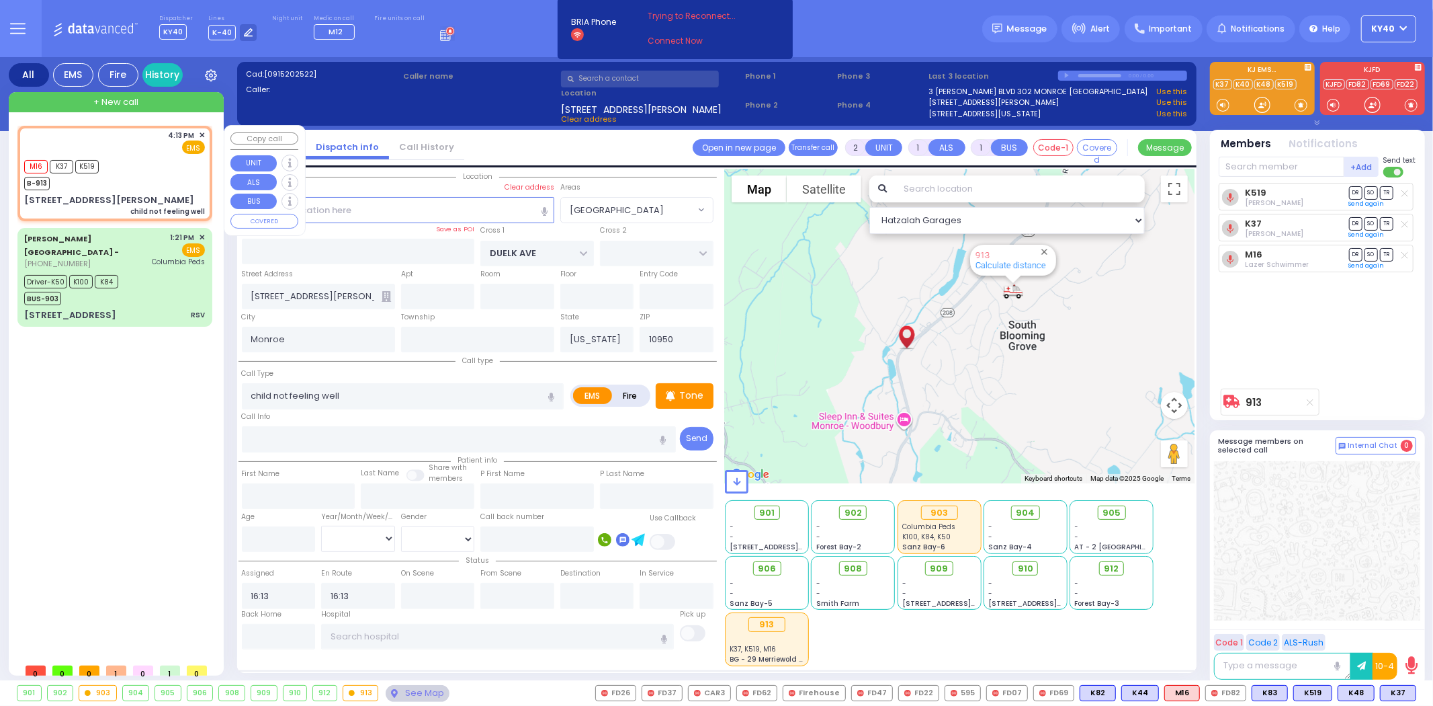
click at [145, 167] on div "M16 K37 K519 B-913" at bounding box center [114, 174] width 181 height 34
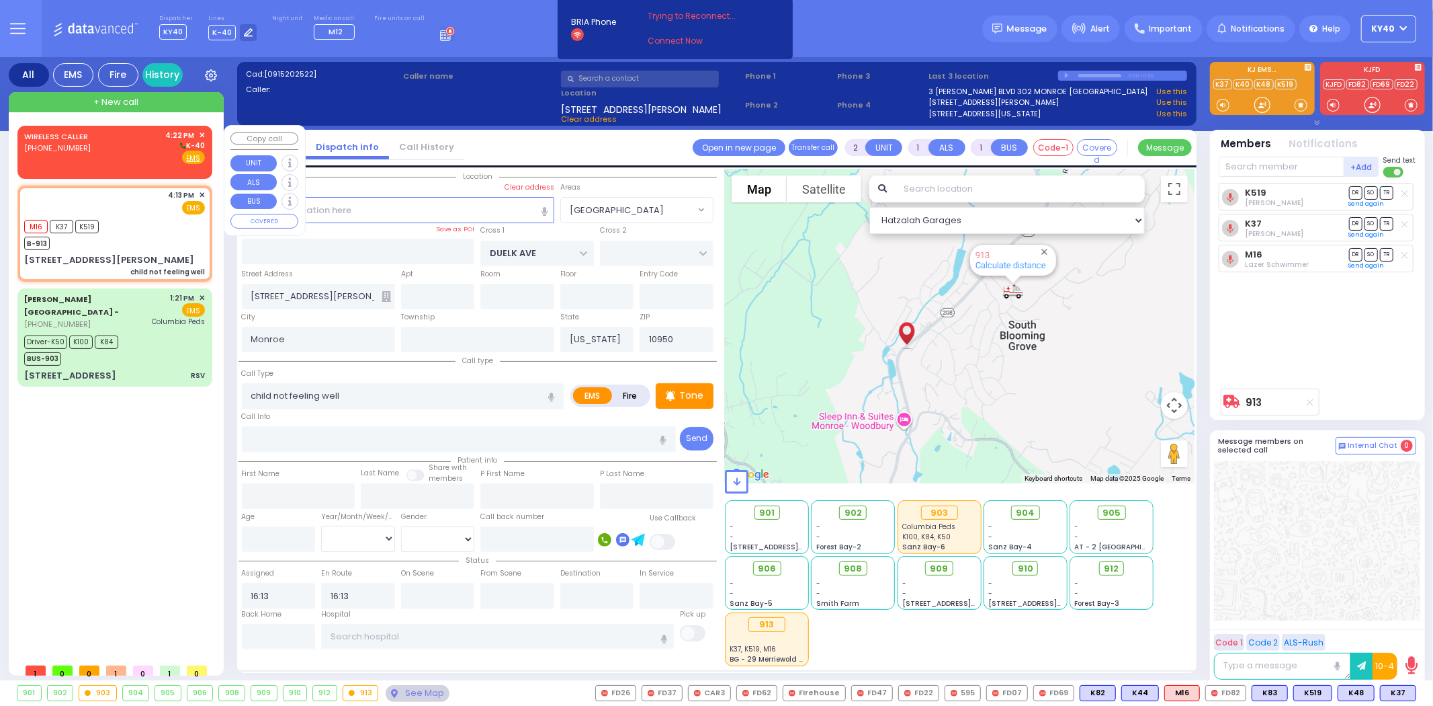
click at [102, 158] on div "WIRELESS CALLER (845) 537-0419 4:22 PM ✕ K-40" at bounding box center [114, 147] width 181 height 35
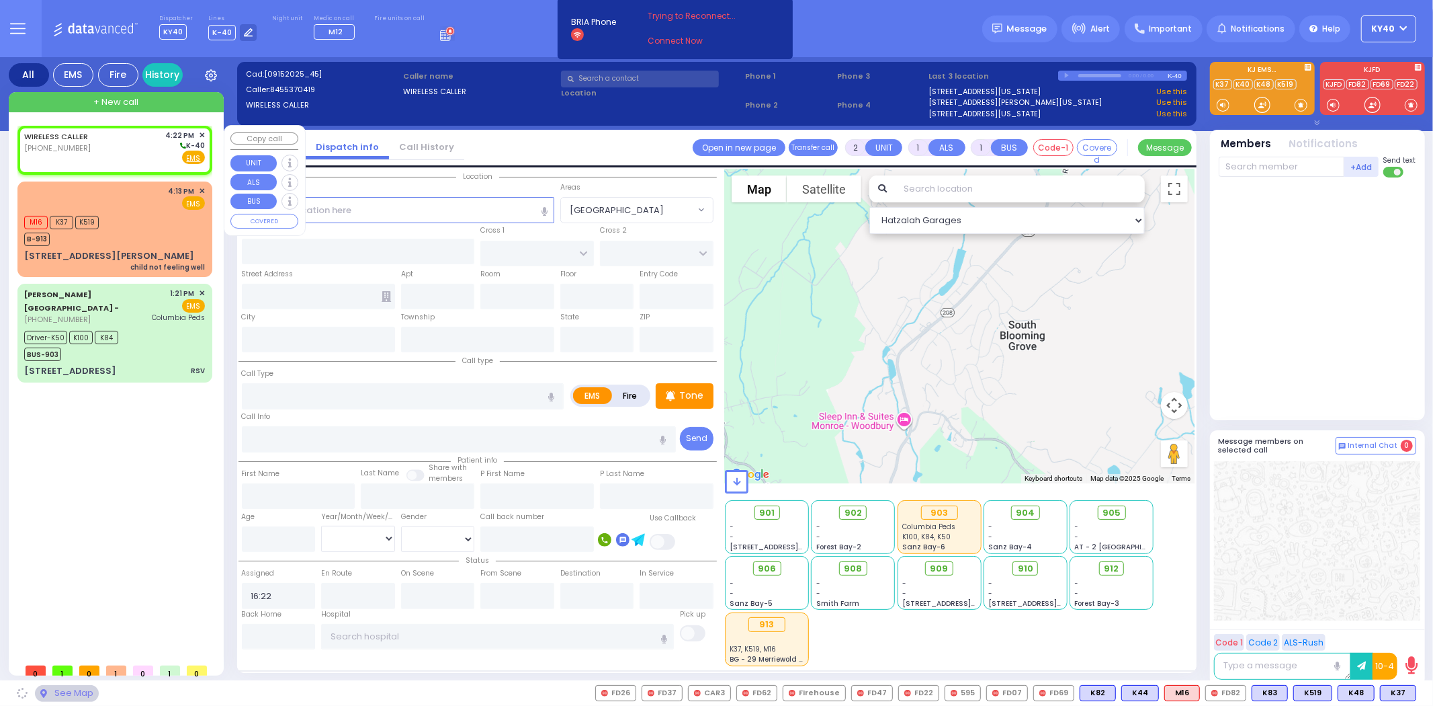
click at [108, 156] on div "WIRELESS CALLER (845) 537-0419 4:22 PM ✕ K-40" at bounding box center [114, 147] width 181 height 35
click at [118, 152] on div "WIRELESS CALLER (845) 537-0419 4:22 PM ✕ K-40" at bounding box center [114, 147] width 181 height 35
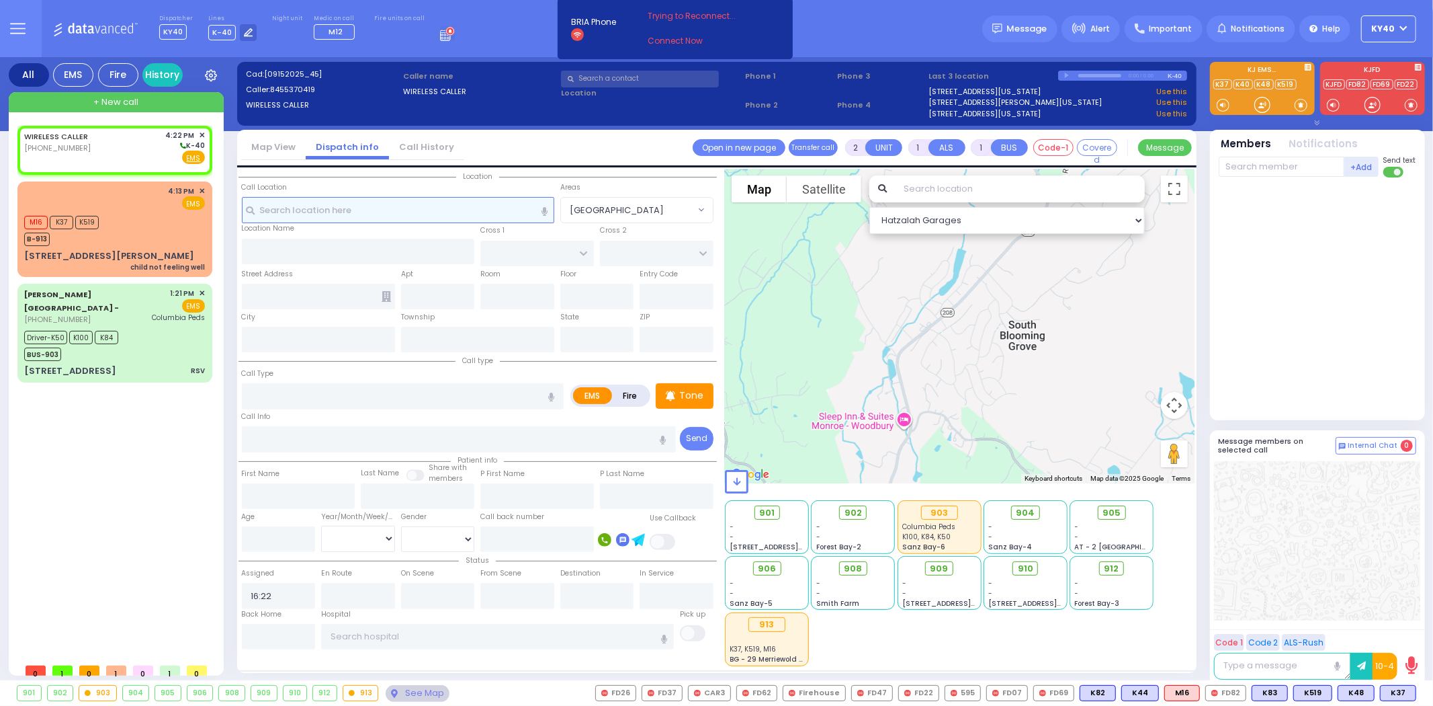
click at [459, 212] on input "text" at bounding box center [398, 210] width 312 height 26
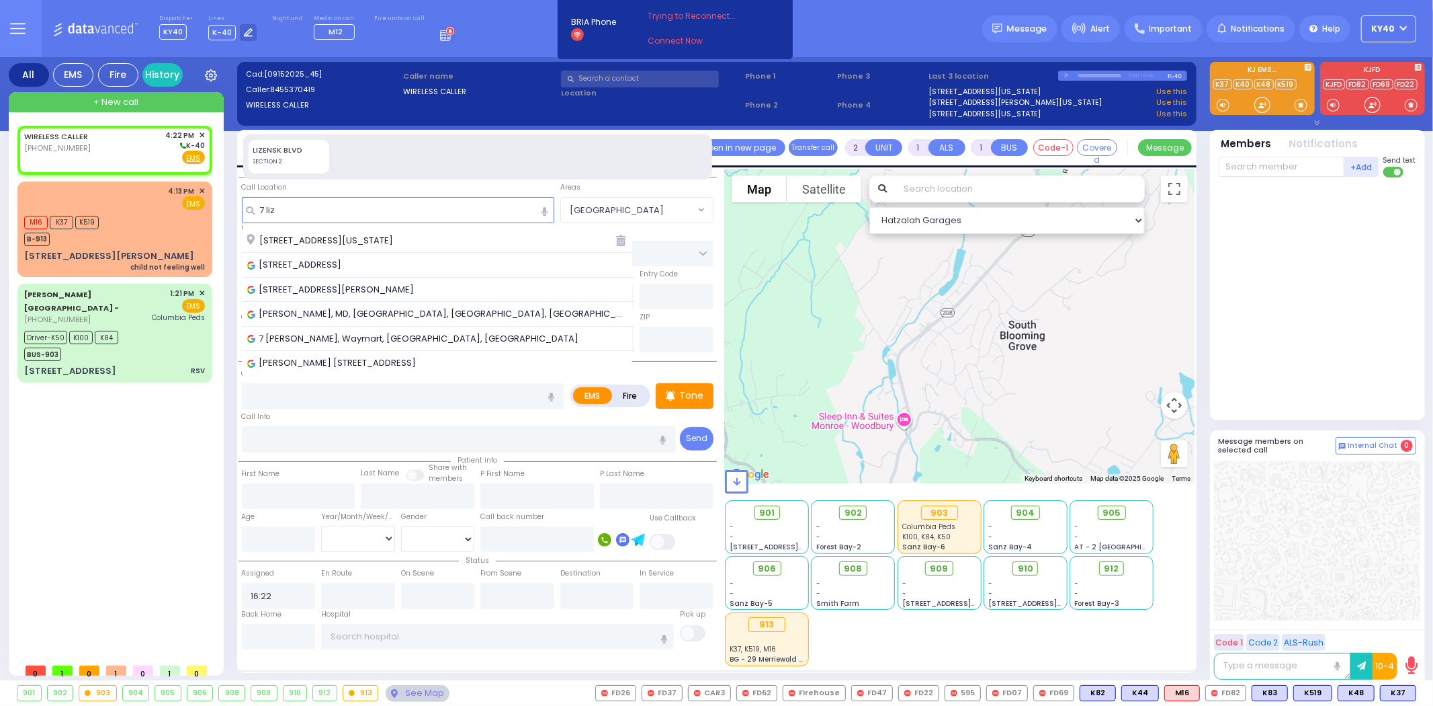
click at [398, 240] on span "7 Lizensk Boulevard Monroe New York 10950" at bounding box center [322, 240] width 151 height 13
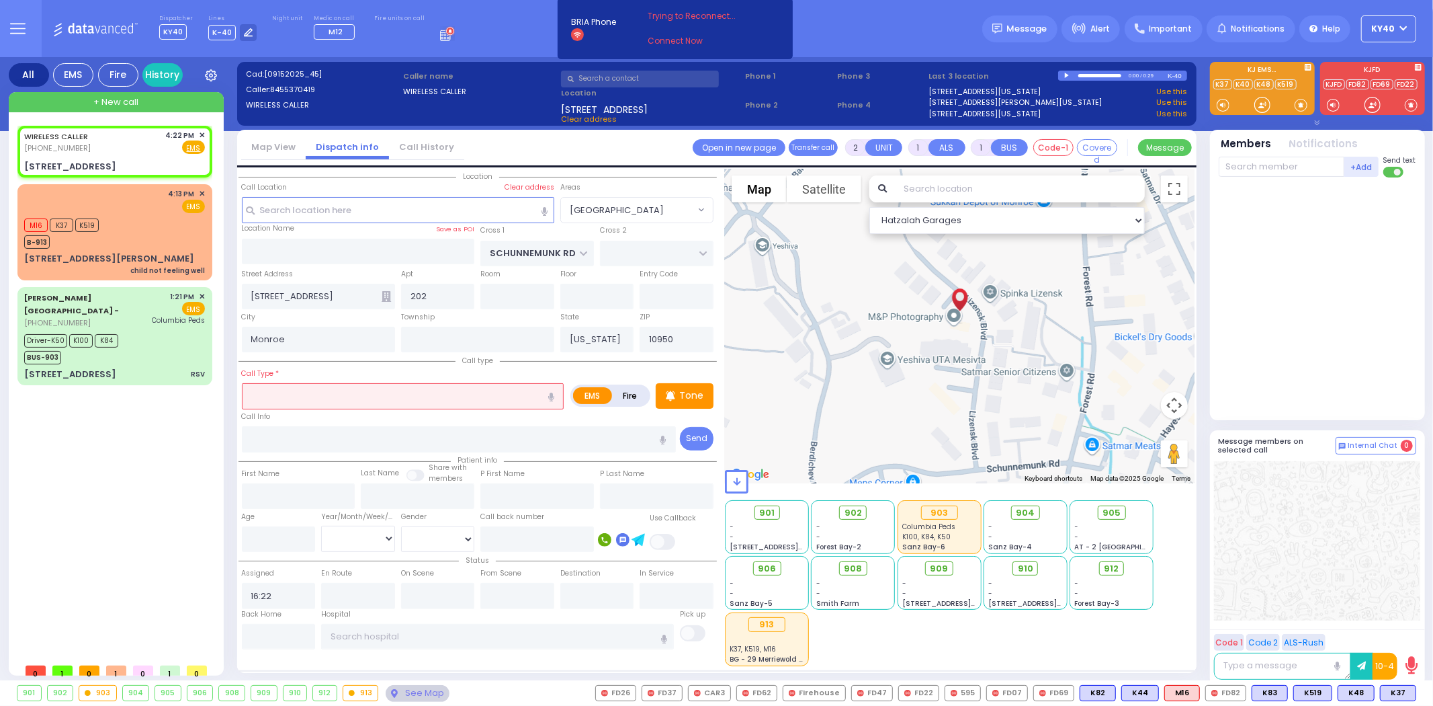
click at [298, 391] on input "text" at bounding box center [403, 396] width 323 height 26
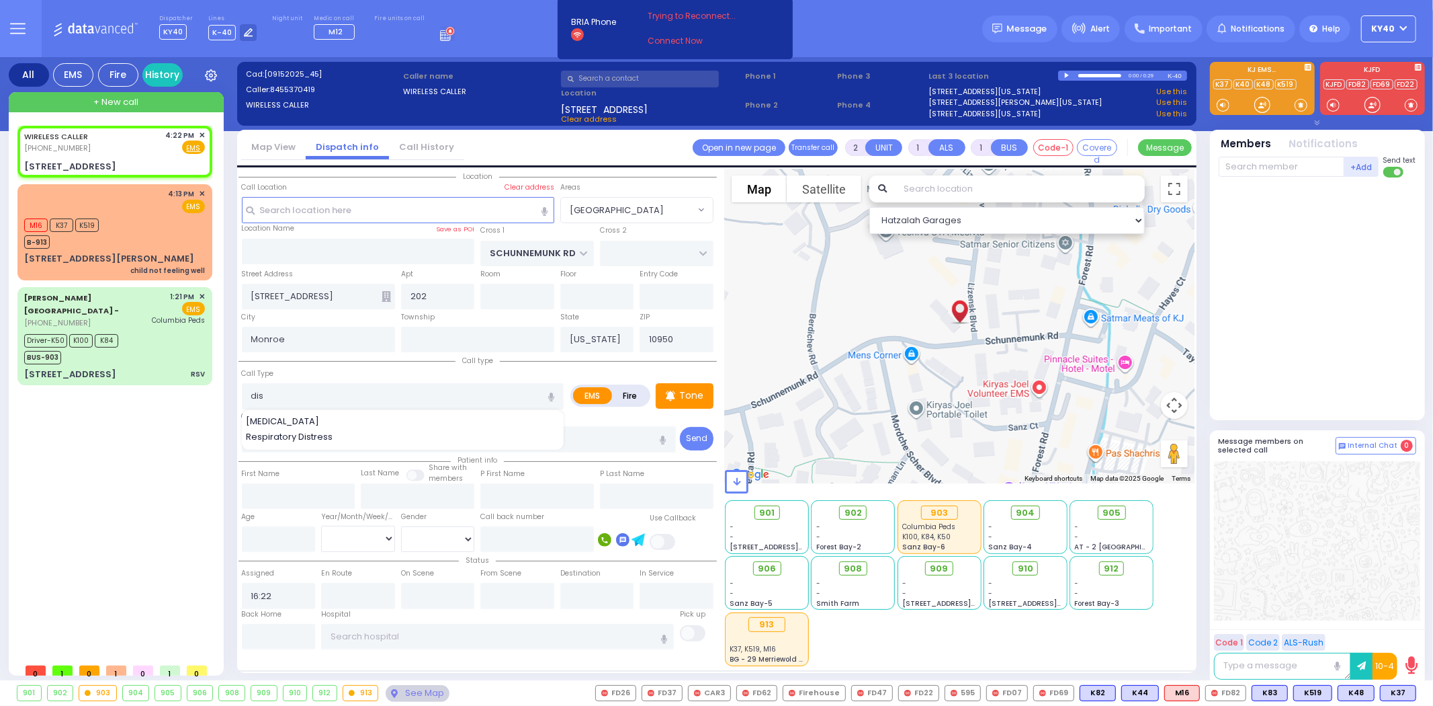
click at [276, 415] on span "Dislocation" at bounding box center [285, 421] width 78 height 13
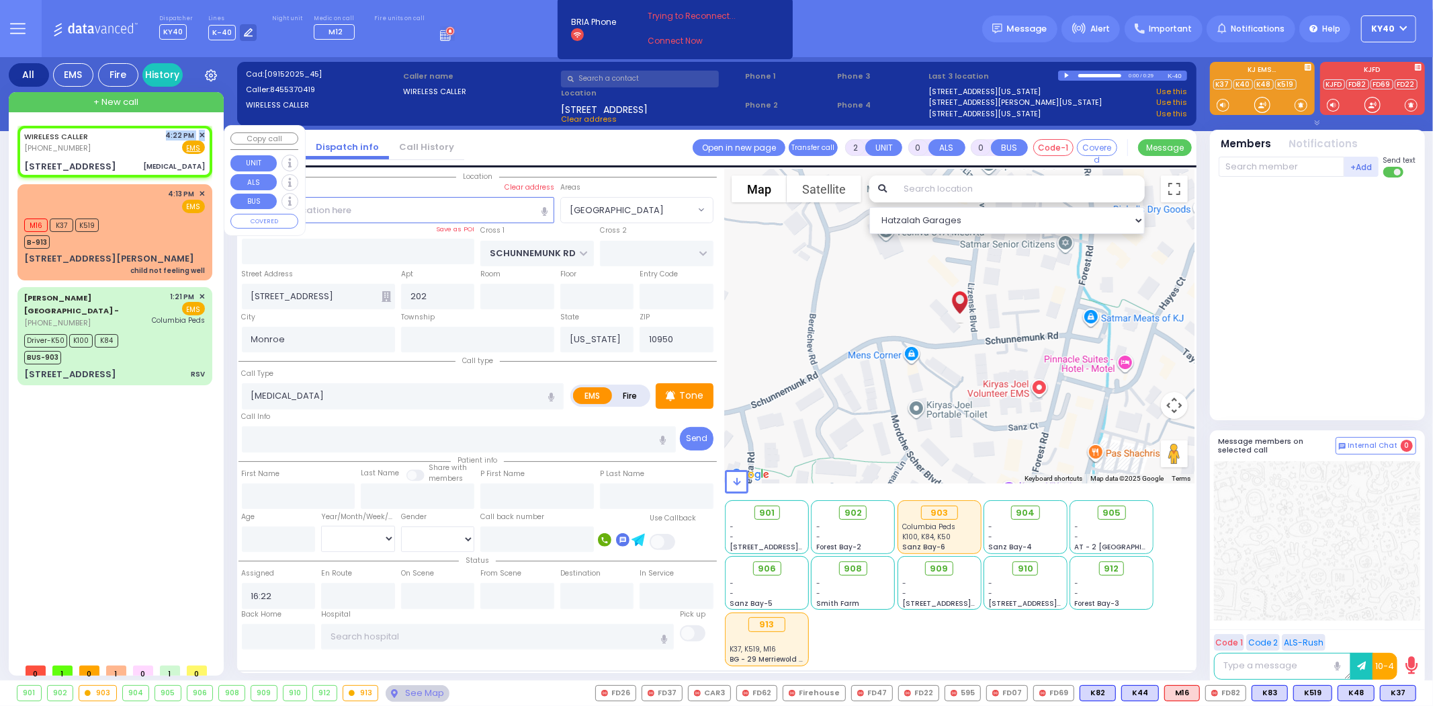
click at [130, 143] on div "WIRELESS CALLER (845) 537-0419 4:22 PM ✕ Fire EMS" at bounding box center [114, 142] width 181 height 25
click at [1392, 686] on span "K82" at bounding box center [1398, 692] width 35 height 15
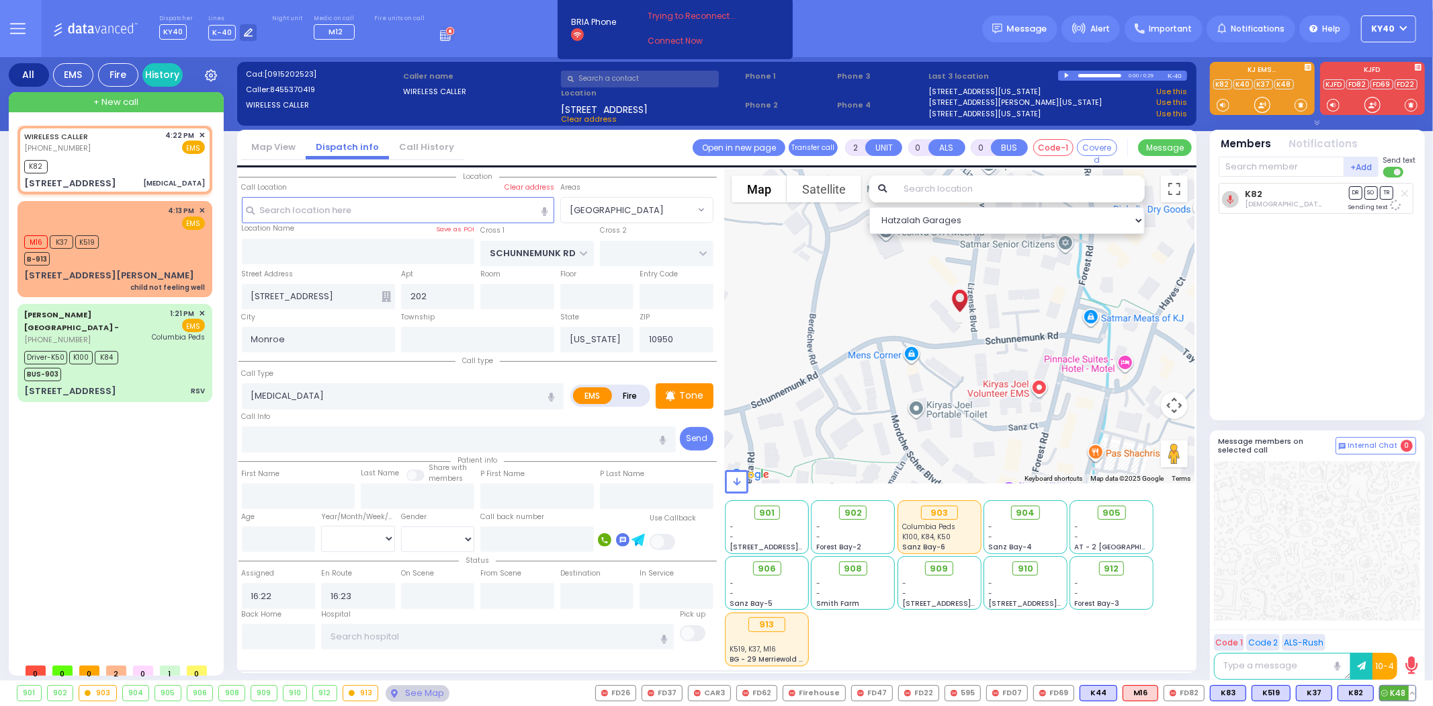
click at [1393, 688] on span "K48" at bounding box center [1398, 692] width 36 height 15
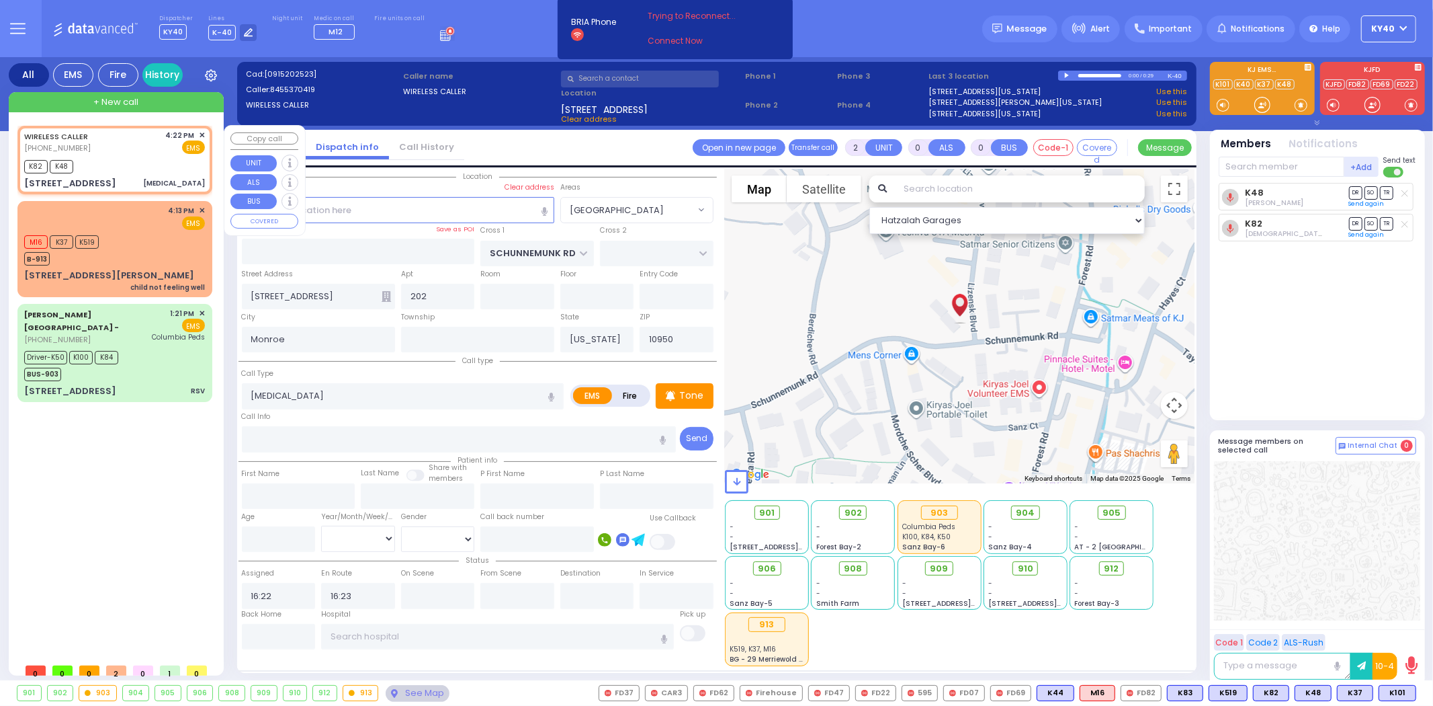
click at [104, 159] on div "K82 K48" at bounding box center [114, 165] width 181 height 17
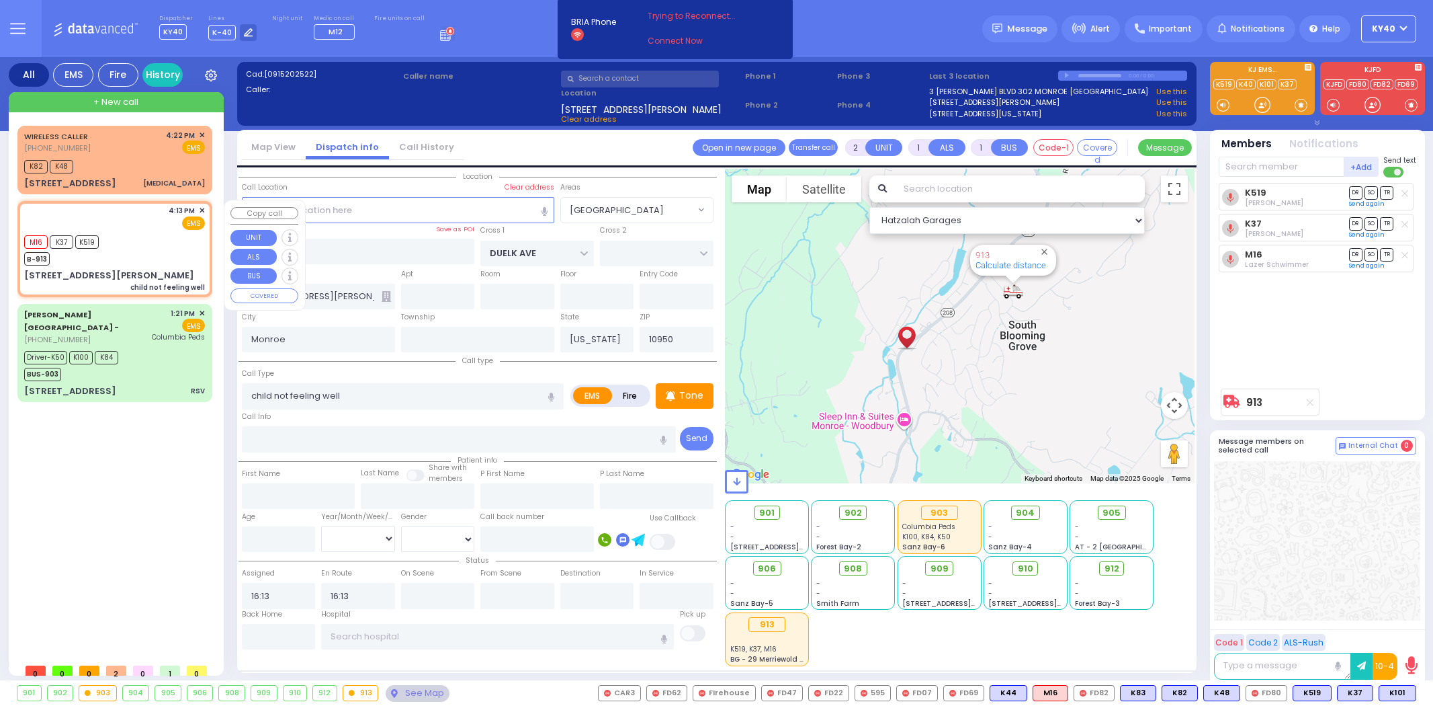
select select "[GEOGRAPHIC_DATA]"
select select
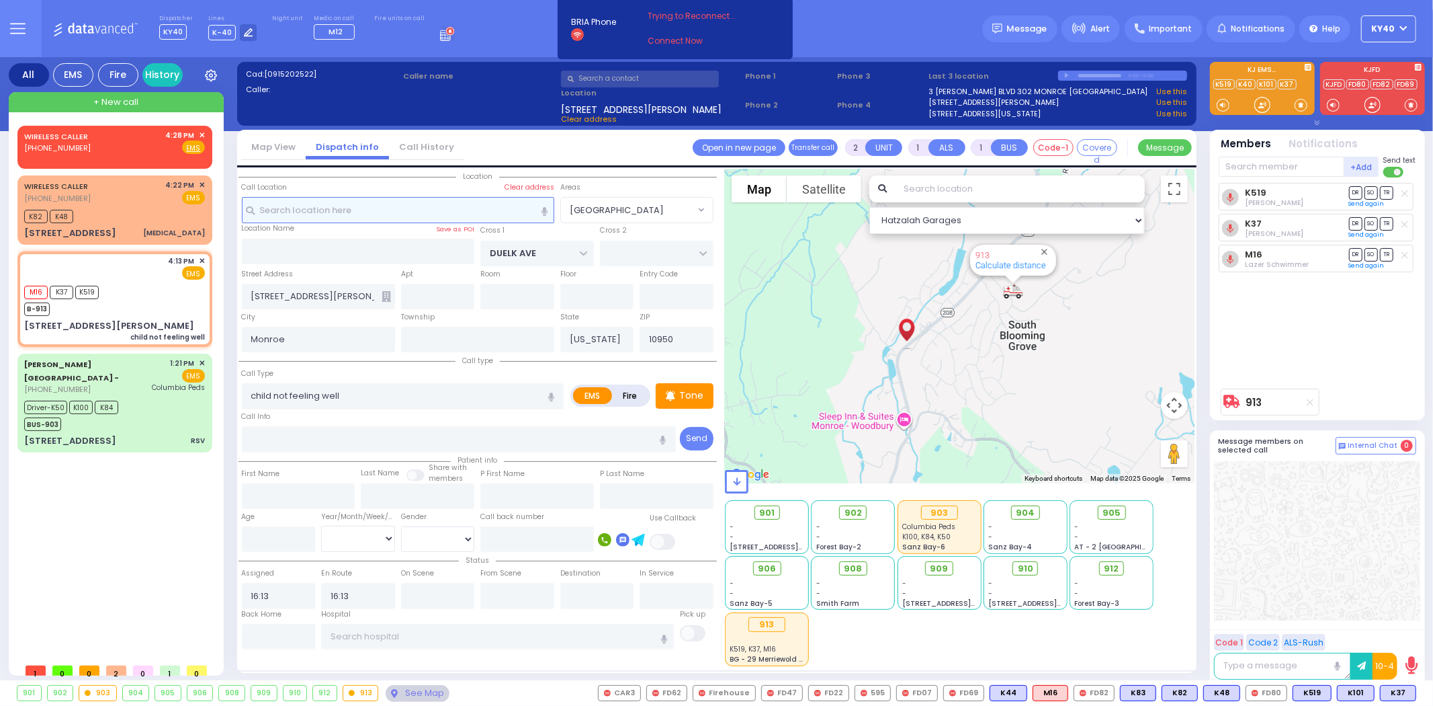
click at [413, 212] on input "text" at bounding box center [398, 210] width 312 height 26
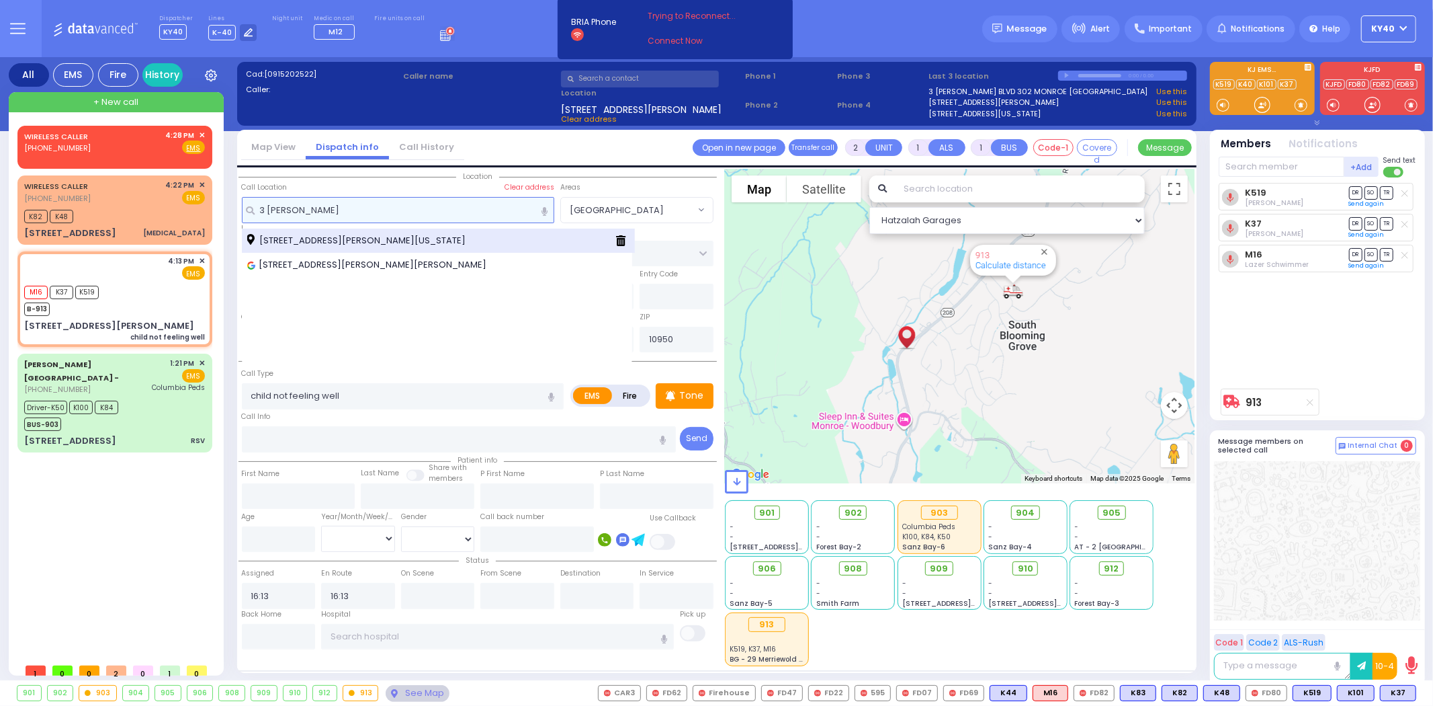
type input "3 [PERSON_NAME]"
click at [325, 243] on span "[STREET_ADDRESS][PERSON_NAME][US_STATE]" at bounding box center [358, 240] width 223 height 13
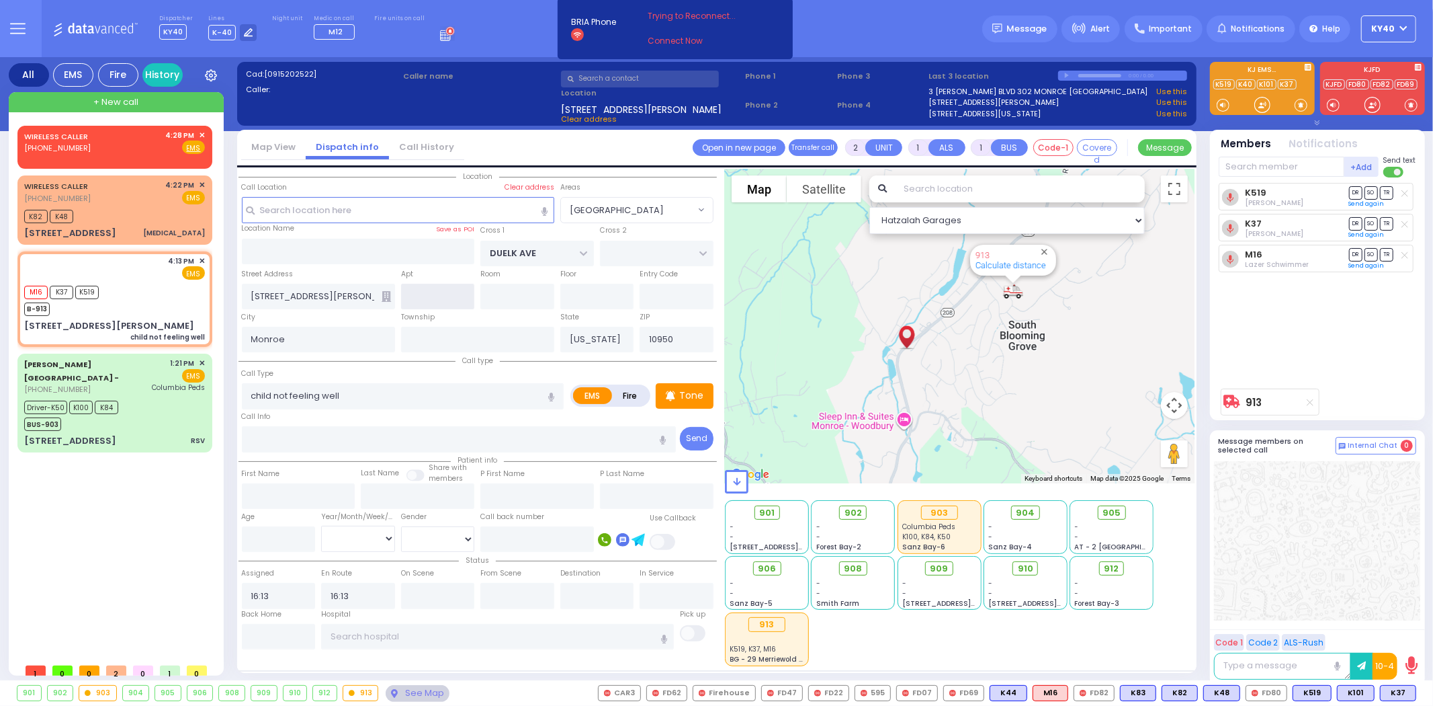
click at [441, 300] on input "text" at bounding box center [438, 297] width 74 height 26
select select
radio input "true"
select select
select select "Hatzalah Garages"
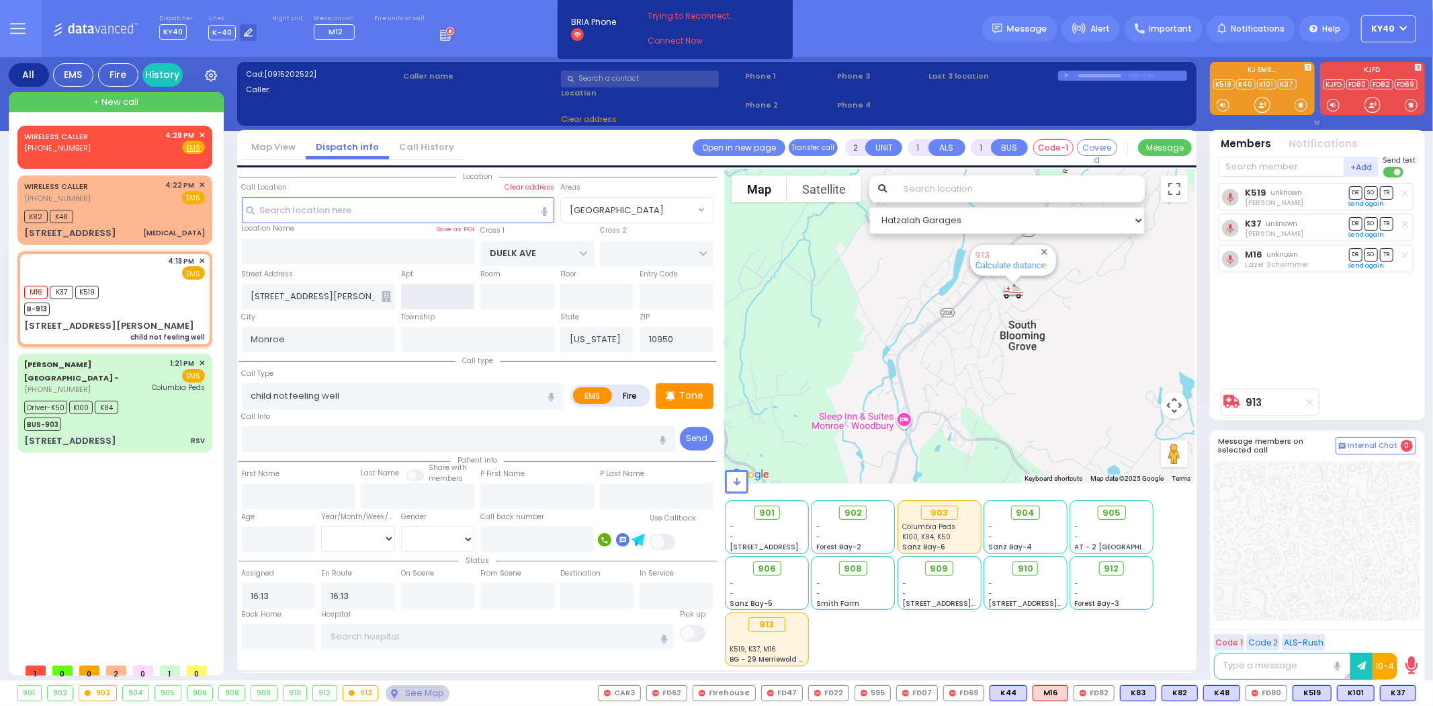
type input "YOEL KLEIN BLVD"
type input "MERON DR"
type input "[STREET_ADDRESS][PERSON_NAME]"
select select "SECTION 6"
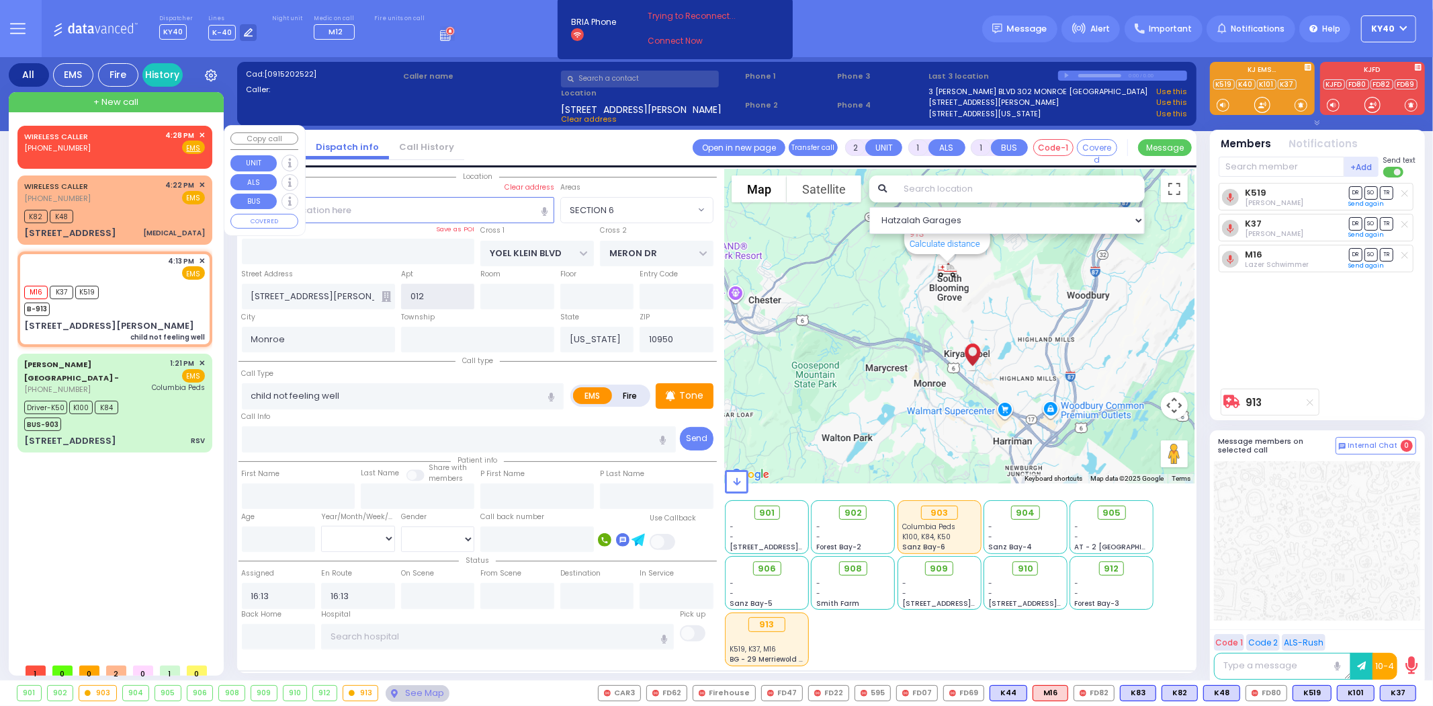
type input "012"
click at [143, 144] on div "WIRELESS CALLER [PHONE_NUMBER] 4:28 PM ✕ Fire EMS" at bounding box center [114, 142] width 181 height 25
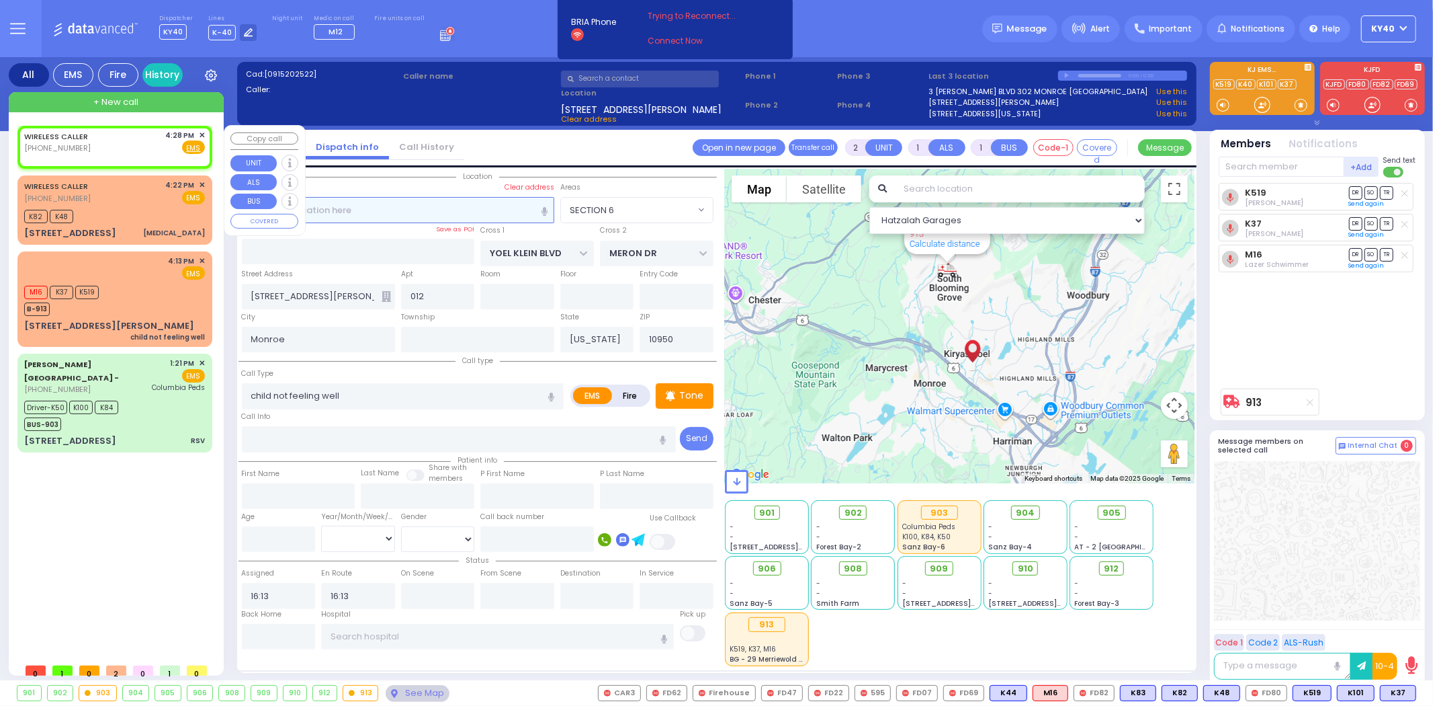
select select
radio input "true"
select select
type input "16:28"
select select "Hatzalah Garages"
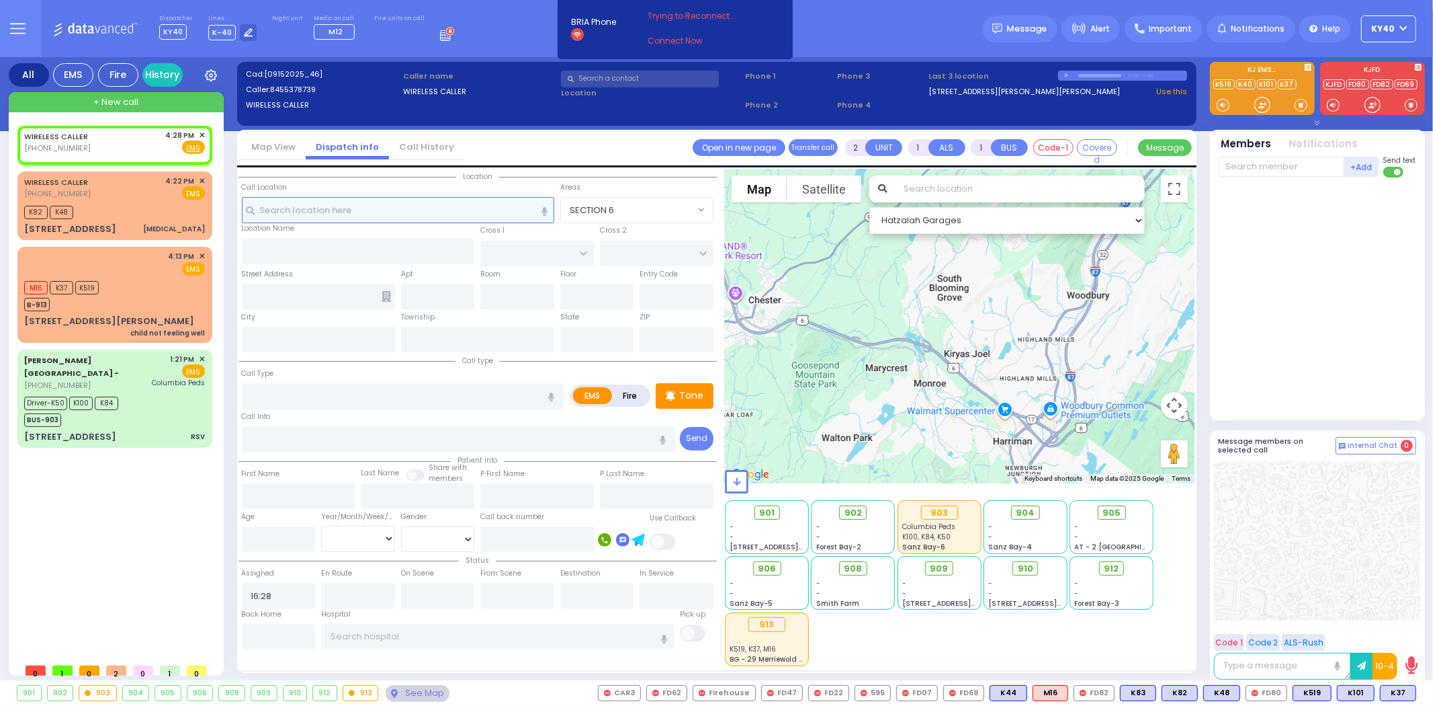
click at [366, 209] on input "text" at bounding box center [398, 210] width 312 height 26
select select
radio input "true"
select select
select select "Hatzalah Garages"
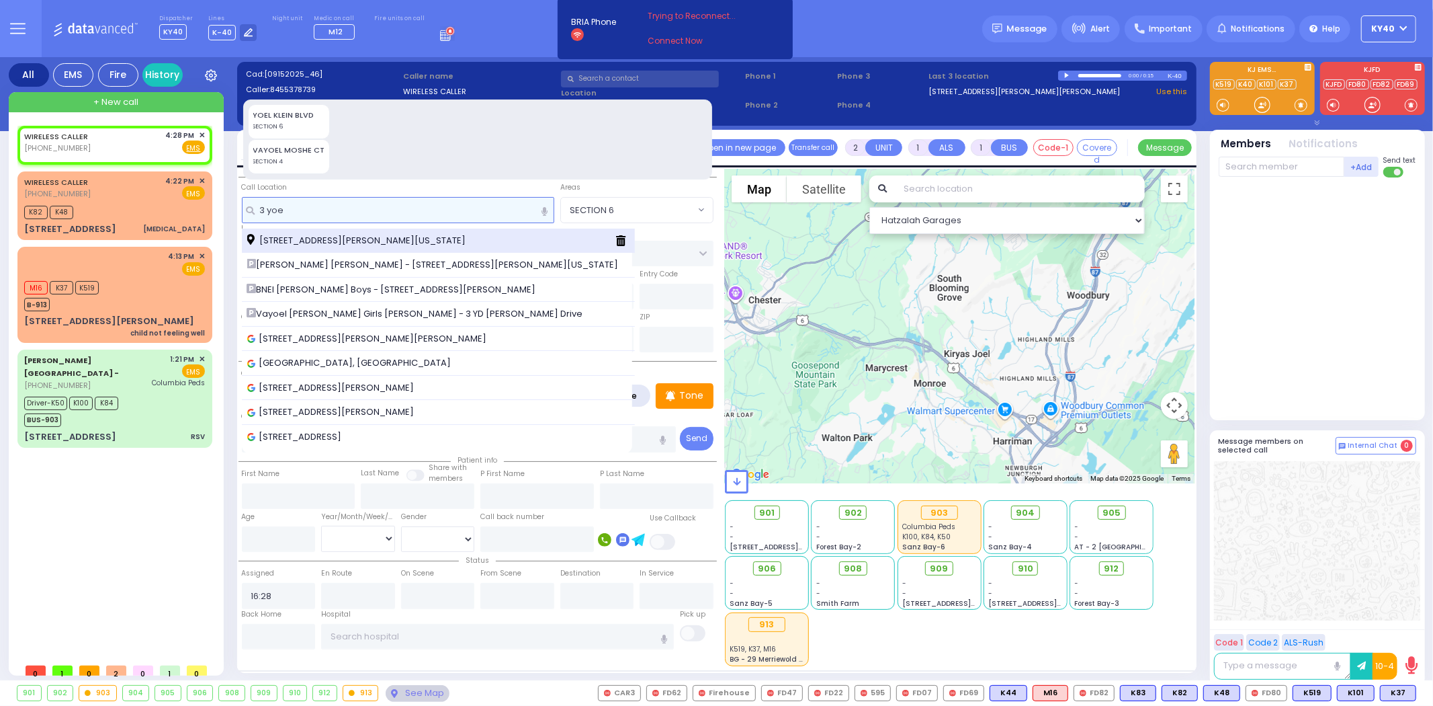
type input "3 yoe"
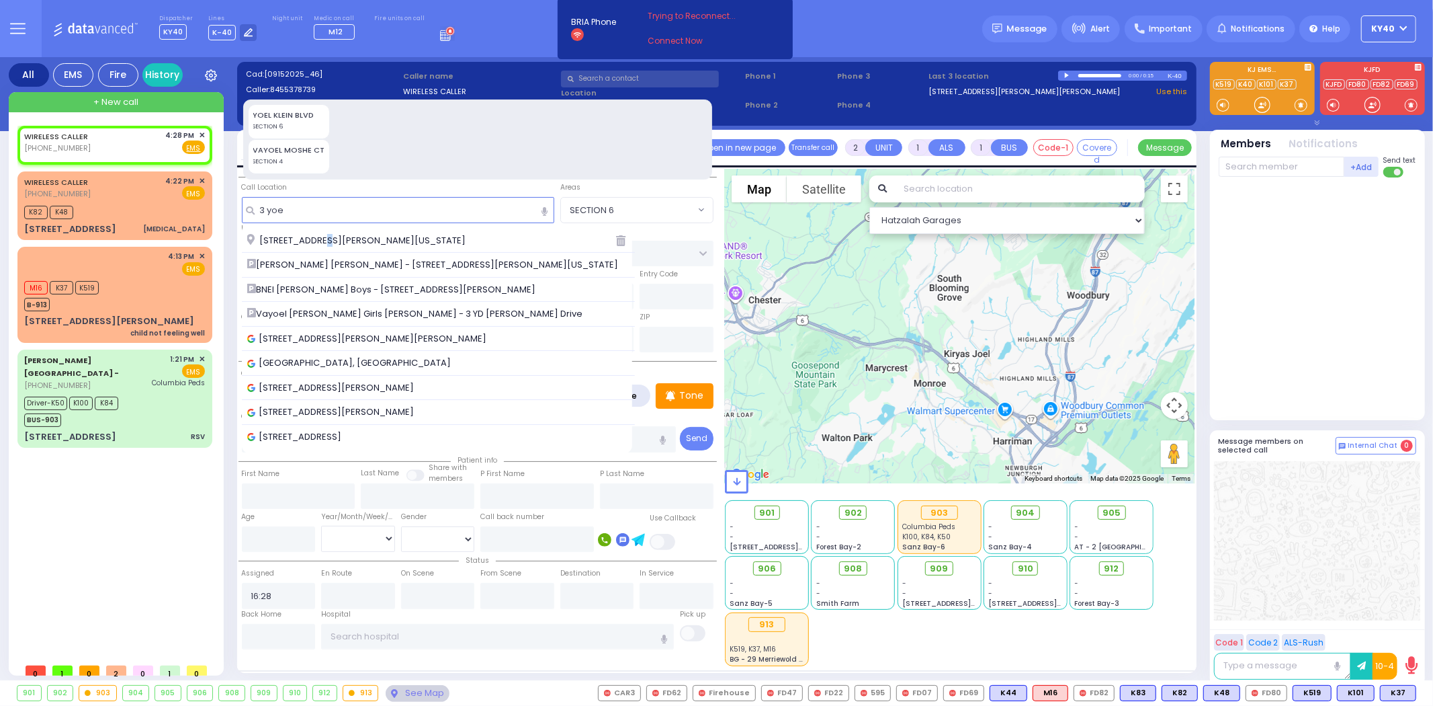
click at [314, 236] on span "[STREET_ADDRESS][PERSON_NAME][US_STATE]" at bounding box center [358, 240] width 223 height 13
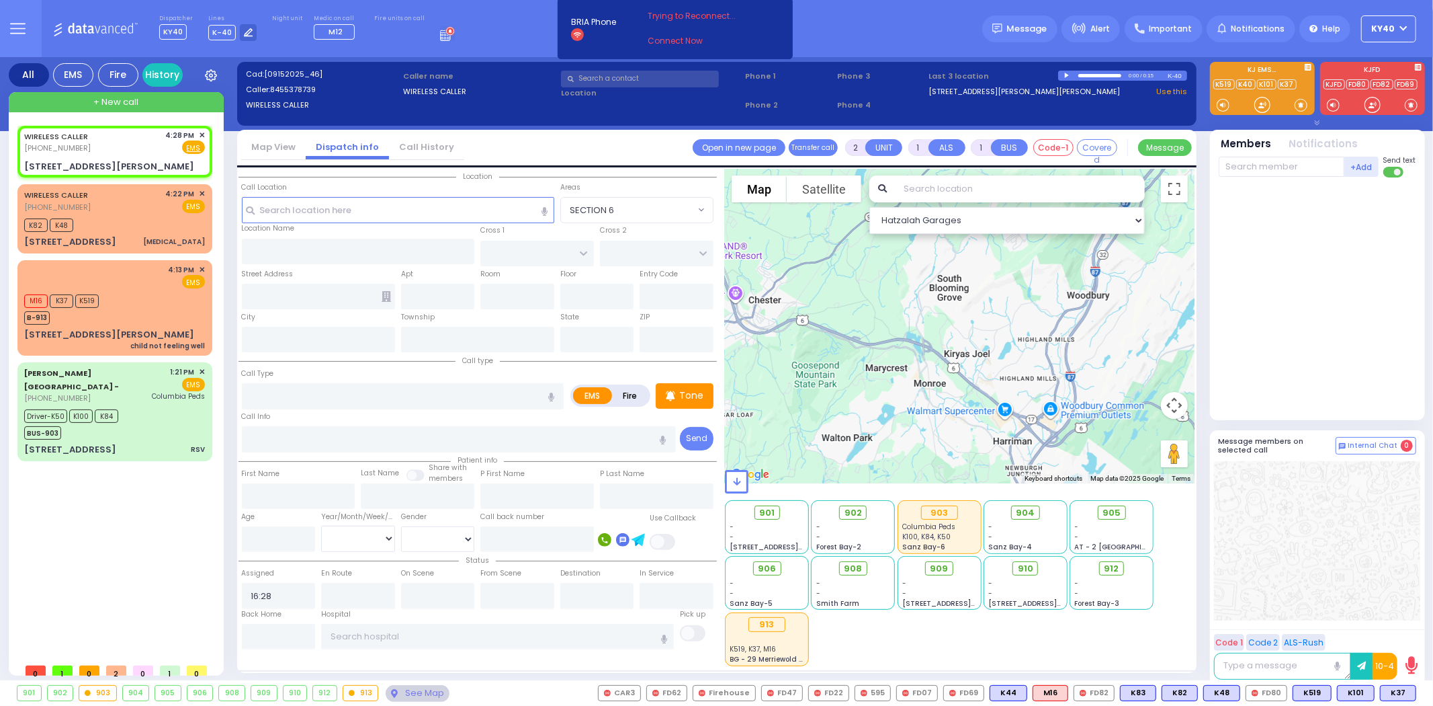
select select
radio input "true"
select select
type input "YOEL KLEIN BLVD"
type input "MERON DR"
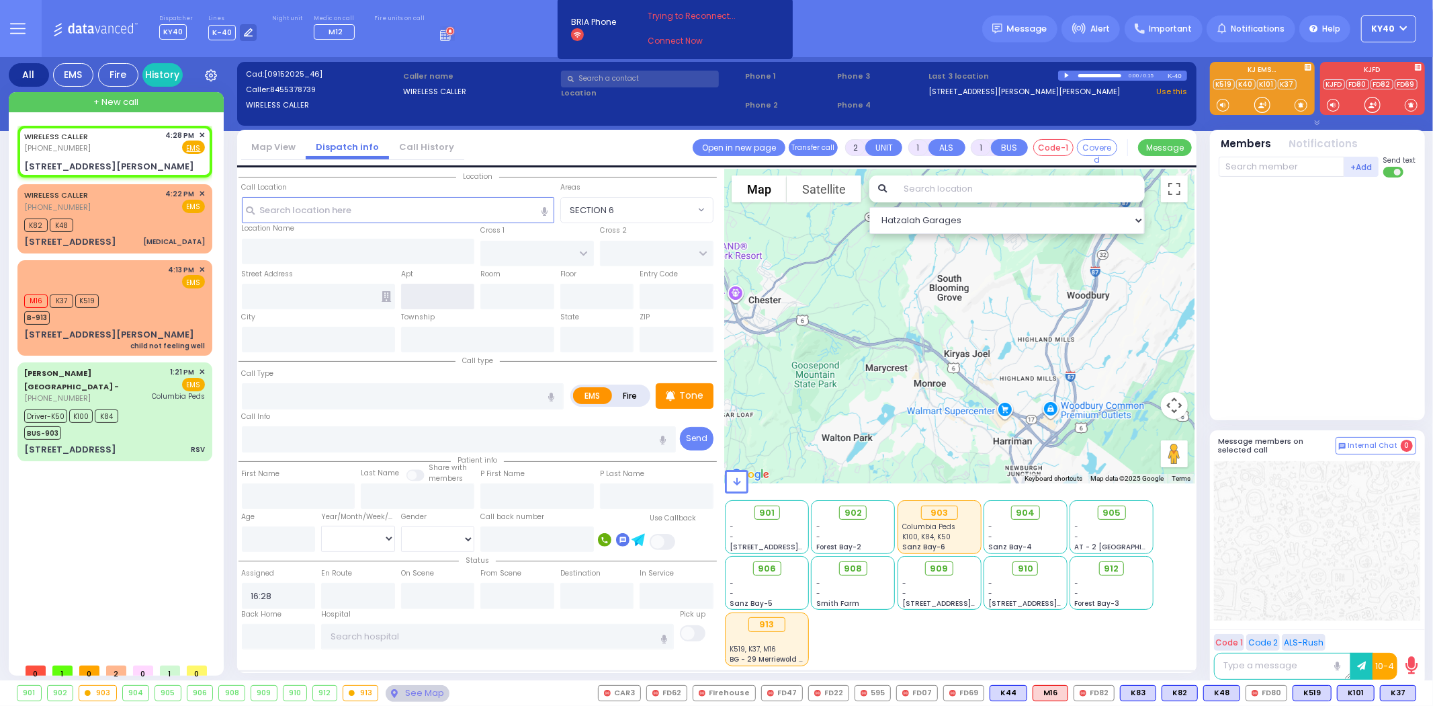
type input "[STREET_ADDRESS][PERSON_NAME]"
type input "Monroe"
type input "[US_STATE]"
type input "10950"
select select "SECTION 6"
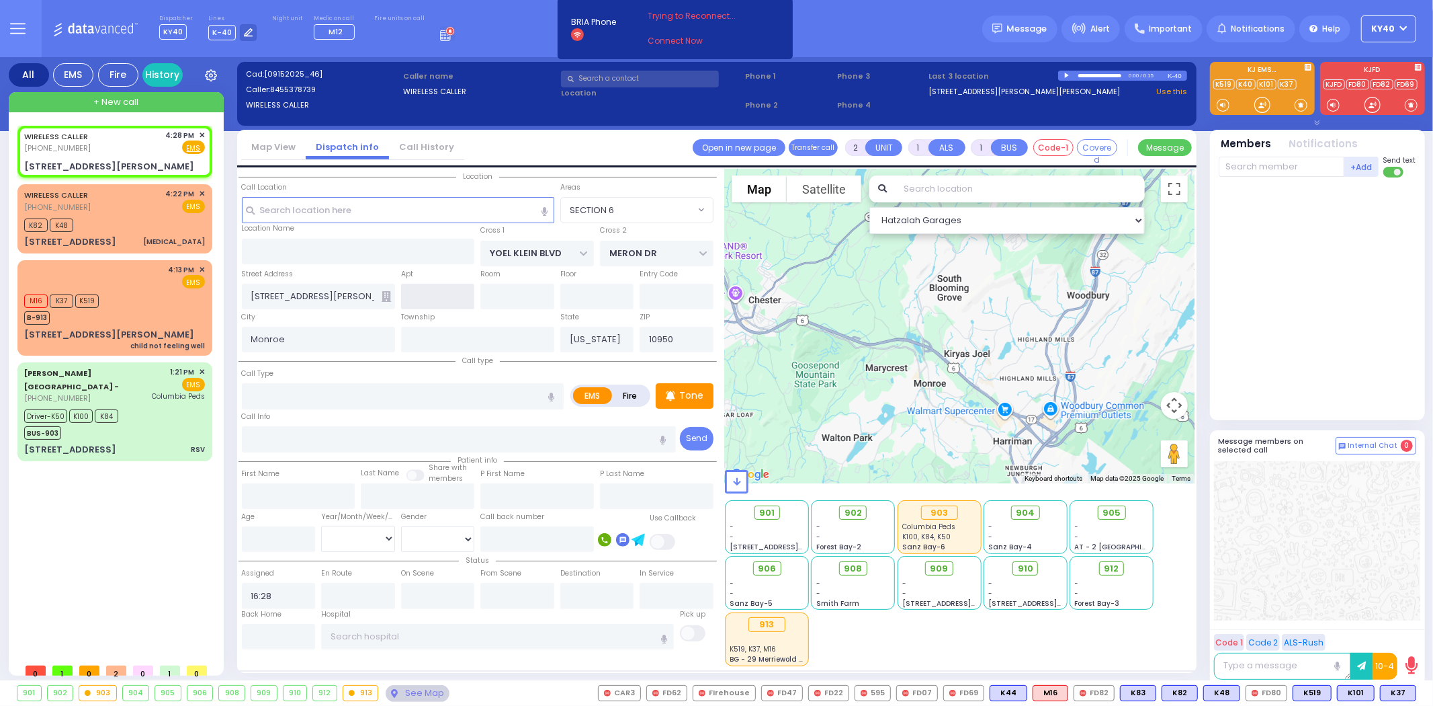
select select "Hatzalah Garages"
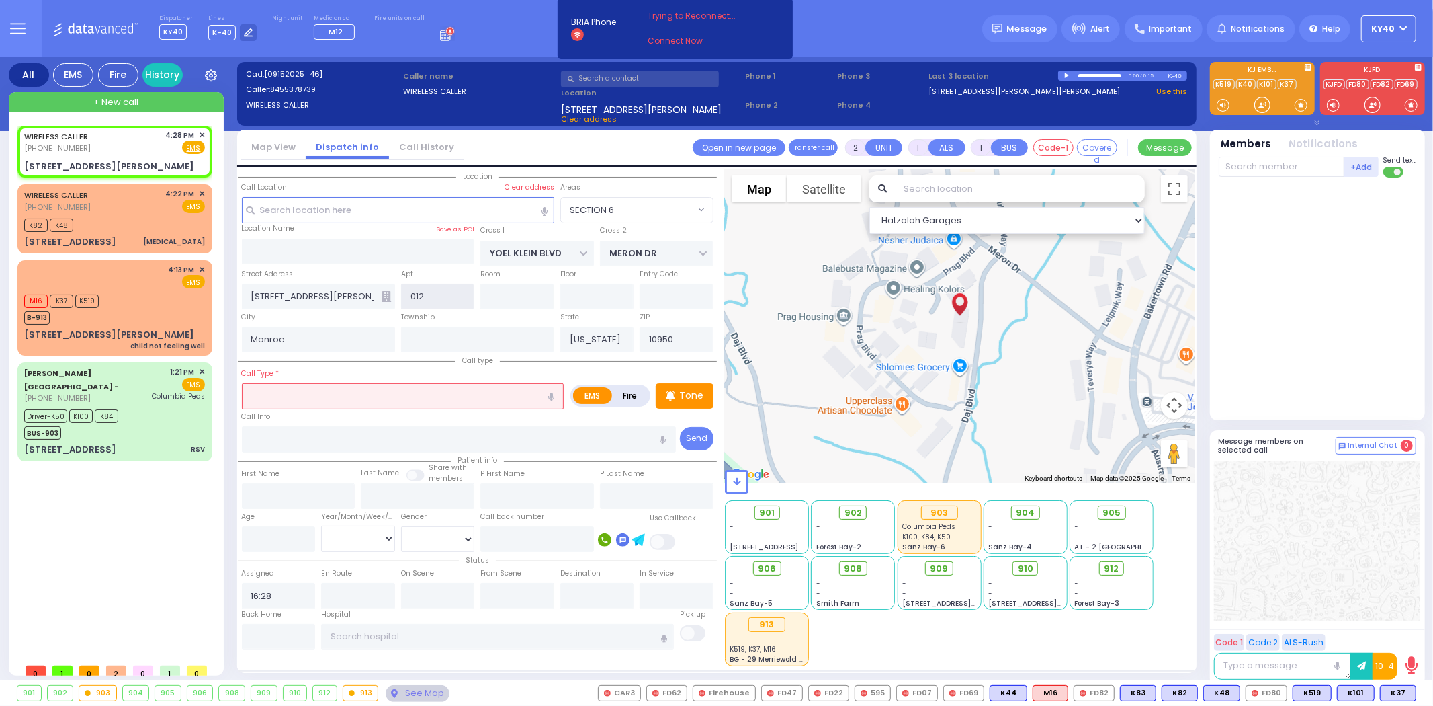
type input "012"
click at [485, 395] on input "text" at bounding box center [403, 396] width 323 height 26
select select
radio input "true"
select select
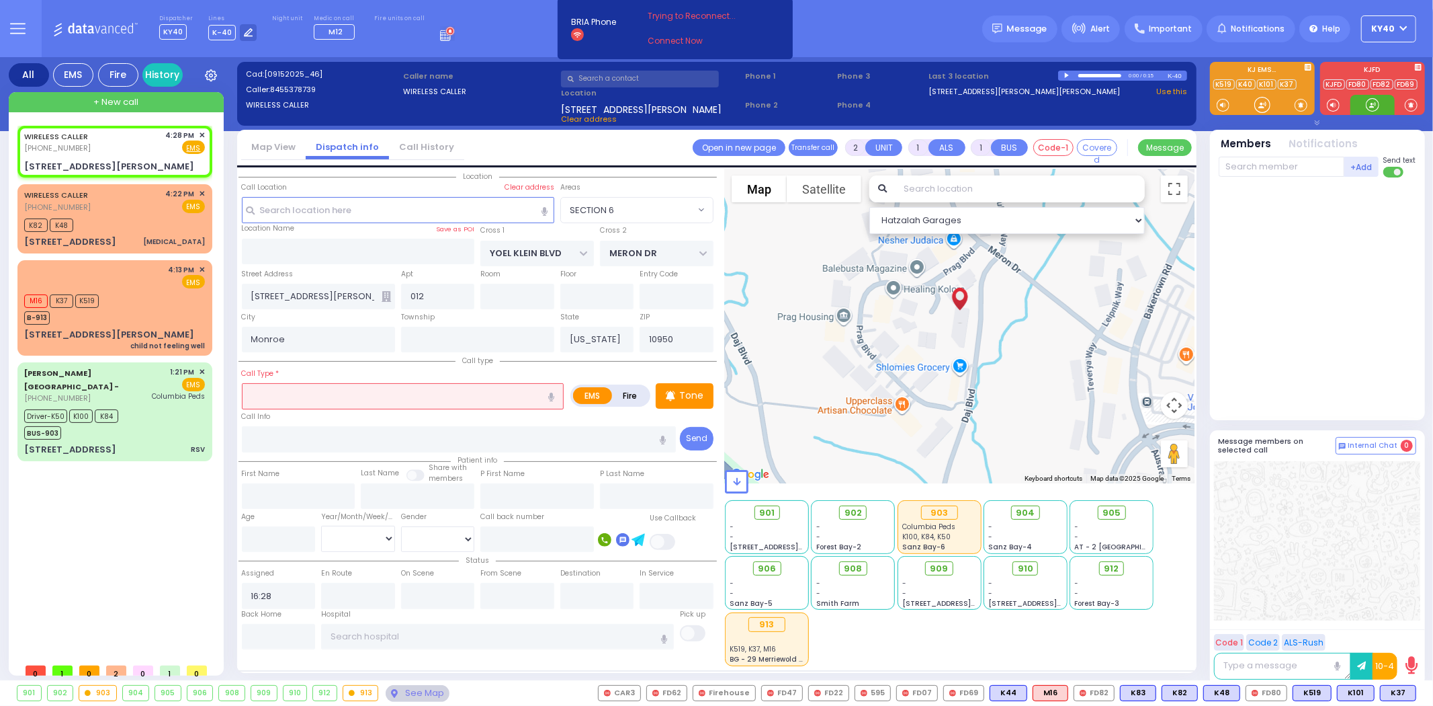
select select "Hatzalah Garages"
select select "SECTION 6"
click at [89, 142] on div "[PHONE_NUMBER]" at bounding box center [58, 147] width 69 height 11
select select
radio input "true"
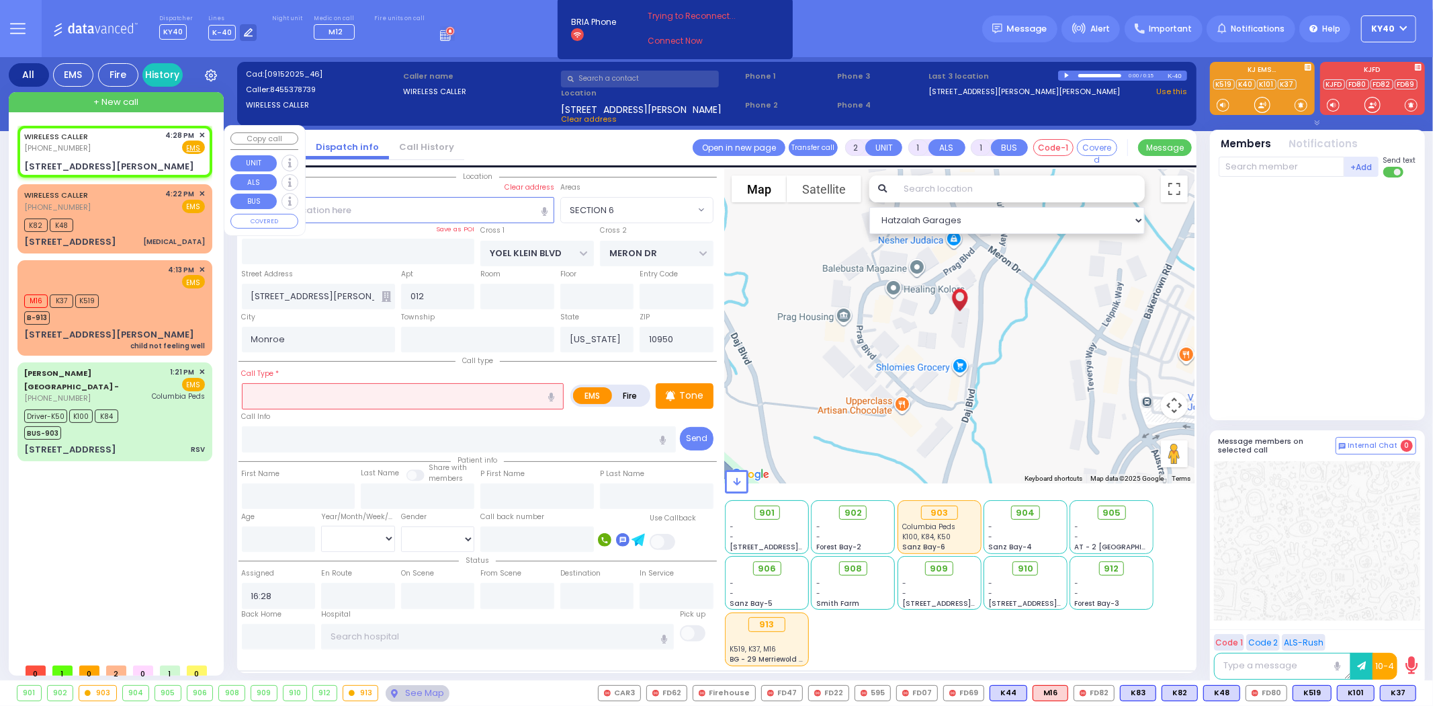
select select
select select "Hatzalah Garages"
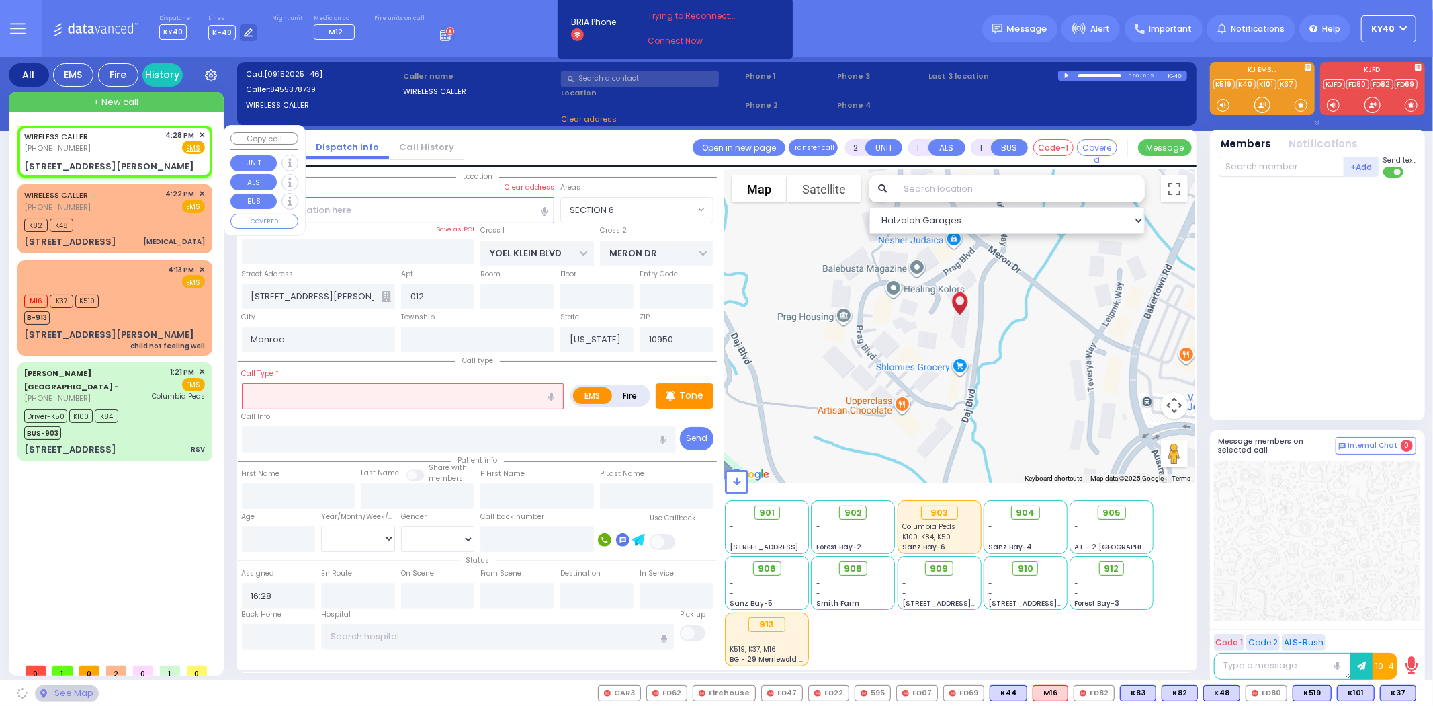
select select
radio input "true"
select select
select select "Hatzalah Garages"
select select "SECTION 6"
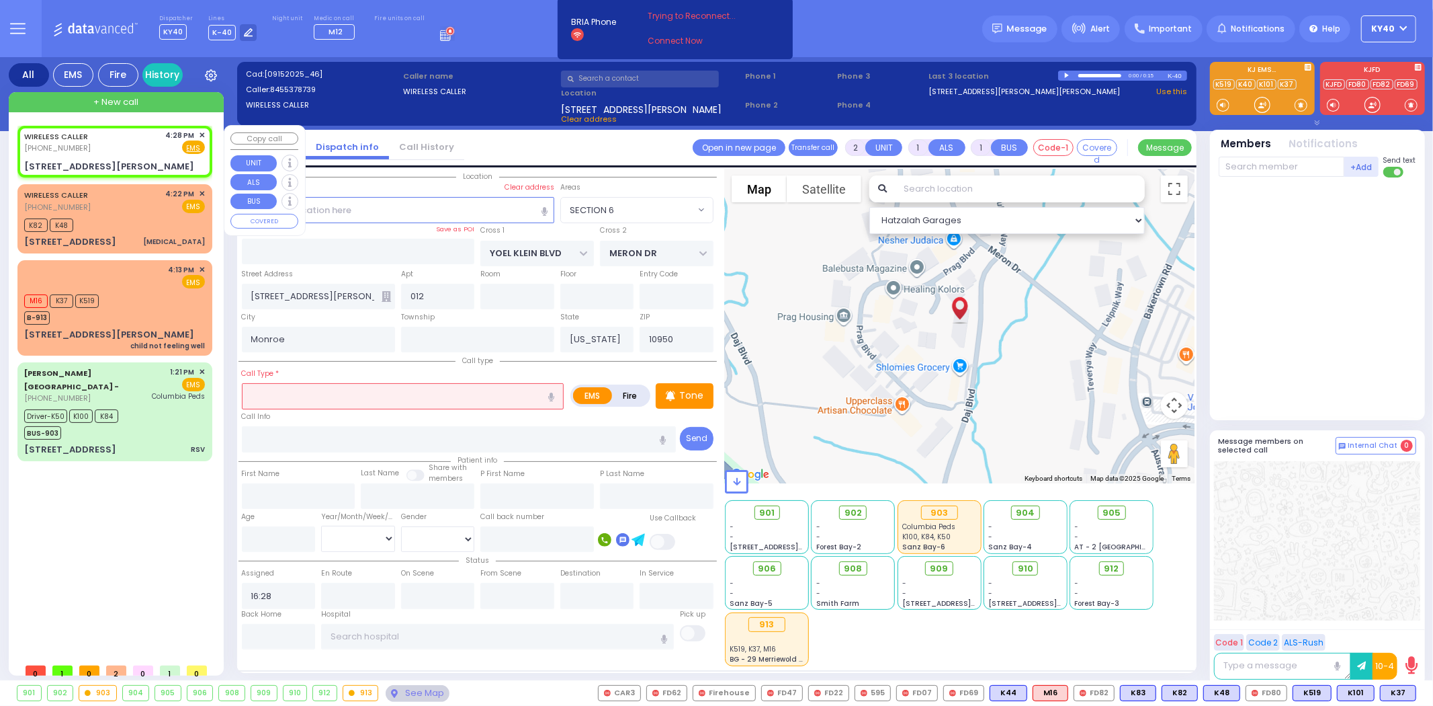
select select "SECTION 6"
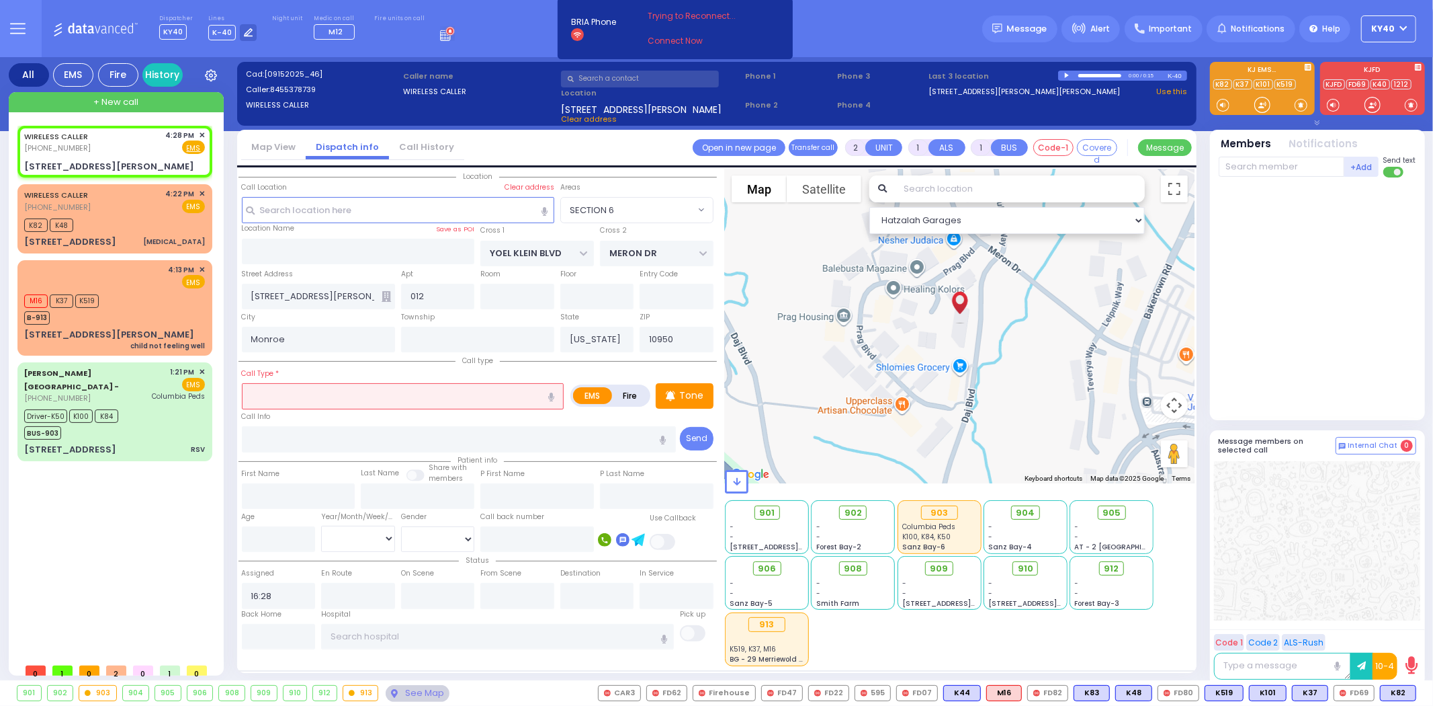
drag, startPoint x: 410, startPoint y: 396, endPoint x: 406, endPoint y: 417, distance: 21.2
click at [408, 398] on input "text" at bounding box center [403, 396] width 323 height 26
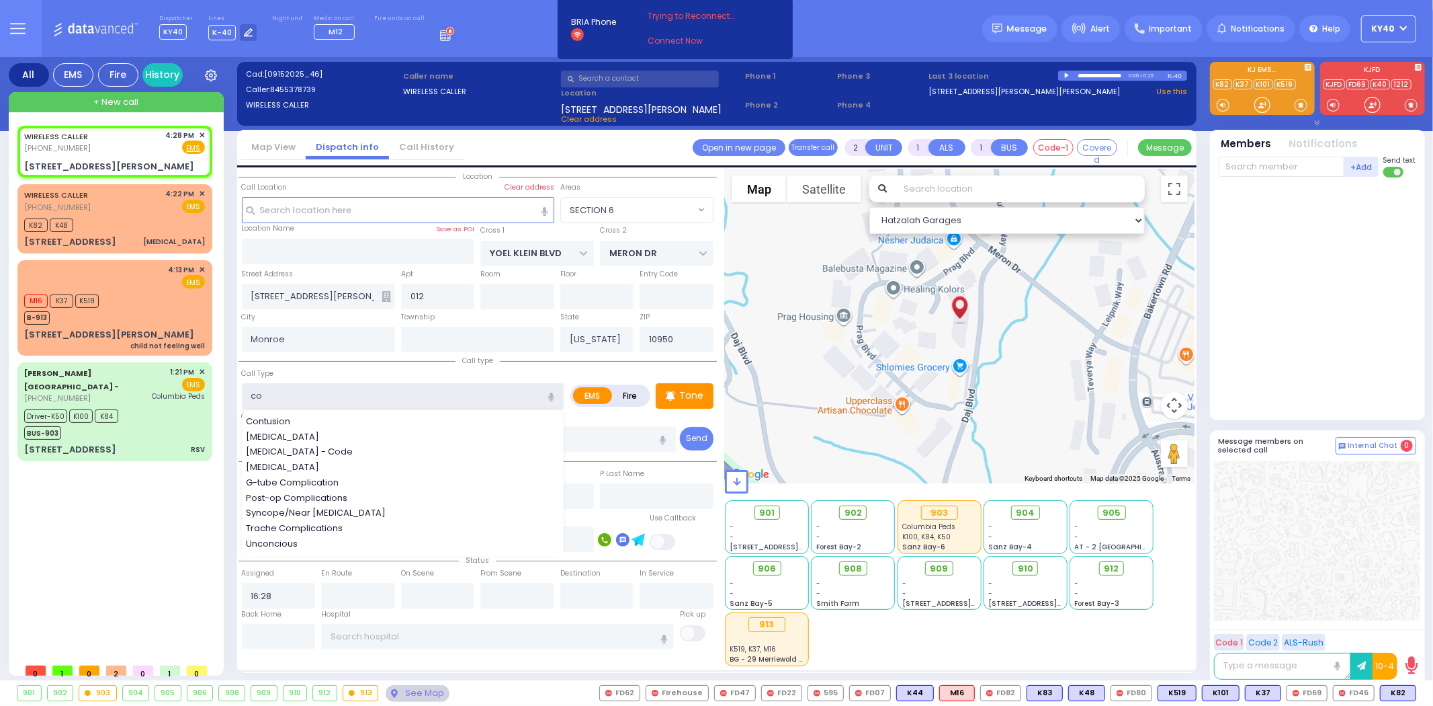
type input "co2"
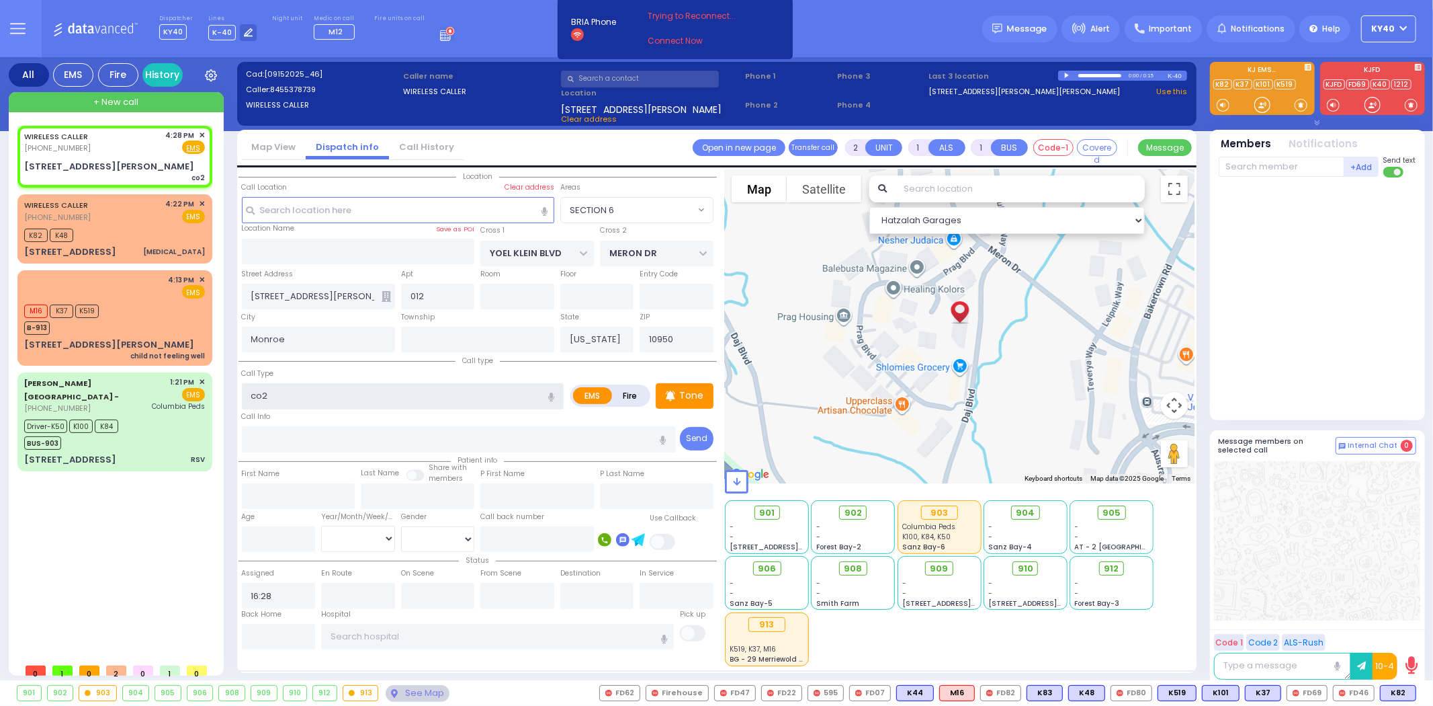
select select
radio input "true"
select select
select select "Hatzalah Garages"
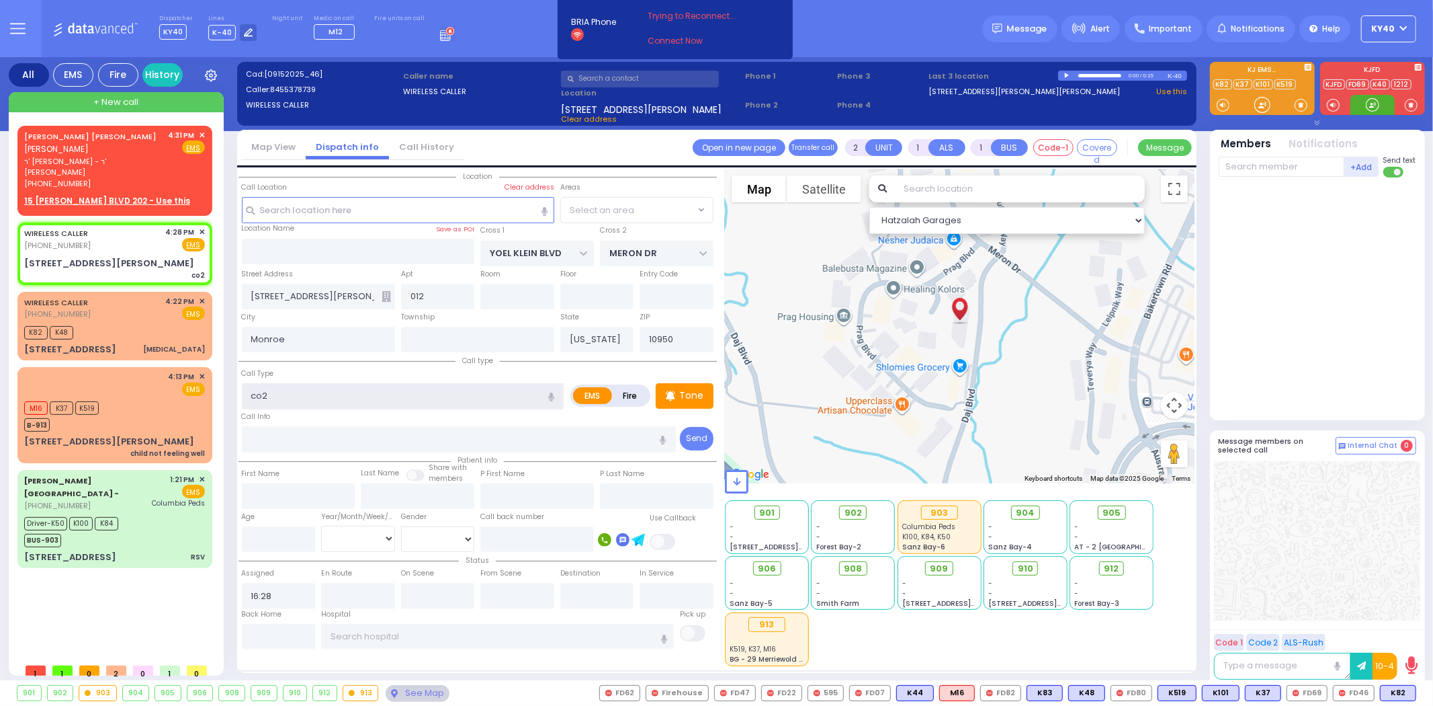
select select "SECTION 6"
select select
radio input "true"
select select
select select "Hatzalah Garages"
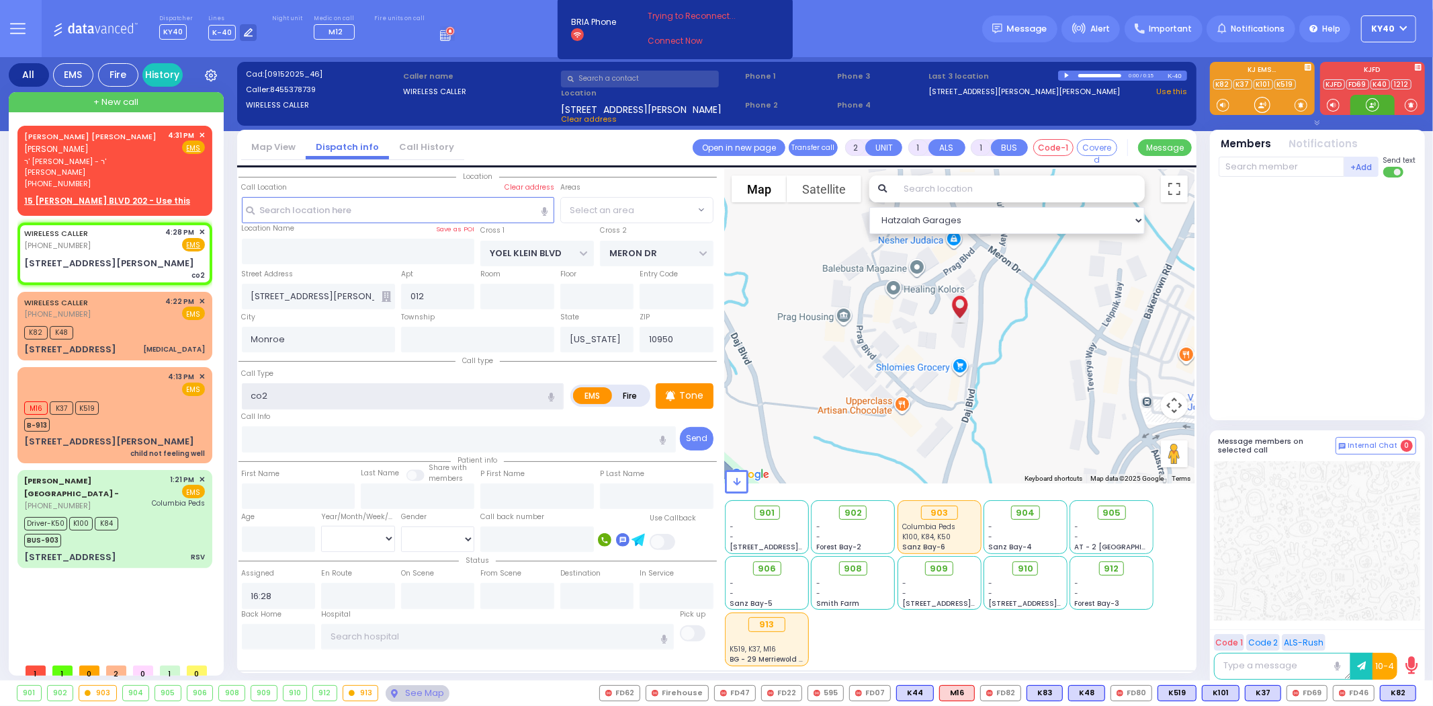
select select "SECTION 6"
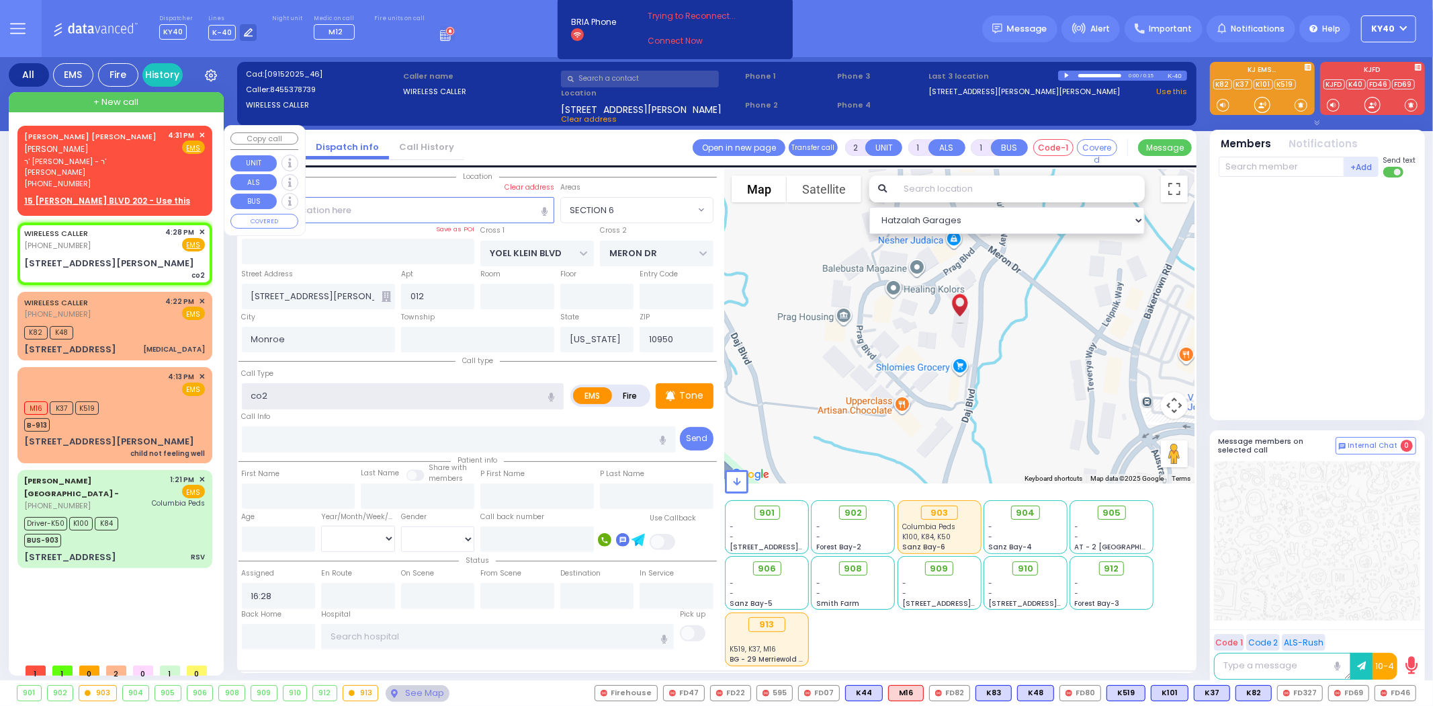
type input "co2"
click at [128, 195] on u "15 [PERSON_NAME] BLVD 202 - Use this" at bounding box center [107, 200] width 166 height 11
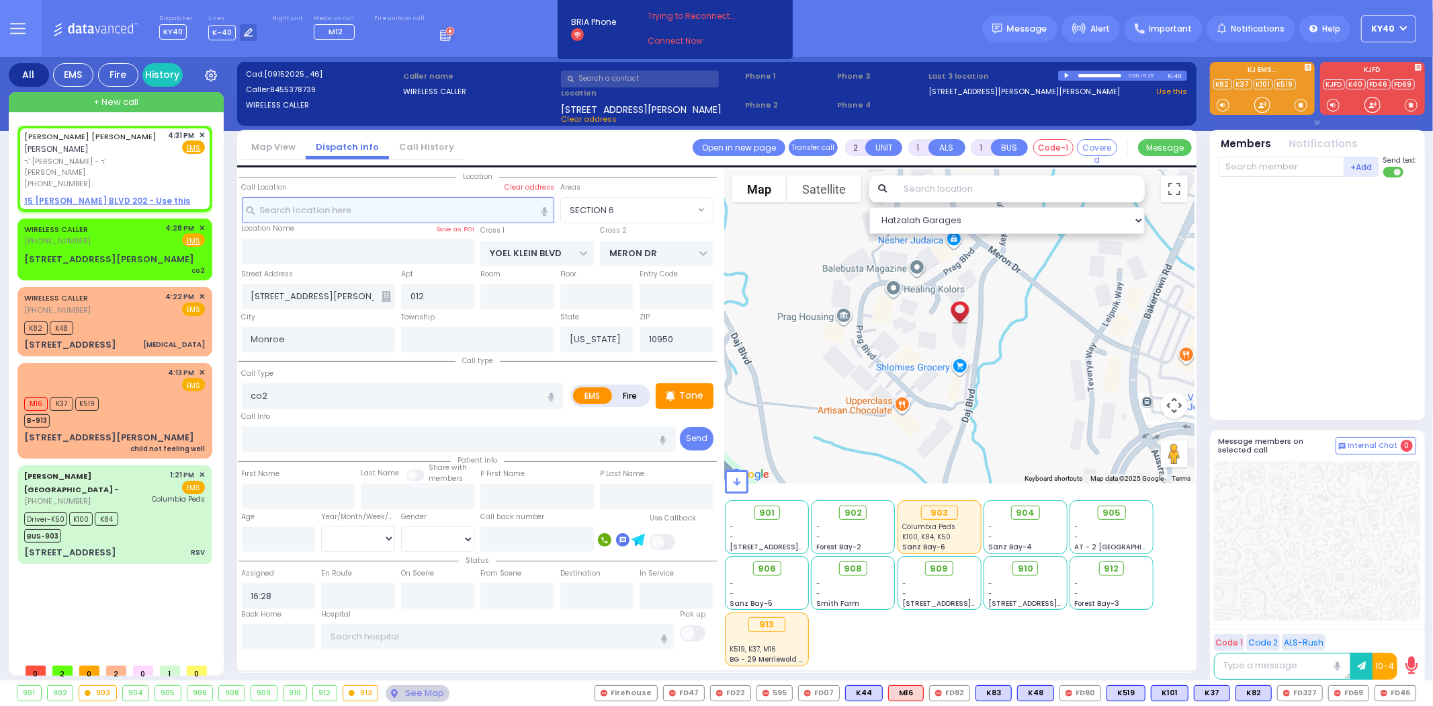
select select
radio input "true"
type input "[PERSON_NAME]"
select select
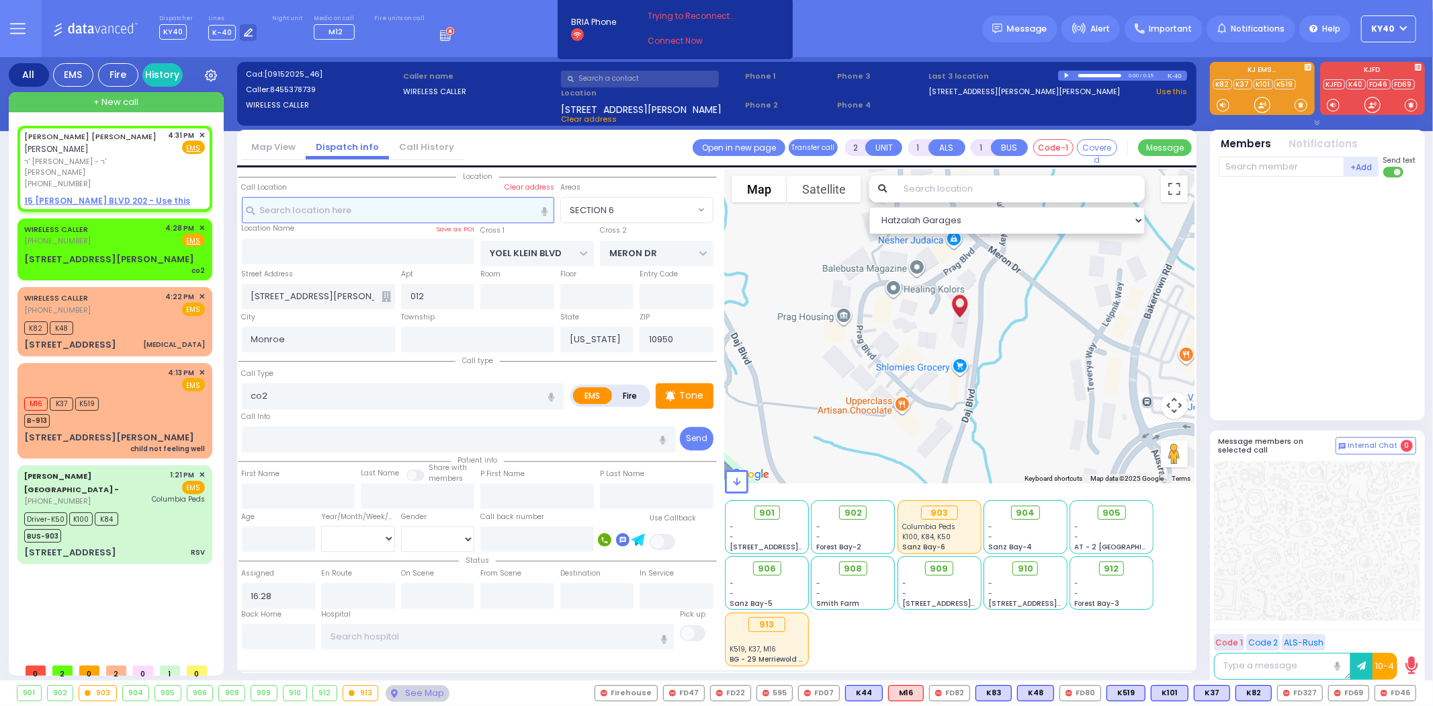
type input "16:31"
select select "Hatzalah Garages"
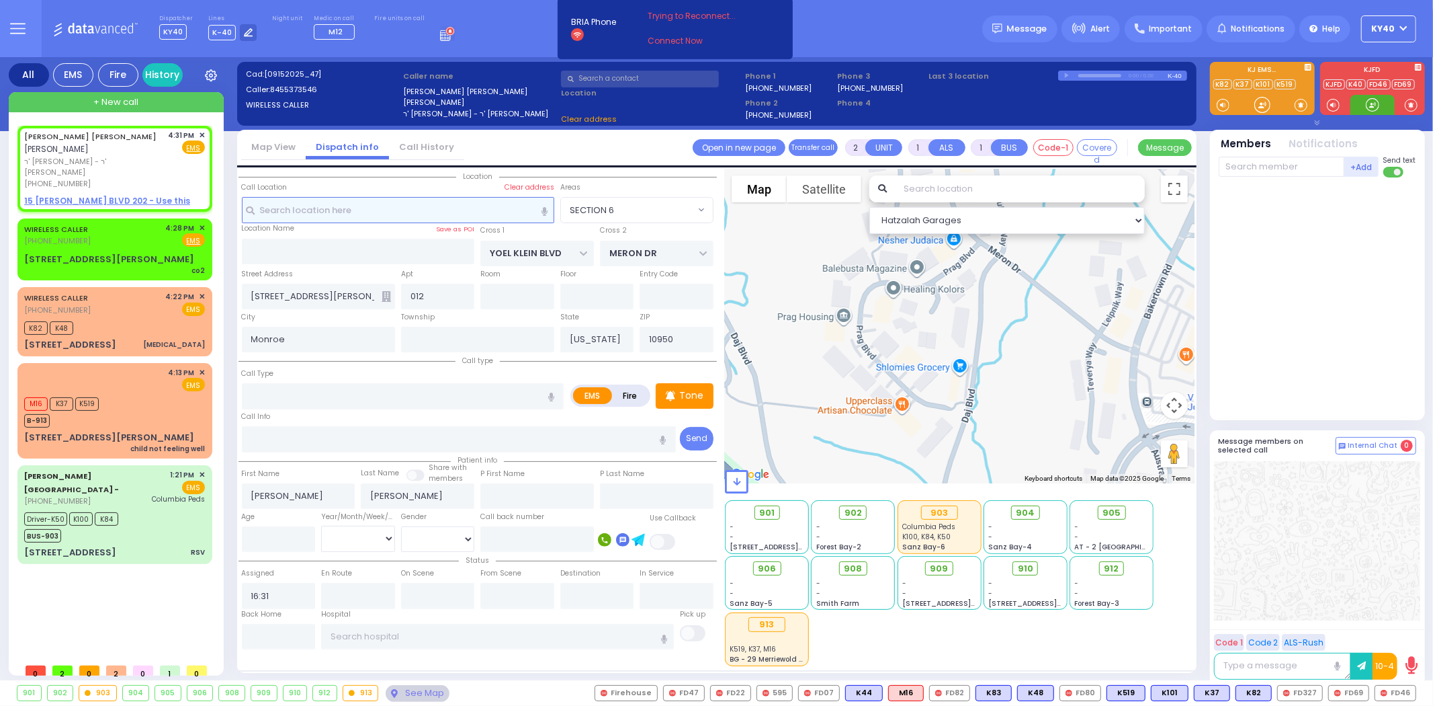
type input "GETZIL BERGER BLVD"
type input "KAHAN DR"
type input "15 GETZIL BERGER BLVD"
type input "202"
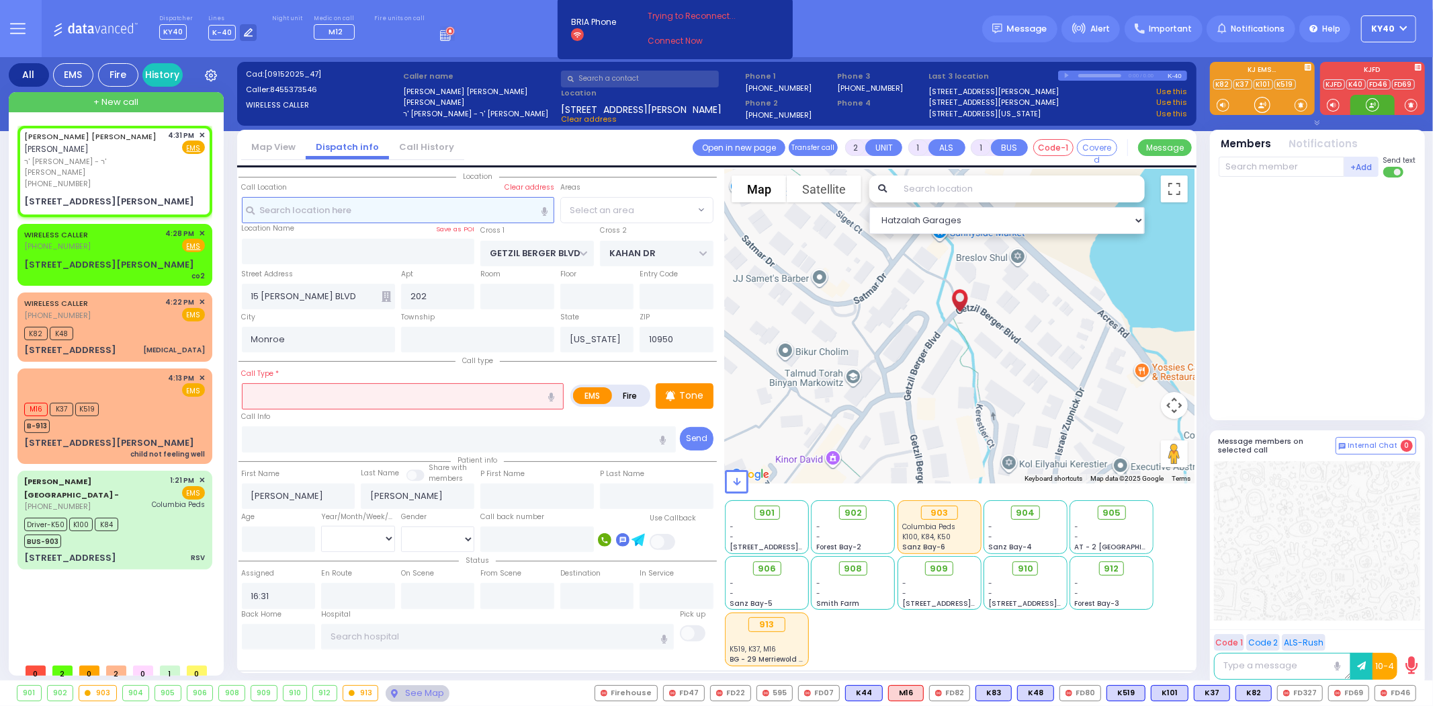
select select "SECTION 4"
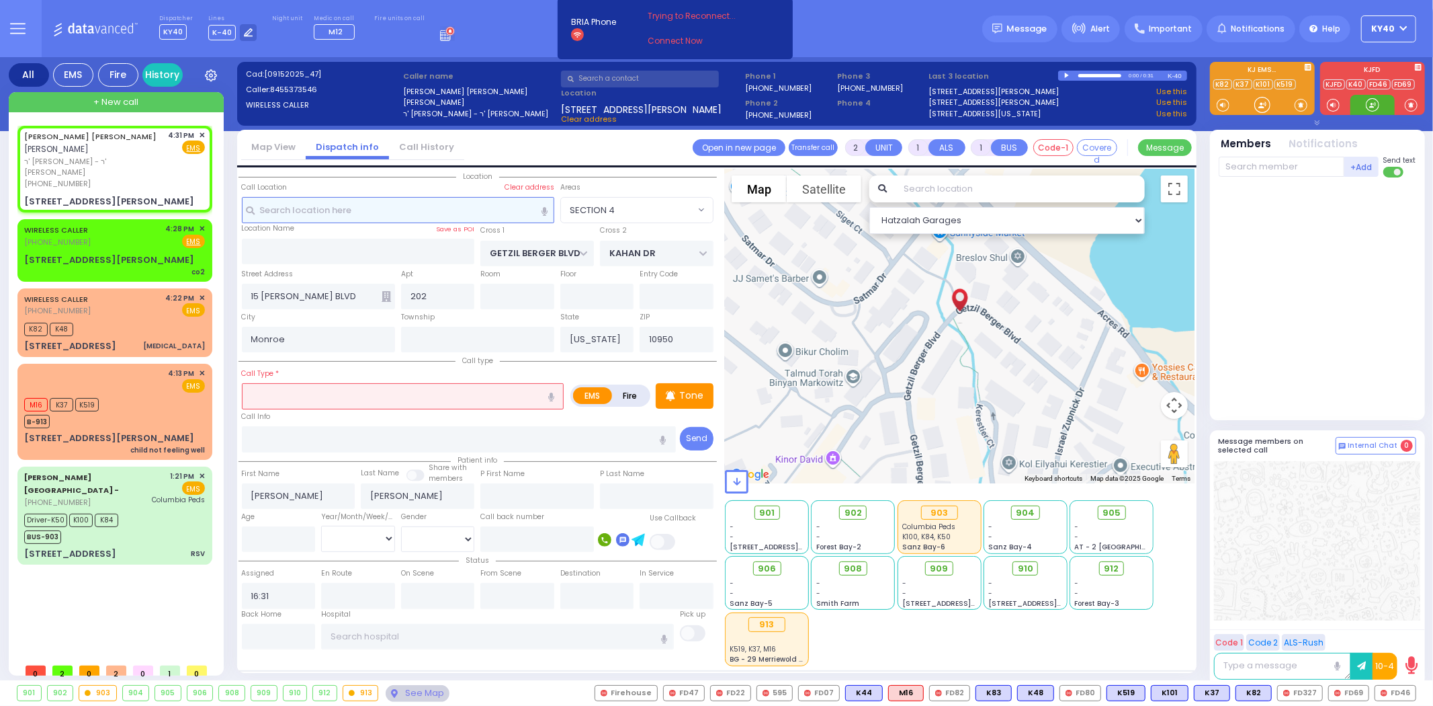
select select
radio input "true"
select select
select select "Hatzalah Garages"
select select
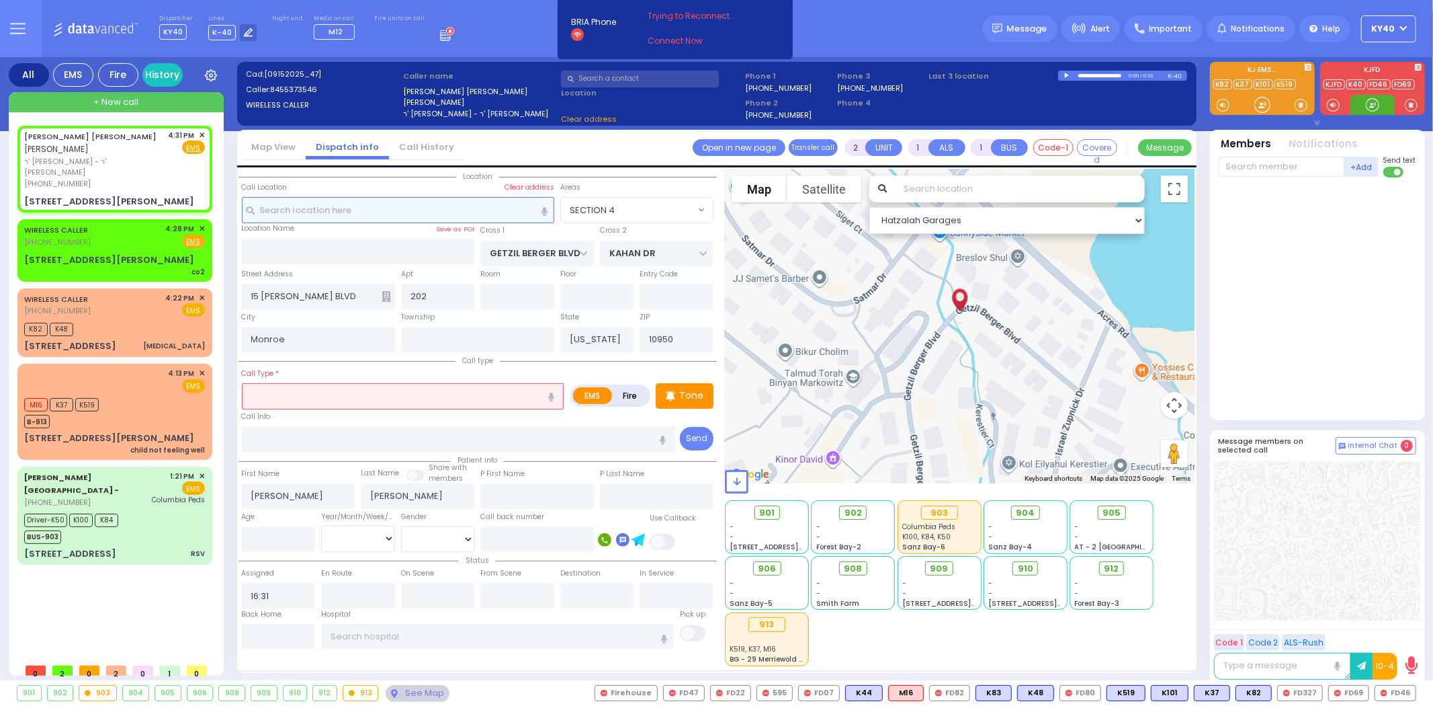
radio input "true"
select select
select select "Hatzalah Garages"
radio input "true"
select select
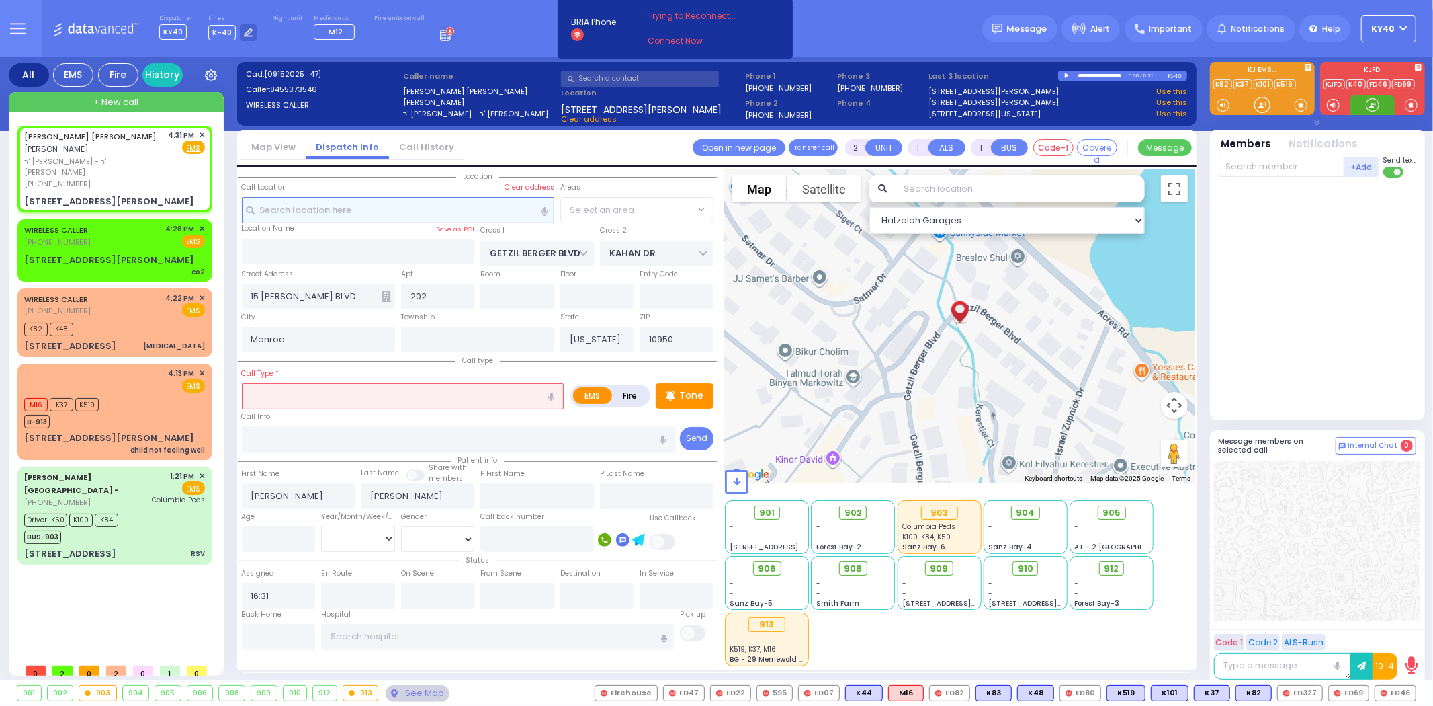
select select
select select "Hatzalah Garages"
select select "SECTION 4"
click at [1353, 693] on span "FD69" at bounding box center [1349, 692] width 40 height 15
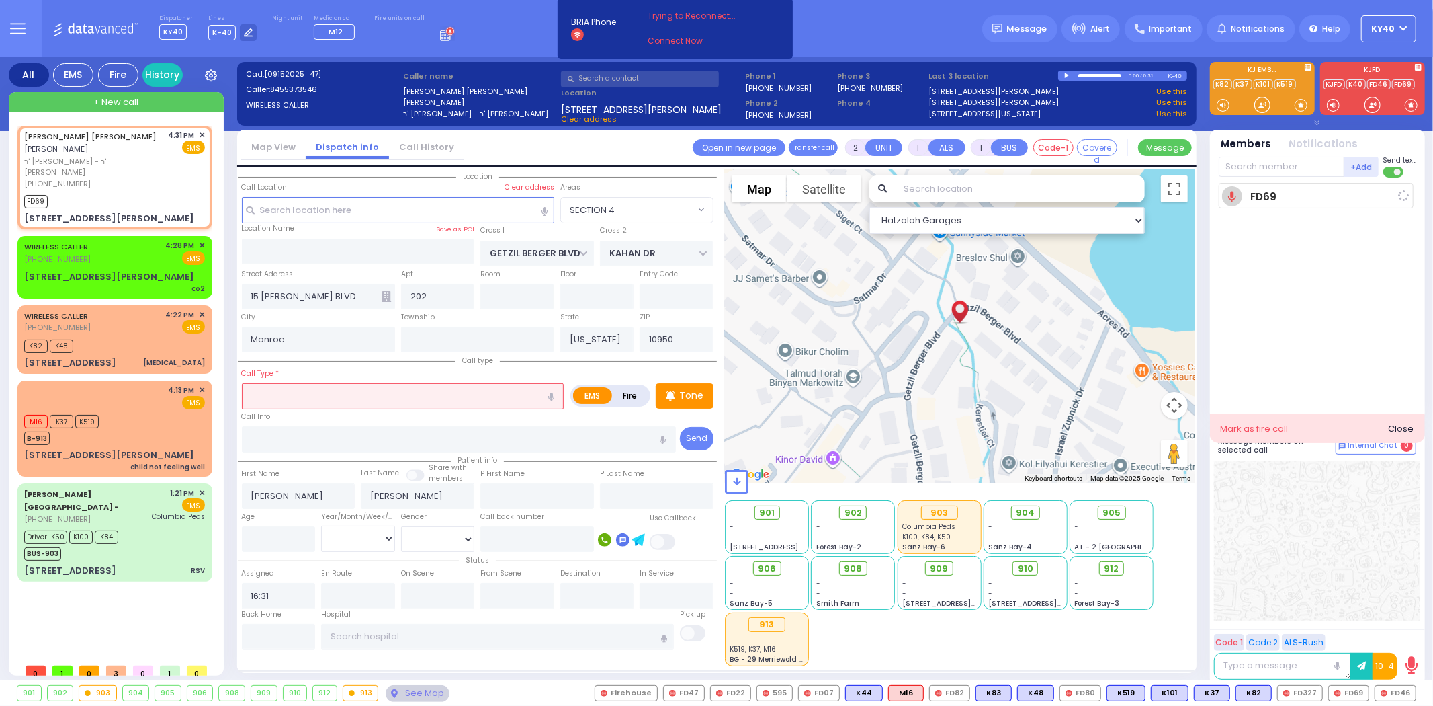
select select
radio input "true"
select select
type input "16:31"
select select "Hatzalah Garages"
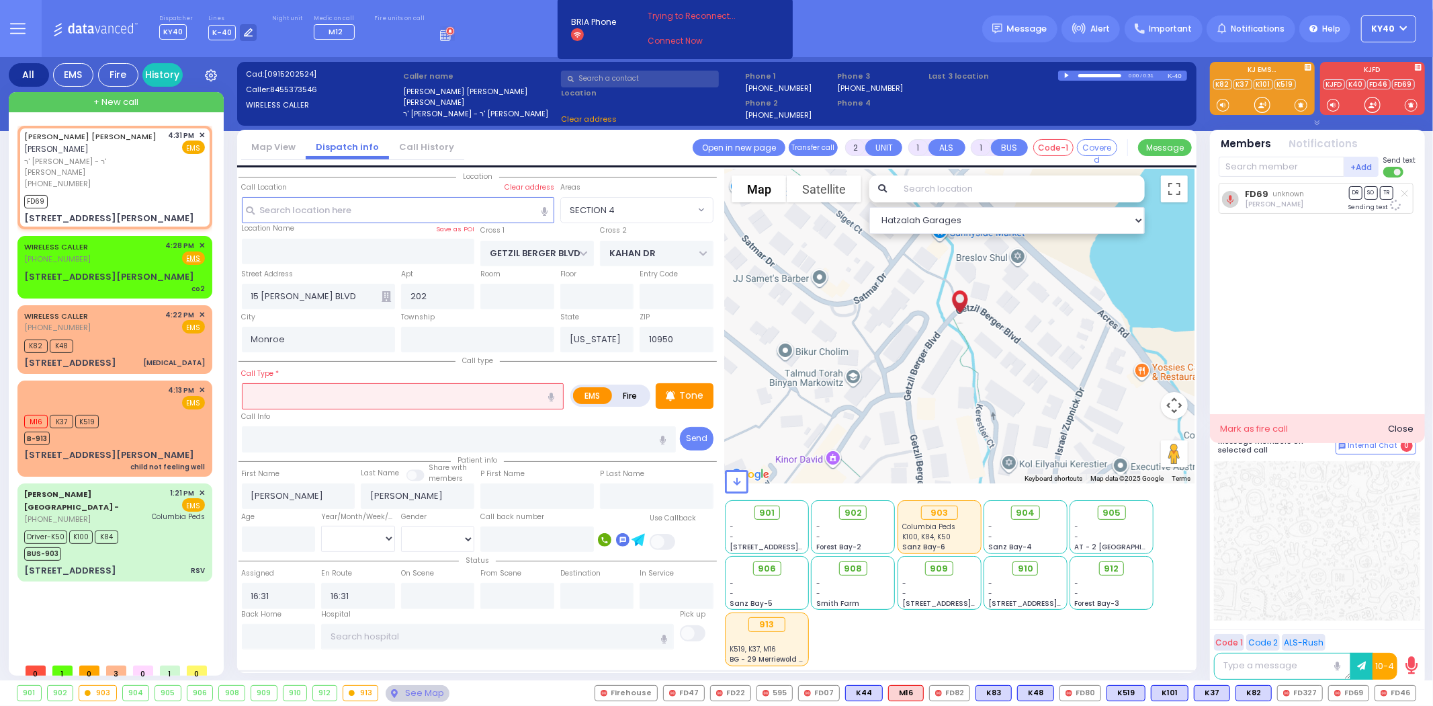
select select "SECTION 4"
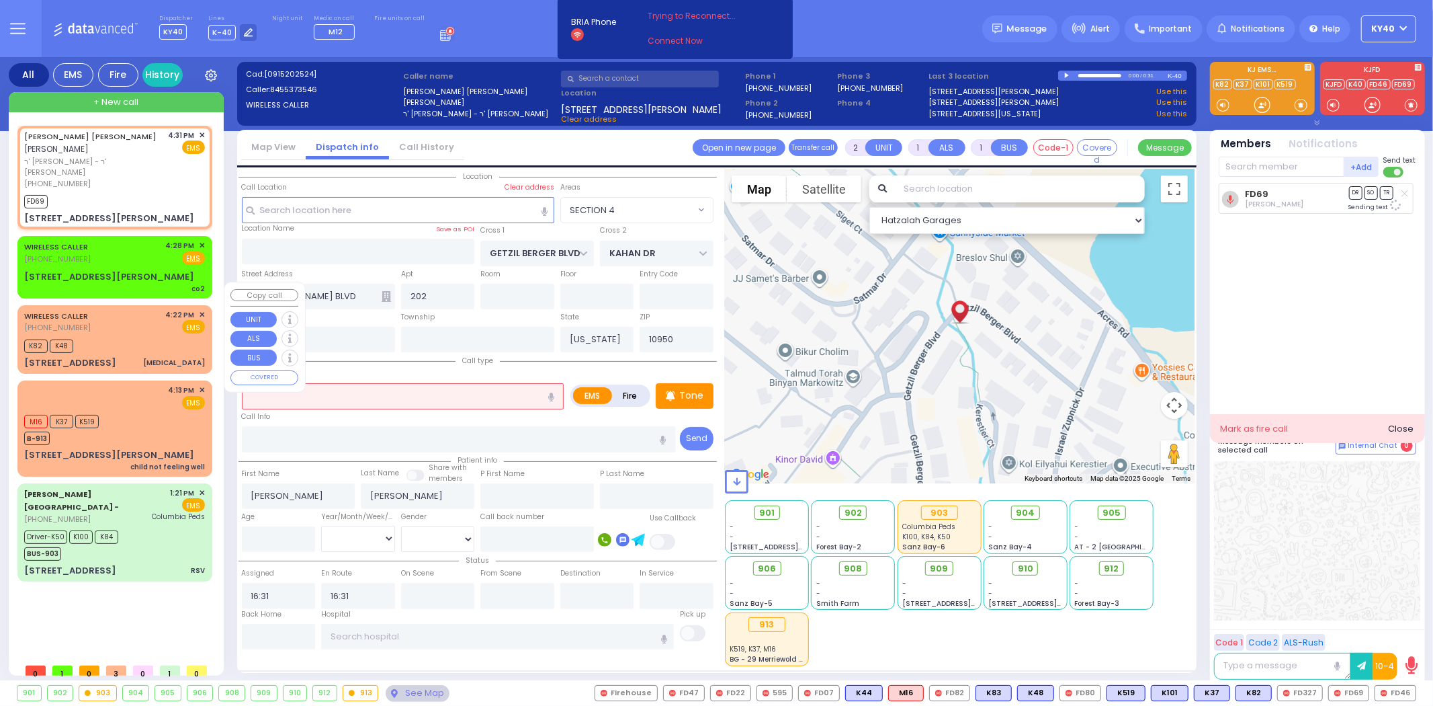
click at [151, 336] on div "K82 K48" at bounding box center [114, 344] width 181 height 17
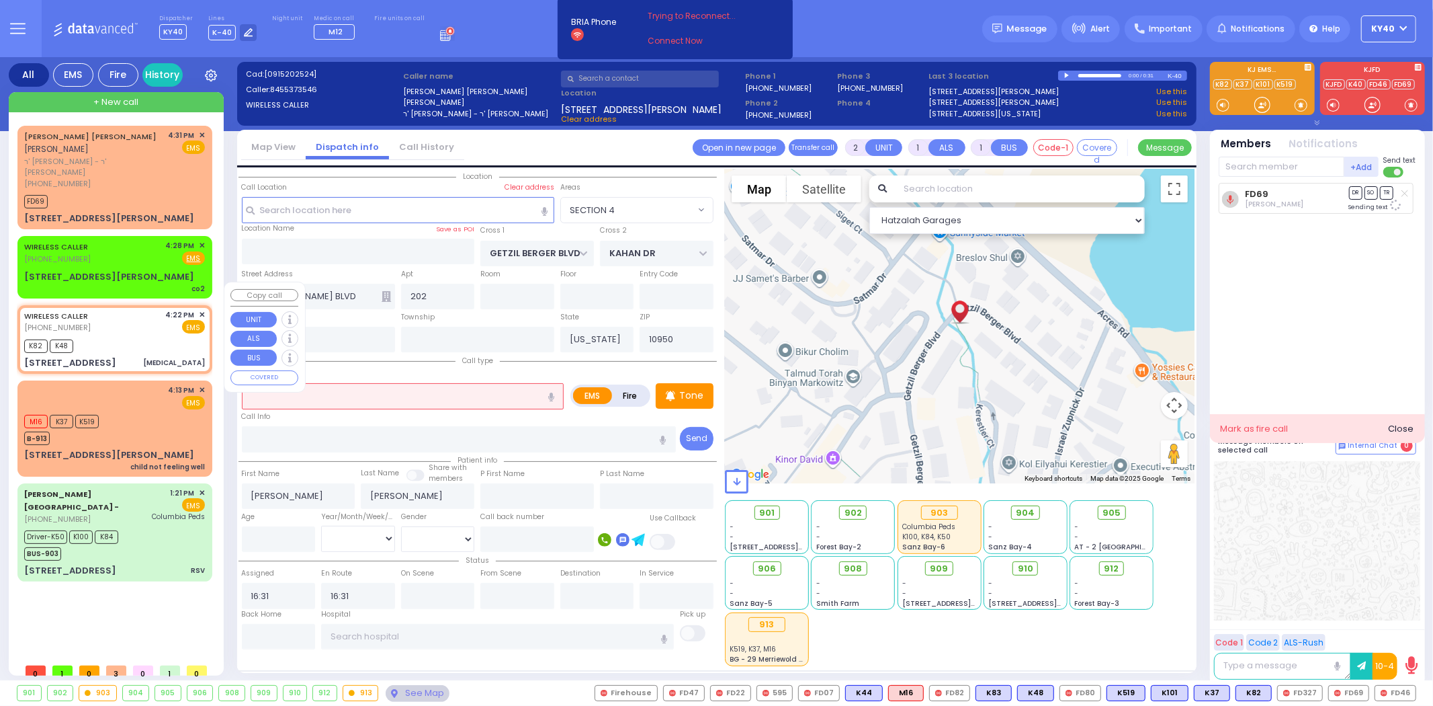
type input "0"
select select
type input "Dislocation"
radio input "true"
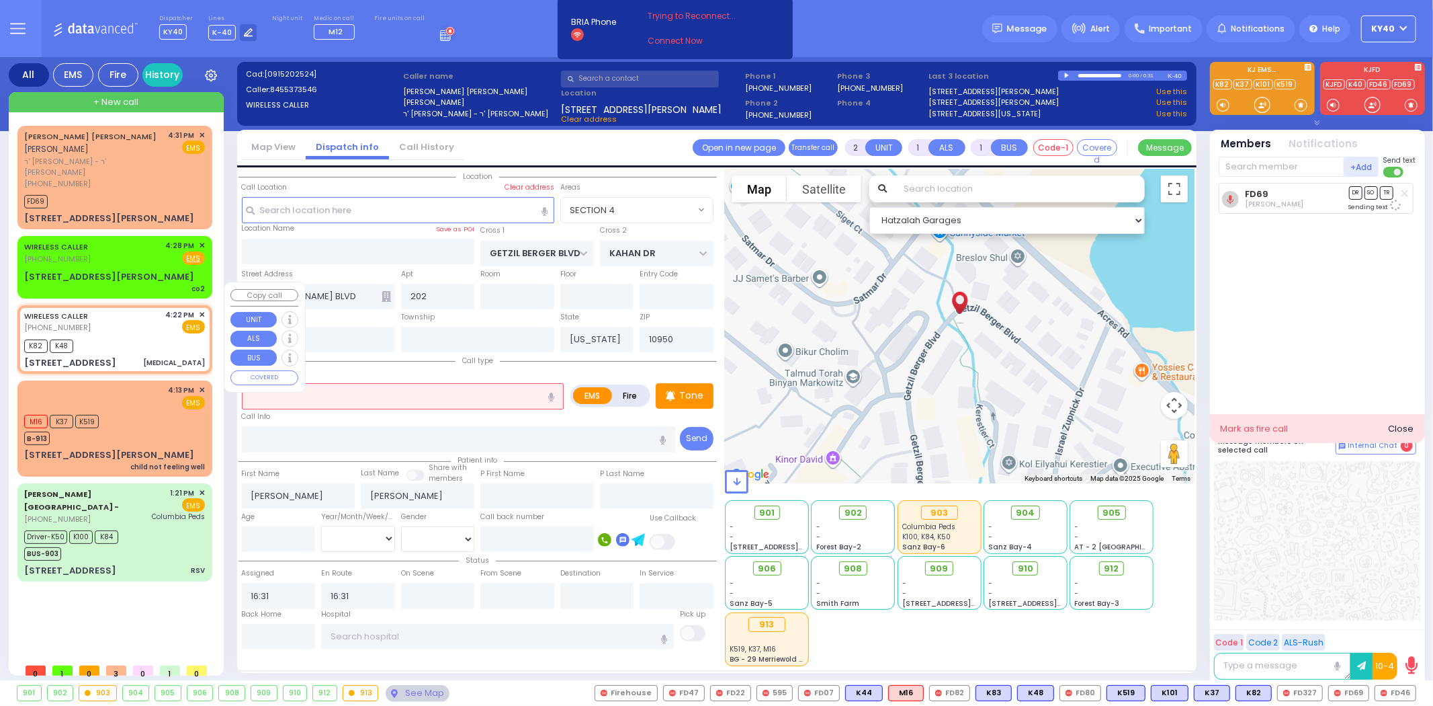
select select
type input "16:22"
type input "16:23"
type input "SCHUNNEMUNK RD"
type input "7 Lizensk Boulevard"
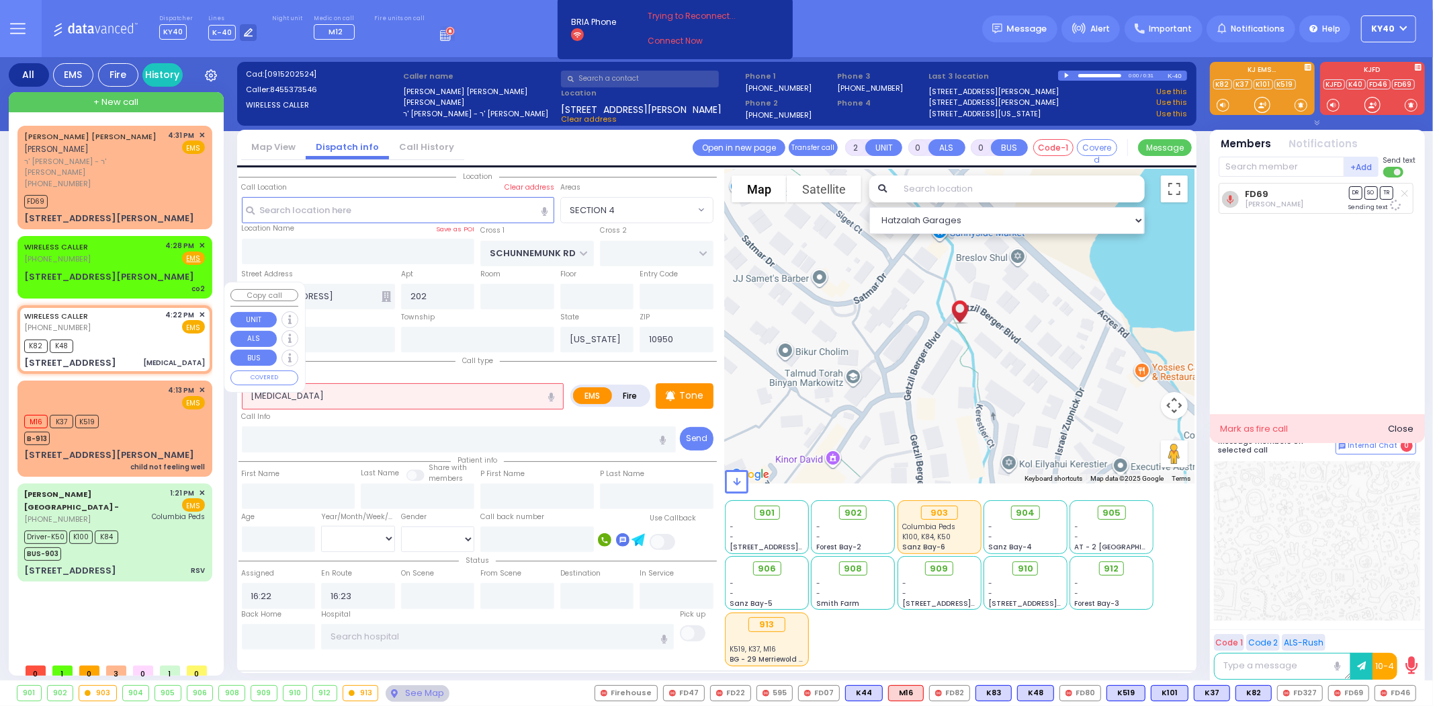
select select "Hatzalah Garages"
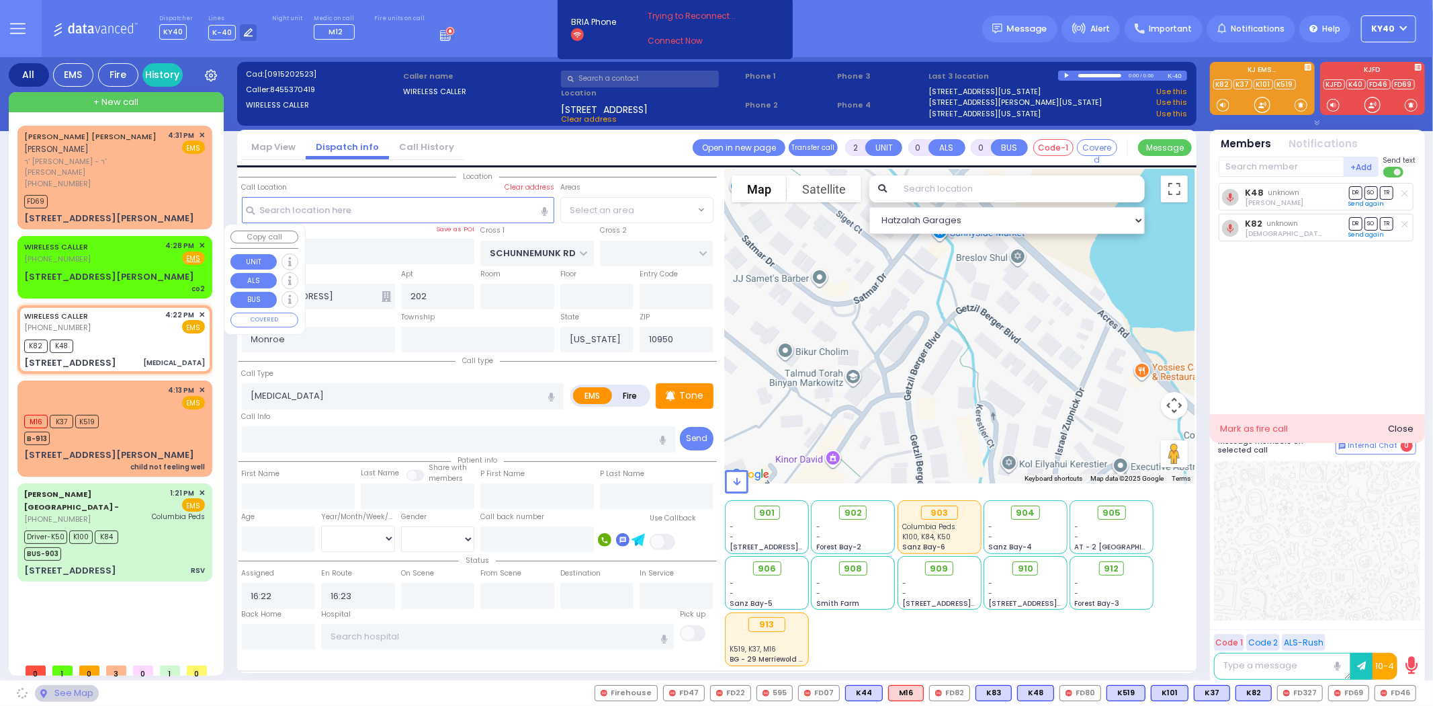
select select "[GEOGRAPHIC_DATA]"
click at [132, 246] on div "WIRELESS CALLER (845) 537-8739 4:28 PM ✕ Fire EMS" at bounding box center [114, 252] width 181 height 25
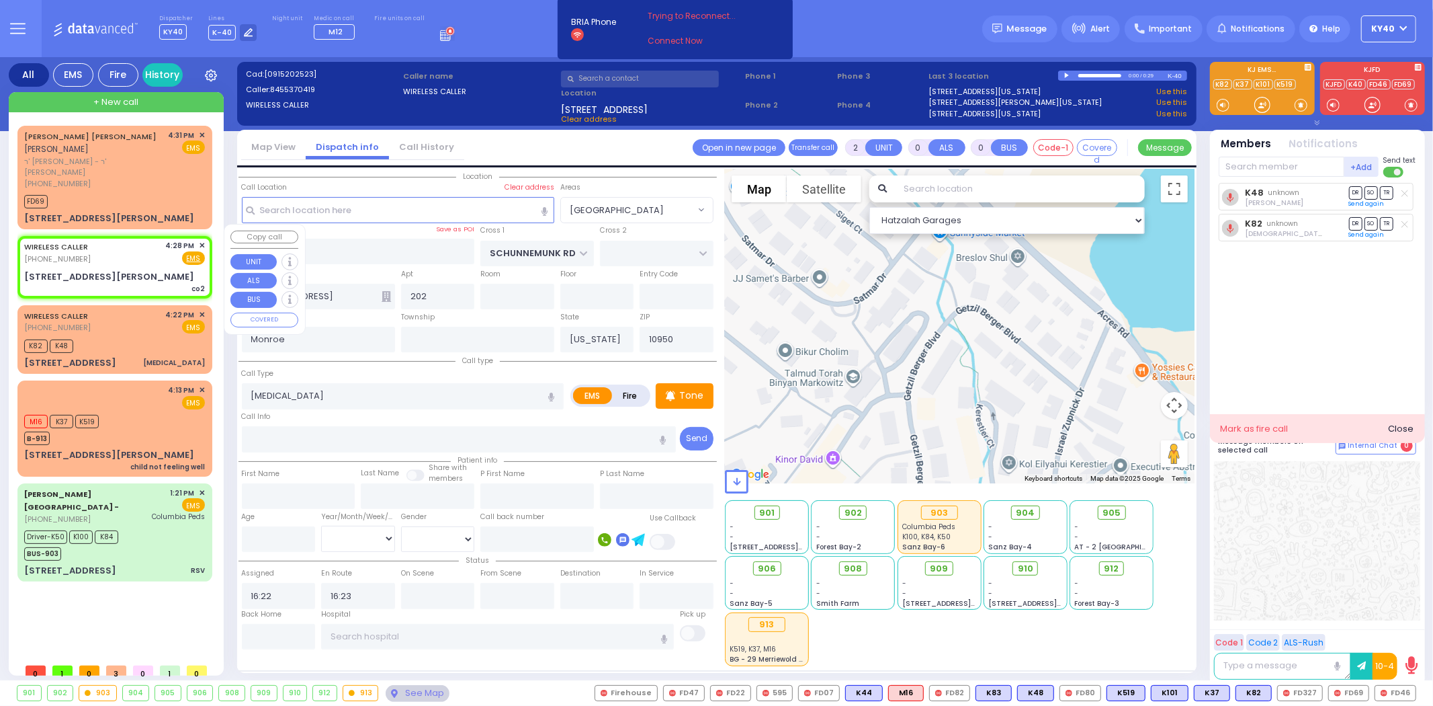
type input "1"
select select
type input "co2"
radio input "true"
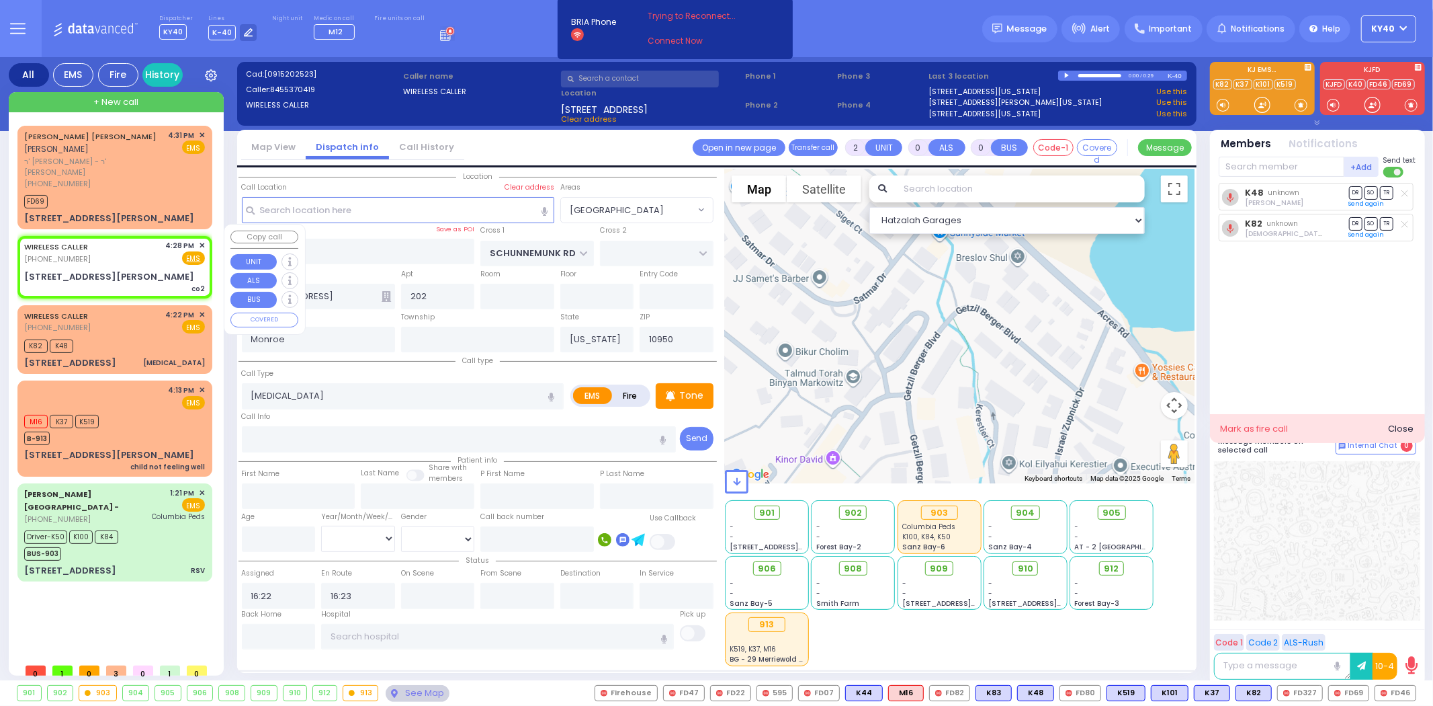
select select
type input "16:28"
type input "YOEL KLEIN BLVD"
type input "MERON DR"
type input "3 Yoel Klein Boulevard"
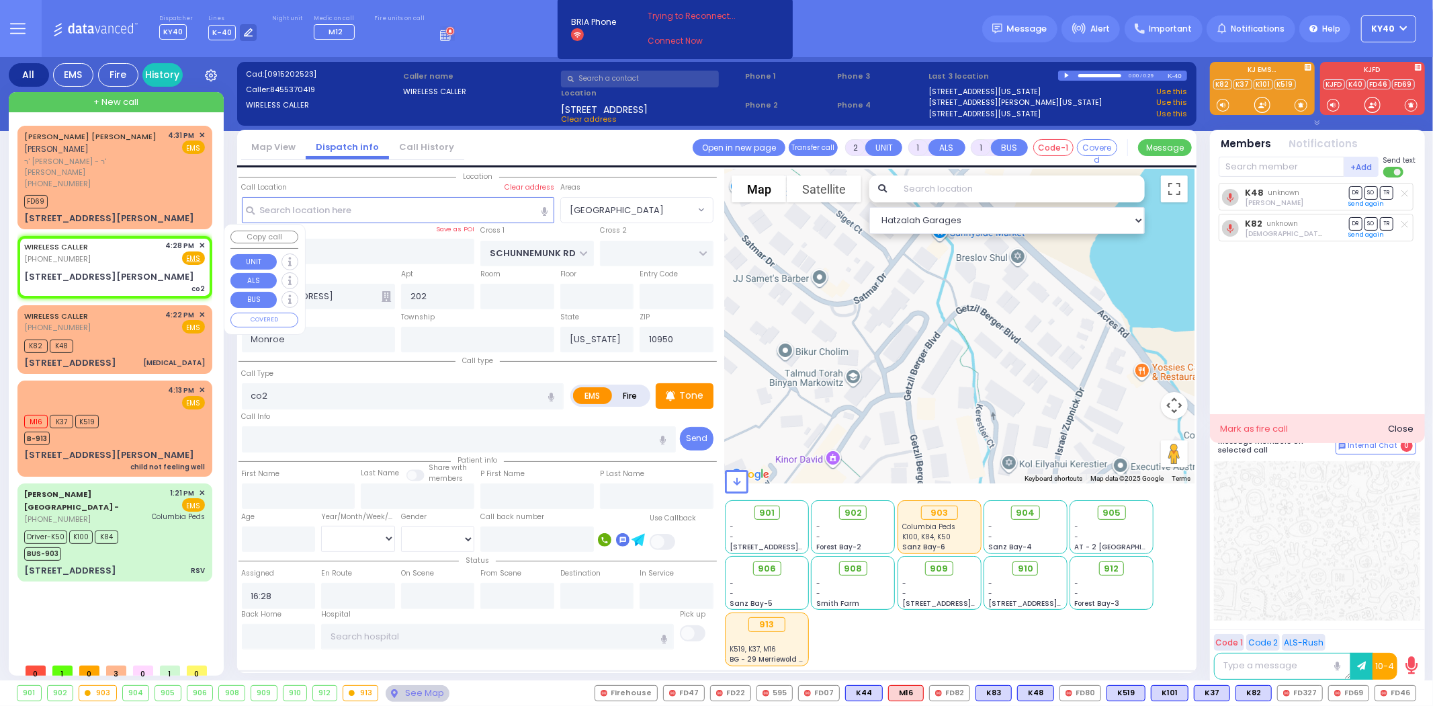
type input "012"
select select "SECTION 6"
select select "Hatzalah Garages"
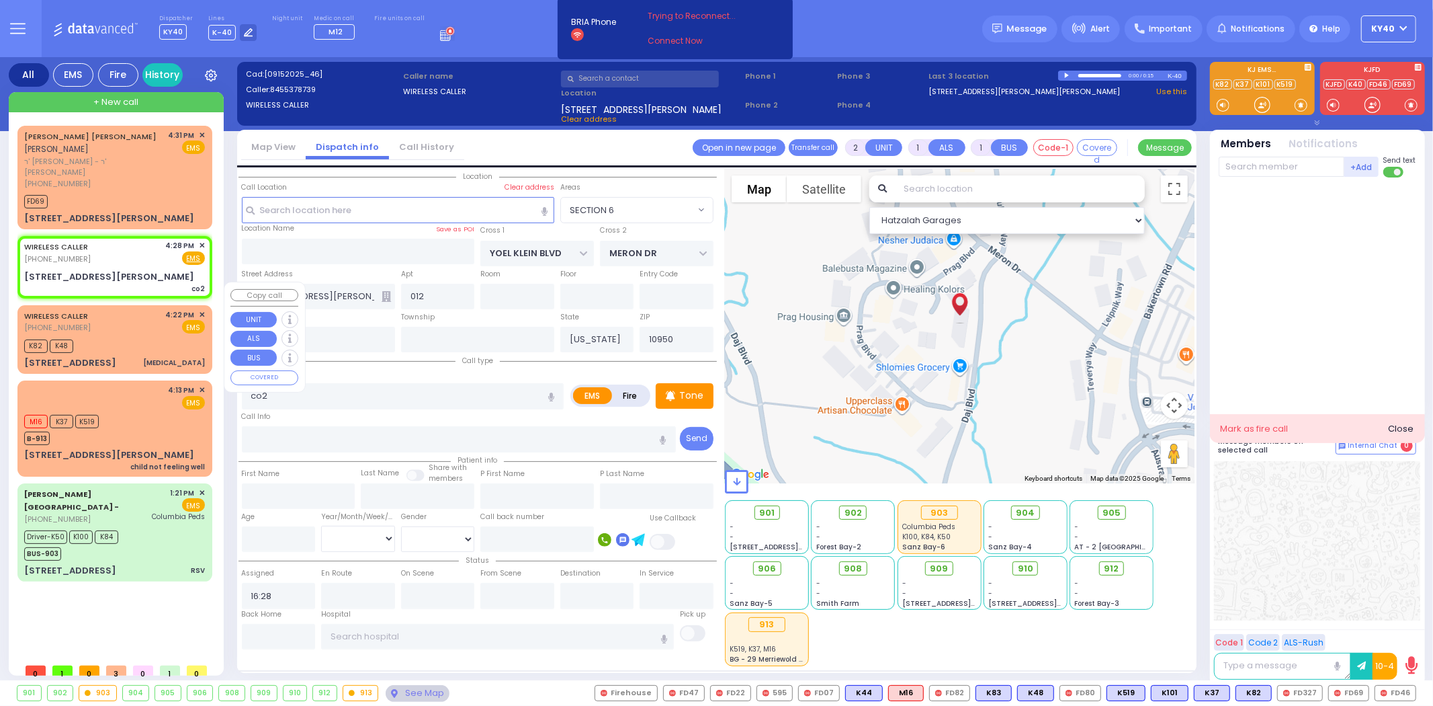
drag, startPoint x: 138, startPoint y: 300, endPoint x: 132, endPoint y: 291, distance: 10.6
click at [138, 309] on div "WIRELESS CALLER (845) 537-0419 4:22 PM ✕ EMS" at bounding box center [114, 321] width 181 height 25
type input "0"
select select
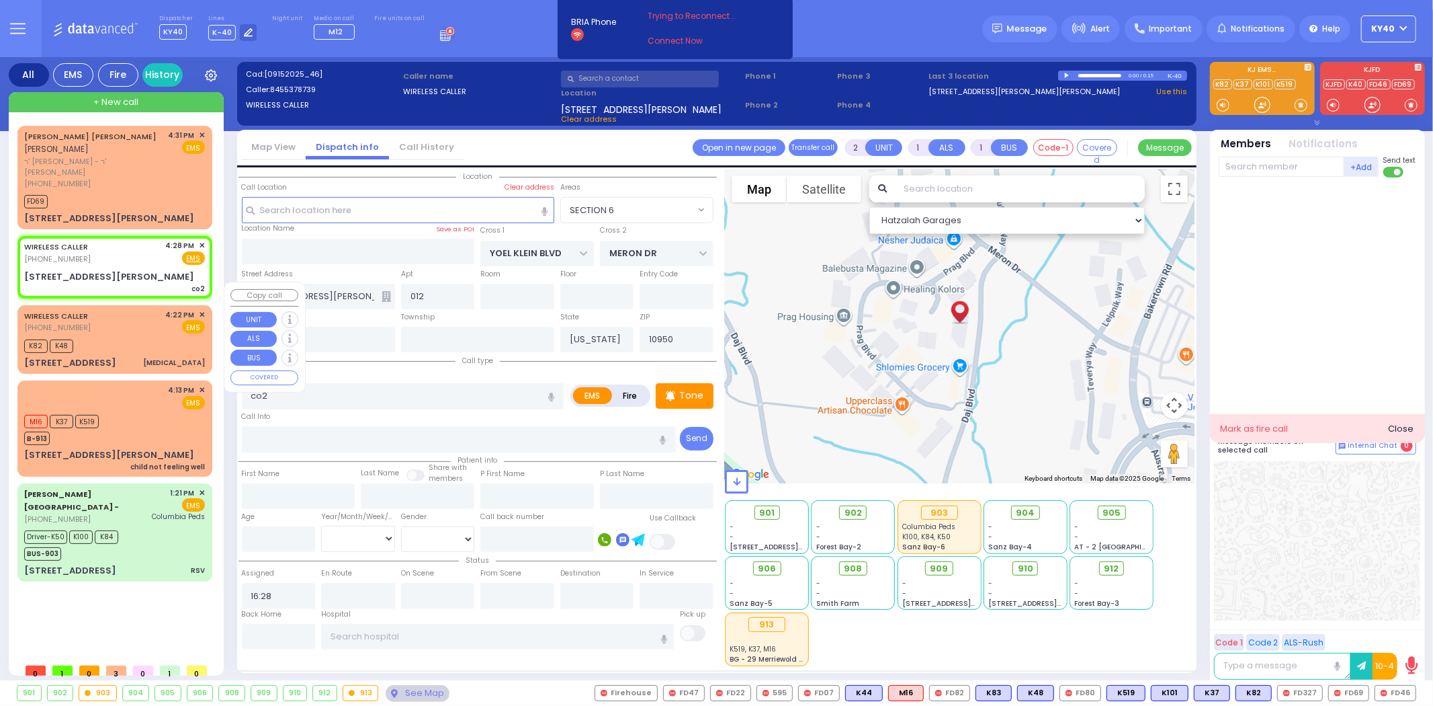
type input "Dislocation"
radio input "true"
select select
type input "16:22"
type input "16:23"
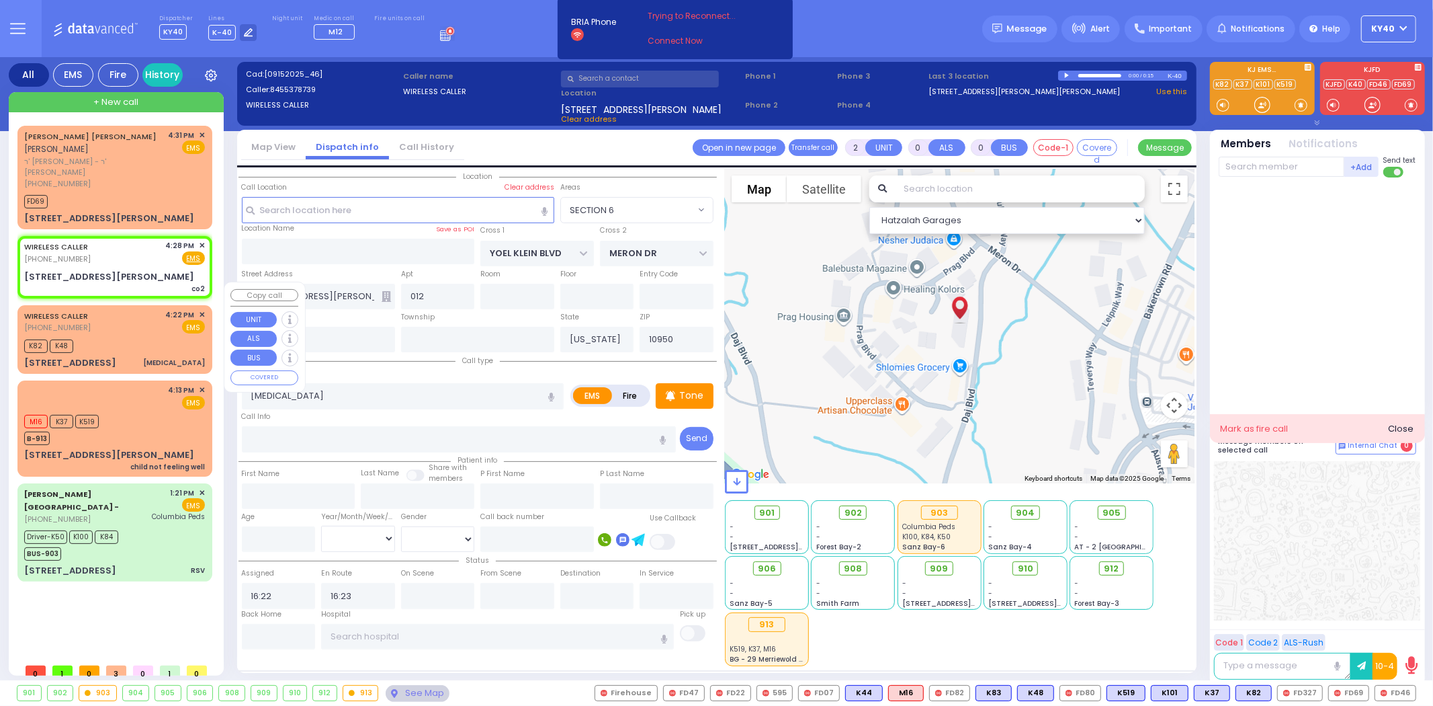
type input "SCHUNNEMUNK RD"
type input "7 Lizensk Boulevard"
type input "202"
select select "Hatzalah Garages"
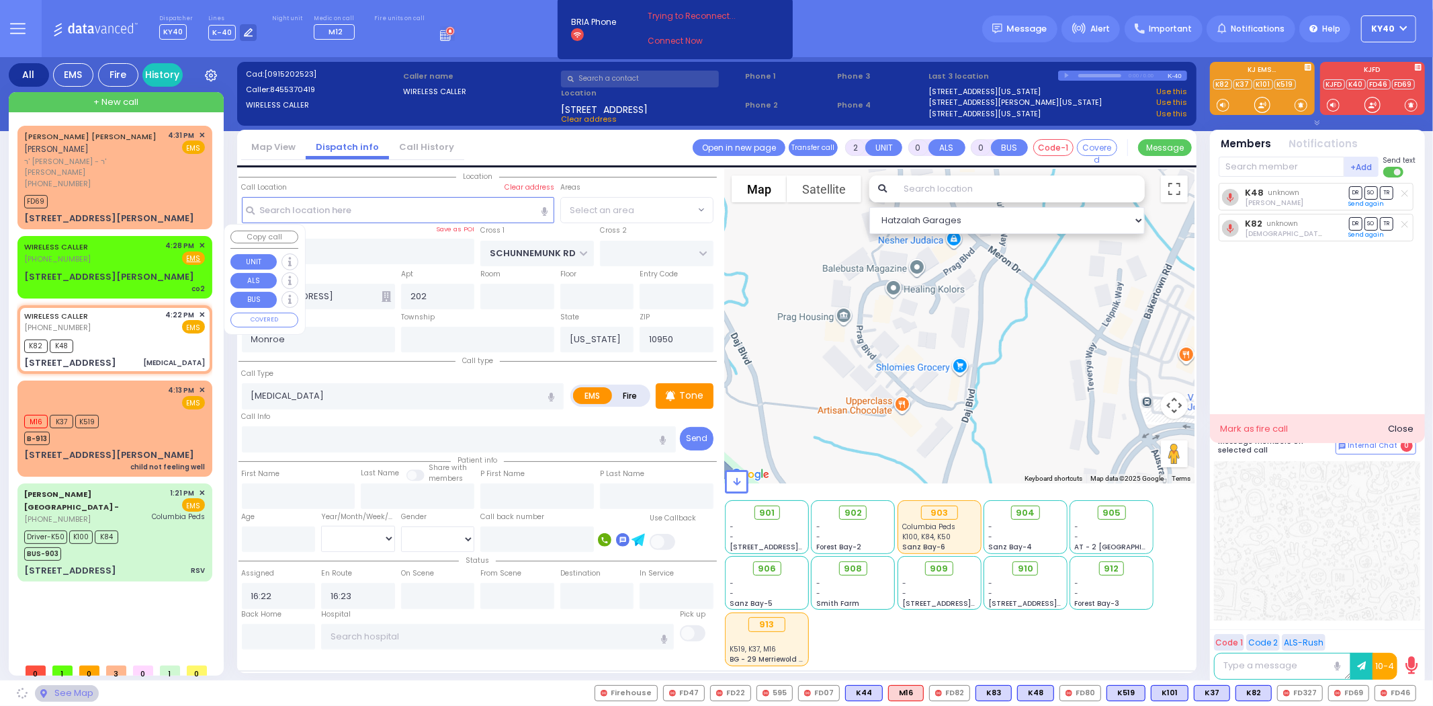
select select "[GEOGRAPHIC_DATA]"
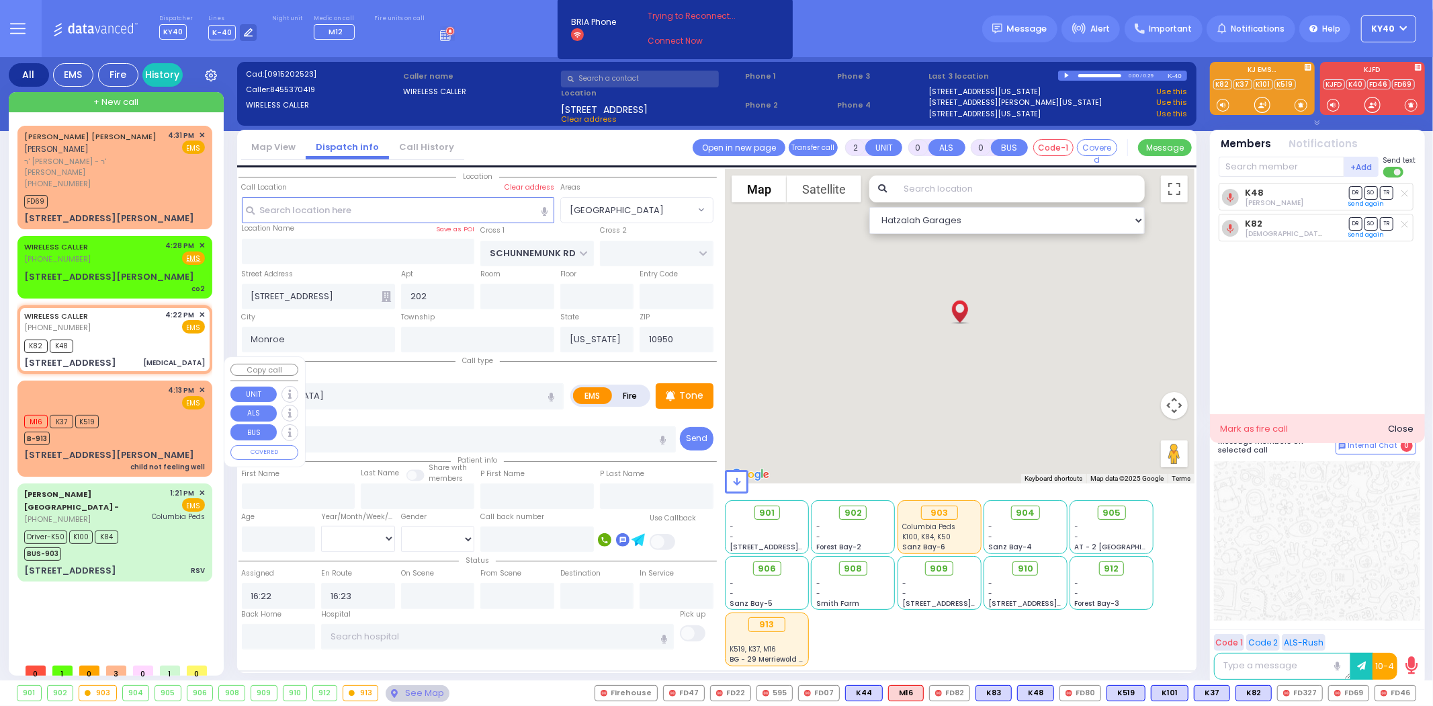
click at [110, 411] on div "M16 K37 K519 B-913" at bounding box center [114, 428] width 181 height 34
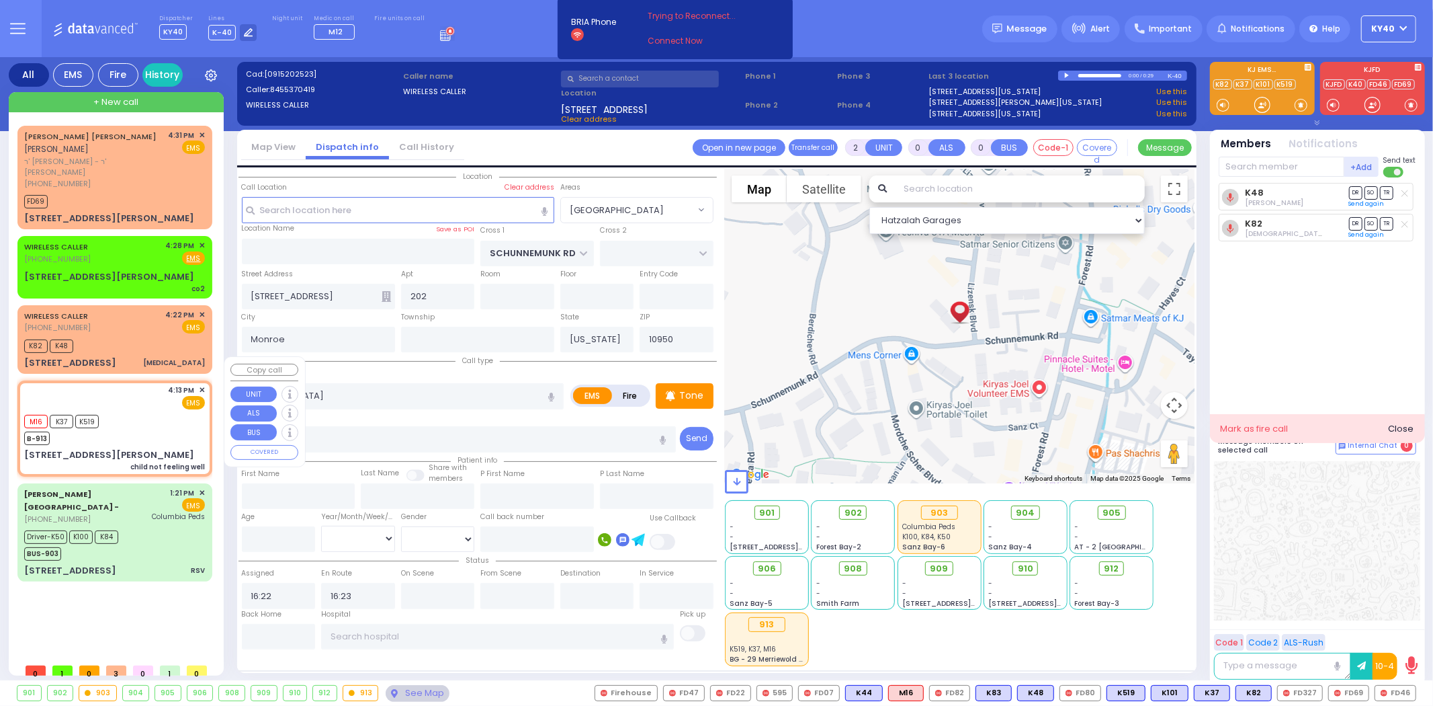
type input "1"
select select
type input "child not feeling well"
radio input "true"
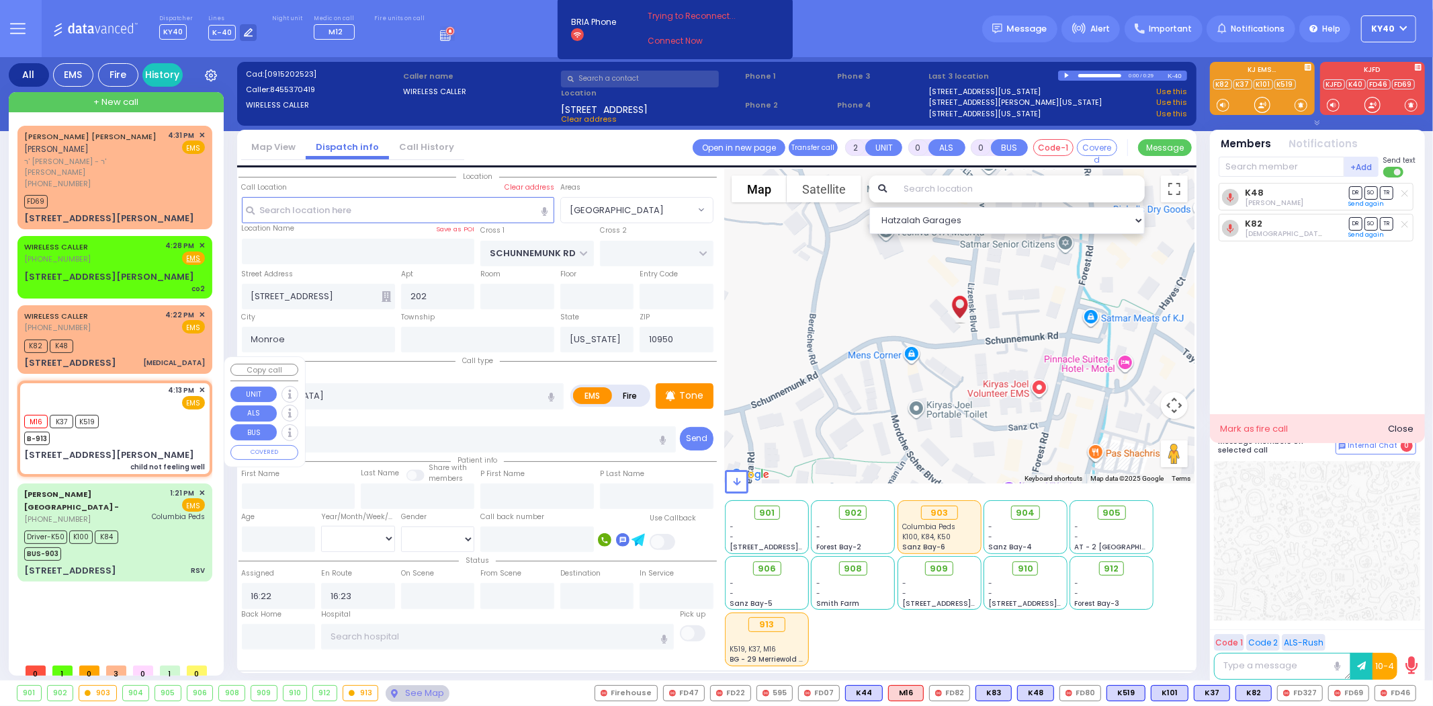
select select
type input "16:13"
select select "Hatzalah Garages"
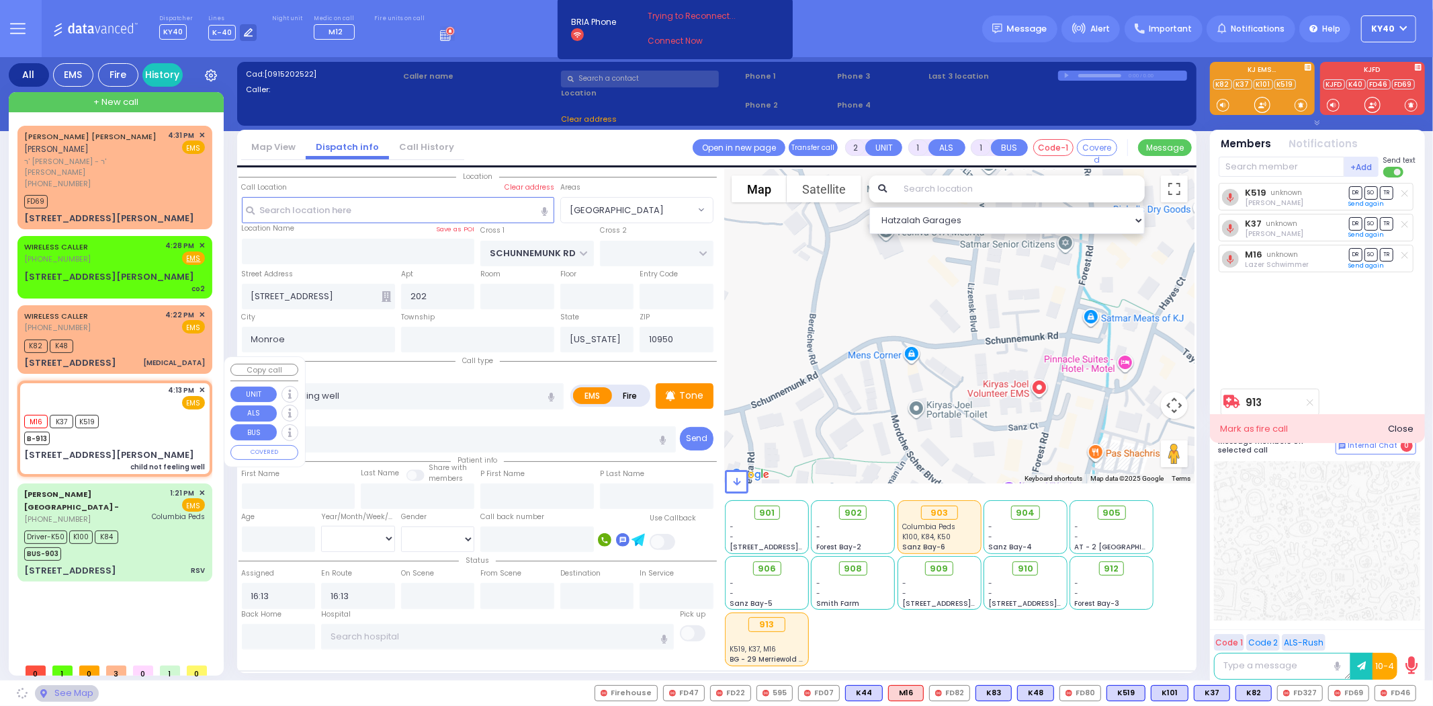
type input "YOEL KLEIN BLVD"
type input "MERON DR"
type input "3 Yoel Klein Boulevard"
select select "SECTION 6"
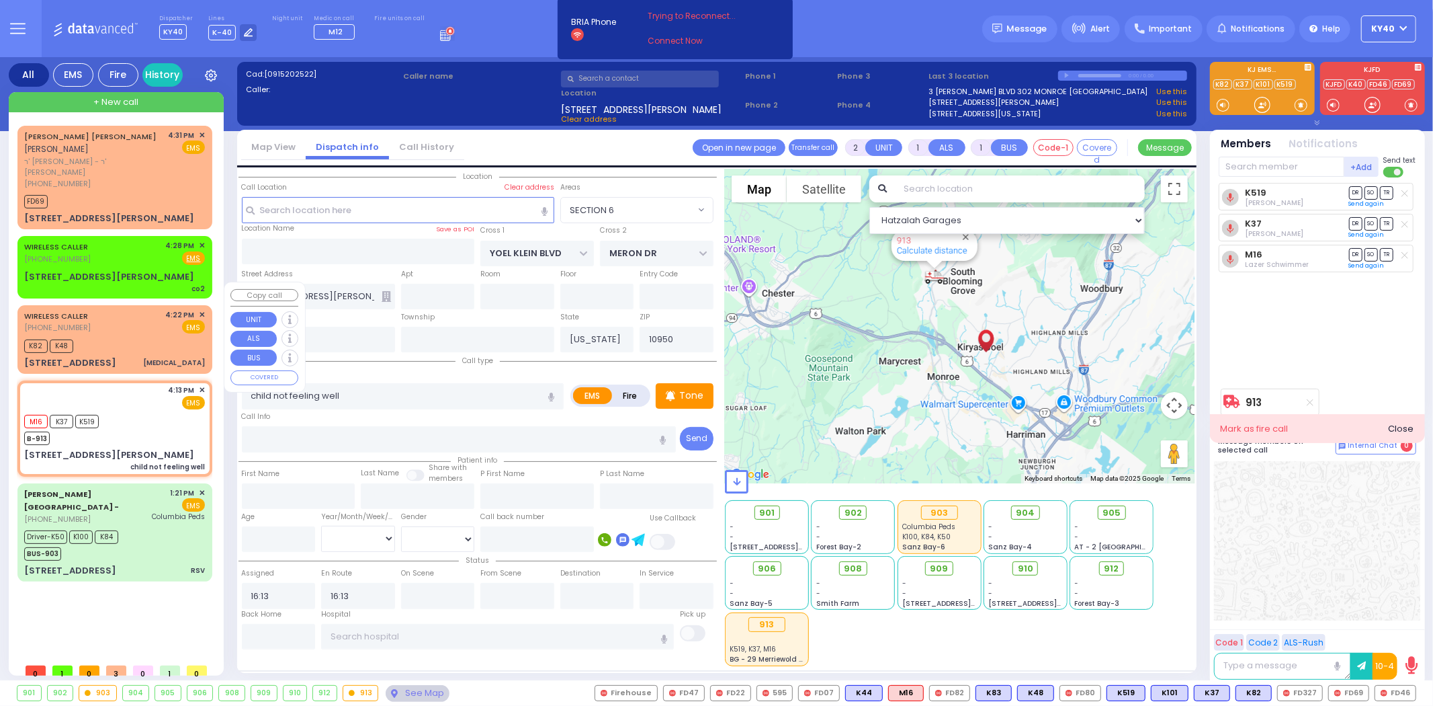
click at [148, 309] on div "WIRELESS CALLER (845) 537-0419 4:22 PM ✕ EMS" at bounding box center [114, 321] width 181 height 25
type input "0"
select select
type input "Dislocation"
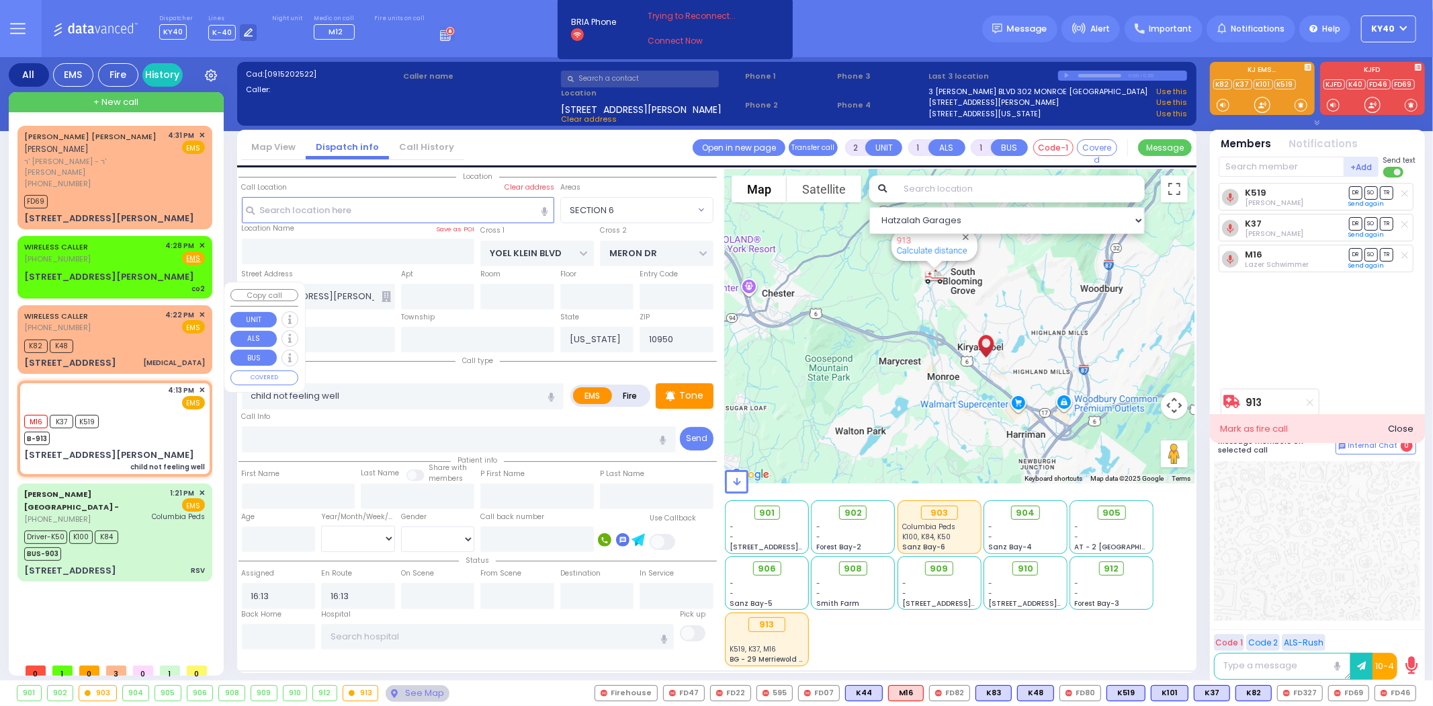
radio input "true"
select select
type input "16:22"
type input "16:23"
select select "Hatzalah Garages"
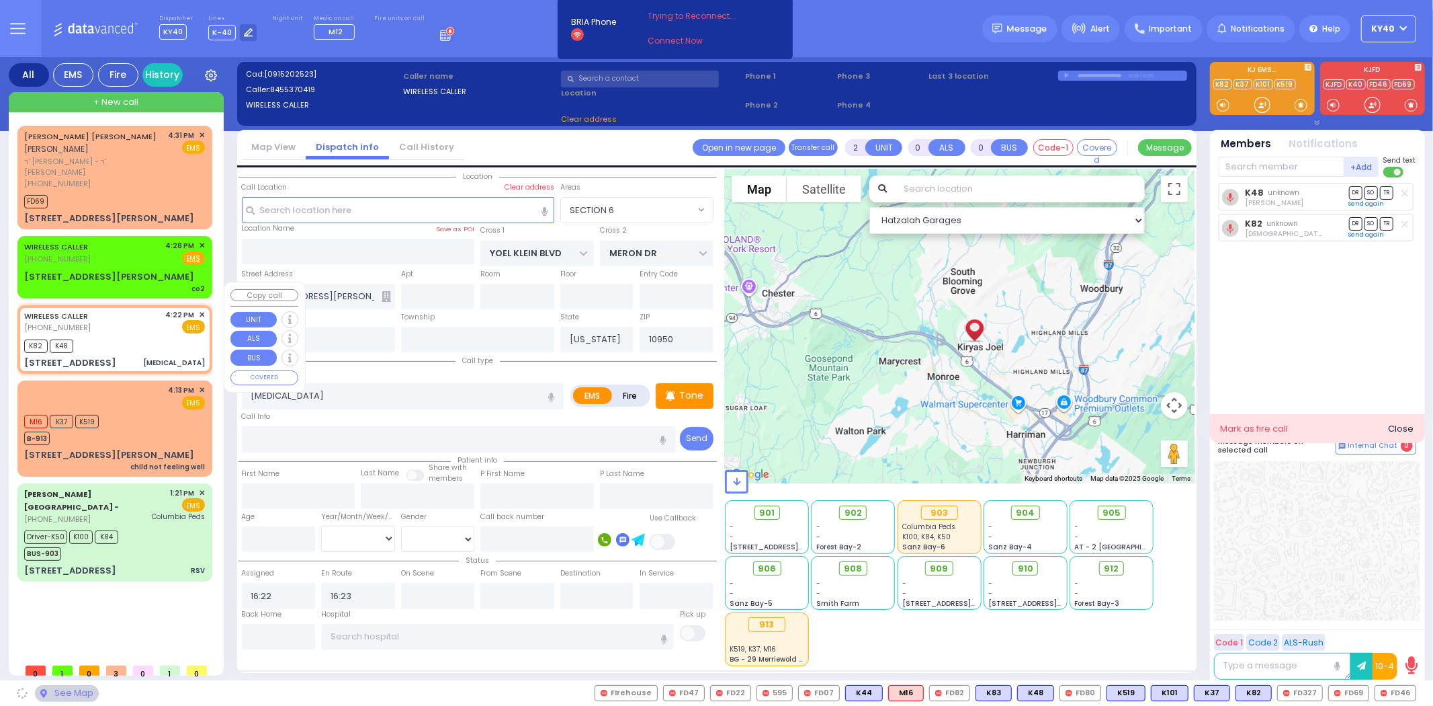
type input "SCHUNNEMUNK RD"
type input "7 Lizensk Boulevard"
type input "202"
select select "[GEOGRAPHIC_DATA]"
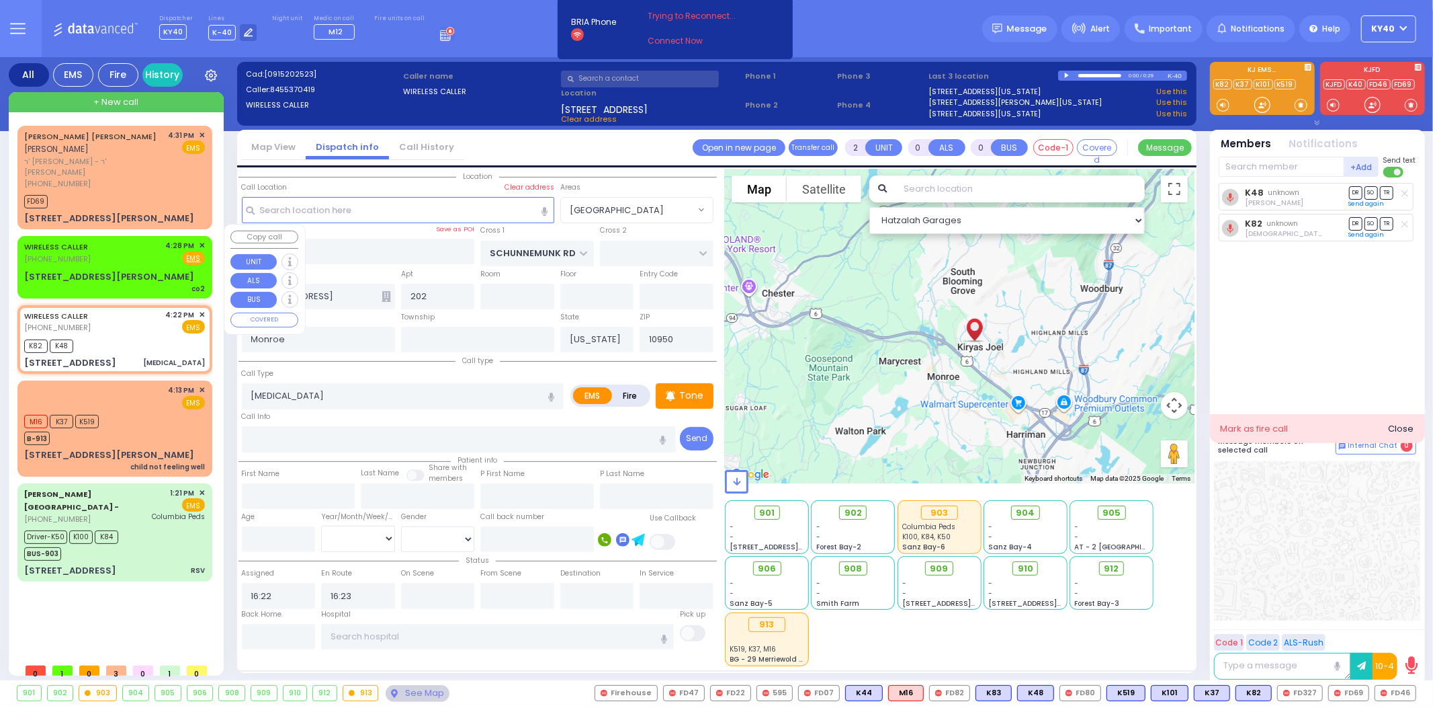
click at [138, 240] on div "WIRELESS CALLER (845) 537-8739 4:28 PM ✕ Fire EMS" at bounding box center [114, 252] width 181 height 25
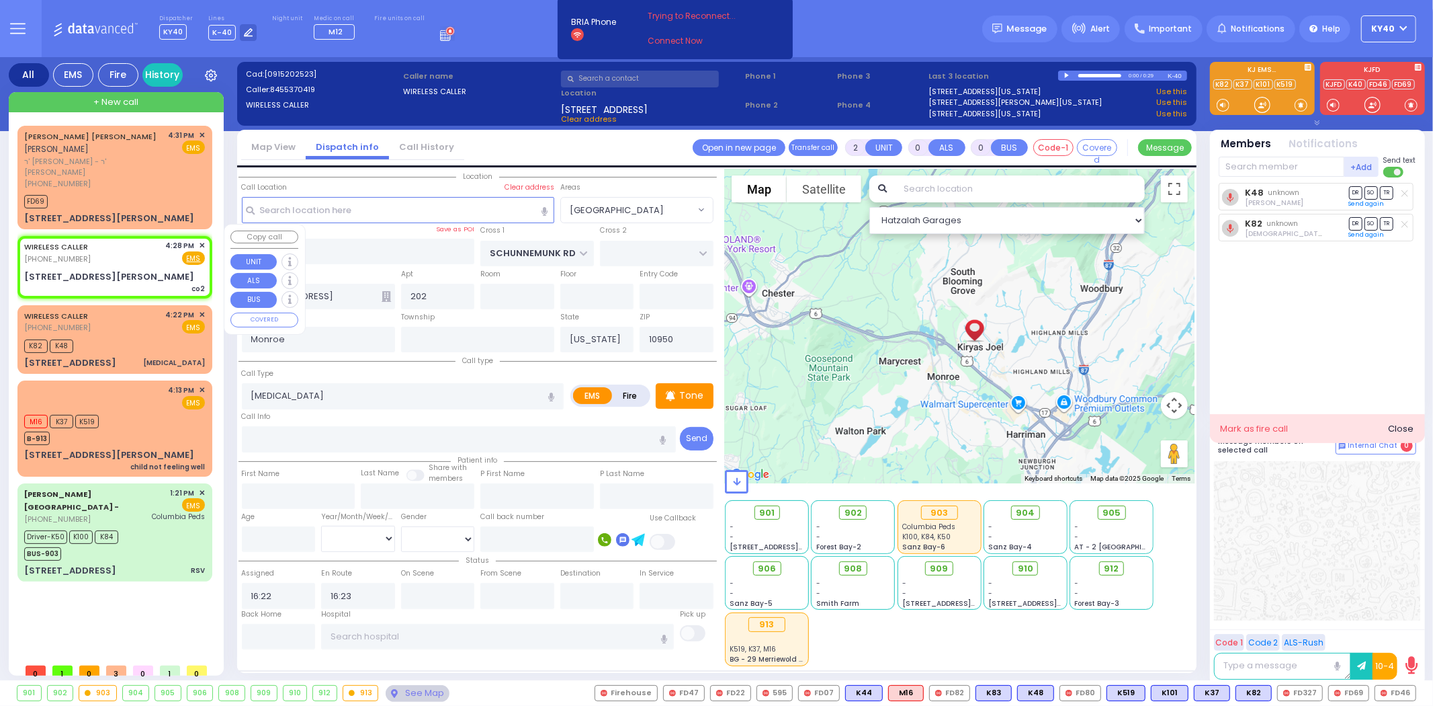
type input "1"
select select
type input "co2"
radio input "true"
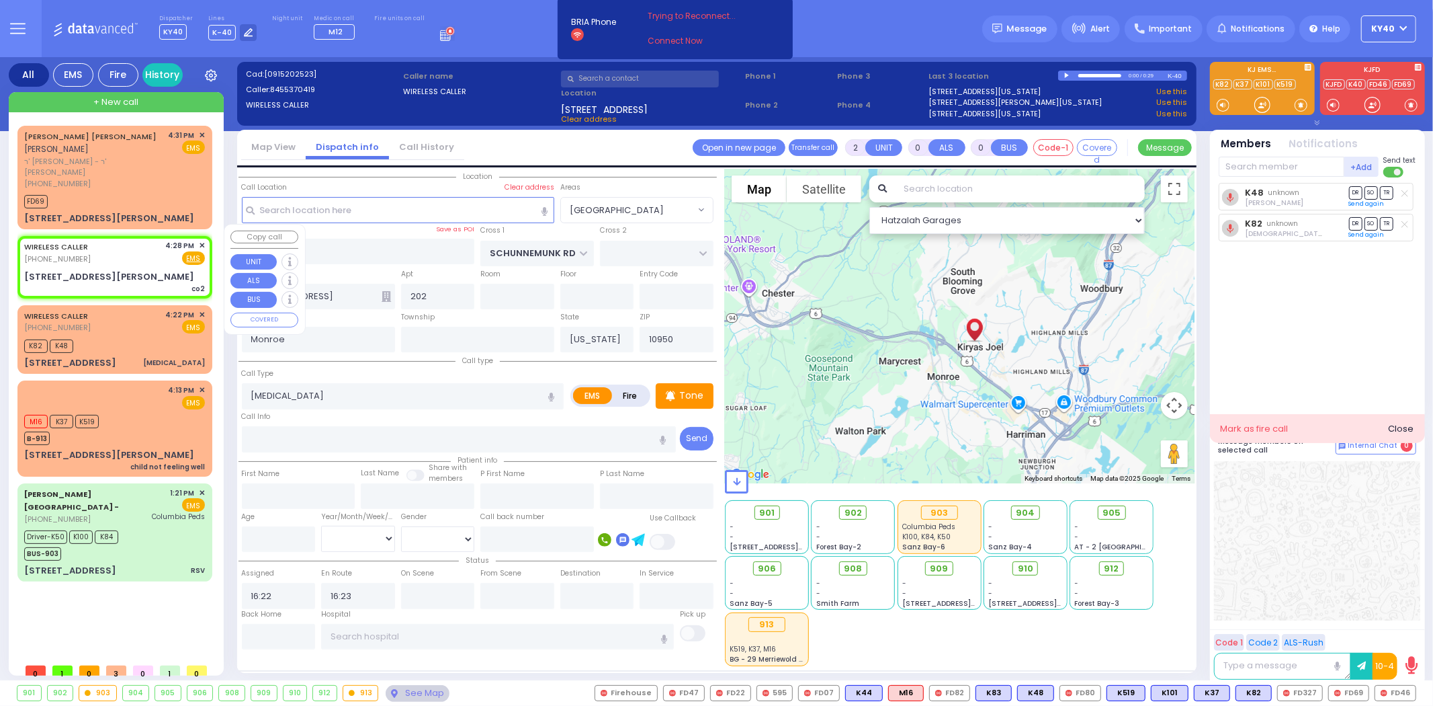
select select
type input "16:28"
type input "YOEL KLEIN BLVD"
type input "MERON DR"
type input "3 Yoel Klein Boulevard"
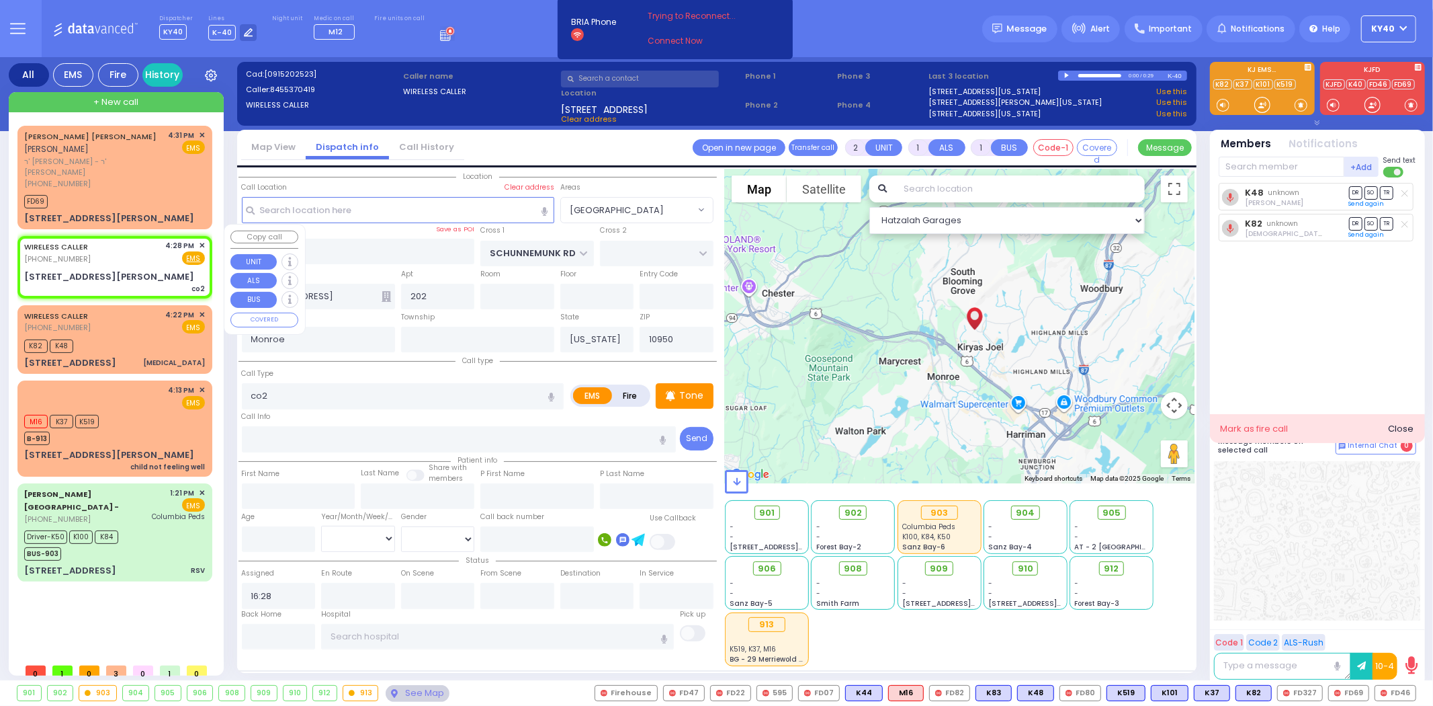
type input "012"
select select "SECTION 6"
select select "Hatzalah Garages"
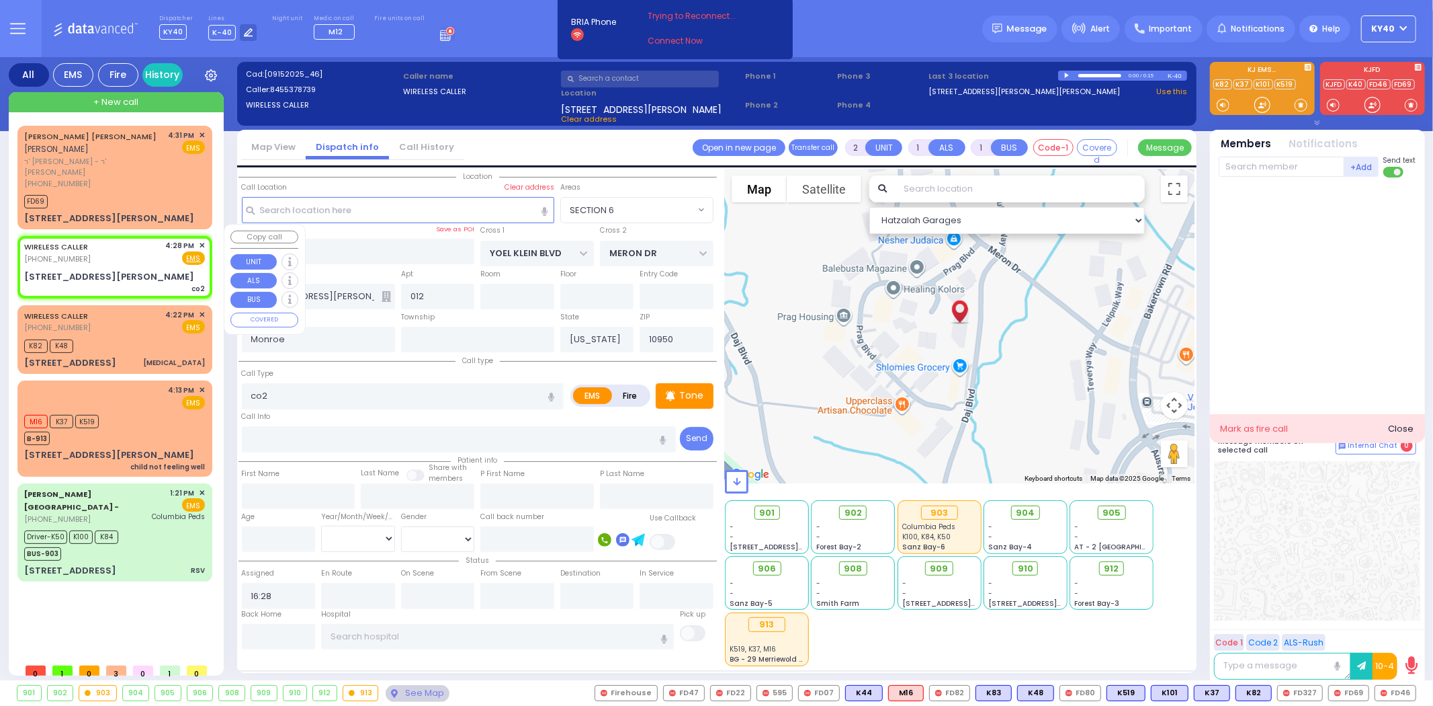
click at [140, 240] on div "WIRELESS CALLER (845) 537-8739 4:28 PM ✕ Fire EMS" at bounding box center [114, 252] width 181 height 25
select select
radio input "true"
select select
select select "Hatzalah Garages"
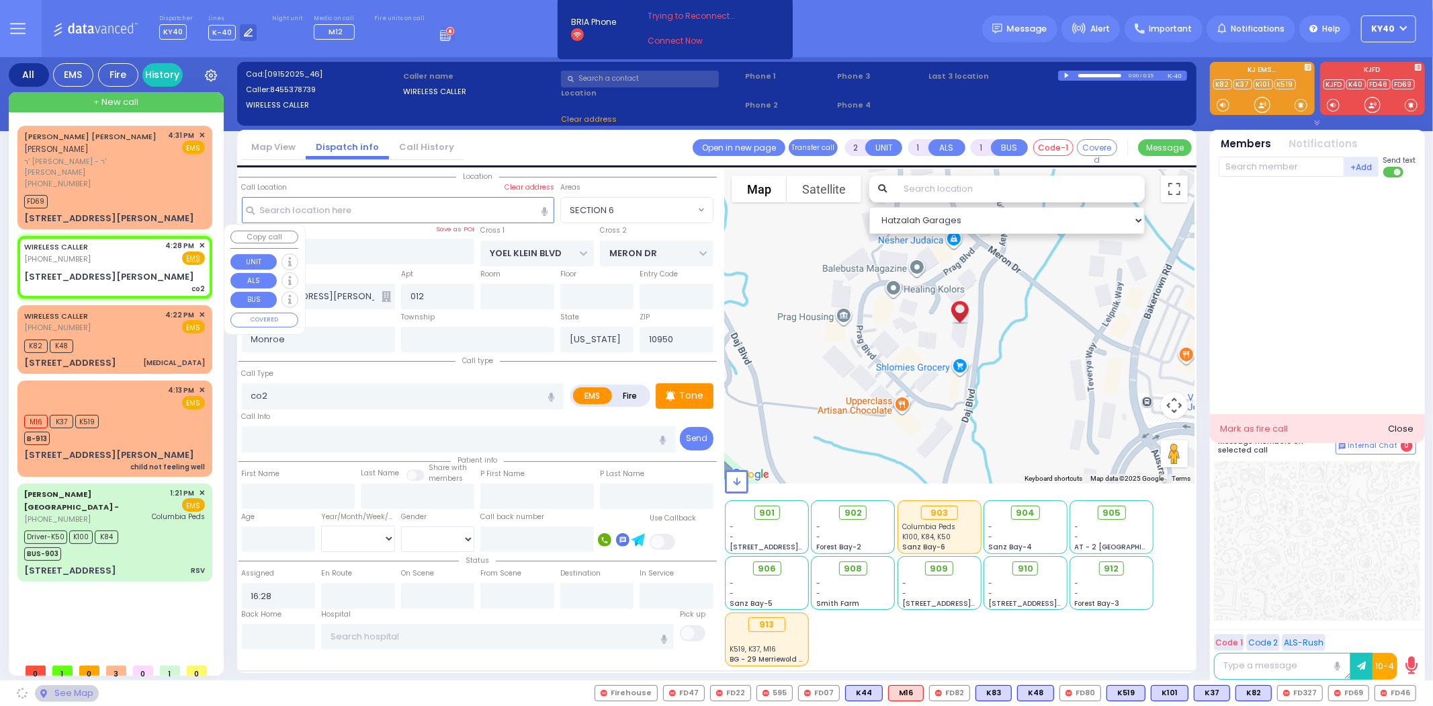
select select "SECTION 6"
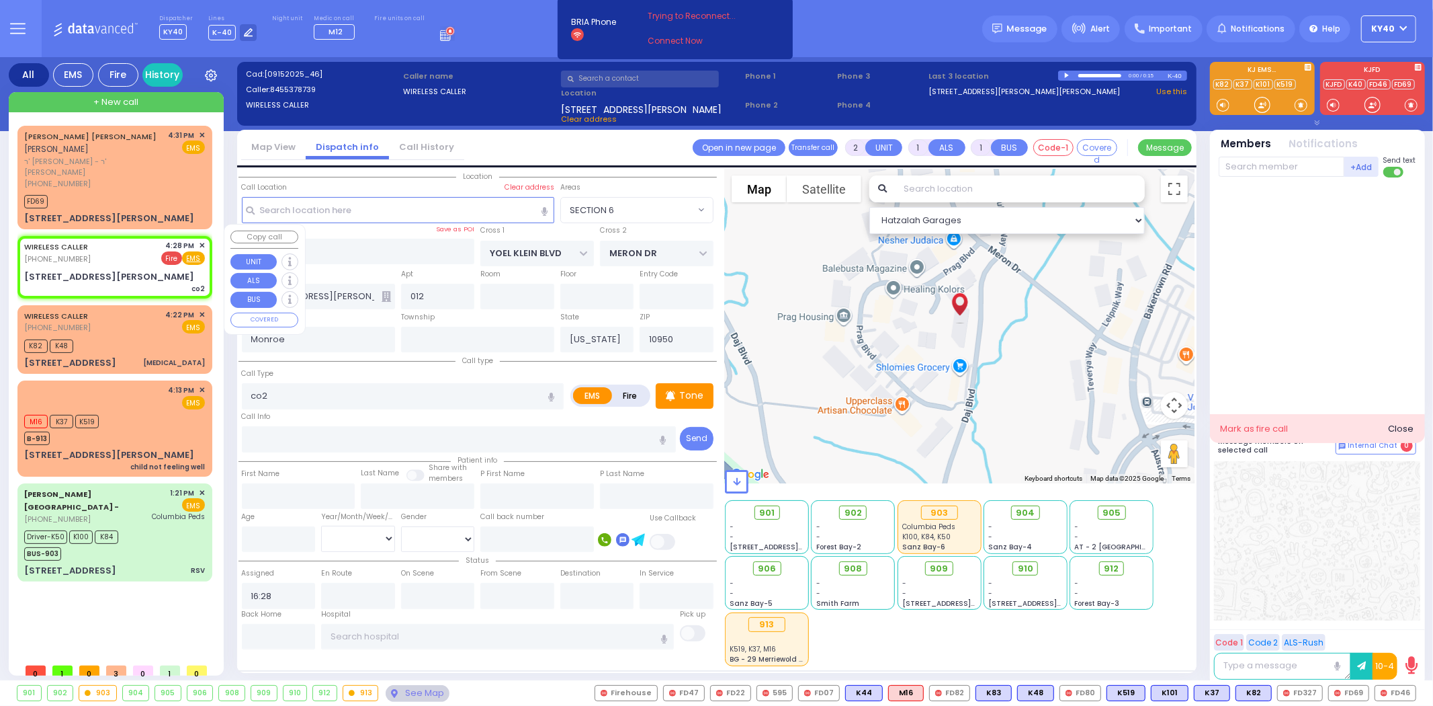
click at [173, 251] on span "Fire" at bounding box center [171, 257] width 21 height 13
select select
radio input "false"
radio input "true"
select select
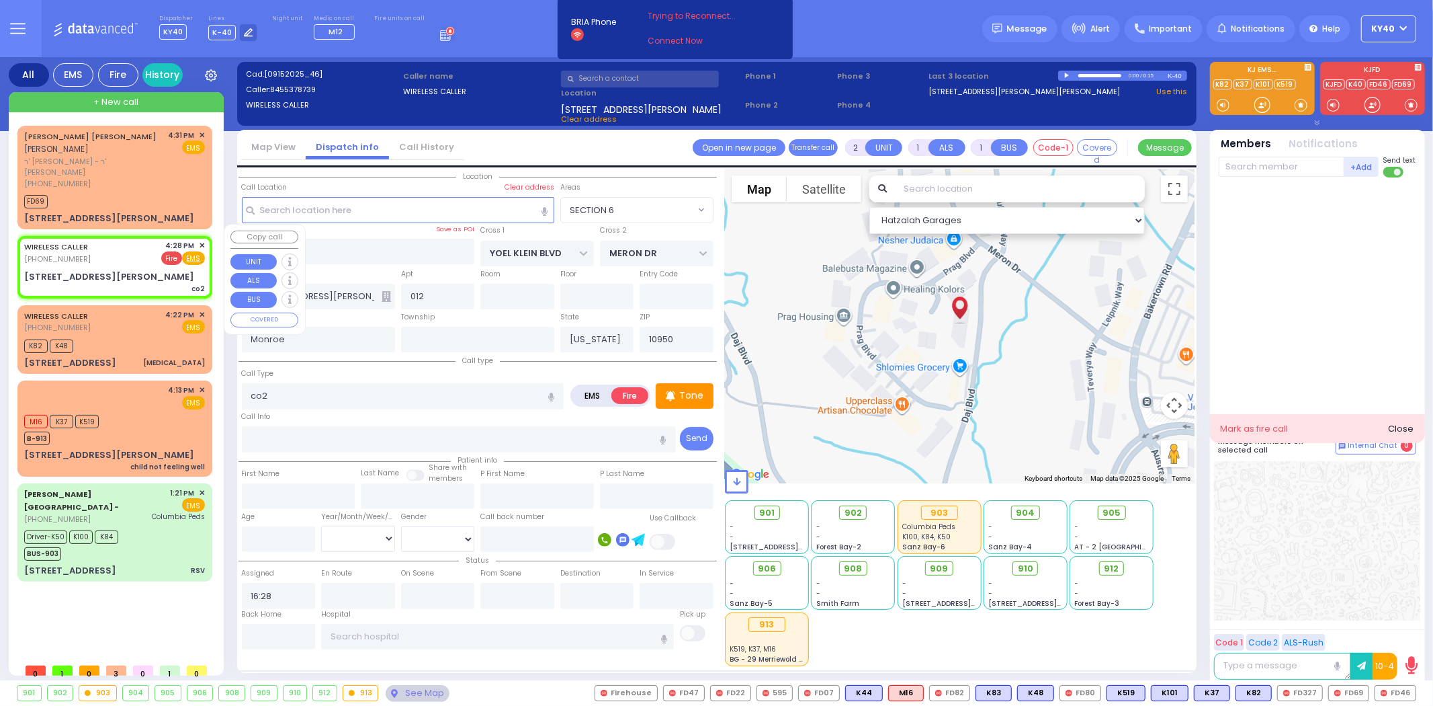
select select "Hatzalah Garages"
select select "SECTION 6"
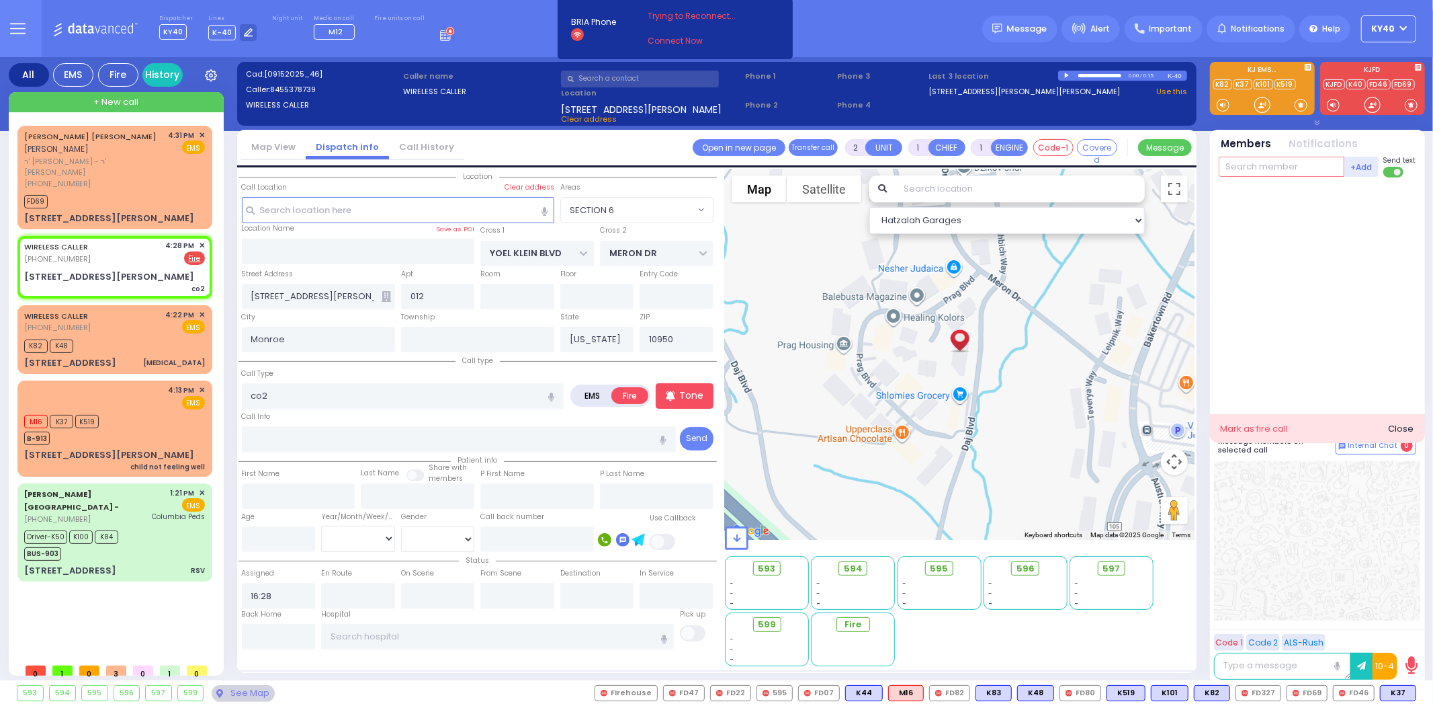
click at [1287, 169] on input "text" at bounding box center [1282, 167] width 126 height 20
click at [1267, 196] on div "FD62" at bounding box center [1263, 193] width 67 height 13
click at [99, 240] on div "WIRELESS CALLER (845) 537-8739 4:28 PM ✕ EMS Fire" at bounding box center [114, 252] width 181 height 25
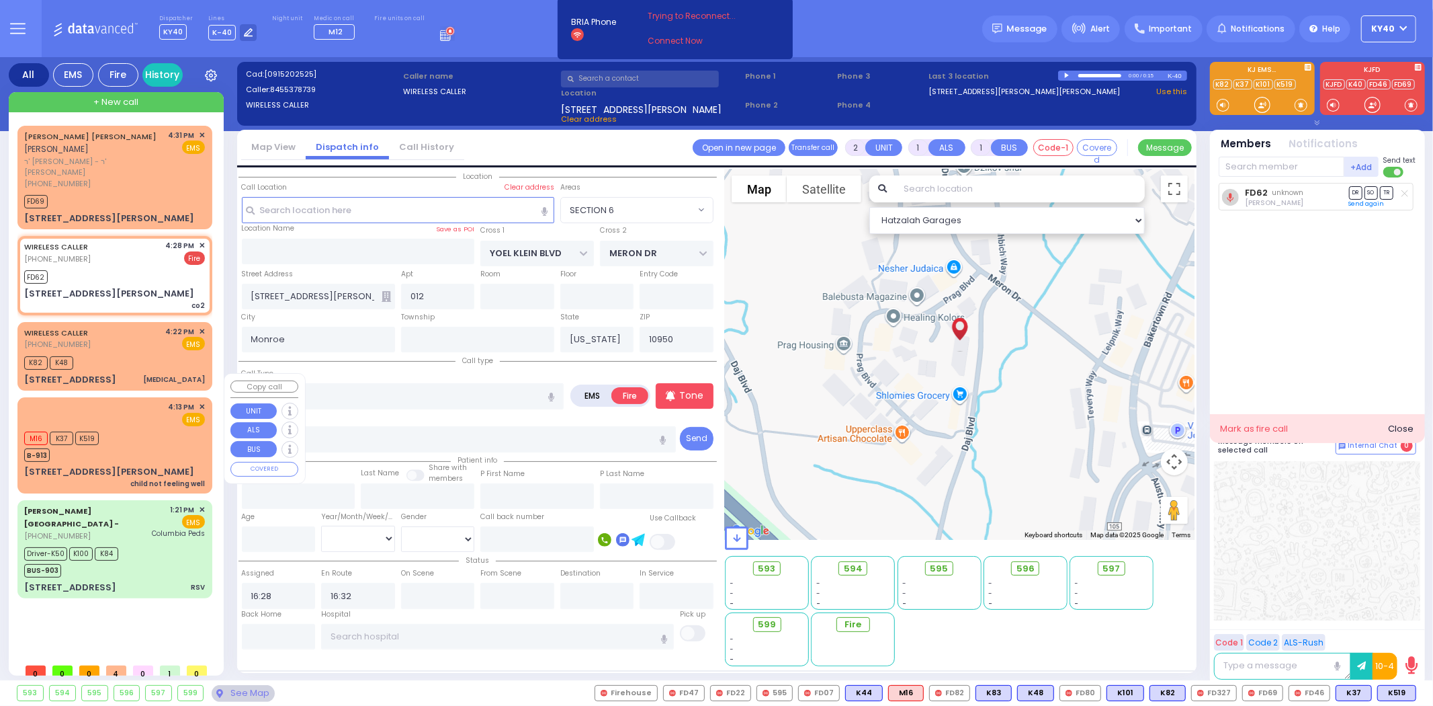
click at [130, 401] on div "4:13 PM ✕ EMS" at bounding box center [114, 413] width 181 height 25
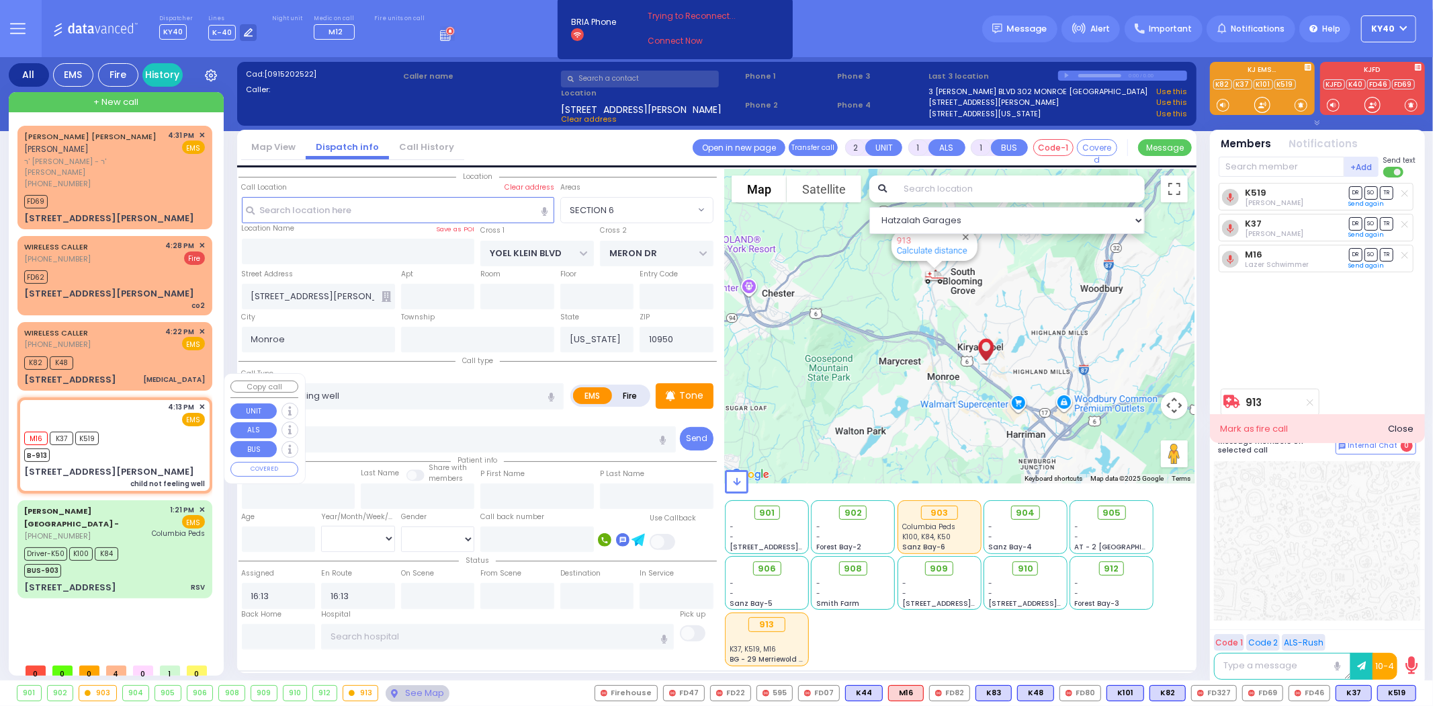
drag, startPoint x: 136, startPoint y: 401, endPoint x: 243, endPoint y: 345, distance: 119.9
click at [136, 401] on div "4:13 PM ✕ EMS M16 K37" at bounding box center [115, 444] width 190 height 91
click at [374, 207] on input "text" at bounding box center [398, 210] width 312 height 26
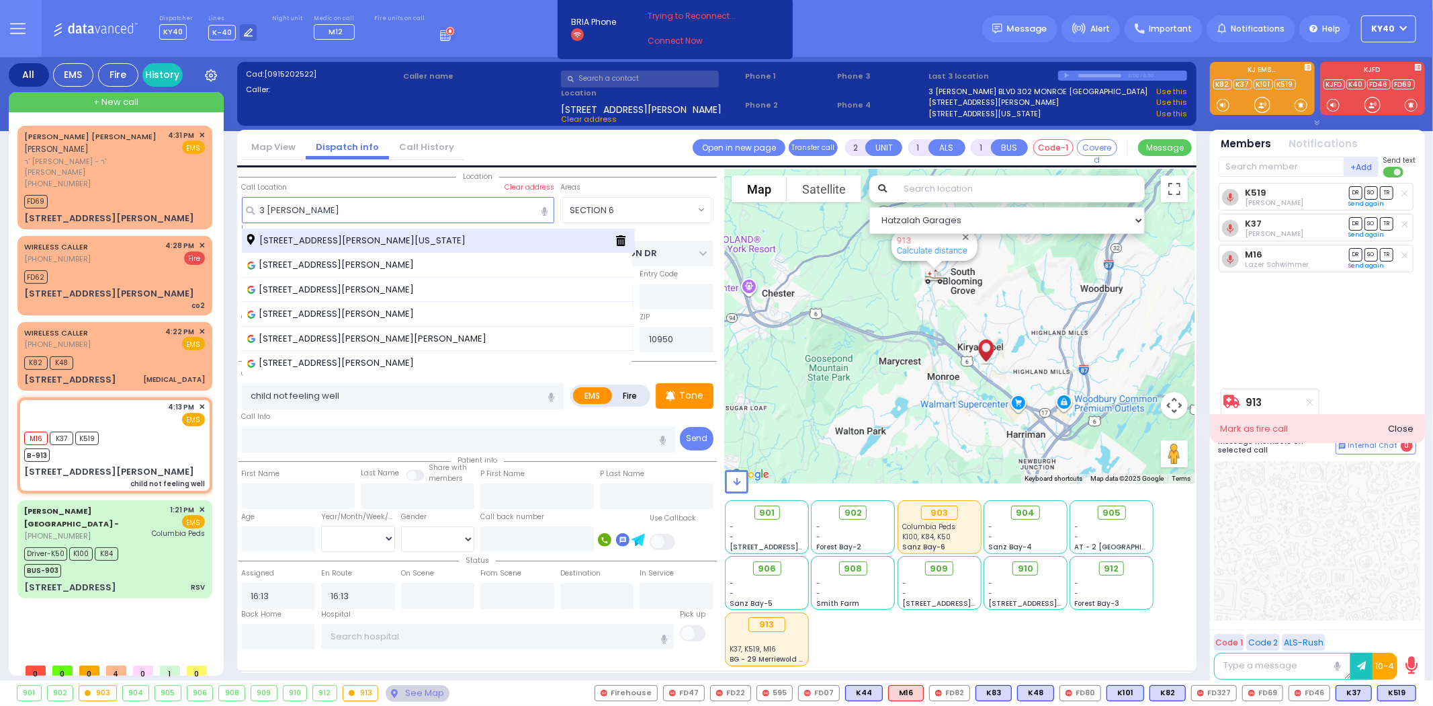
click at [313, 243] on span "[STREET_ADDRESS][PERSON_NAME][US_STATE]" at bounding box center [358, 240] width 223 height 13
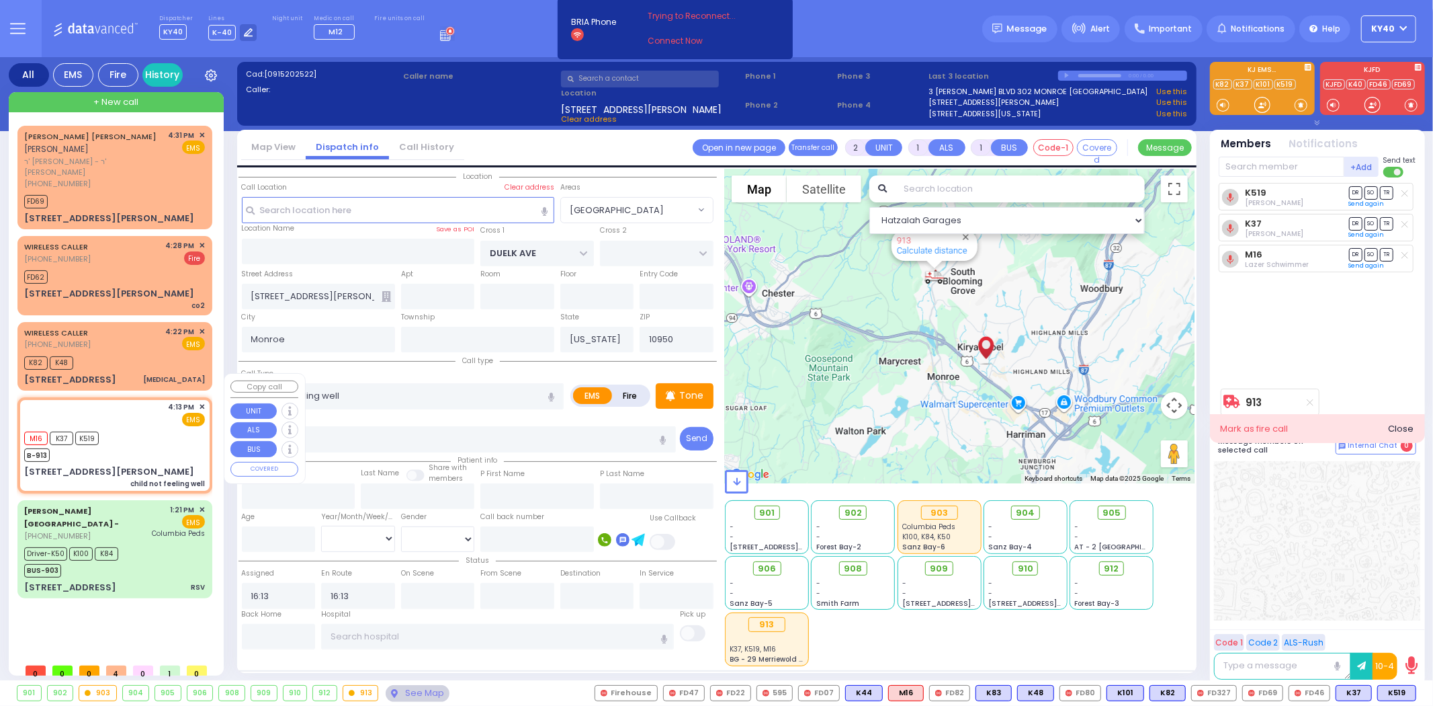
click at [168, 428] on div "M16 K37 K519 B-913" at bounding box center [114, 445] width 181 height 34
click at [151, 353] on div "K82 K48" at bounding box center [114, 361] width 181 height 17
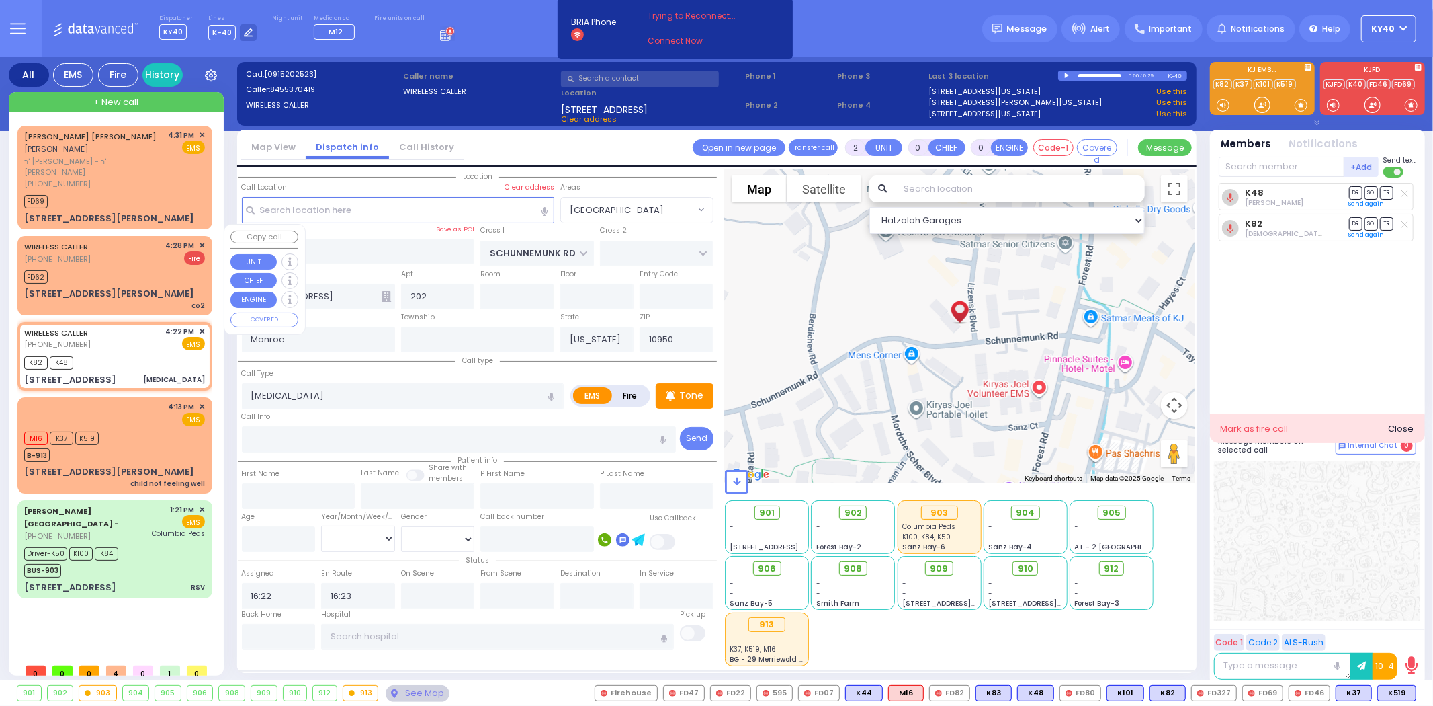
click at [148, 251] on div "WIRELESS CALLER (845) 537-8739 4:28 PM ✕ Fire" at bounding box center [114, 252] width 181 height 25
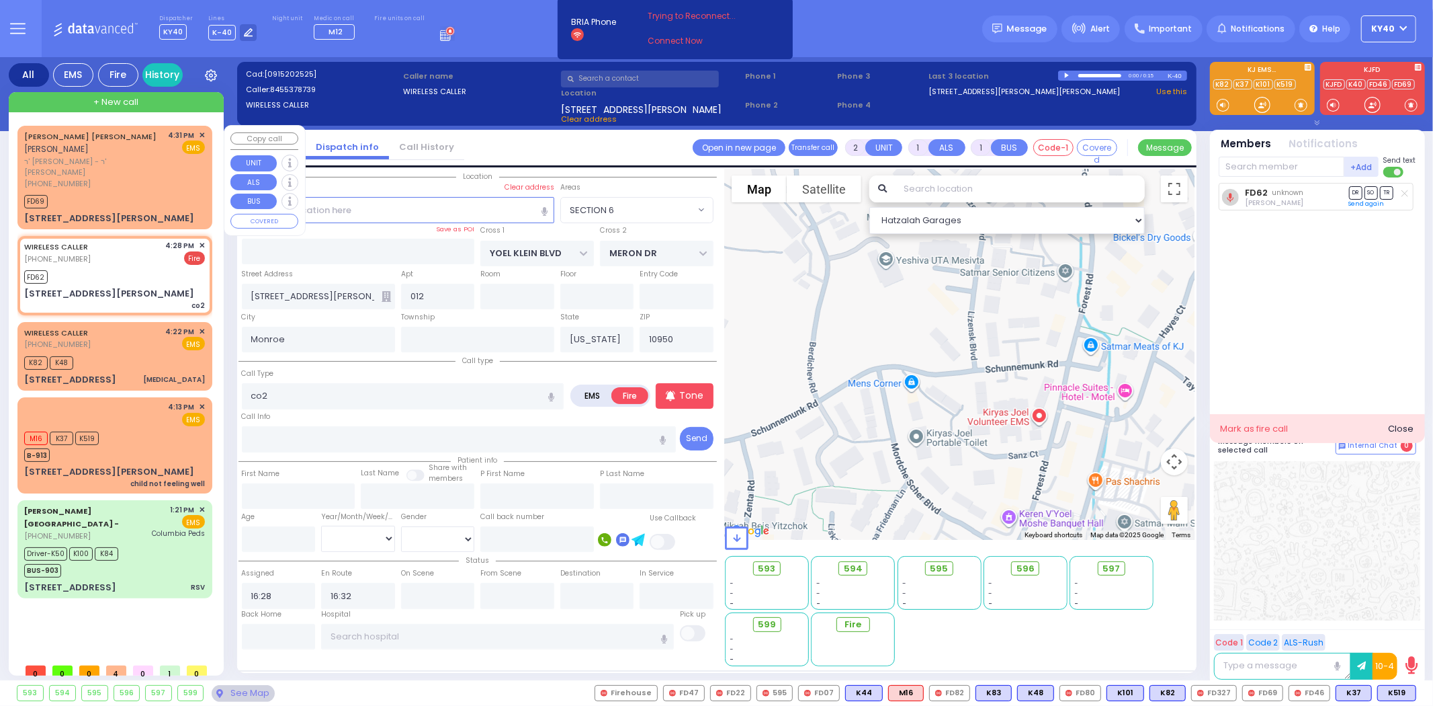
click at [132, 156] on span "ר' יצחק שלמה - ר' שלמה ברוך הילער" at bounding box center [94, 167] width 140 height 22
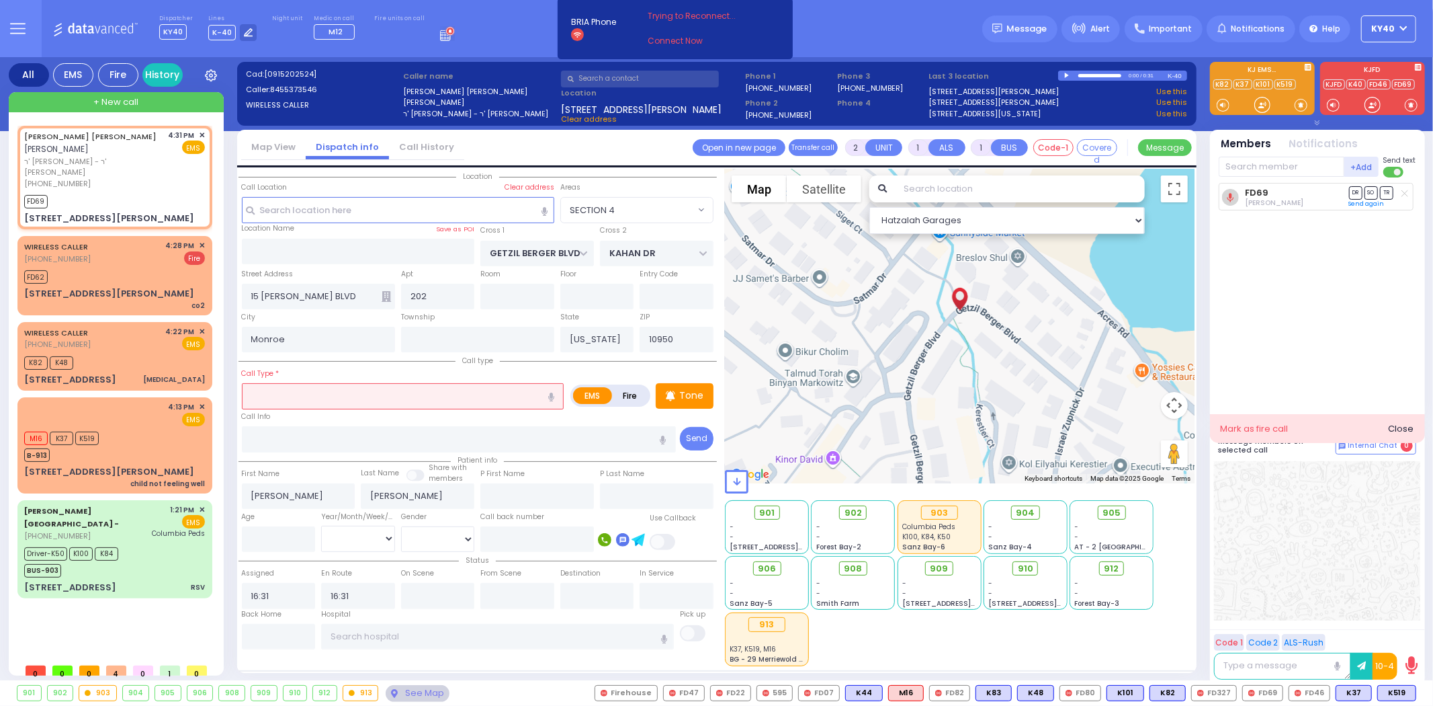
click at [1407, 192] on icon at bounding box center [1405, 193] width 7 height 7
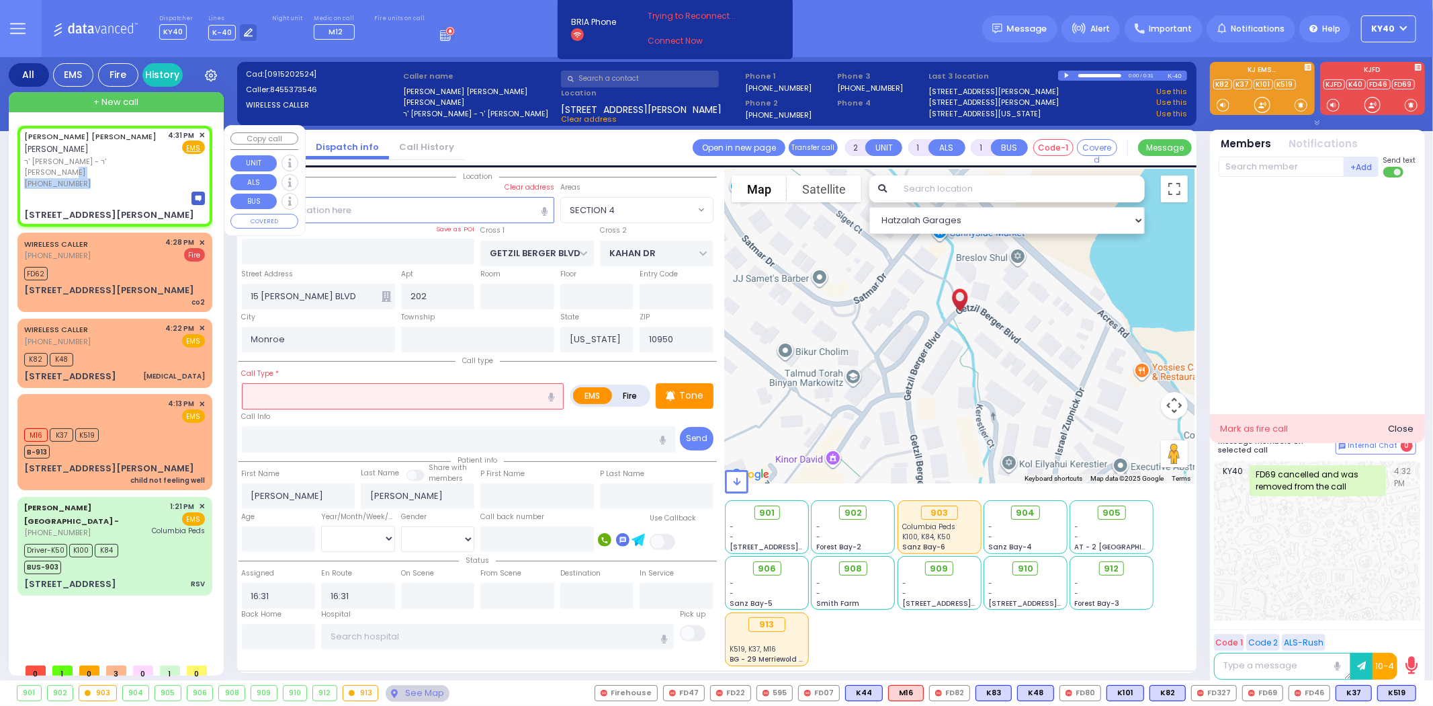
click at [155, 164] on div "EZRIEL MAYER J. RUBINSTEIN עזריאל מאיר יואל רובינשטיין ר' יצחק שלמה - ר' שלמה ב…" at bounding box center [94, 160] width 140 height 60
click at [113, 249] on div "WIRELESS CALLER (845) 537-8739 4:28 PM ✕ Fire FD62" at bounding box center [115, 272] width 190 height 75
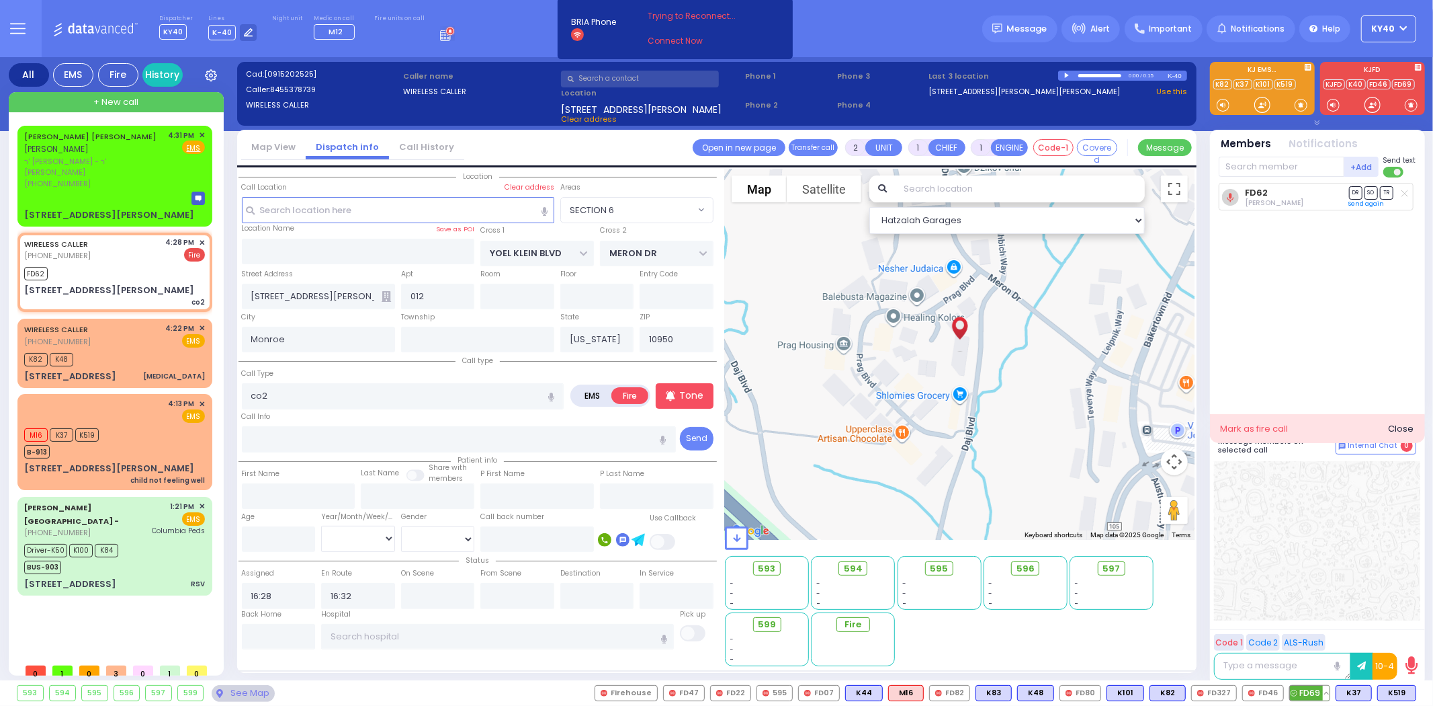
click at [1304, 693] on span "FD69" at bounding box center [1310, 692] width 40 height 15
click at [149, 263] on div "FD69 FD62" at bounding box center [114, 271] width 181 height 17
click at [131, 325] on div "WIRELESS CALLER (845) 537-0419 4:22 PM ✕ EMS K82 K48" at bounding box center [115, 353] width 190 height 65
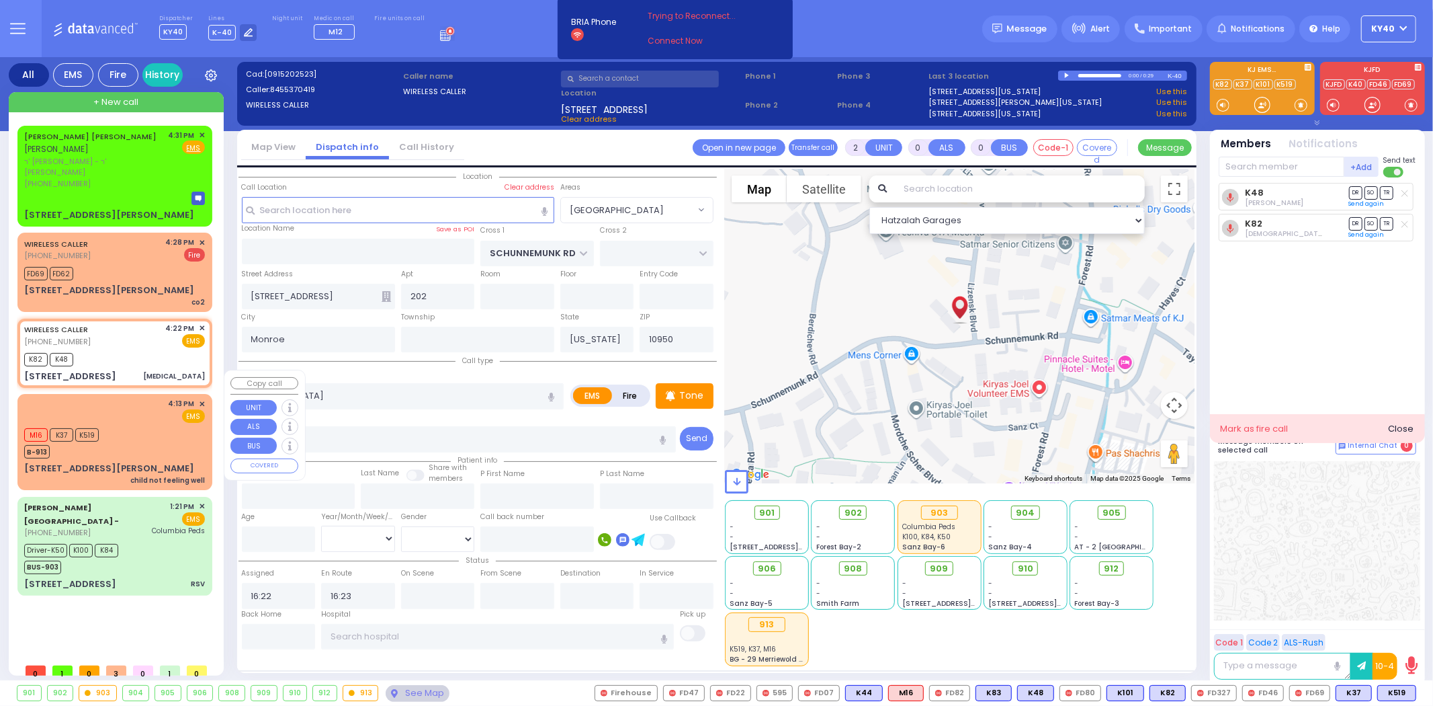
click at [150, 425] on div "M16 K37 K519 B-913" at bounding box center [114, 442] width 181 height 34
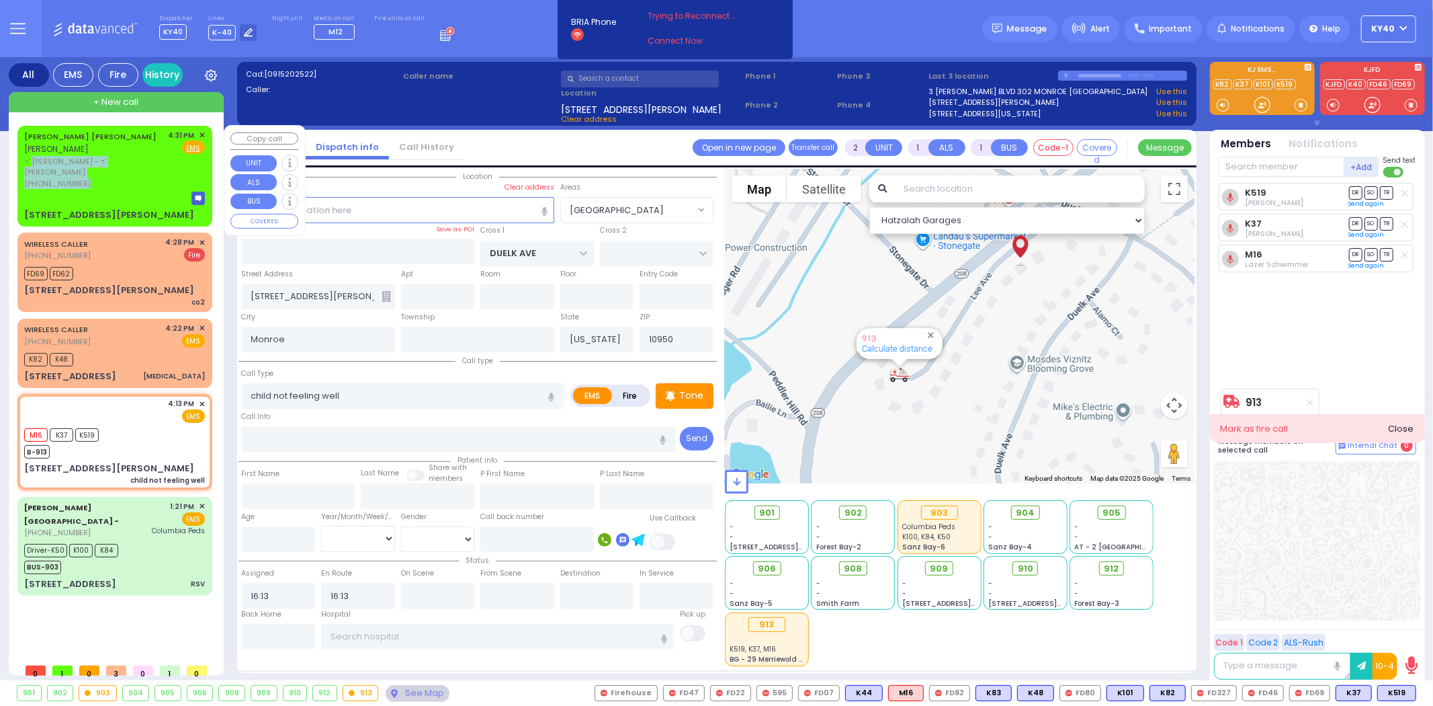
click at [124, 163] on div "EZRIEL MAYER J. RUBINSTEIN עזריאל מאיר יואל רובינשטיין ר' יצחק שלמה - ר' שלמה ב…" at bounding box center [94, 160] width 140 height 60
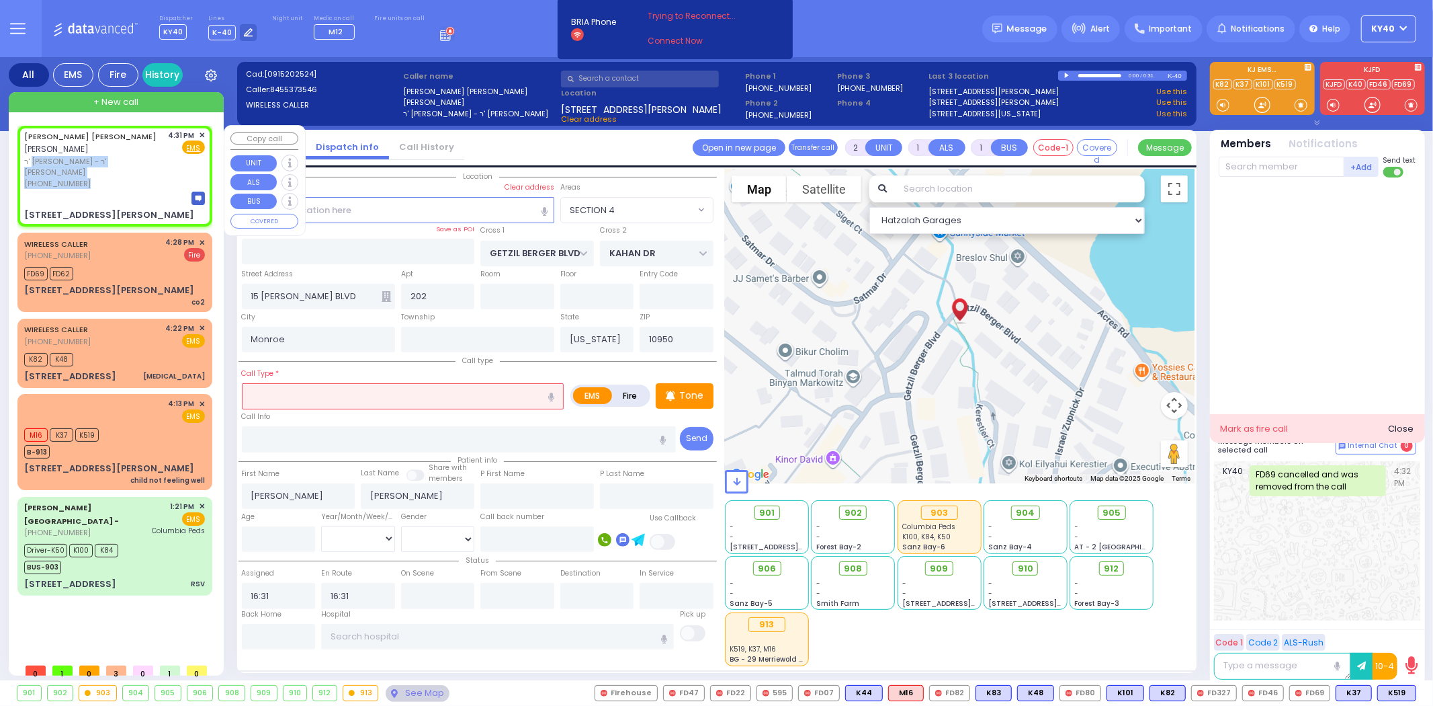
click at [120, 178] on div "(845) 537-3546" at bounding box center [94, 183] width 140 height 11
click at [407, 385] on input "text" at bounding box center [403, 396] width 323 height 26
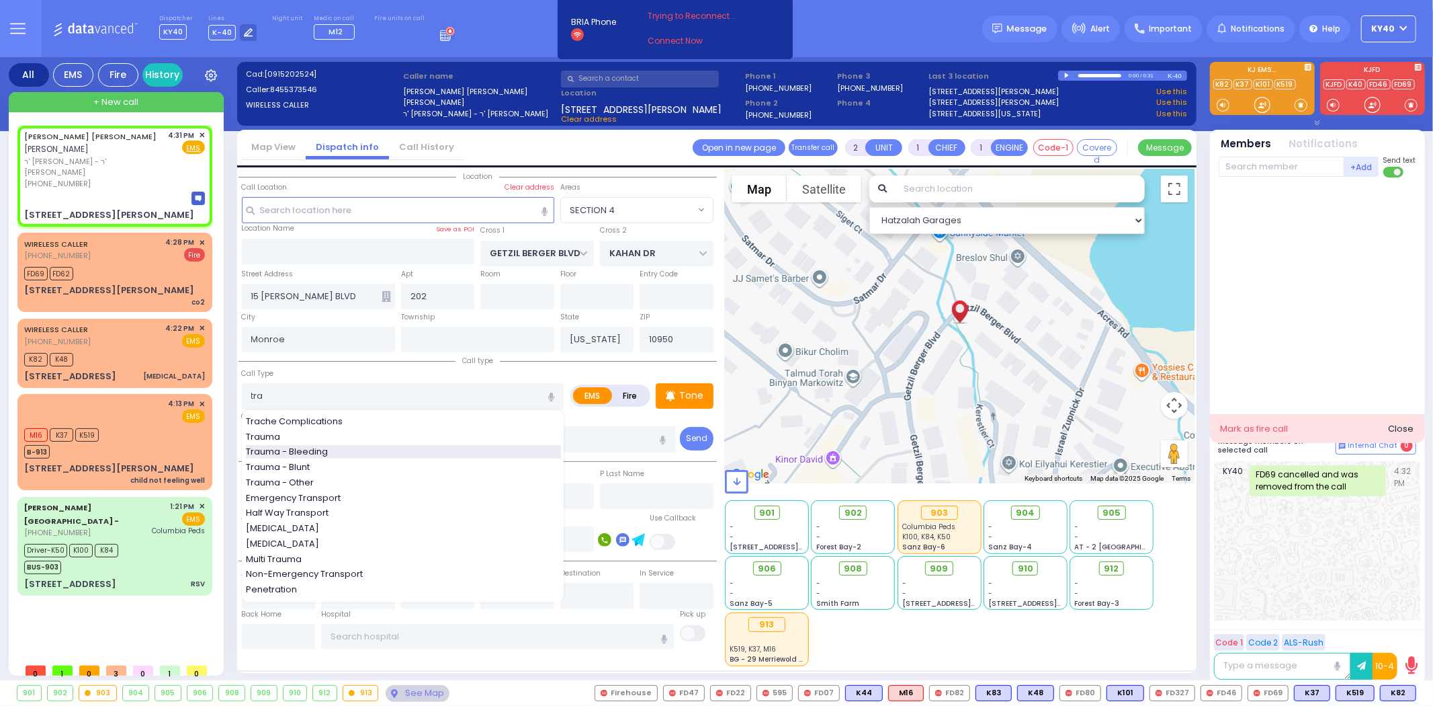
click at [328, 445] on span "Trauma - Bleeding" at bounding box center [289, 451] width 87 height 13
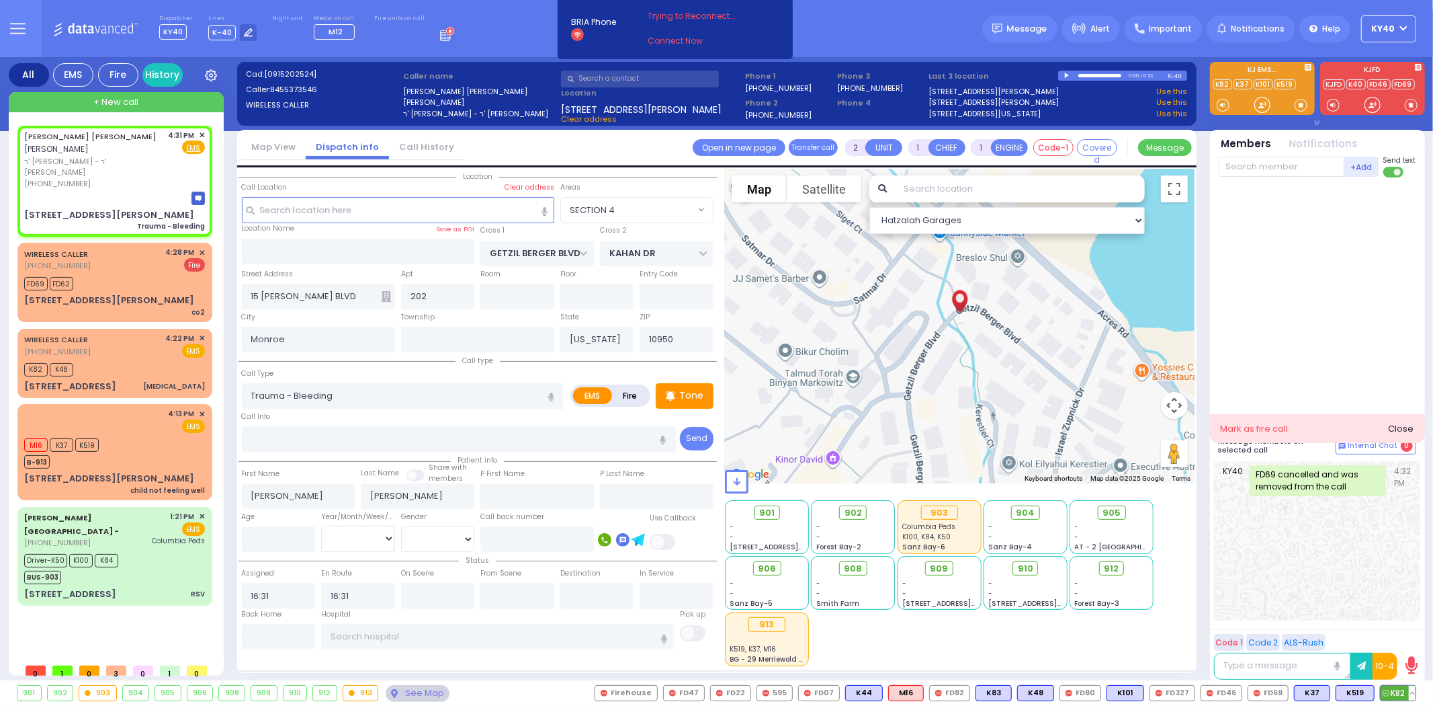
click at [1394, 691] on span "K82" at bounding box center [1398, 692] width 35 height 15
click at [1038, 693] on span "K48" at bounding box center [1036, 692] width 36 height 15
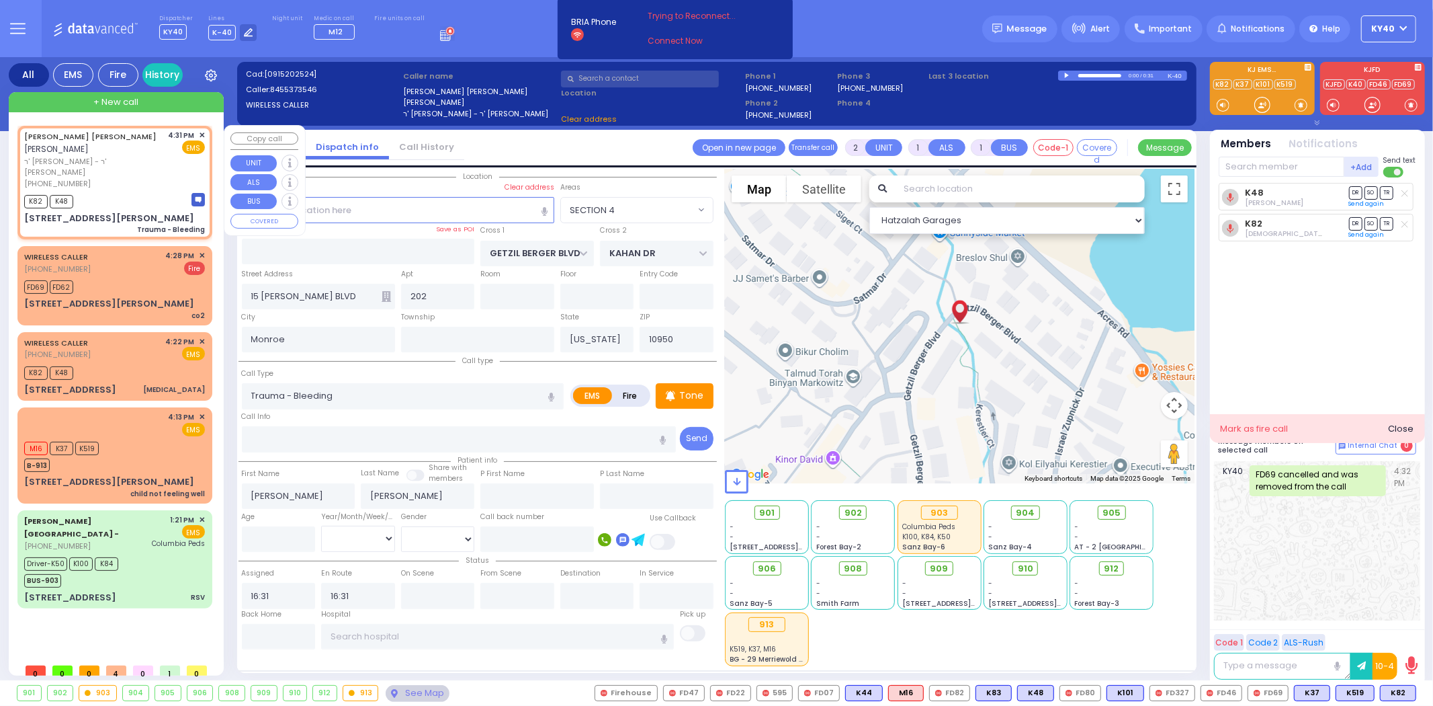
click at [144, 156] on span "ר' יצחק שלמה - ר' שלמה ברוך הילער" at bounding box center [94, 167] width 140 height 22
click at [144, 192] on div "K82 K48" at bounding box center [114, 200] width 181 height 17
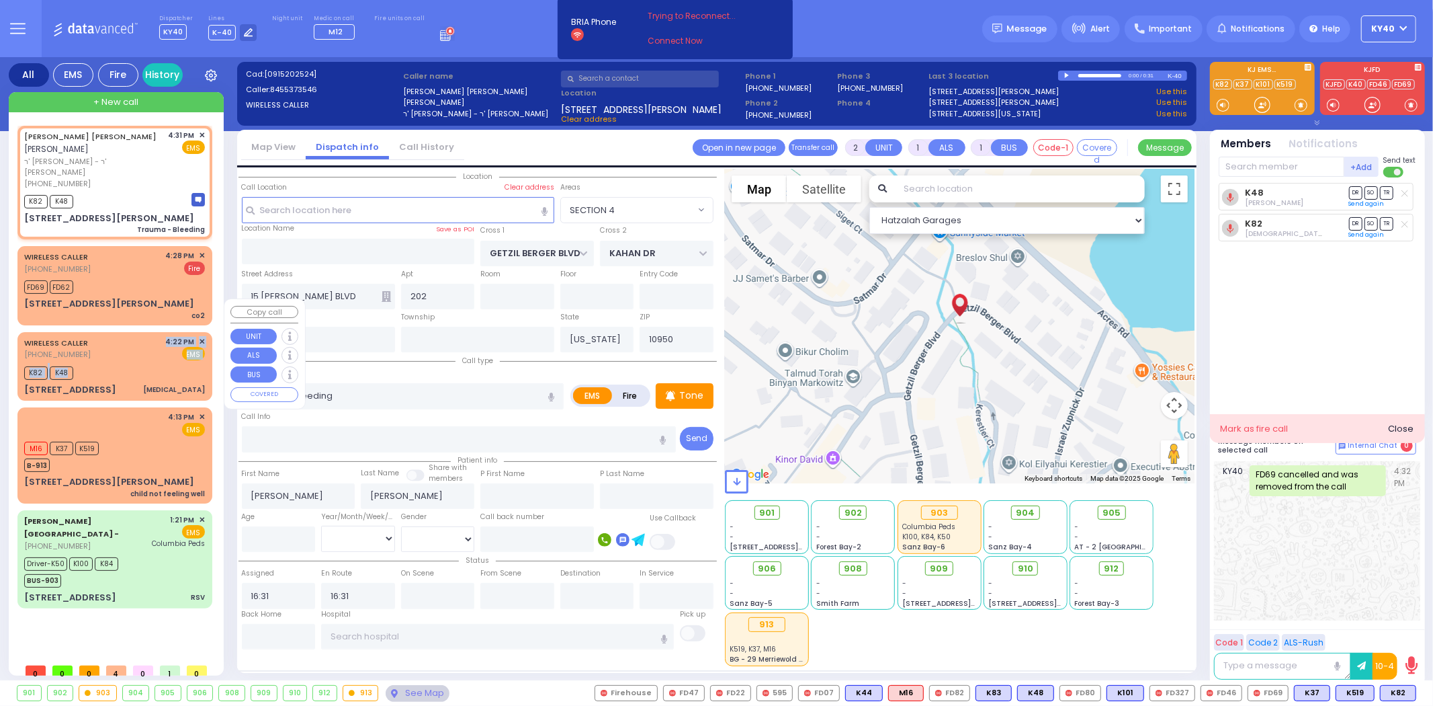
click at [101, 334] on div "WIRELESS CALLER (845) 537-0419 4:22 PM ✕ EMS K82 K48" at bounding box center [115, 366] width 190 height 65
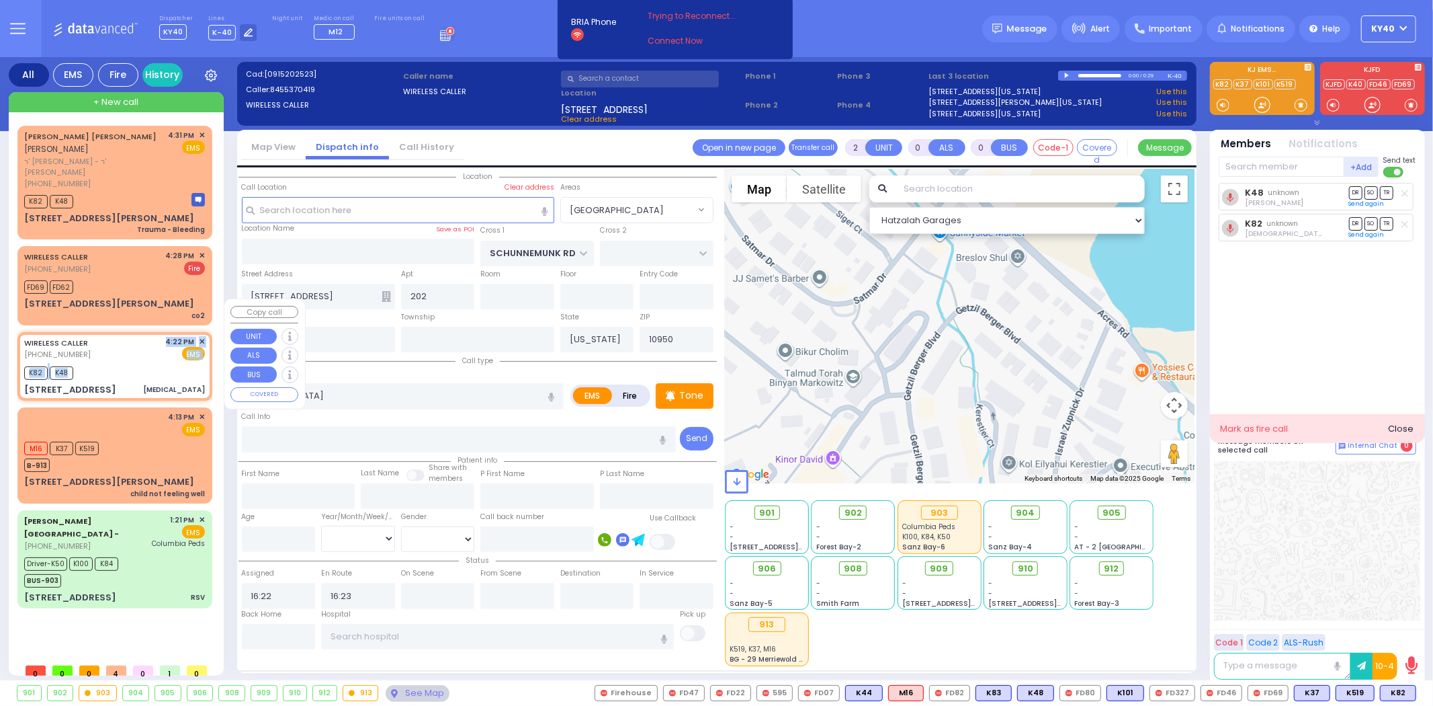
click at [118, 336] on div "WIRELESS CALLER (845) 537-0419 4:22 PM ✕ EMS" at bounding box center [114, 348] width 181 height 25
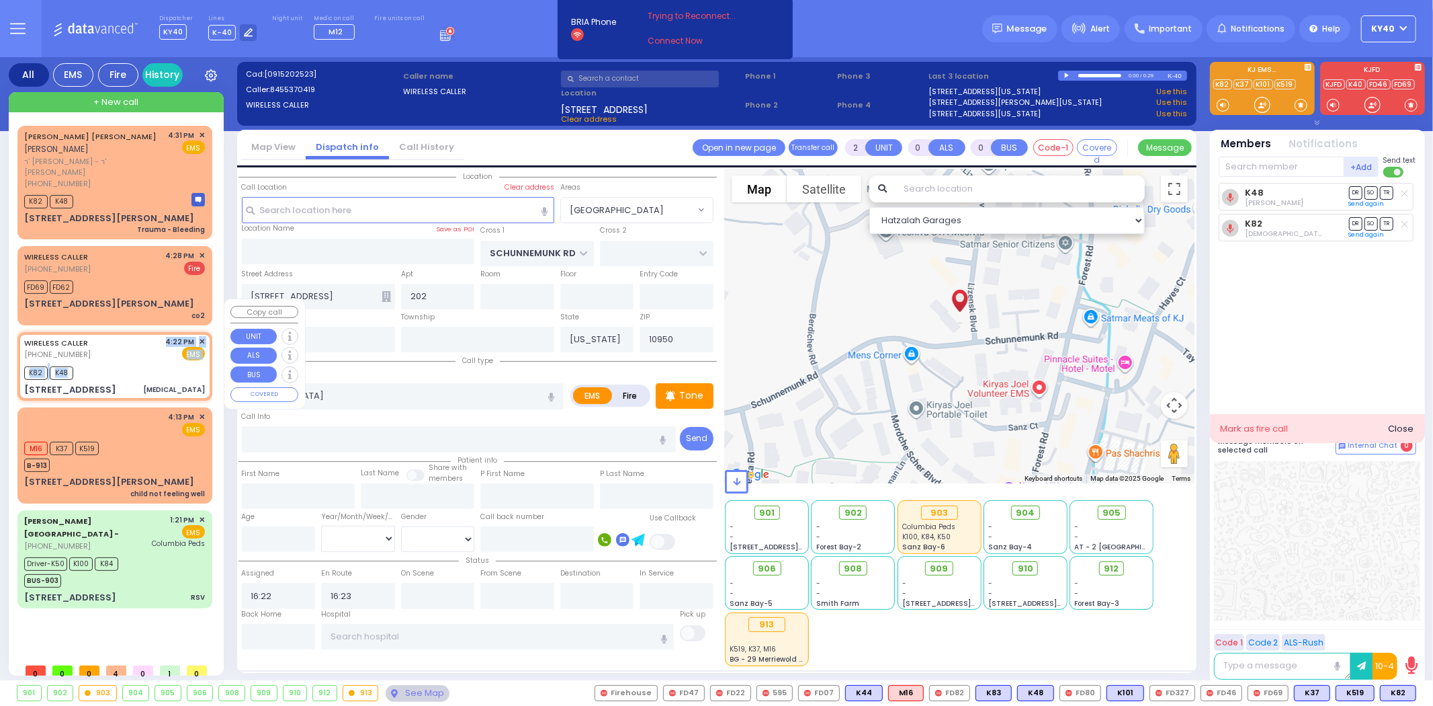
click at [202, 336] on span "✕" at bounding box center [202, 341] width 6 height 11
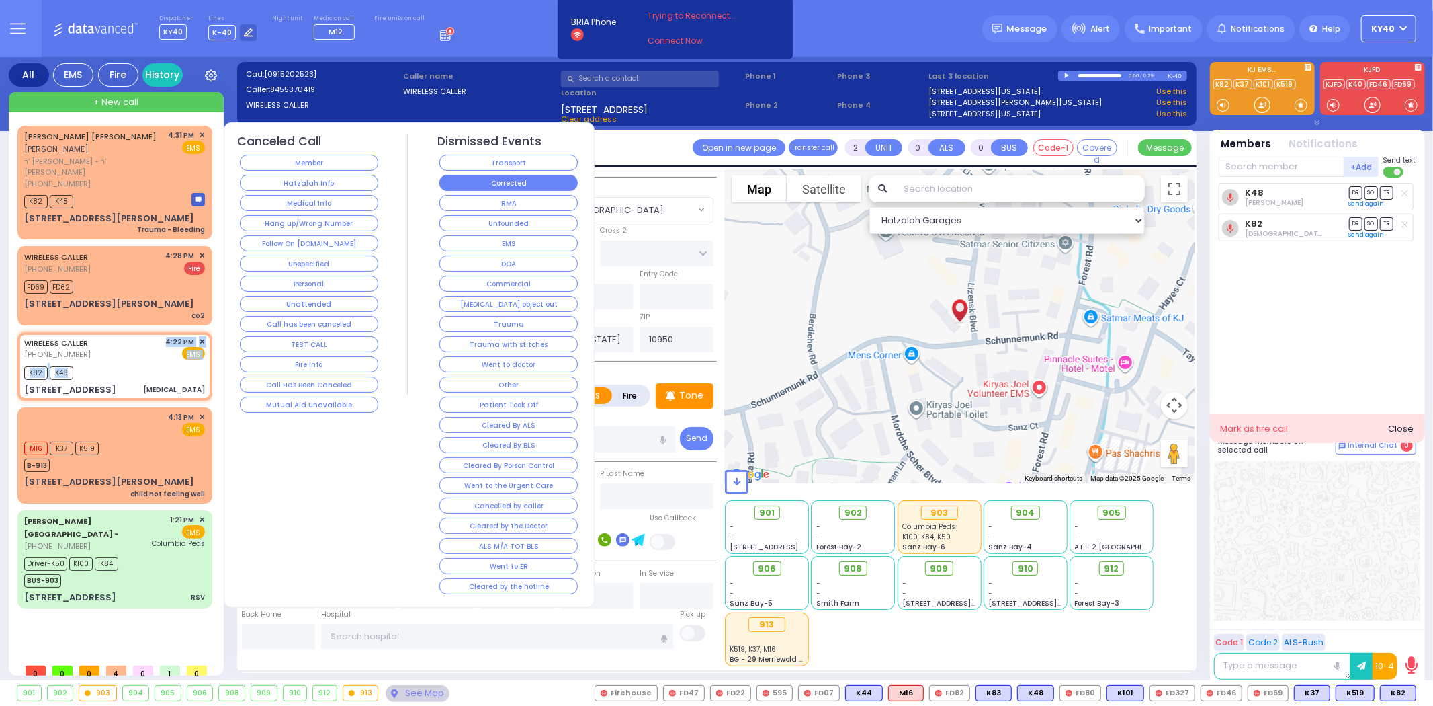
click at [481, 178] on button "Corrected" at bounding box center [508, 183] width 138 height 16
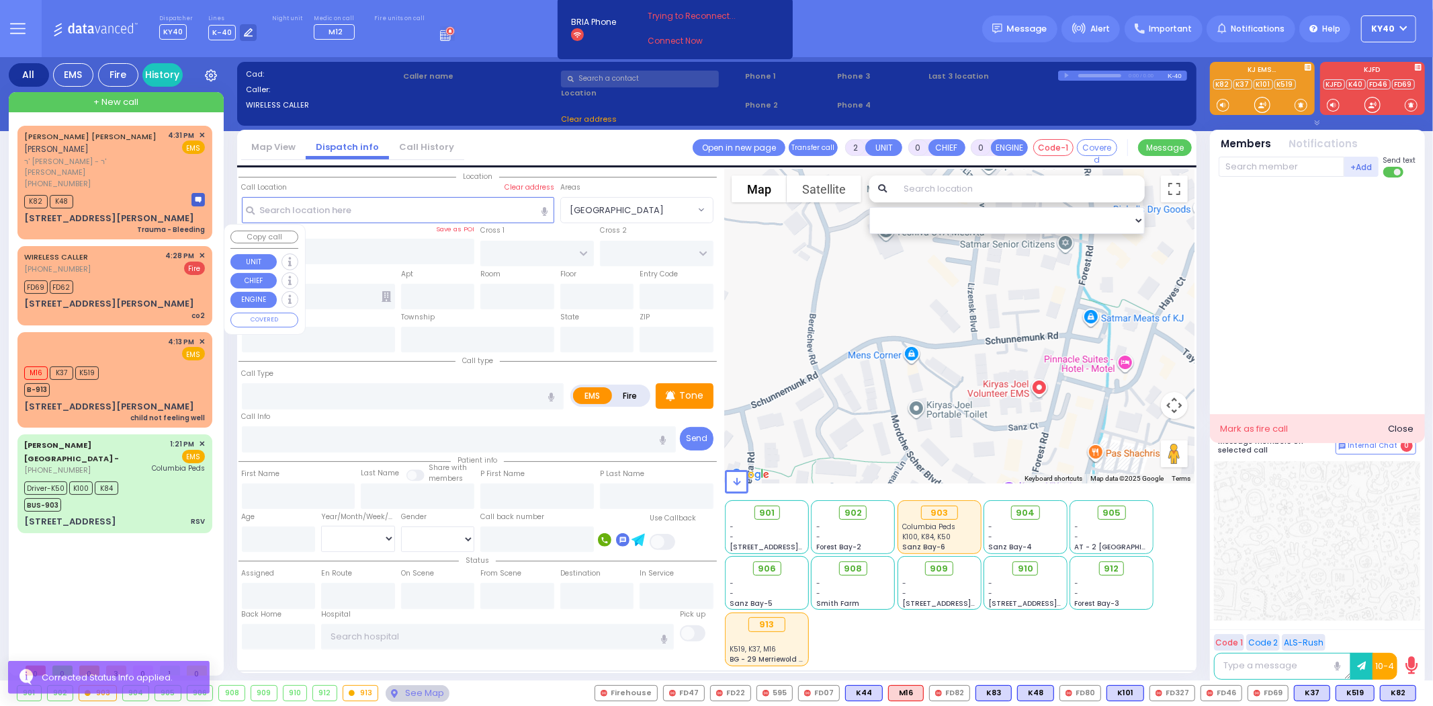
click at [138, 250] on div "WIRELESS CALLER (845) 537-8739 4:28 PM ✕ Fire" at bounding box center [114, 262] width 181 height 25
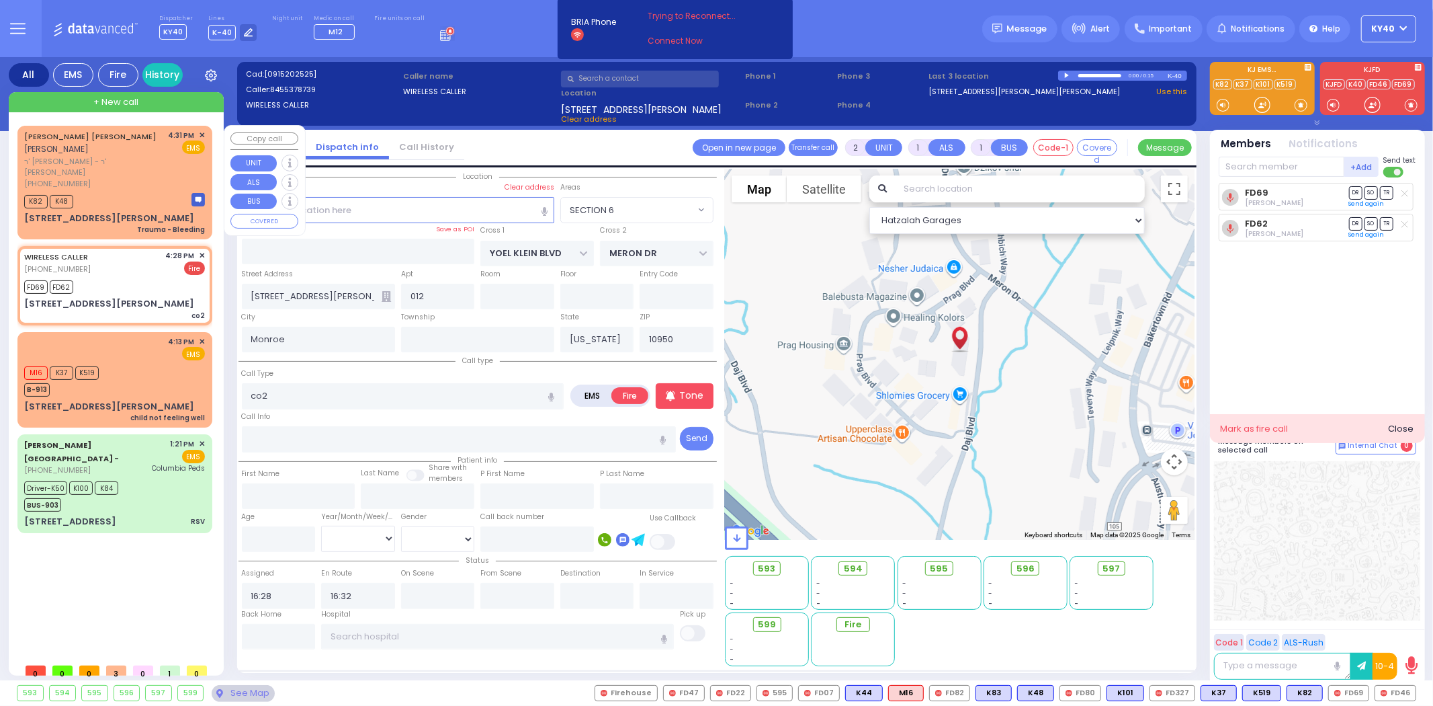
click at [99, 161] on span "ר' יצחק שלמה - ר' שלמה ברוך הילער" at bounding box center [94, 167] width 140 height 22
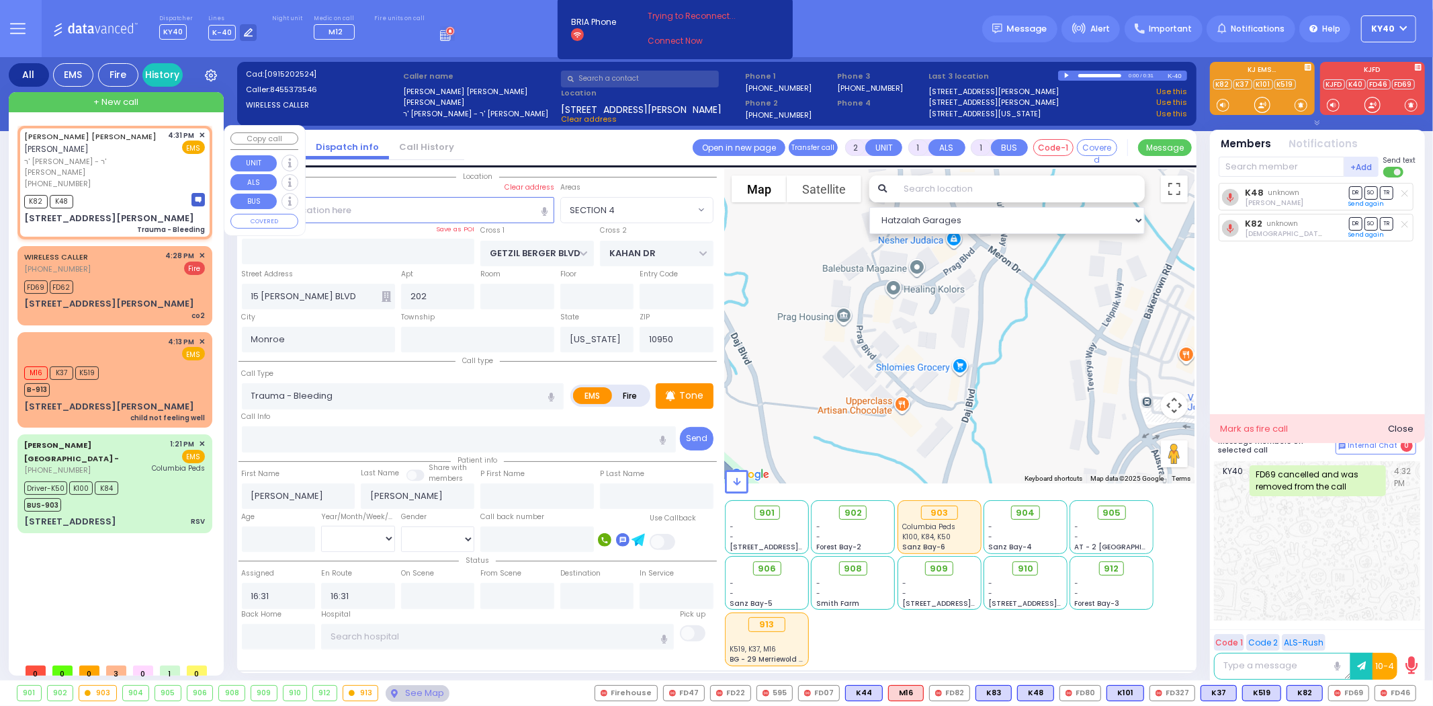
click at [99, 164] on span "ר' יצחק שלמה - ר' שלמה ברוך הילער" at bounding box center [94, 167] width 140 height 22
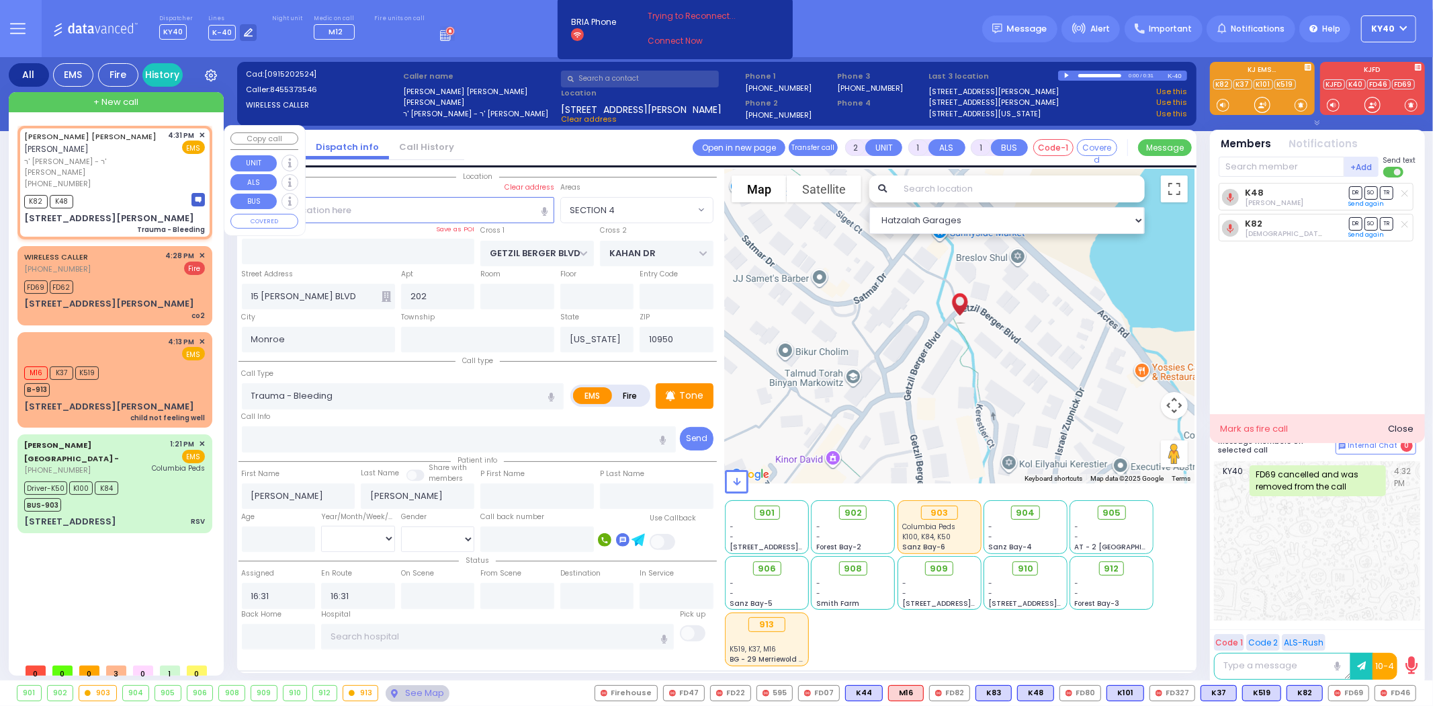
click at [102, 165] on span "ר' יצחק שלמה - ר' שלמה ברוך הילער" at bounding box center [94, 167] width 140 height 22
click at [101, 165] on span "ר' יצחק שלמה - ר' שלמה ברוך הילער" at bounding box center [94, 167] width 140 height 22
click at [105, 164] on span "ר' יצחק שלמה - ר' שלמה ברוך הילער" at bounding box center [94, 167] width 140 height 22
click at [103, 164] on span "ר' יצחק שלמה - ר' שלמה ברוך הילער" at bounding box center [94, 167] width 140 height 22
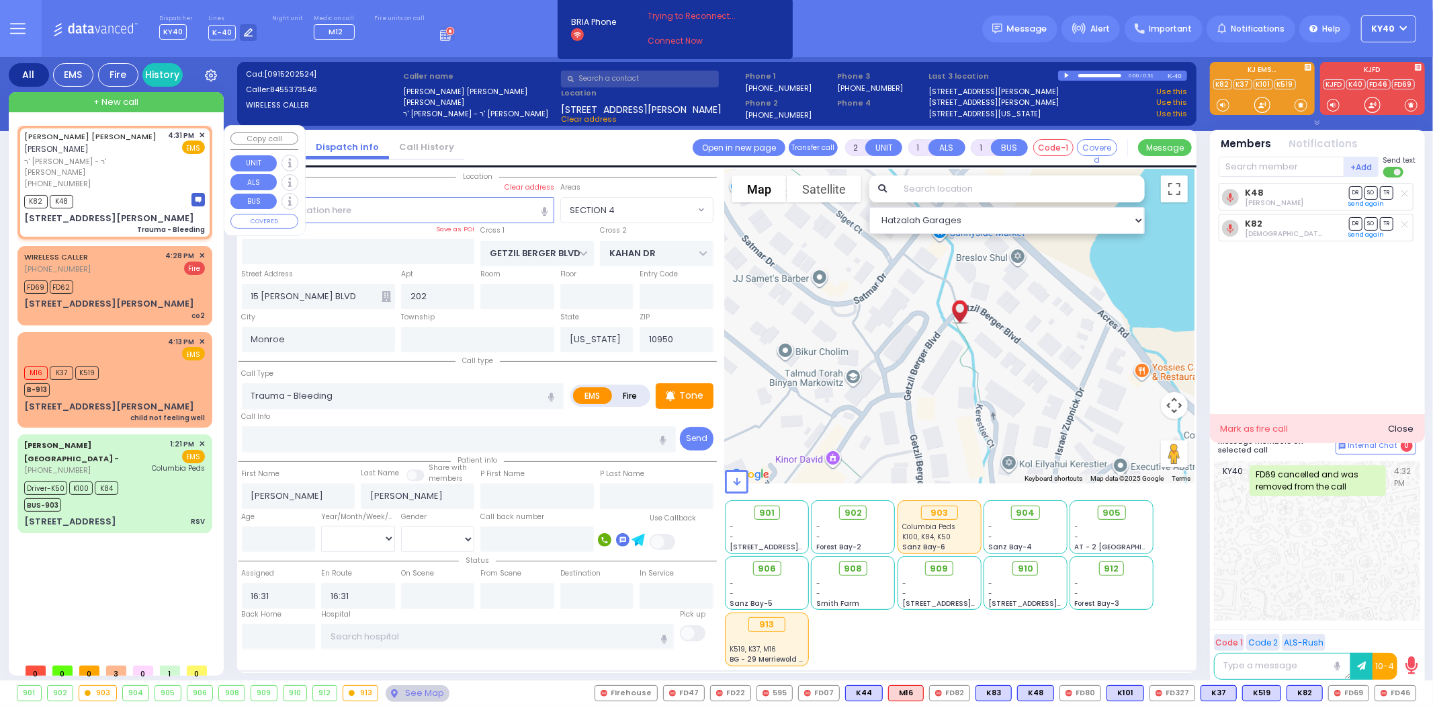
click at [104, 178] on div "(845) 537-3546" at bounding box center [94, 183] width 140 height 11
click at [149, 334] on div "4:13 PM ✕ EMS M16 K37" at bounding box center [115, 379] width 190 height 91
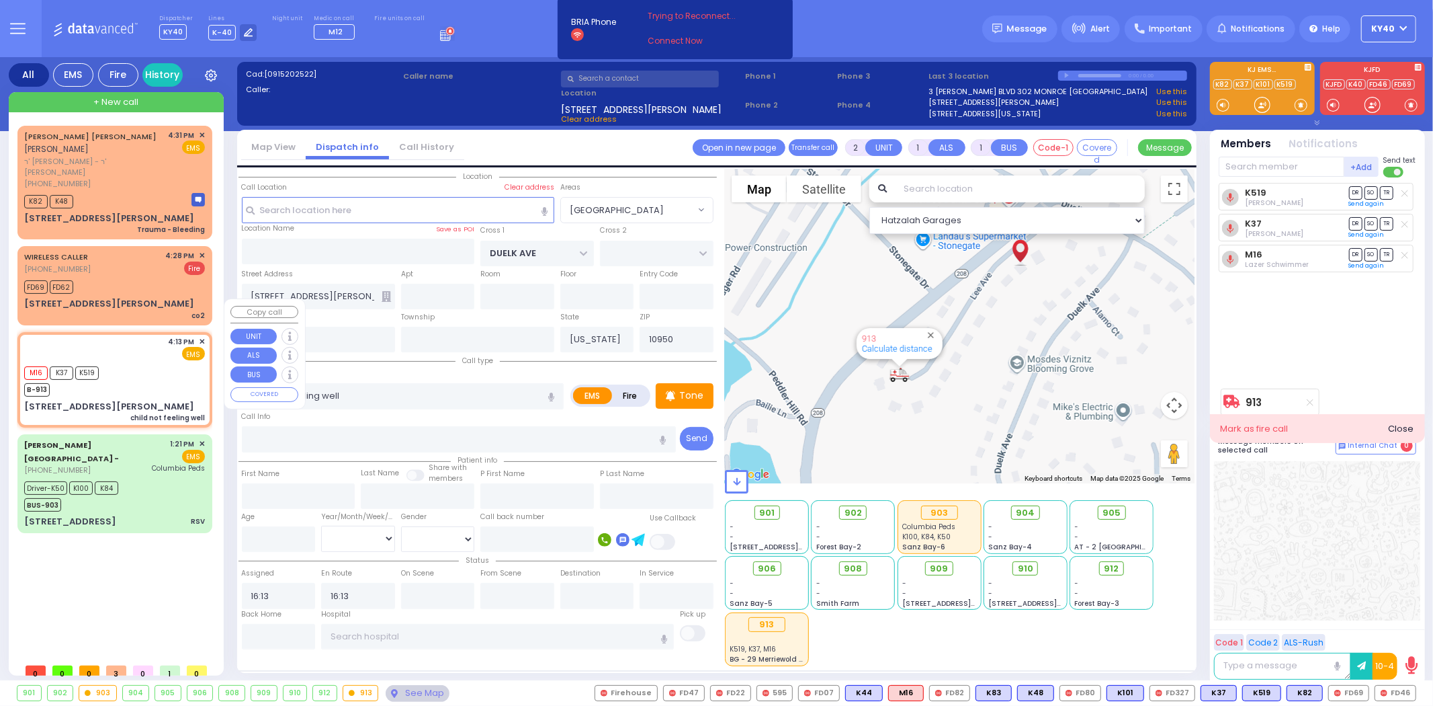
click at [150, 336] on div "4:13 PM ✕ EMS" at bounding box center [114, 348] width 181 height 25
click at [137, 178] on div "(845) 537-3546" at bounding box center [94, 183] width 140 height 11
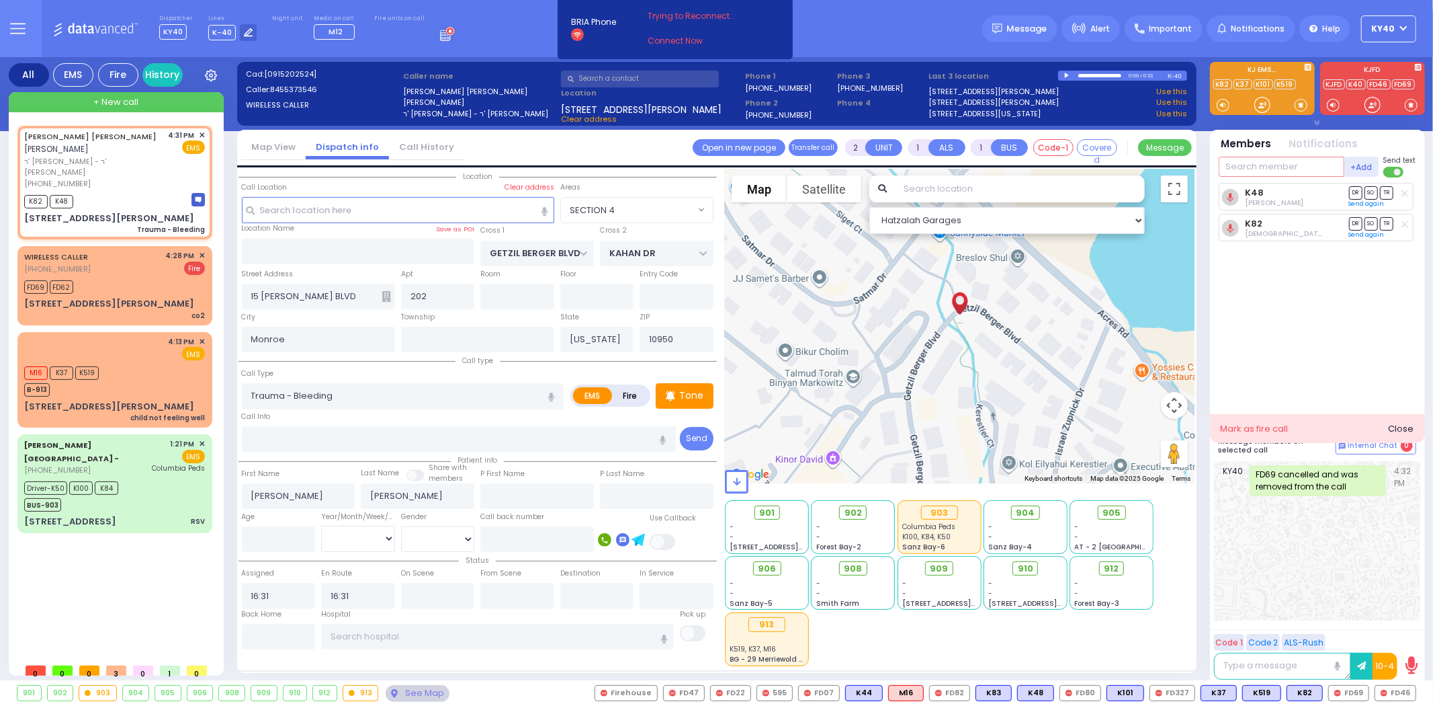
drag, startPoint x: 1307, startPoint y: 169, endPoint x: 1309, endPoint y: 208, distance: 39.0
click at [1308, 169] on input "text" at bounding box center [1282, 167] width 126 height 20
click at [1302, 190] on div "KY60 Shmiel Hoffman" at bounding box center [1319, 195] width 192 height 24
click at [136, 363] on div "M16 K37 K519 B-913" at bounding box center [114, 380] width 181 height 34
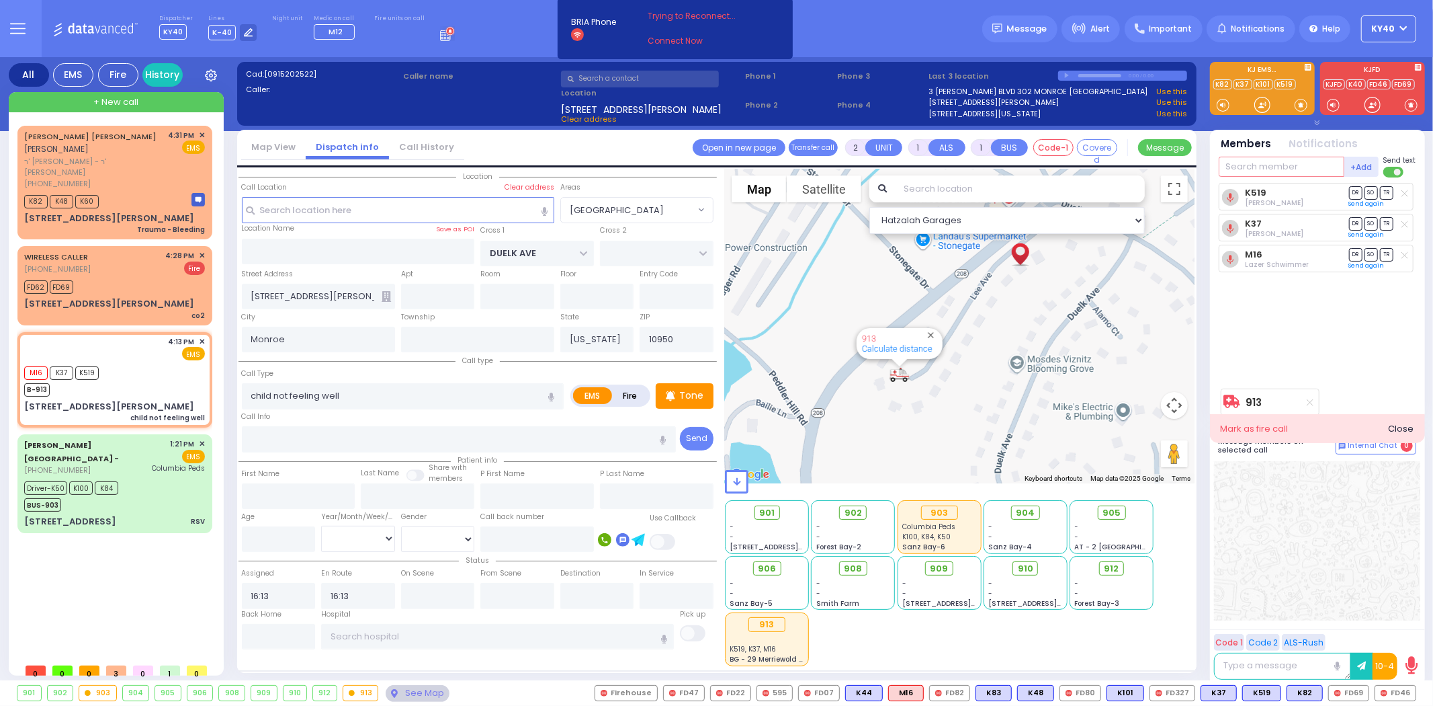
click at [1270, 169] on input "text" at bounding box center [1282, 167] width 126 height 20
click at [1267, 185] on div "Medic12 Moshe Mier Silberstein" at bounding box center [1319, 199] width 192 height 32
click at [1253, 167] on input "text" at bounding box center [1282, 167] width 126 height 20
click at [1269, 184] on div "KY82 Shia Grunhut" at bounding box center [1319, 199] width 192 height 32
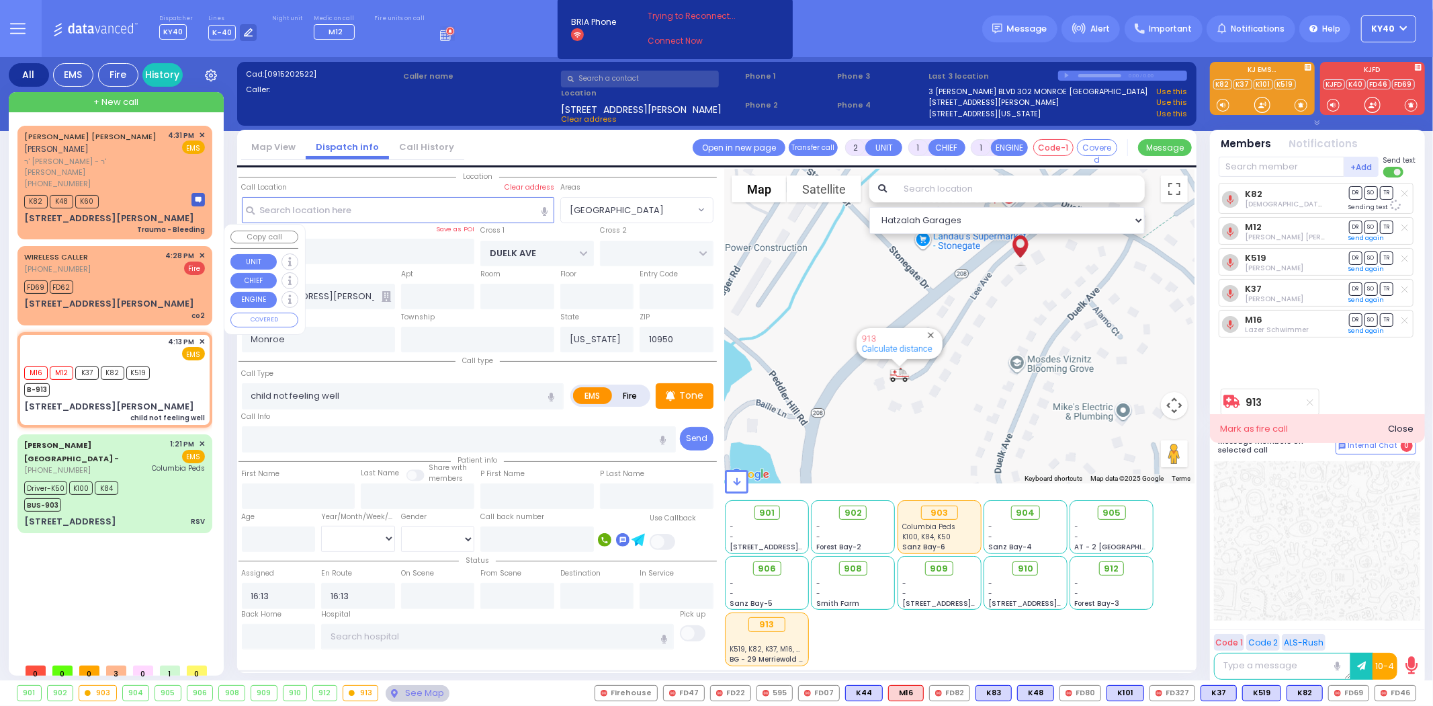
click at [162, 250] on div "WIRELESS CALLER (845) 537-8739 4:28 PM ✕ Fire" at bounding box center [114, 262] width 181 height 25
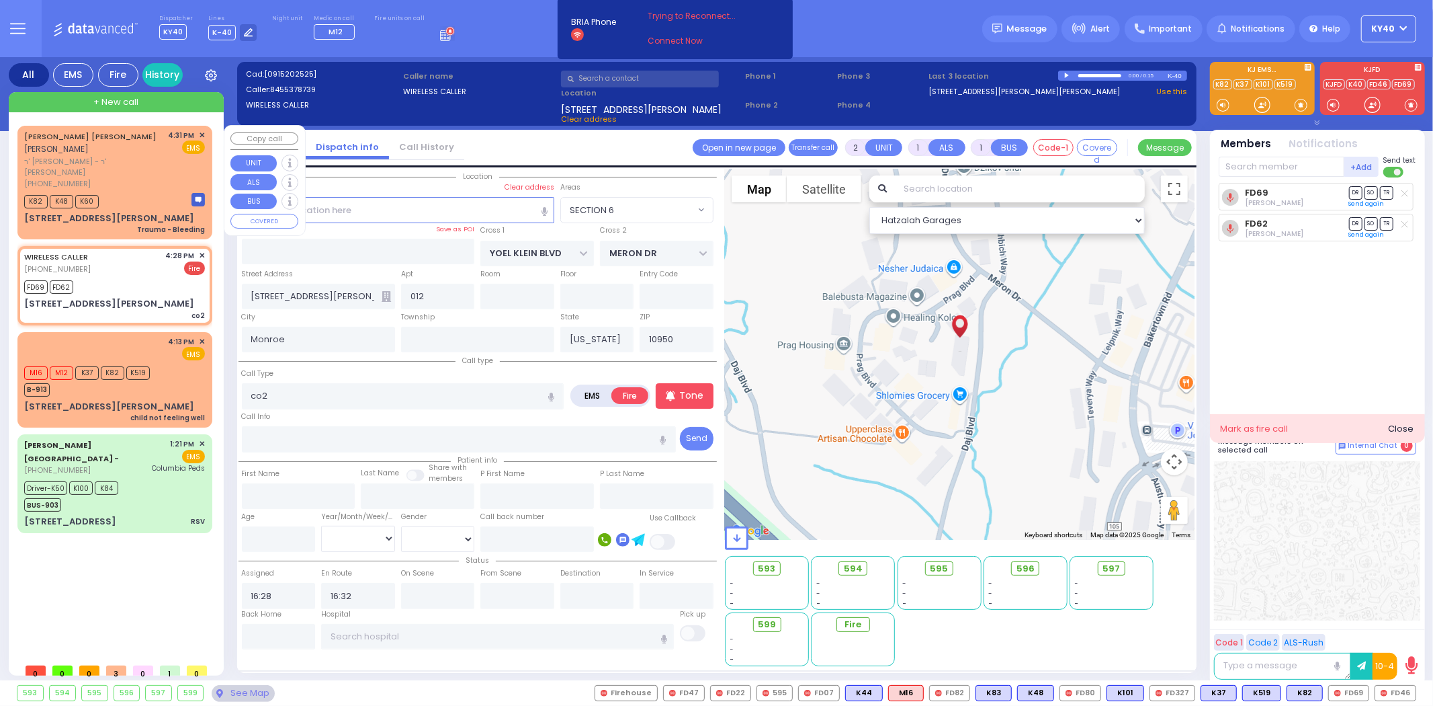
click at [149, 178] on div "(845) 537-3546" at bounding box center [94, 183] width 140 height 11
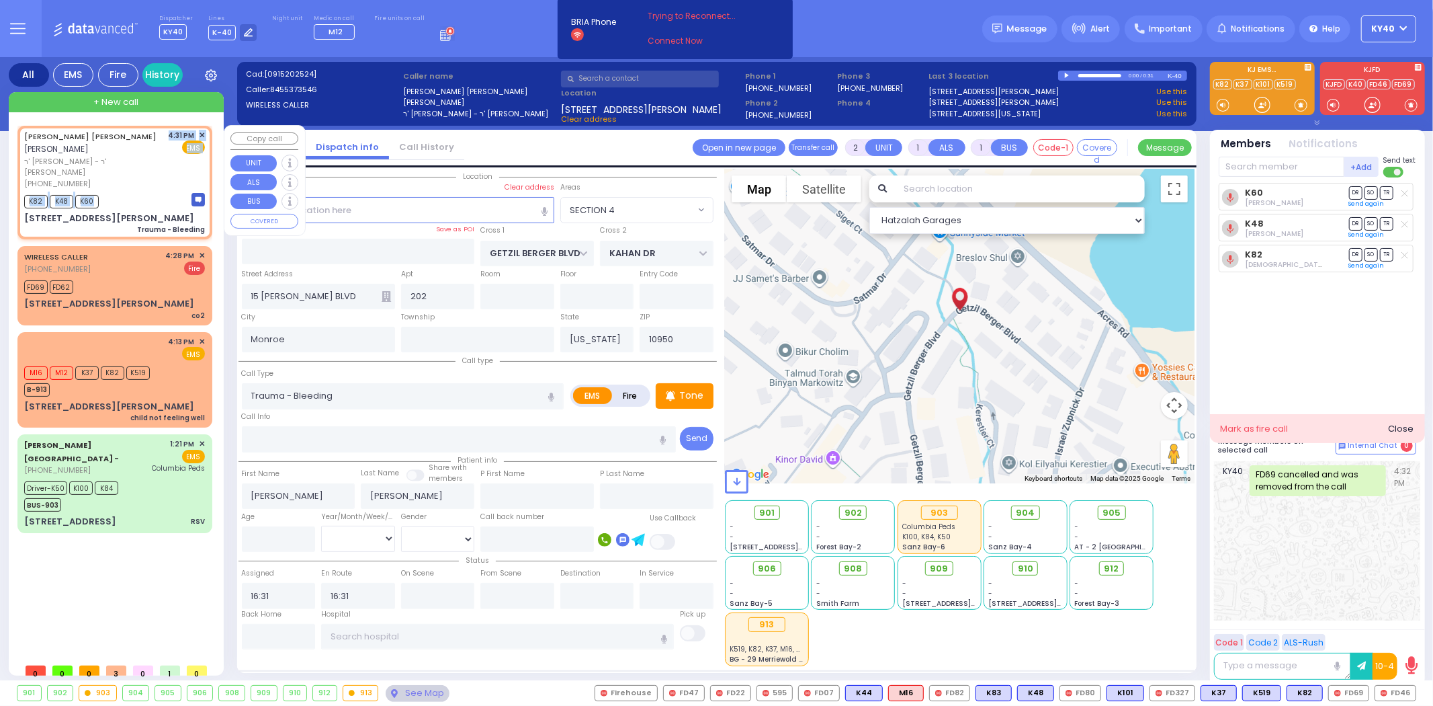
click at [145, 177] on div "EZRIEL MAYER J. RUBINSTEIN עזריאל מאיר יואל רובינשטיין ר' יצחק שלמה - ר' שלמה ב…" at bounding box center [115, 183] width 190 height 110
click at [146, 178] on div "(845) 537-3546" at bounding box center [94, 183] width 140 height 11
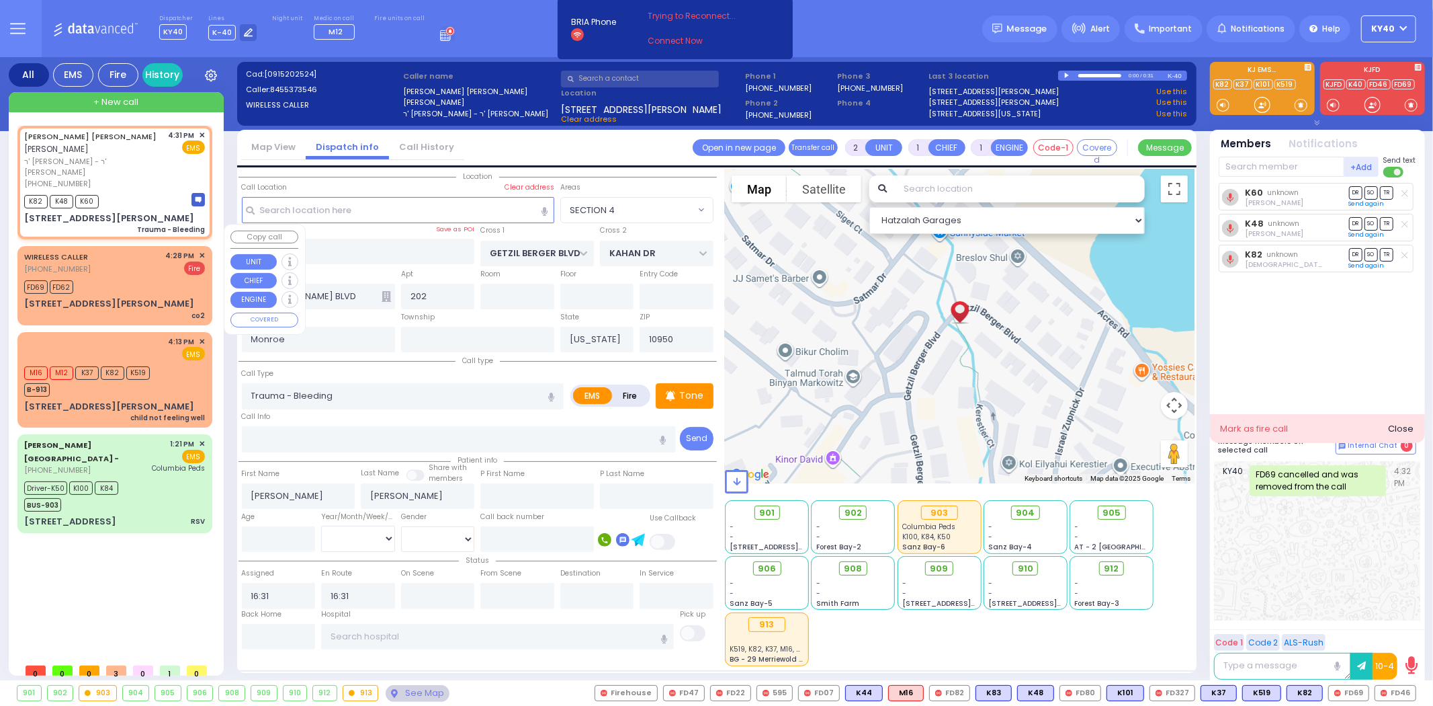
click at [142, 250] on div "WIRELESS CALLER (845) 537-8739 4:28 PM ✕ Fire" at bounding box center [114, 262] width 181 height 25
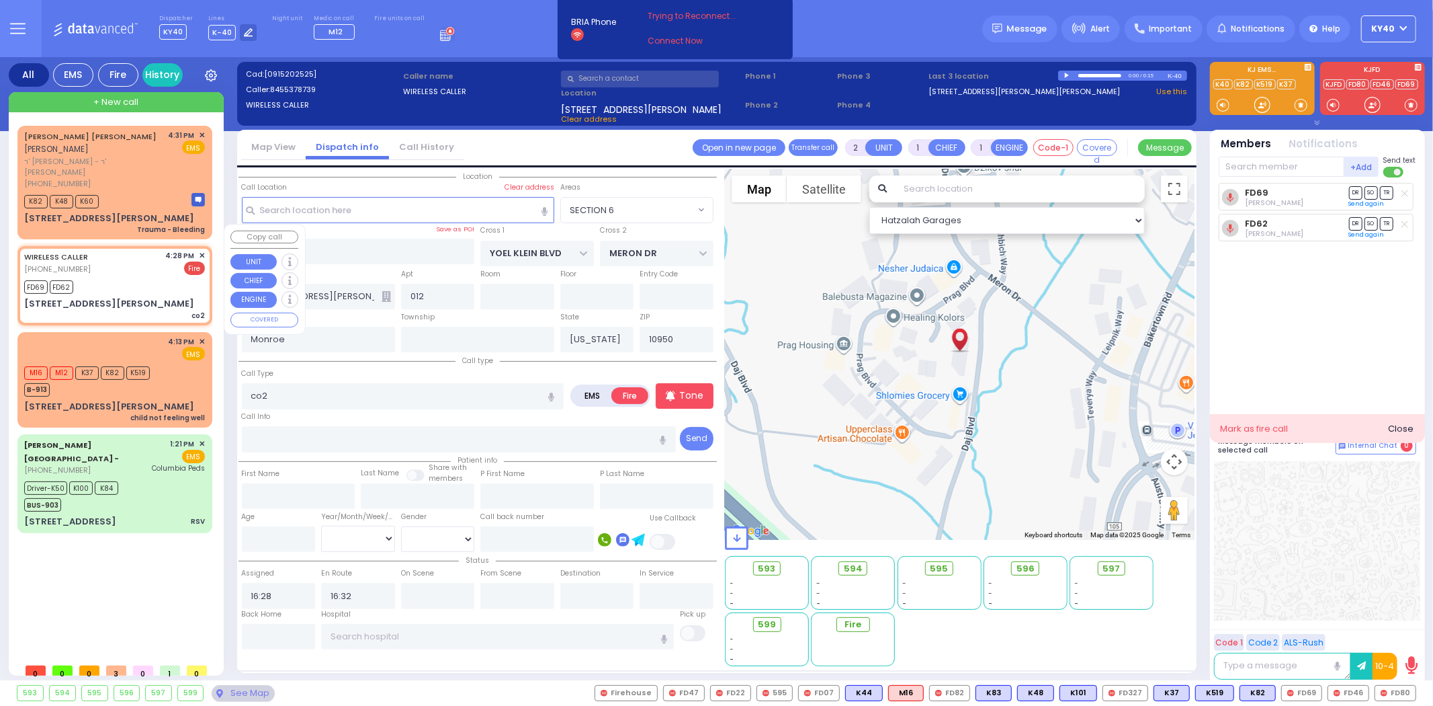
click at [200, 250] on span "✕" at bounding box center [202, 255] width 6 height 11
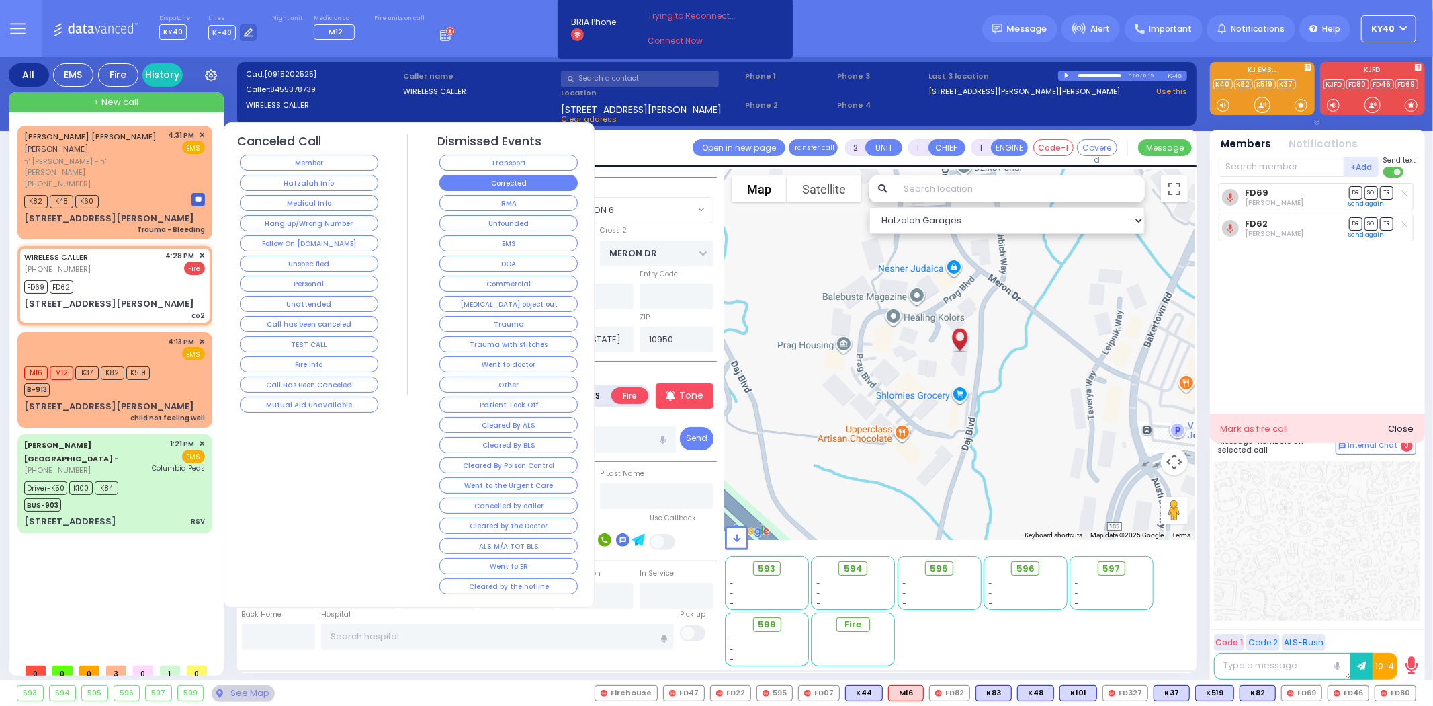
click at [501, 175] on button "Corrected" at bounding box center [508, 183] width 138 height 16
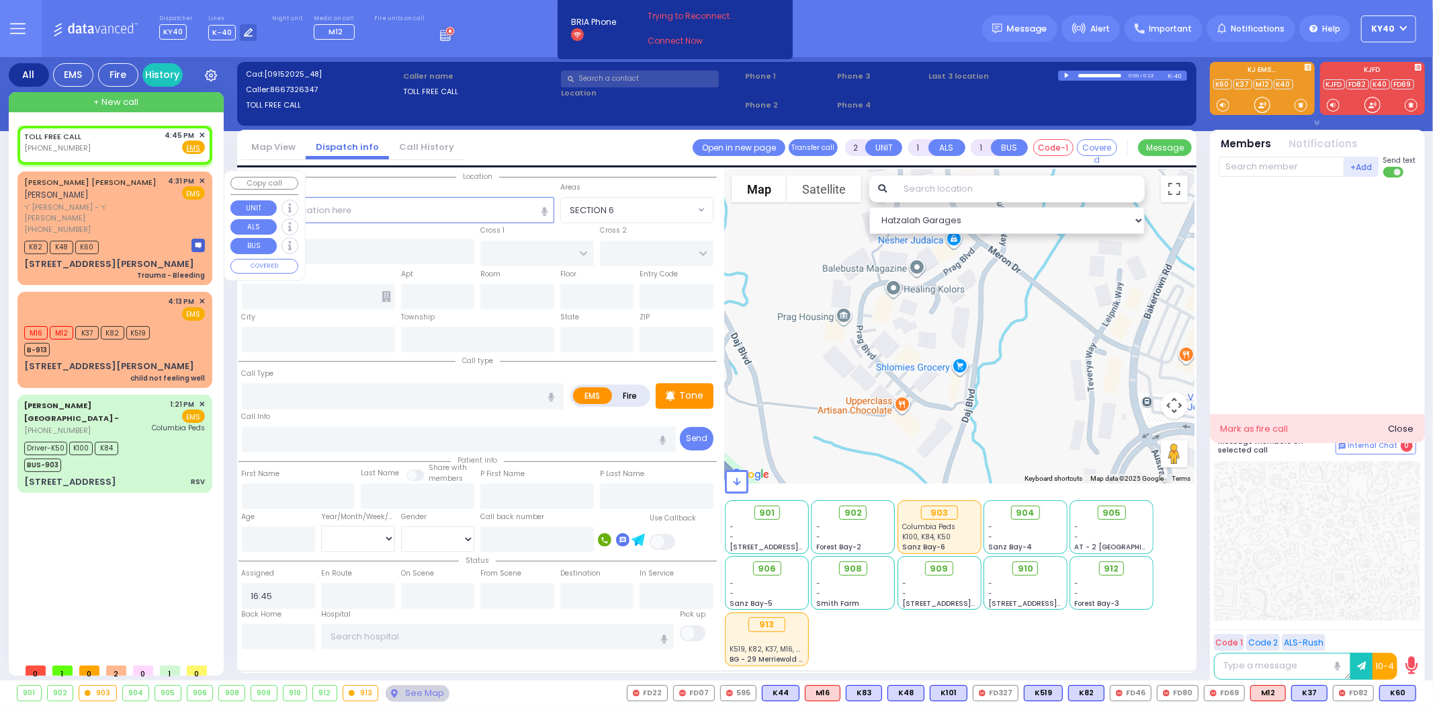
click at [175, 193] on div "EMS" at bounding box center [187, 192] width 37 height 13
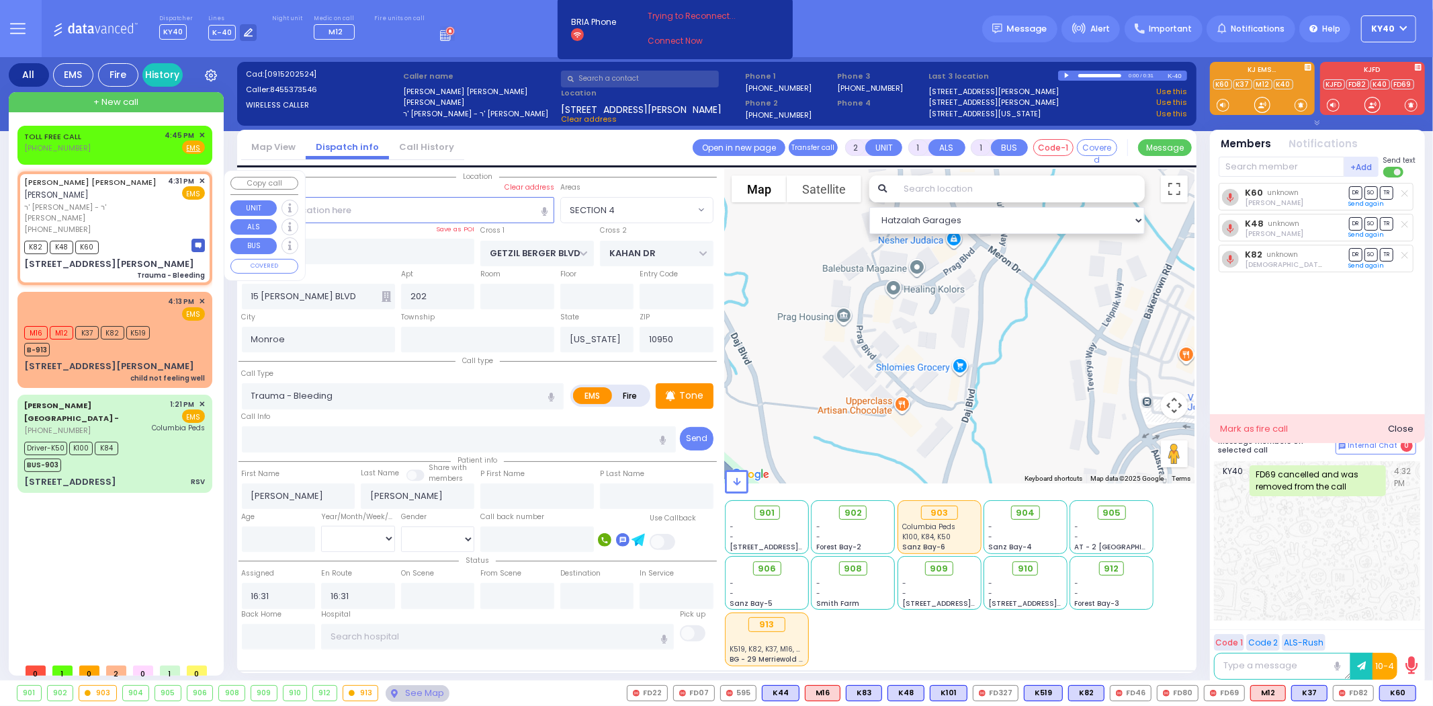
click at [202, 177] on span "✕" at bounding box center [202, 180] width 6 height 11
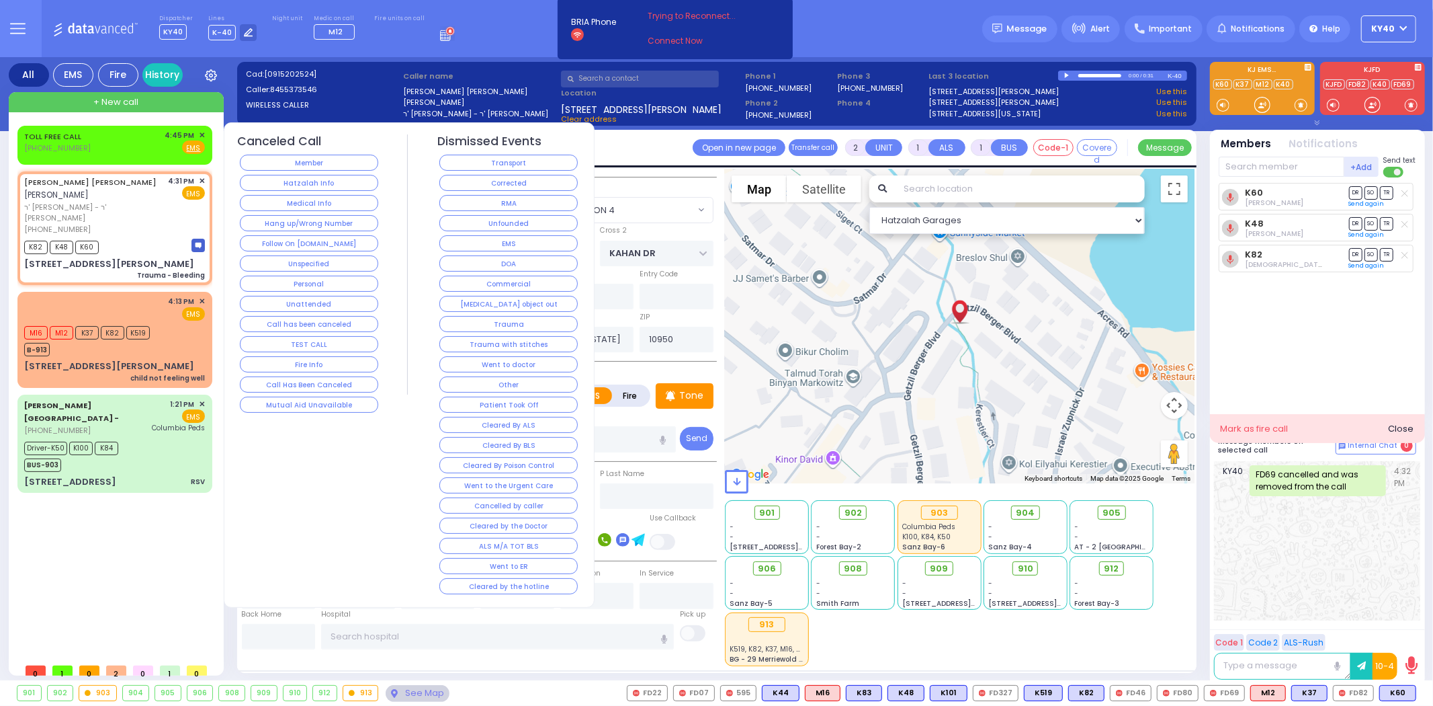
click at [478, 347] on button "Trauma with stitches" at bounding box center [508, 344] width 138 height 16
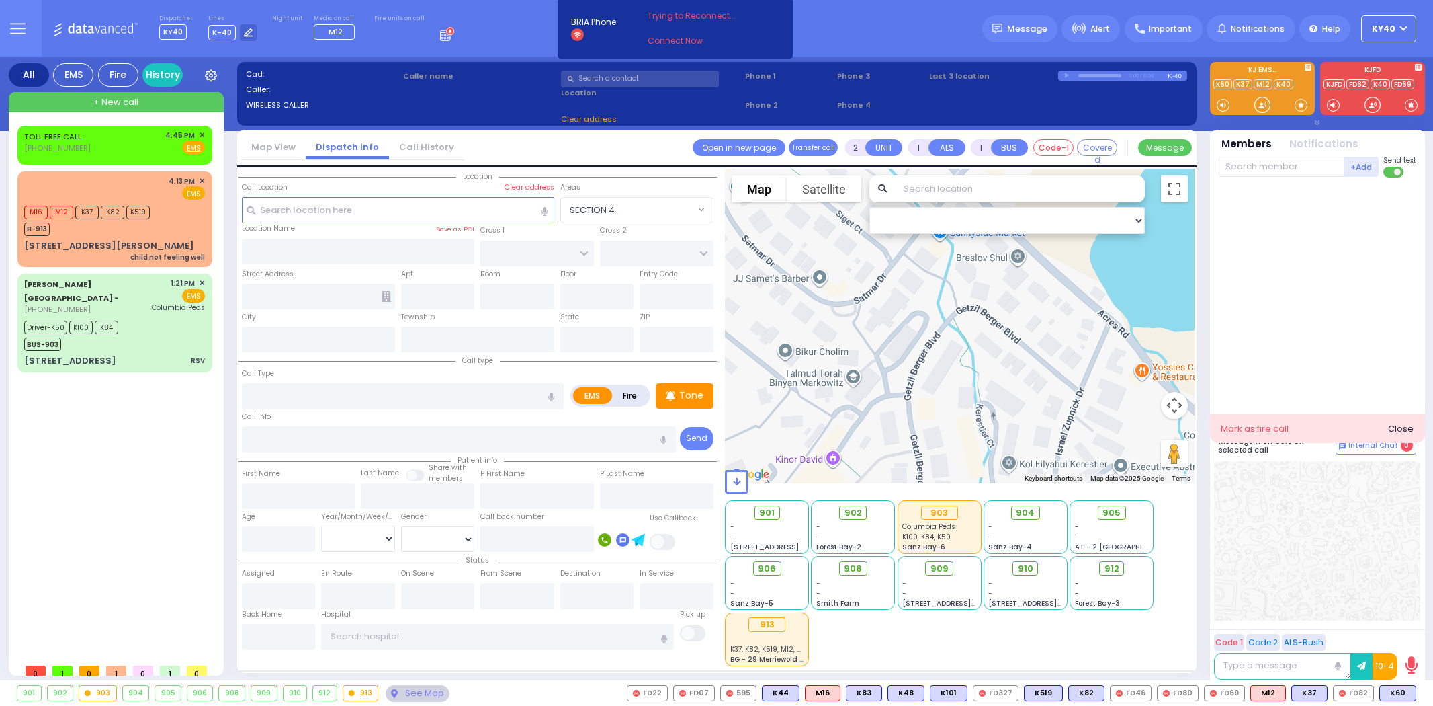
select select
click at [247, 30] on icon at bounding box center [248, 32] width 9 height 9
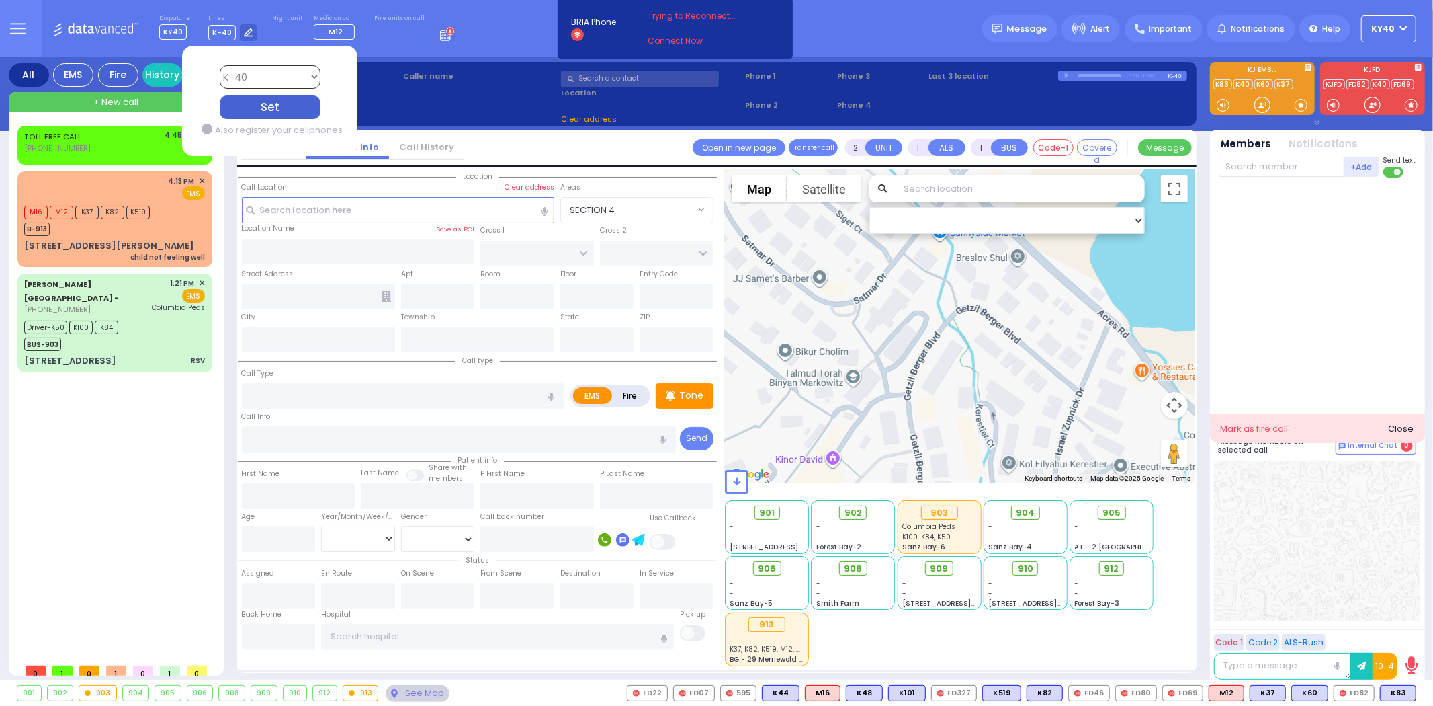
click at [245, 70] on select "Bay K-14 K-16 K-18 K-40 K-6 K-61 K-63 K-67 K-72 Medic 7 K-68 K-48 D-801 D-802 D…" at bounding box center [269, 77] width 101 height 24
select select "4"
click at [219, 65] on select "Bay K-14 K-16 K-18 K-40 K-6 K-61 K-63 K-67 K-72 Medic 7 K-68 K-48 D-801 D-802 D…" at bounding box center [269, 77] width 101 height 24
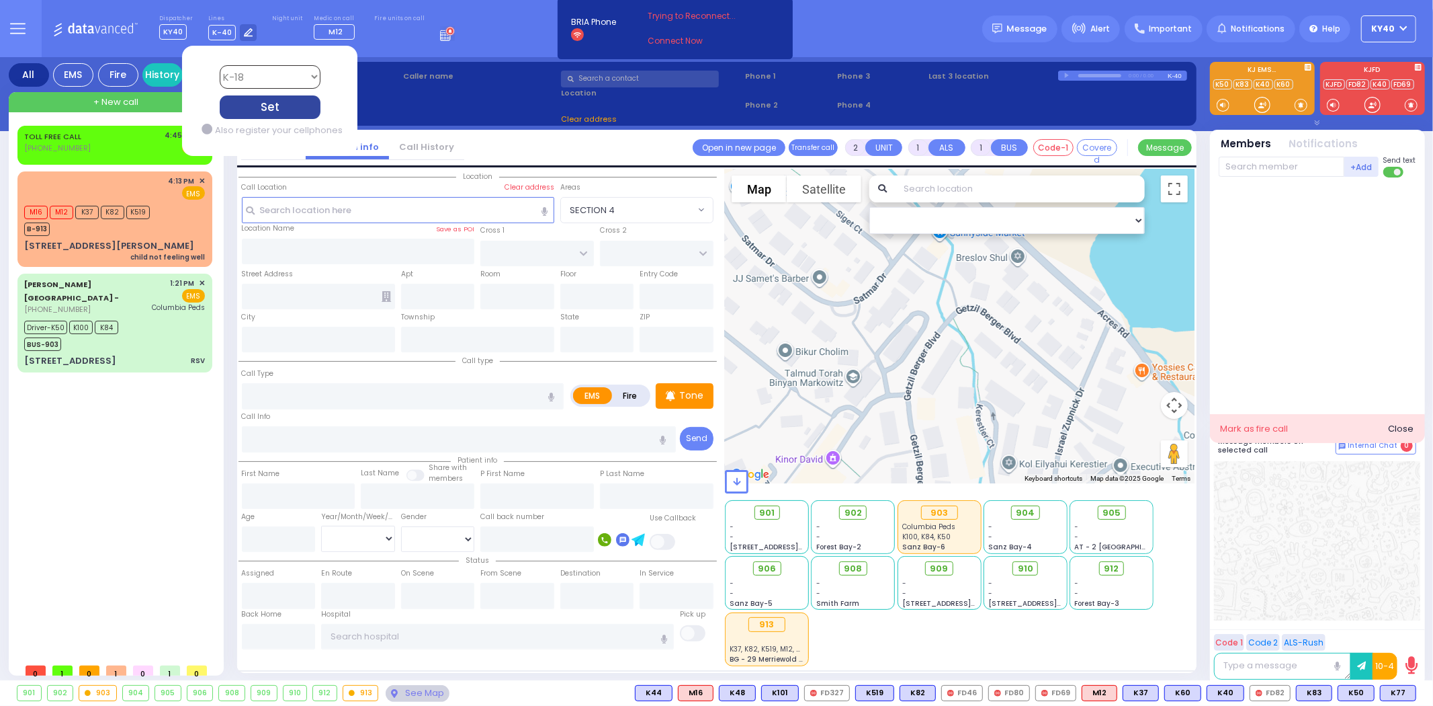
click at [262, 111] on div "Set" at bounding box center [269, 107] width 101 height 24
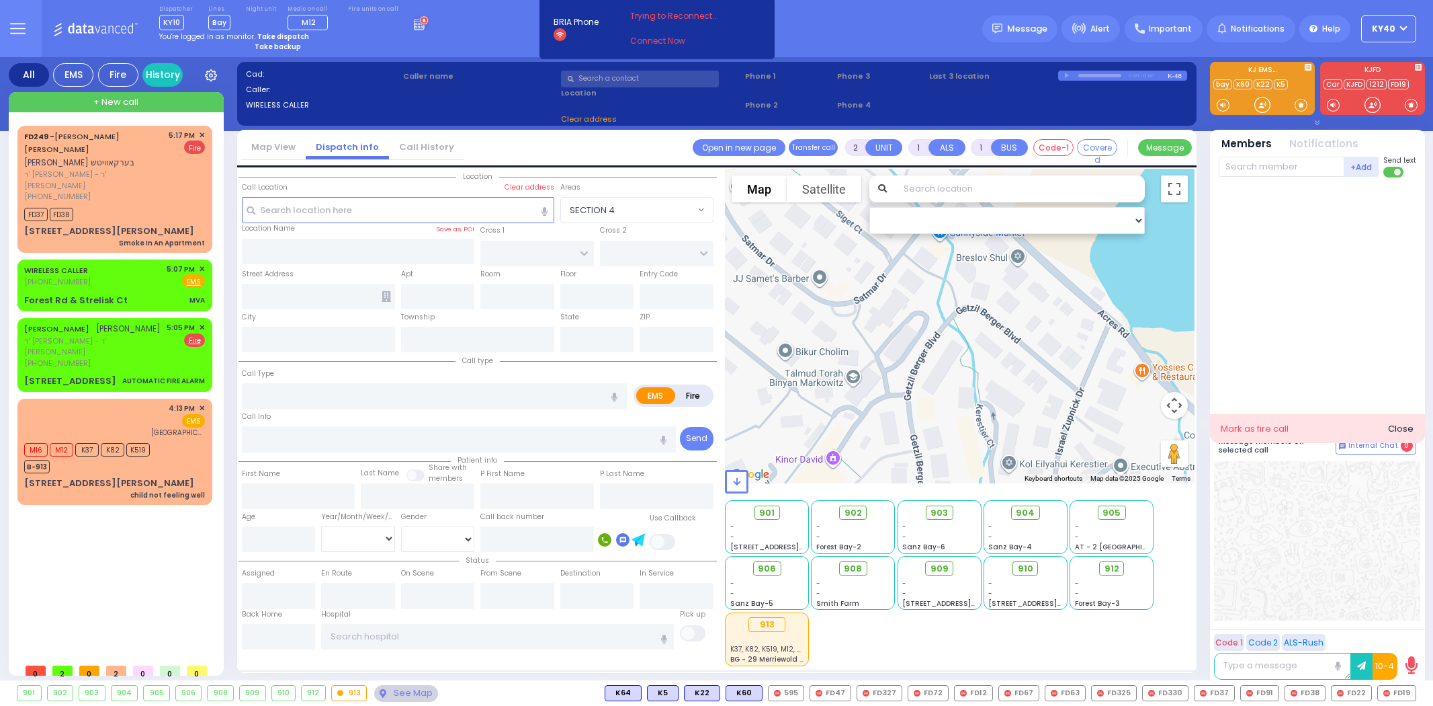
select select
